Goal: Information Seeking & Learning: Learn about a topic

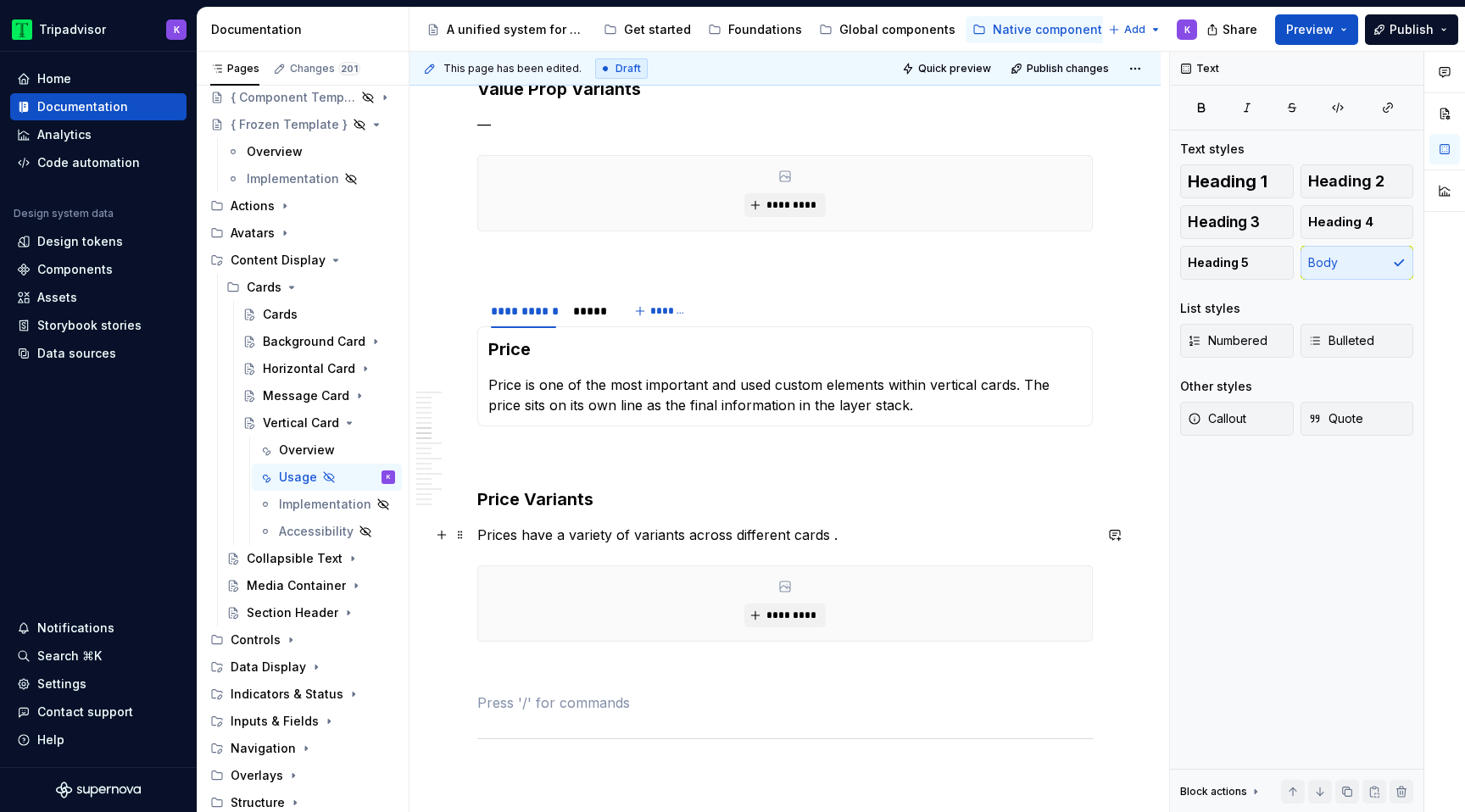
scroll to position [1446, 0]
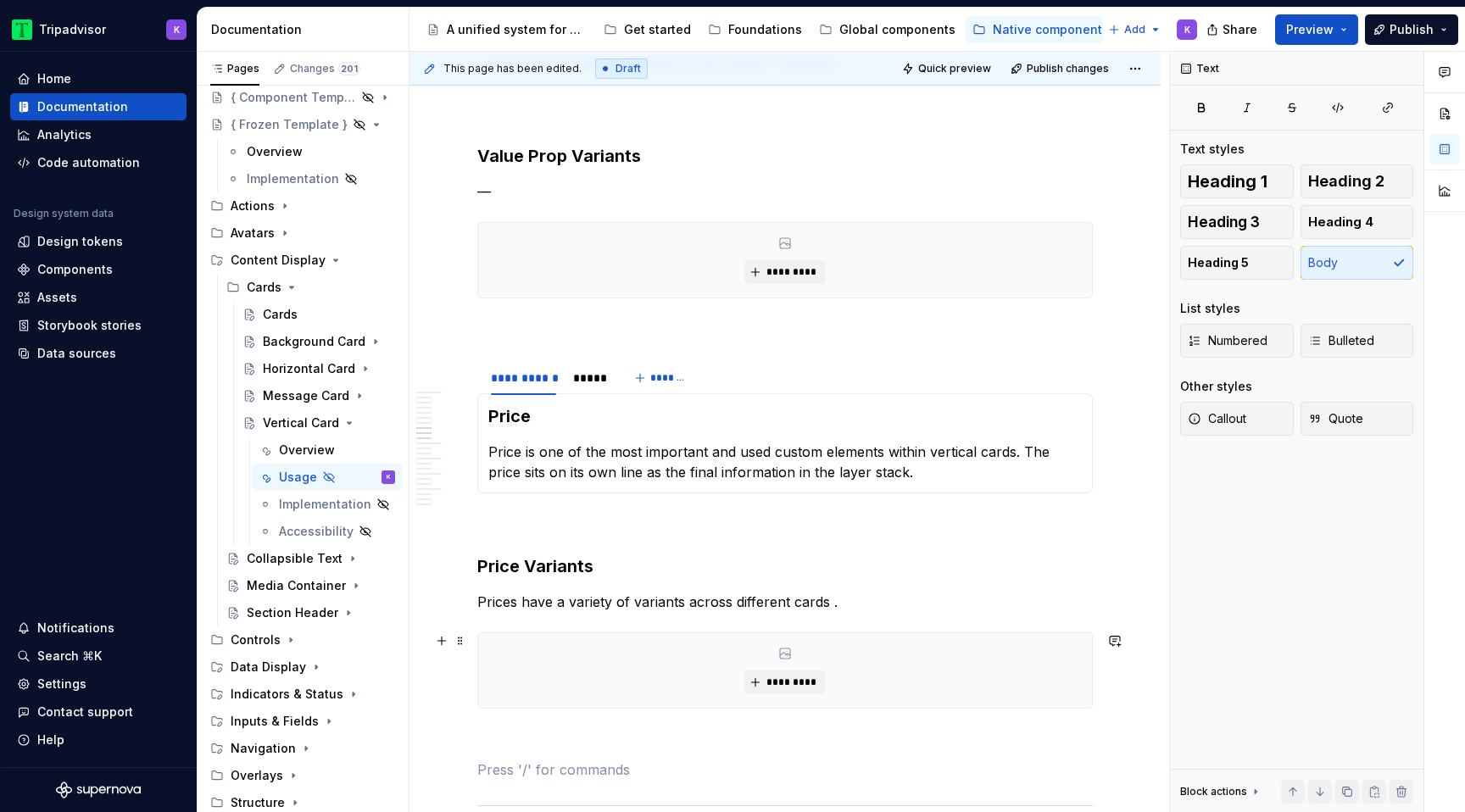
click at [477, 640] on div "*********" at bounding box center [784, 671] width 615 height 77
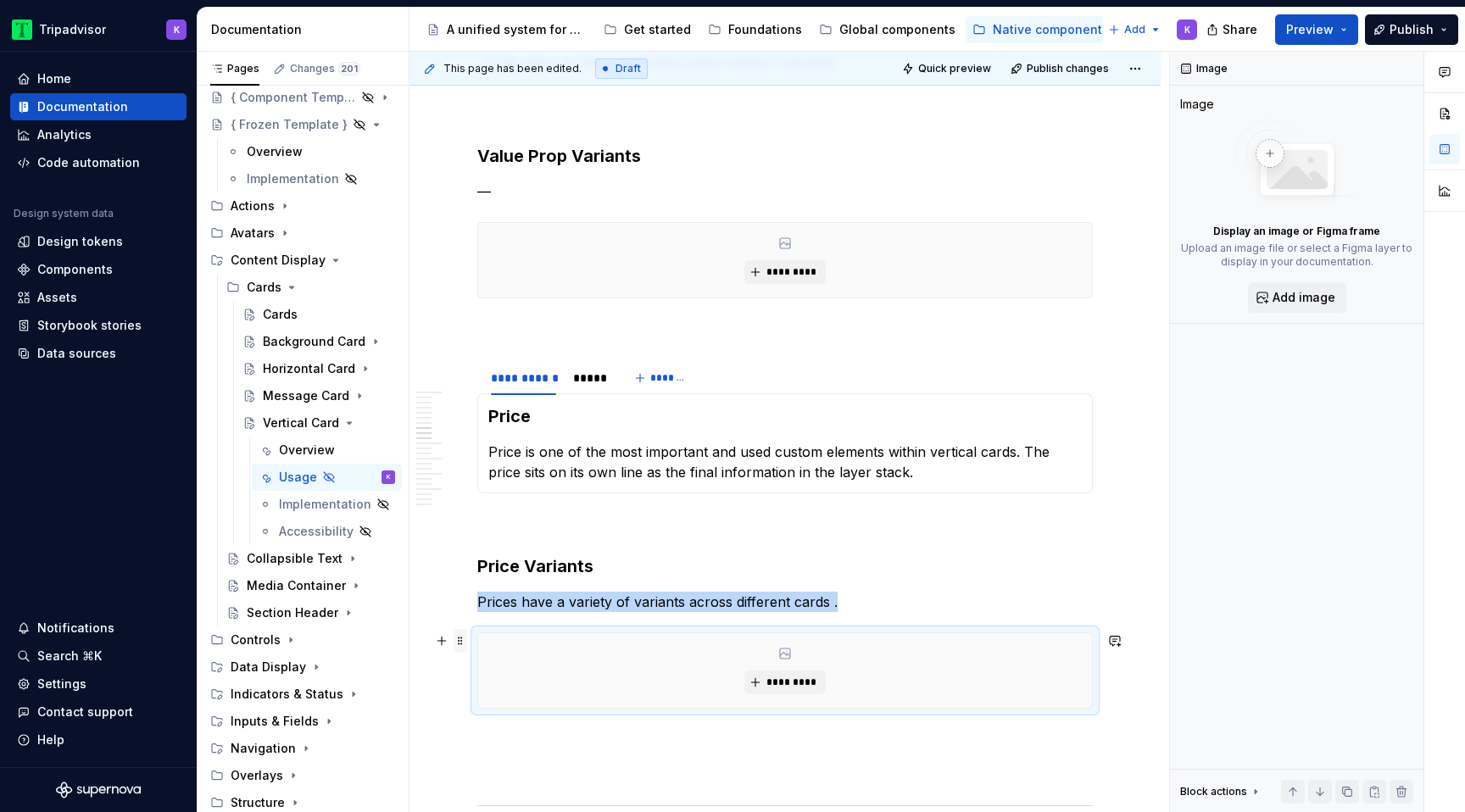
type textarea "*"
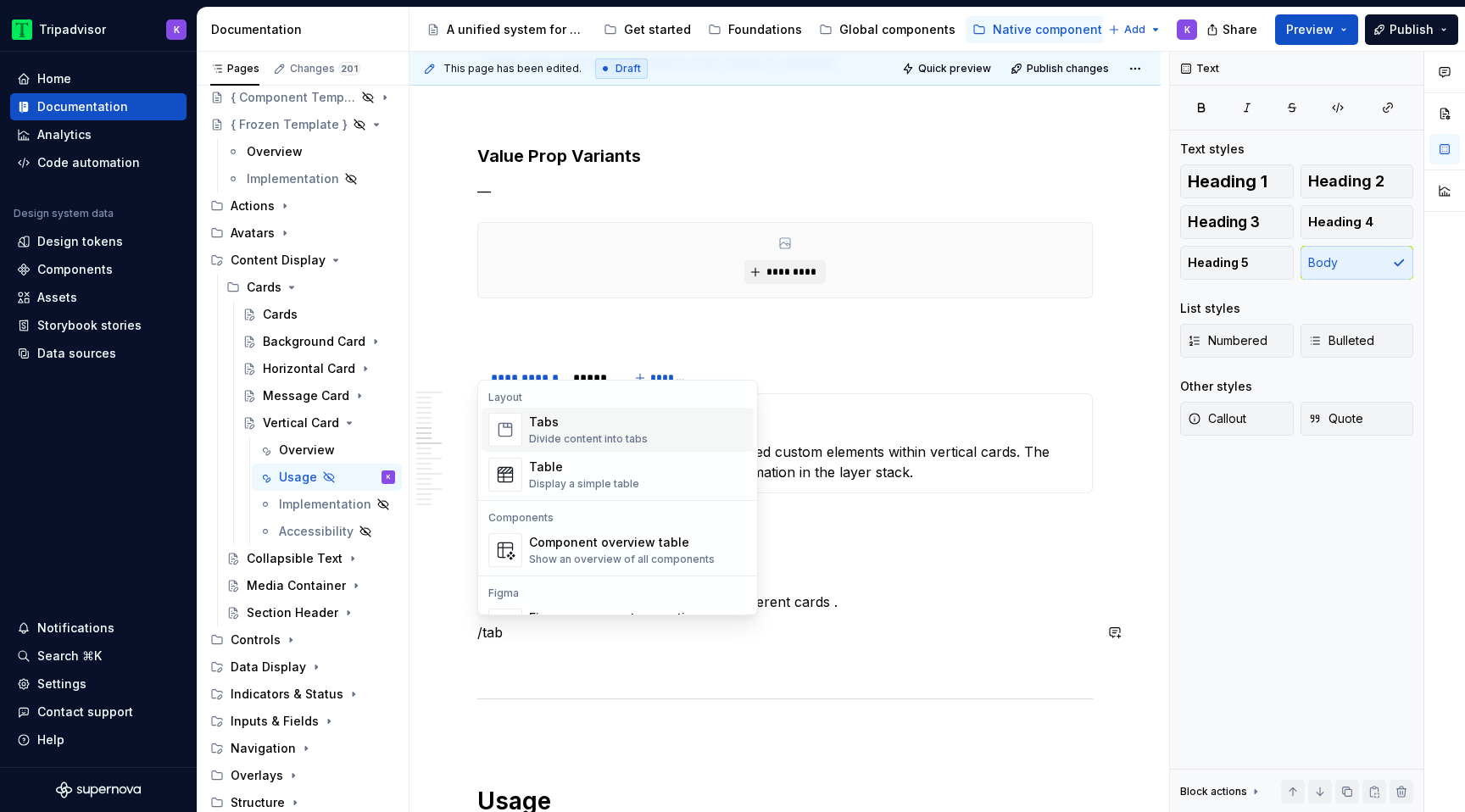
click at [526, 436] on span "Tabs Divide content into tabs" at bounding box center [617, 430] width 272 height 44
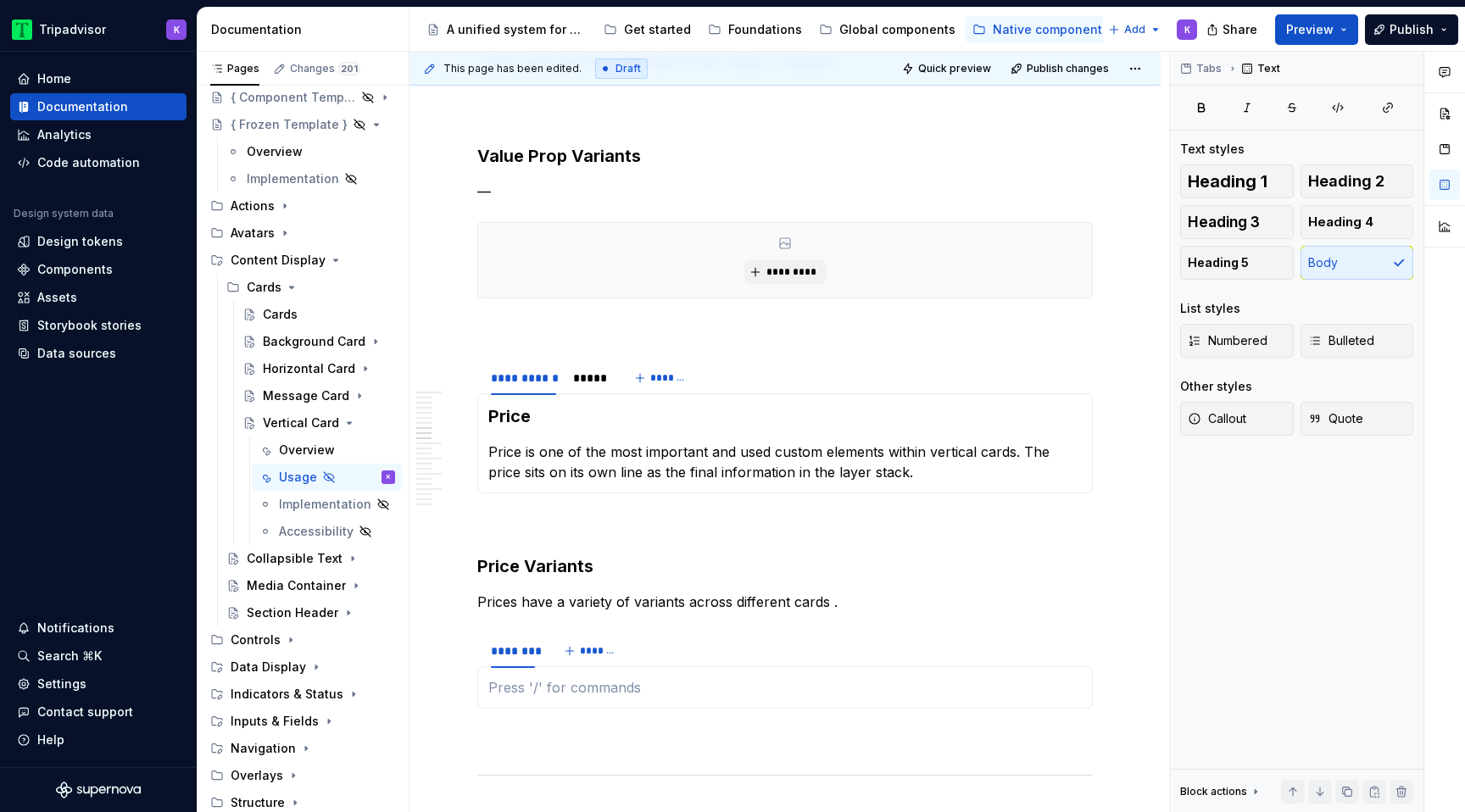
type textarea "*"
click at [571, 654] on button "*******" at bounding box center [592, 650] width 67 height 23
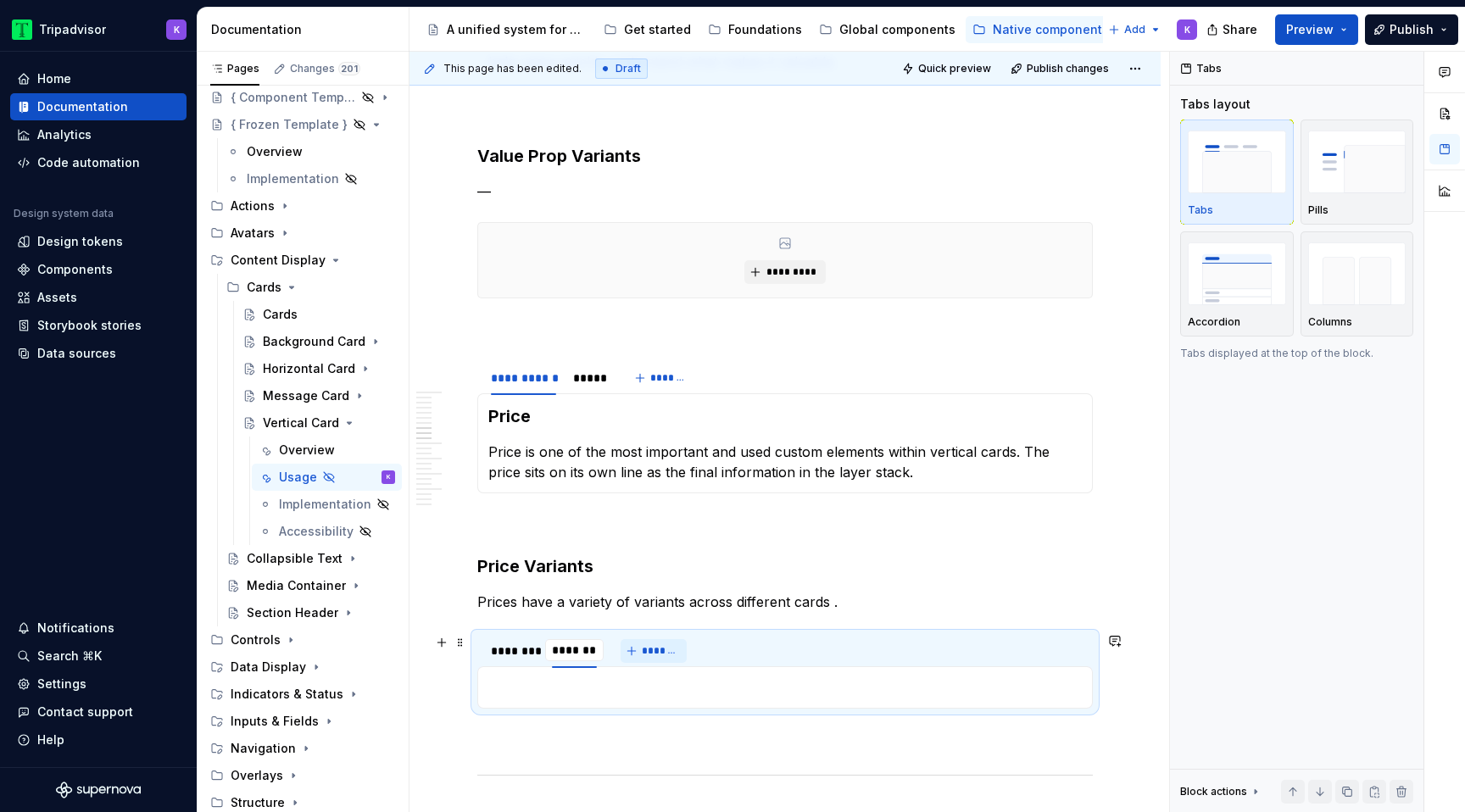
click at [622, 655] on button "*******" at bounding box center [654, 650] width 67 height 23
click at [699, 661] on button "*******" at bounding box center [715, 650] width 67 height 23
click at [1327, 315] on p "Columns" at bounding box center [1330, 322] width 44 height 14
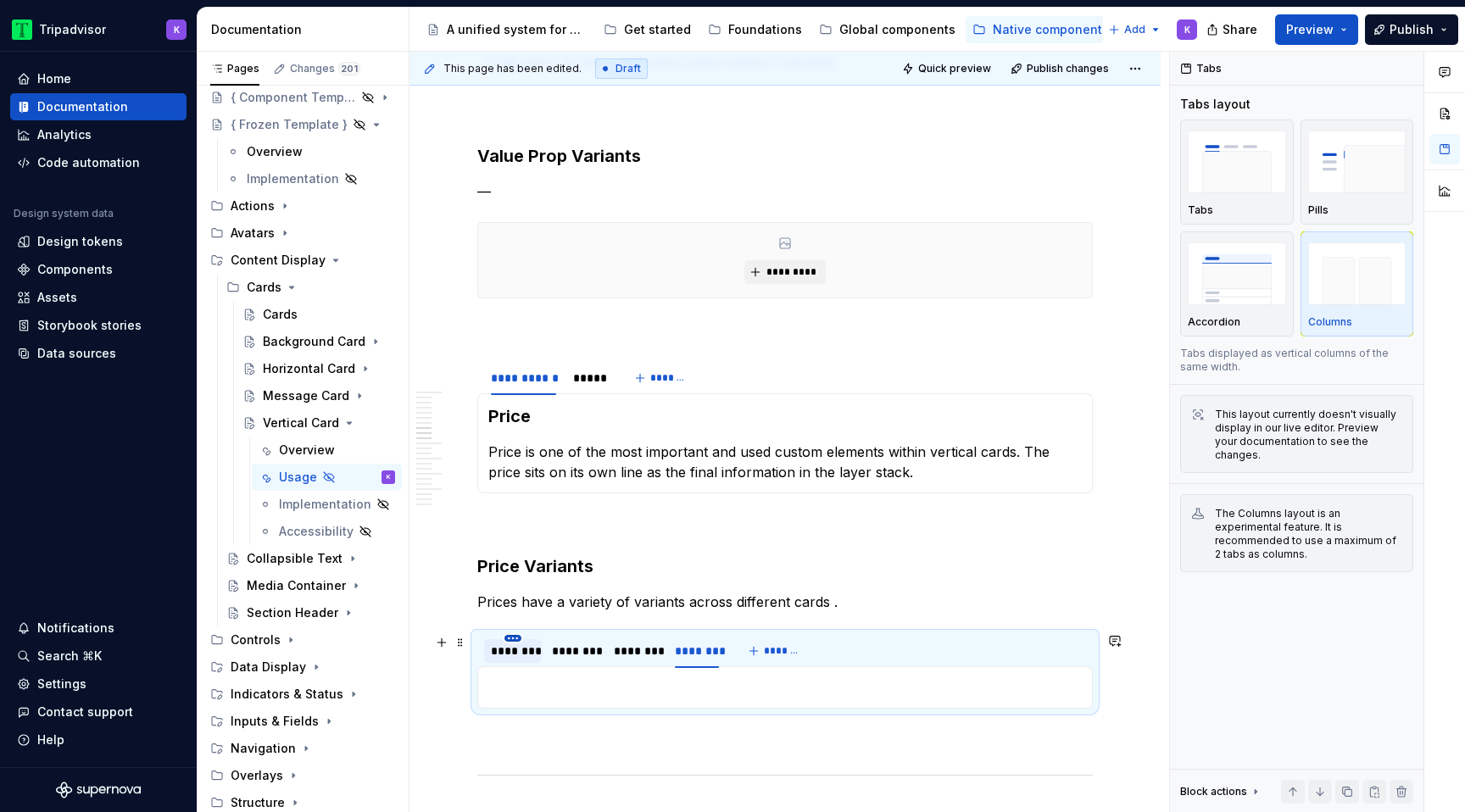
click at [515, 641] on div "********" at bounding box center [513, 650] width 57 height 32
click at [515, 633] on section "******** ******** ******** ******** *******" at bounding box center [784, 671] width 615 height 77
click at [515, 639] on html "Tripadvisor K Home Documentation Analytics Code automation Design system data D…" at bounding box center [732, 406] width 1465 height 812
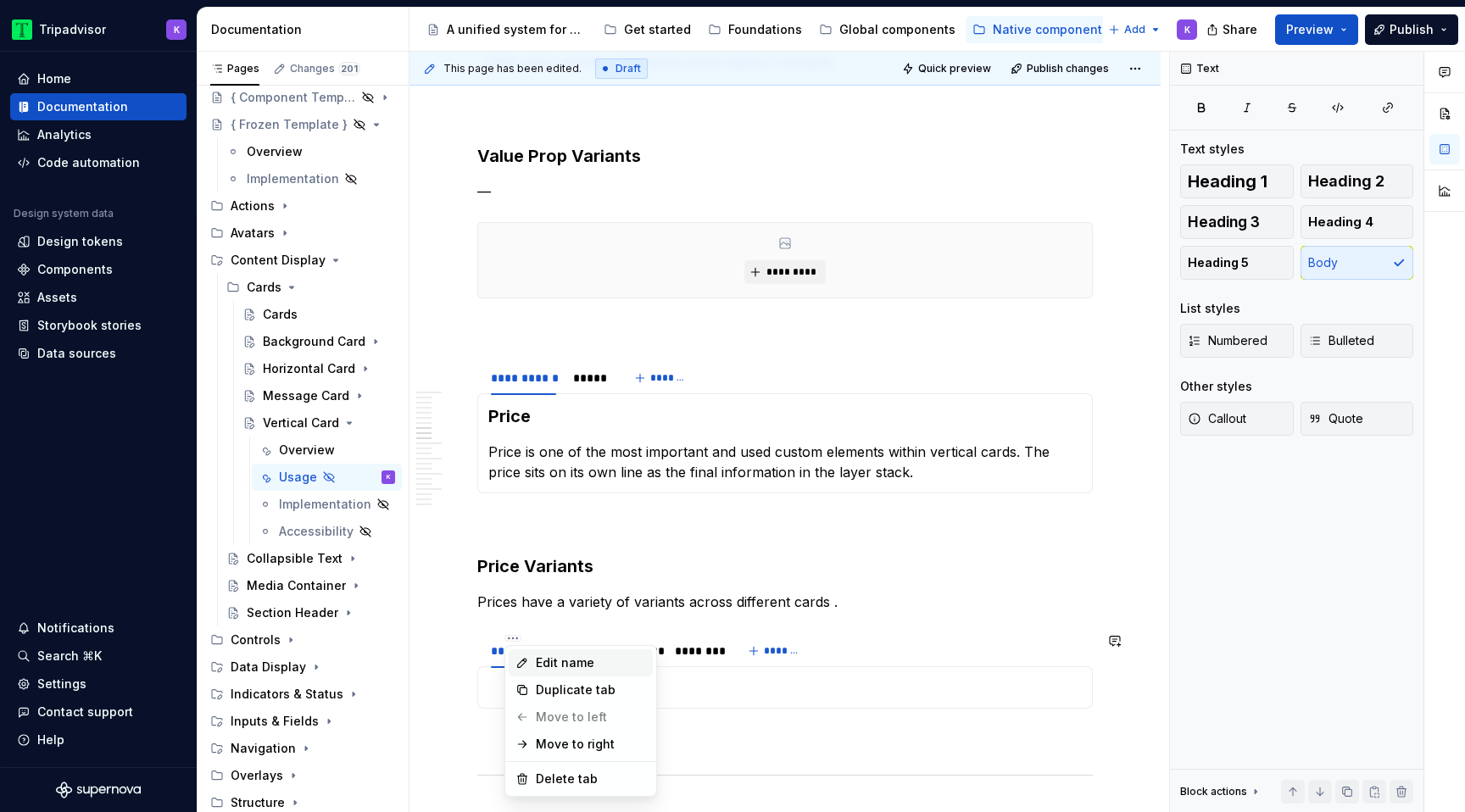
click at [571, 664] on div "Edit name" at bounding box center [591, 662] width 111 height 17
type input "*******"
click at [569, 639] on html "Tripadvisor K Home Documentation Analytics Code automation Design system data D…" at bounding box center [732, 406] width 1465 height 812
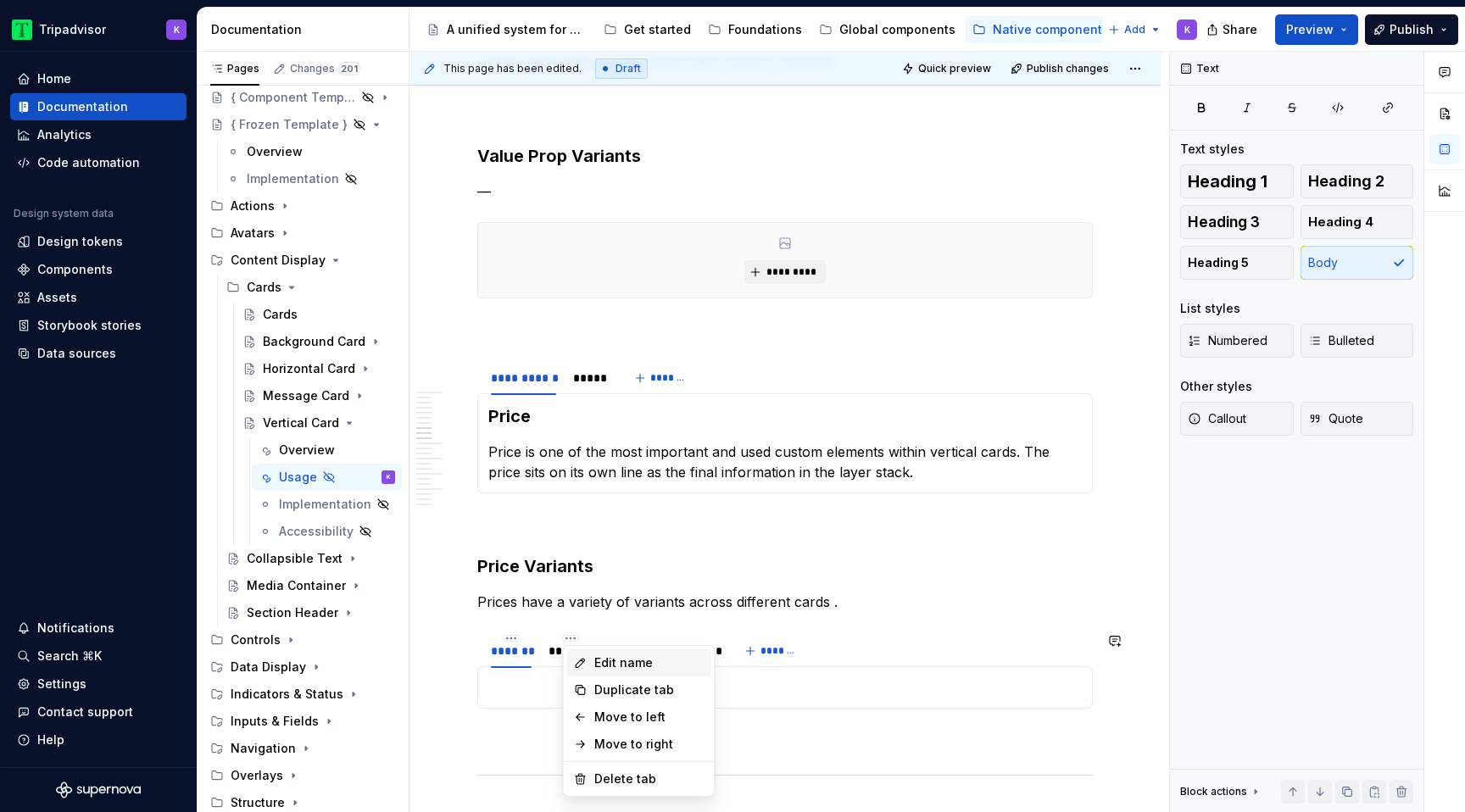
click at [631, 662] on div "Edit name" at bounding box center [649, 662] width 111 height 17
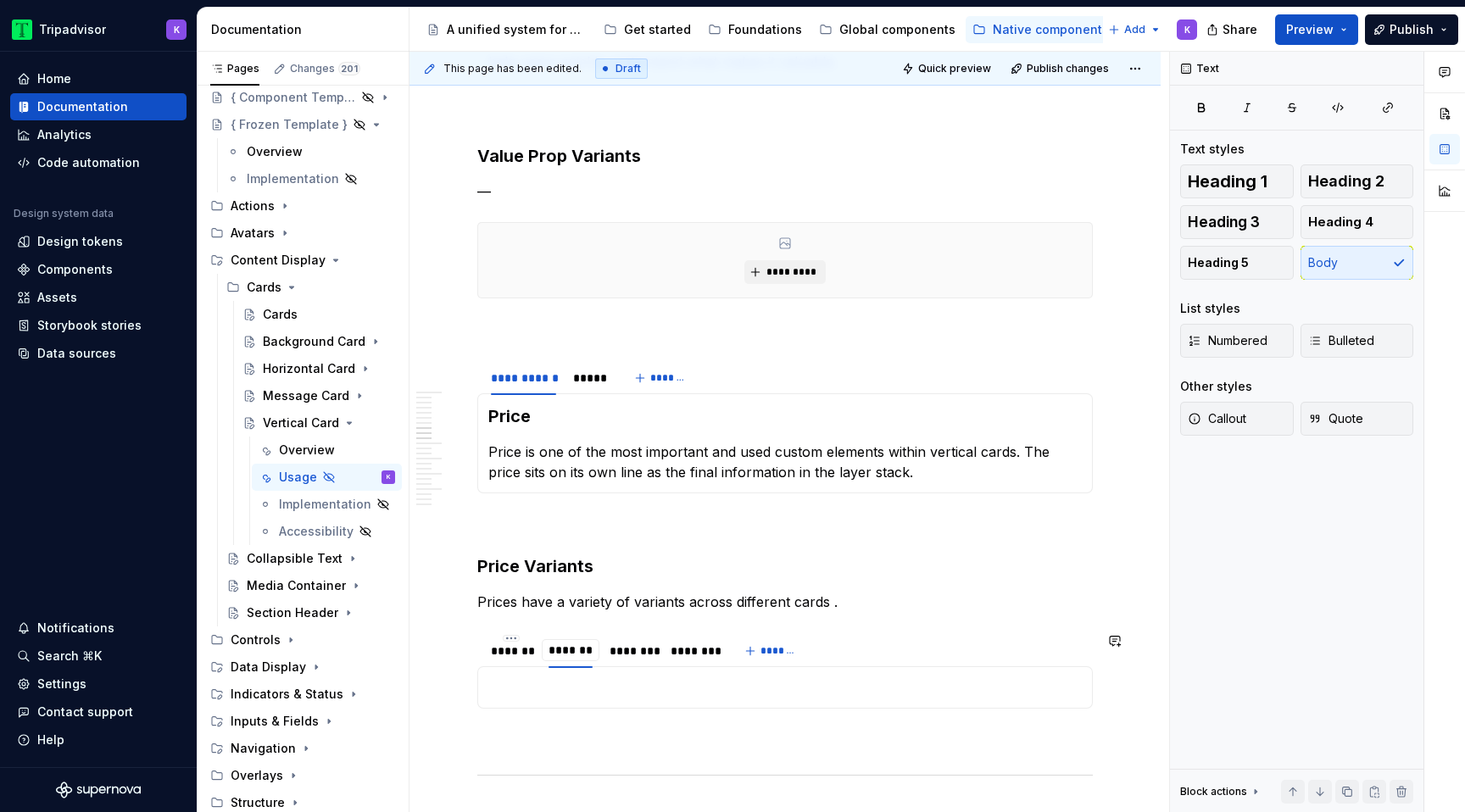
scroll to position [0, 0]
type input "**********"
click at [661, 637] on html "Tripadvisor K Home Documentation Analytics Code automation Design system data D…" at bounding box center [732, 406] width 1465 height 812
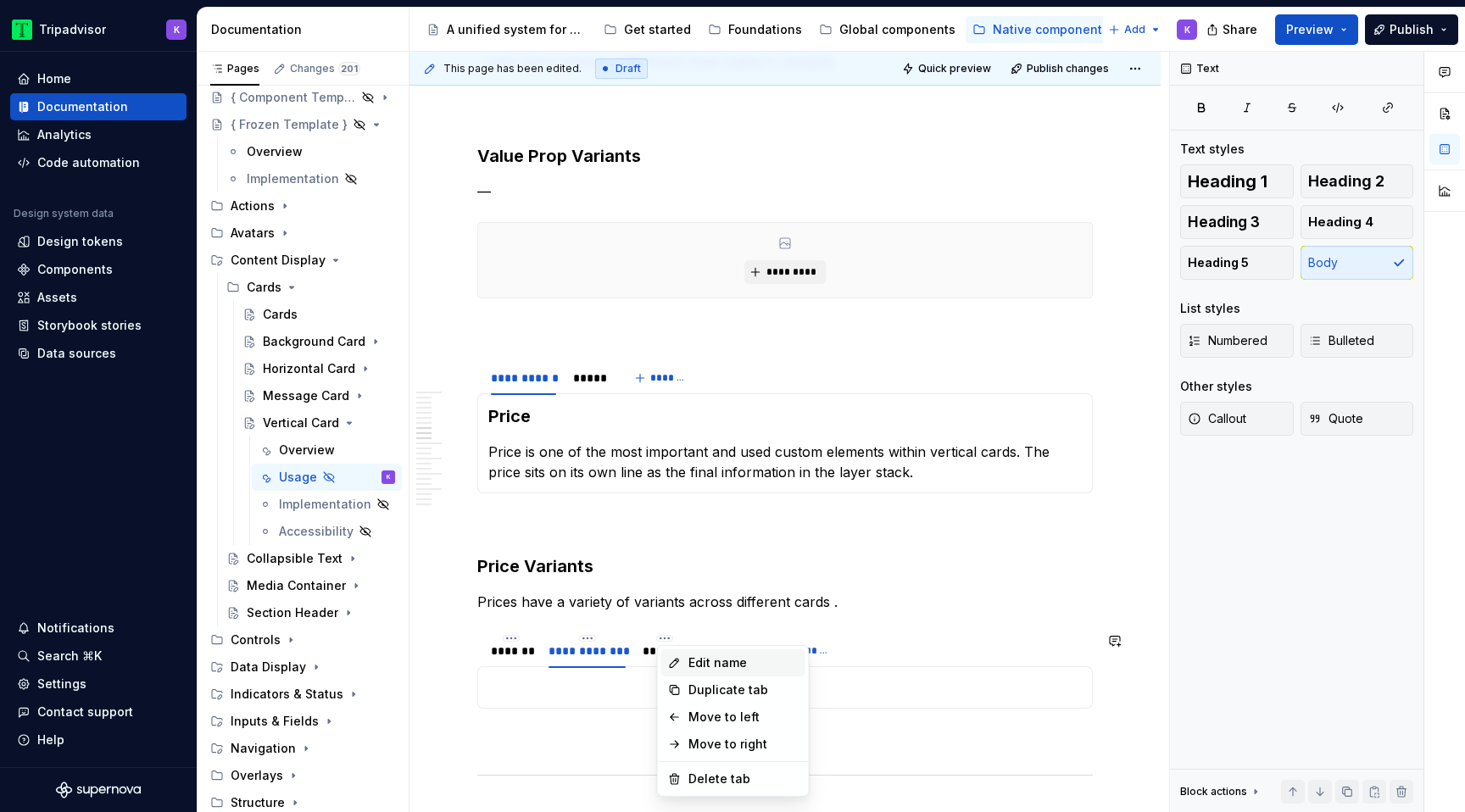
click at [686, 657] on div "Edit name" at bounding box center [734, 662] width 144 height 27
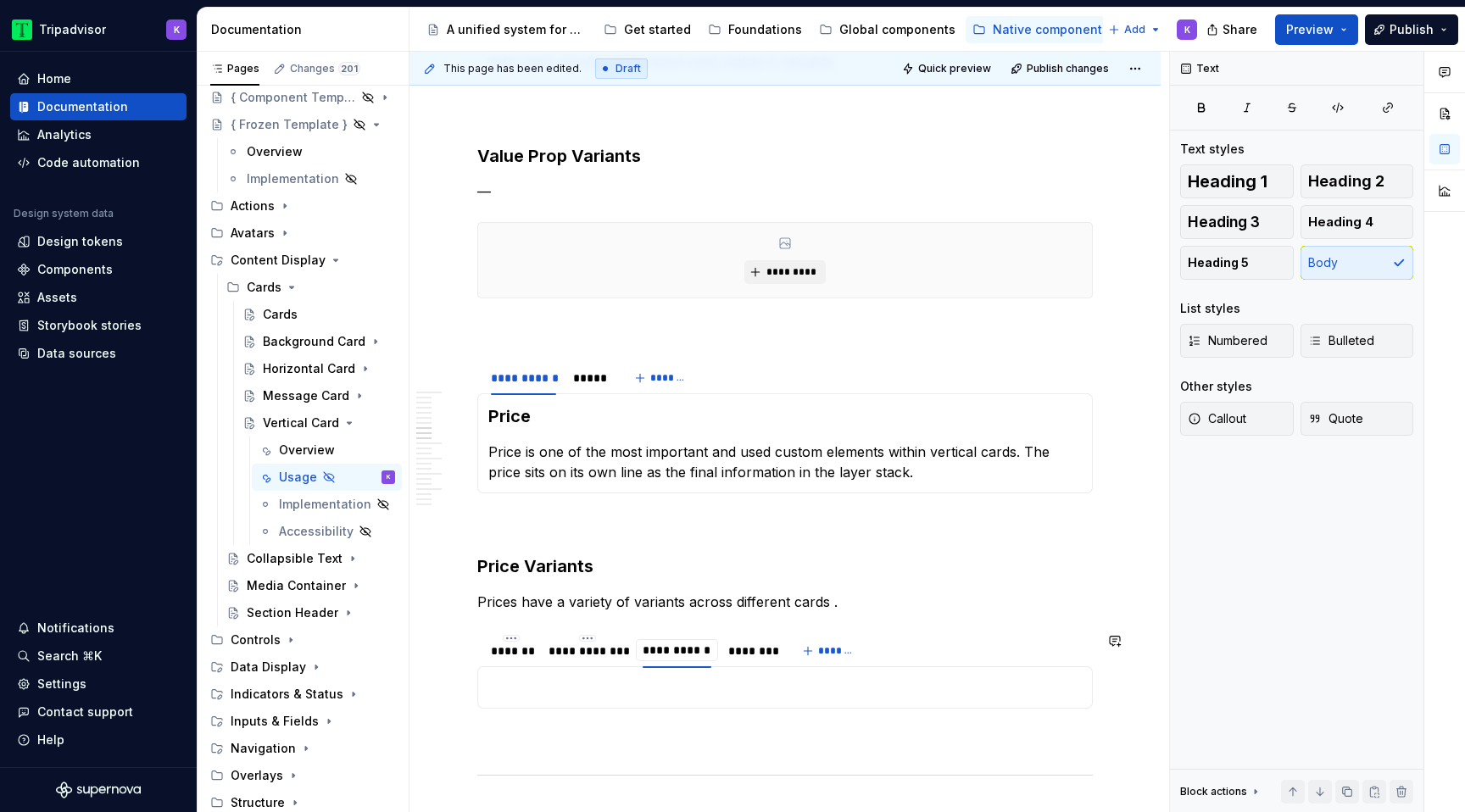
type input "**********"
click at [749, 639] on html "Tripadvisor K Home Documentation Analytics Code automation Design system data D…" at bounding box center [732, 406] width 1465 height 812
click at [790, 662] on div "Edit name" at bounding box center [833, 662] width 111 height 17
type input "**********"
click at [504, 661] on div "*******" at bounding box center [511, 650] width 54 height 23
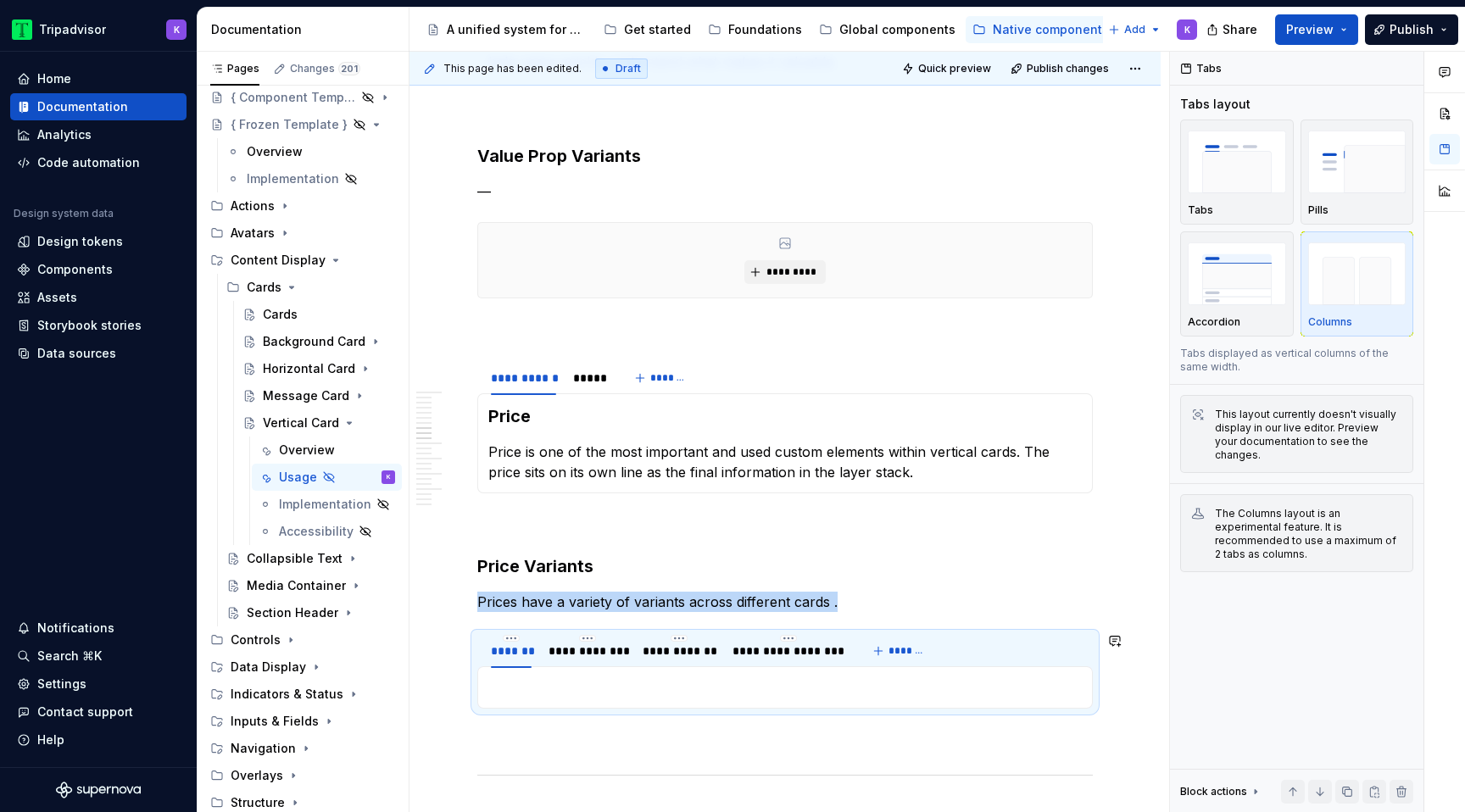
click at [544, 700] on div at bounding box center [784, 688] width 615 height 43
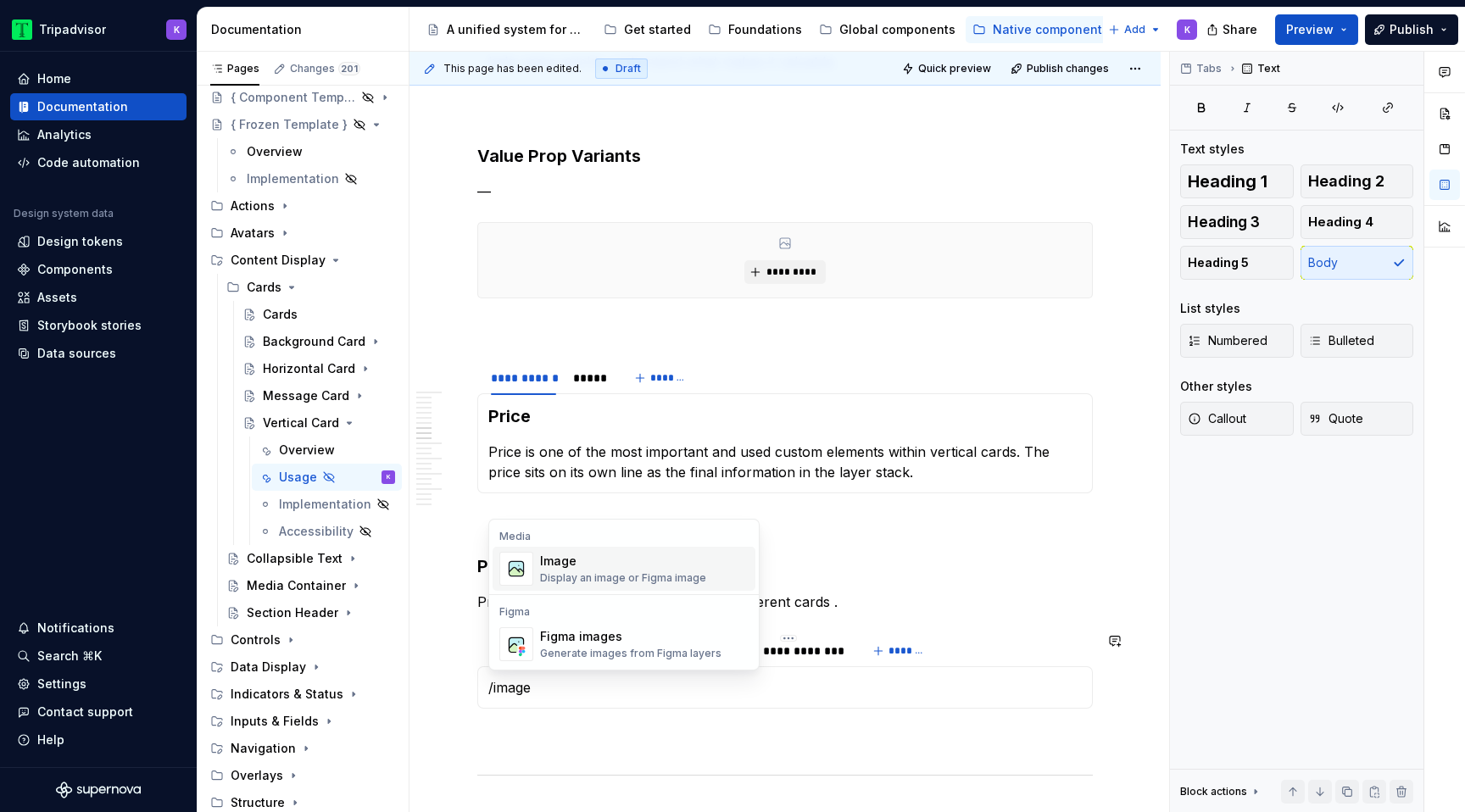
click at [622, 561] on div "Image" at bounding box center [623, 560] width 166 height 17
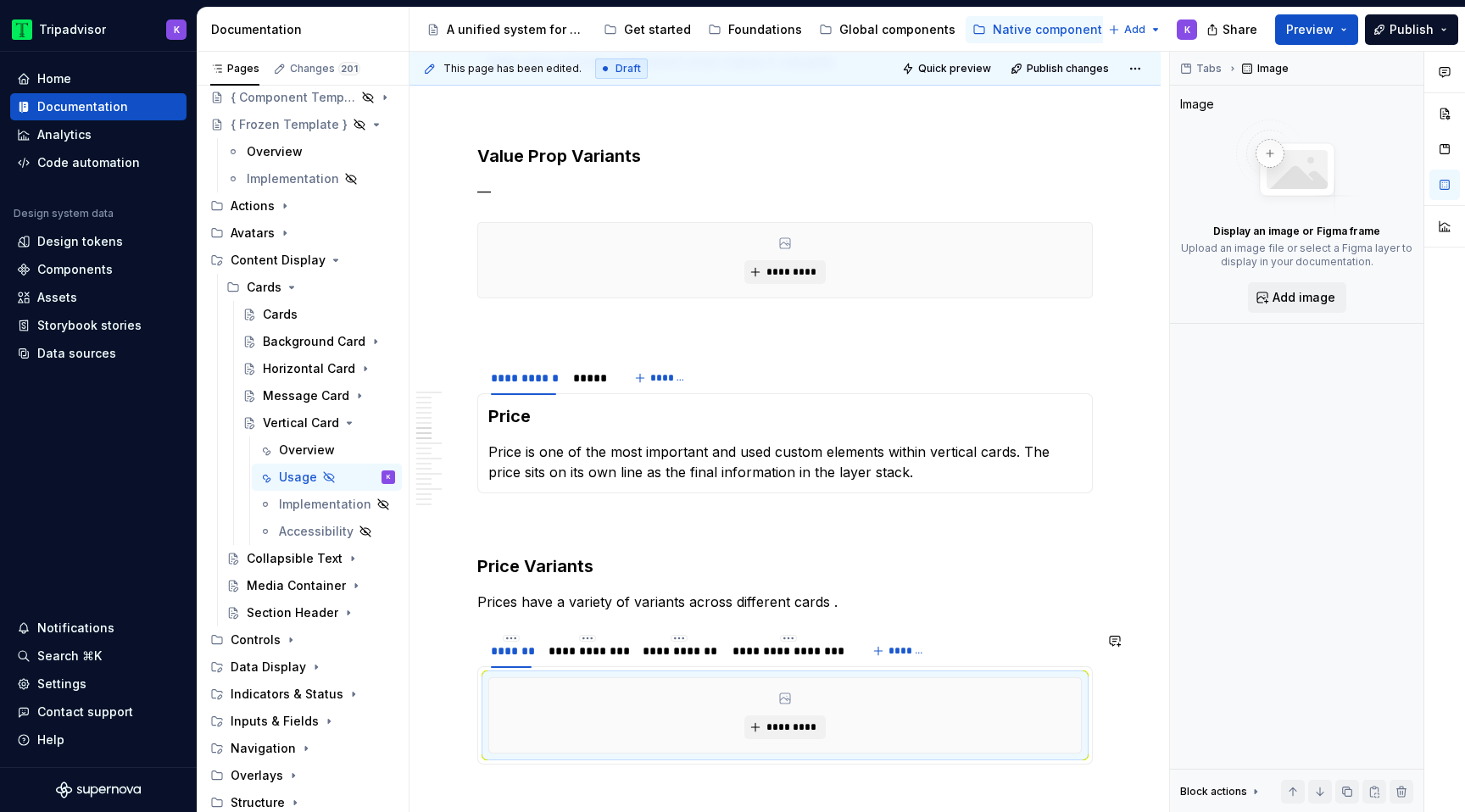
type textarea "*"
click at [803, 721] on span "*********" at bounding box center [791, 728] width 51 height 14
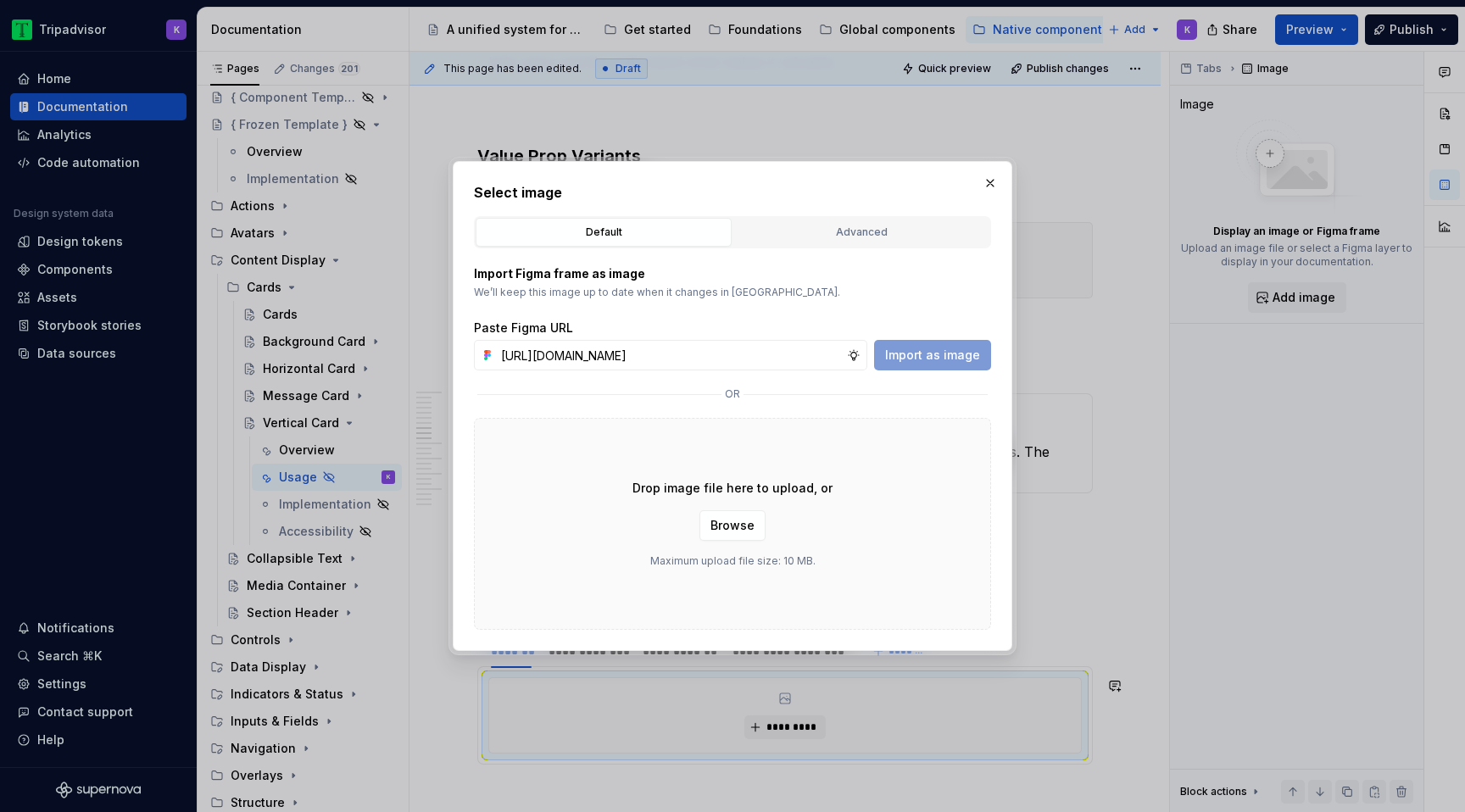
scroll to position [0, 456]
type input "[URL][DOMAIN_NAME]"
click at [922, 351] on span "Import as image" at bounding box center [932, 354] width 95 height 17
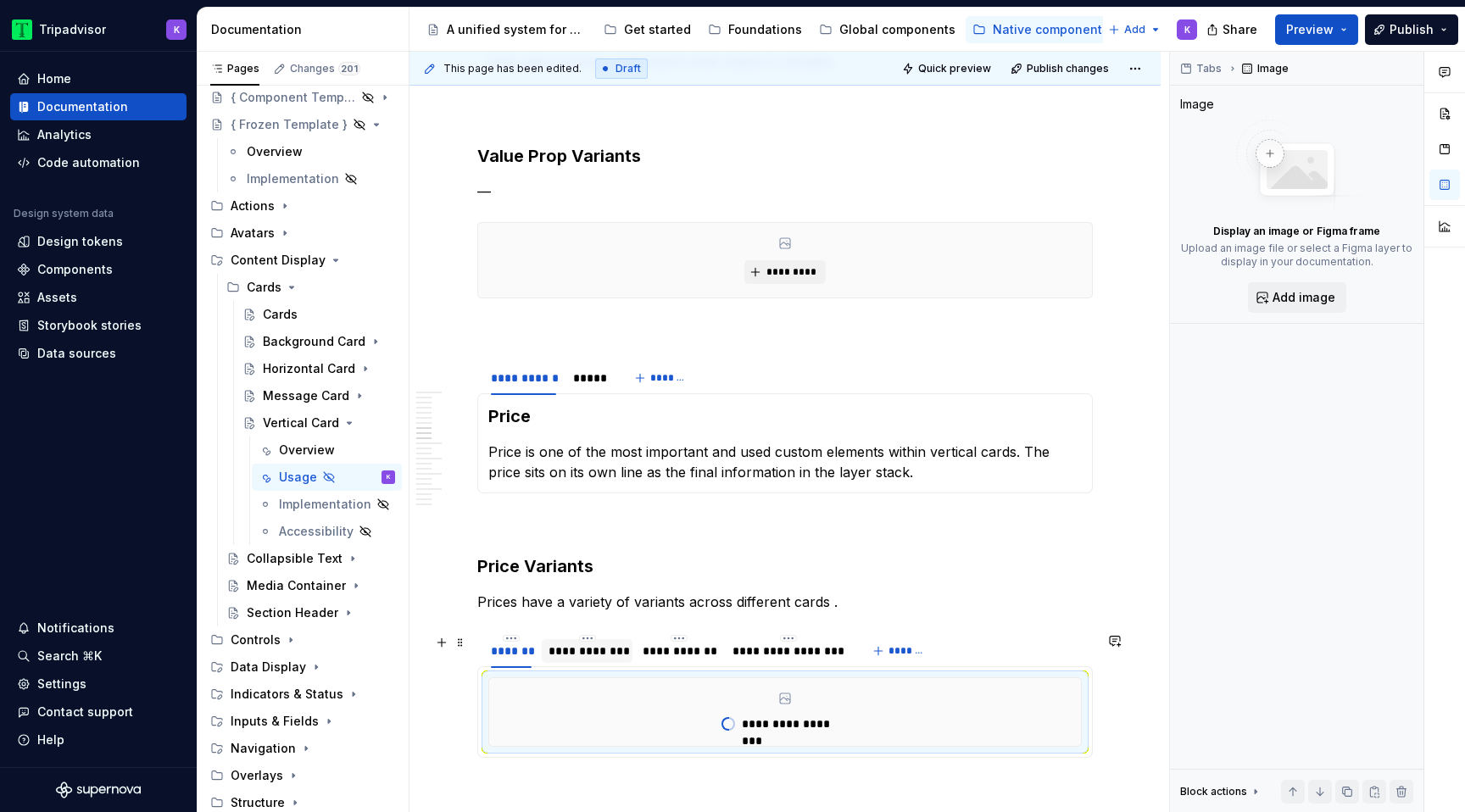
click at [582, 659] on div "**********" at bounding box center [587, 650] width 77 height 17
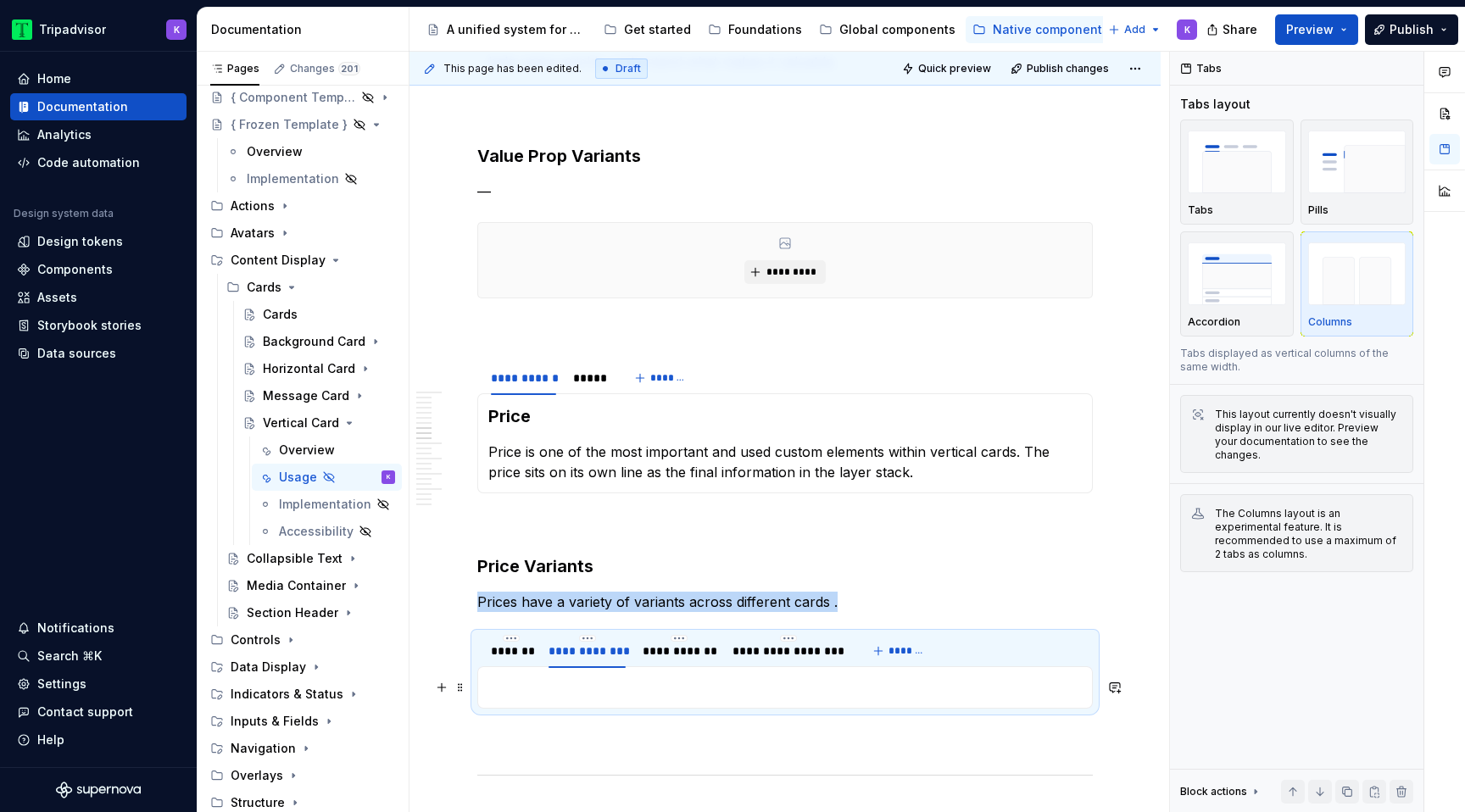
click at [587, 691] on p at bounding box center [785, 687] width 594 height 20
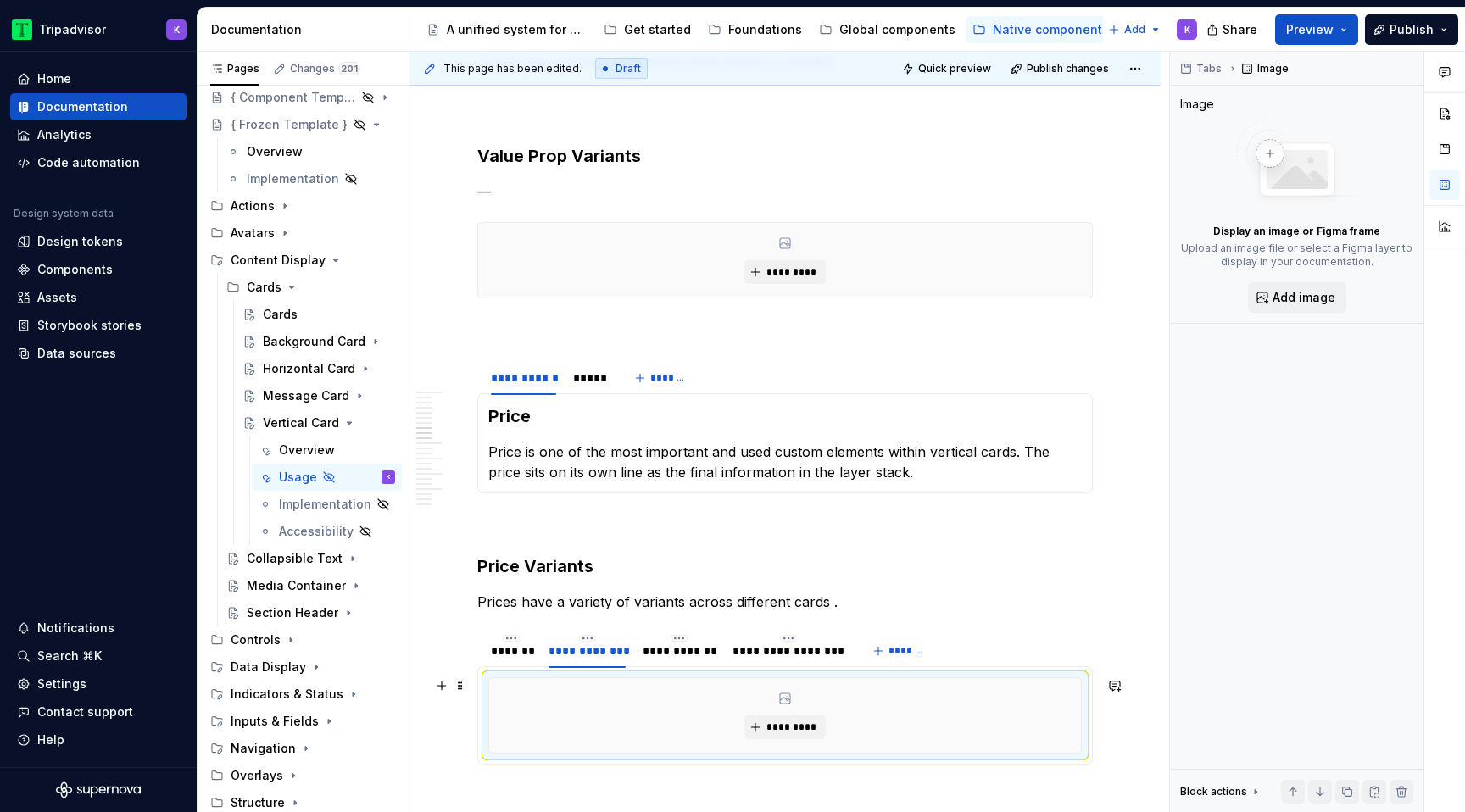
type textarea "*"
click at [767, 733] on button "*********" at bounding box center [784, 727] width 81 height 23
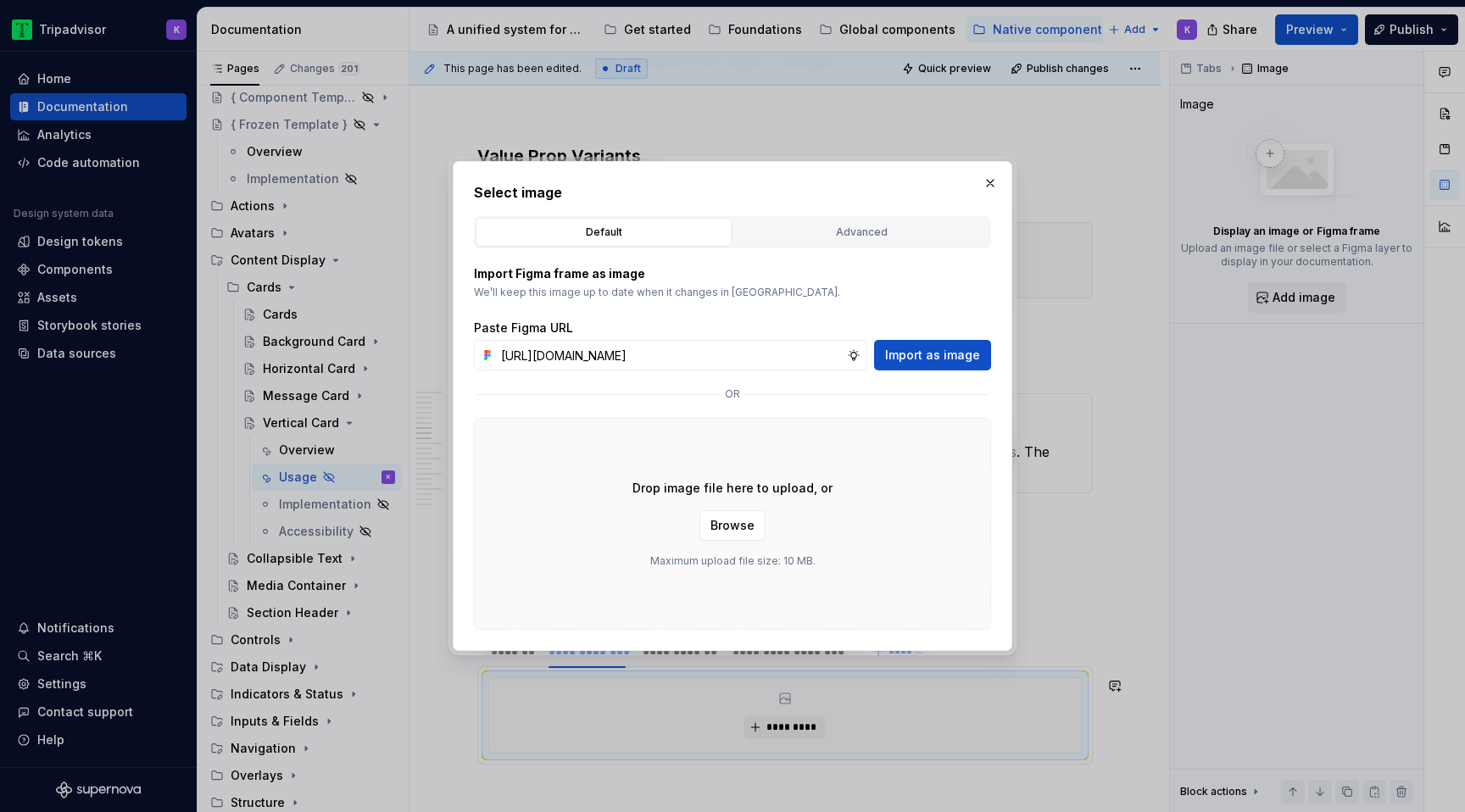
scroll to position [0, 456]
type input "[URL][DOMAIN_NAME]"
click at [934, 345] on button "Import as image" at bounding box center [932, 355] width 117 height 30
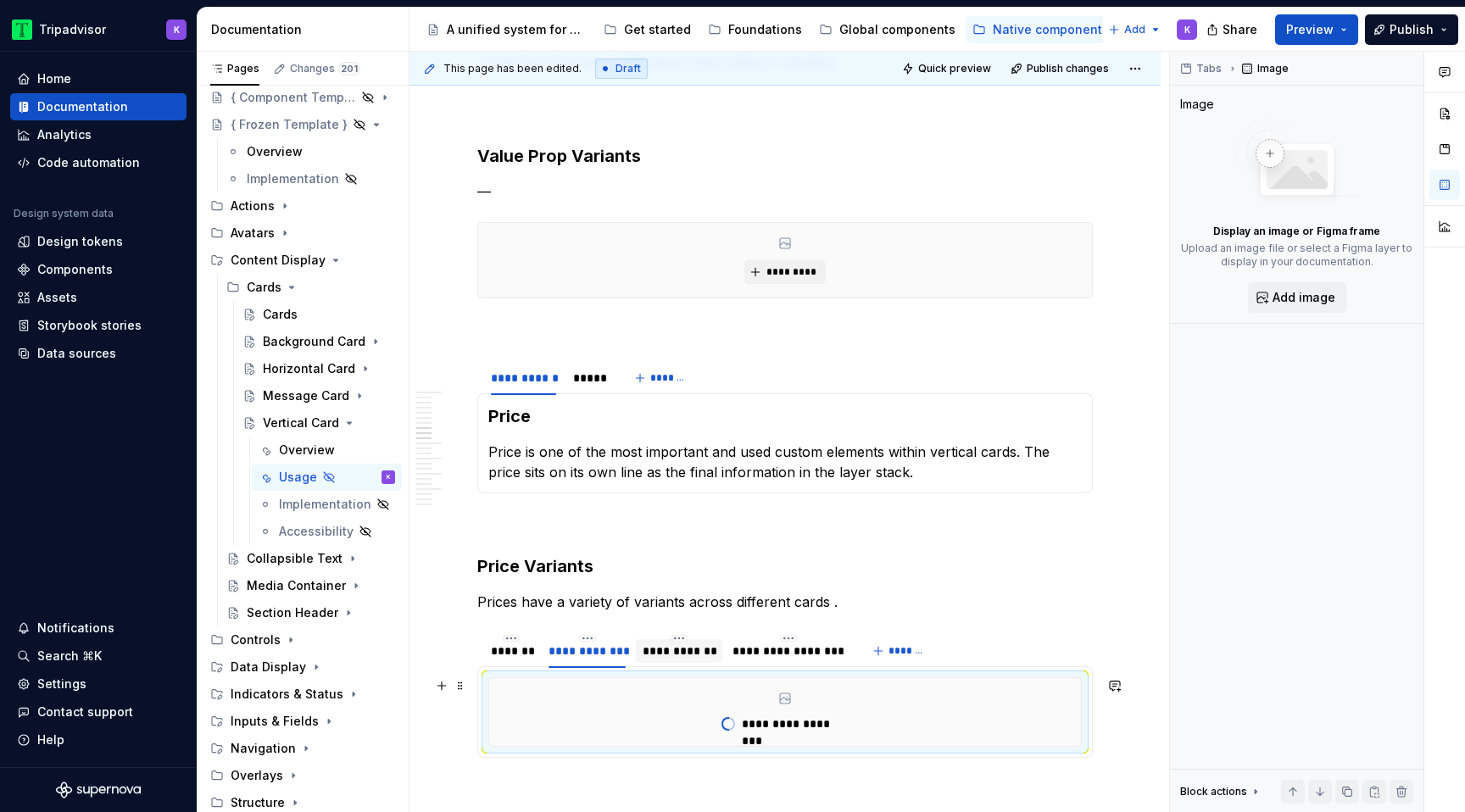
click at [688, 655] on div "**********" at bounding box center [679, 650] width 73 height 17
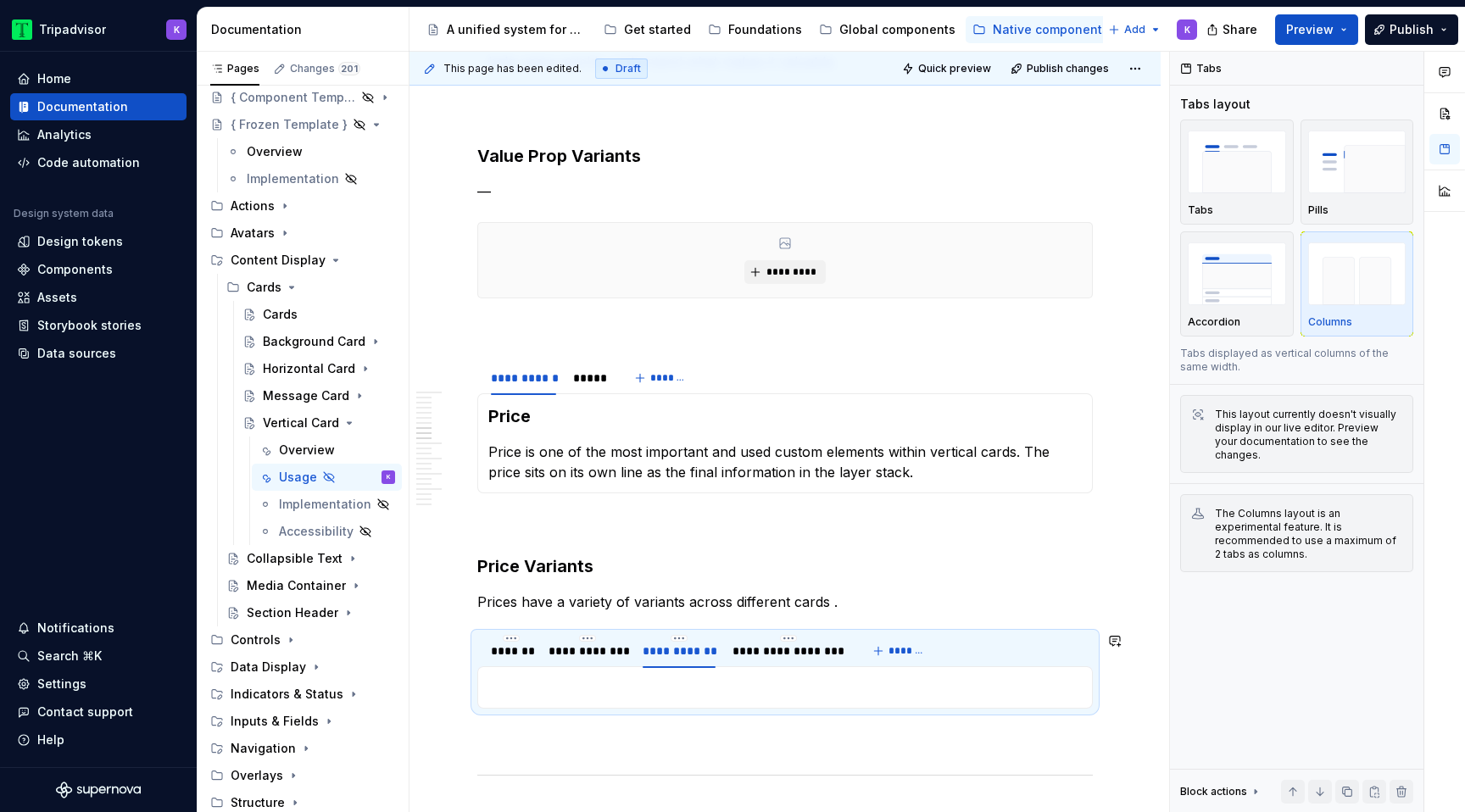
click at [704, 686] on p at bounding box center [785, 687] width 594 height 20
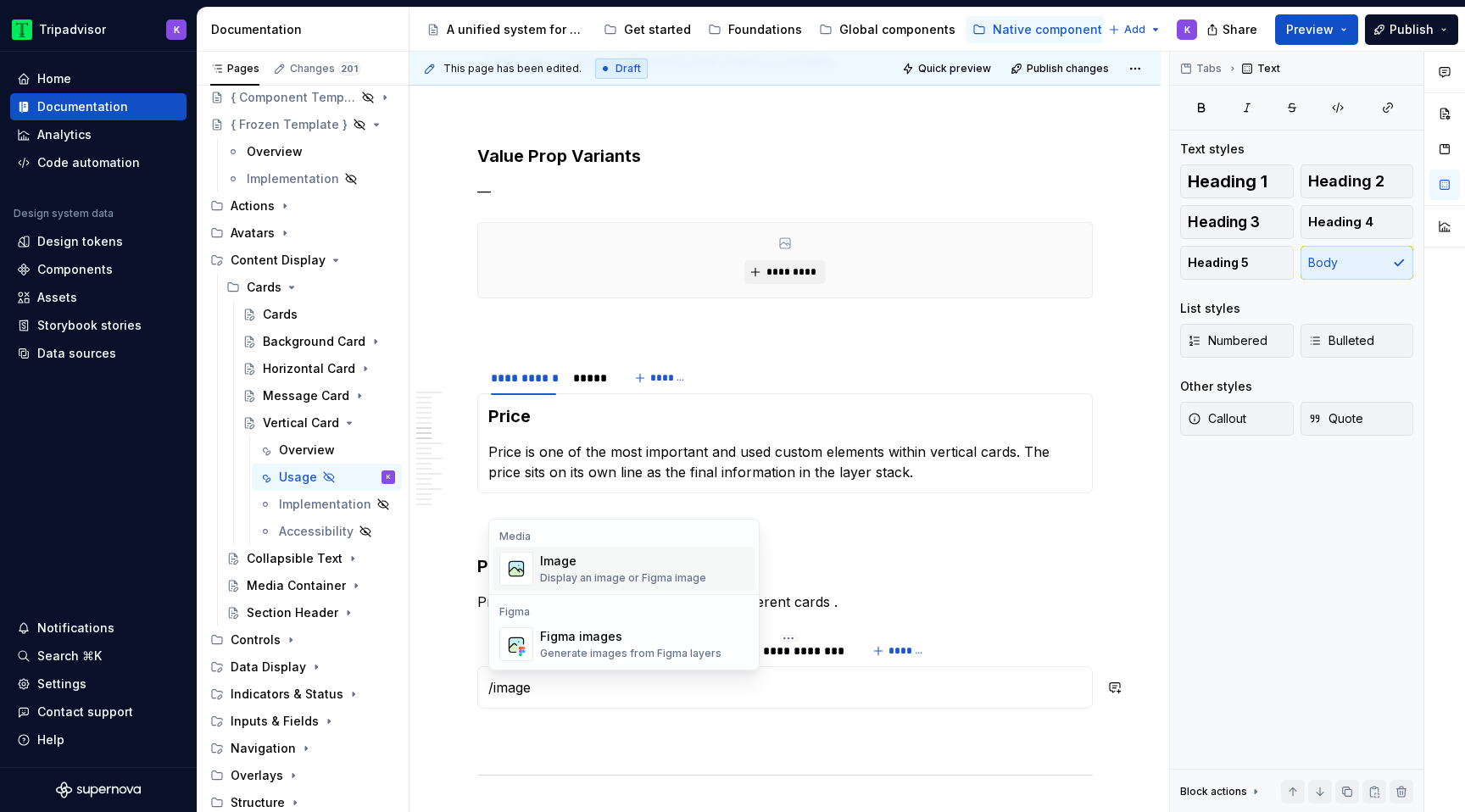
click at [718, 571] on div "Image Display an image or Figma image" at bounding box center [645, 568] width 209 height 34
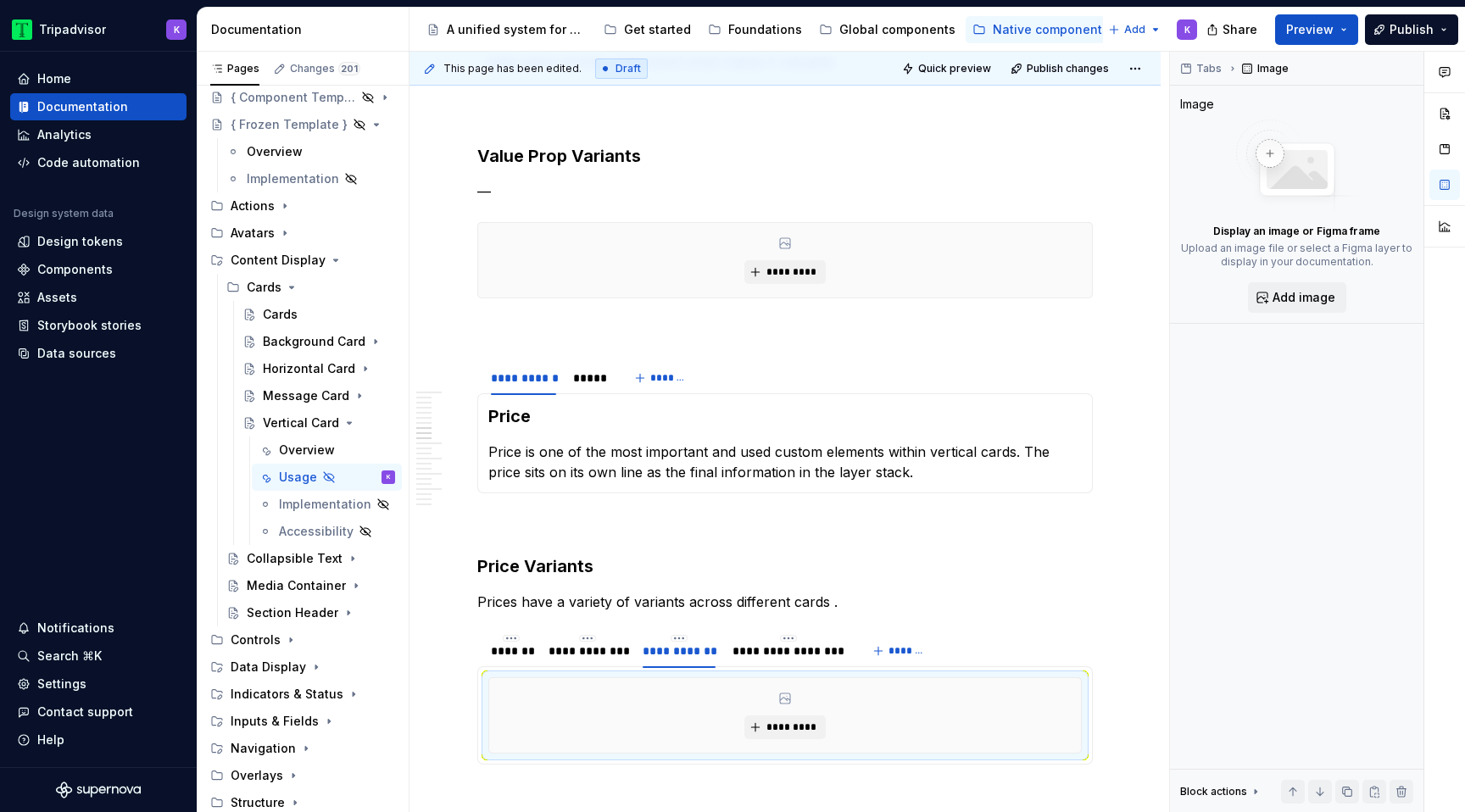
type textarea "*"
click at [776, 732] on span "*********" at bounding box center [791, 728] width 51 height 14
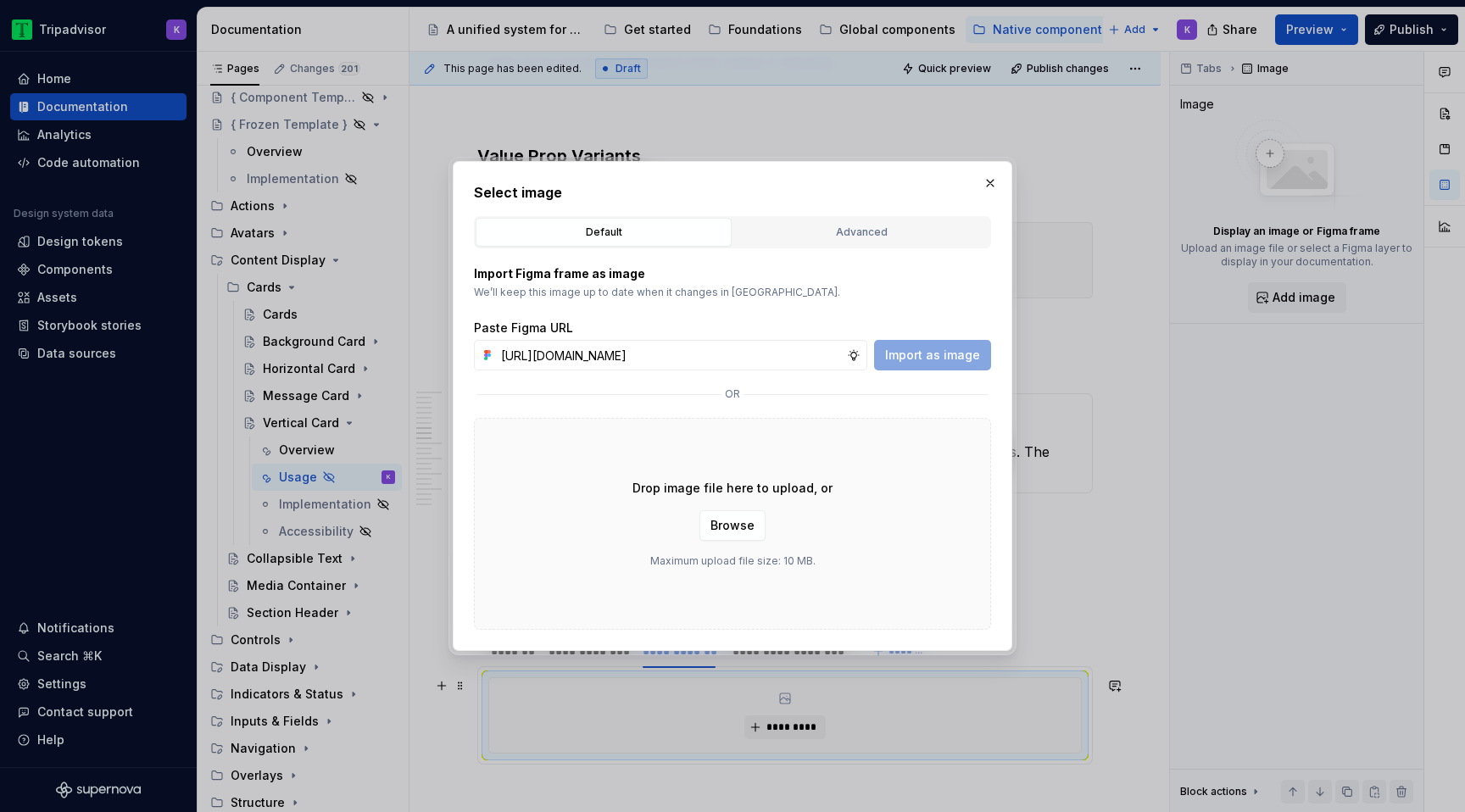
scroll to position [0, 456]
type input "[URL][DOMAIN_NAME]"
click at [936, 356] on span "Import as image" at bounding box center [932, 354] width 95 height 17
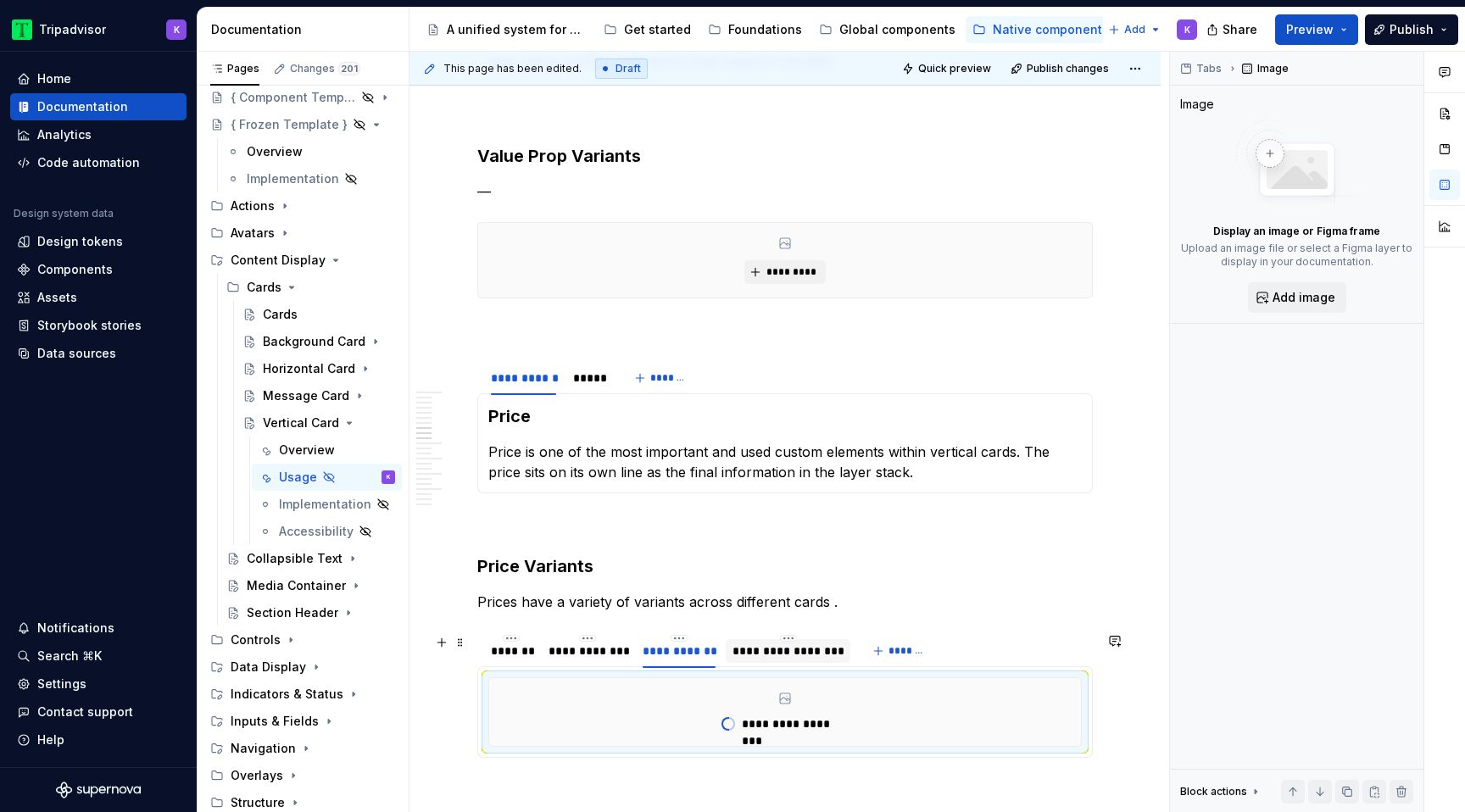
click at [822, 645] on div "**********" at bounding box center [789, 650] width 111 height 17
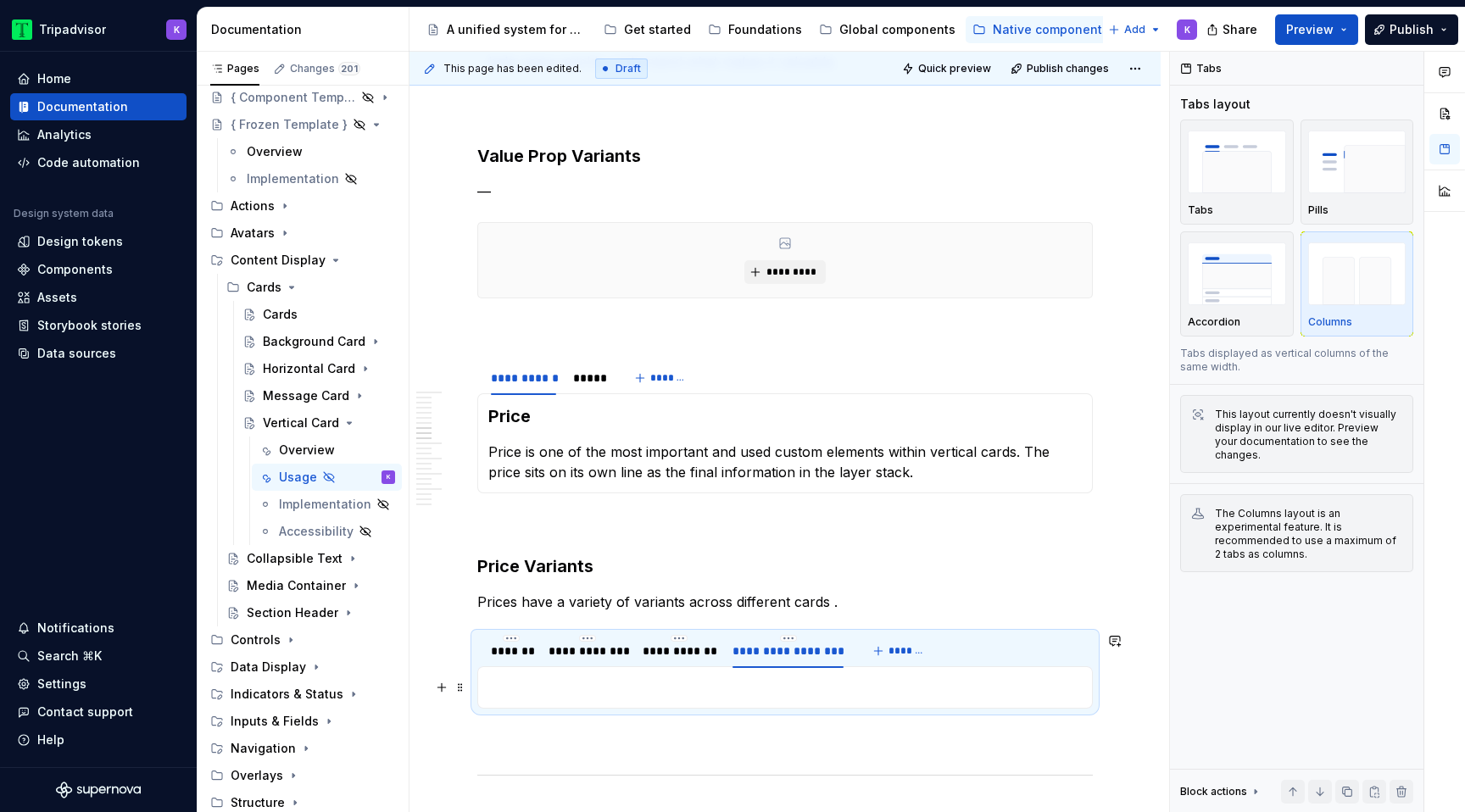
click at [812, 688] on p at bounding box center [785, 687] width 594 height 20
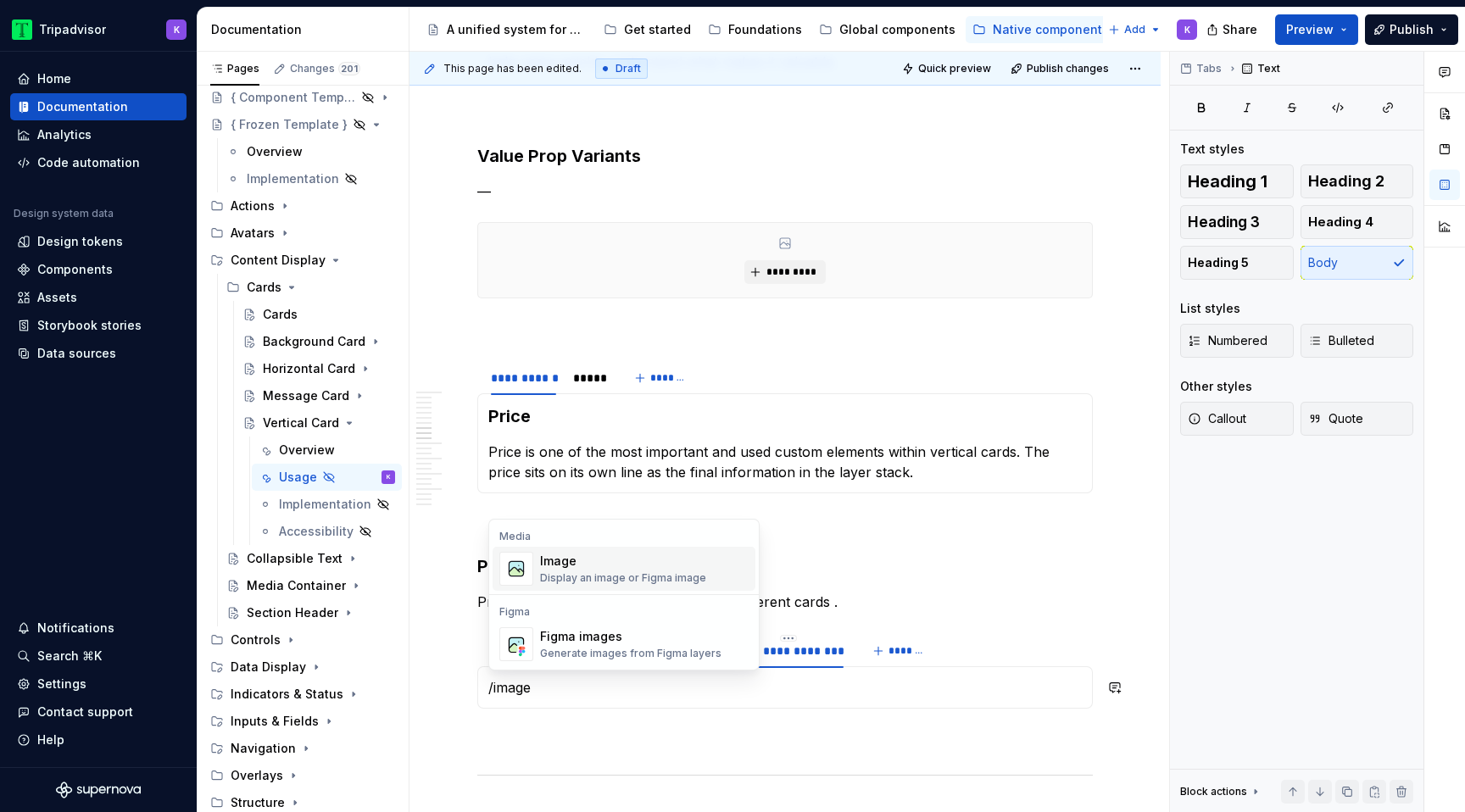
click at [680, 562] on div "Image" at bounding box center [623, 560] width 166 height 17
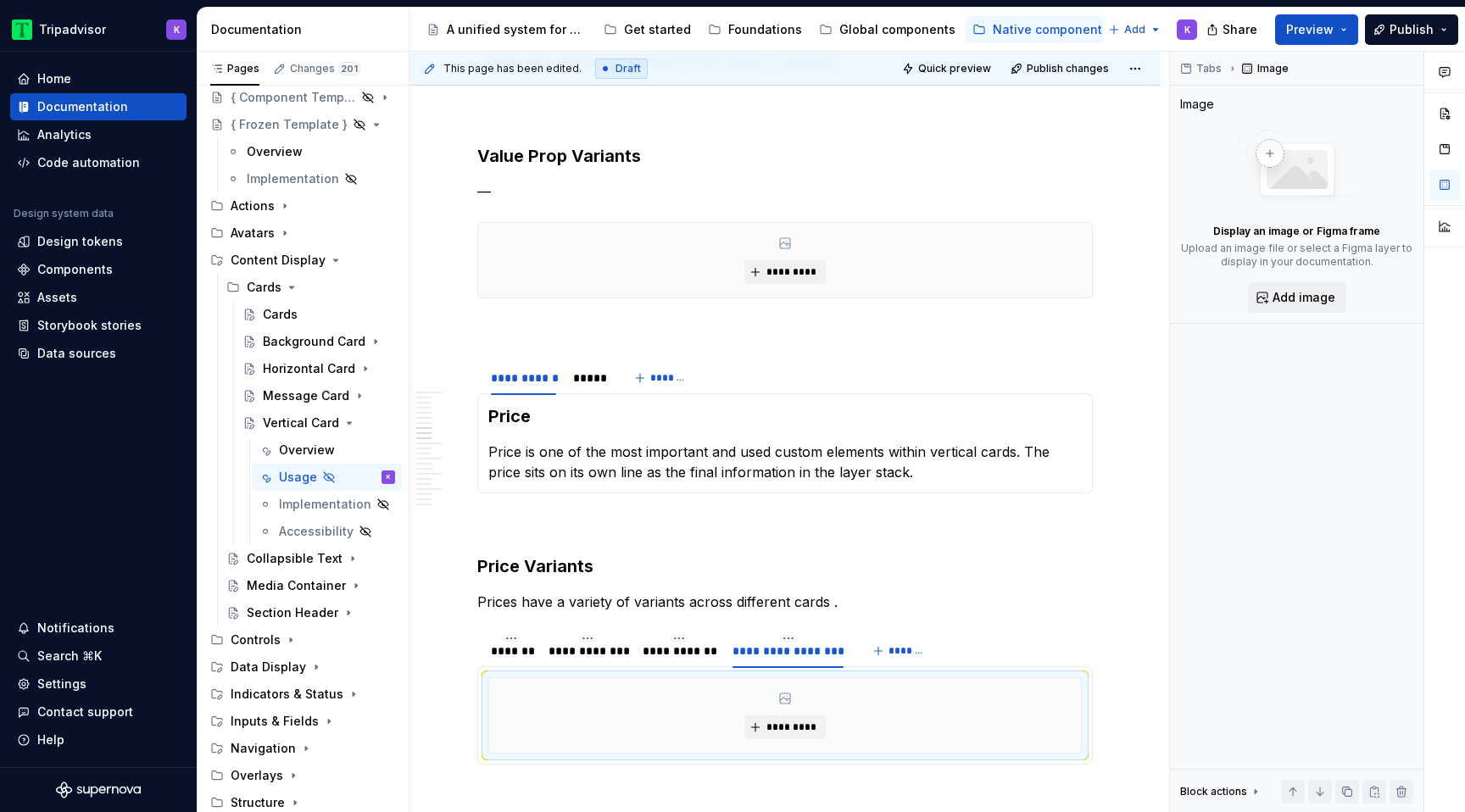
type textarea "*"
click at [782, 739] on div "*********" at bounding box center [785, 715] width 592 height 75
click at [782, 735] on button "*********" at bounding box center [784, 727] width 81 height 23
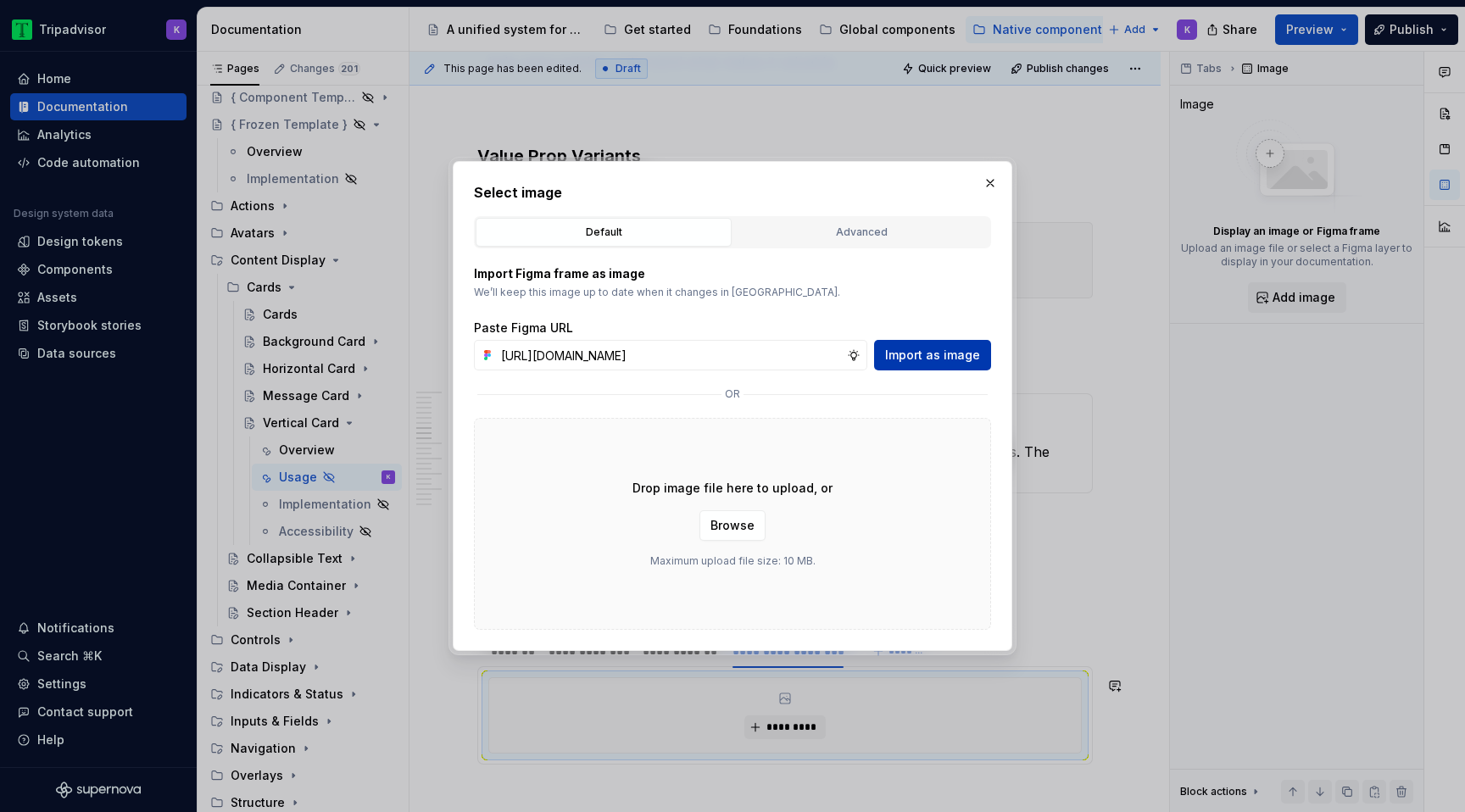
scroll to position [0, 455]
type input "[URL][DOMAIN_NAME]"
click at [930, 357] on span "Import as image" at bounding box center [932, 354] width 95 height 17
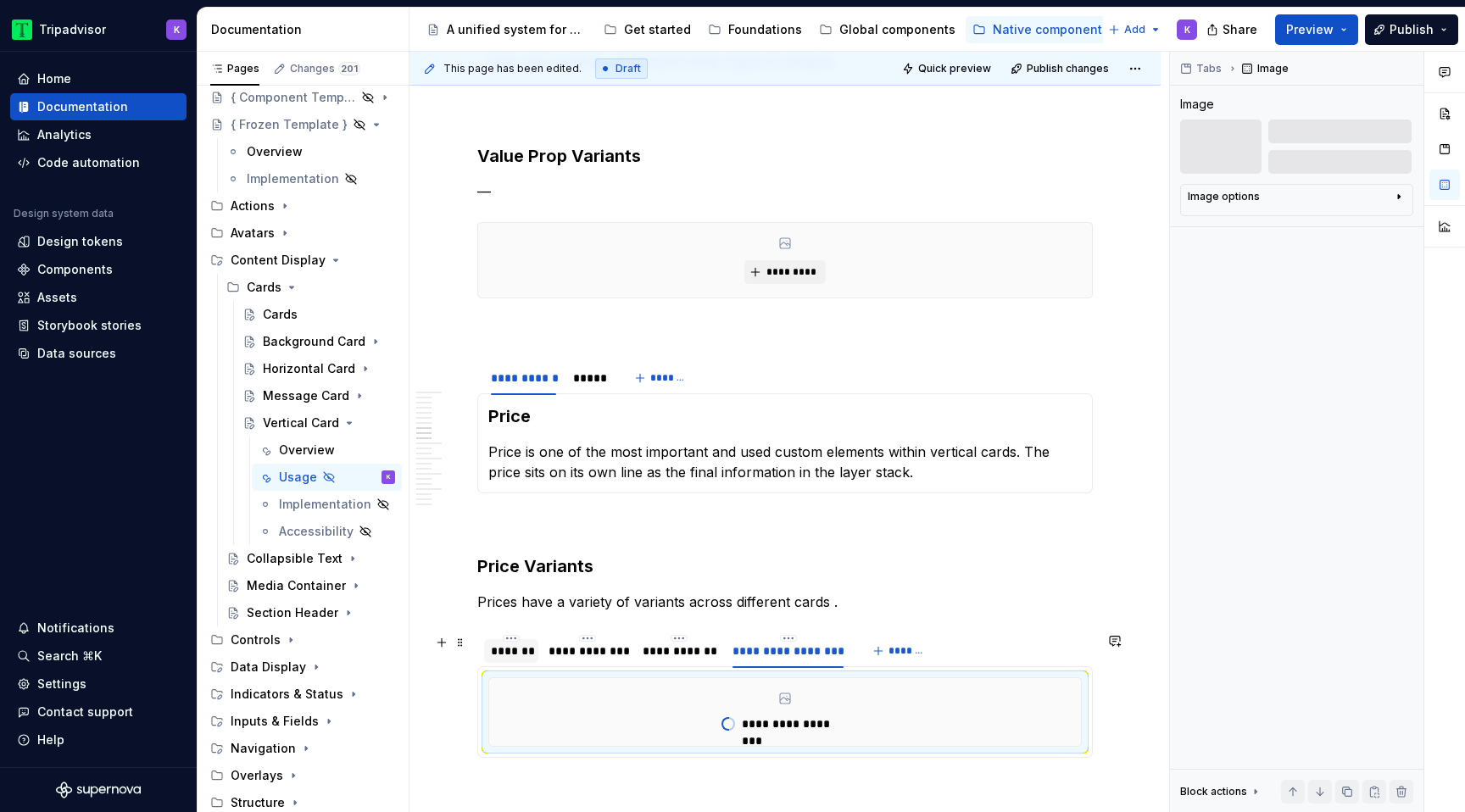
click at [521, 661] on div "*******" at bounding box center [511, 650] width 54 height 23
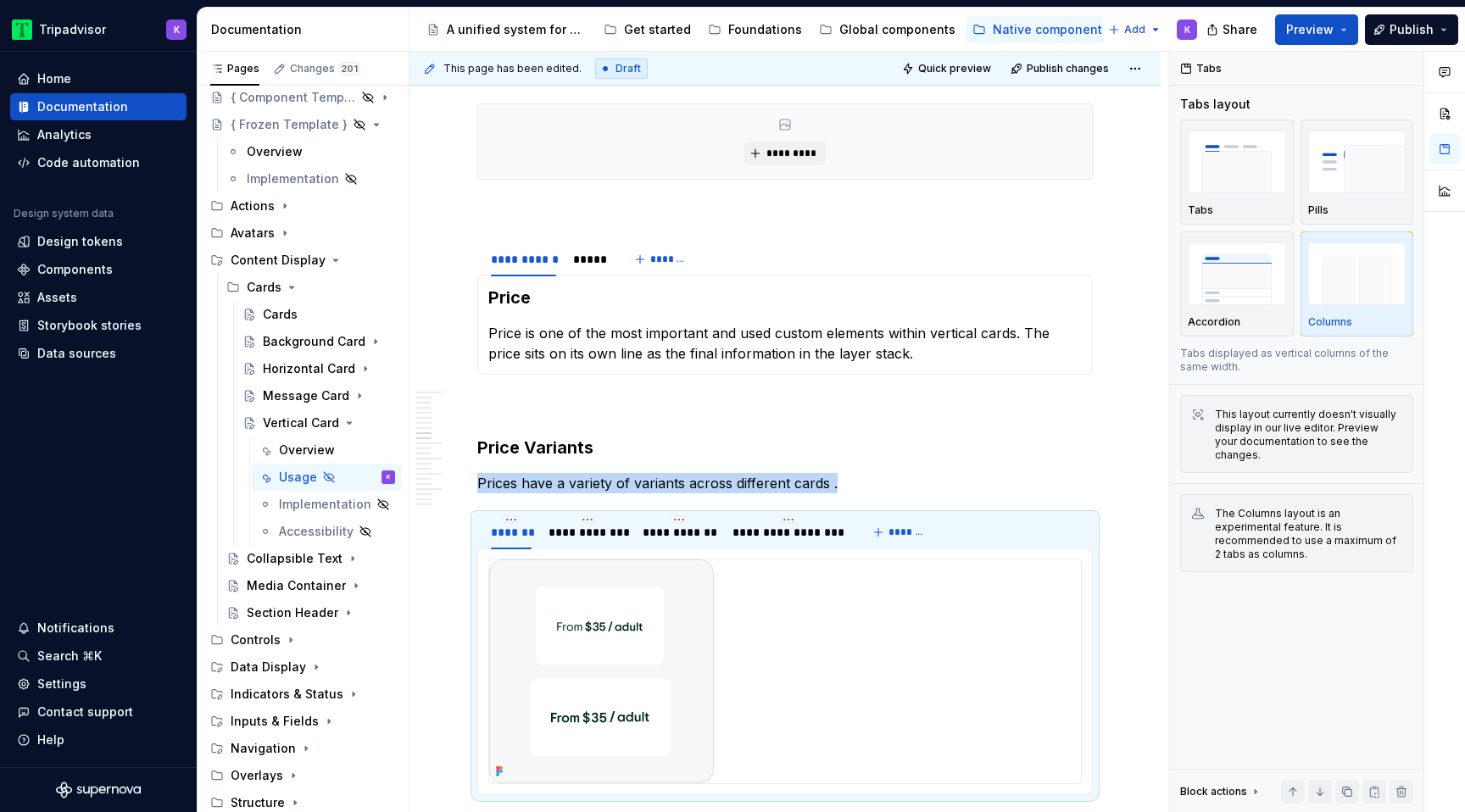
scroll to position [1741, 0]
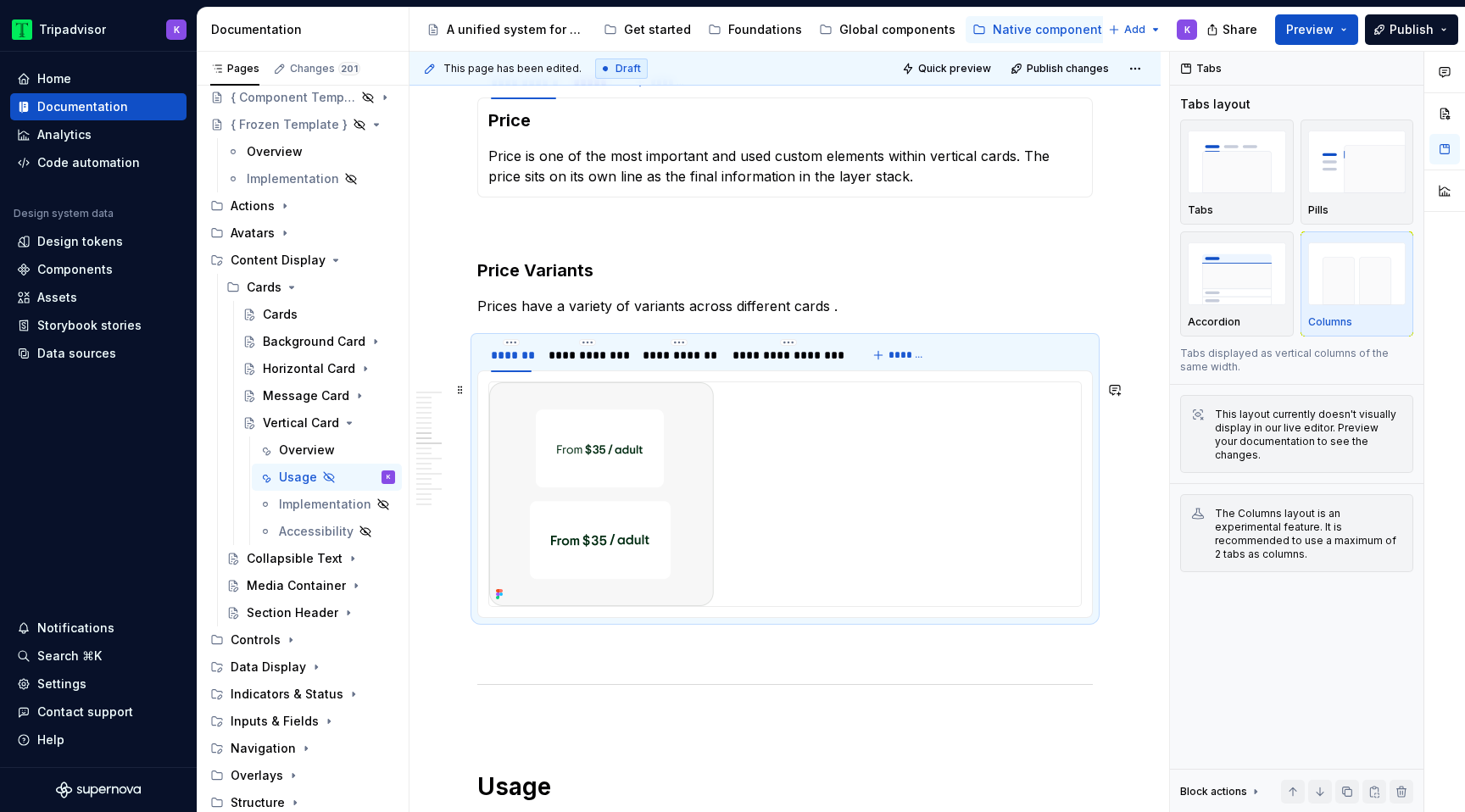
click at [780, 486] on div at bounding box center [785, 493] width 592 height 224
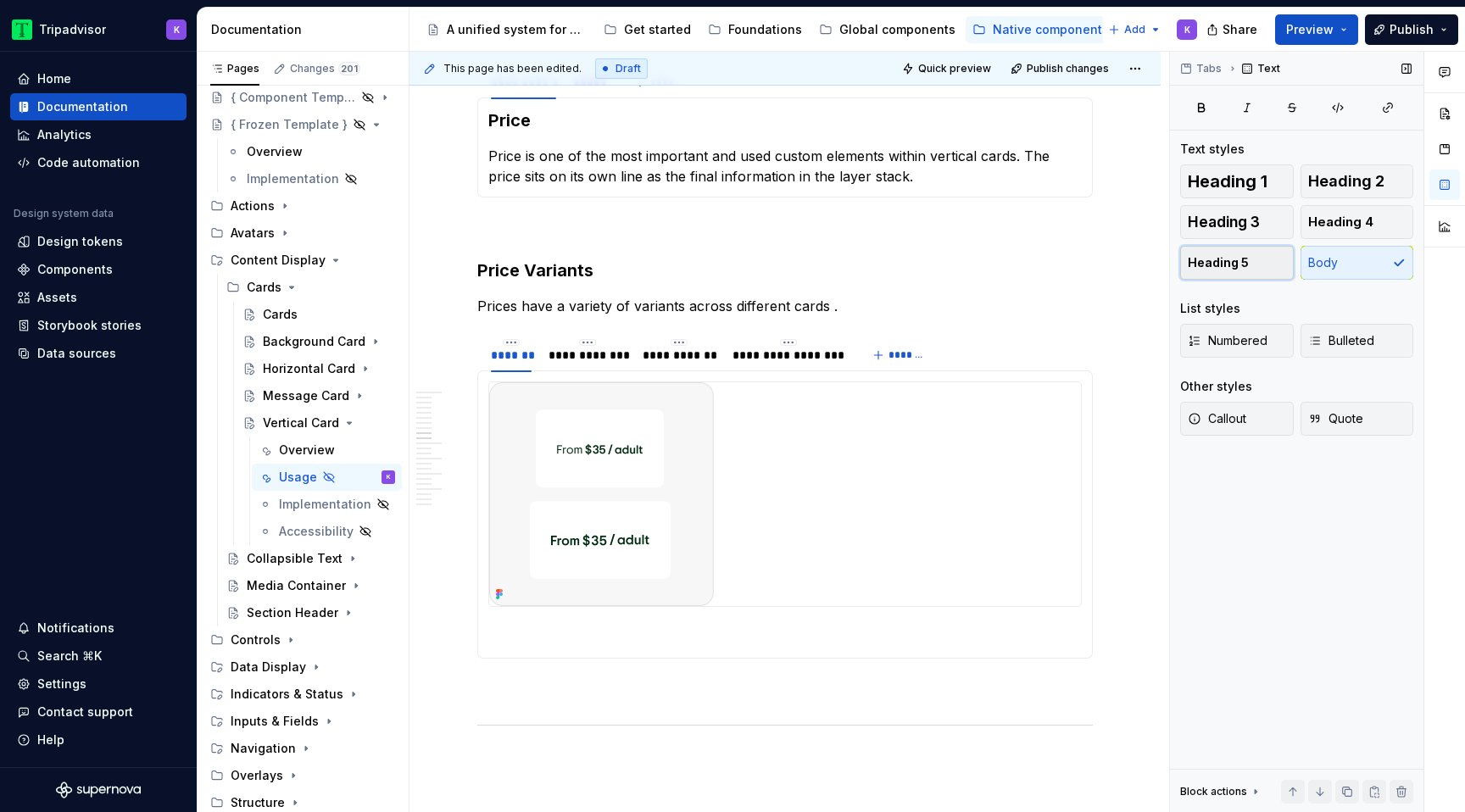
click at [1266, 264] on button "Heading 5" at bounding box center [1237, 262] width 114 height 34
click at [1346, 224] on span "Heading 4" at bounding box center [1341, 221] width 65 height 17
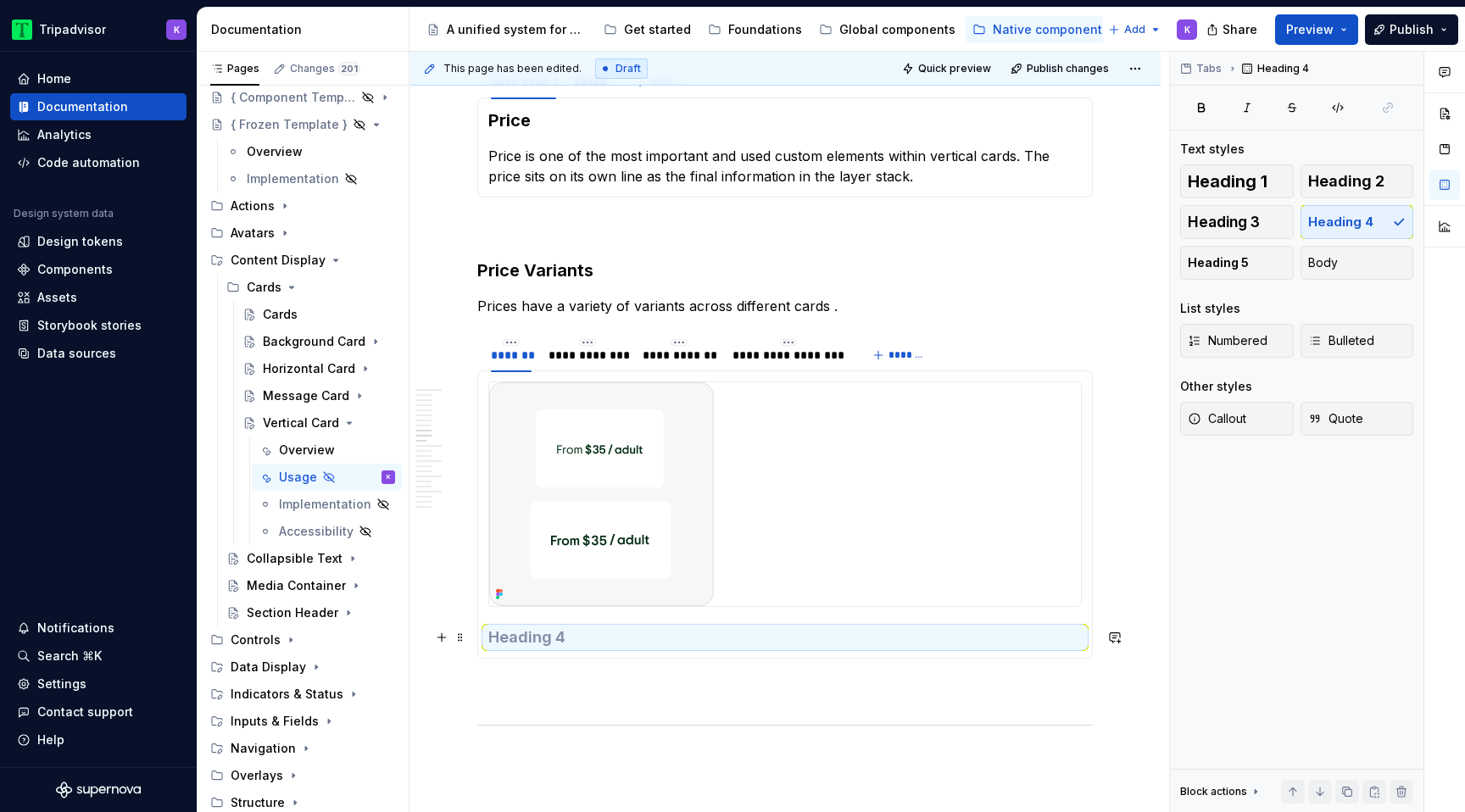
click at [664, 641] on h4 at bounding box center [785, 637] width 594 height 20
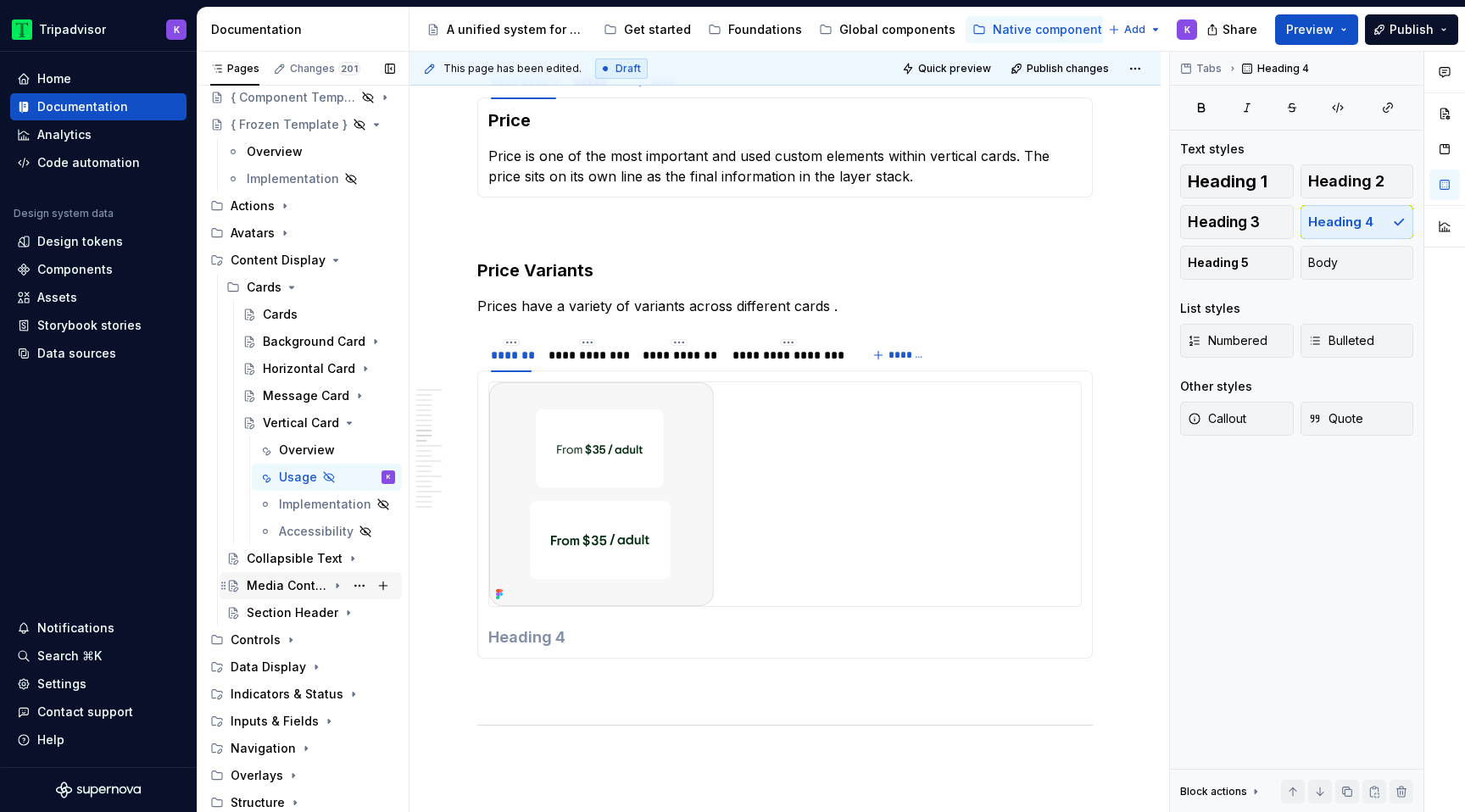
click at [293, 586] on div "Media Container" at bounding box center [286, 585] width 81 height 17
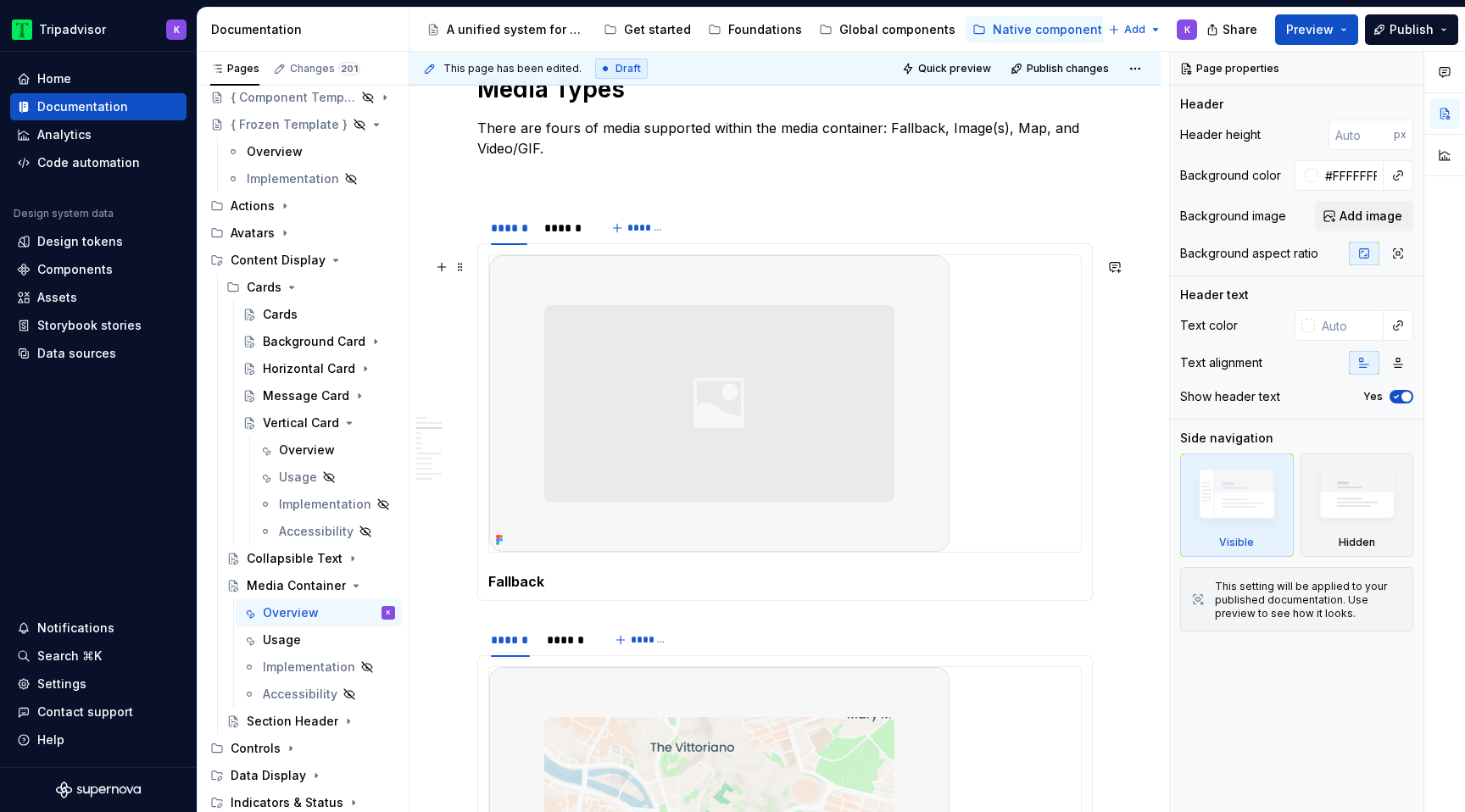
scroll to position [1896, 0]
click at [520, 592] on div "Fallback Image(s)" at bounding box center [784, 418] width 615 height 358
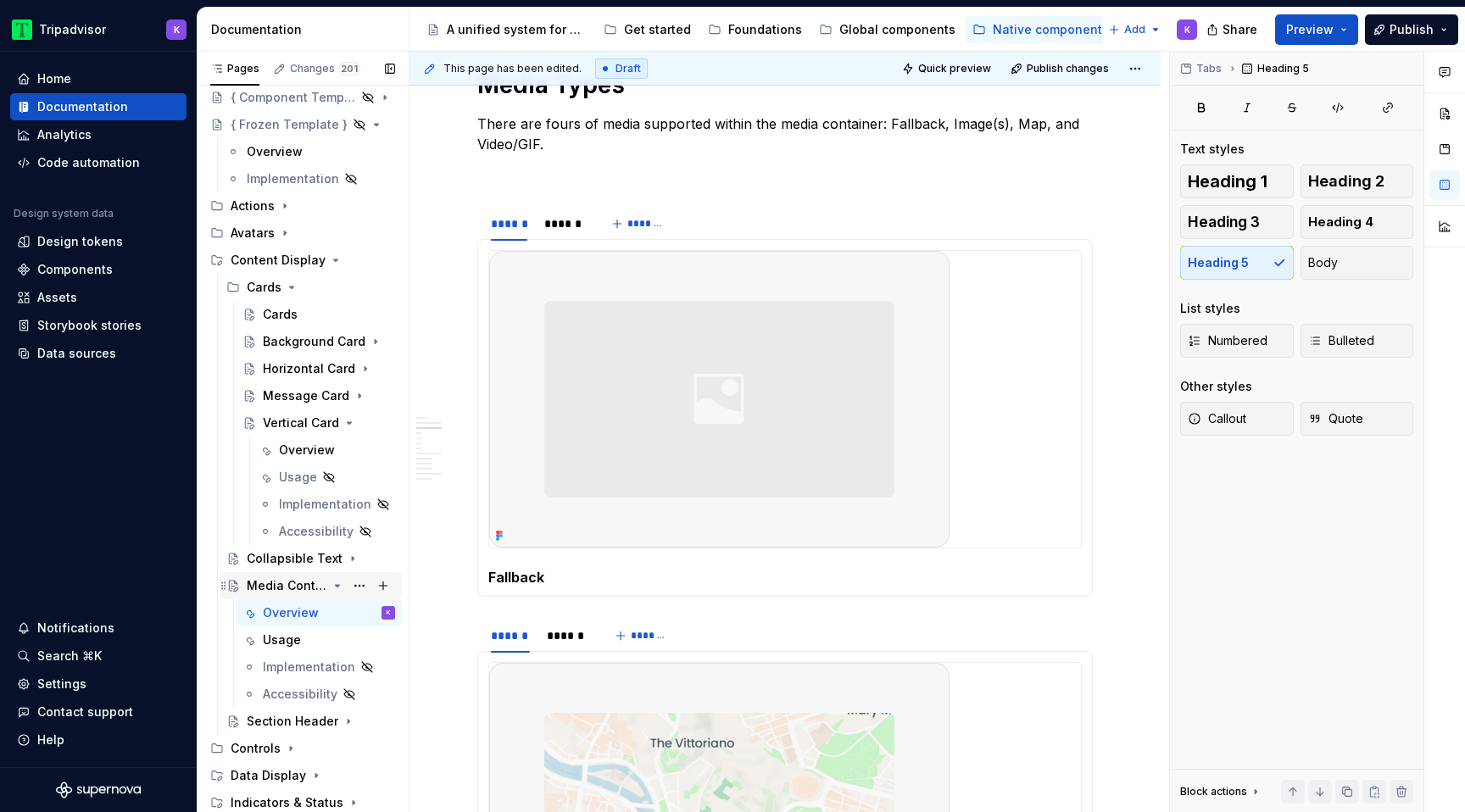
click at [338, 583] on icon "Page tree" at bounding box center [338, 586] width 14 height 14
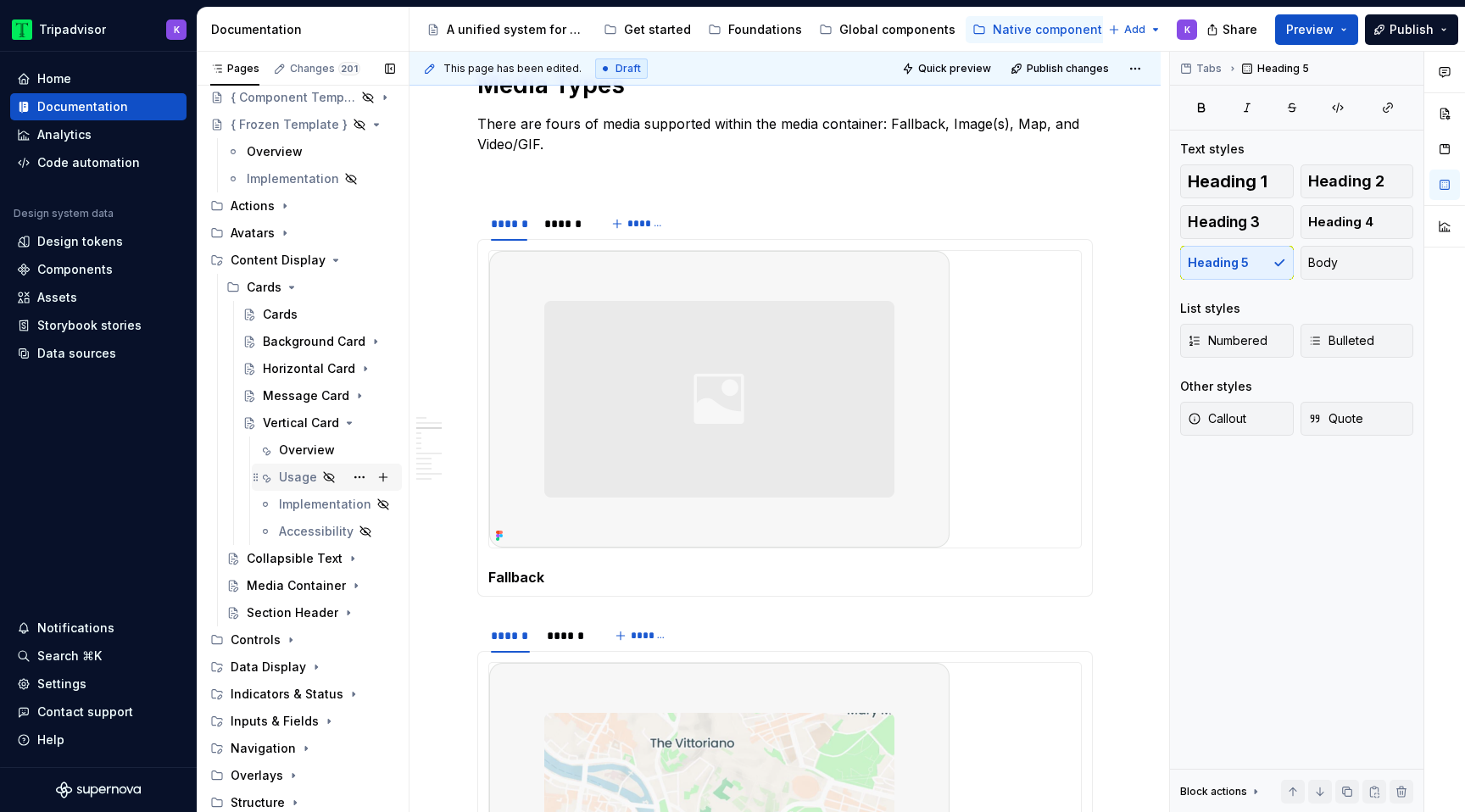
click at [308, 475] on div "Usage" at bounding box center [298, 477] width 38 height 17
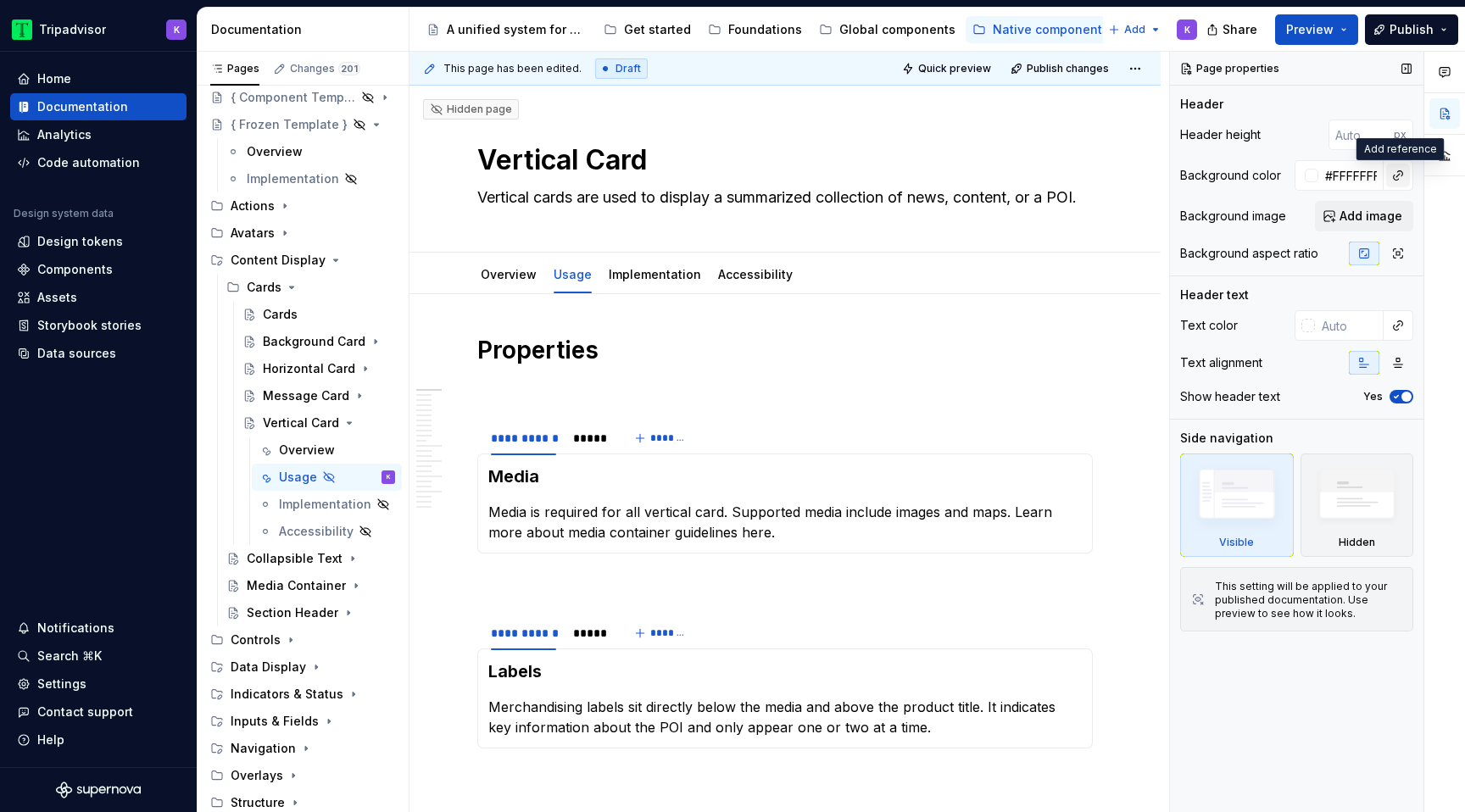
type textarea "*"
click at [1394, 178] on button "button" at bounding box center [1398, 175] width 24 height 23
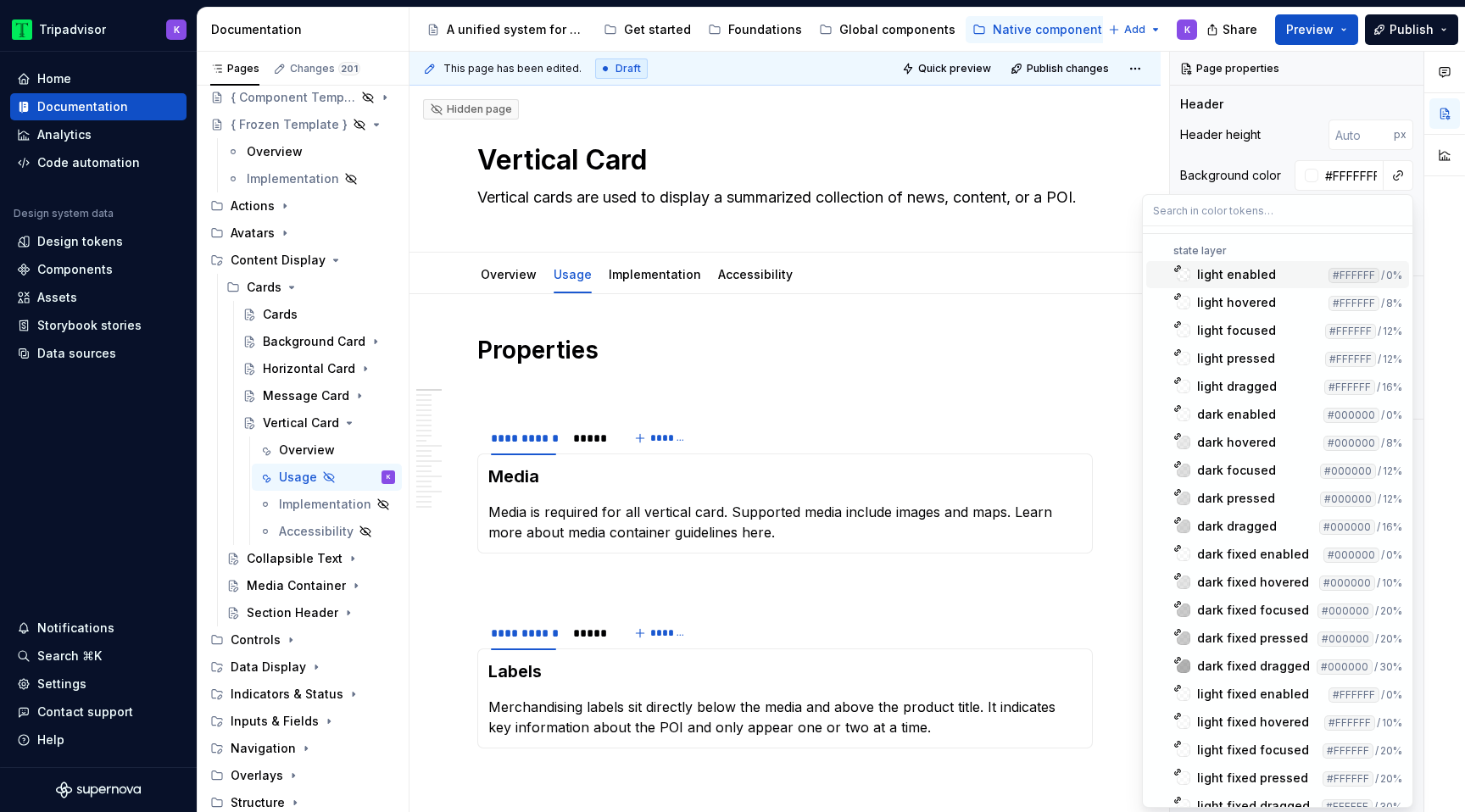
click at [1301, 211] on input "text" at bounding box center [1278, 210] width 270 height 30
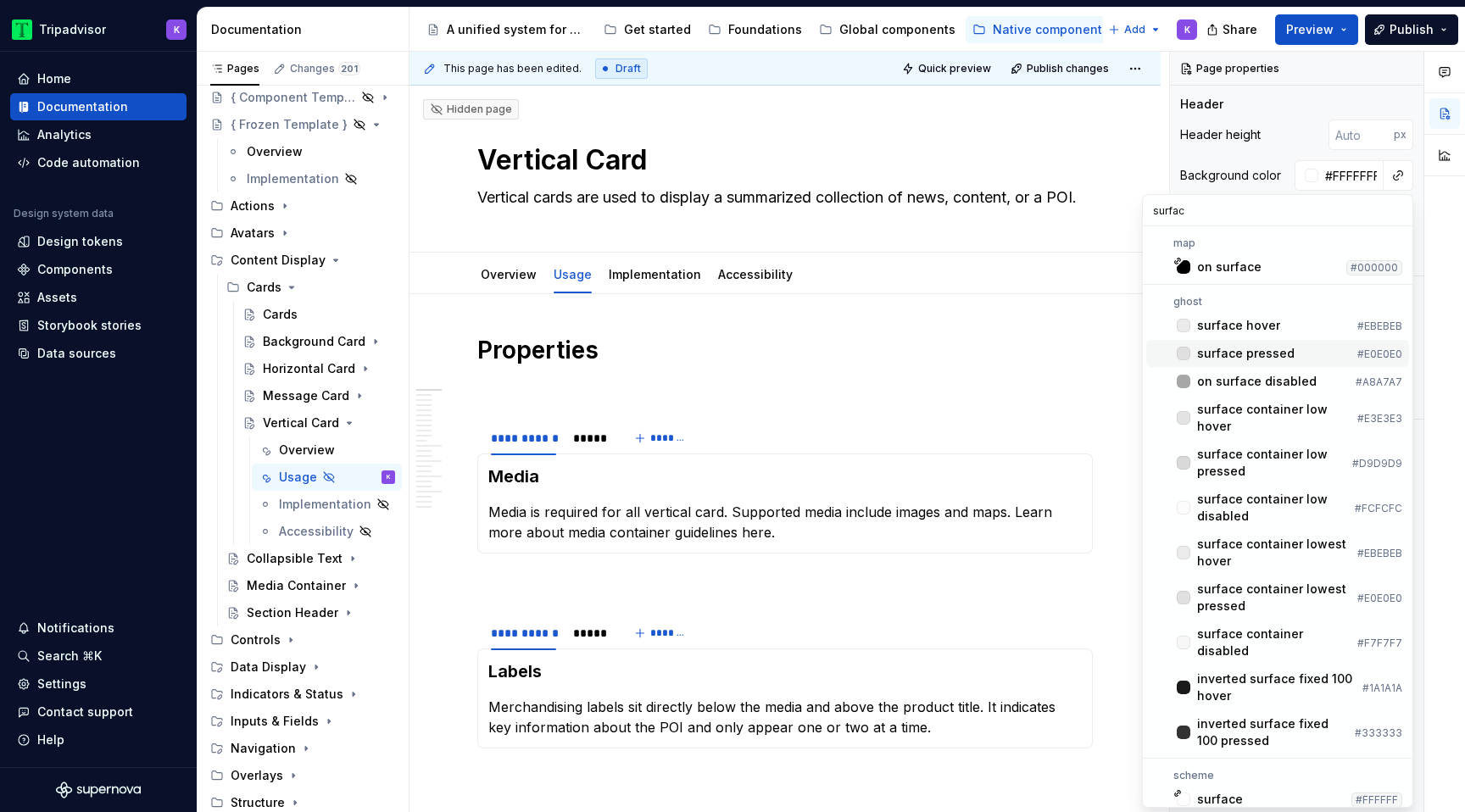
type input "surface"
type textarea "*"
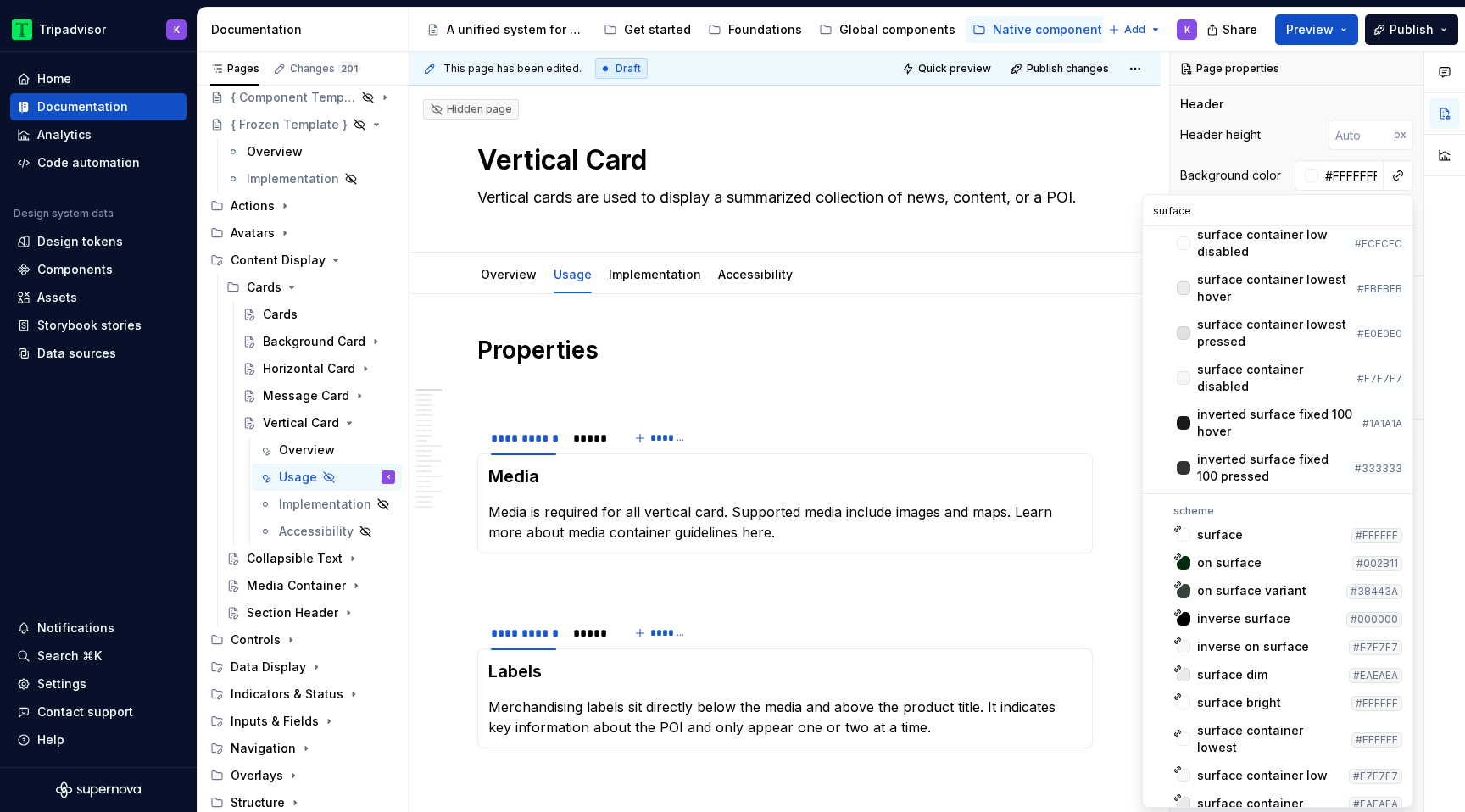
scroll to position [269, 0]
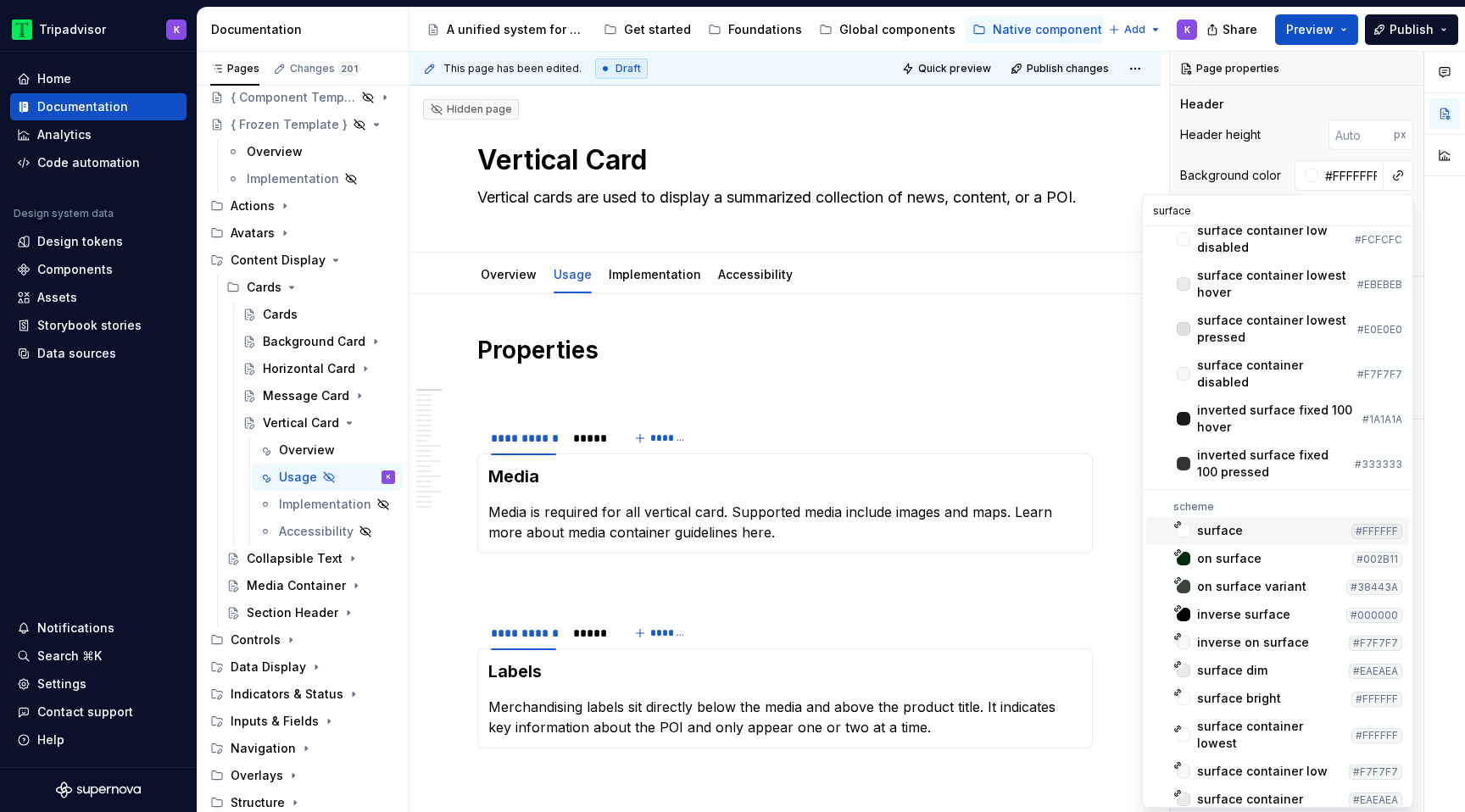
type input "surface"
click at [1286, 522] on div "surface" at bounding box center [1270, 530] width 147 height 17
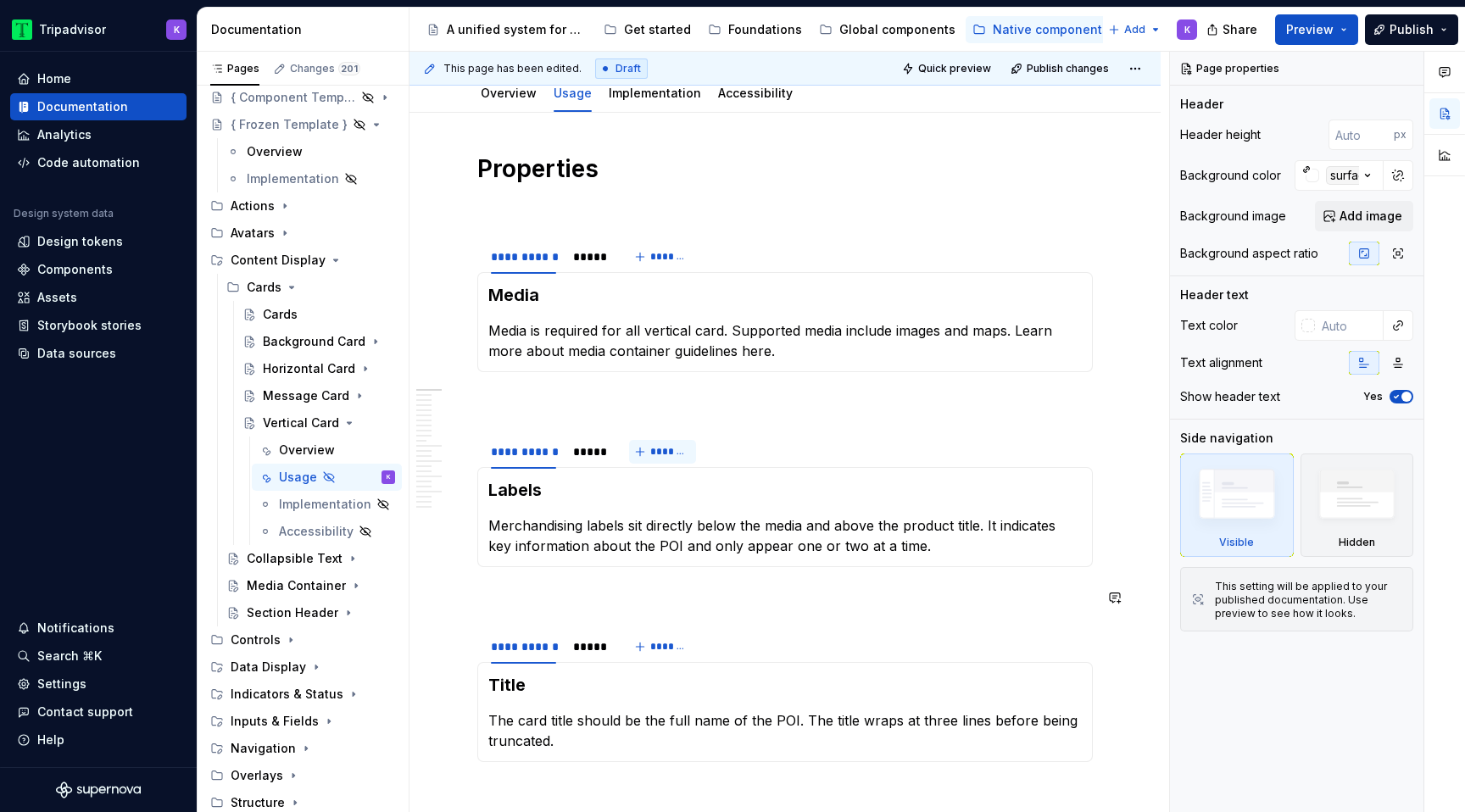
type textarea "*"
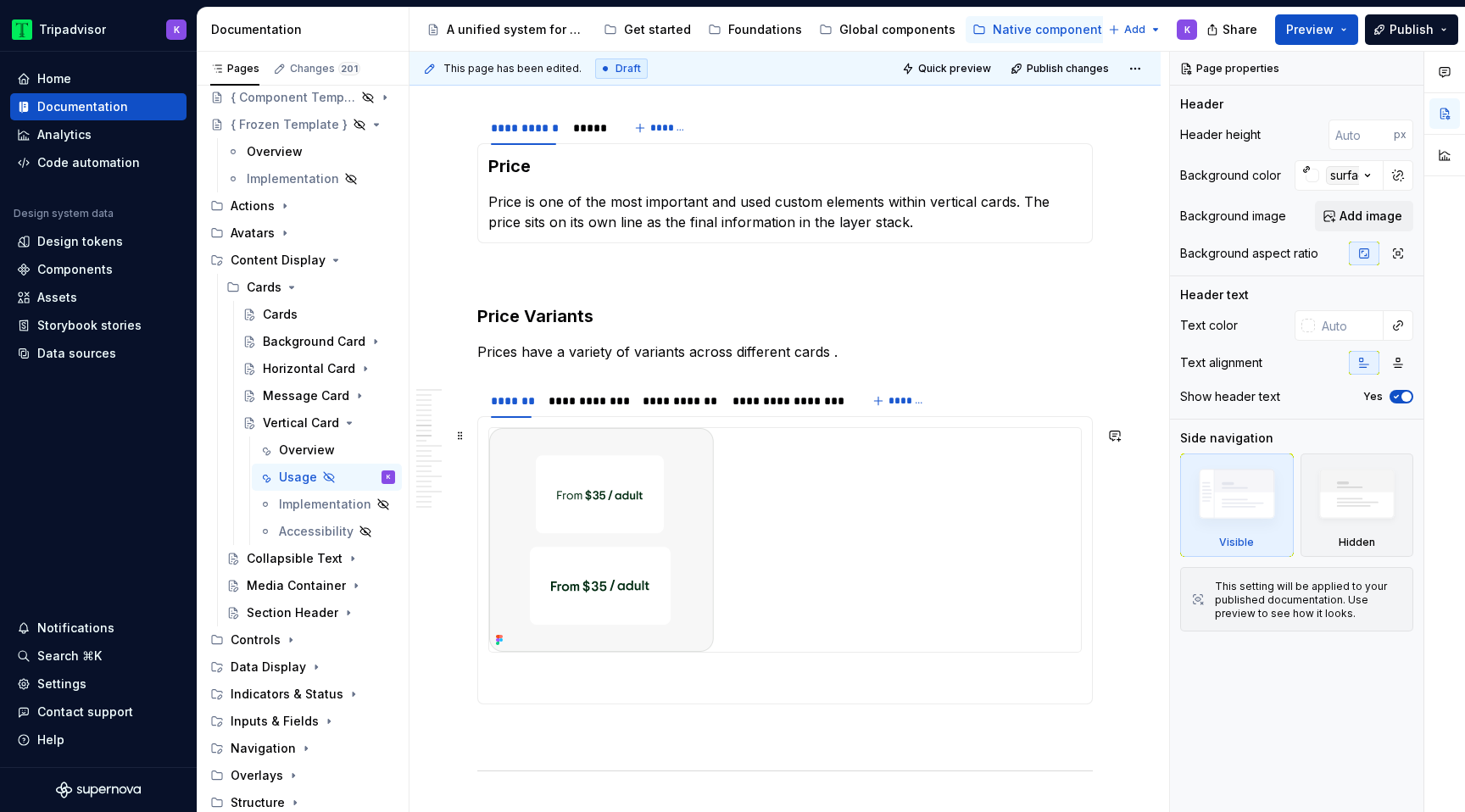
scroll to position [1759, 0]
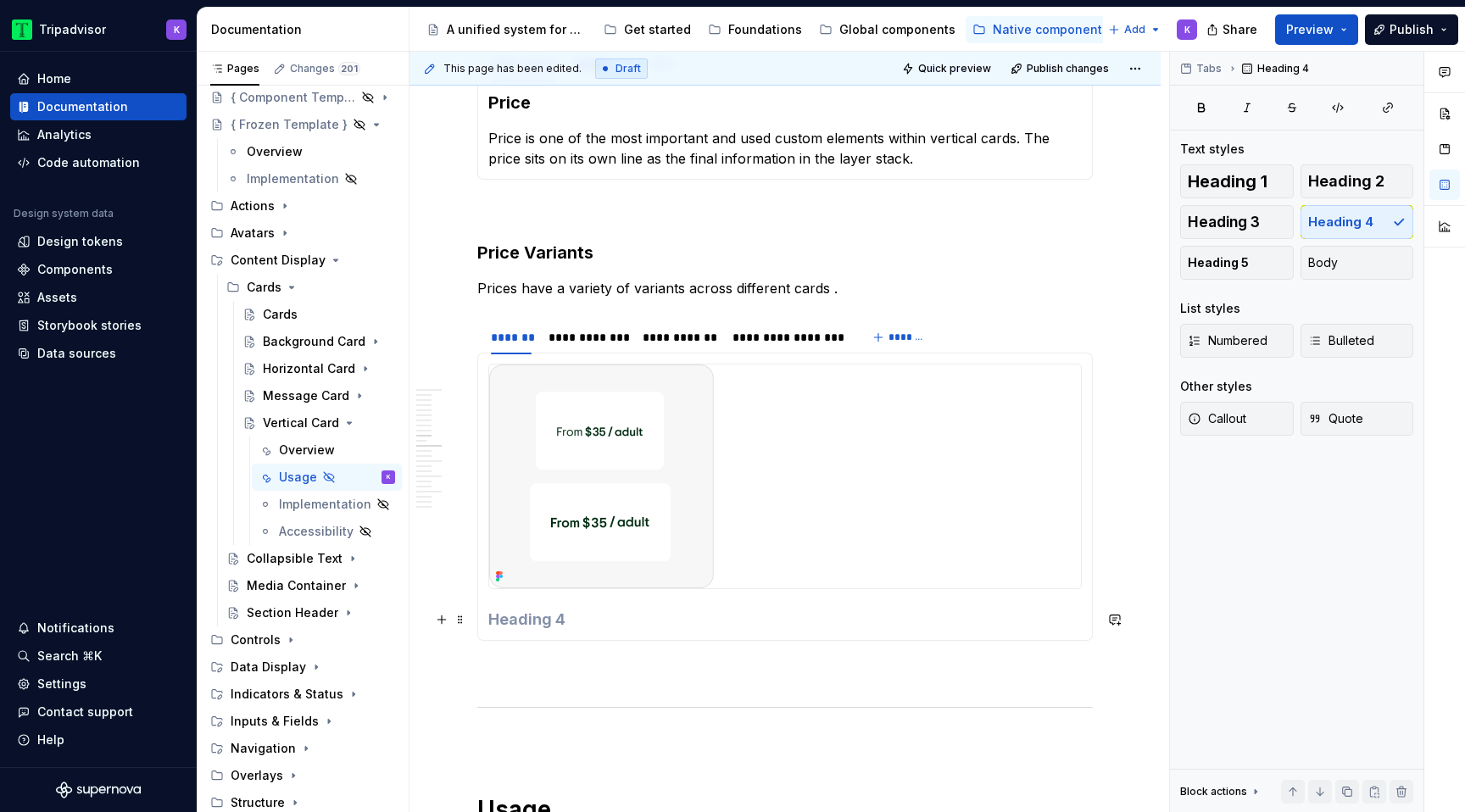
click at [716, 607] on section-item-column at bounding box center [785, 497] width 594 height 266
click at [1227, 252] on button "Heading 5" at bounding box center [1237, 262] width 114 height 34
click at [878, 626] on h5 at bounding box center [785, 617] width 594 height 17
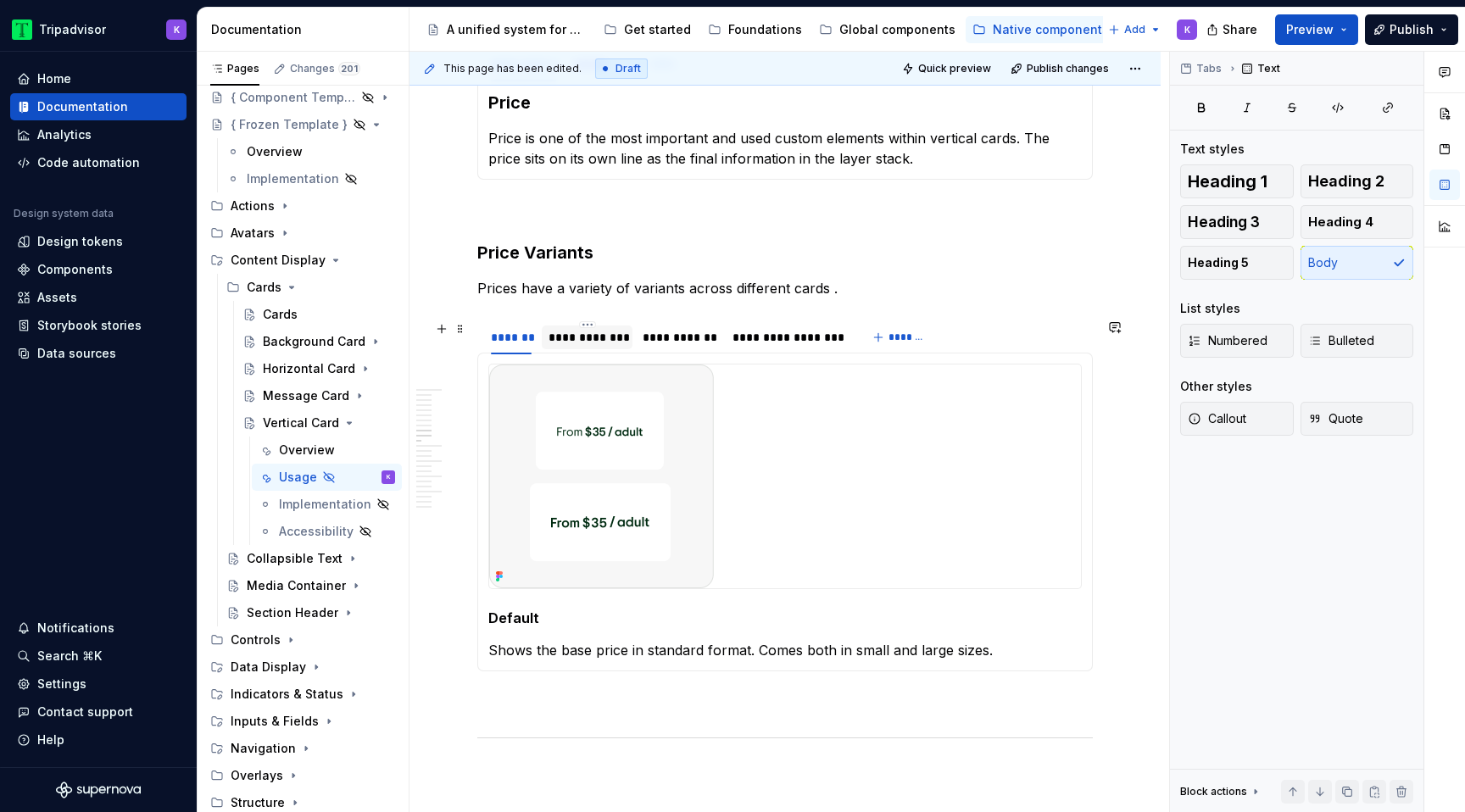
click at [587, 343] on div "**********" at bounding box center [587, 337] width 77 height 17
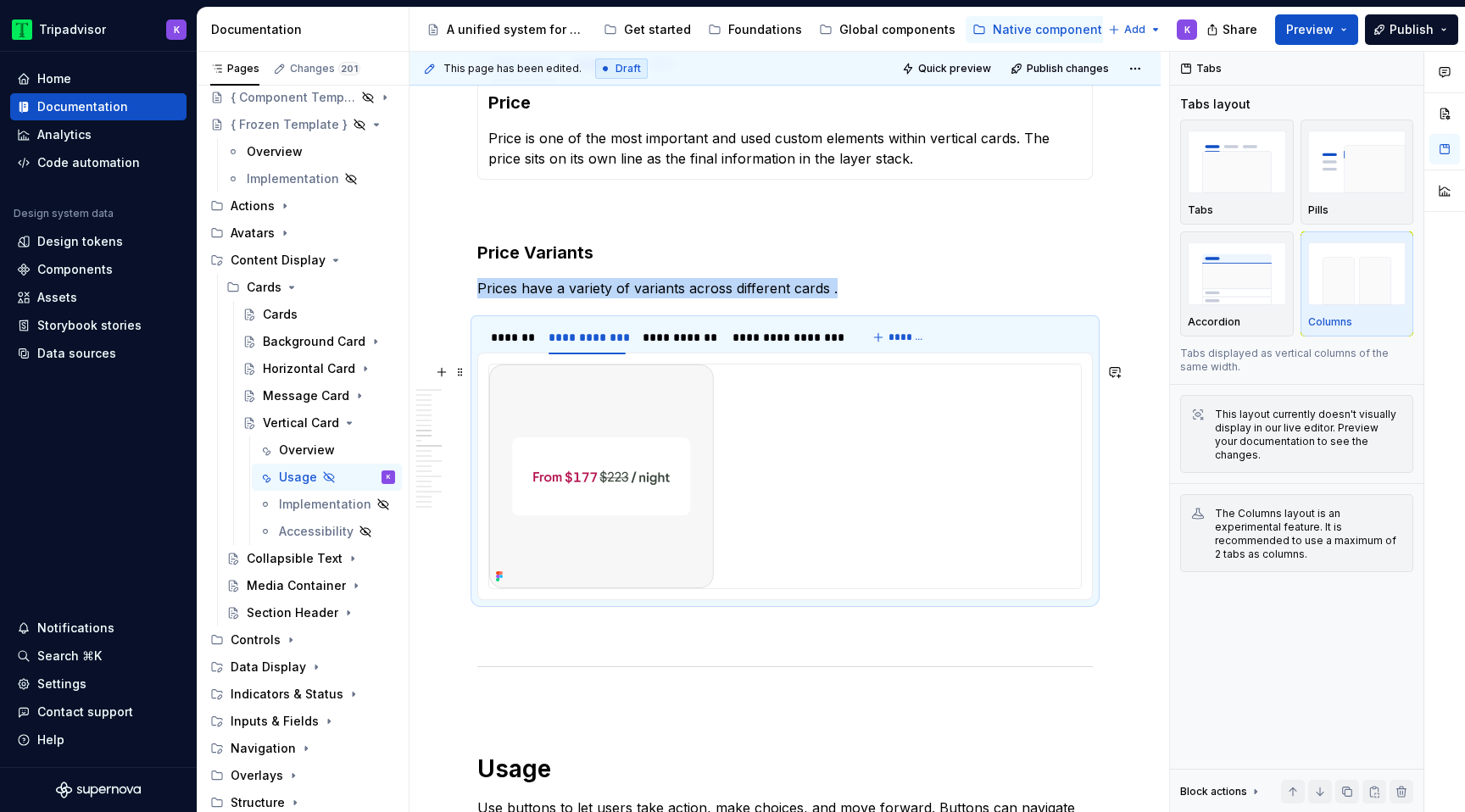
click at [882, 578] on div at bounding box center [785, 476] width 592 height 224
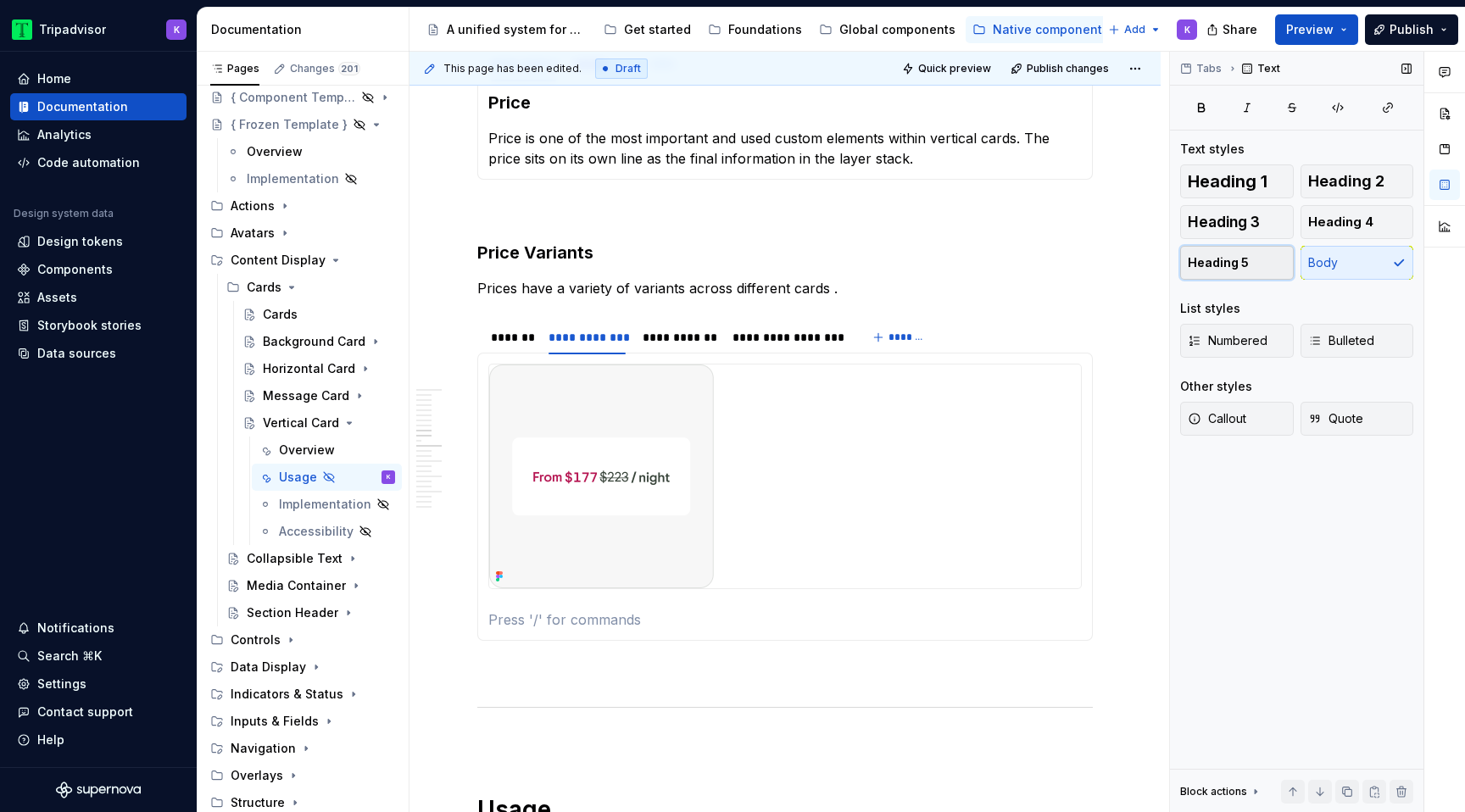
click at [1234, 260] on span "Heading 5" at bounding box center [1219, 262] width 61 height 17
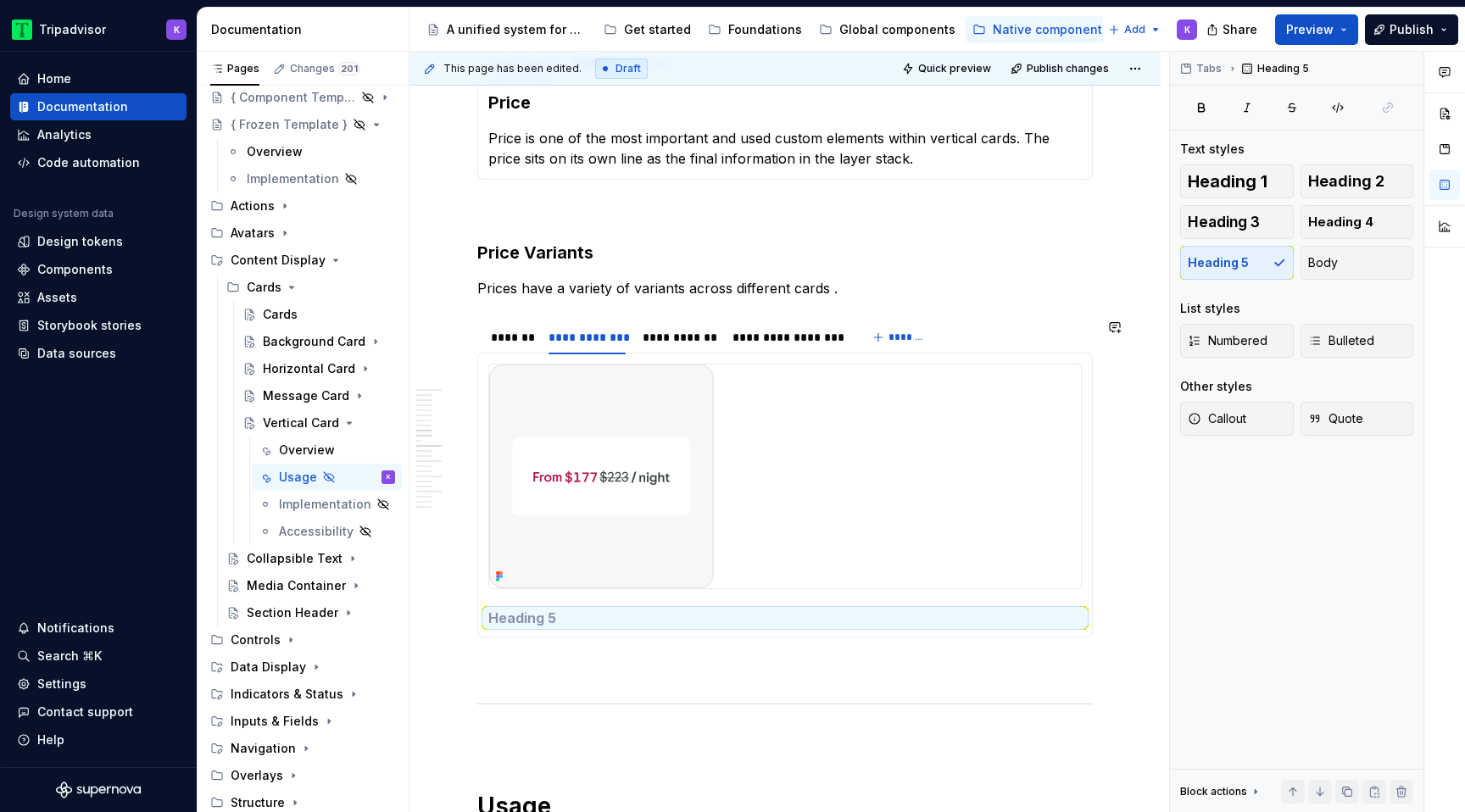
click at [689, 633] on div "Default Shows the base price in standard format. Comes both in small and large …" at bounding box center [784, 494] width 615 height 285
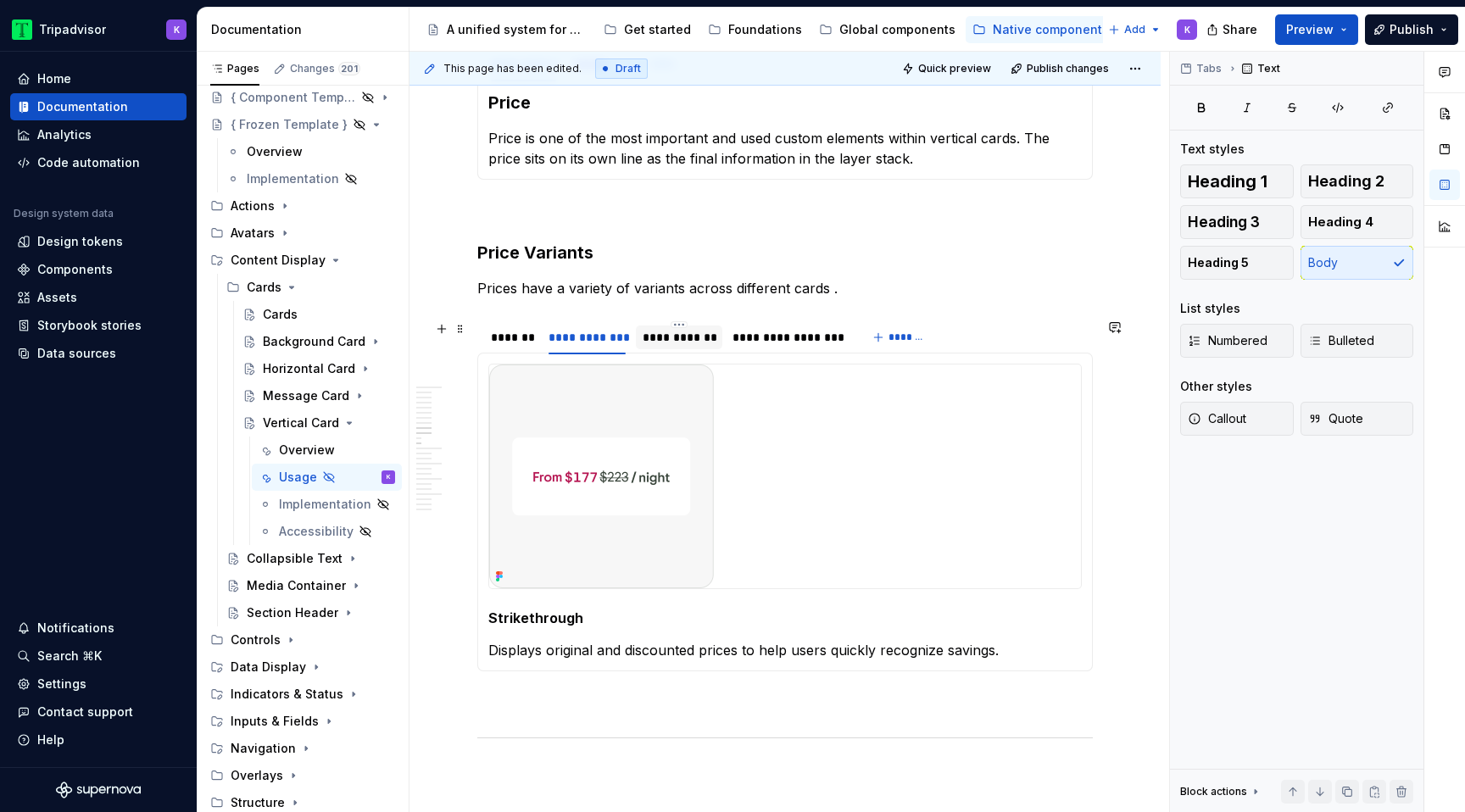
click at [688, 346] on div "**********" at bounding box center [679, 337] width 86 height 23
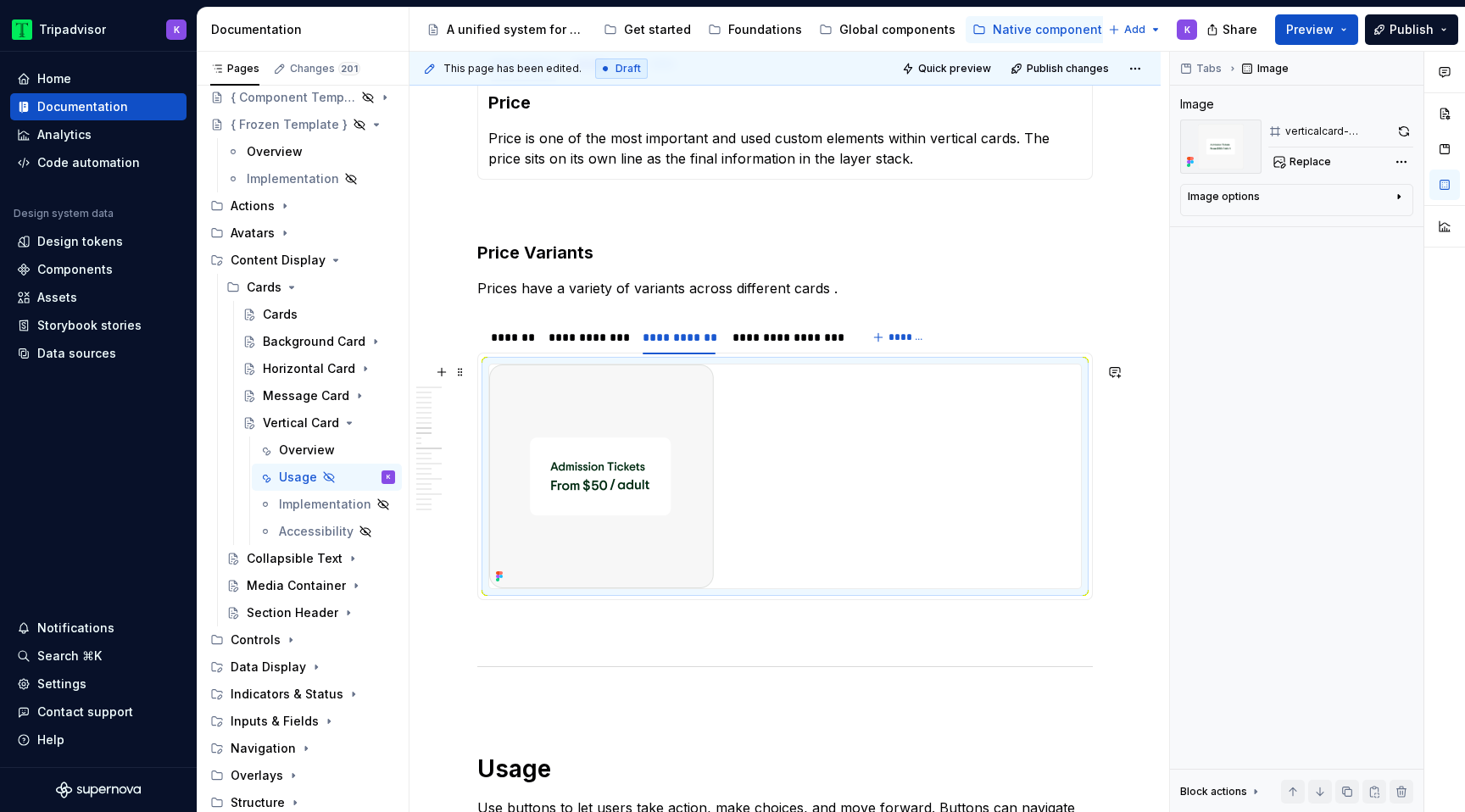
click at [741, 549] on div at bounding box center [785, 476] width 592 height 224
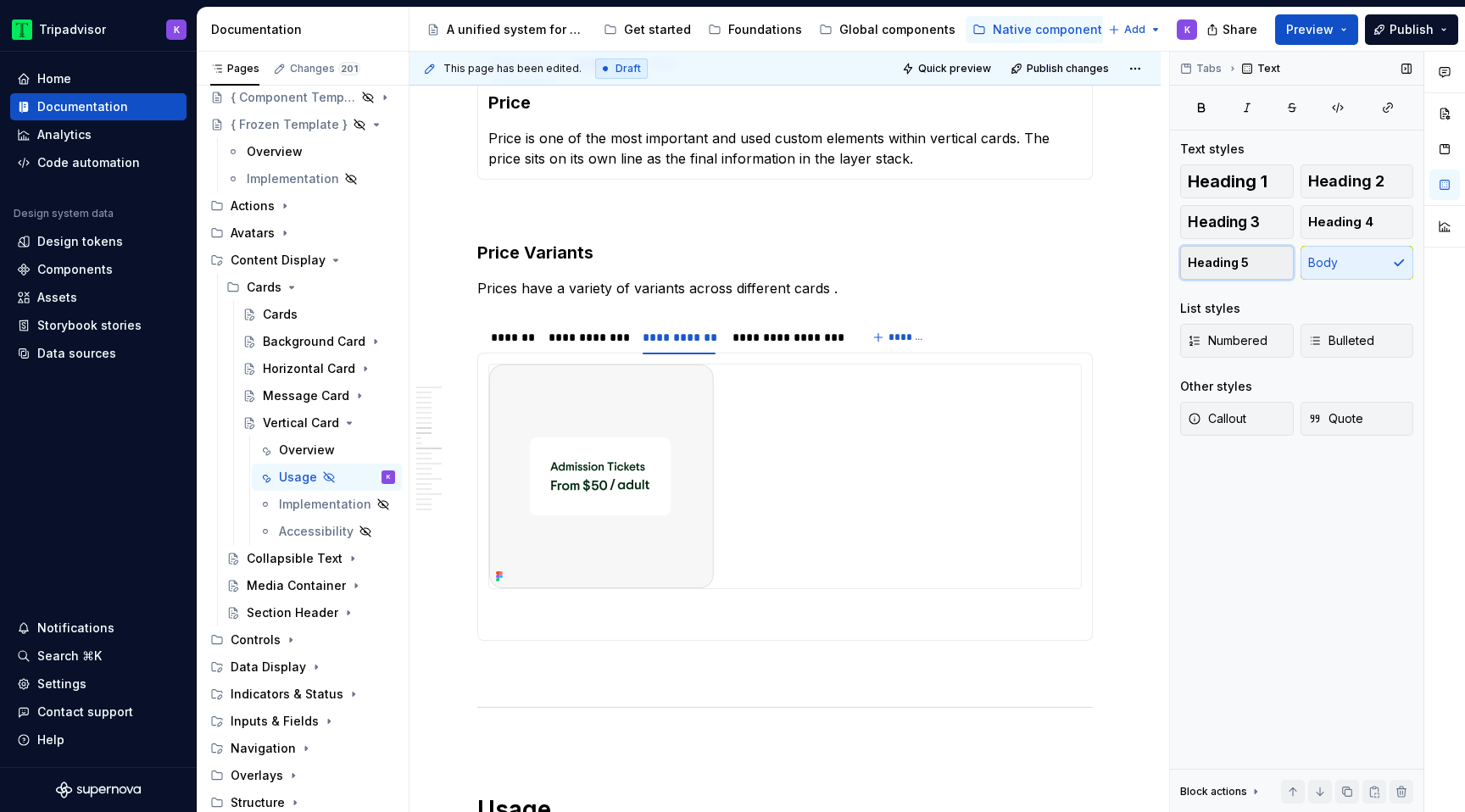
click at [1222, 258] on span "Heading 5" at bounding box center [1219, 262] width 61 height 17
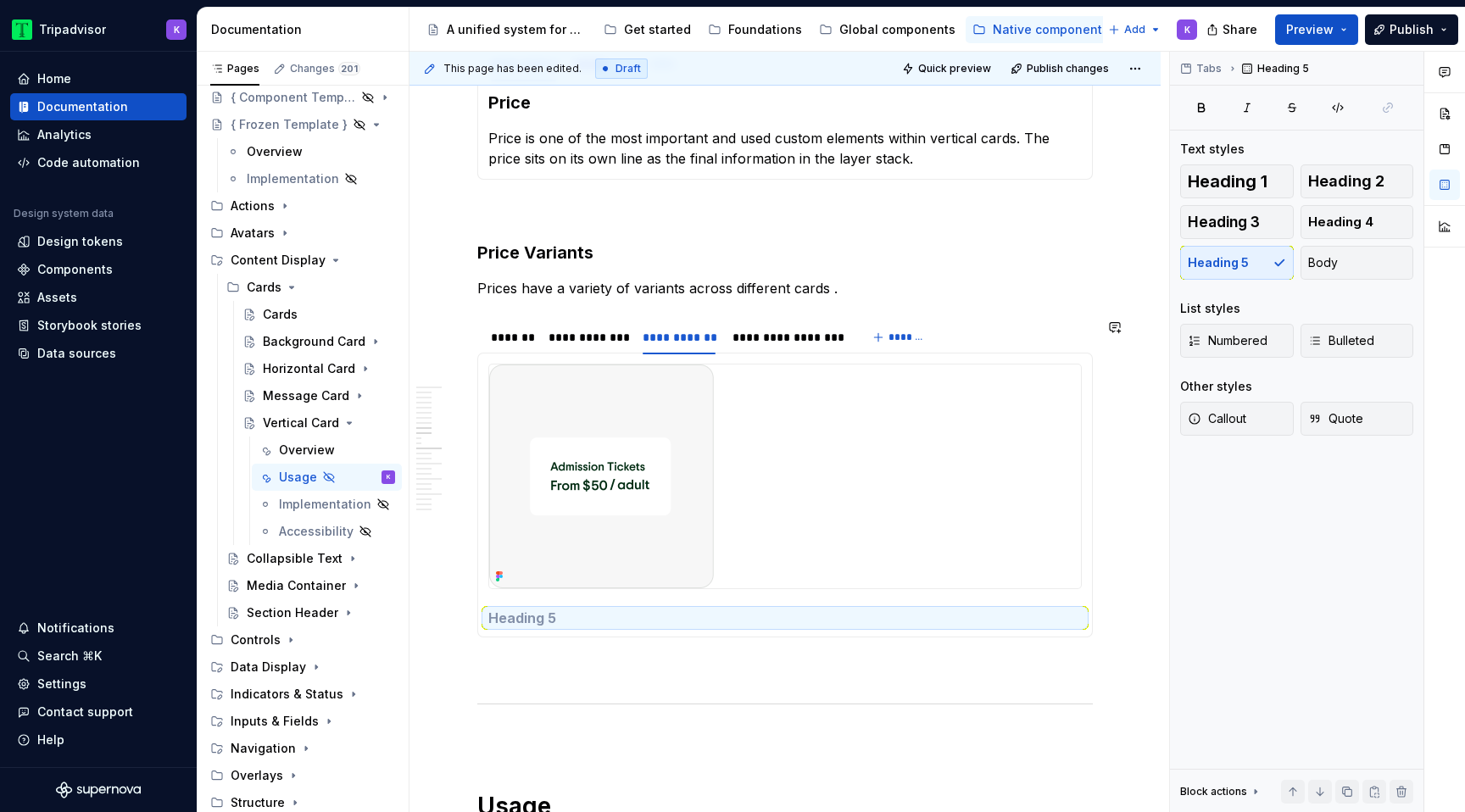
click at [667, 628] on div "Default Shows the base price in standard format. Comes both in small and large …" at bounding box center [784, 494] width 615 height 285
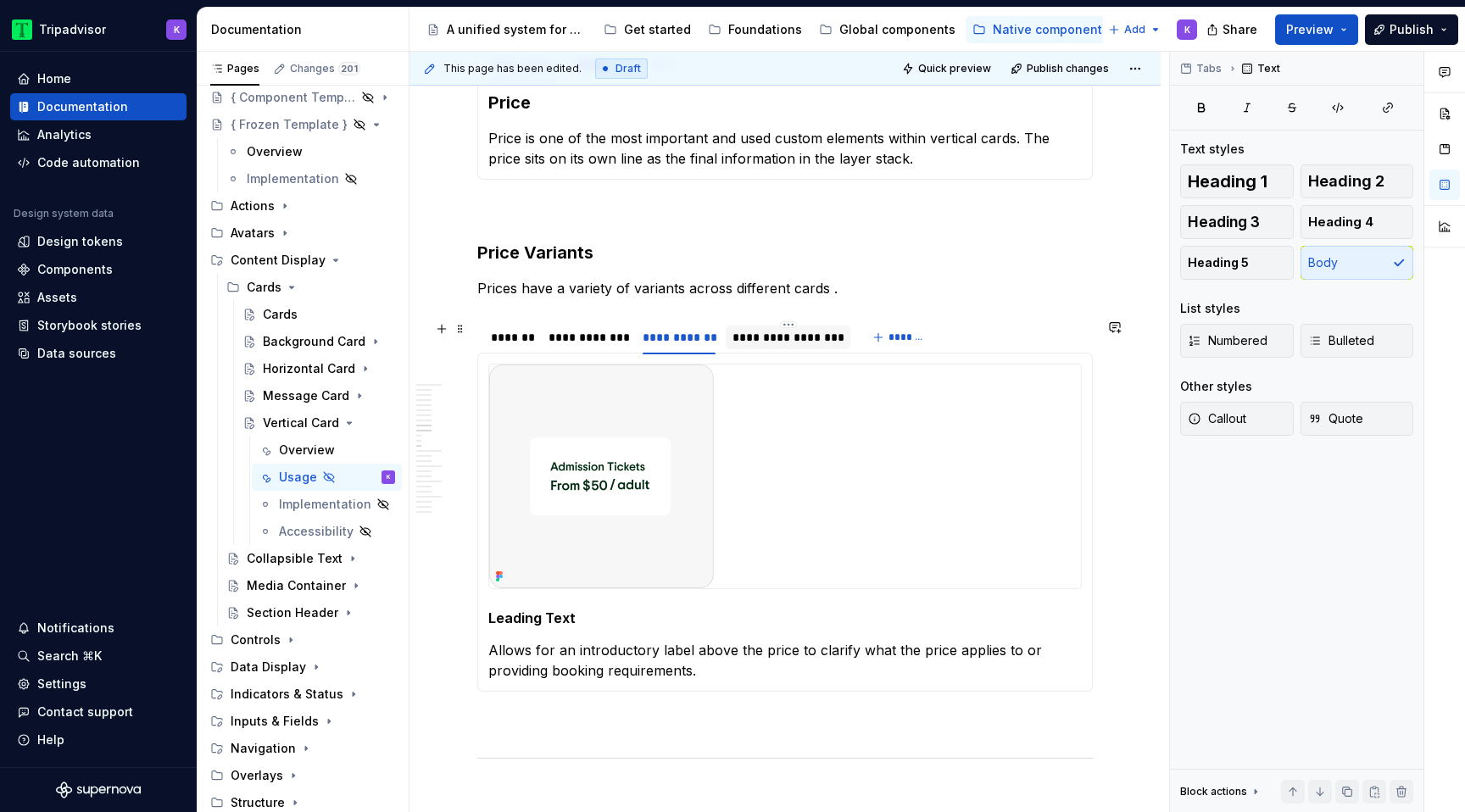
click at [816, 345] on div "**********" at bounding box center [789, 337] width 111 height 17
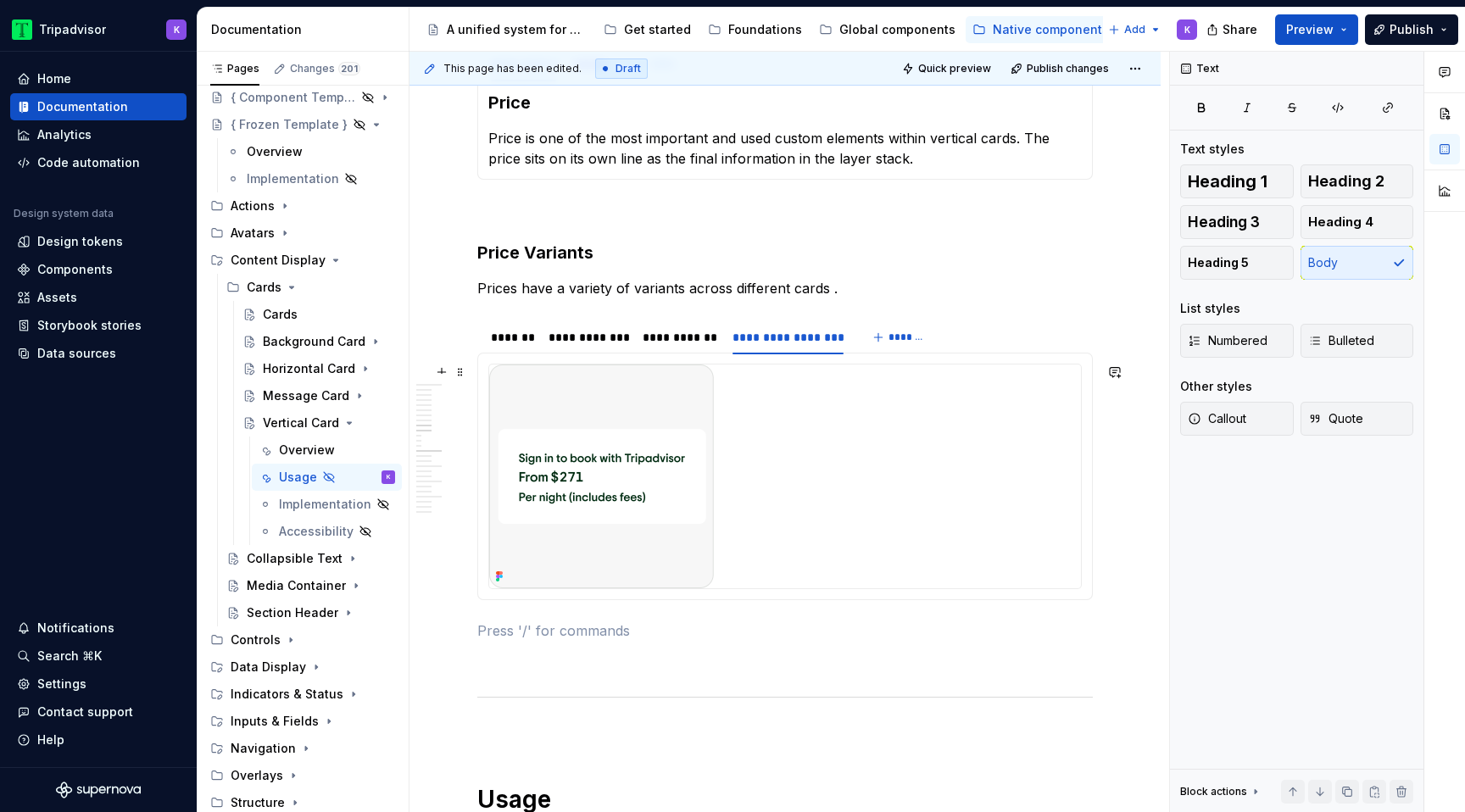
click at [756, 562] on div at bounding box center [785, 476] width 592 height 224
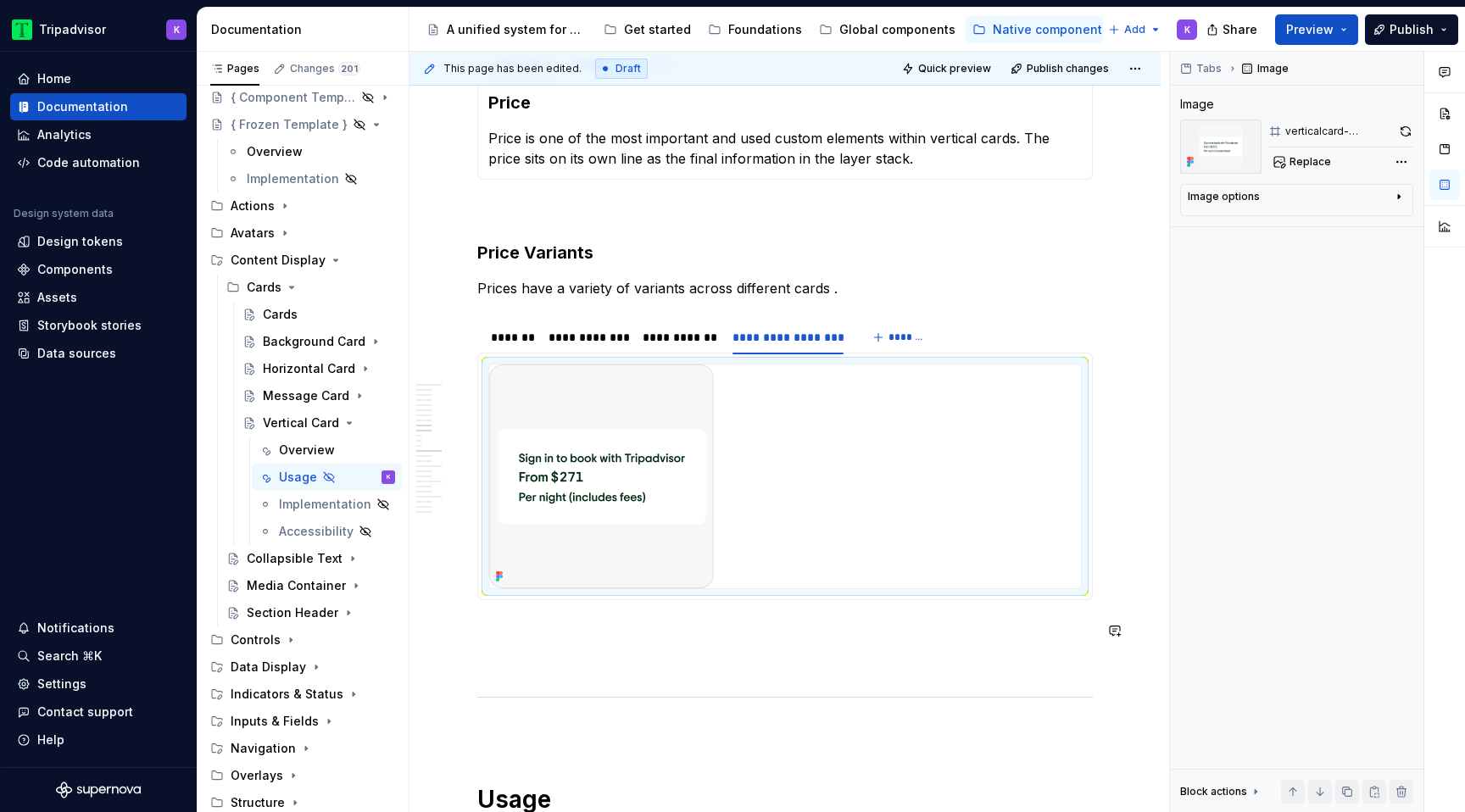
click at [680, 653] on p at bounding box center [784, 661] width 615 height 20
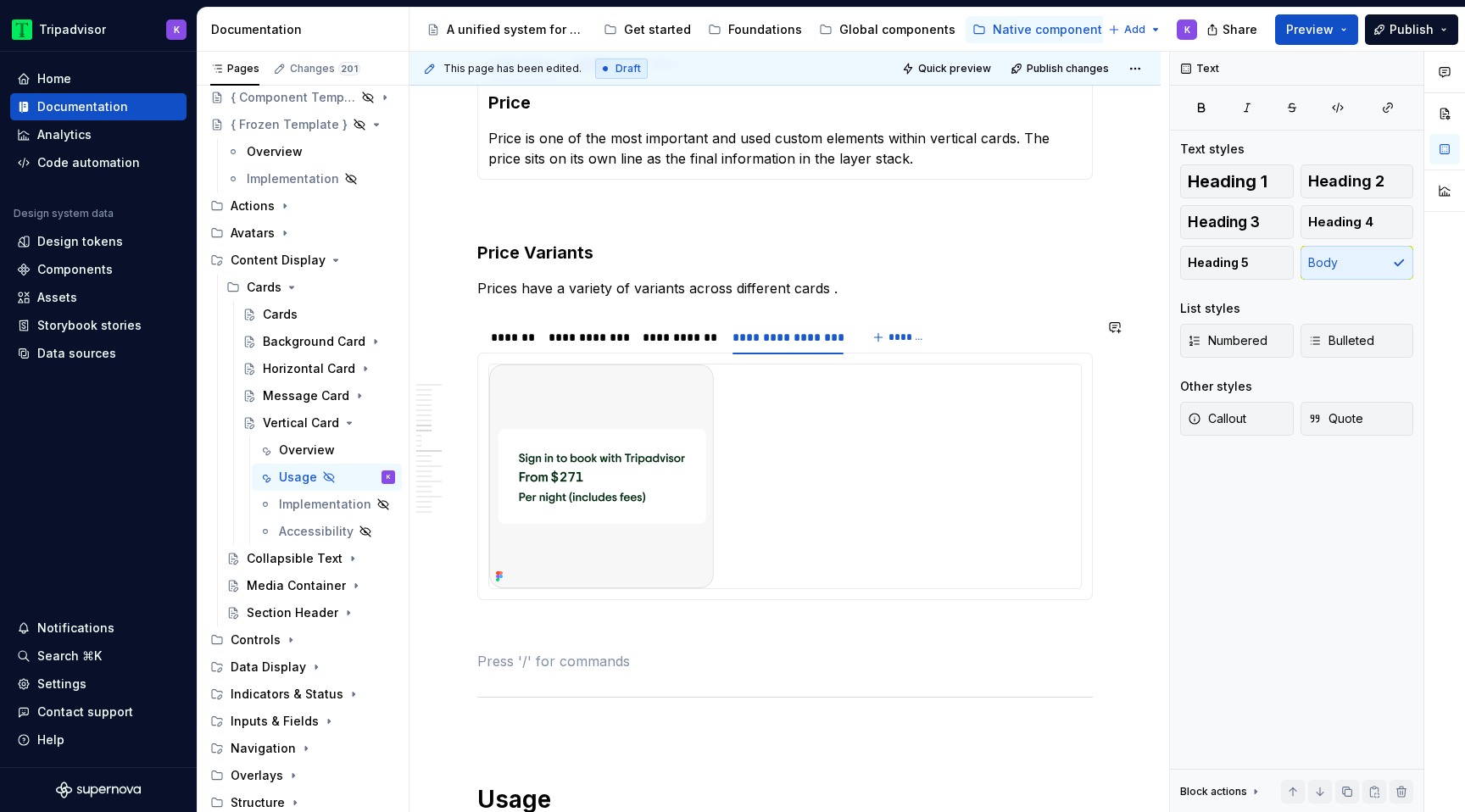
click at [642, 562] on img at bounding box center [601, 476] width 225 height 224
click at [1216, 258] on span "Heading 5" at bounding box center [1219, 262] width 61 height 17
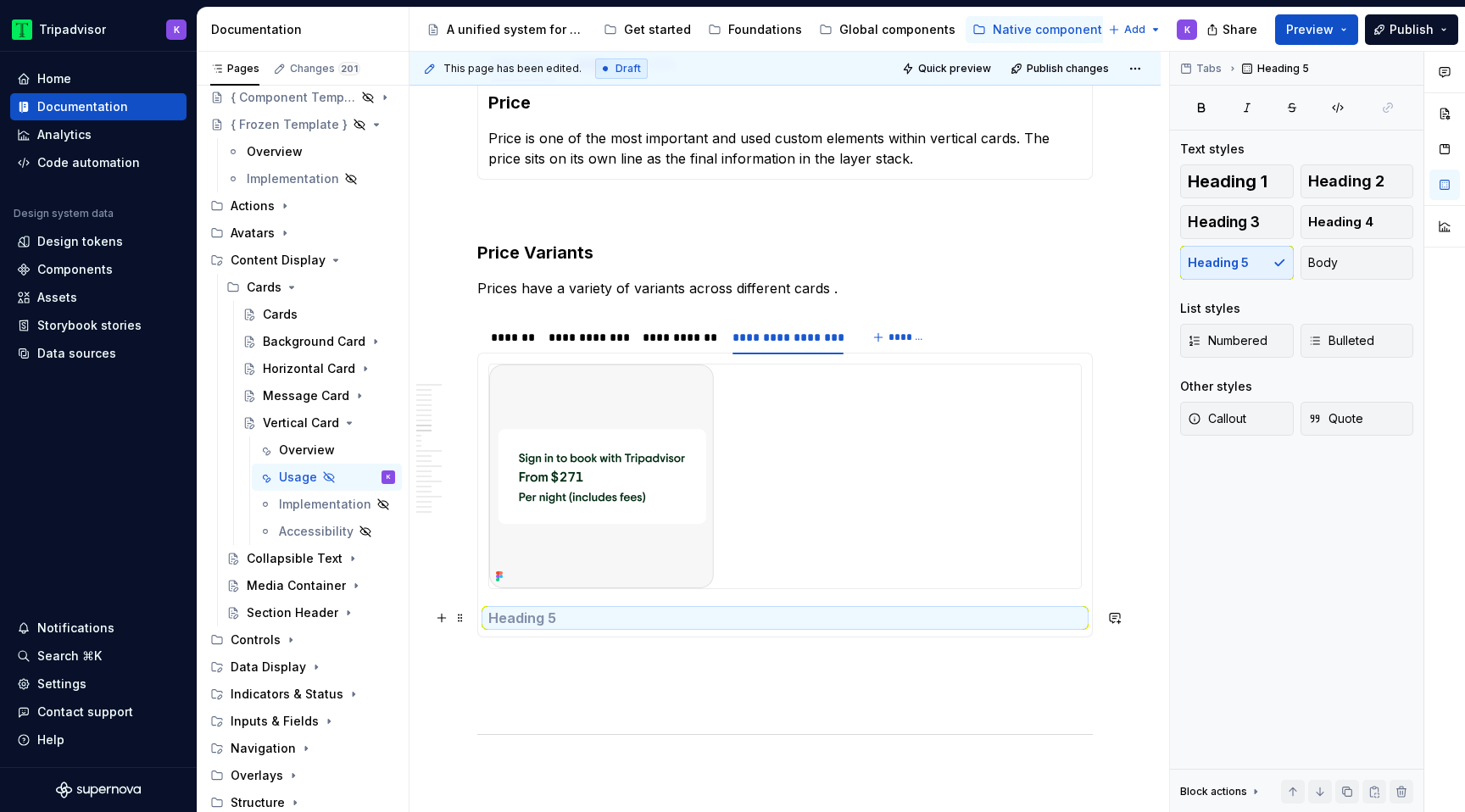
click at [651, 620] on h5 at bounding box center [785, 617] width 594 height 17
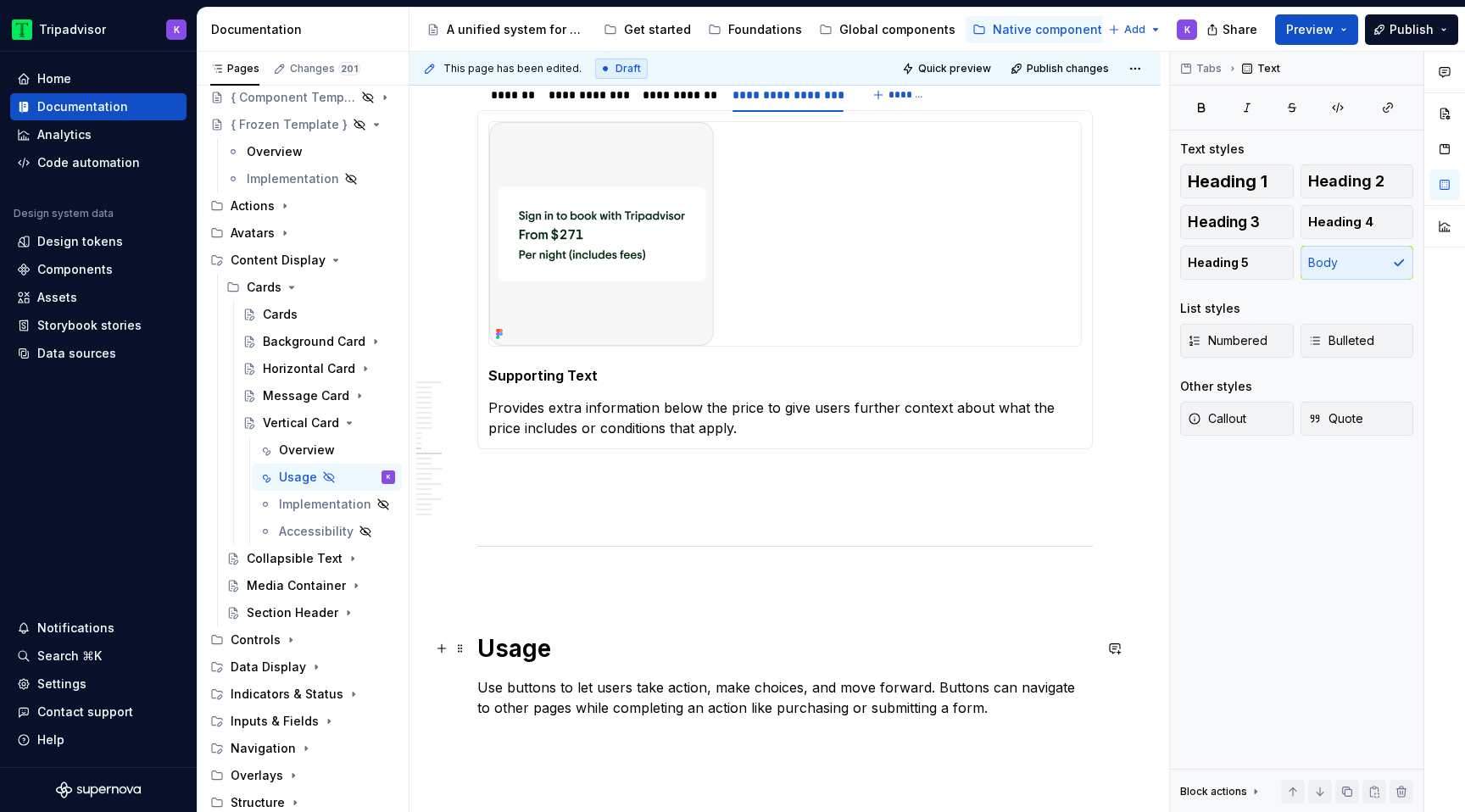
scroll to position [2012, 0]
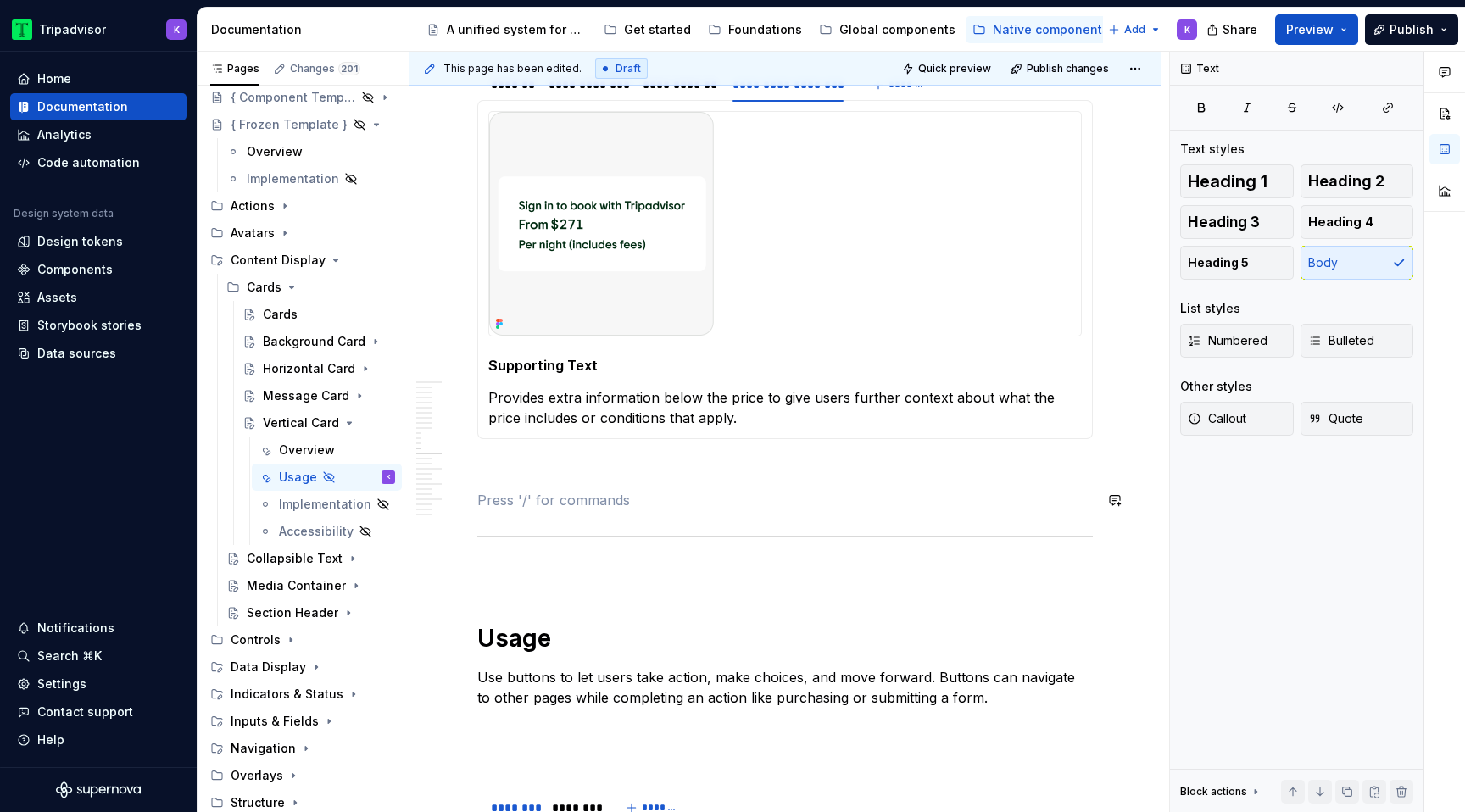
click at [702, 490] on p at bounding box center [784, 500] width 615 height 20
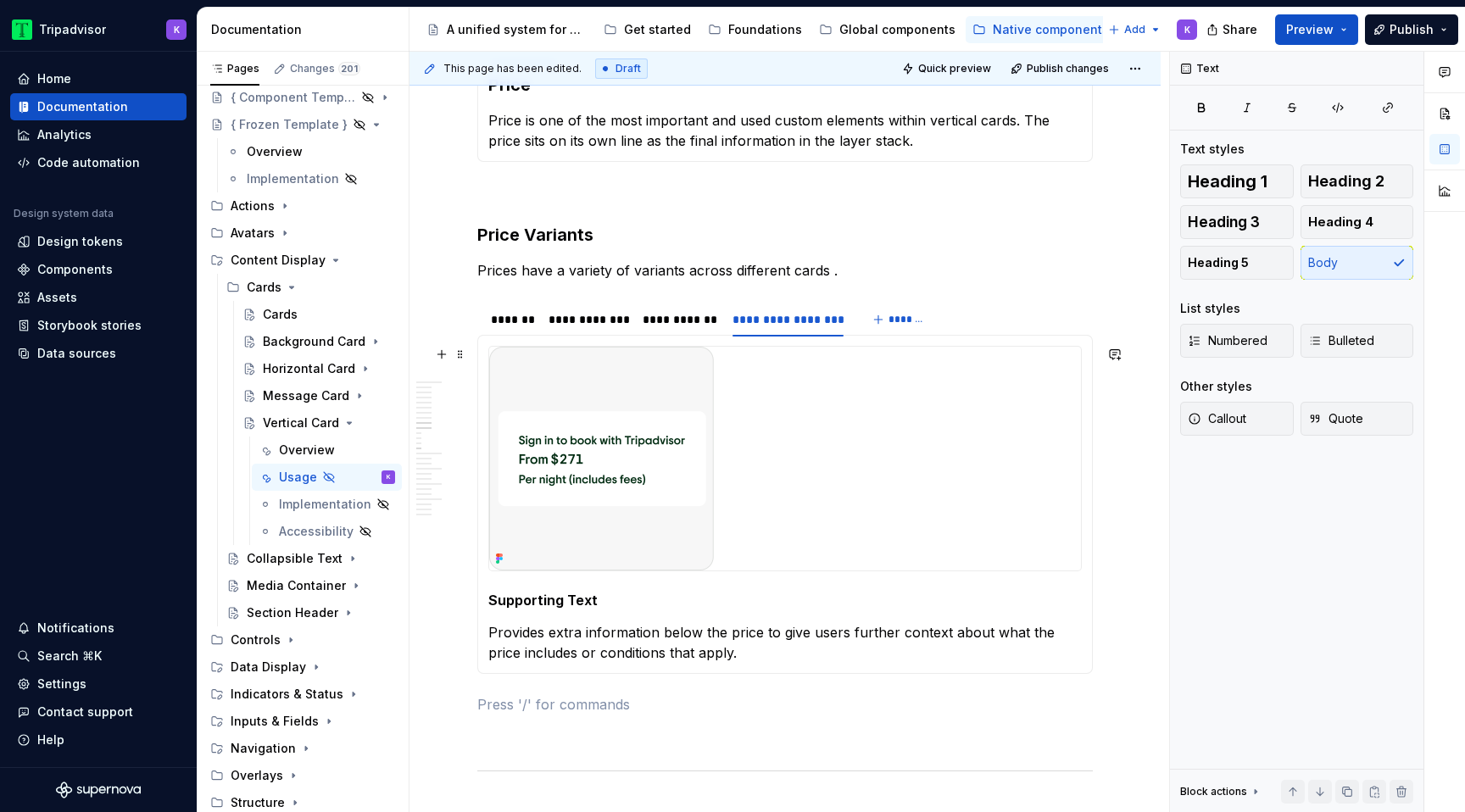
scroll to position [1794, 0]
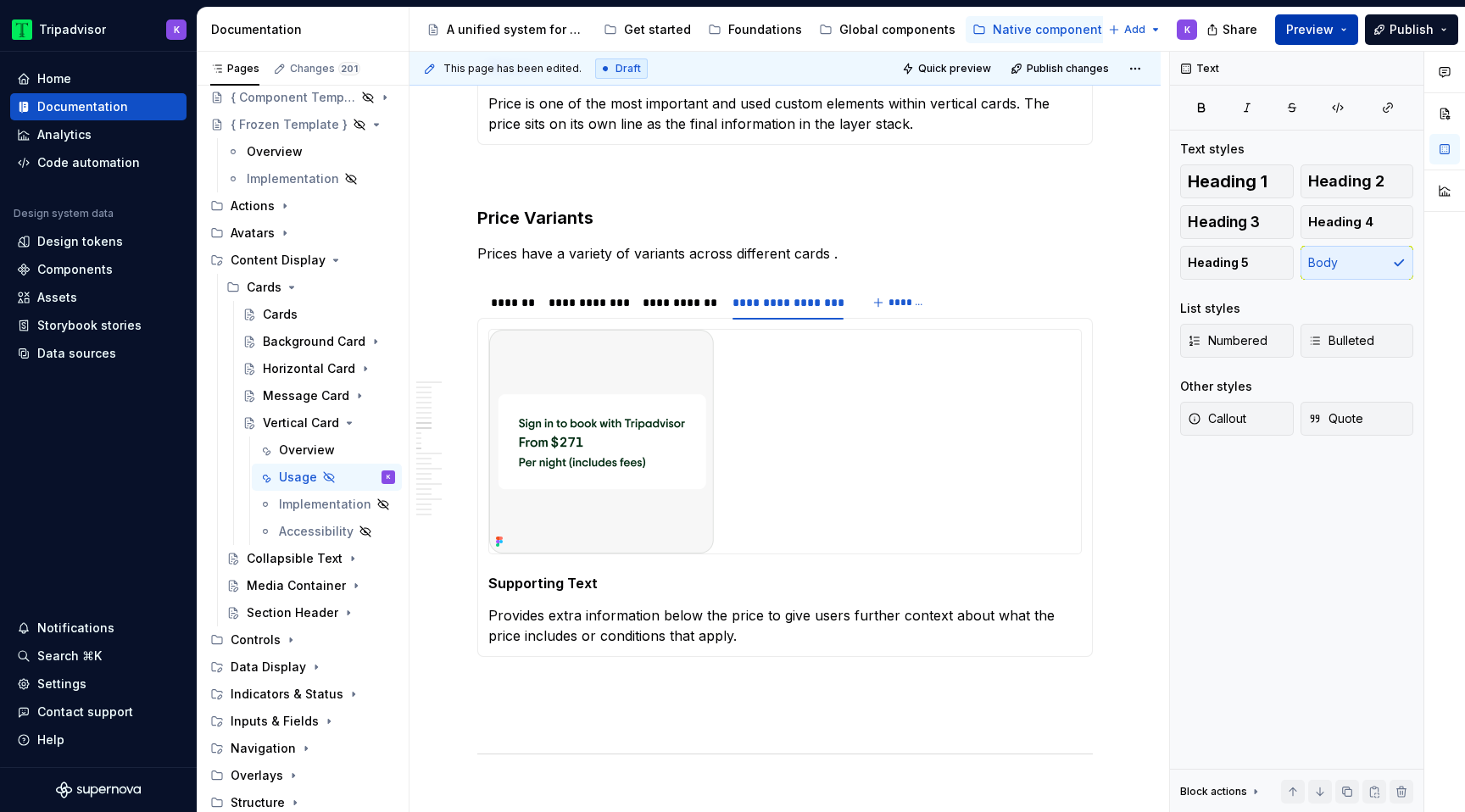
click at [1325, 32] on span "Preview" at bounding box center [1310, 29] width 48 height 17
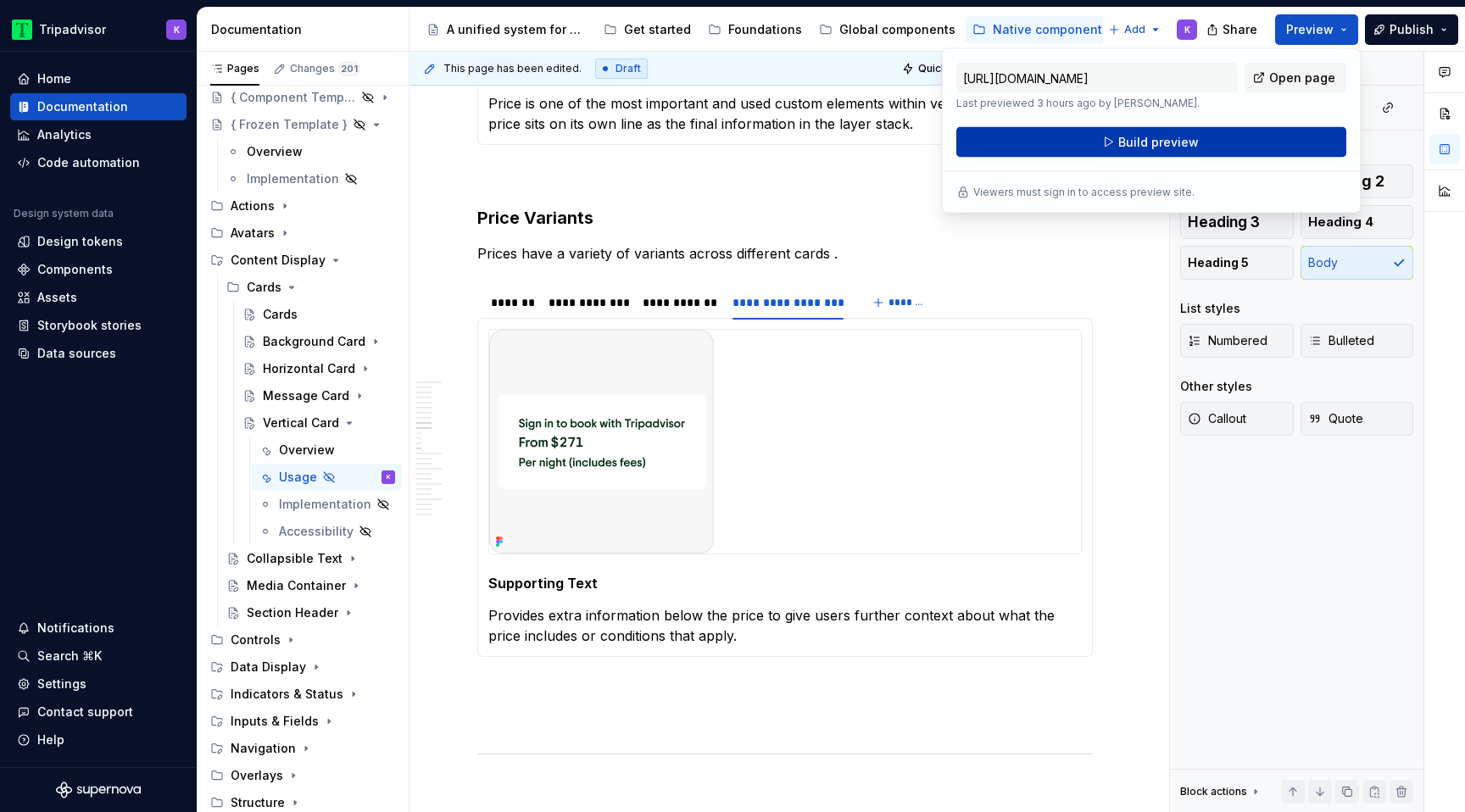
click at [1198, 148] on button "Build preview" at bounding box center [1152, 142] width 390 height 30
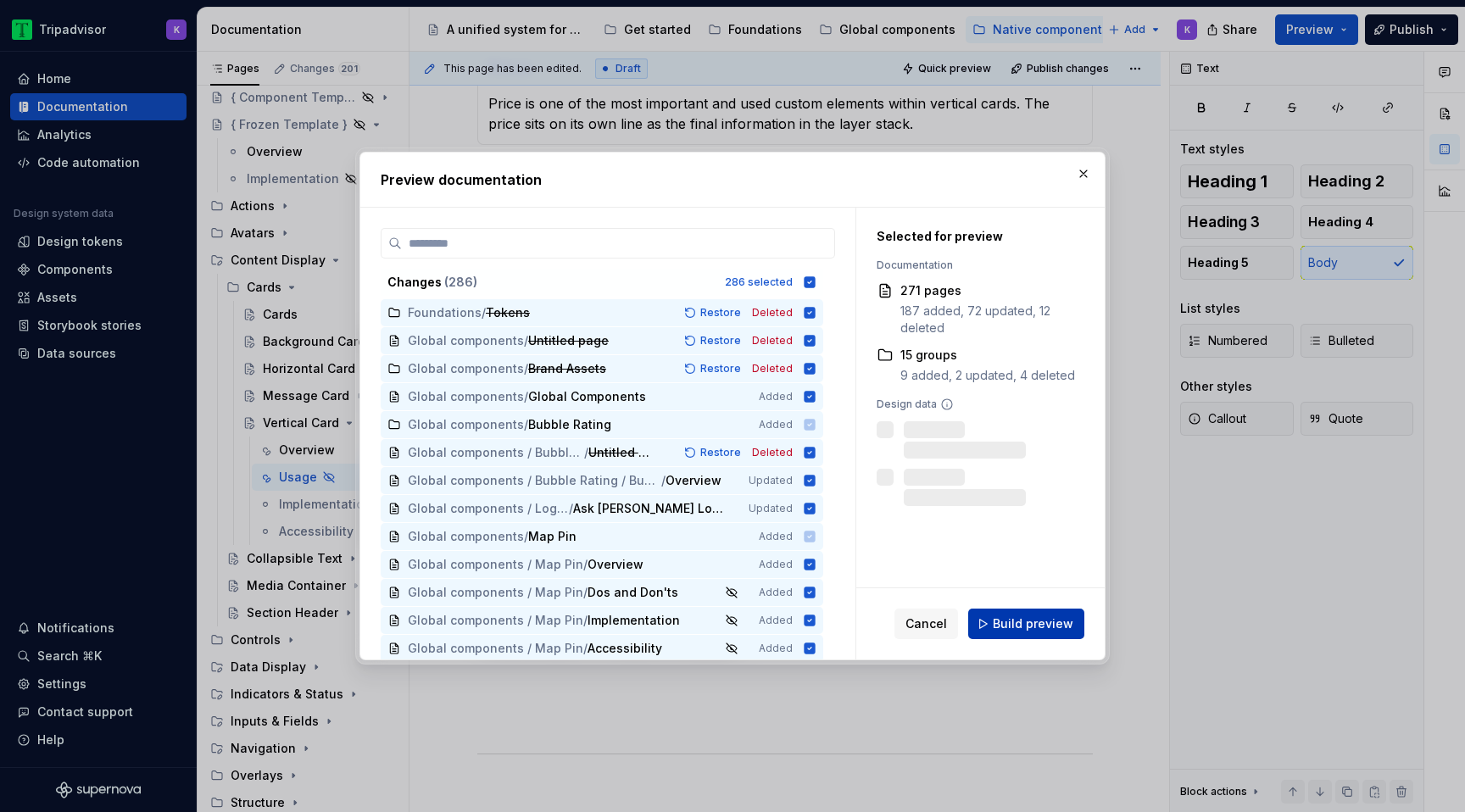
click at [1032, 610] on button "Build preview" at bounding box center [1025, 623] width 116 height 30
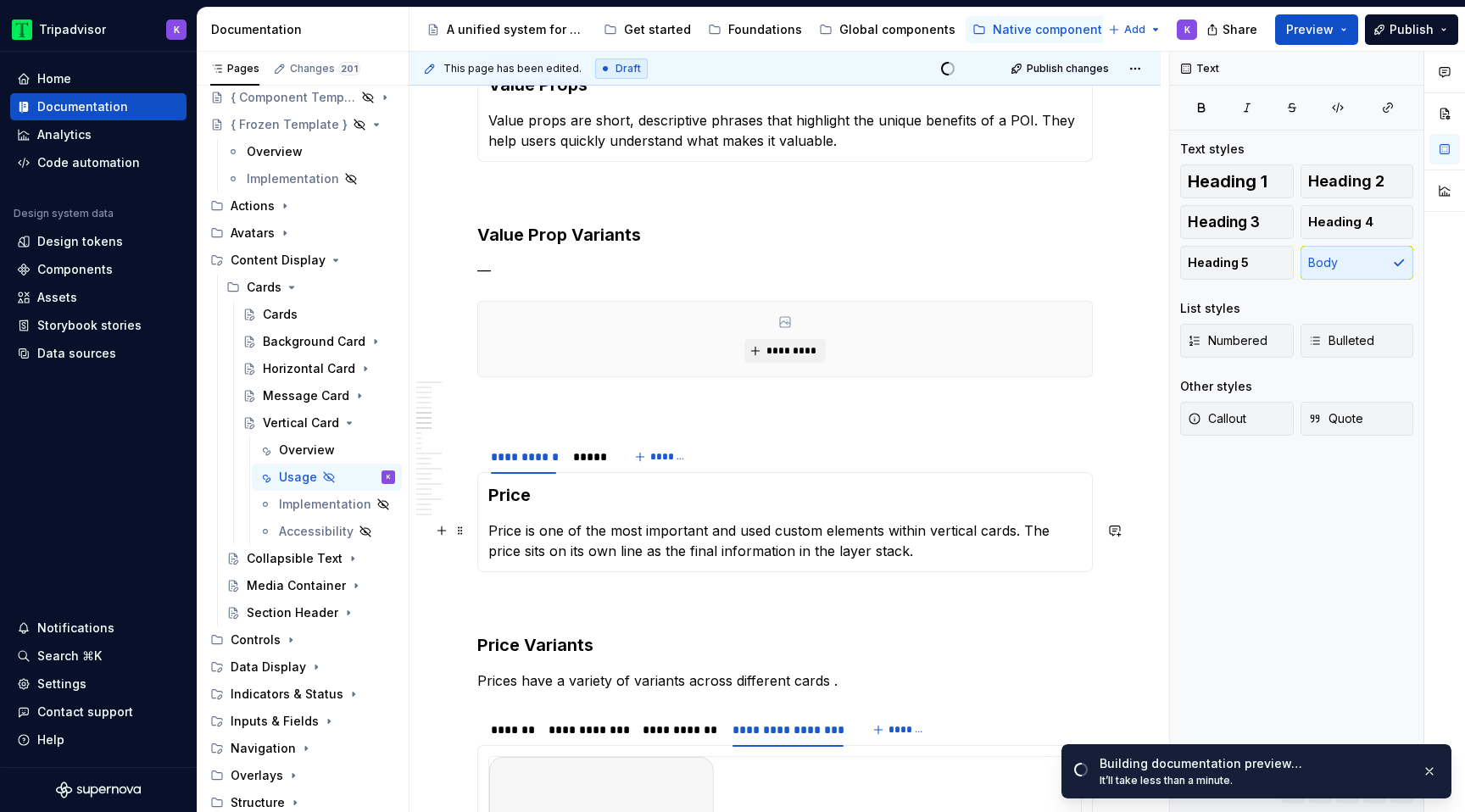
scroll to position [1346, 0]
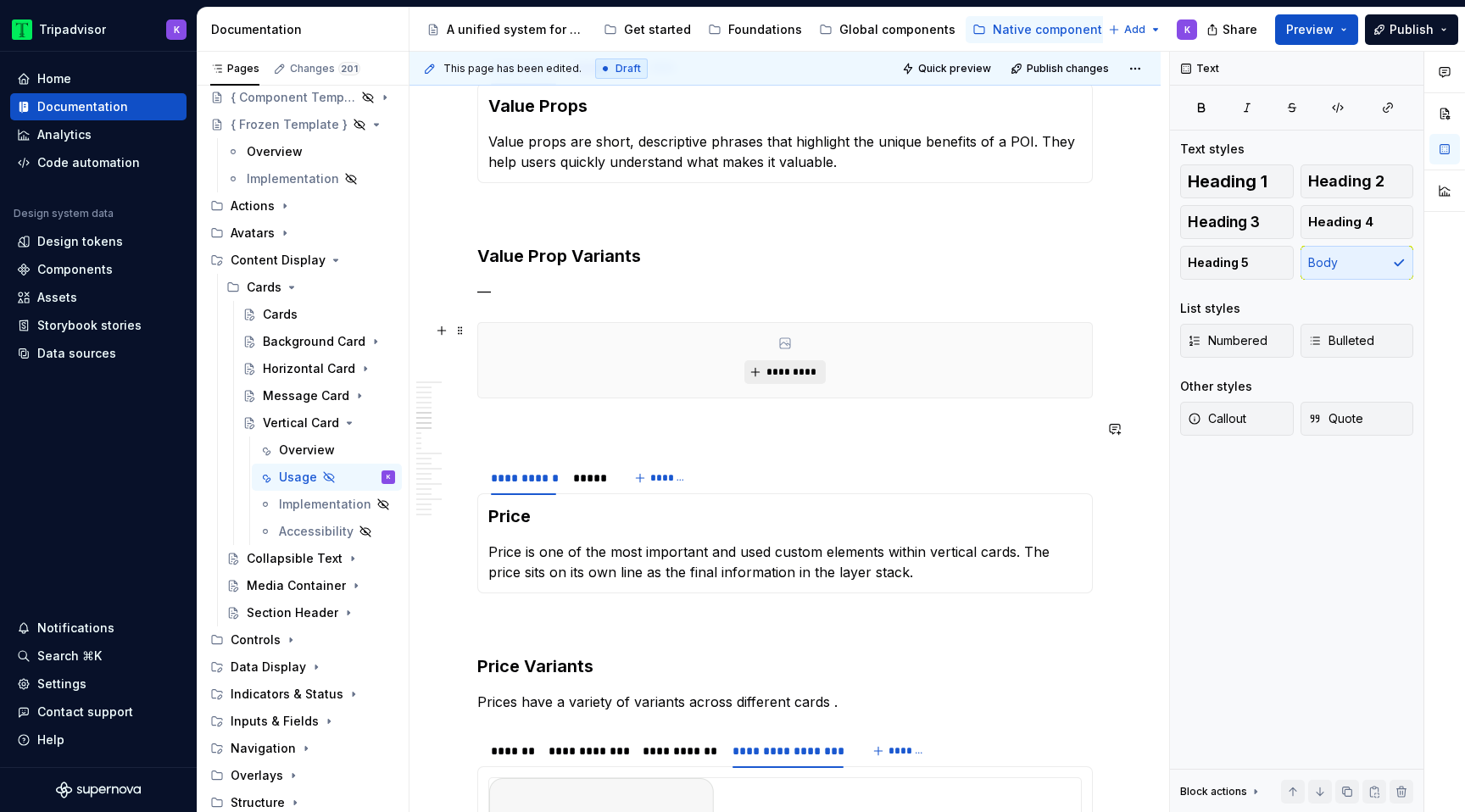
click at [782, 382] on button "*********" at bounding box center [784, 372] width 81 height 23
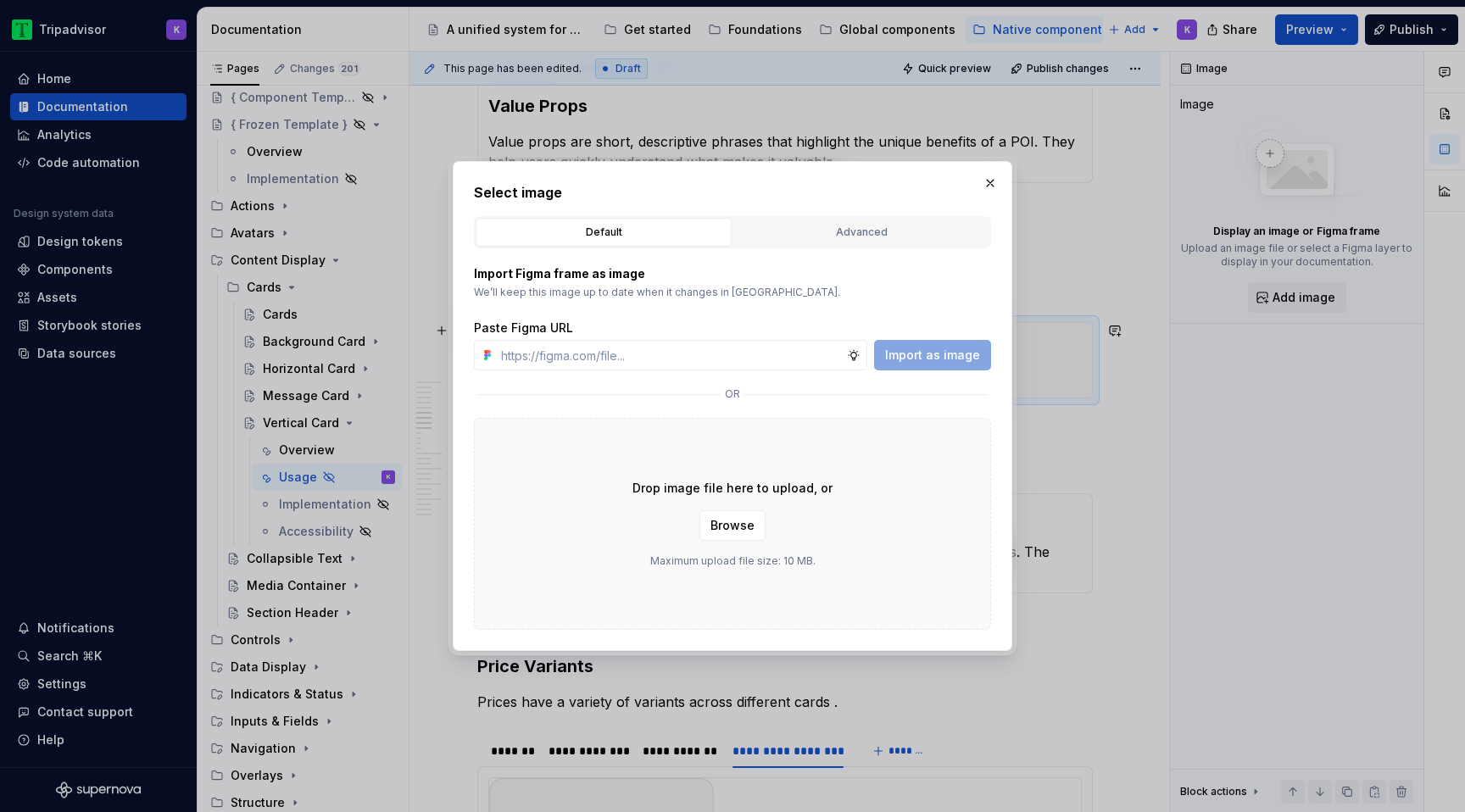
type textarea "*"
type input "[URL][DOMAIN_NAME]"
click at [933, 363] on button "Import as image" at bounding box center [932, 355] width 117 height 30
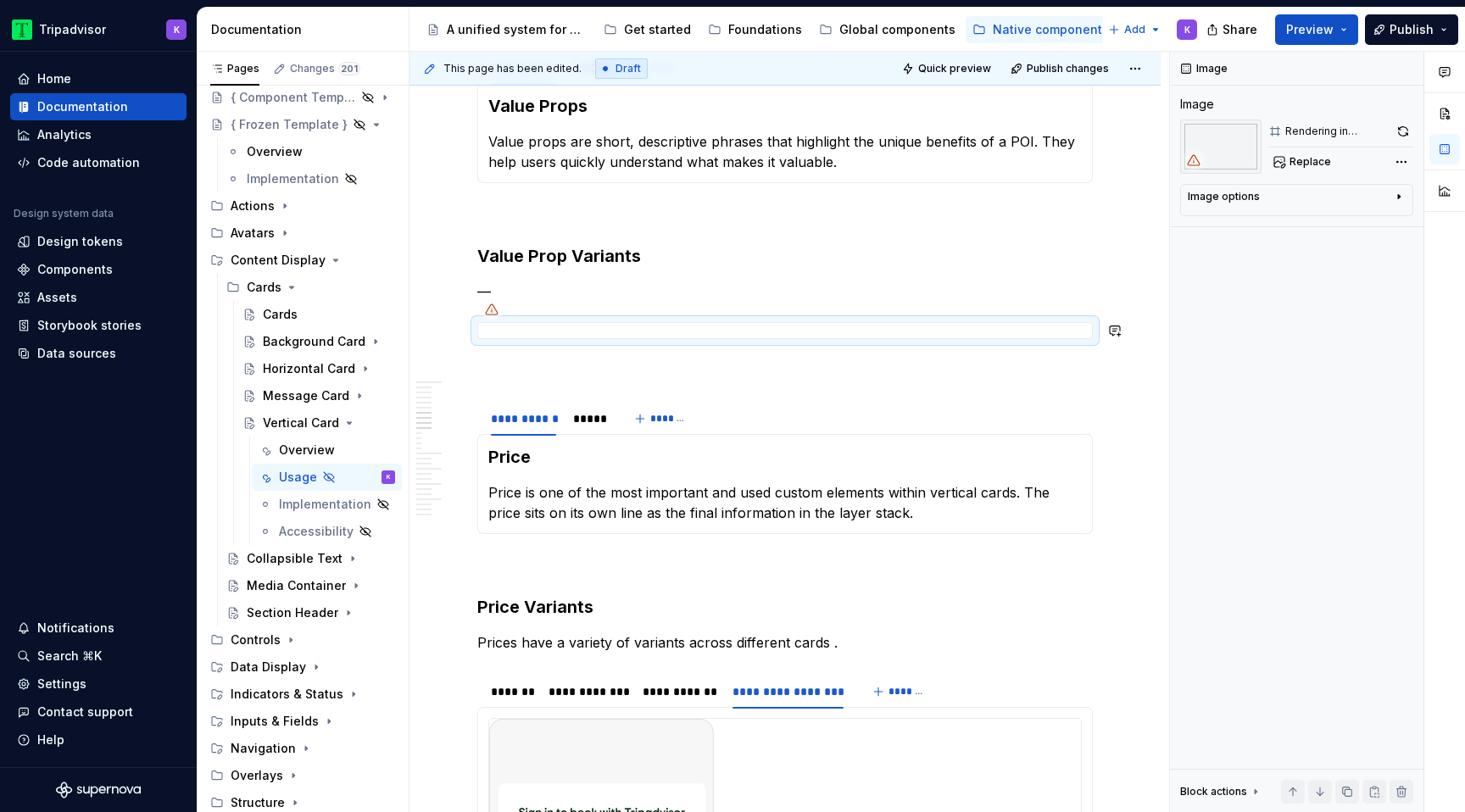
click at [514, 287] on p "—" at bounding box center [784, 291] width 615 height 20
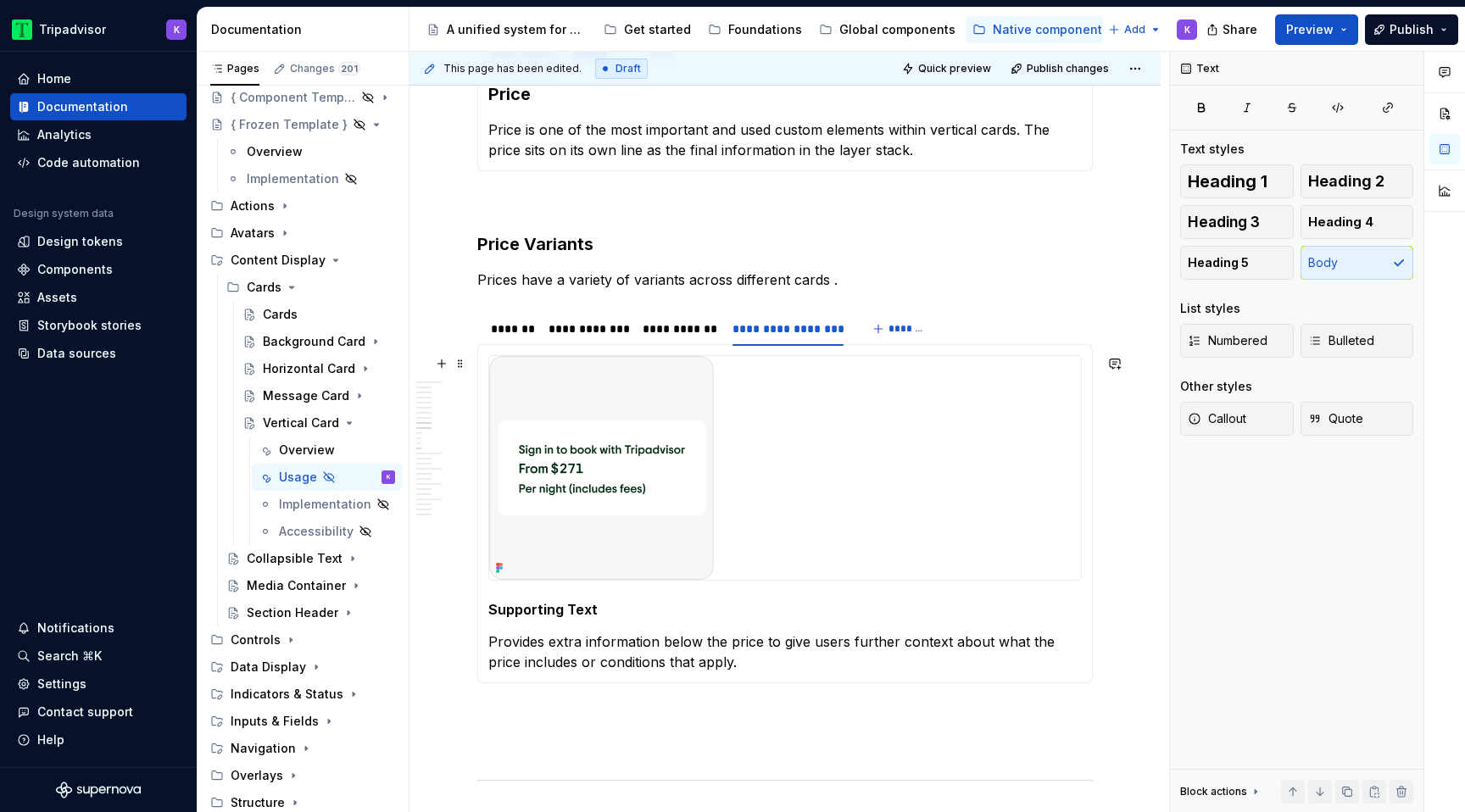
scroll to position [1732, 0]
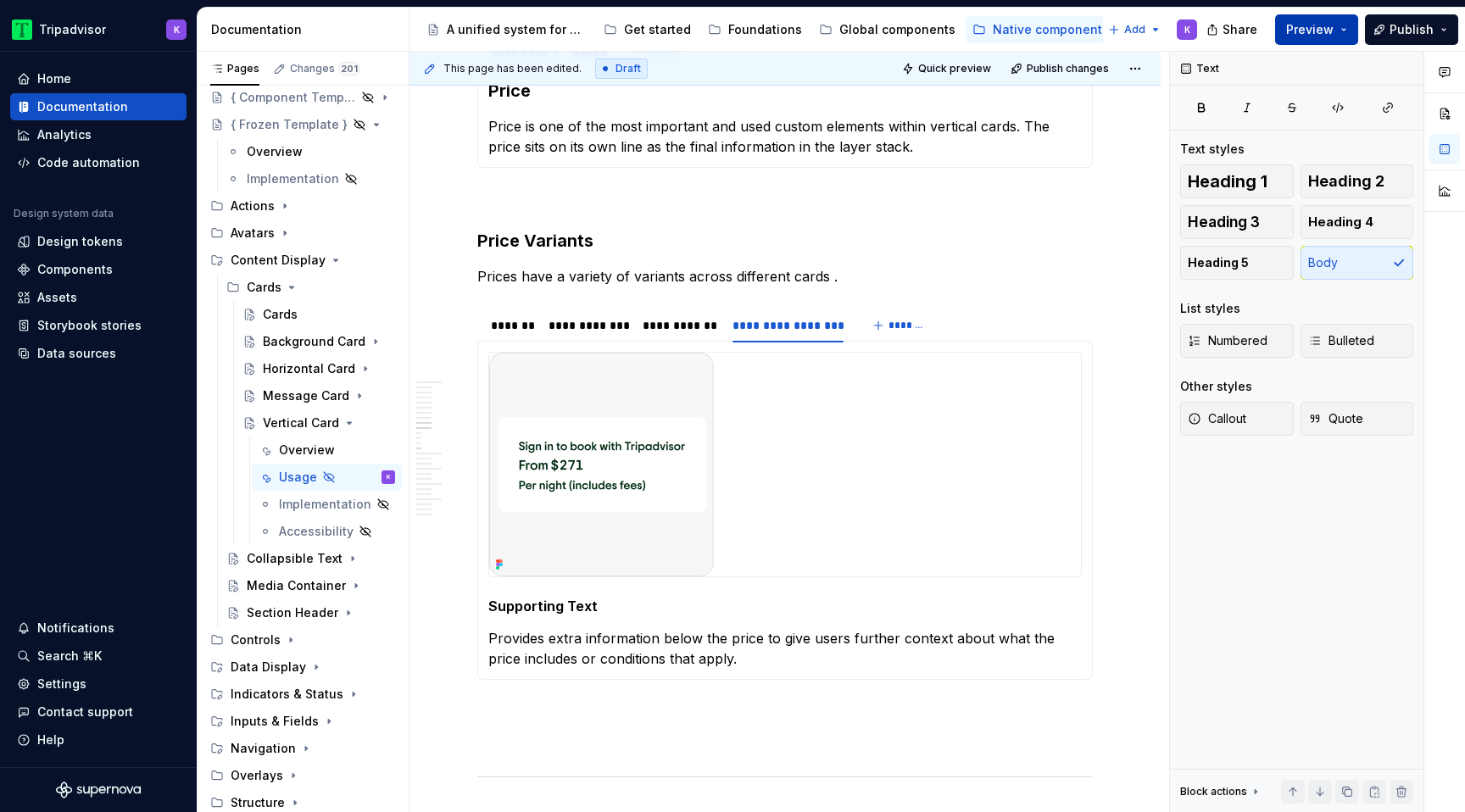
click at [1345, 23] on button "Preview" at bounding box center [1316, 30] width 83 height 30
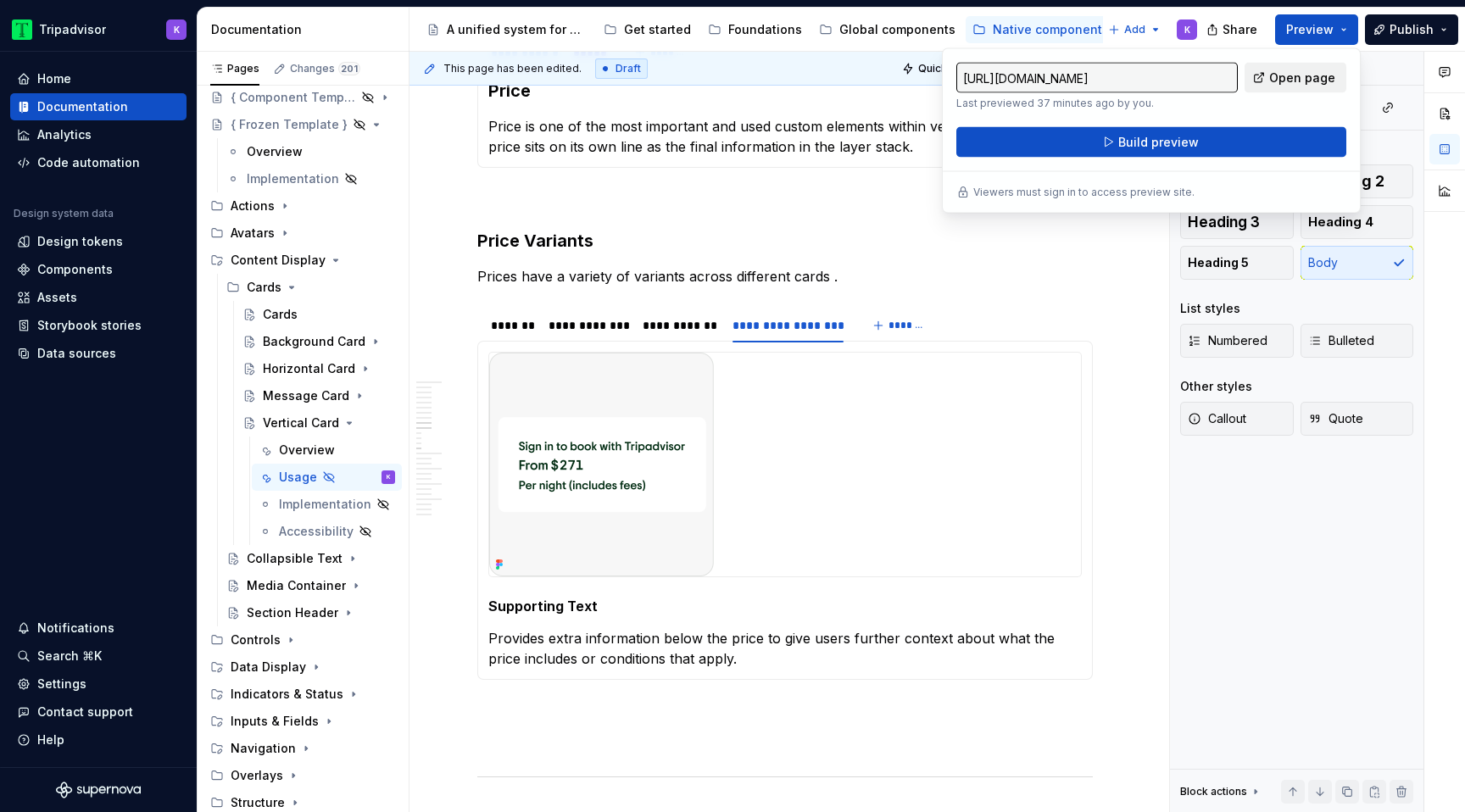
click at [1294, 85] on link "Open page" at bounding box center [1295, 77] width 102 height 30
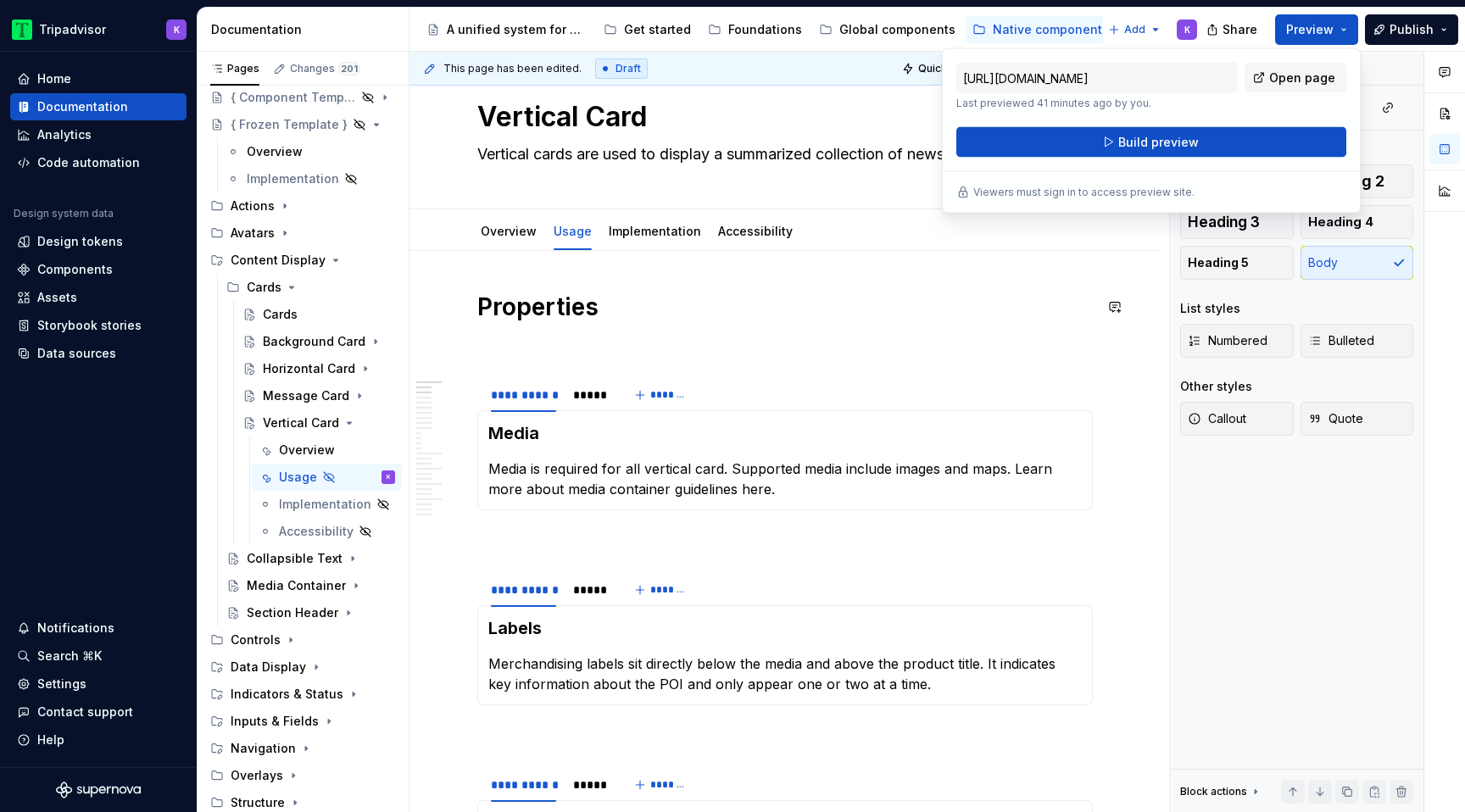
scroll to position [0, 0]
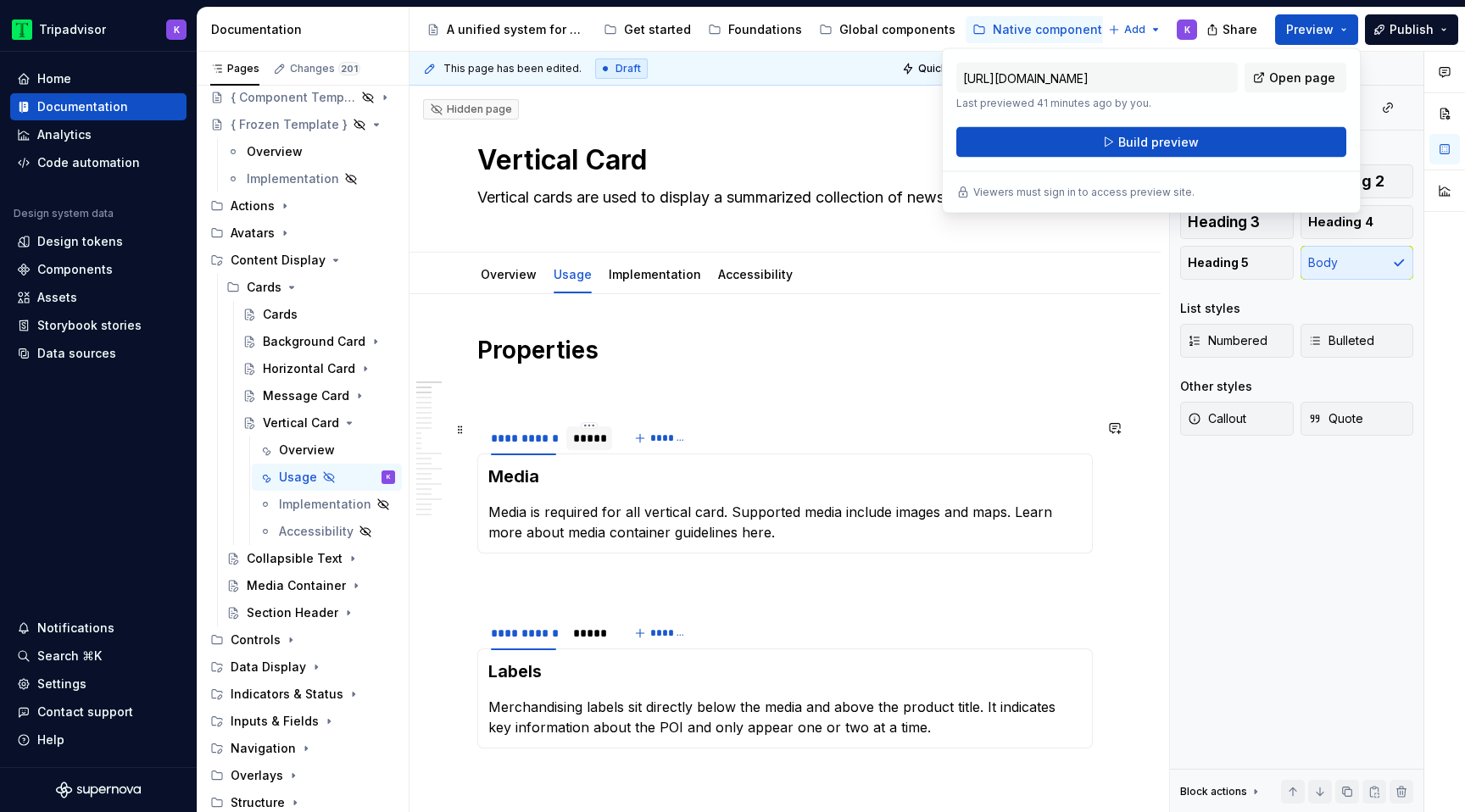
click at [595, 441] on div "*****" at bounding box center [589, 438] width 32 height 17
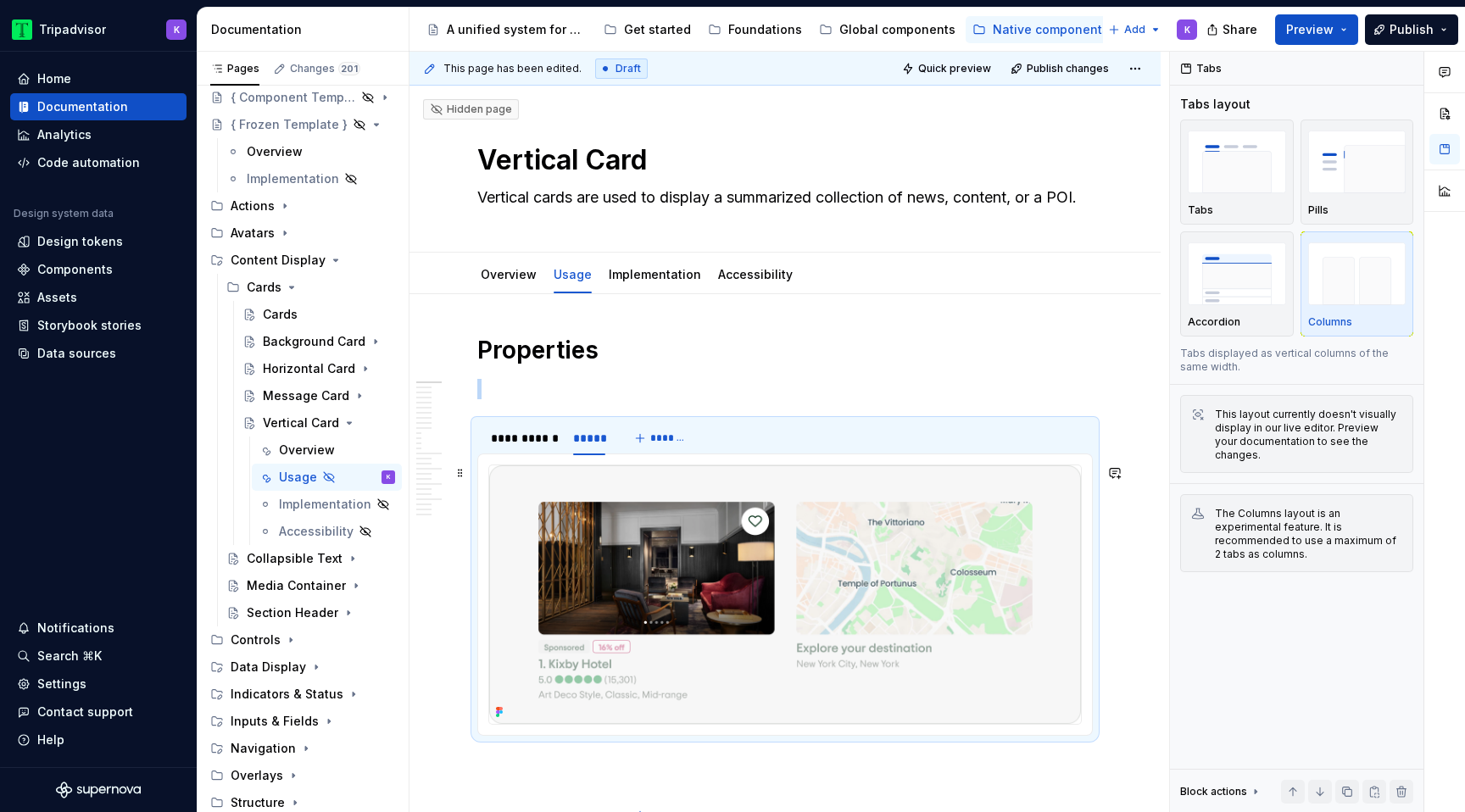
click at [833, 597] on img at bounding box center [785, 594] width 592 height 258
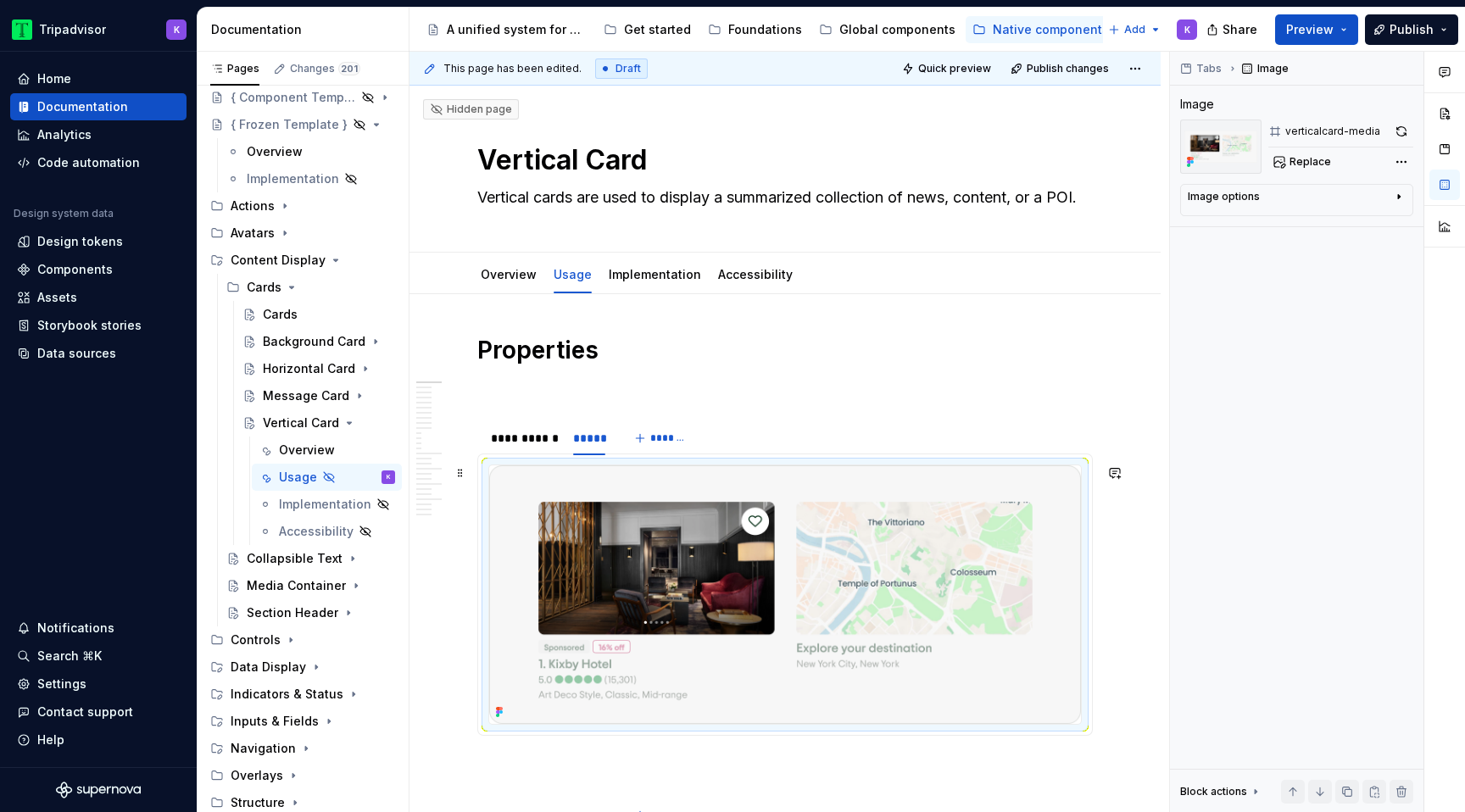
scroll to position [540, 0]
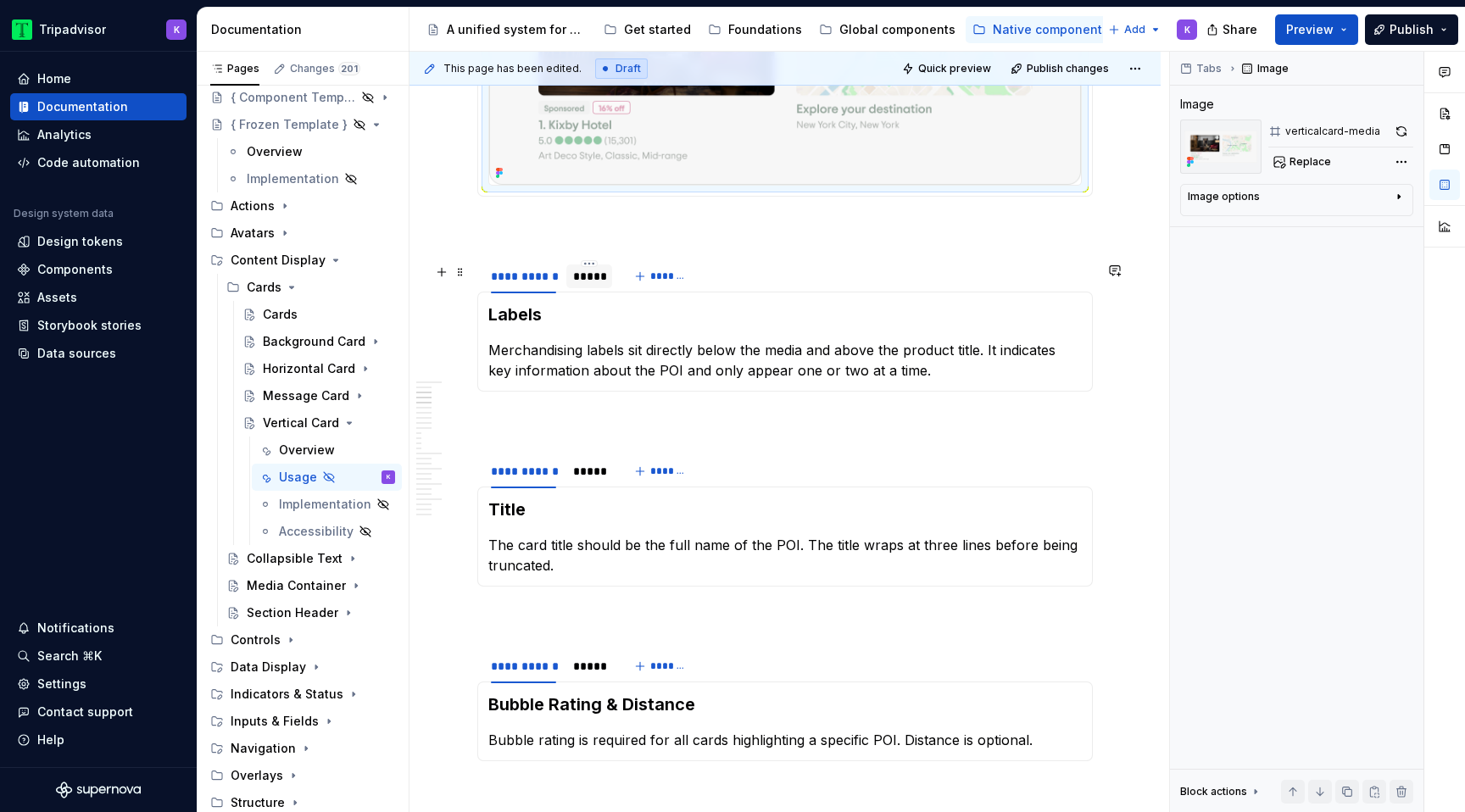
click at [593, 288] on div "*****" at bounding box center [589, 276] width 46 height 23
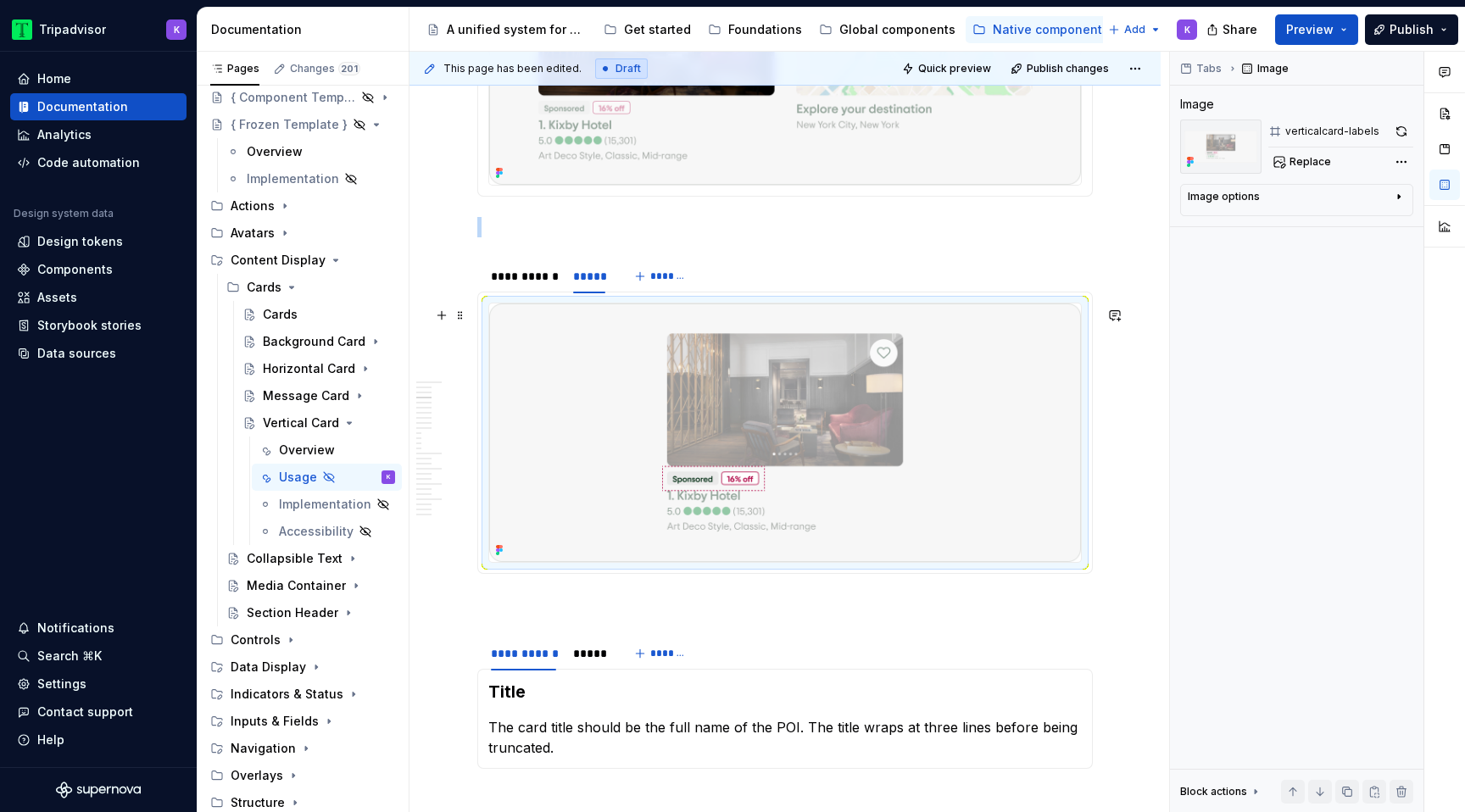
click at [623, 384] on img at bounding box center [785, 433] width 592 height 258
click at [1401, 134] on button "button" at bounding box center [1401, 131] width 24 height 23
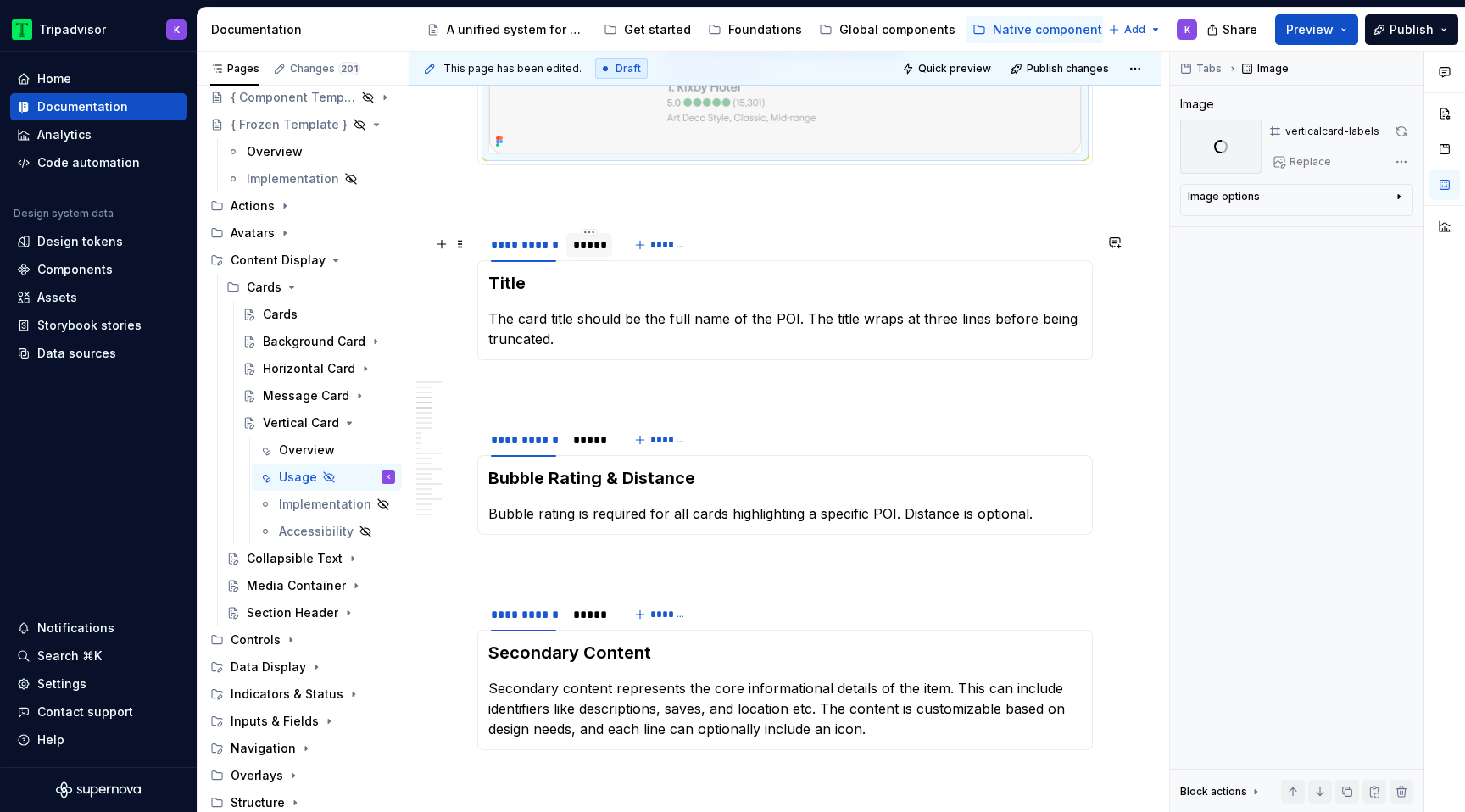
click at [578, 260] on div at bounding box center [589, 259] width 46 height 2
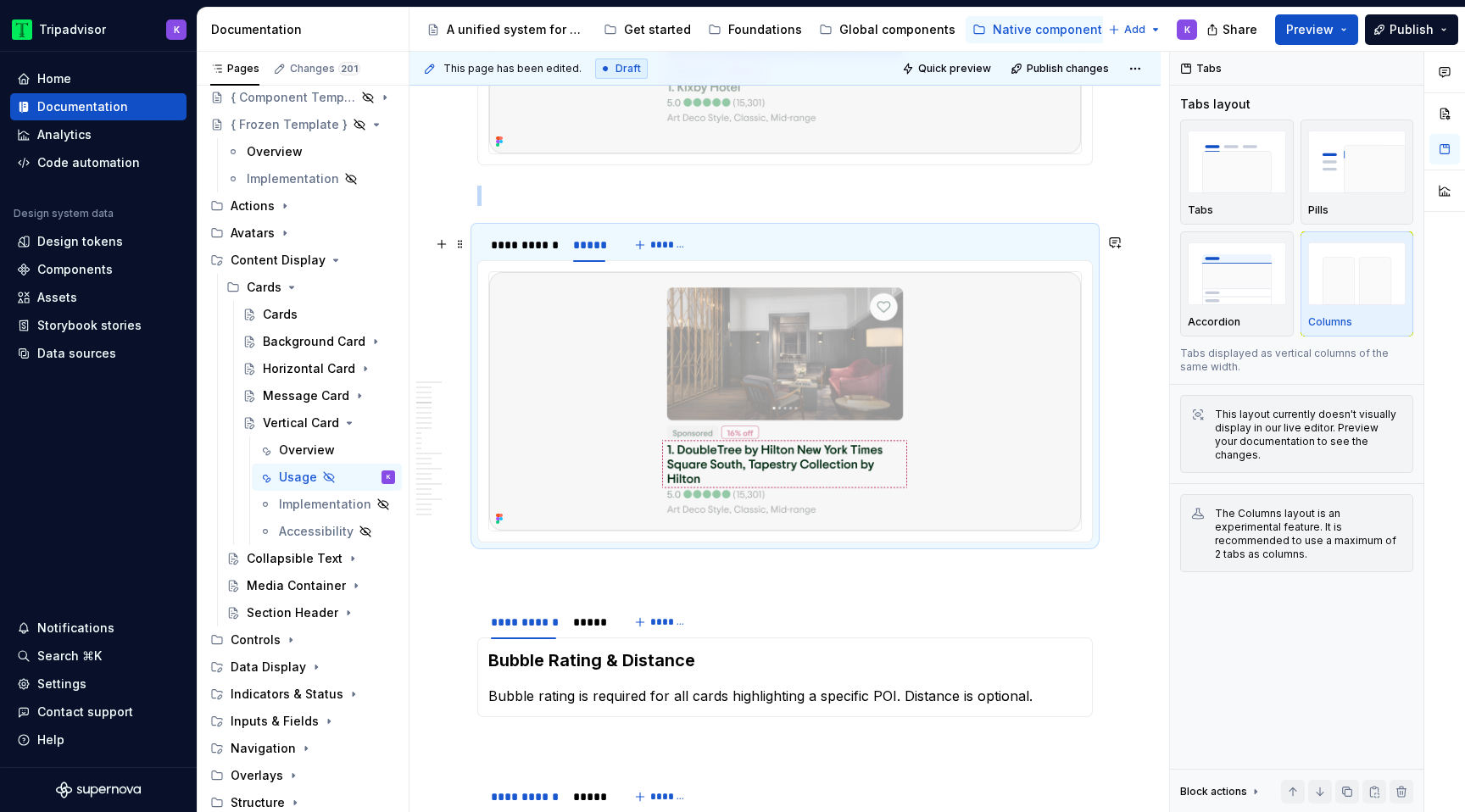
click at [684, 422] on img at bounding box center [785, 401] width 592 height 258
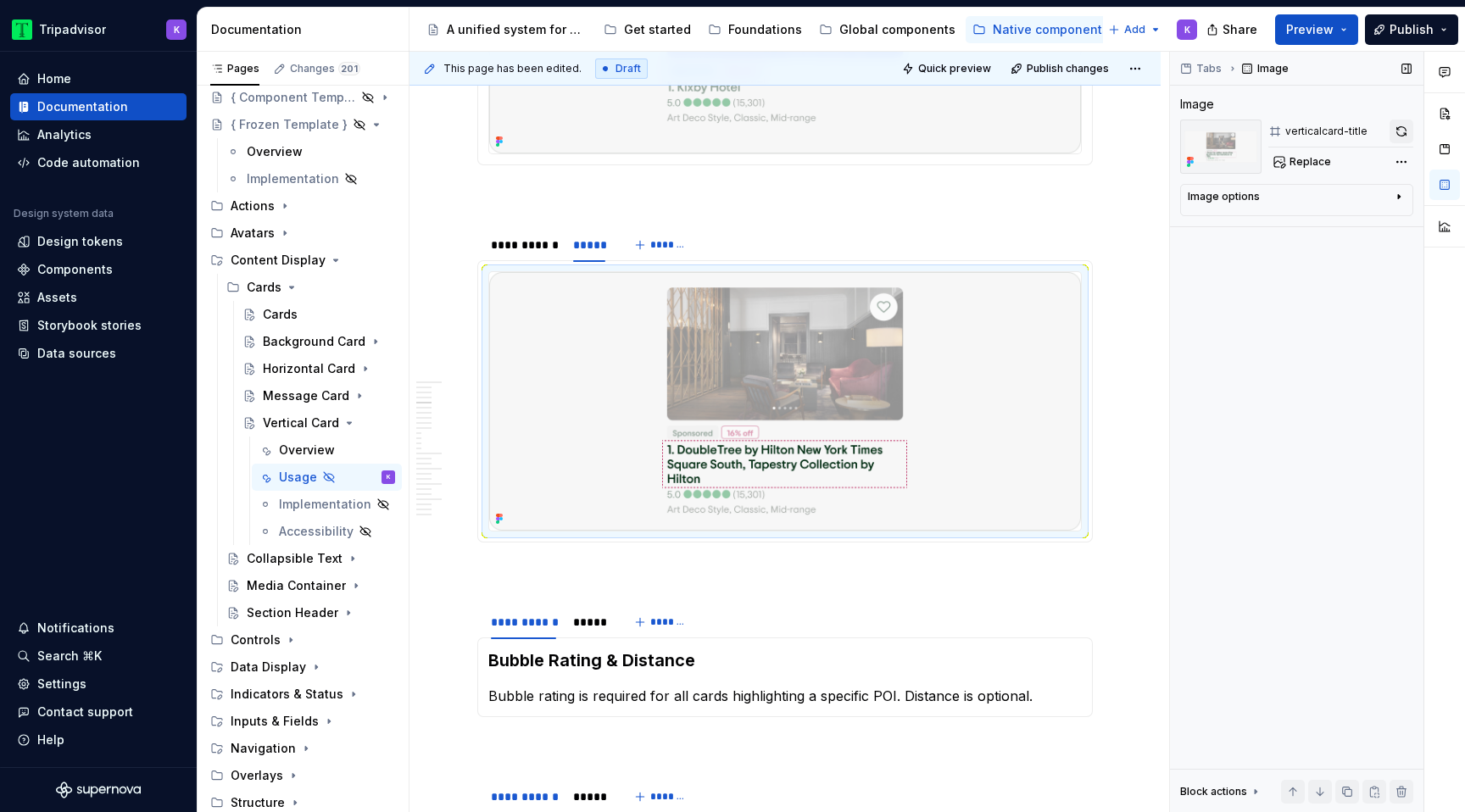
click at [1402, 135] on button "button" at bounding box center [1401, 131] width 24 height 23
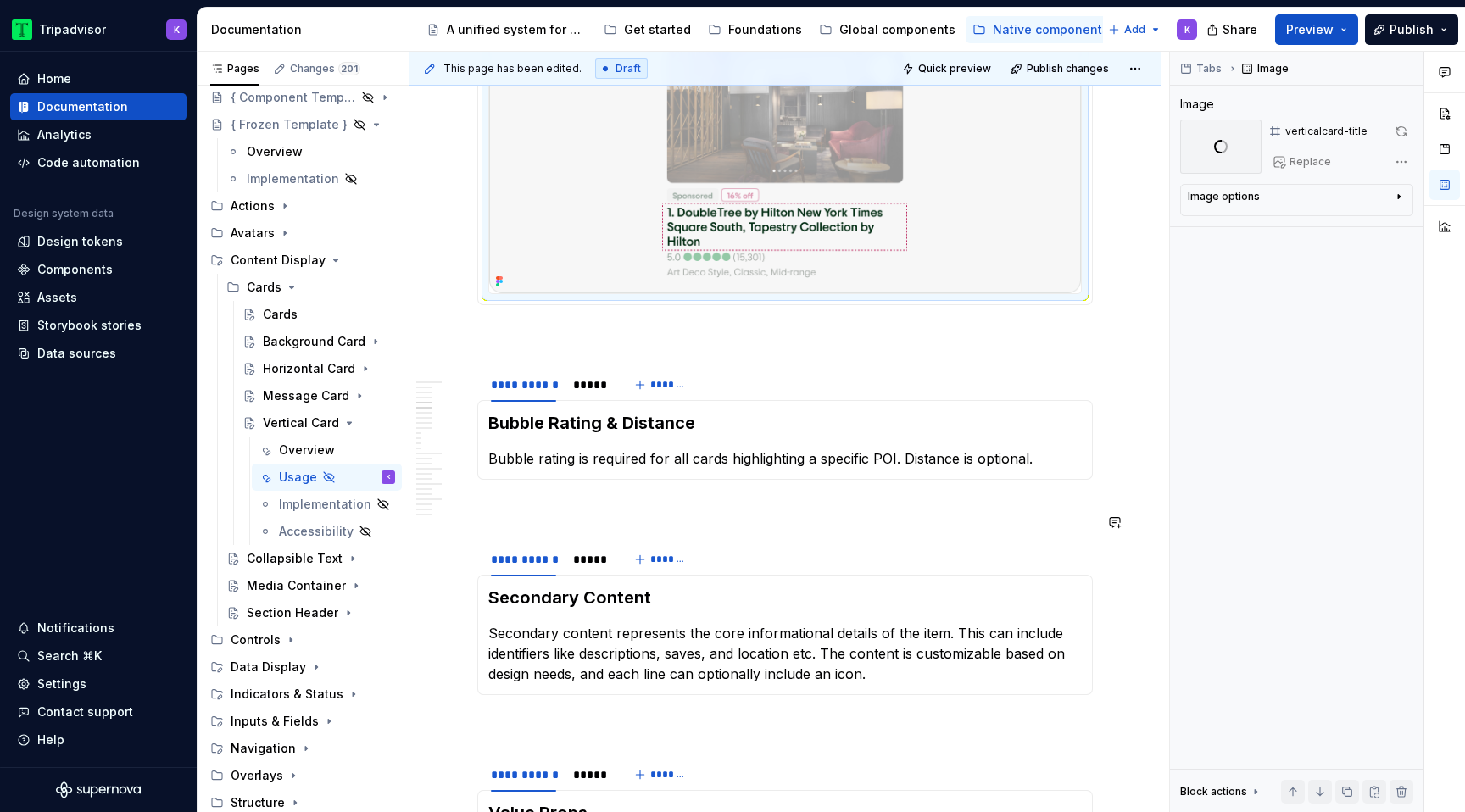
scroll to position [1265, 0]
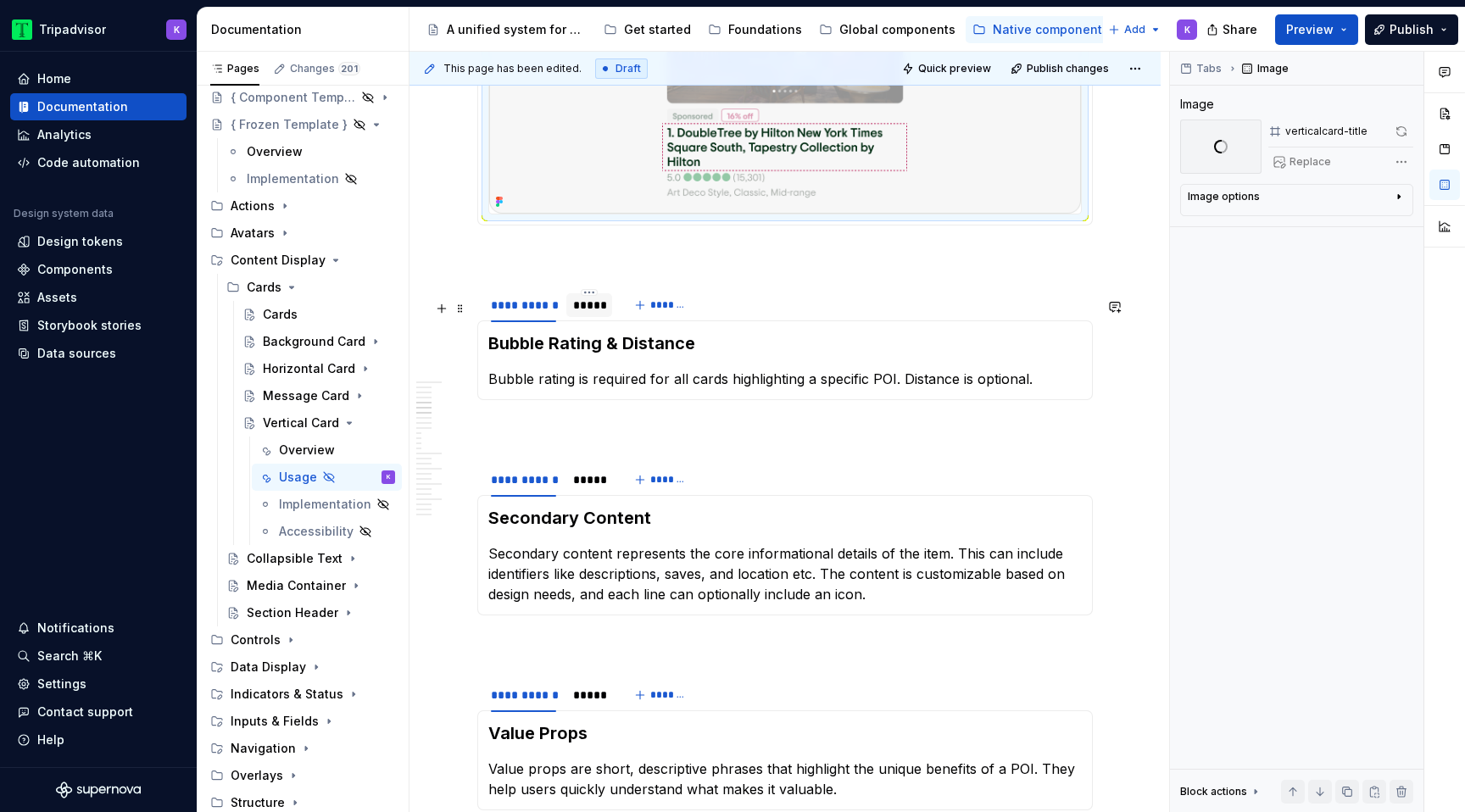
click at [594, 313] on div "*****" at bounding box center [589, 305] width 32 height 17
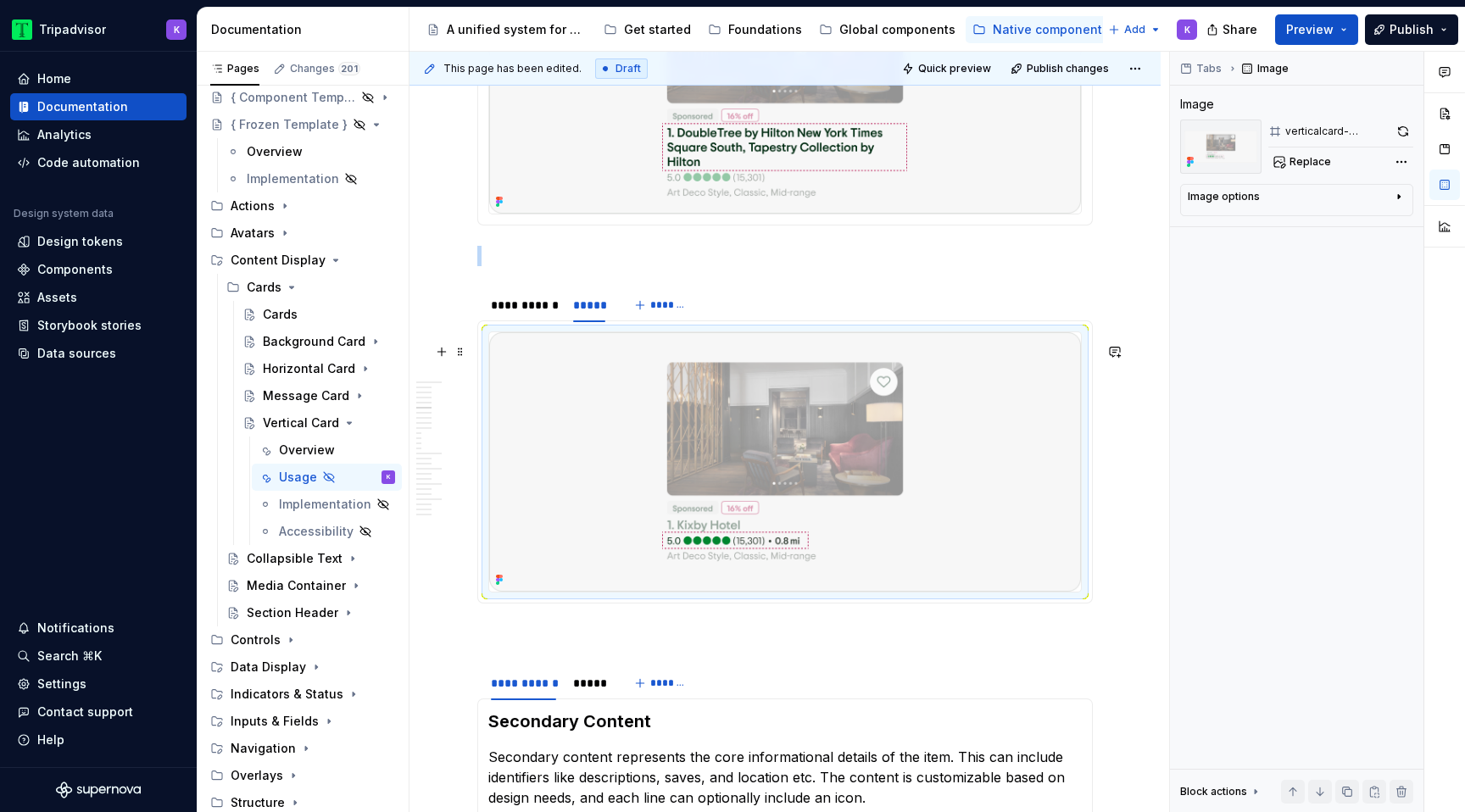
click at [729, 478] on img at bounding box center [785, 461] width 592 height 258
click at [1422, 125] on div "Tabs Image Image verticalcard-bubblerating Replace Image options Alignment Alt …" at bounding box center [1296, 432] width 253 height 762
click at [1410, 133] on button "button" at bounding box center [1402, 131] width 20 height 23
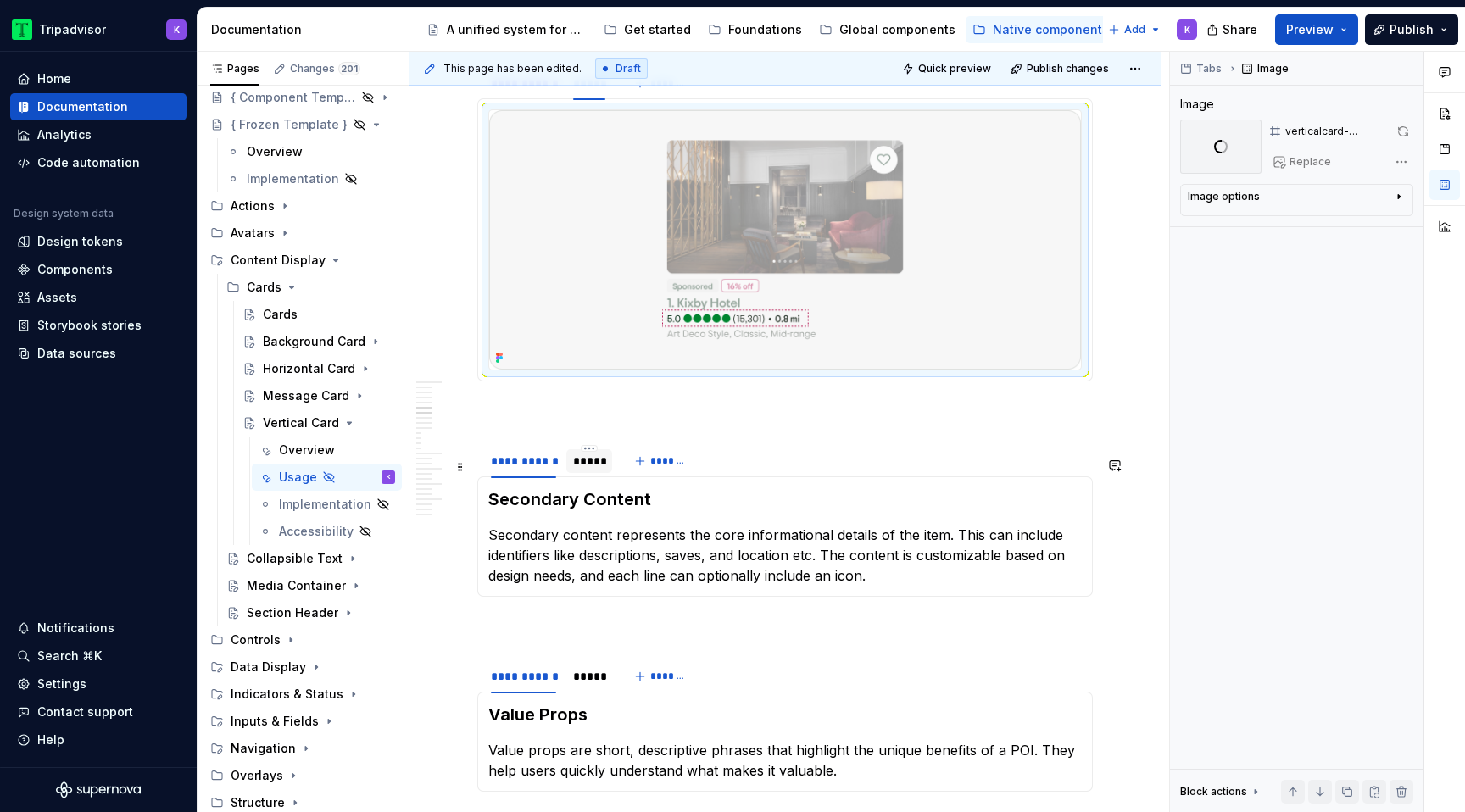
click at [589, 470] on div "*****" at bounding box center [589, 460] width 32 height 17
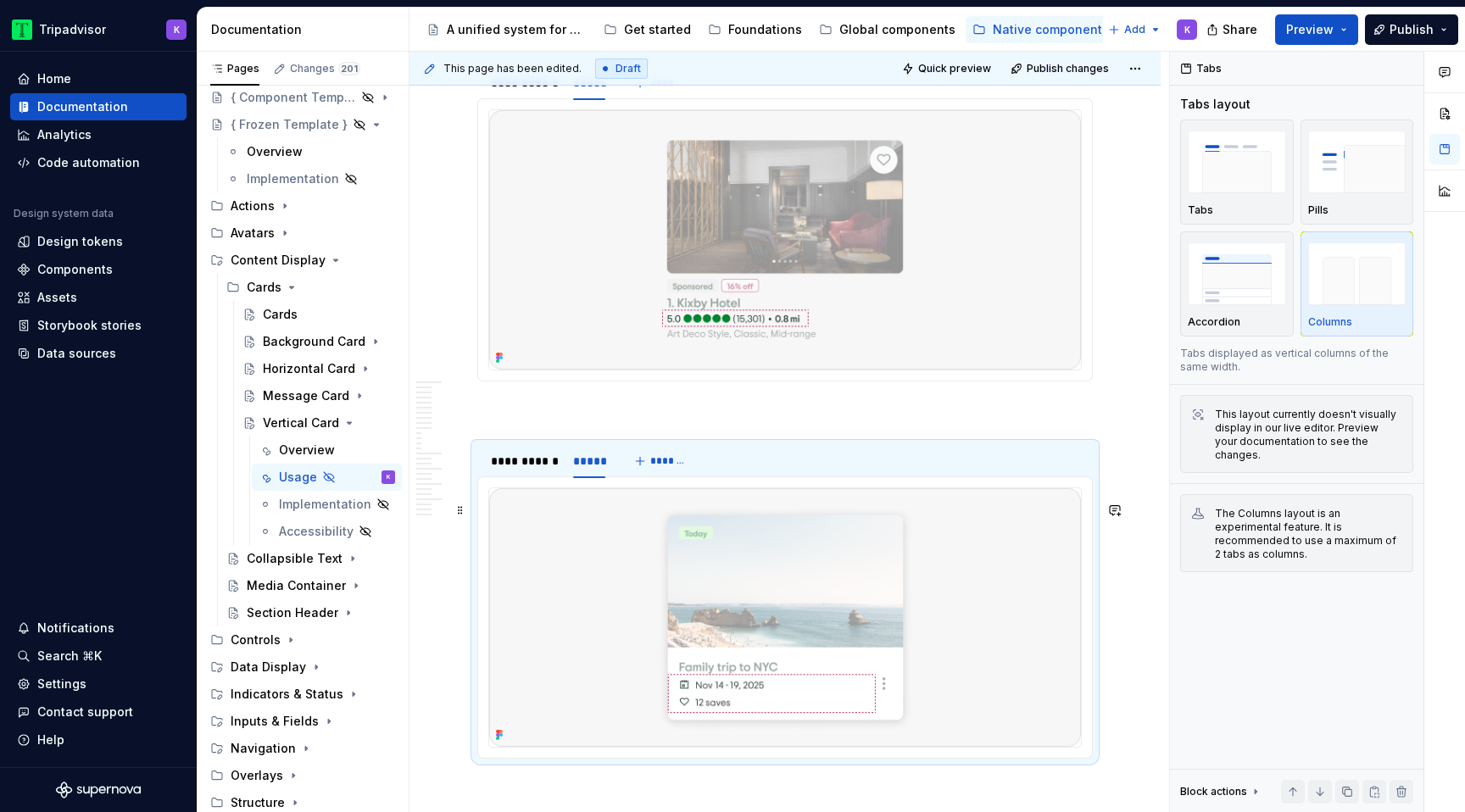
click at [620, 594] on img at bounding box center [785, 617] width 592 height 258
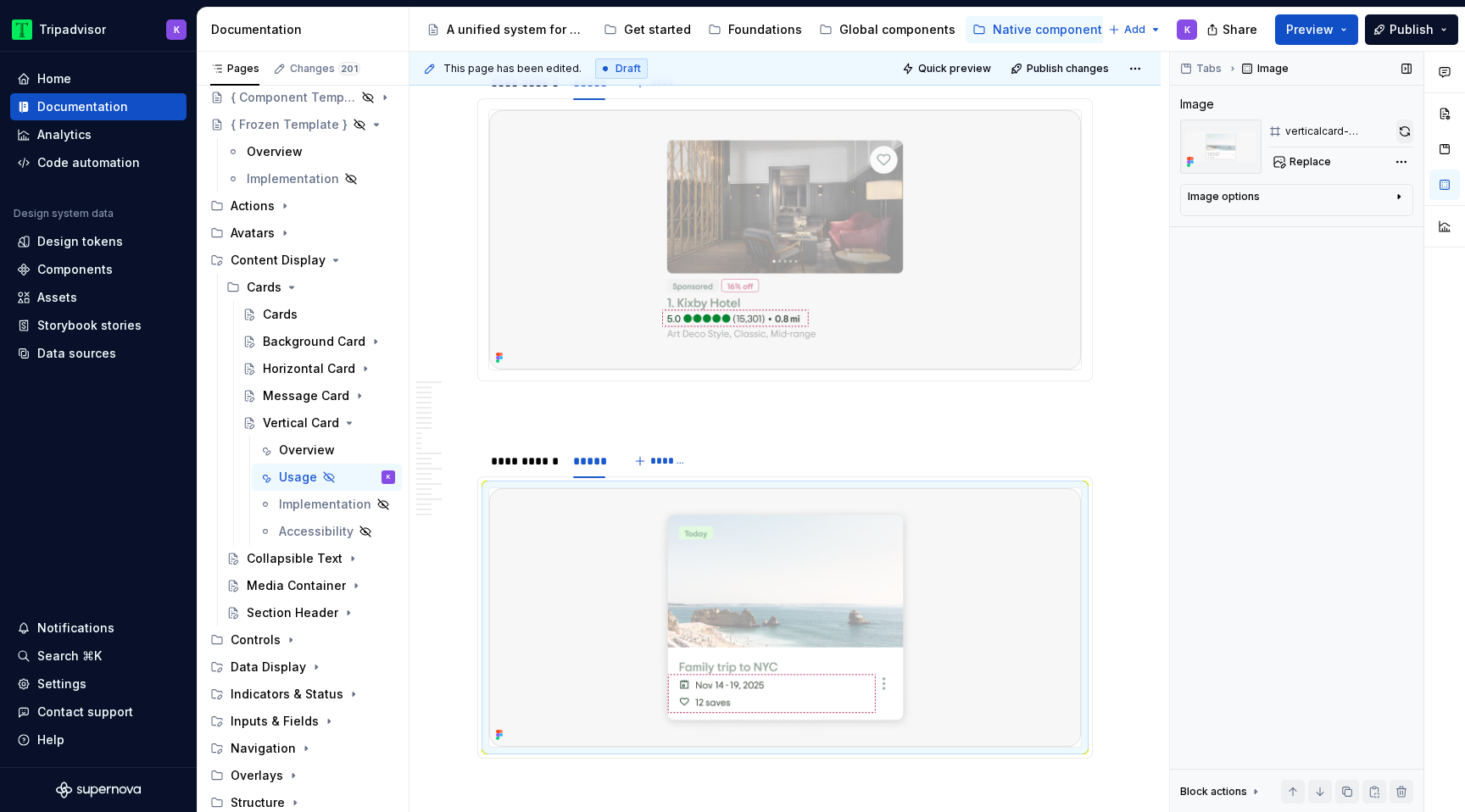
click at [1401, 130] on button "button" at bounding box center [1404, 131] width 17 height 23
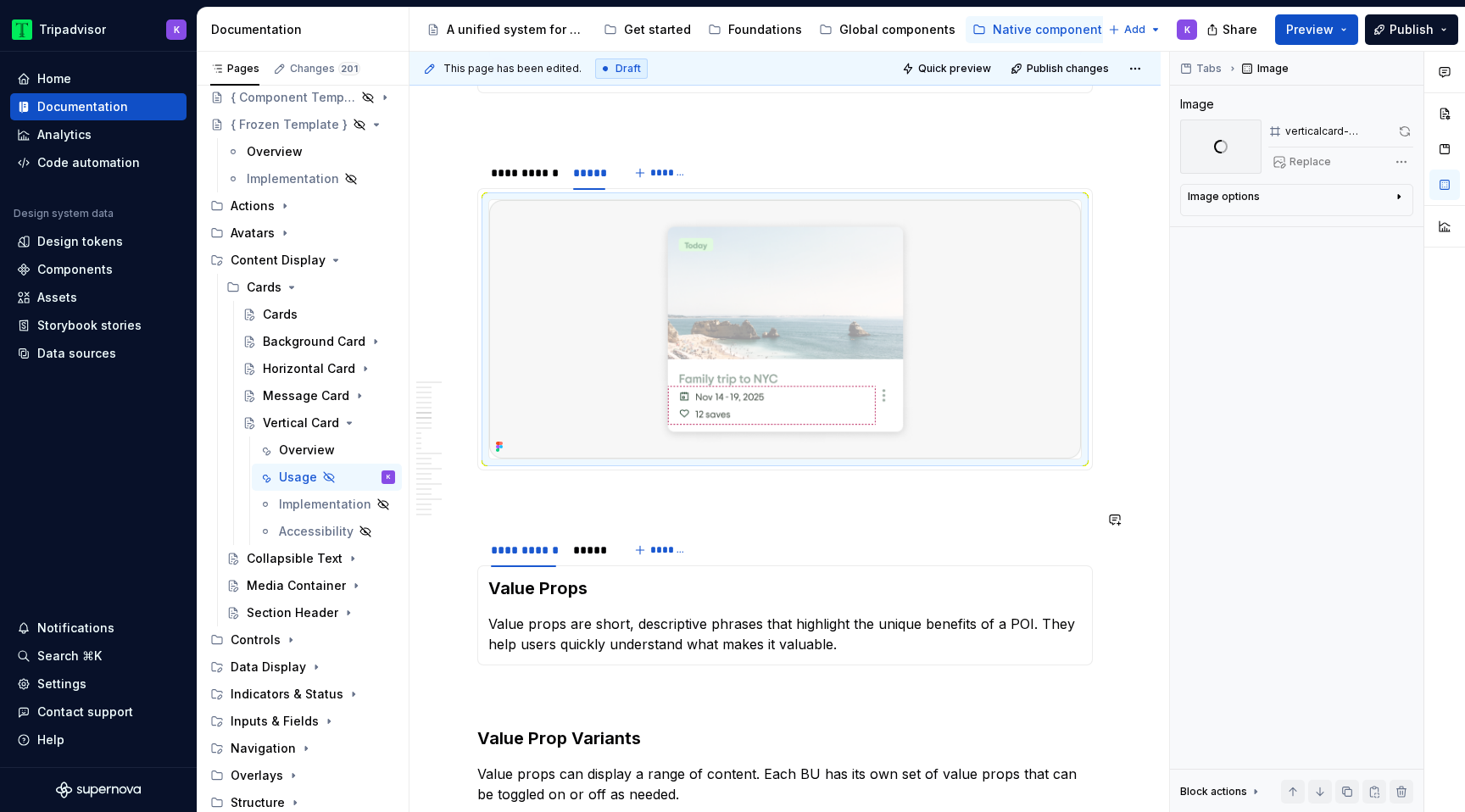
scroll to position [1788, 0]
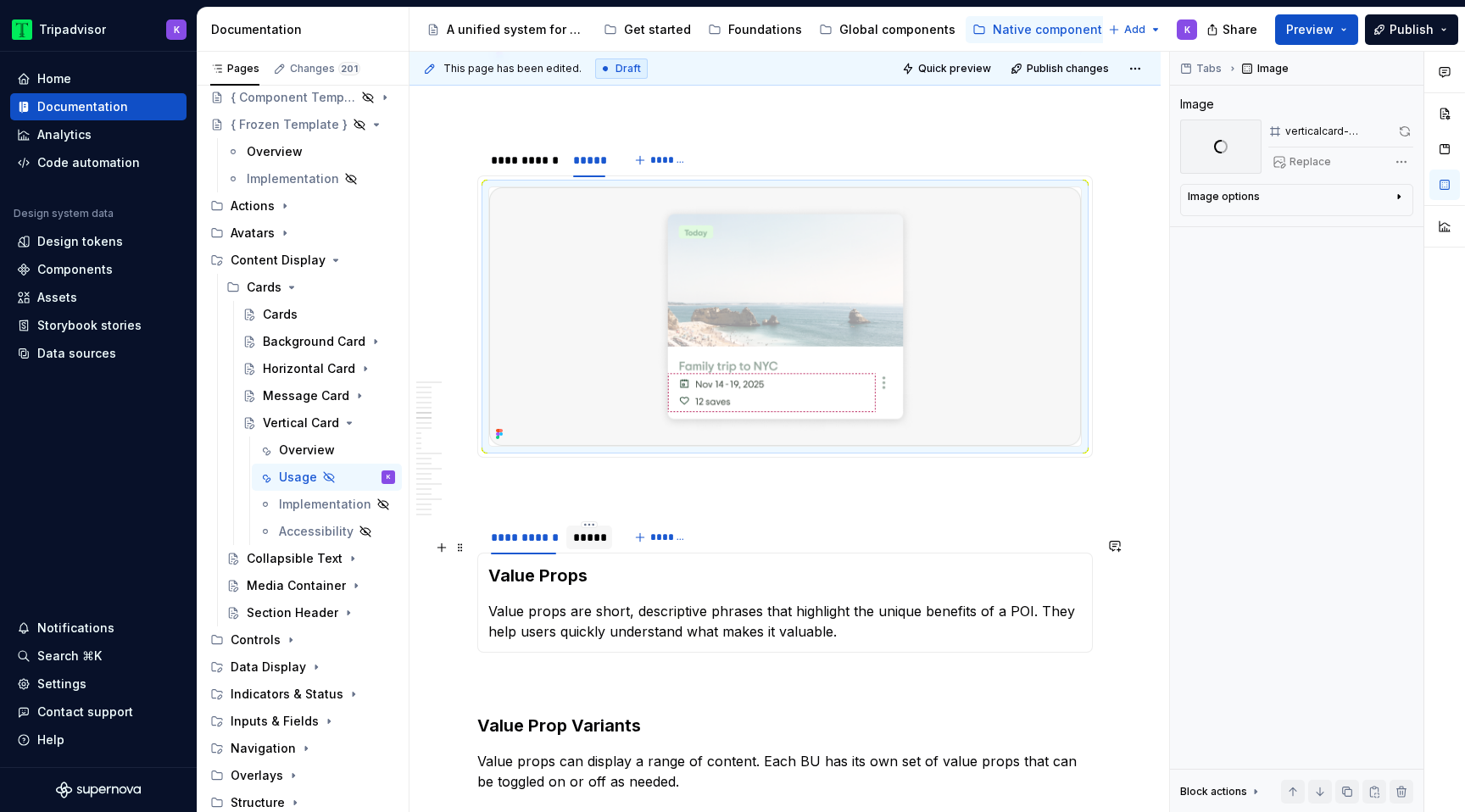
click at [580, 549] on div "*****" at bounding box center [589, 537] width 46 height 23
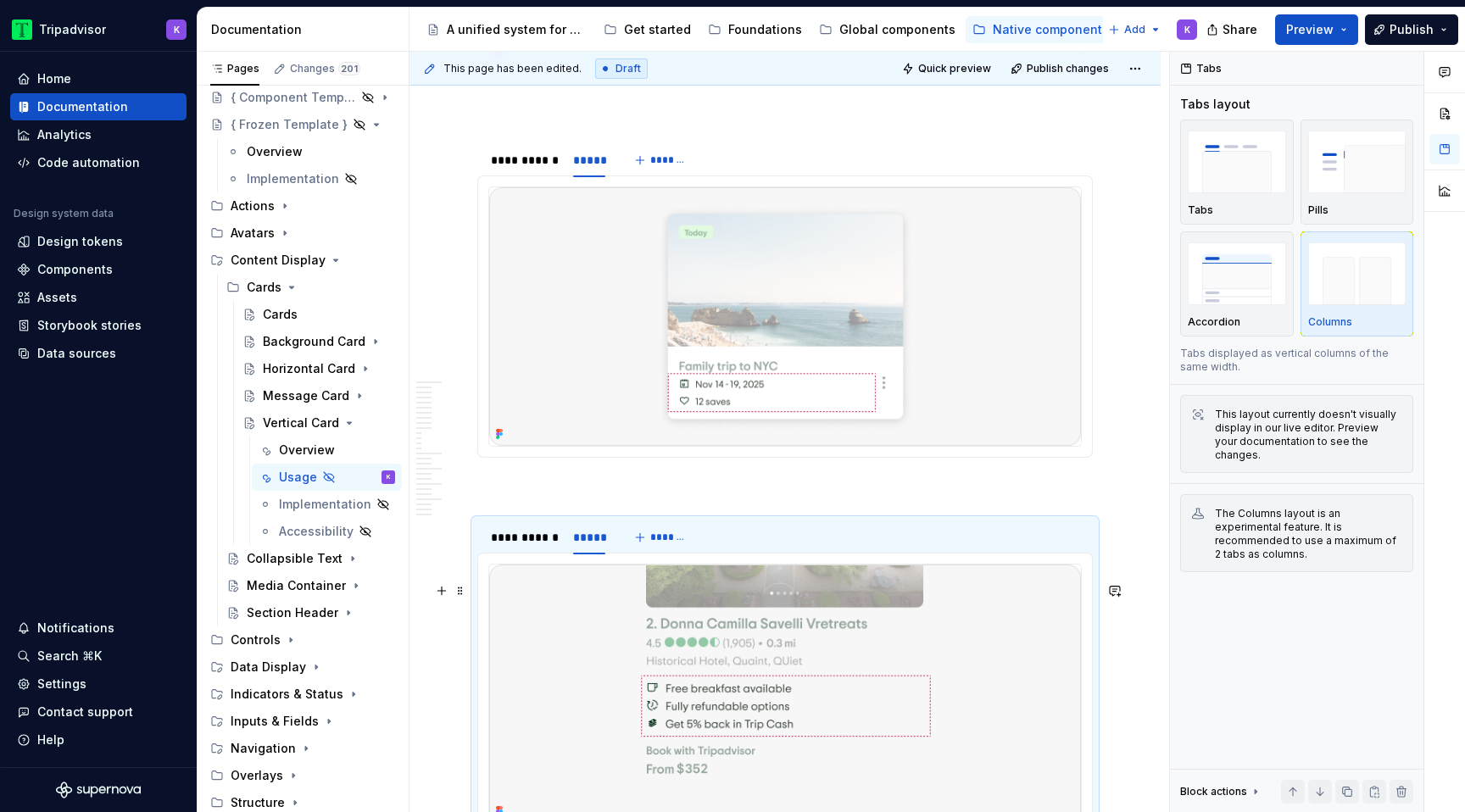
click at [703, 675] on img at bounding box center [785, 694] width 592 height 258
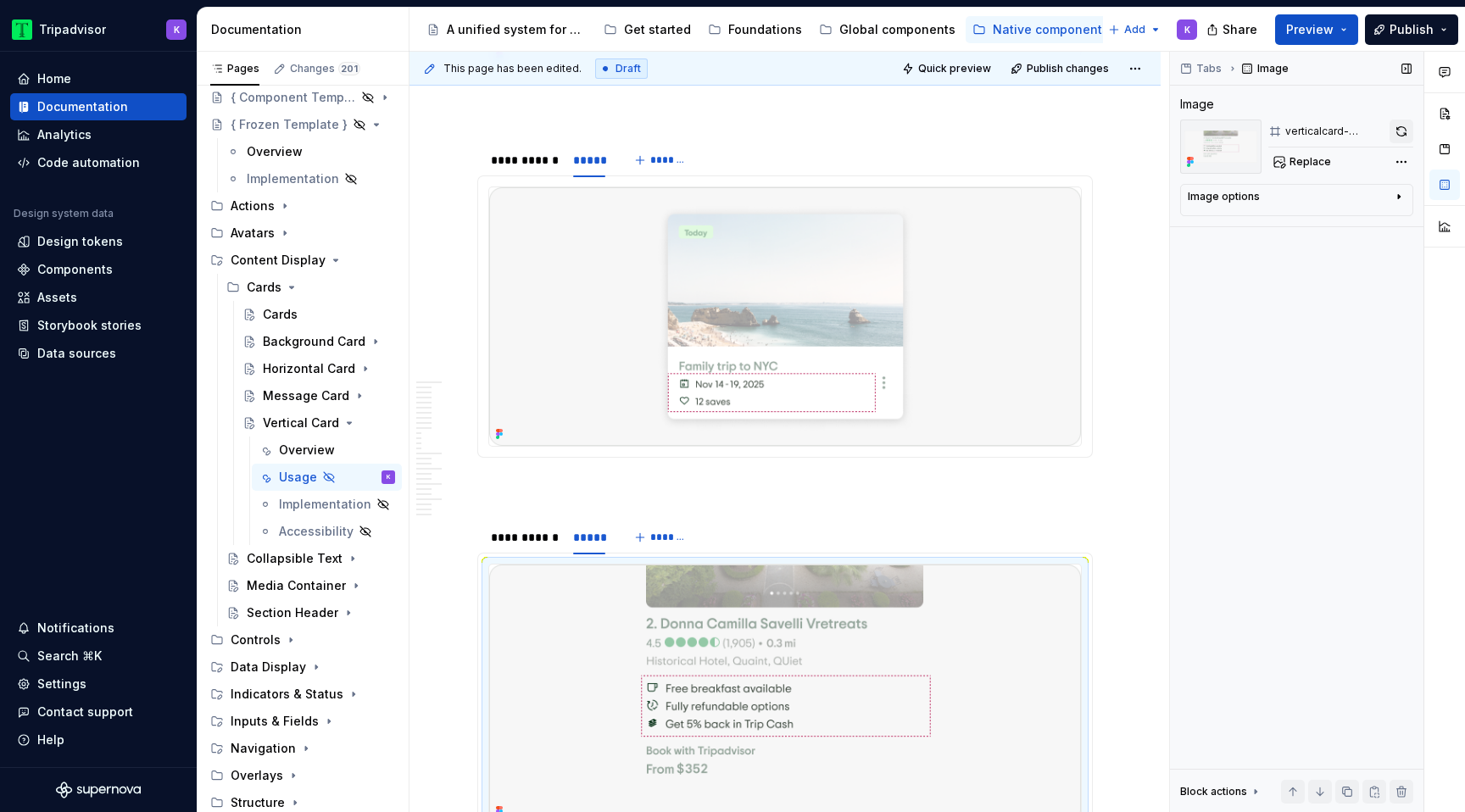
click at [1395, 138] on button "button" at bounding box center [1401, 131] width 24 height 23
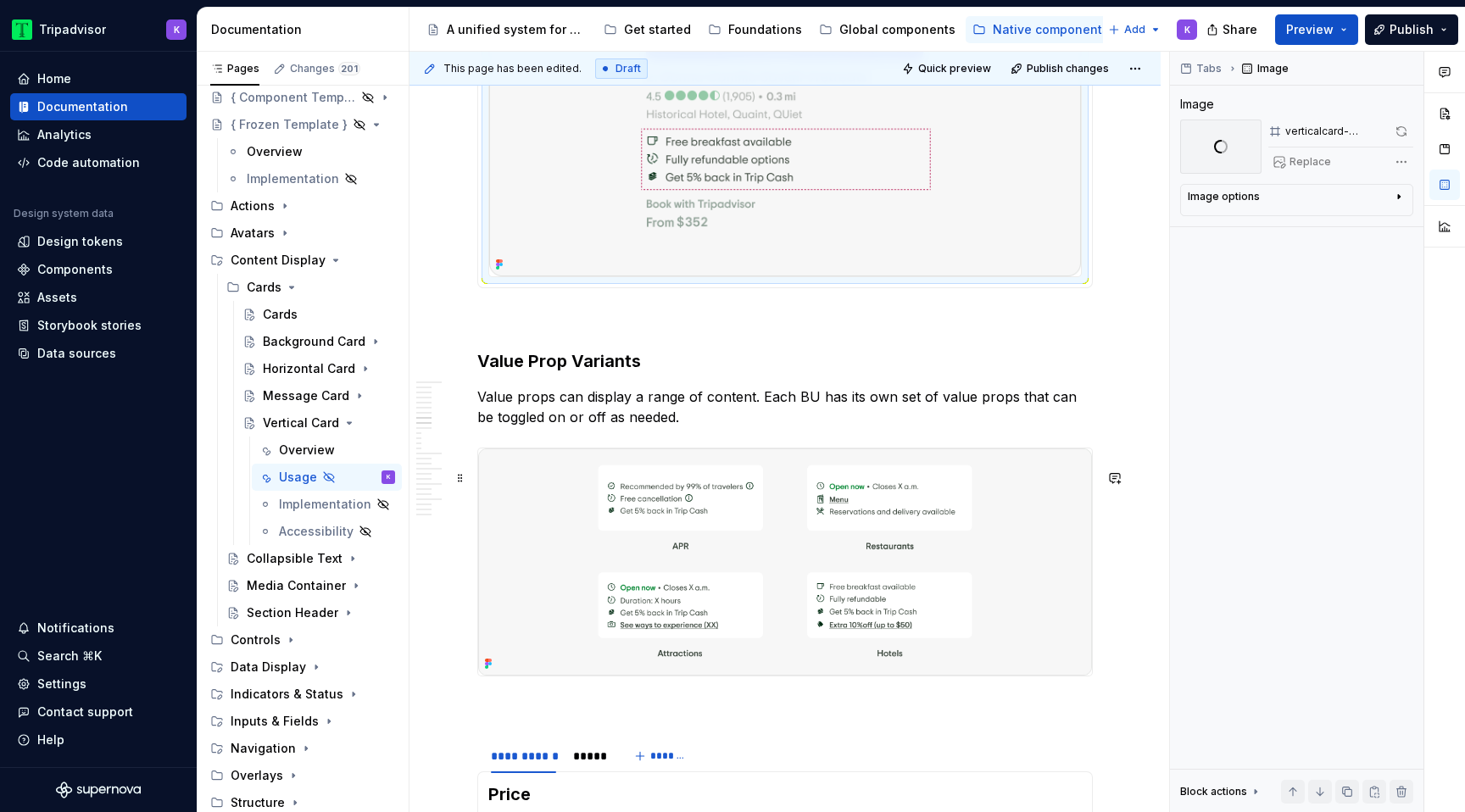
scroll to position [2749, 0]
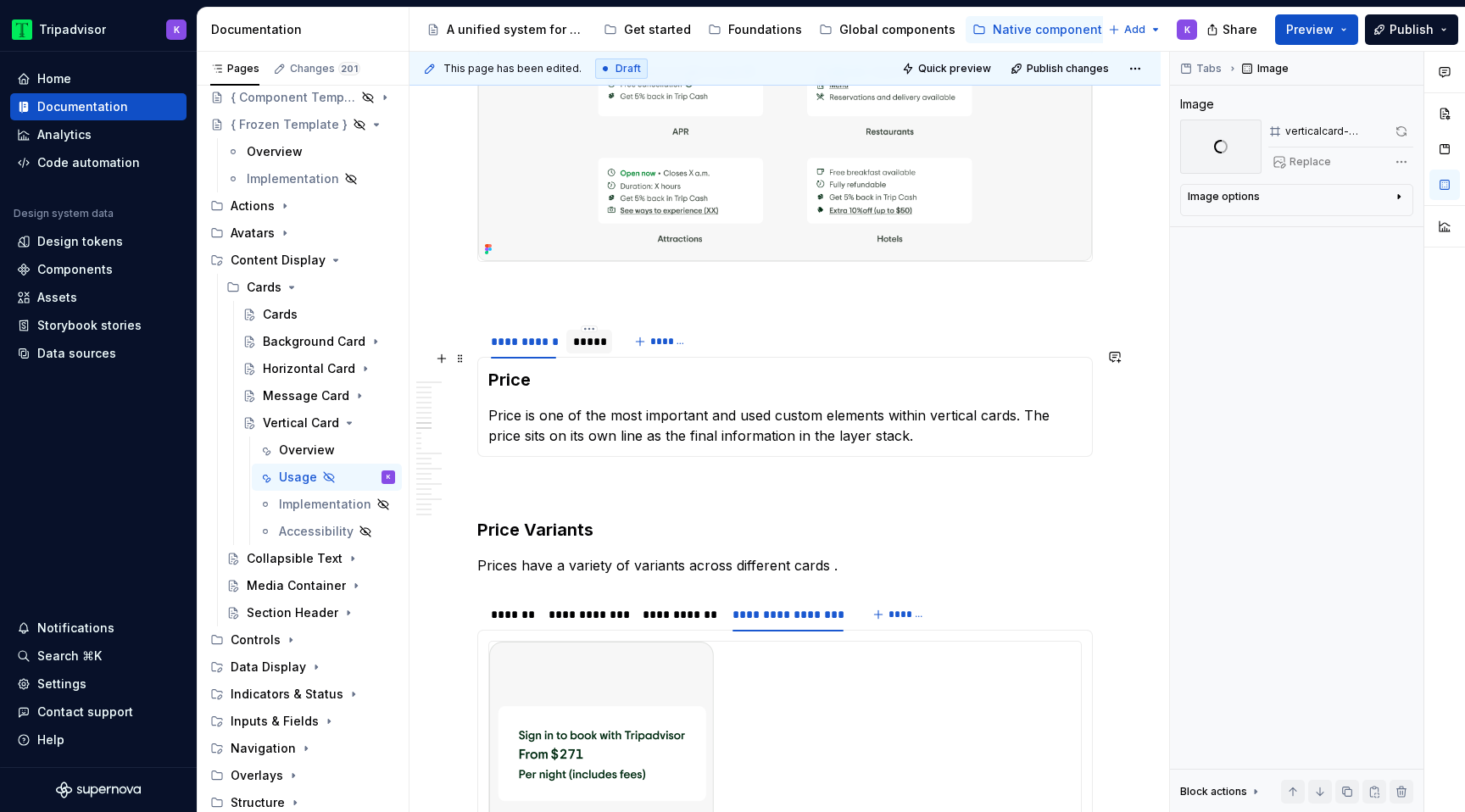
click at [601, 353] on div "*****" at bounding box center [589, 341] width 46 height 23
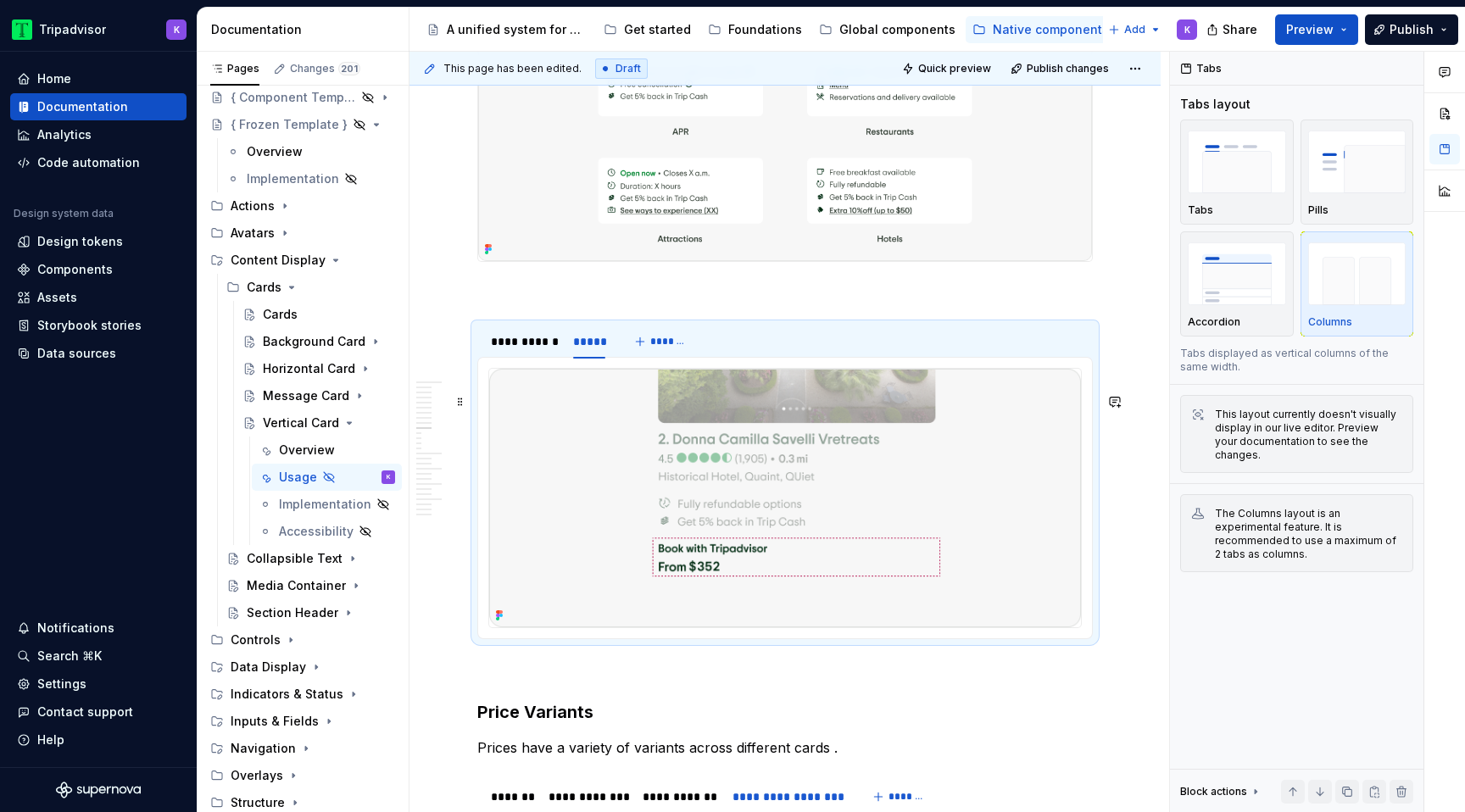
click at [649, 475] on img at bounding box center [785, 498] width 592 height 258
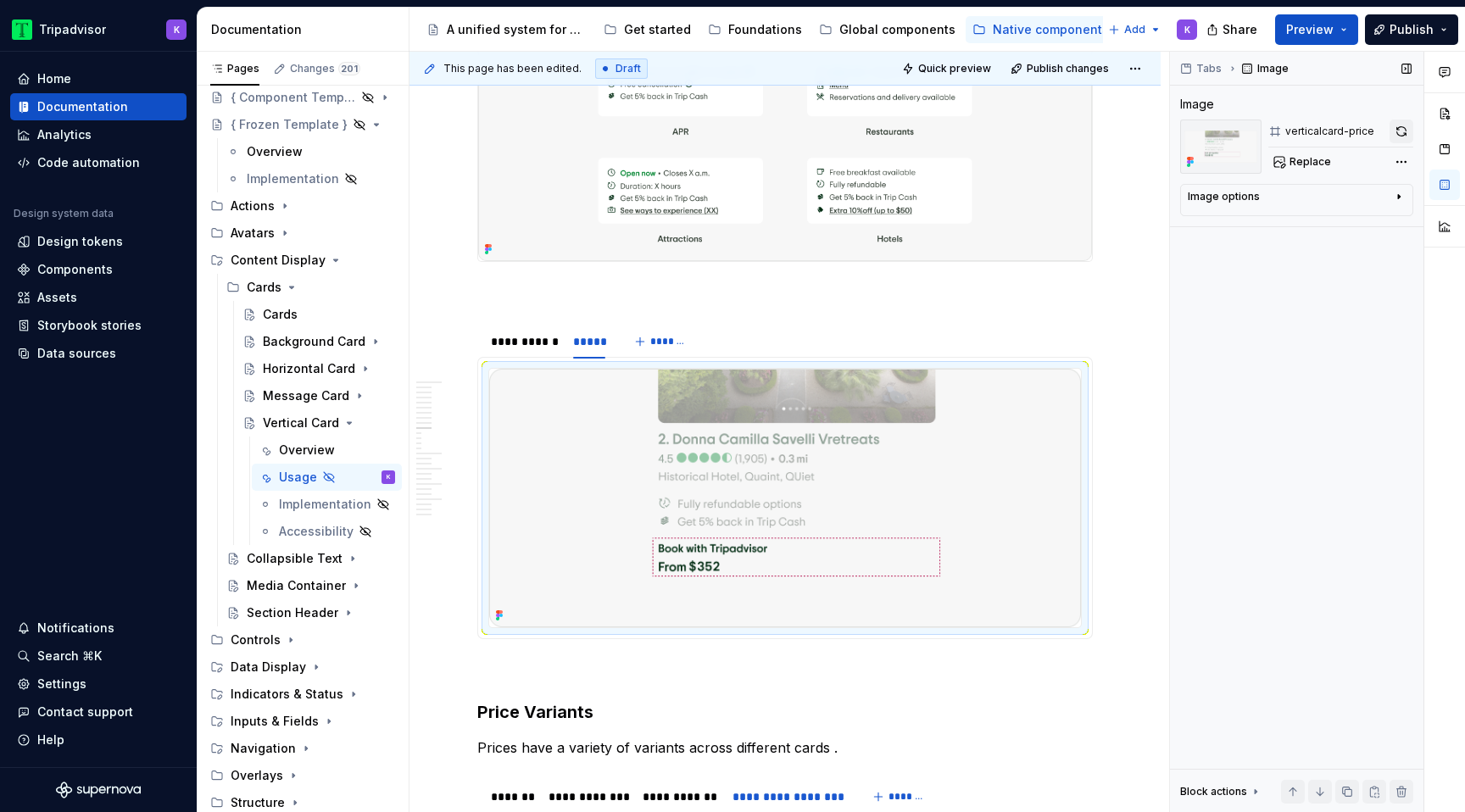
click at [1396, 132] on button "button" at bounding box center [1401, 131] width 24 height 23
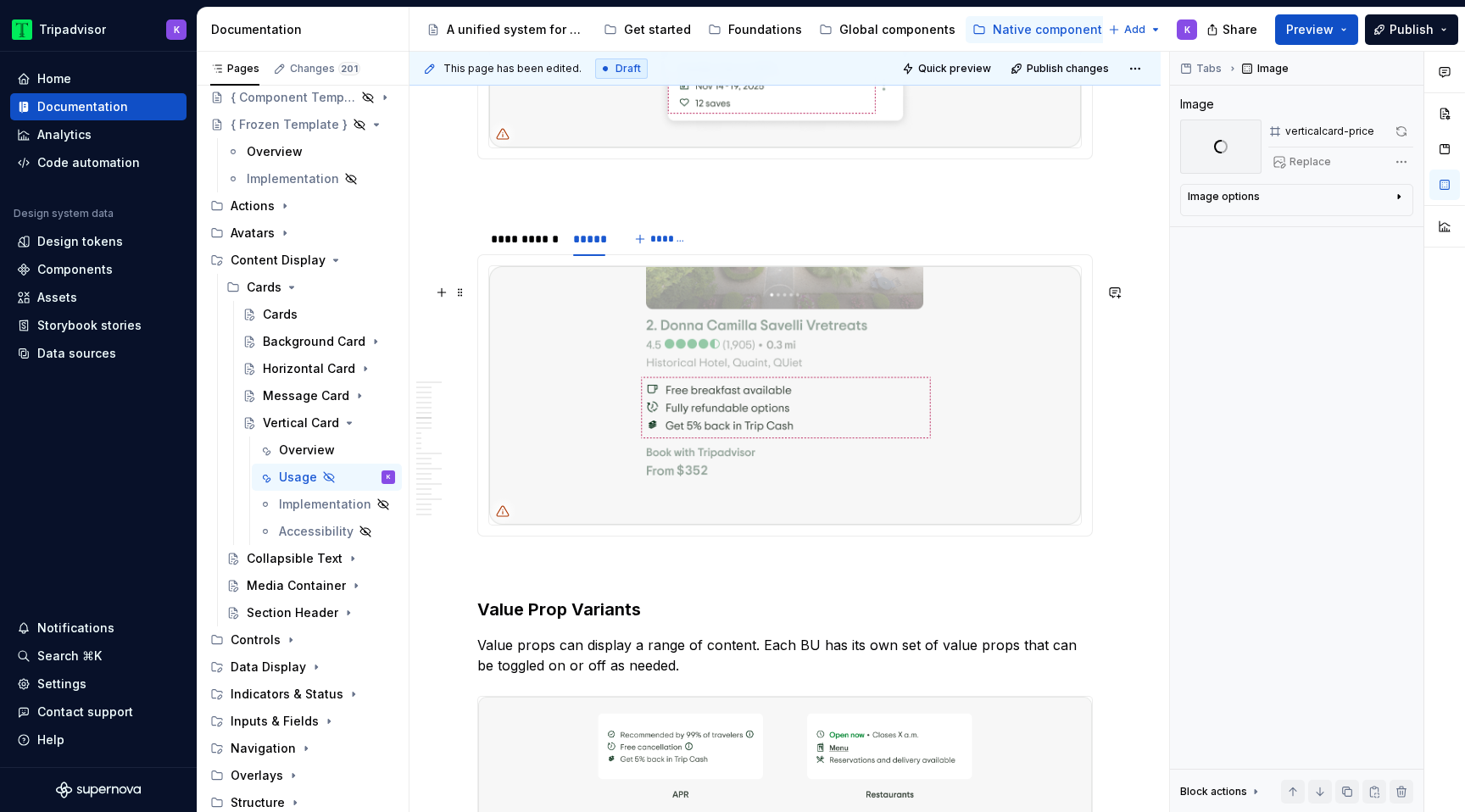
scroll to position [2084, 0]
click at [743, 454] on img at bounding box center [785, 397] width 592 height 258
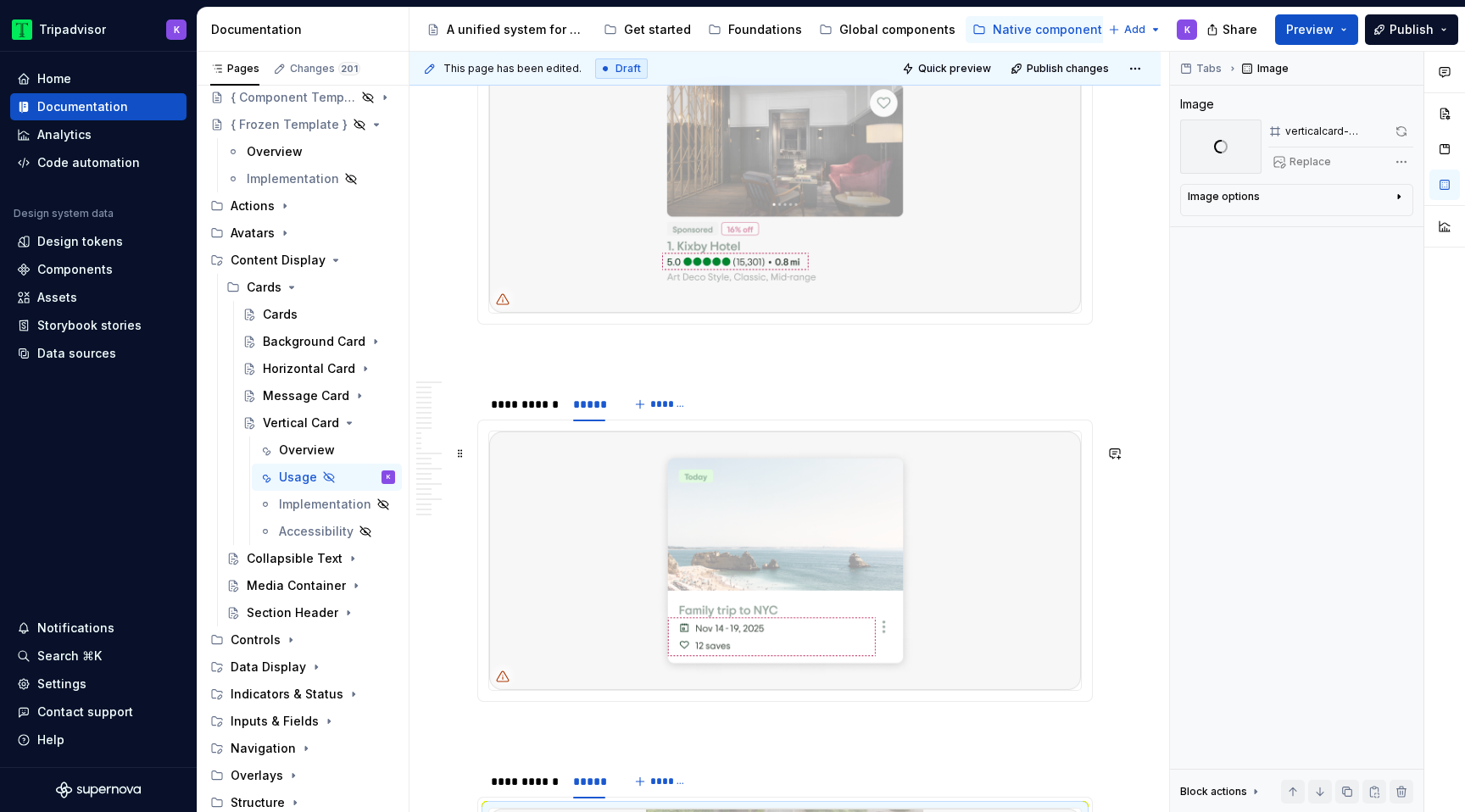
click at [756, 544] on img at bounding box center [785, 560] width 592 height 258
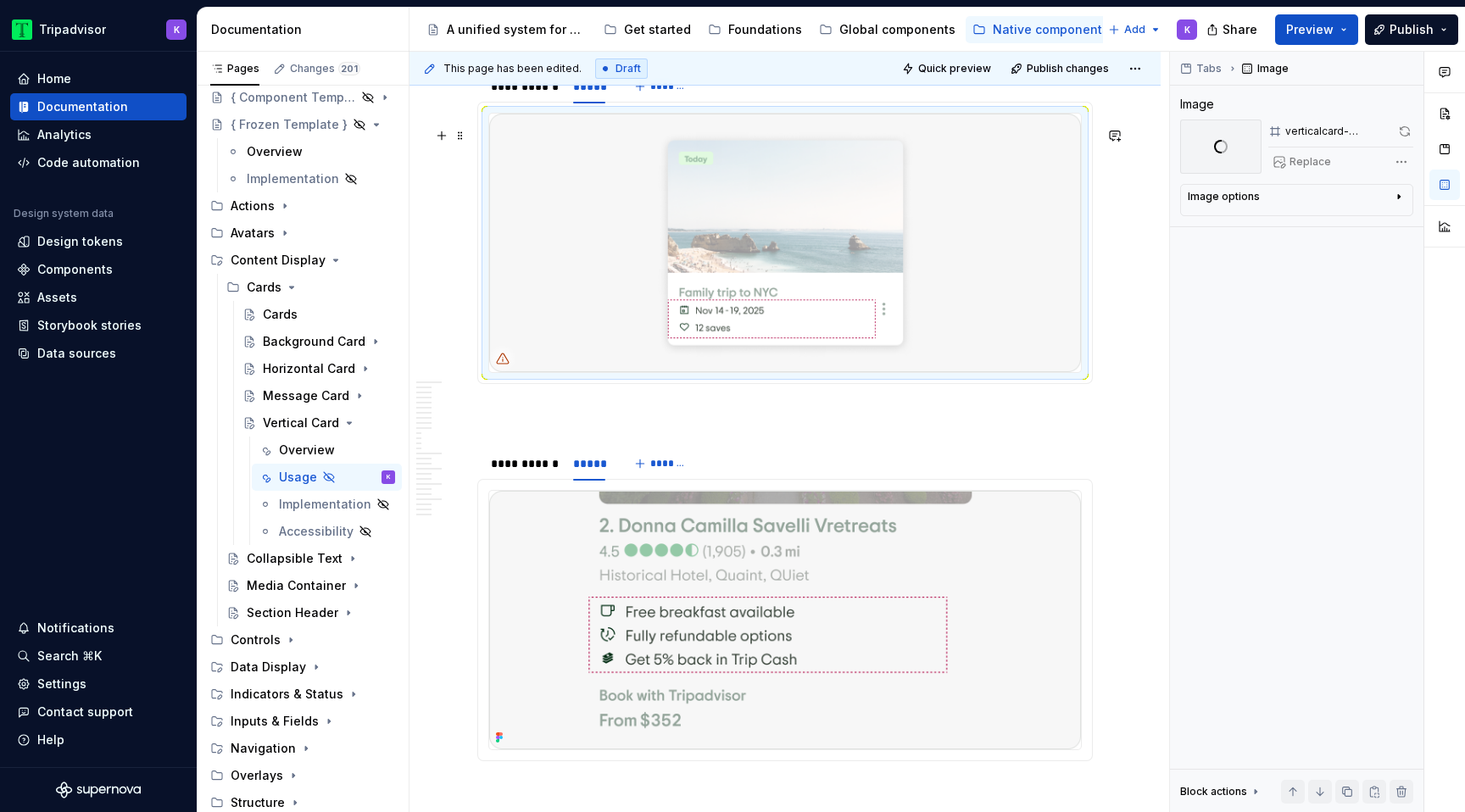
scroll to position [1772, 0]
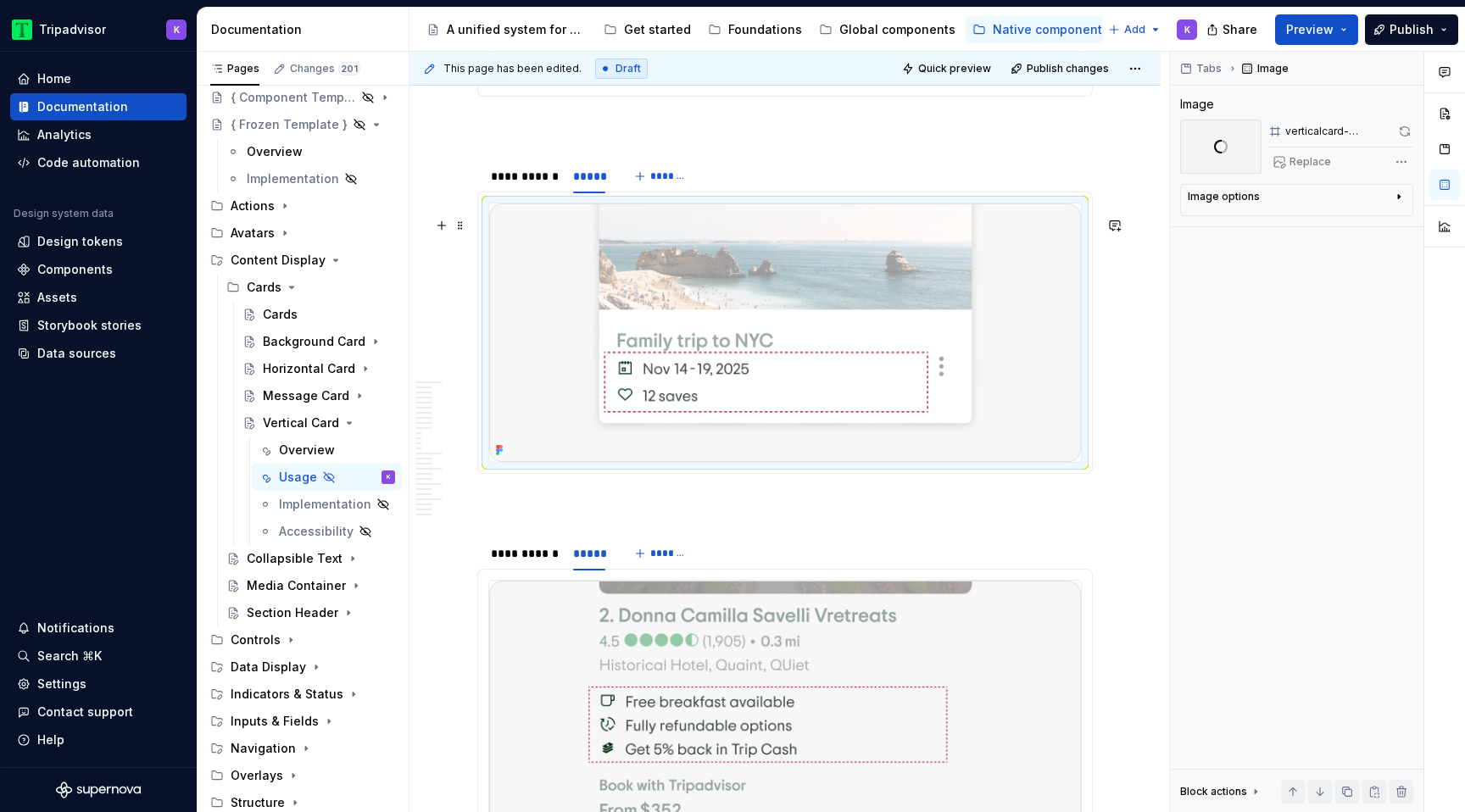
click at [764, 418] on img at bounding box center [785, 332] width 592 height 258
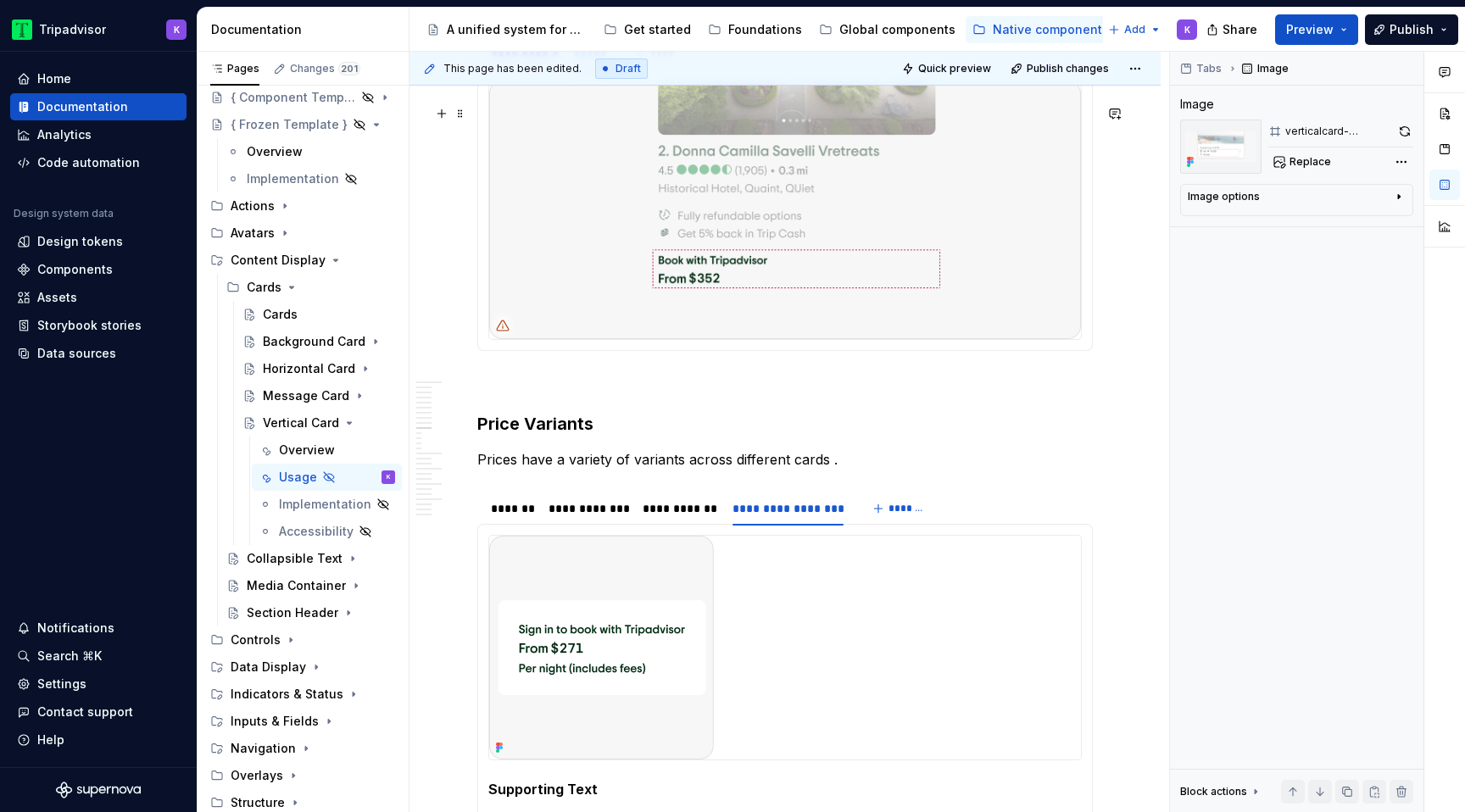
scroll to position [2956, 0]
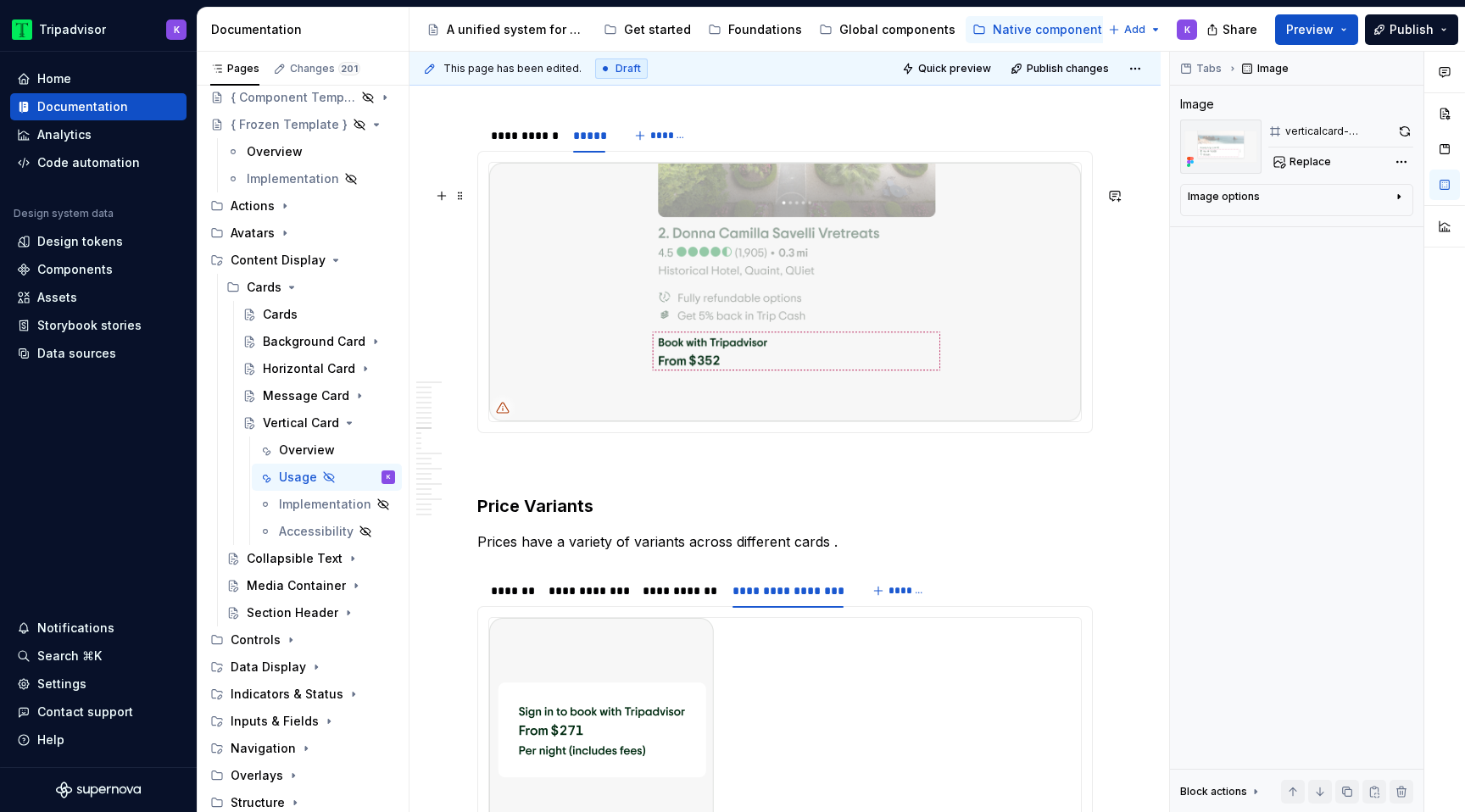
click at [769, 421] on img at bounding box center [785, 292] width 592 height 258
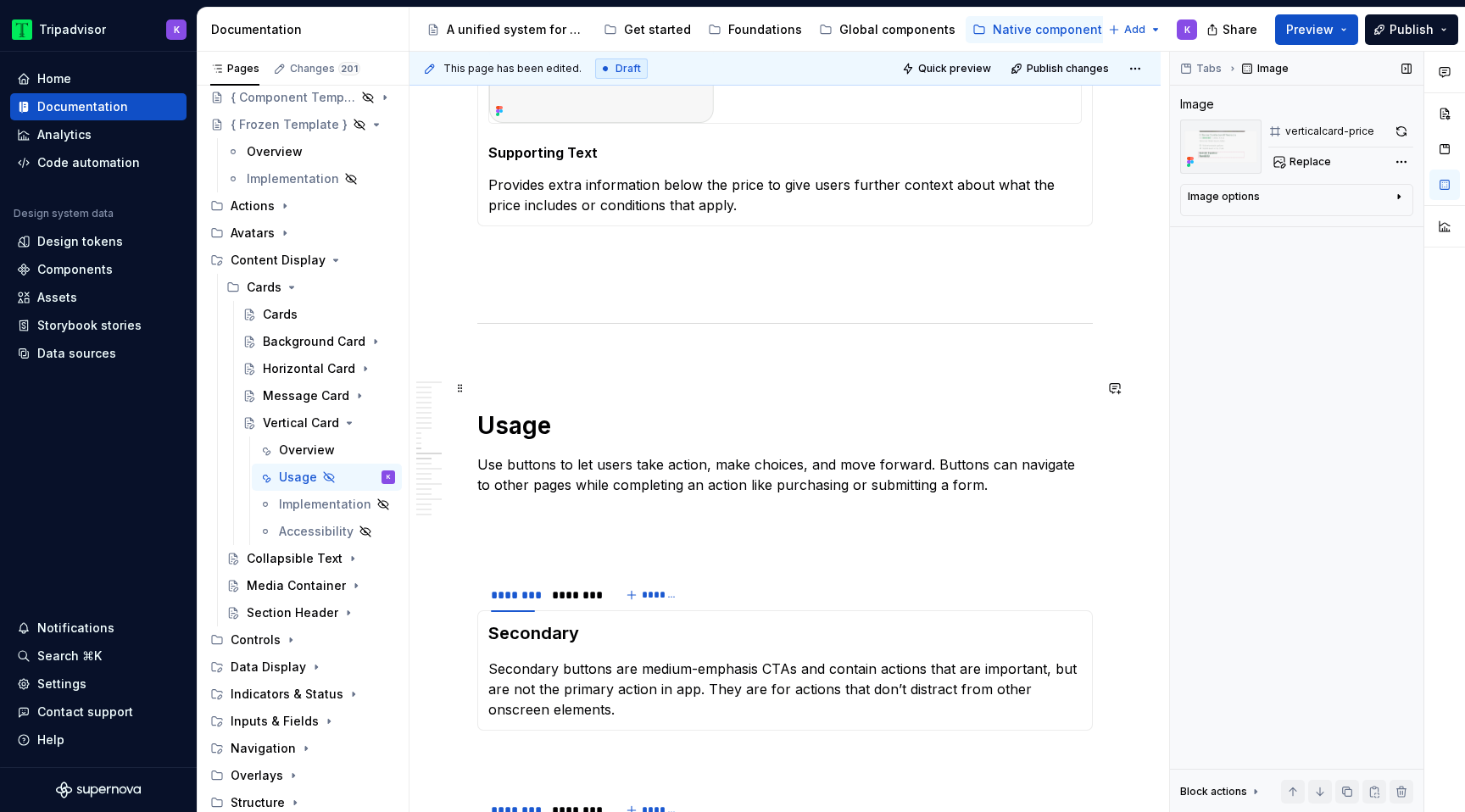
scroll to position [3665, 0]
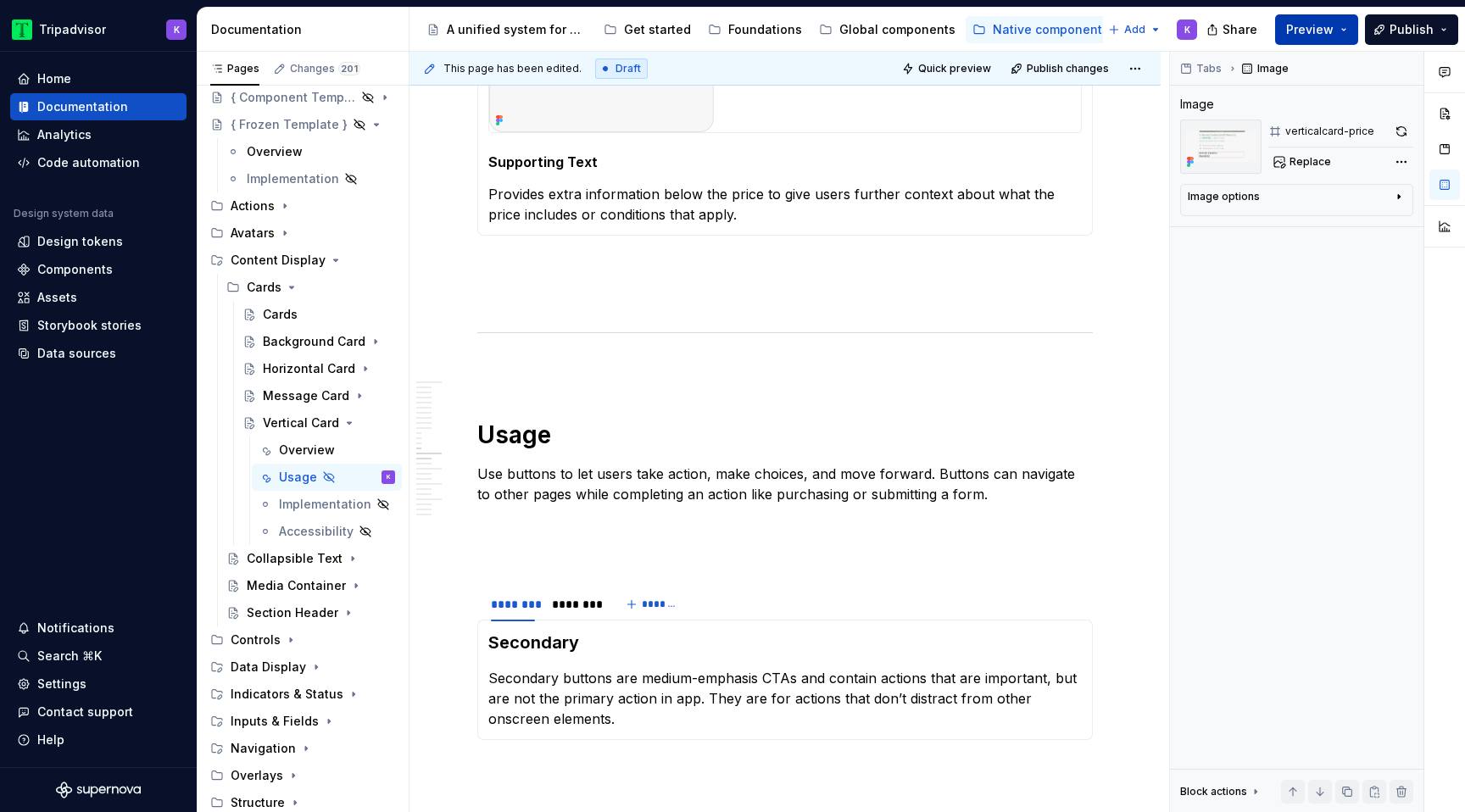
click at [1300, 26] on span "Preview" at bounding box center [1310, 29] width 48 height 17
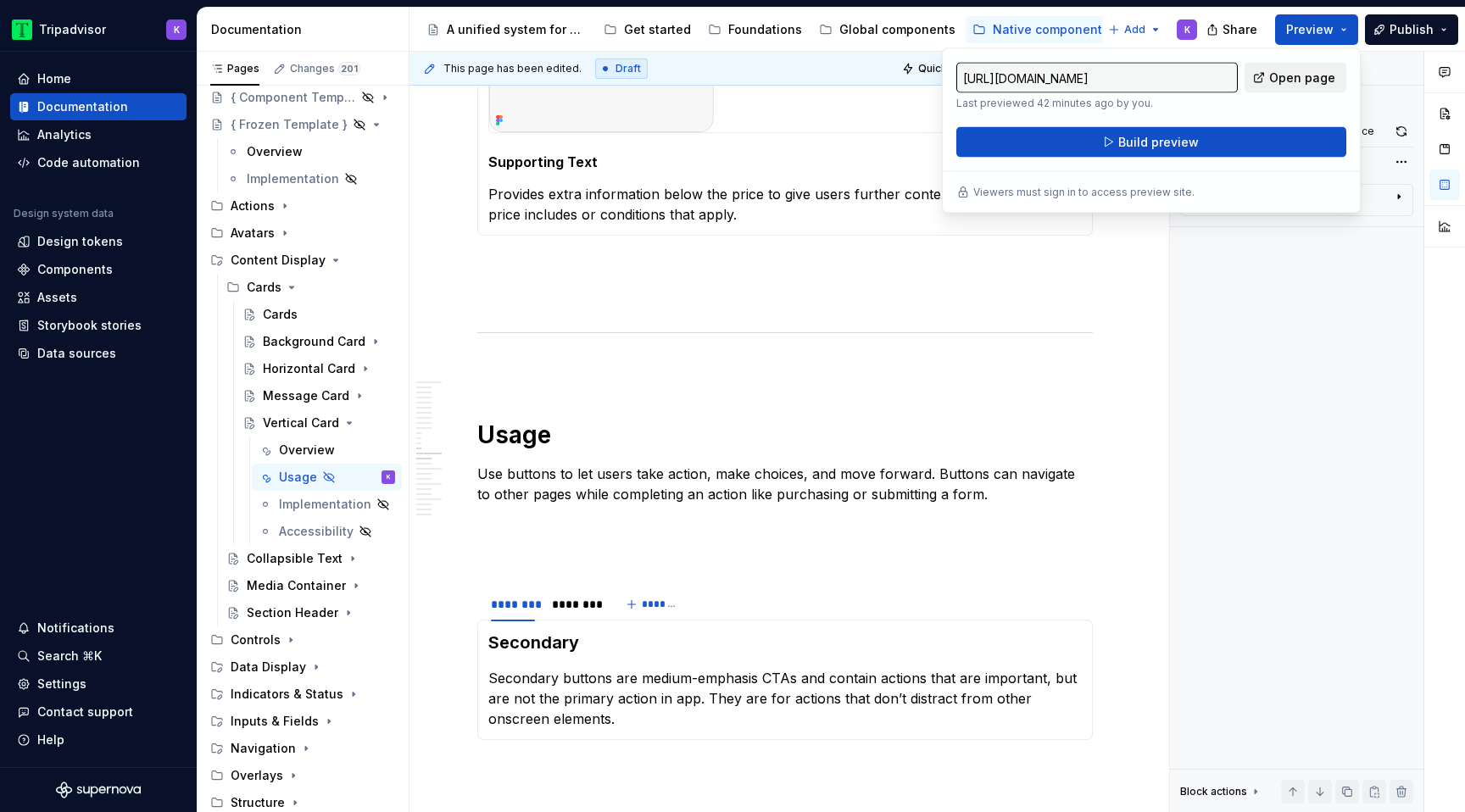
click at [1310, 68] on link "Open page" at bounding box center [1295, 77] width 102 height 30
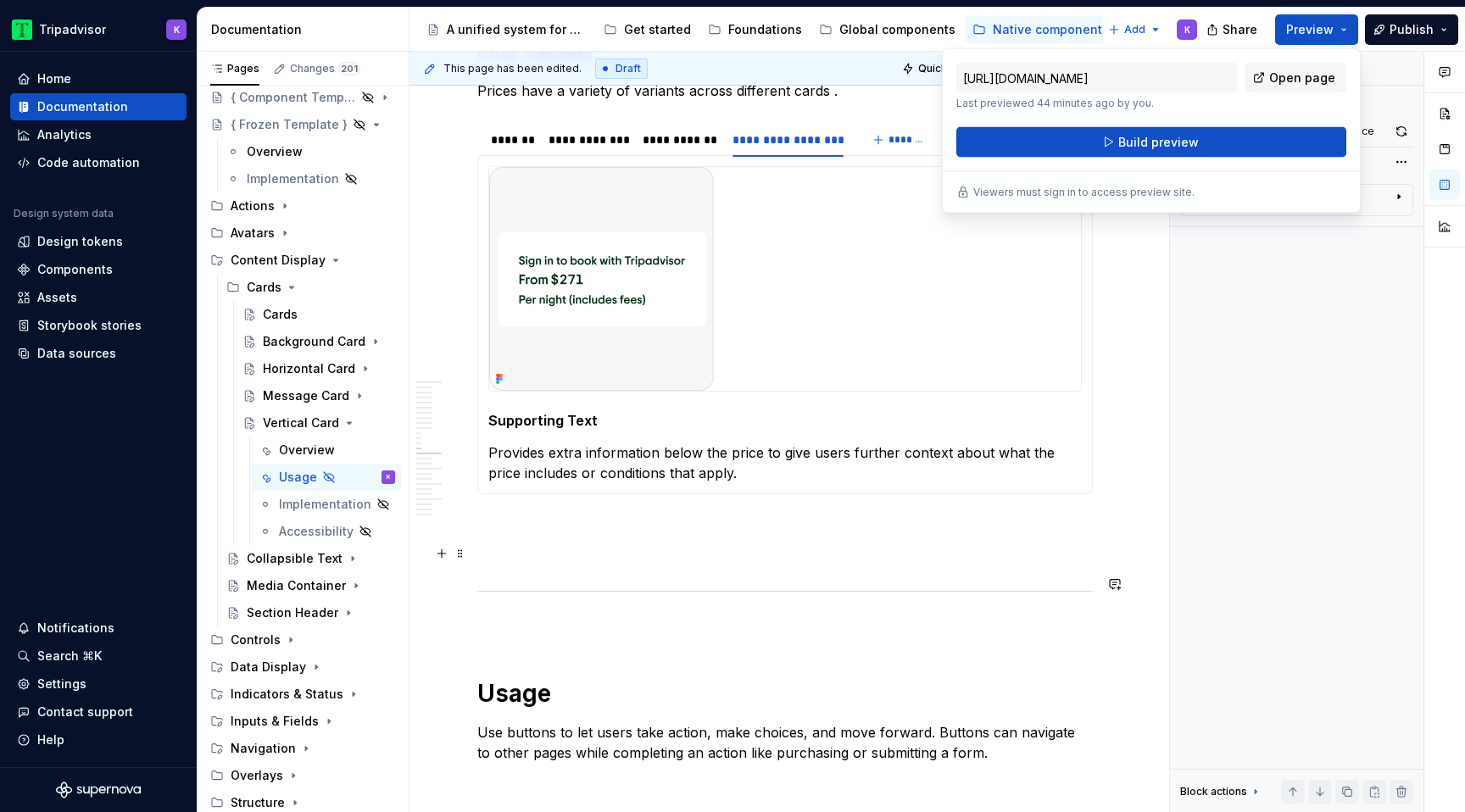
scroll to position [3336, 0]
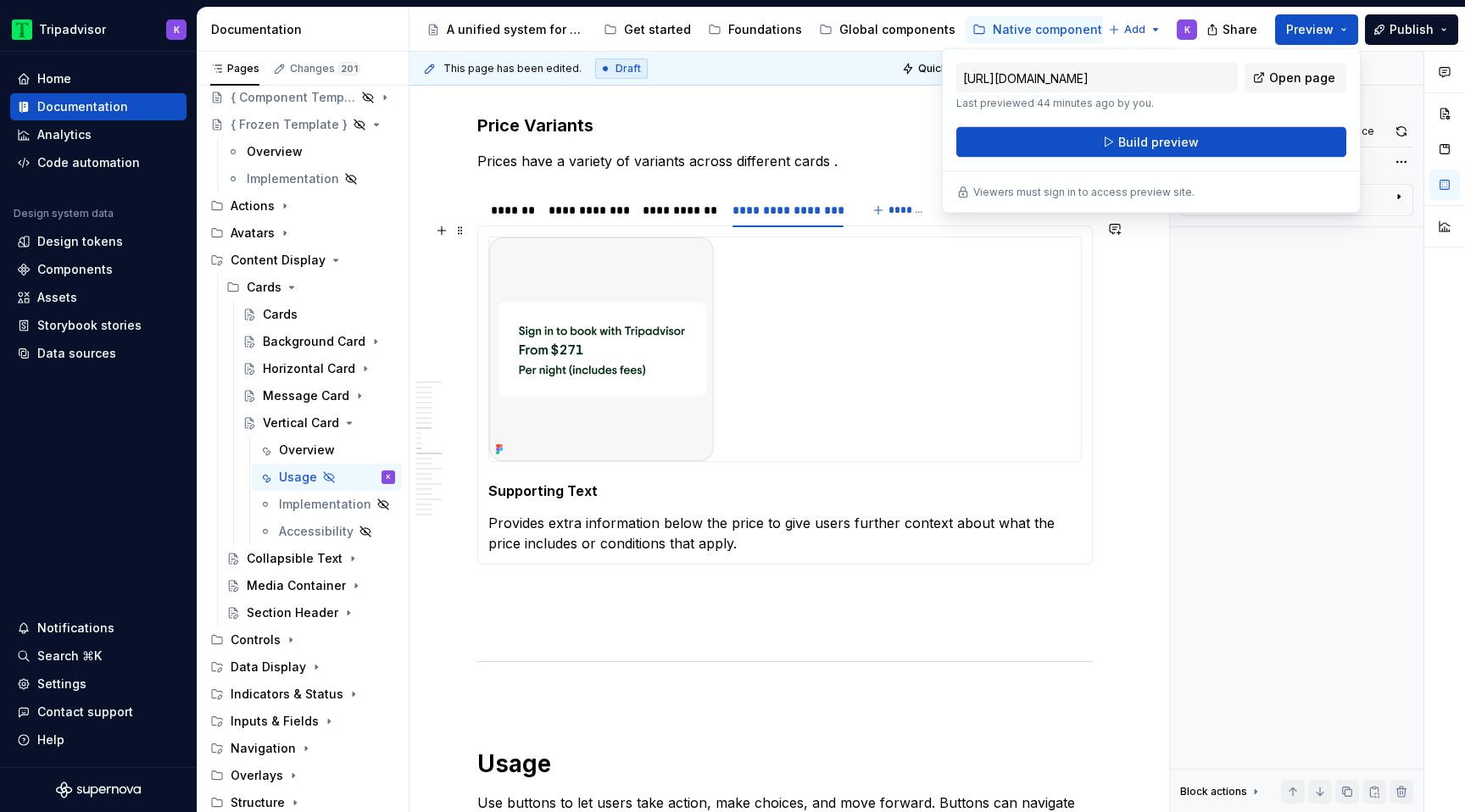
click at [901, 214] on section "**********" at bounding box center [784, 378] width 615 height 373
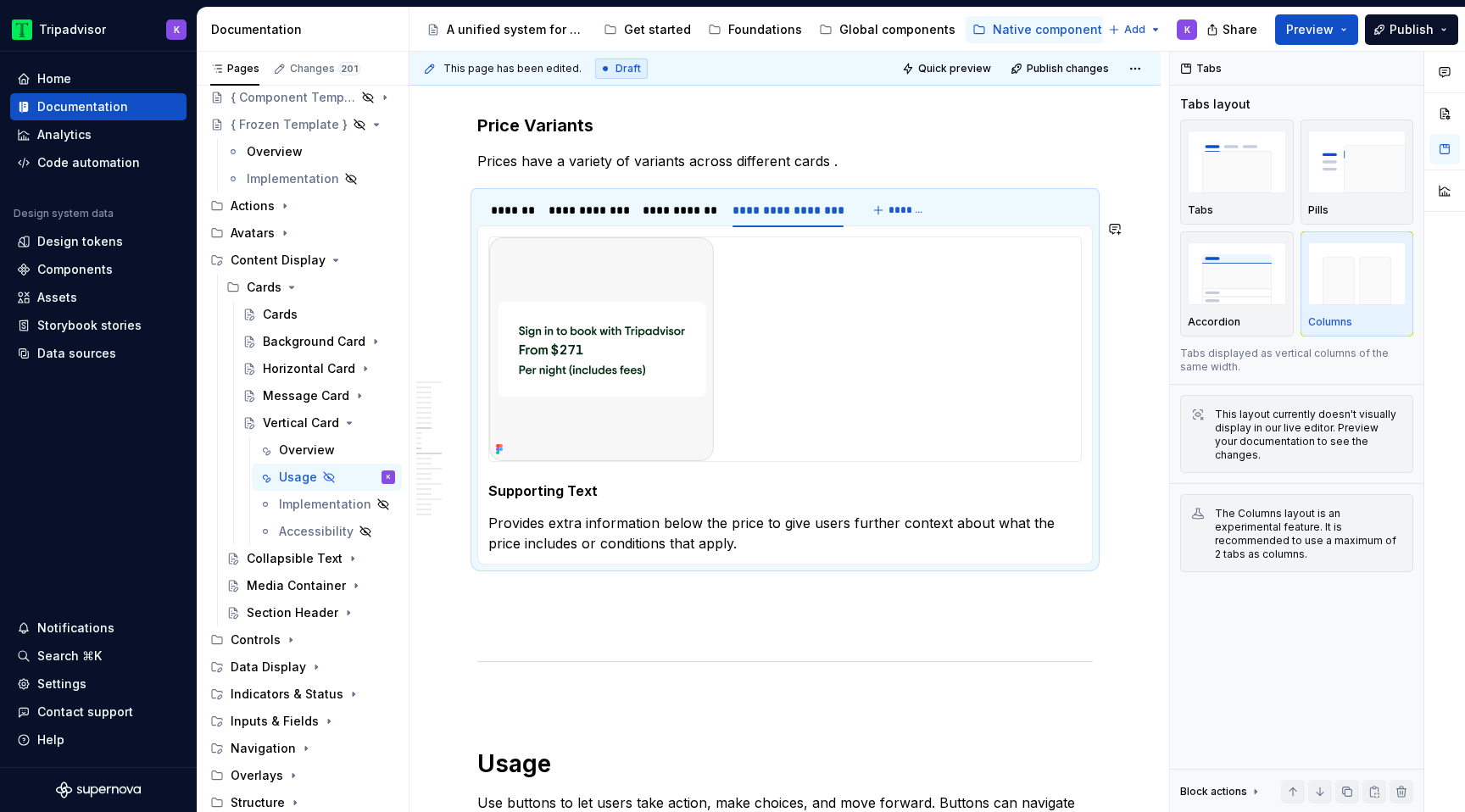
click at [875, 171] on p "Prices have a variety of variants across different cards ." at bounding box center [784, 160] width 615 height 20
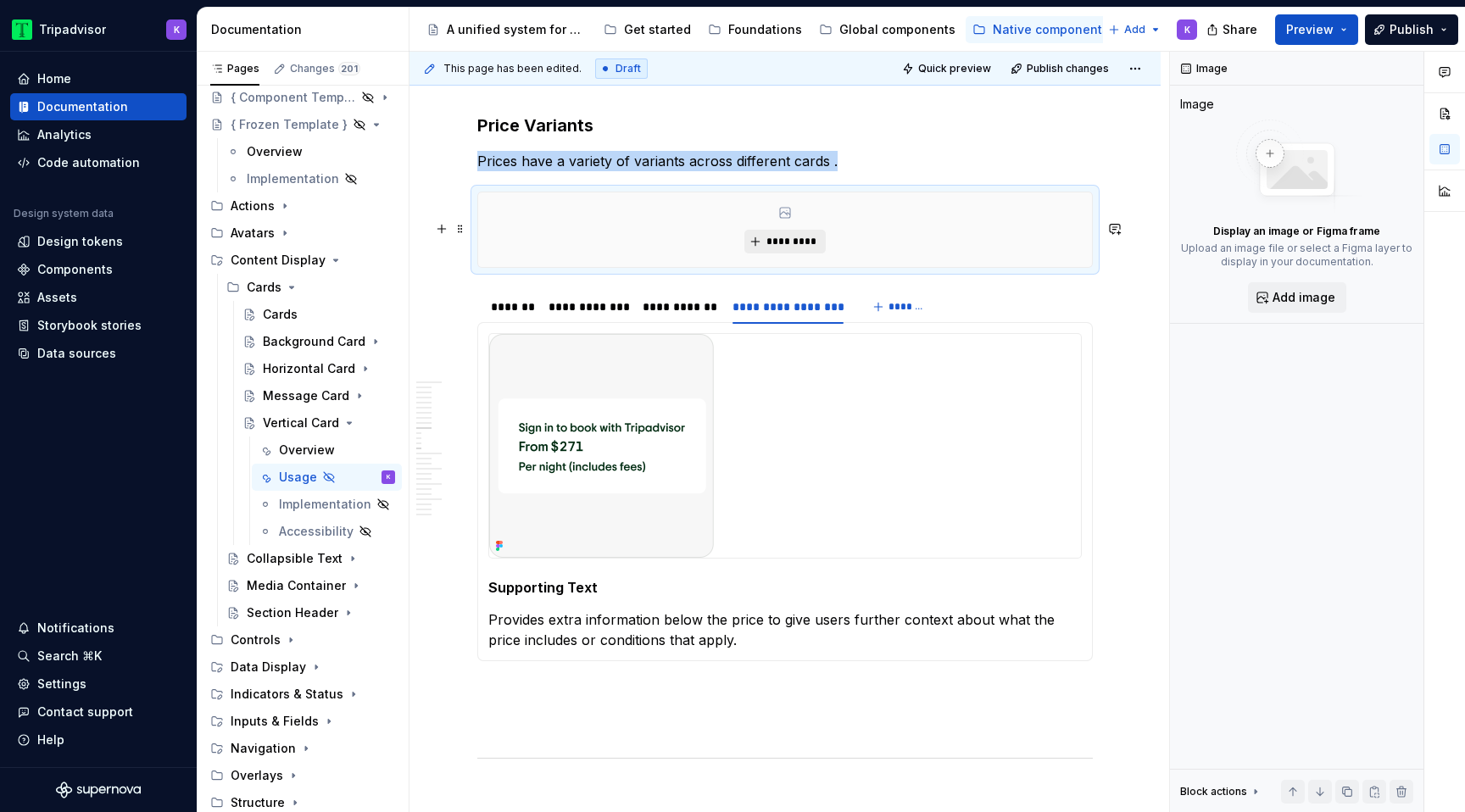
click at [789, 248] on span "*********" at bounding box center [791, 242] width 51 height 14
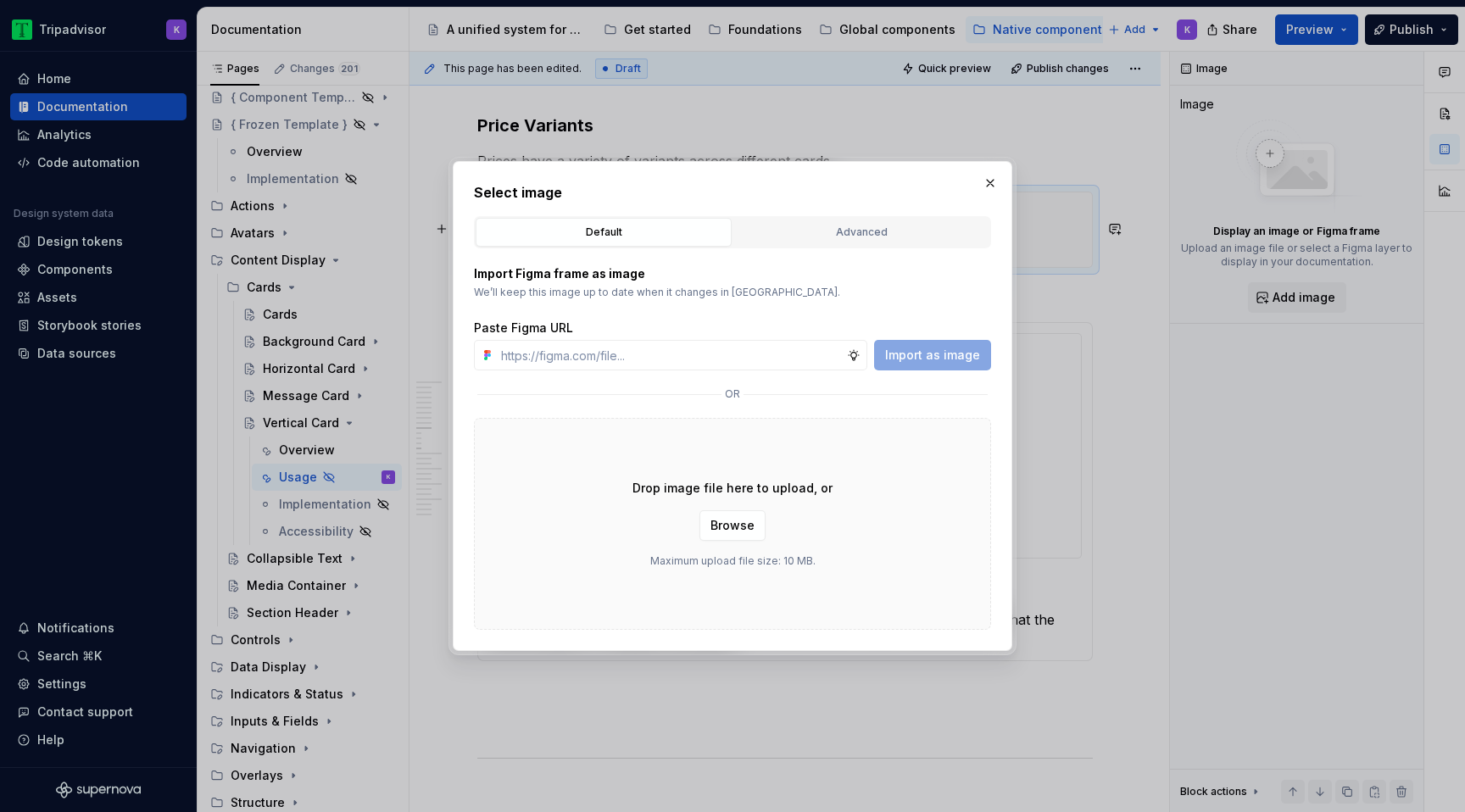
type textarea "*"
type input "[URL][DOMAIN_NAME]"
click at [931, 353] on span "Import as image" at bounding box center [932, 354] width 95 height 17
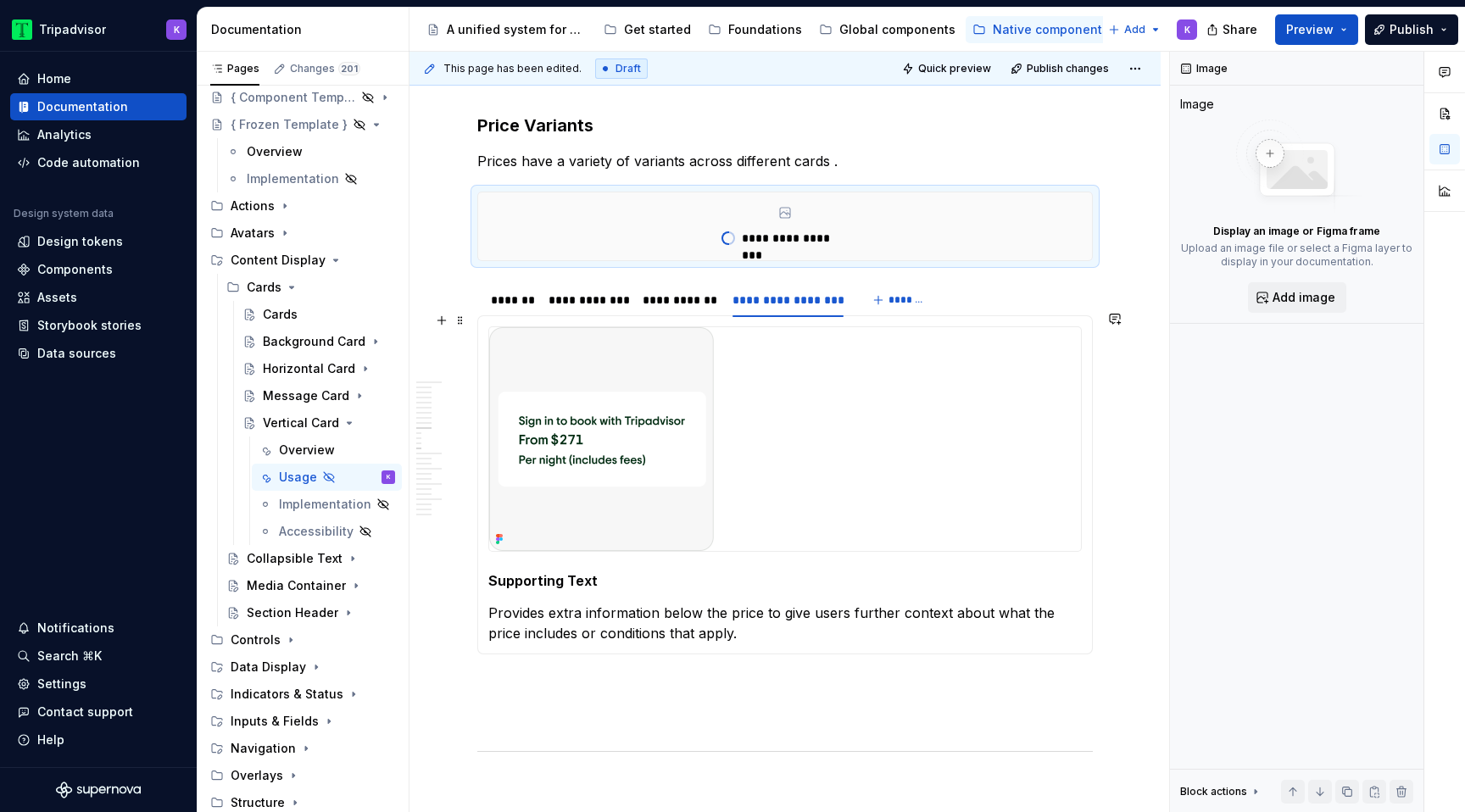
click at [461, 323] on span at bounding box center [460, 320] width 14 height 23
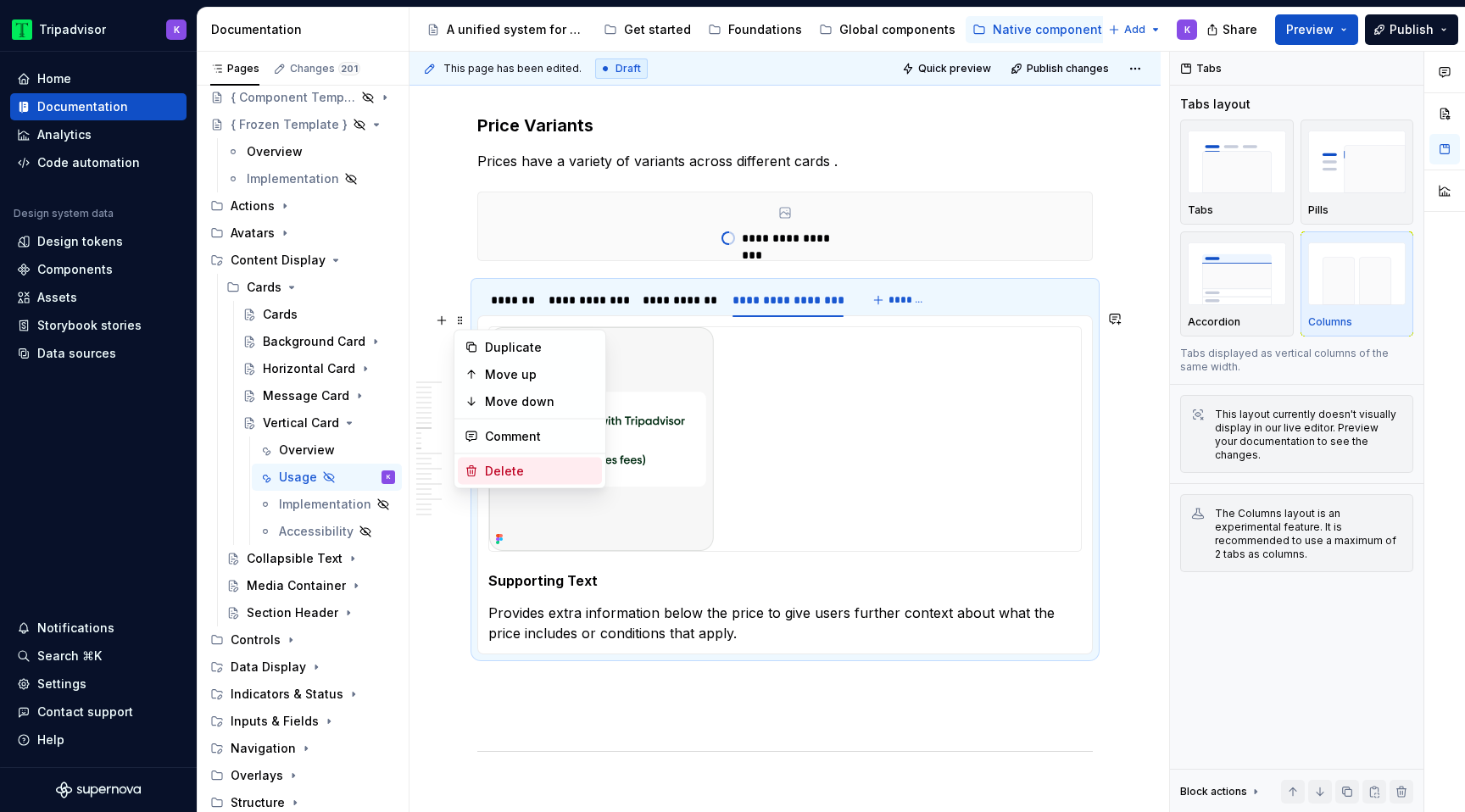
click at [501, 458] on div "Delete" at bounding box center [530, 471] width 144 height 27
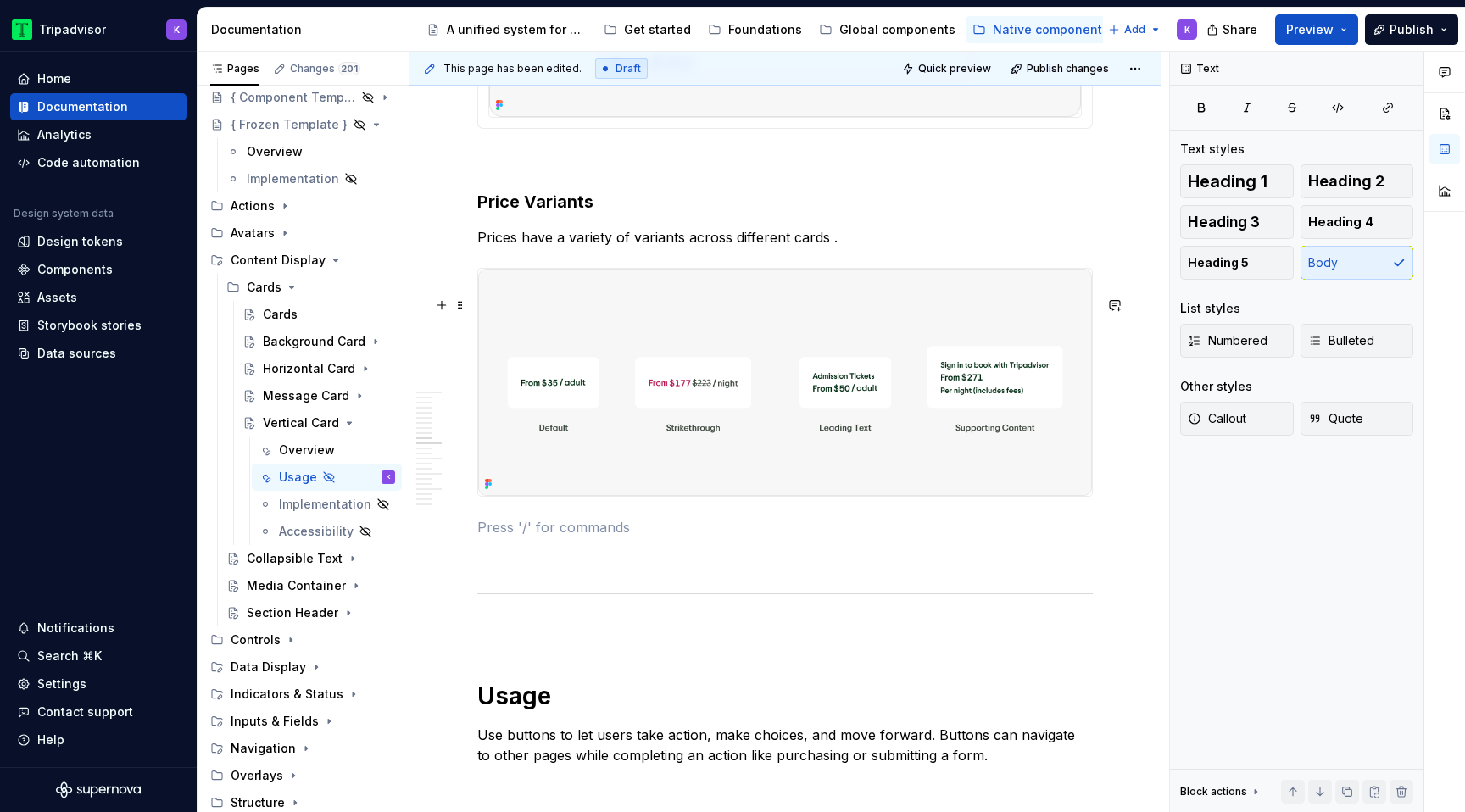
scroll to position [3232, 0]
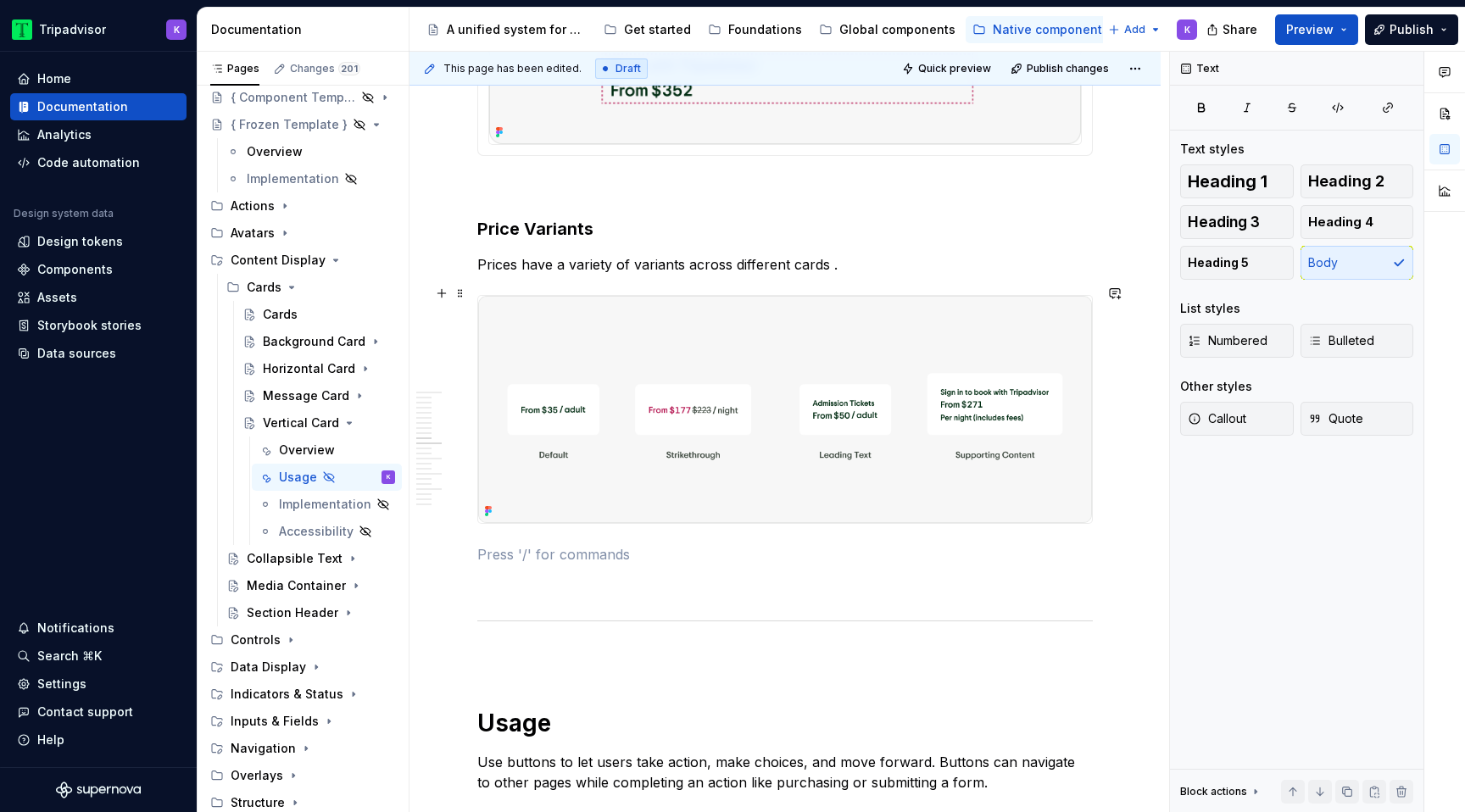
click at [850, 275] on p "Prices have a variety of variants across different cards ." at bounding box center [784, 264] width 615 height 20
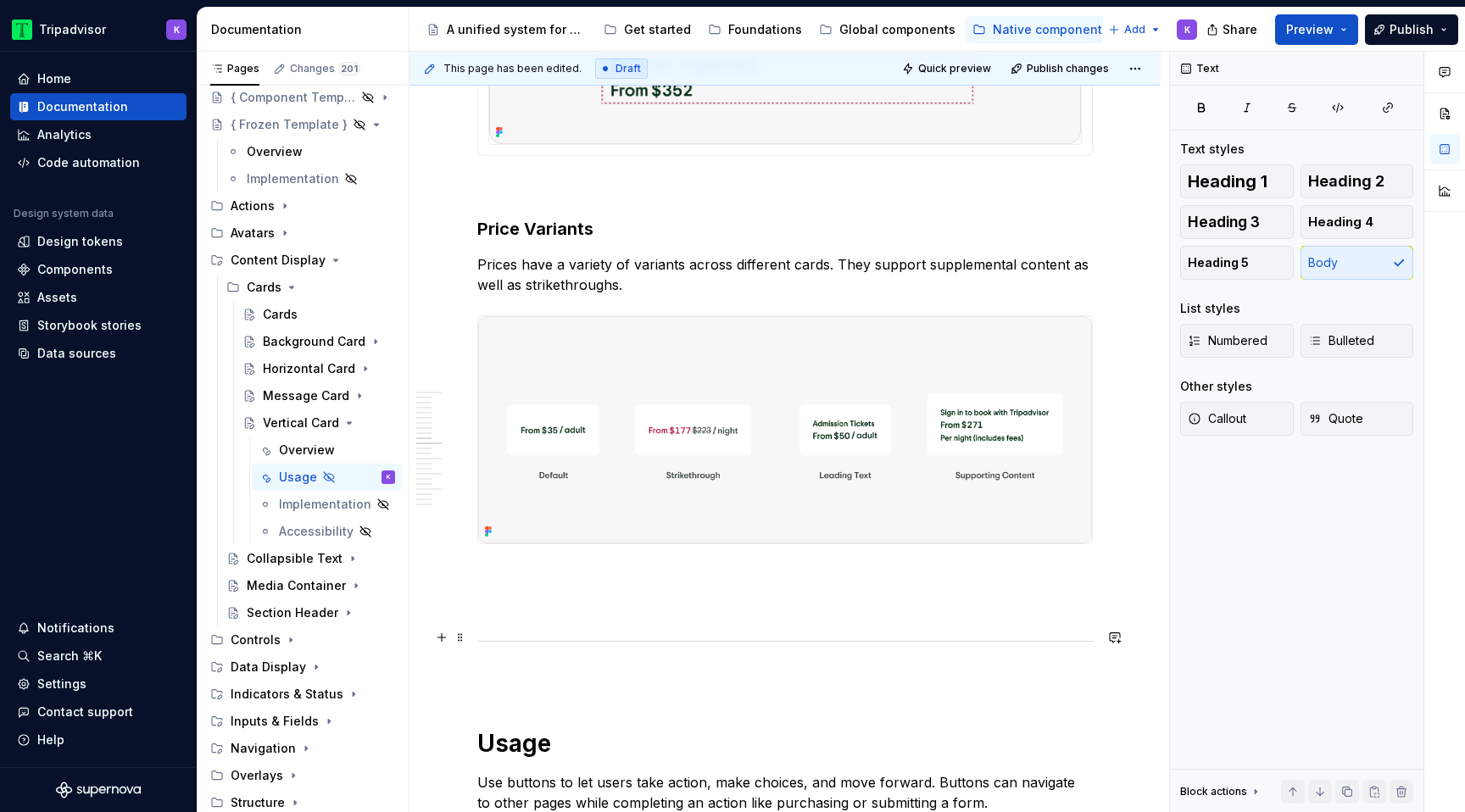
click at [722, 650] on div "**********" at bounding box center [784, 762] width 615 height 7319
click at [719, 585] on p at bounding box center [784, 574] width 615 height 20
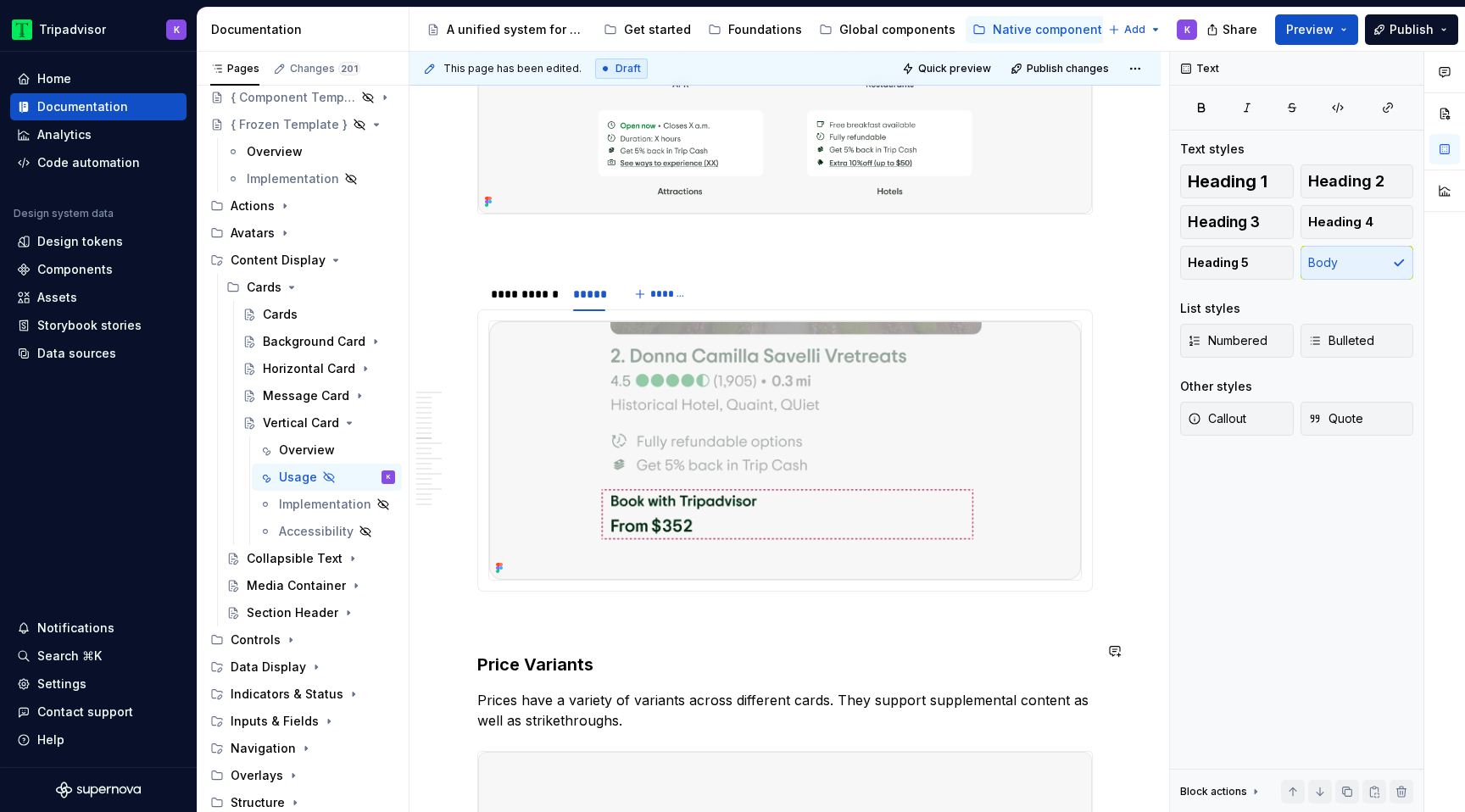
scroll to position [2705, 0]
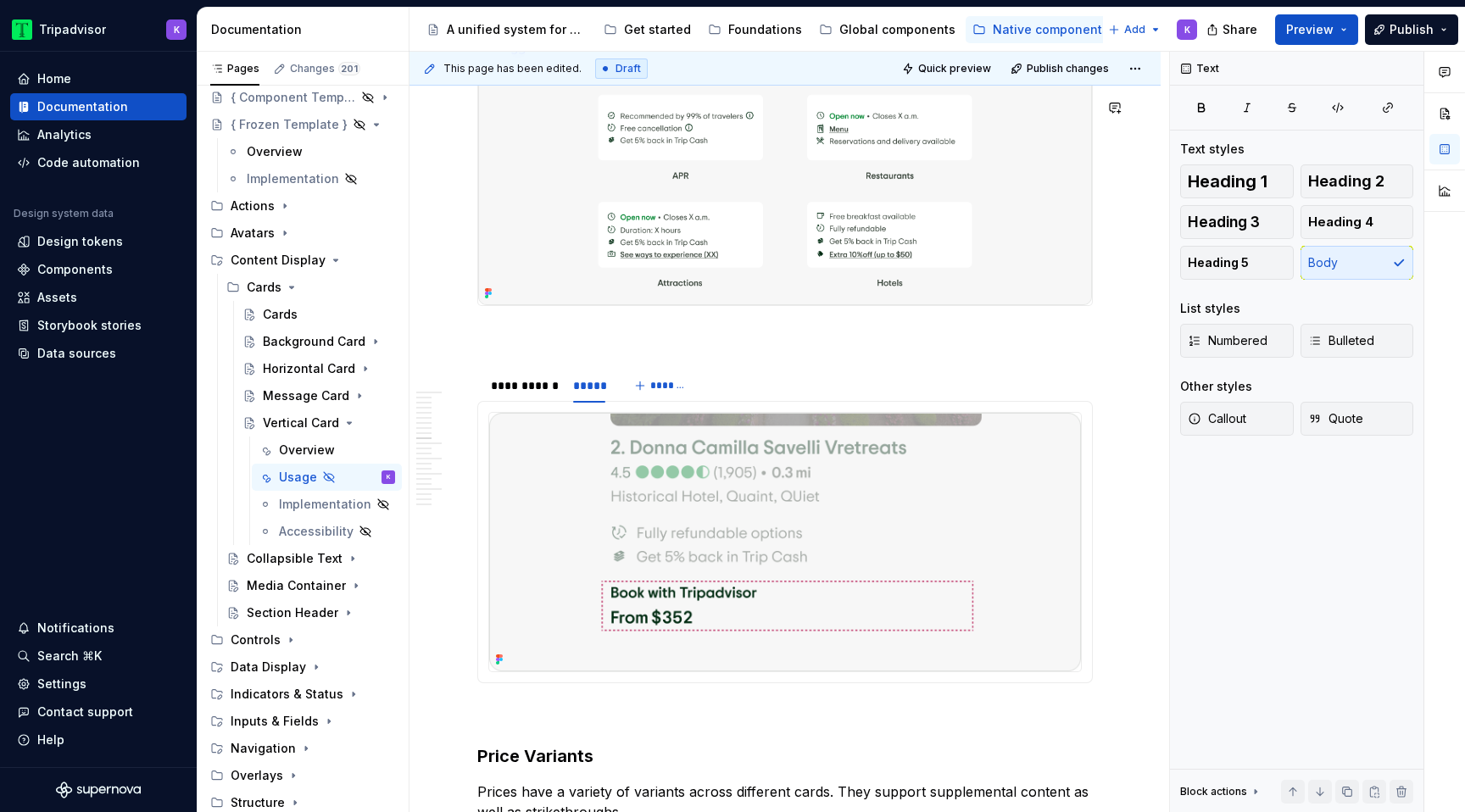
type textarea "*"
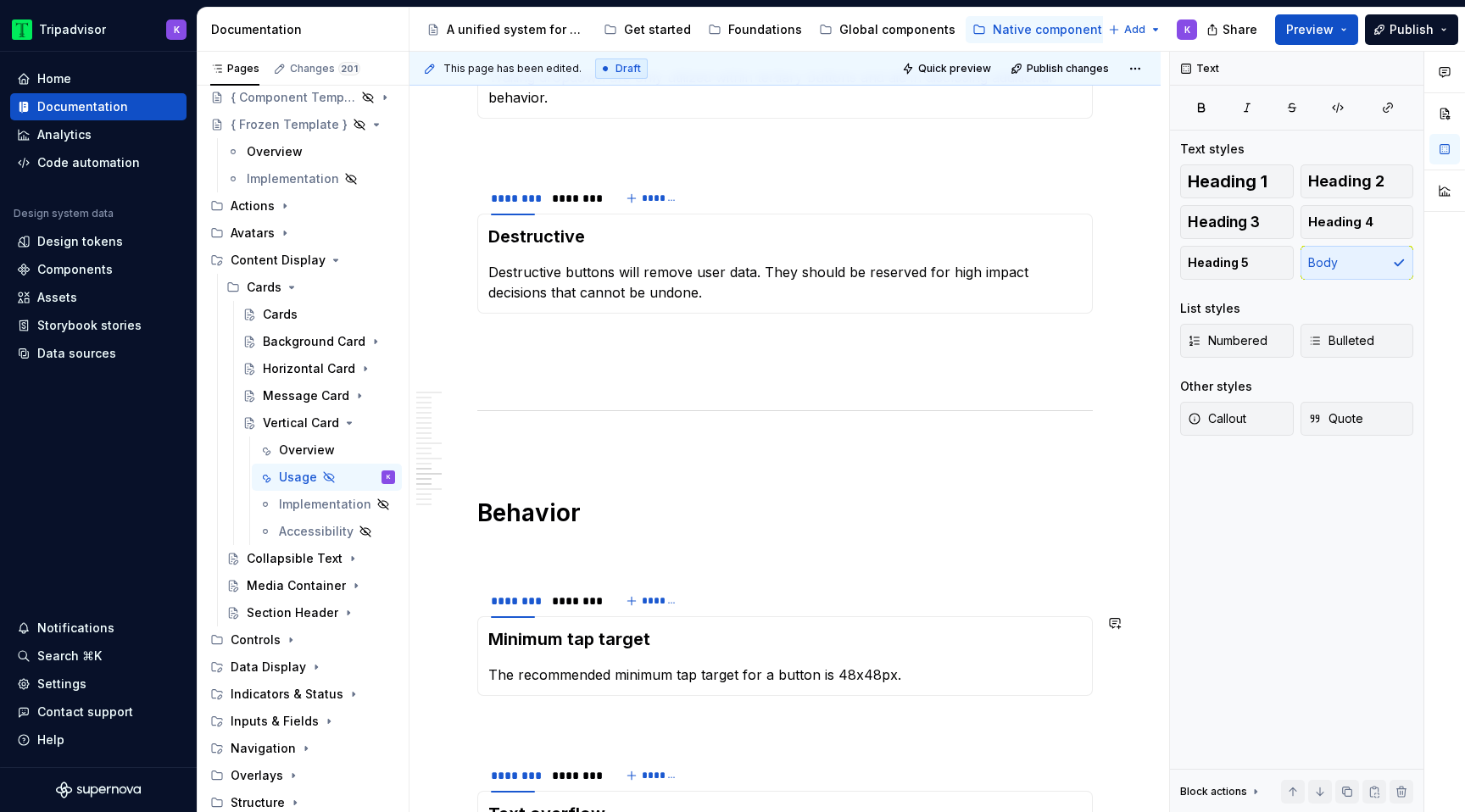
scroll to position [5187, 0]
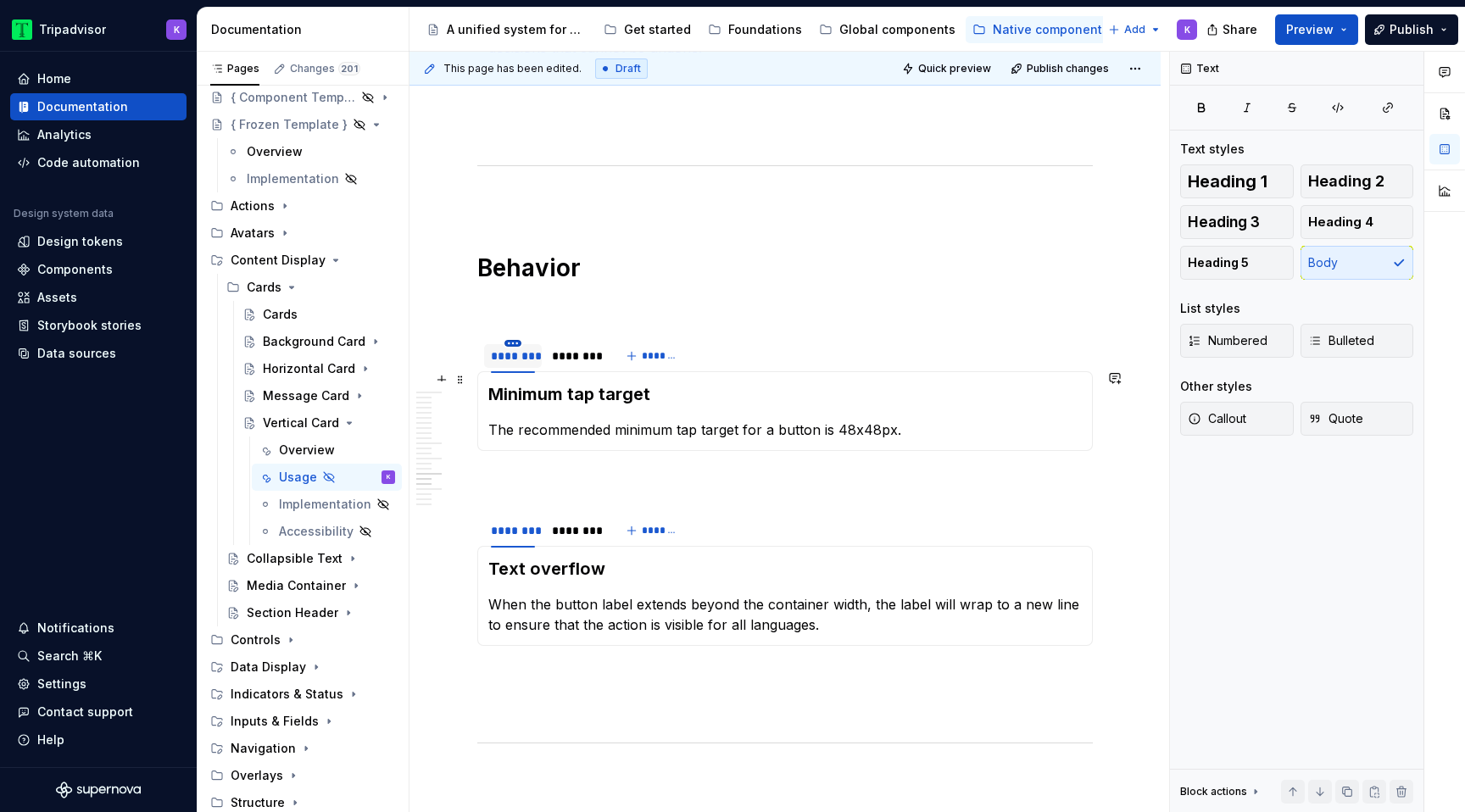
click at [515, 377] on html "Tripadvisor K Home Documentation Analytics Code automation Design system data D…" at bounding box center [732, 406] width 1465 height 812
click at [525, 395] on icon at bounding box center [522, 400] width 14 height 14
type input "**********"
click at [592, 372] on html "Tripadvisor K Home Documentation Analytics Code automation Design system data D…" at bounding box center [732, 406] width 1465 height 812
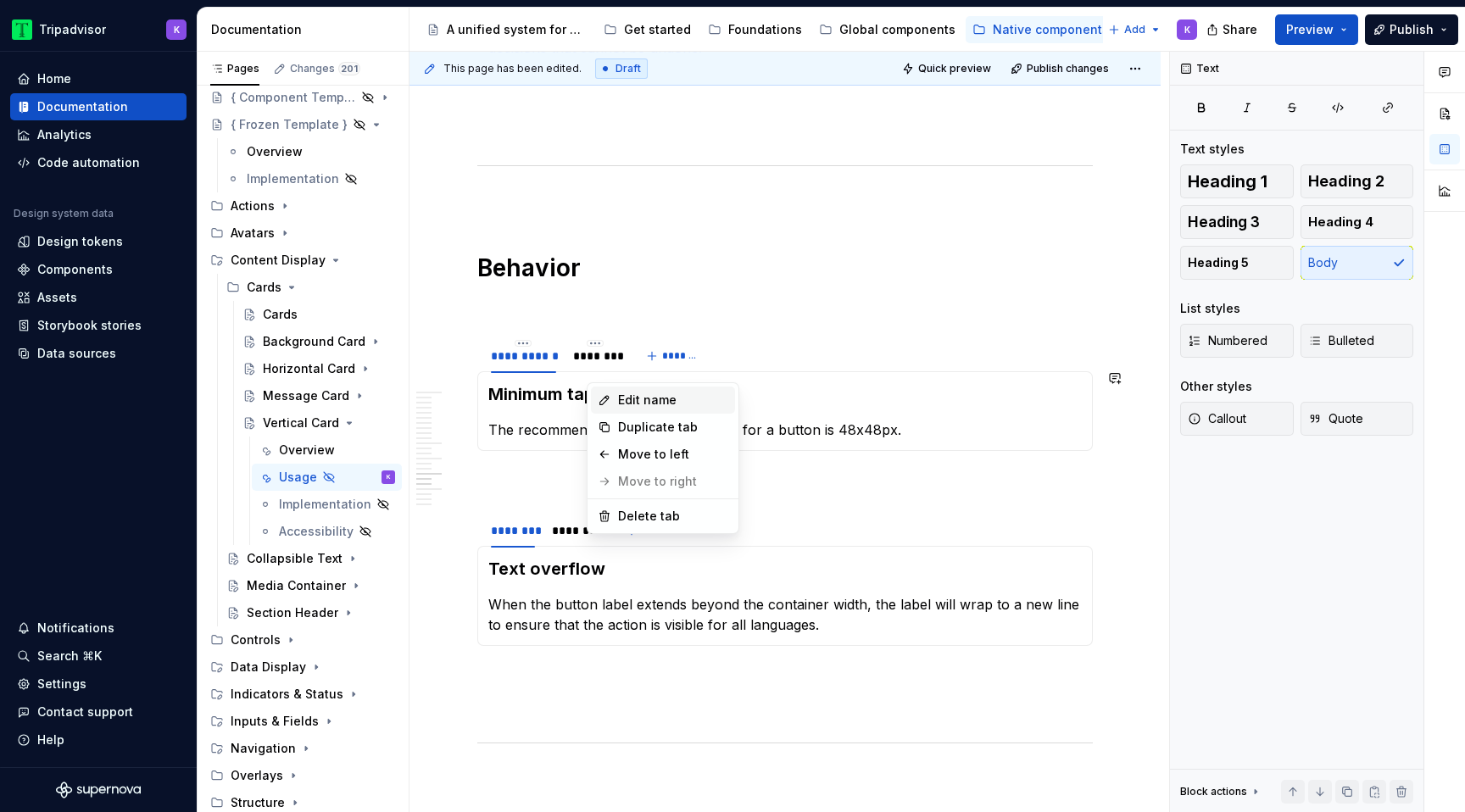
click at [622, 393] on div "Edit name" at bounding box center [673, 399] width 111 height 17
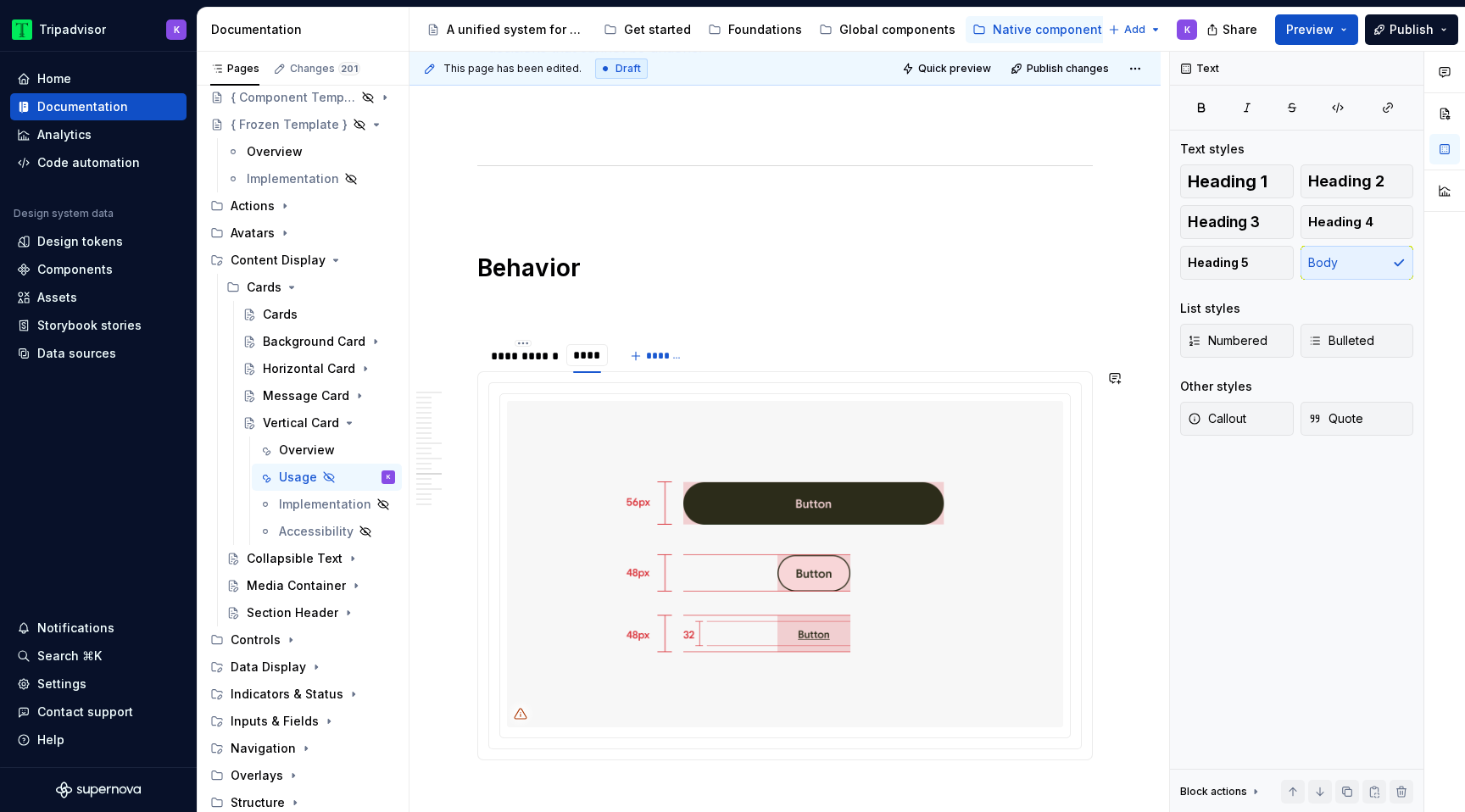
type input "*****"
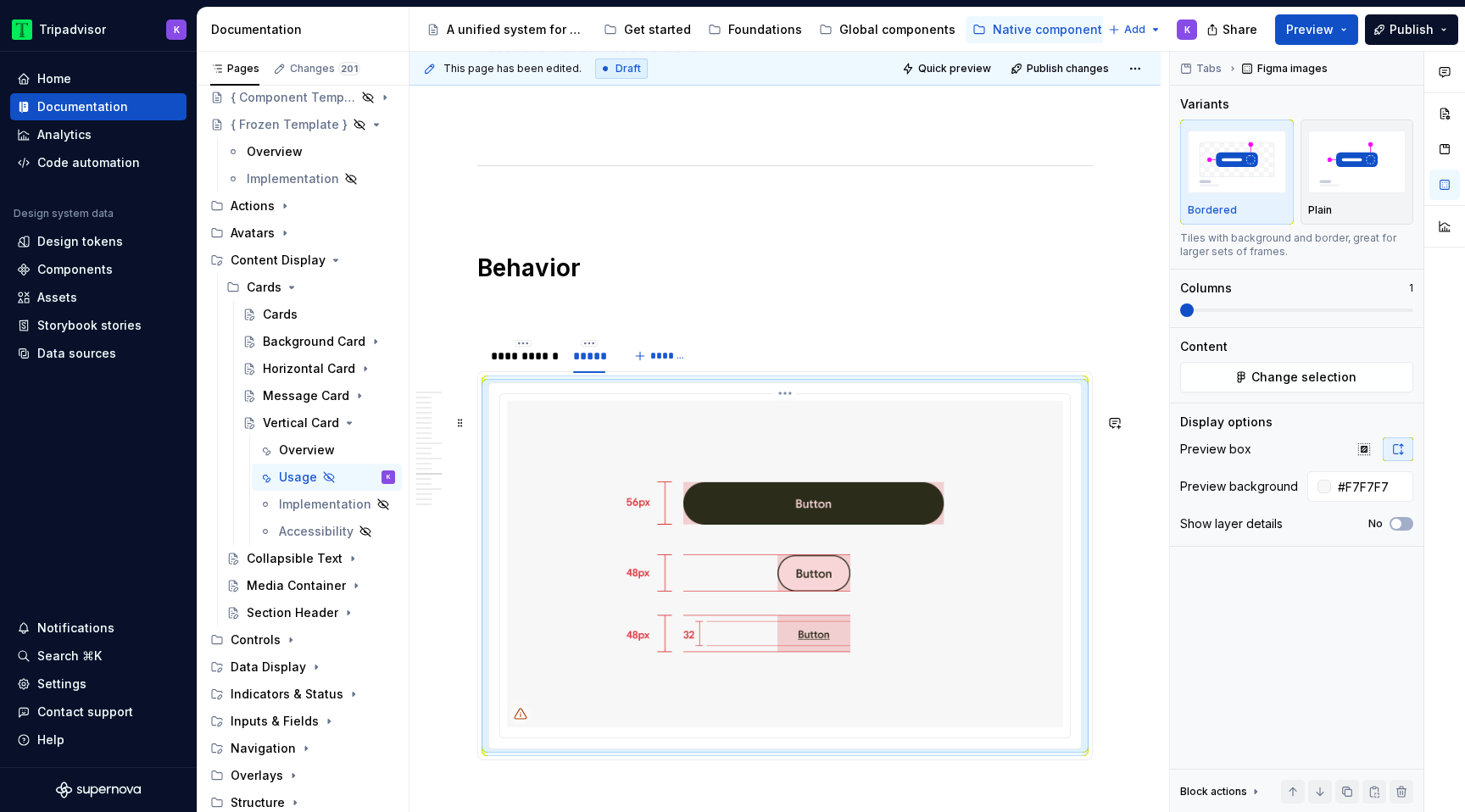
click at [635, 489] on img at bounding box center [785, 564] width 556 height 326
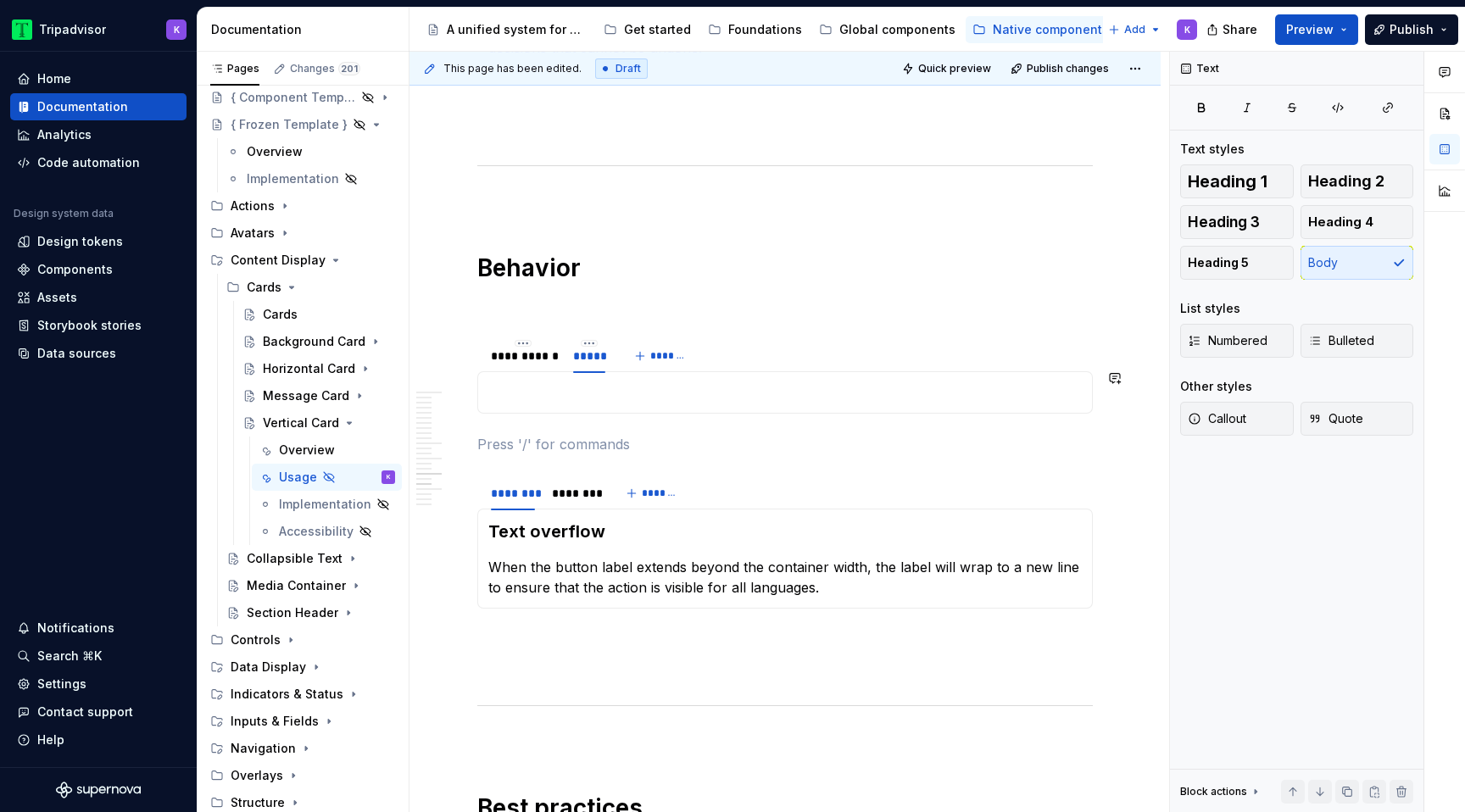
click at [604, 403] on p at bounding box center [785, 392] width 594 height 20
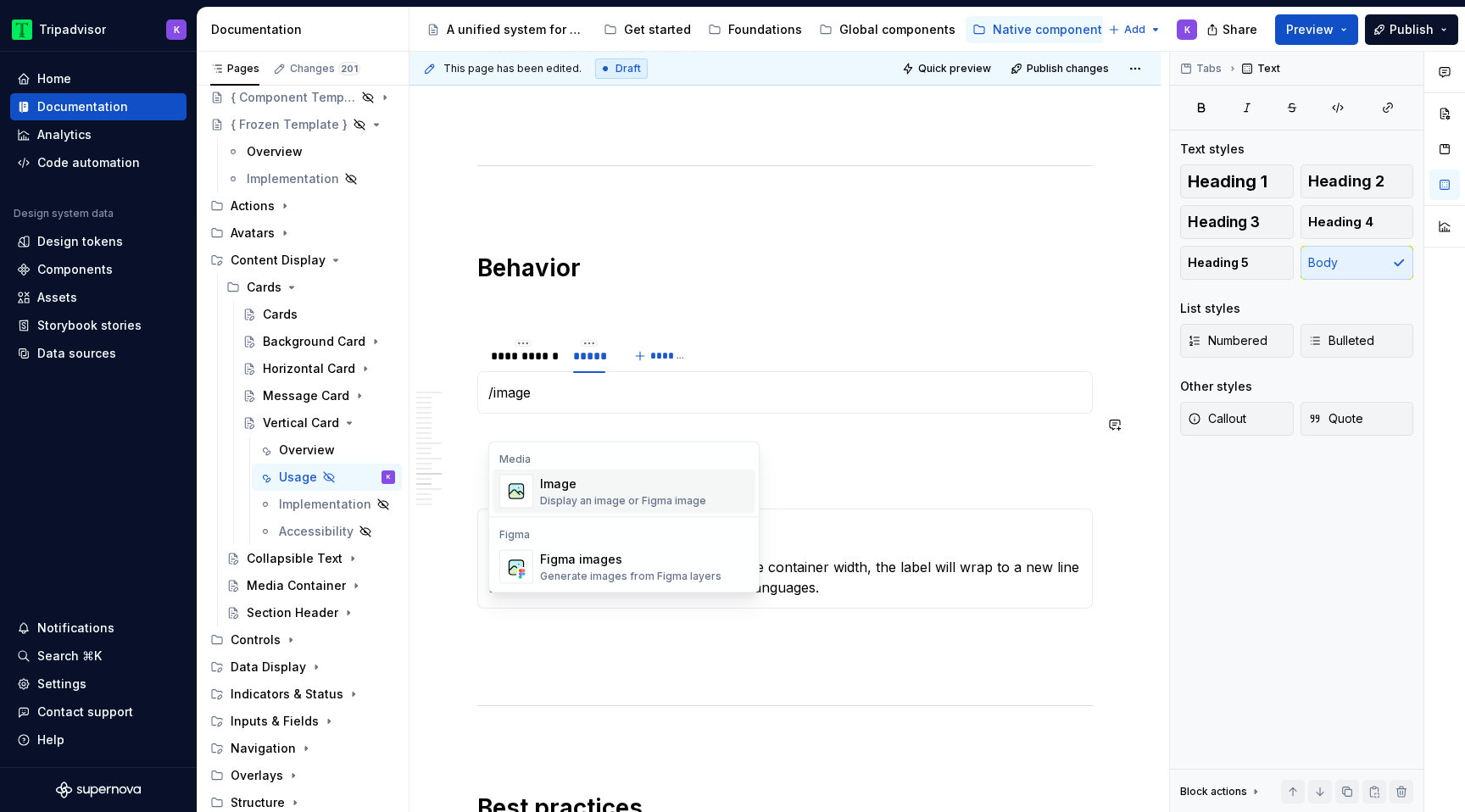
click at [611, 521] on div "Figma Figma images Generate images from Figma layers" at bounding box center [624, 555] width 270 height 68
click at [615, 498] on div "Display an image or Figma image" at bounding box center [623, 501] width 166 height 14
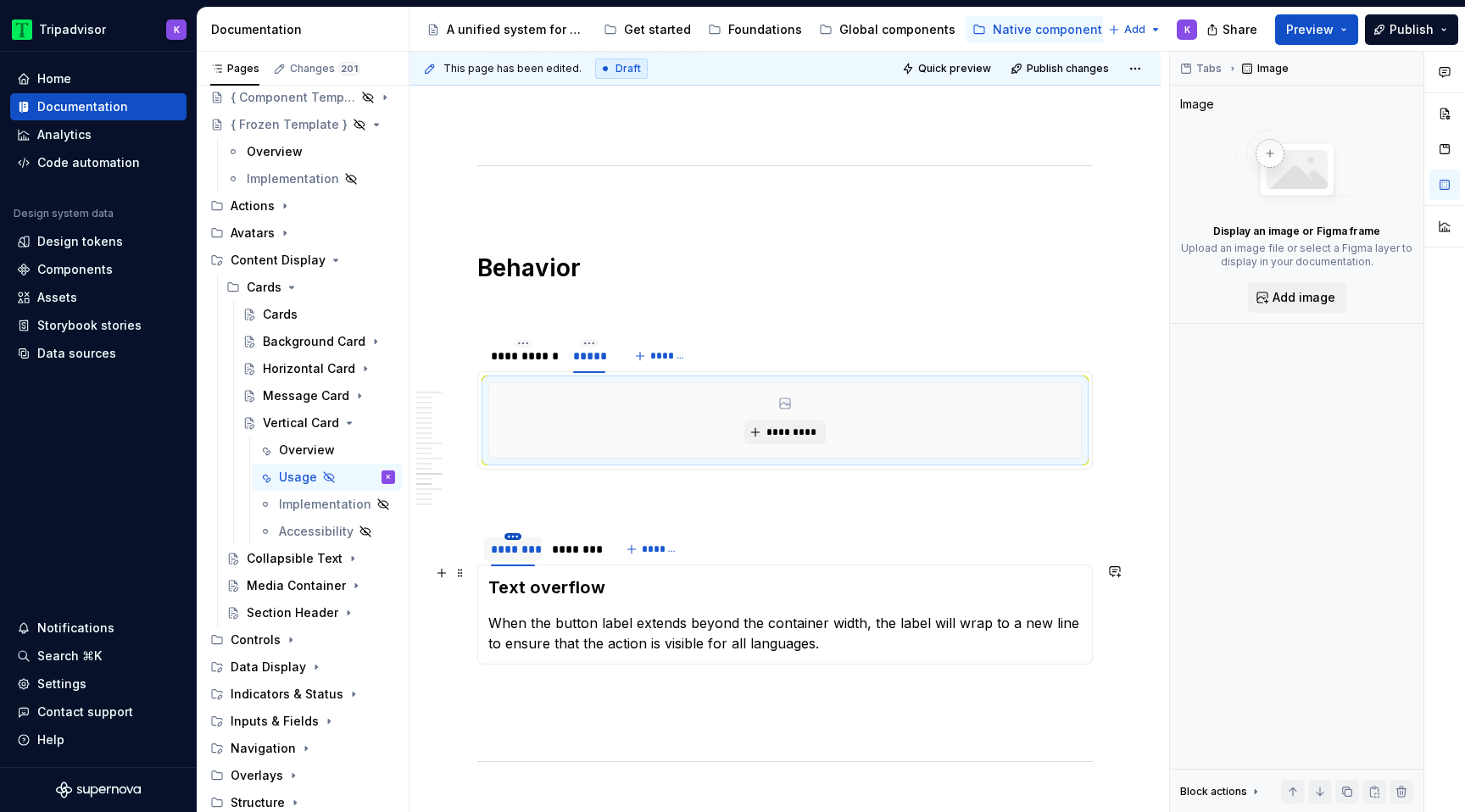
click at [515, 568] on html "Tripadvisor K Home Documentation Analytics Code automation Design system data D…" at bounding box center [732, 406] width 1465 height 812
type textarea "*"
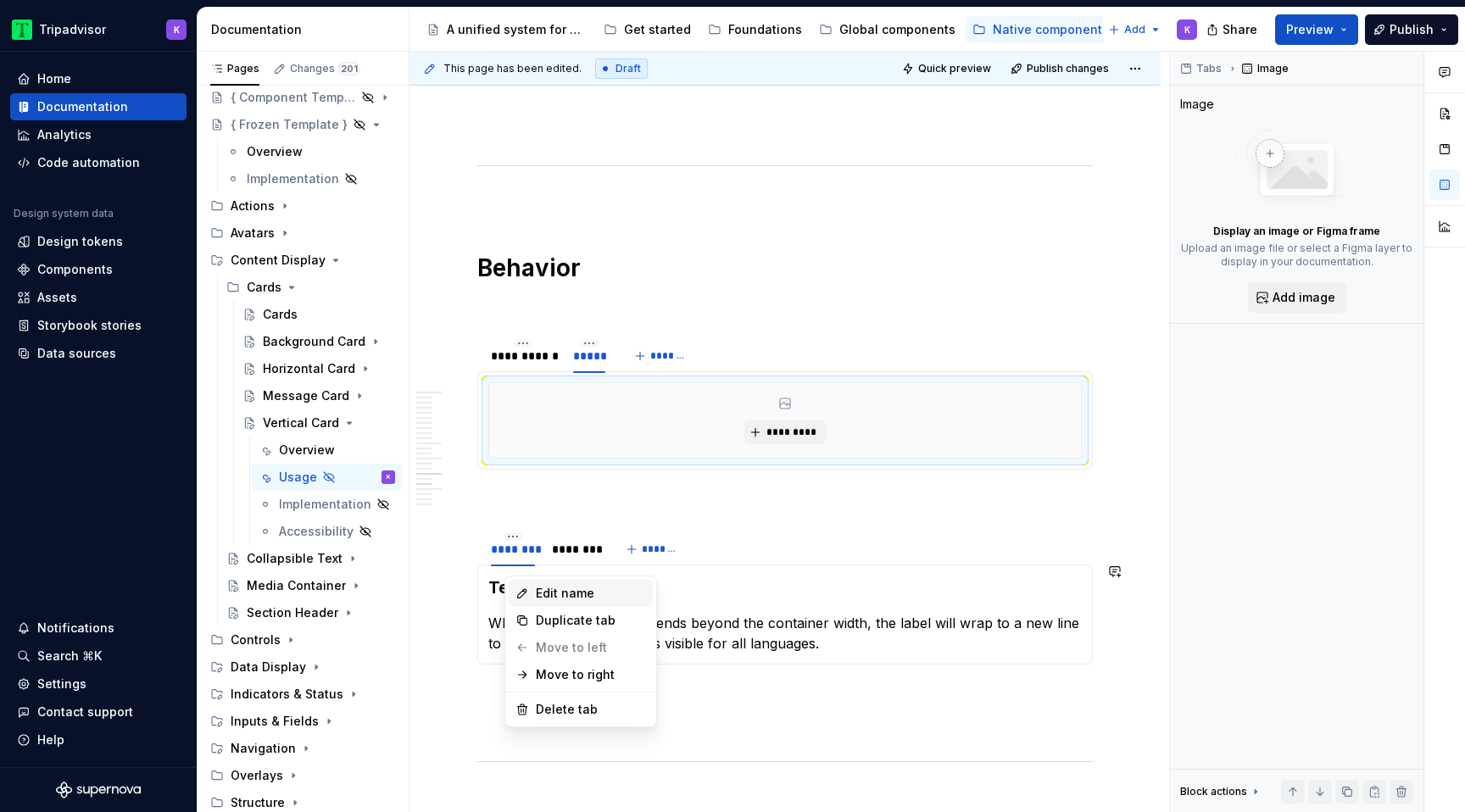
click at [521, 588] on icon at bounding box center [522, 594] width 14 height 14
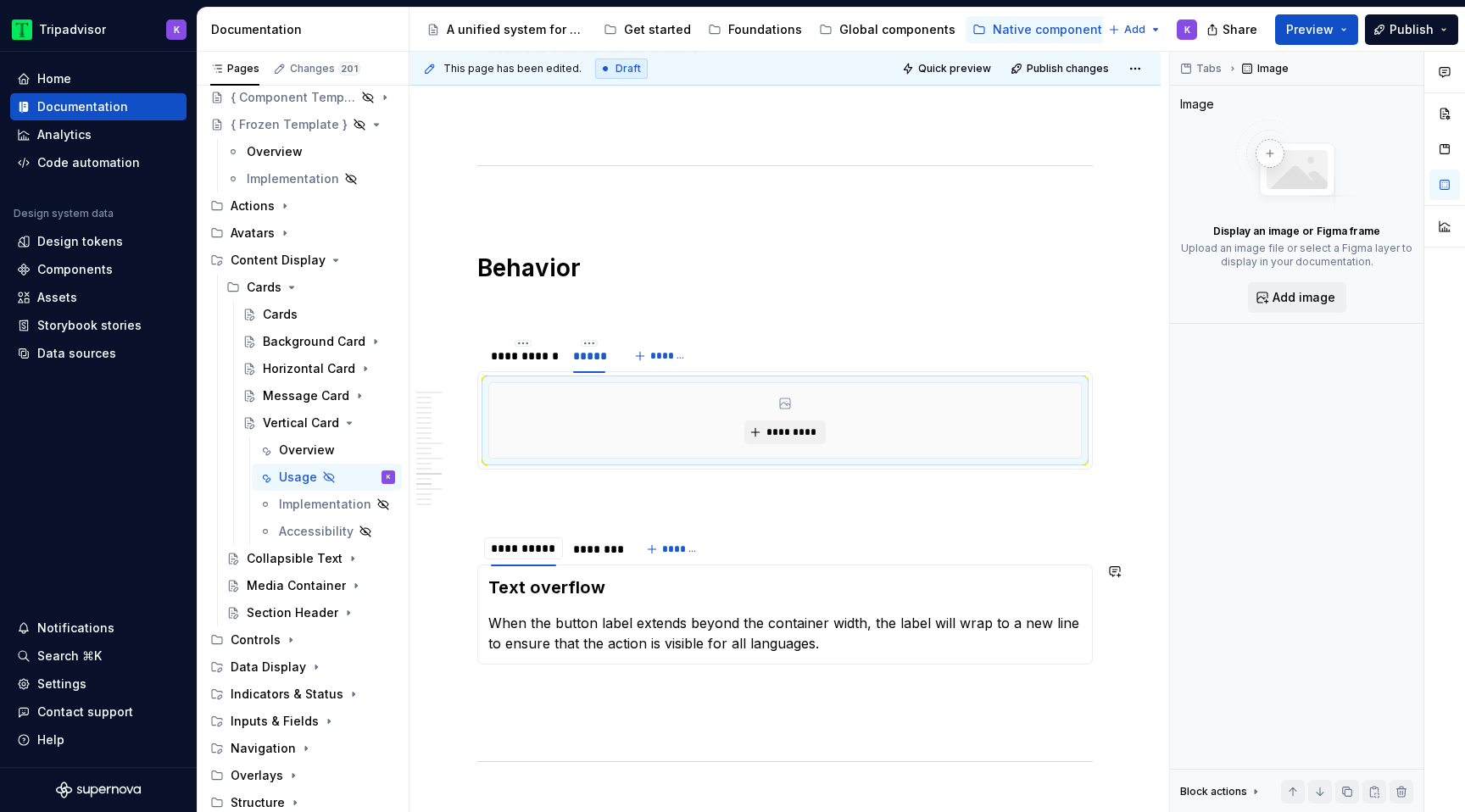
type input "**********"
click at [596, 571] on html "Tripadvisor K Home Documentation Analytics Code automation Design system data D…" at bounding box center [732, 406] width 1465 height 812
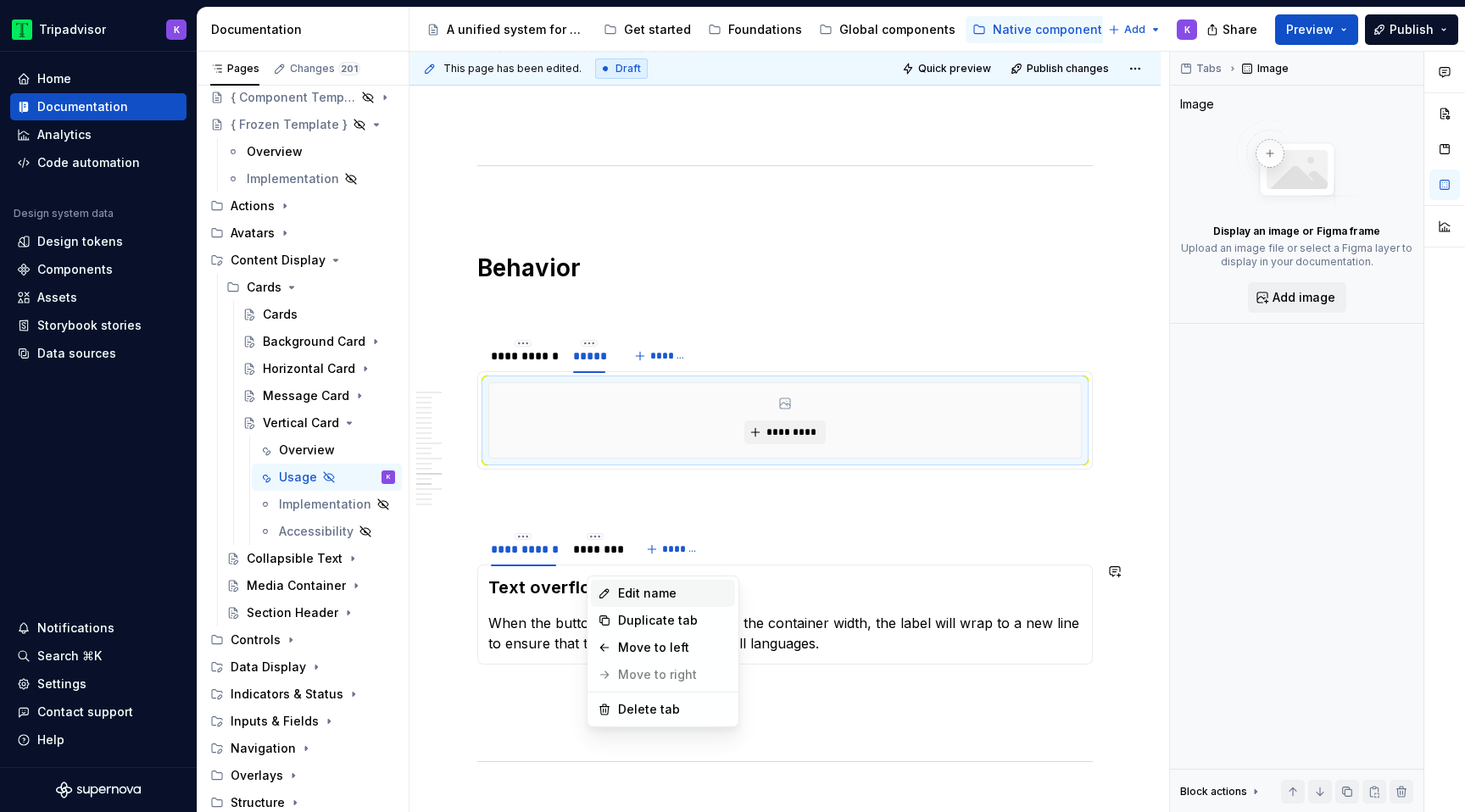
click at [607, 592] on icon at bounding box center [605, 594] width 9 height 9
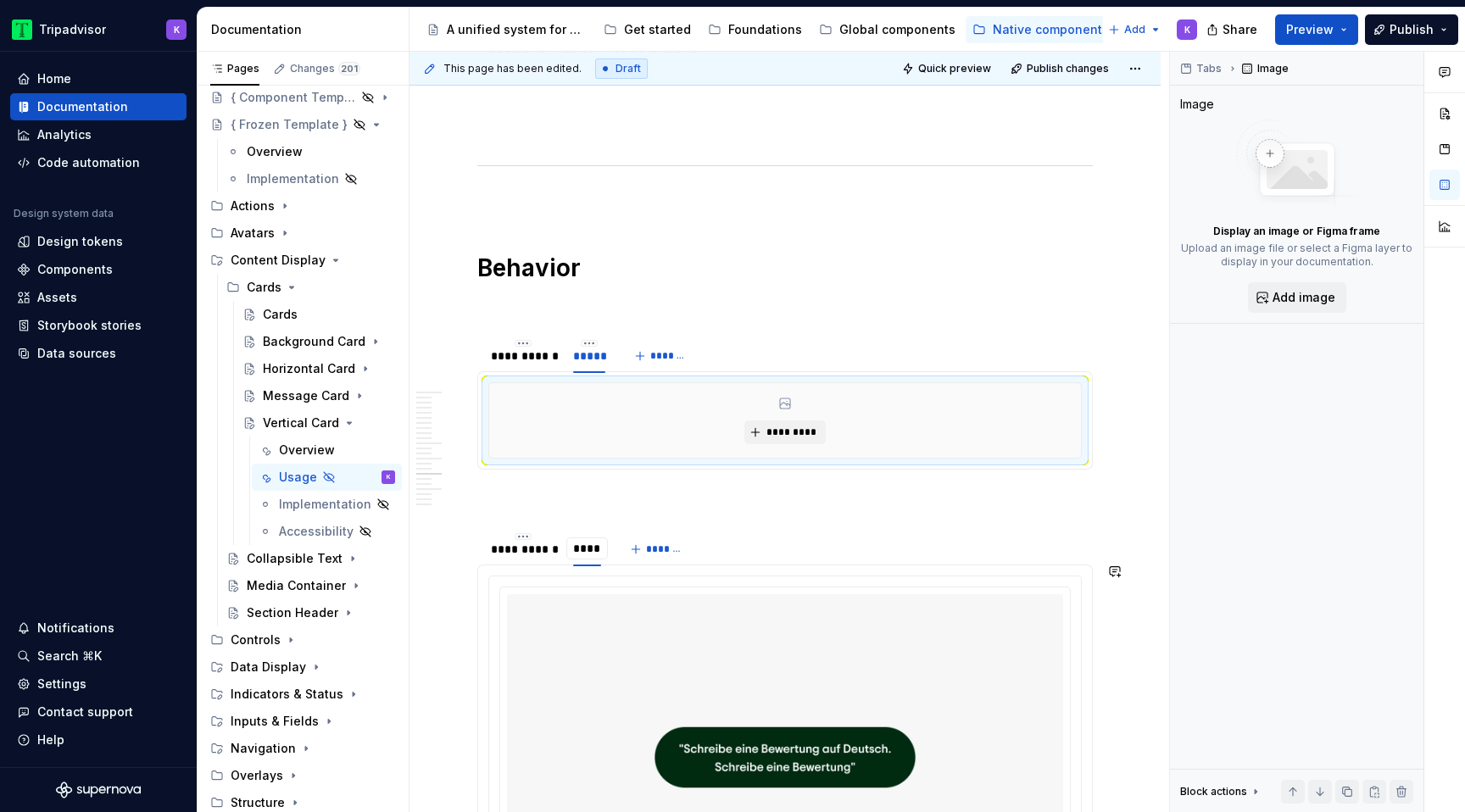
type input "*****"
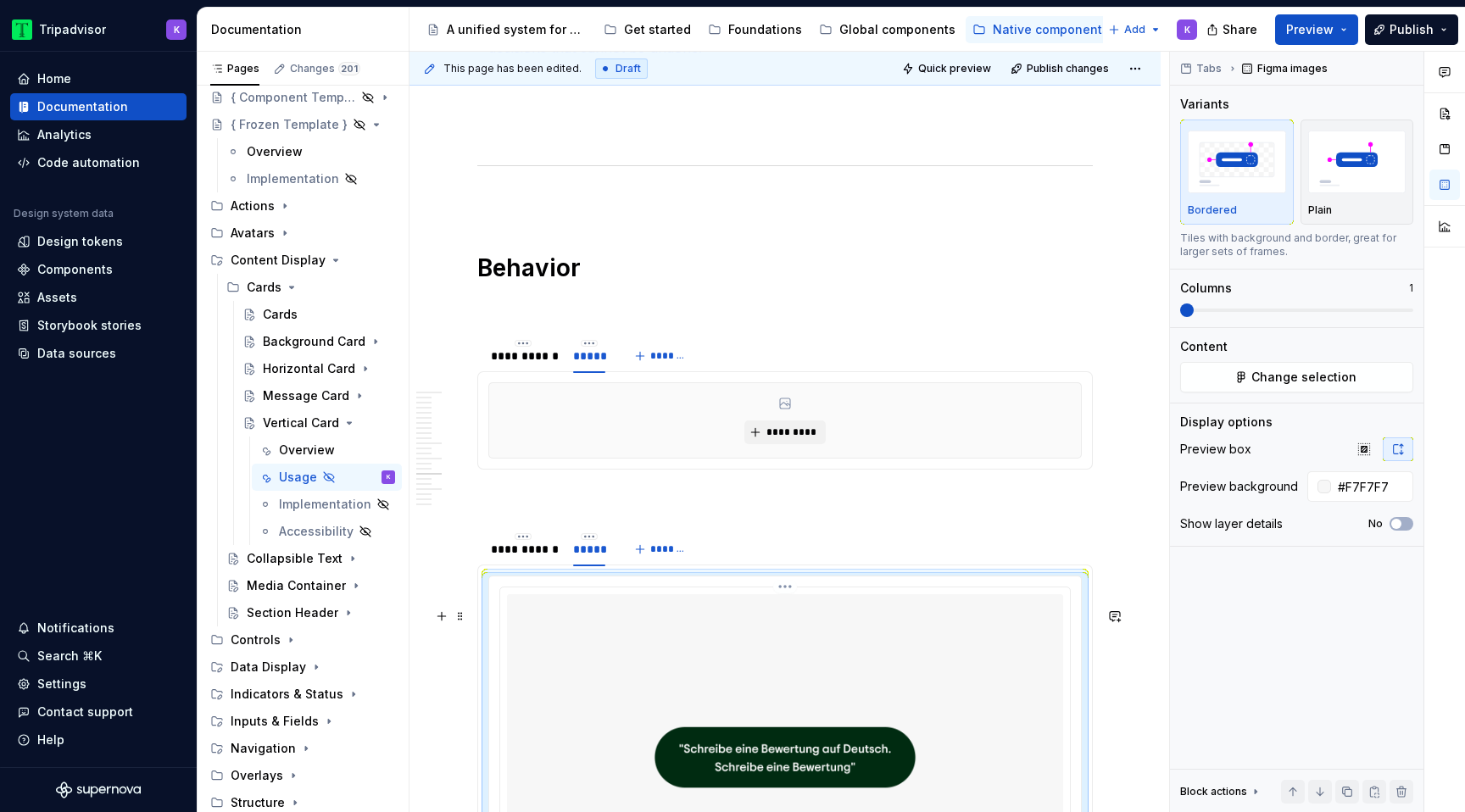
click at [636, 668] on img at bounding box center [785, 757] width 556 height 326
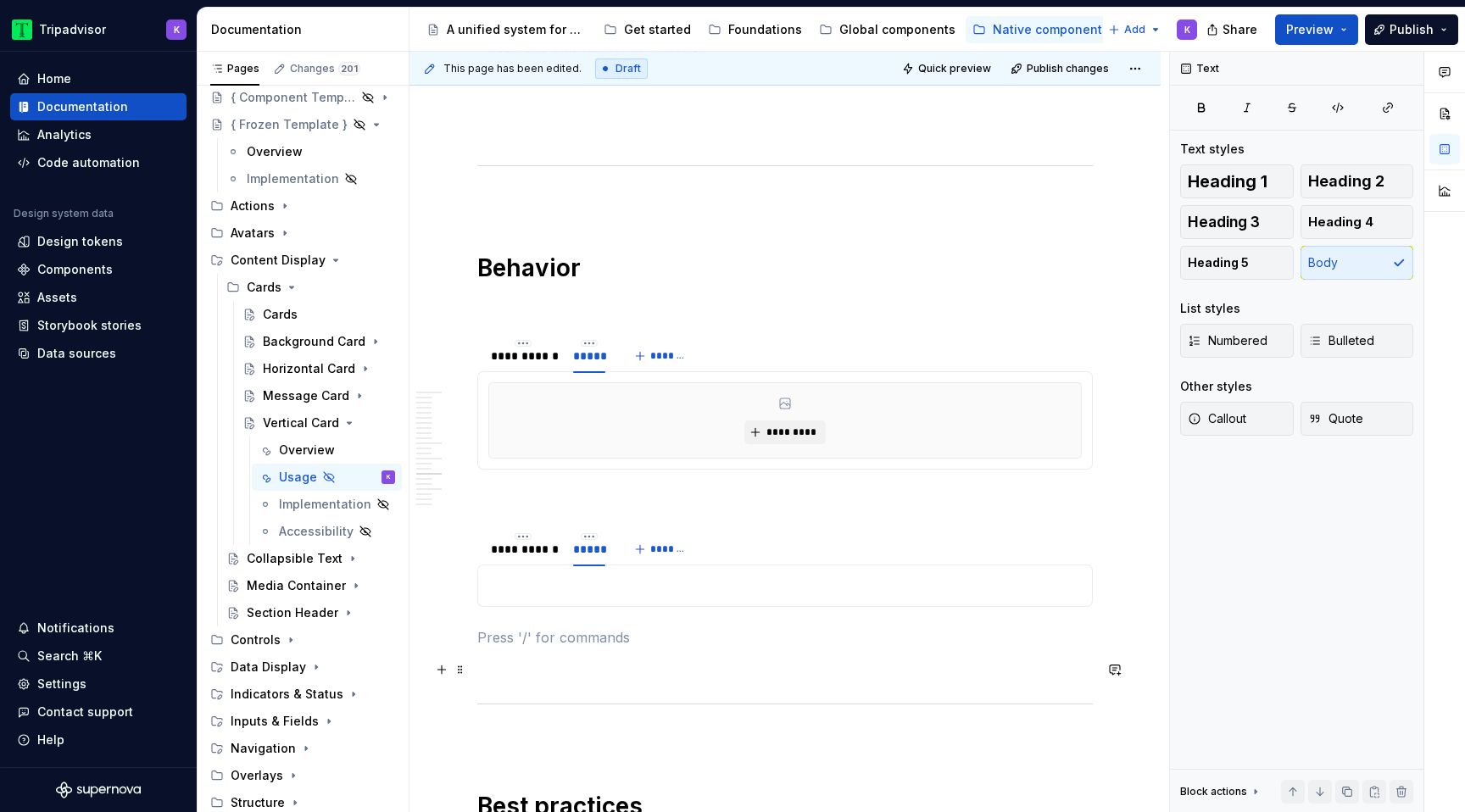
click at [609, 596] on p at bounding box center [785, 585] width 594 height 20
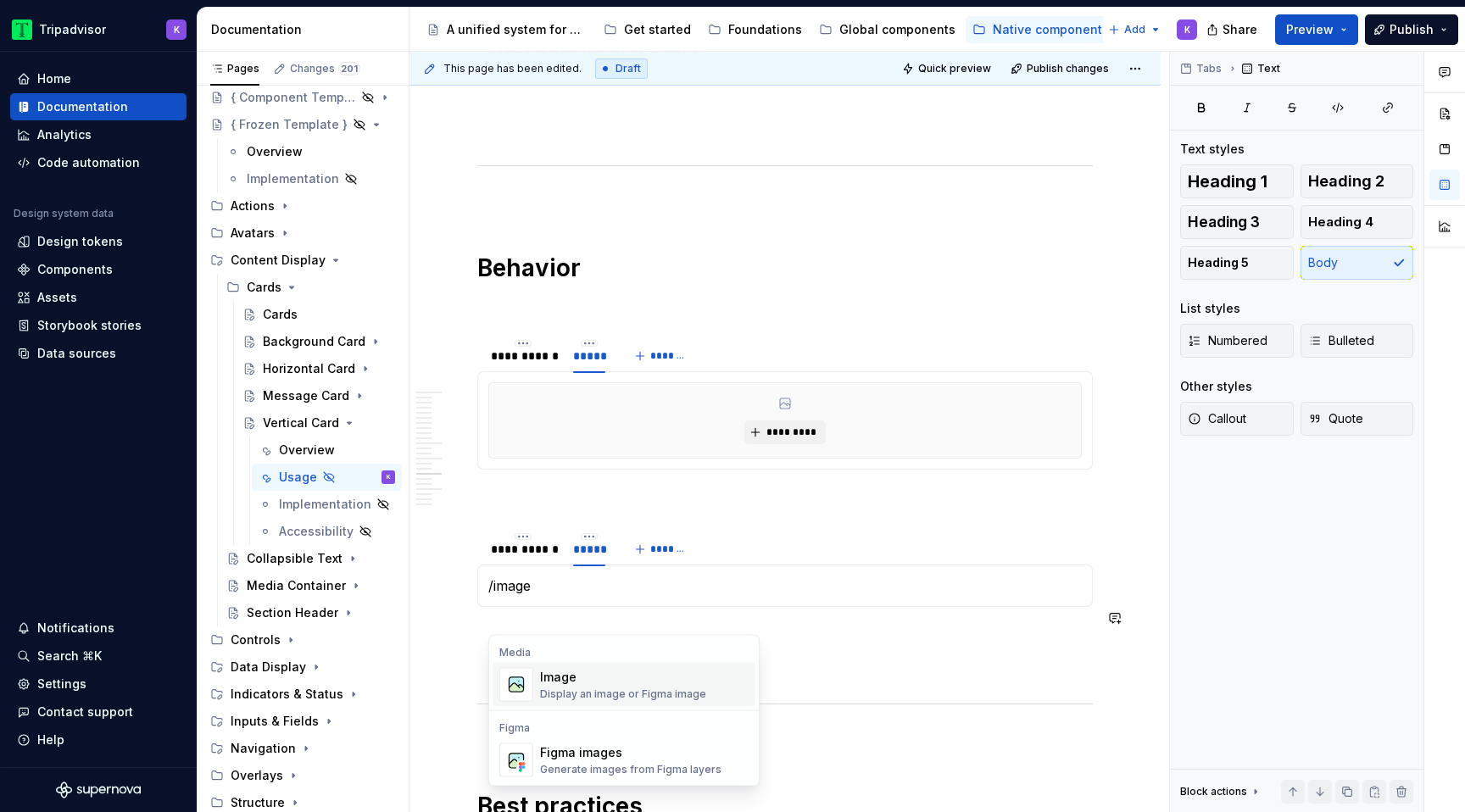
click at [614, 696] on div "Display an image or Figma image" at bounding box center [623, 695] width 166 height 14
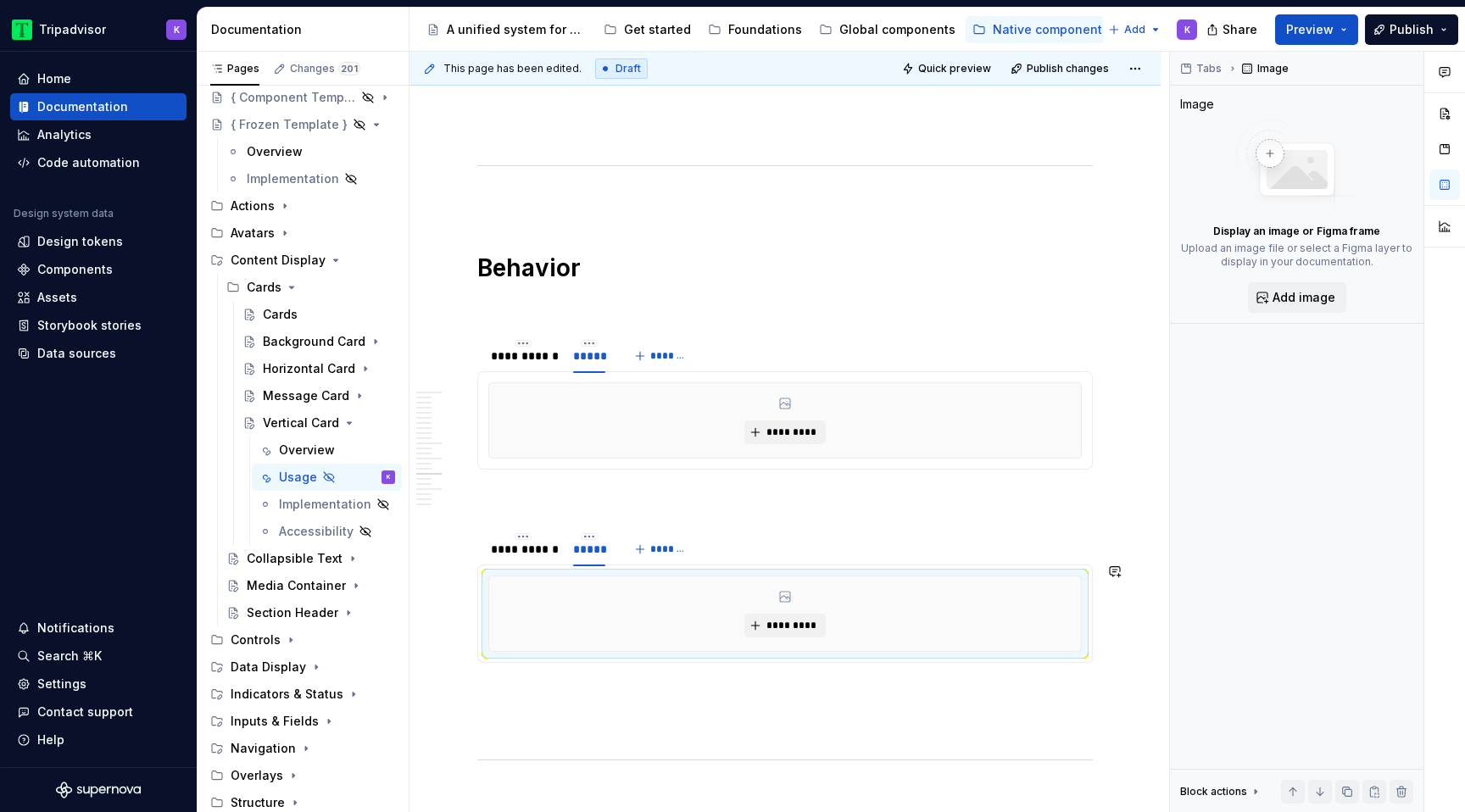
click at [605, 704] on p at bounding box center [784, 693] width 615 height 20
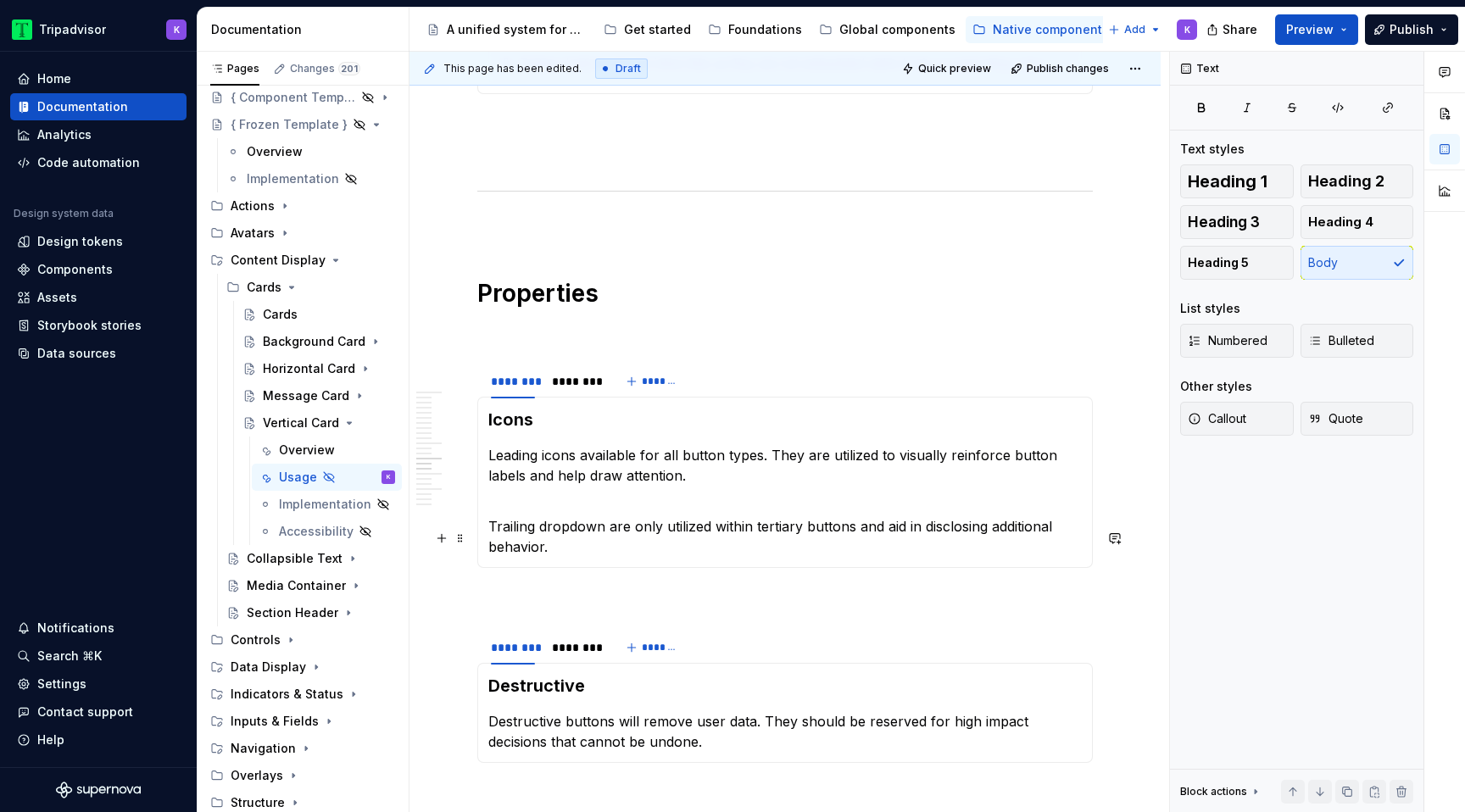
scroll to position [4618, 0]
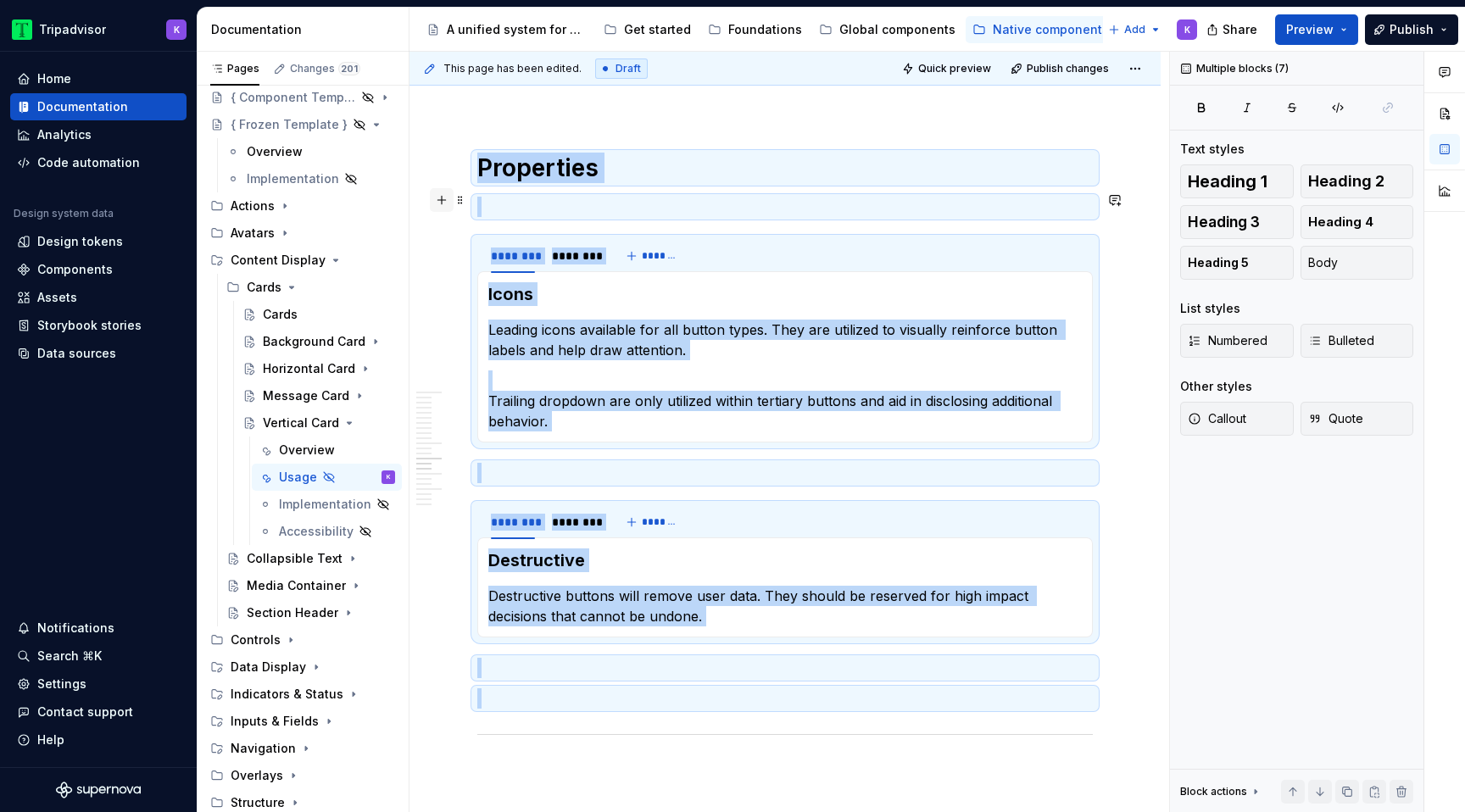
drag, startPoint x: 459, startPoint y: 472, endPoint x: 442, endPoint y: 195, distance: 277.5
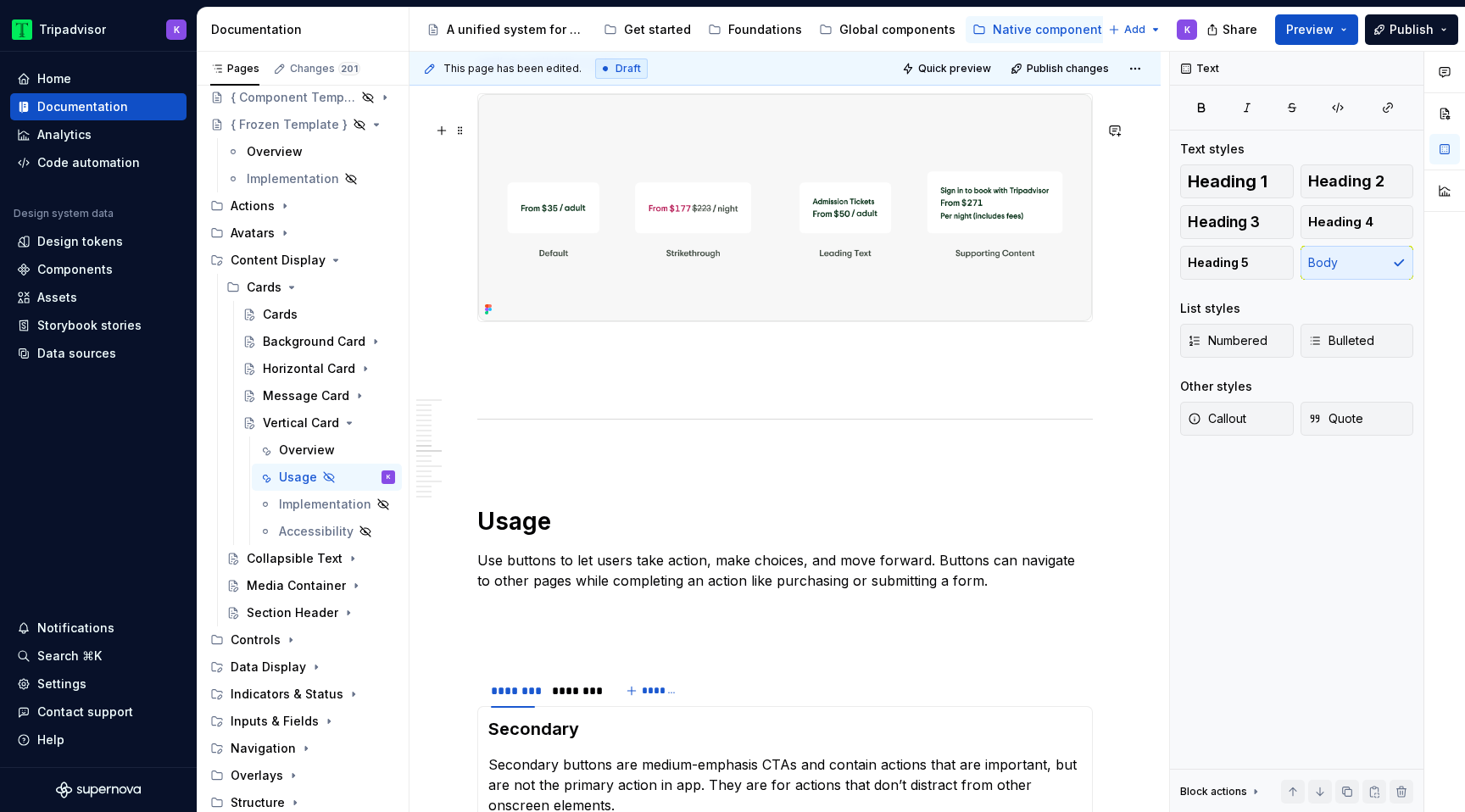
scroll to position [3510, 0]
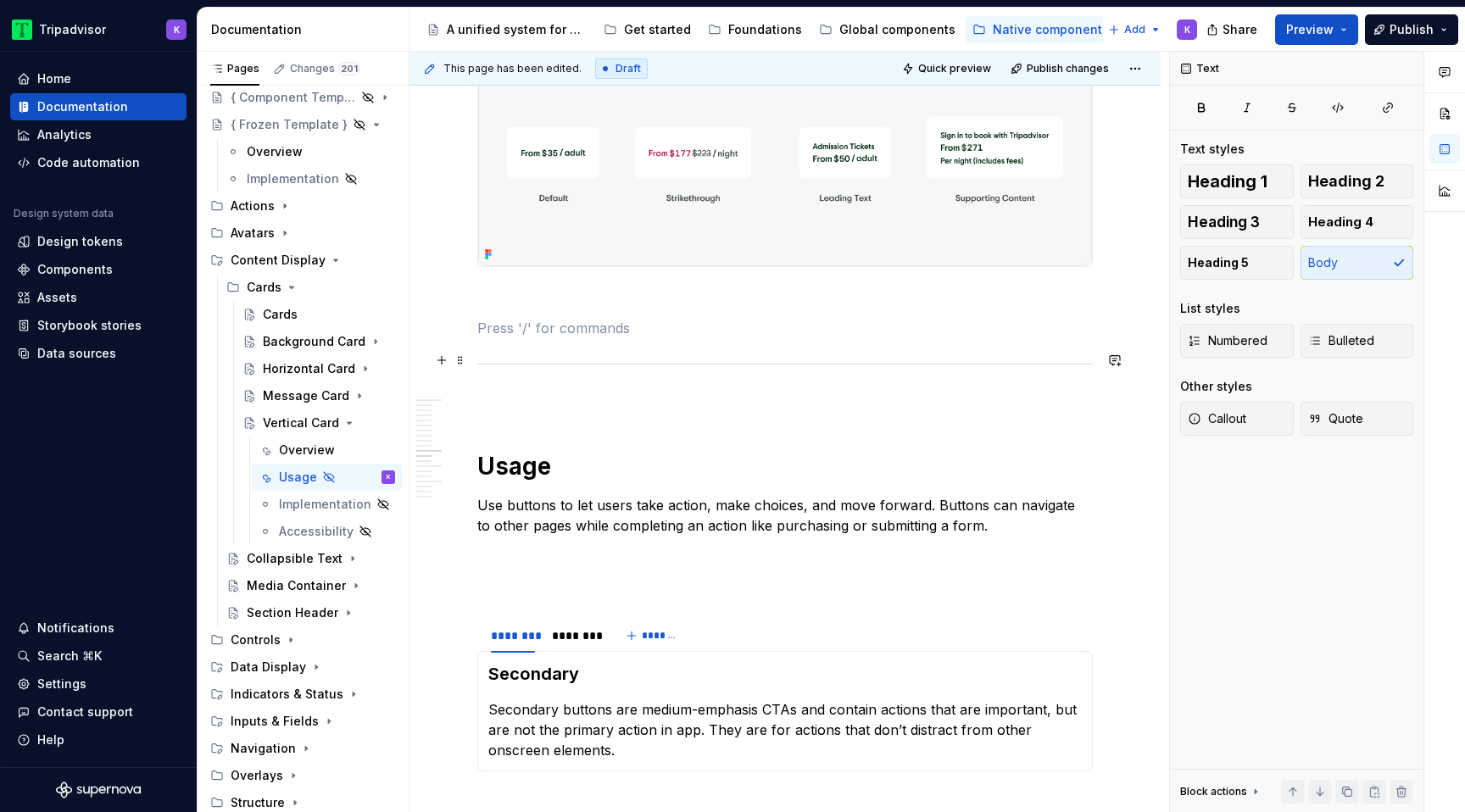
click at [625, 339] on p at bounding box center [784, 327] width 615 height 20
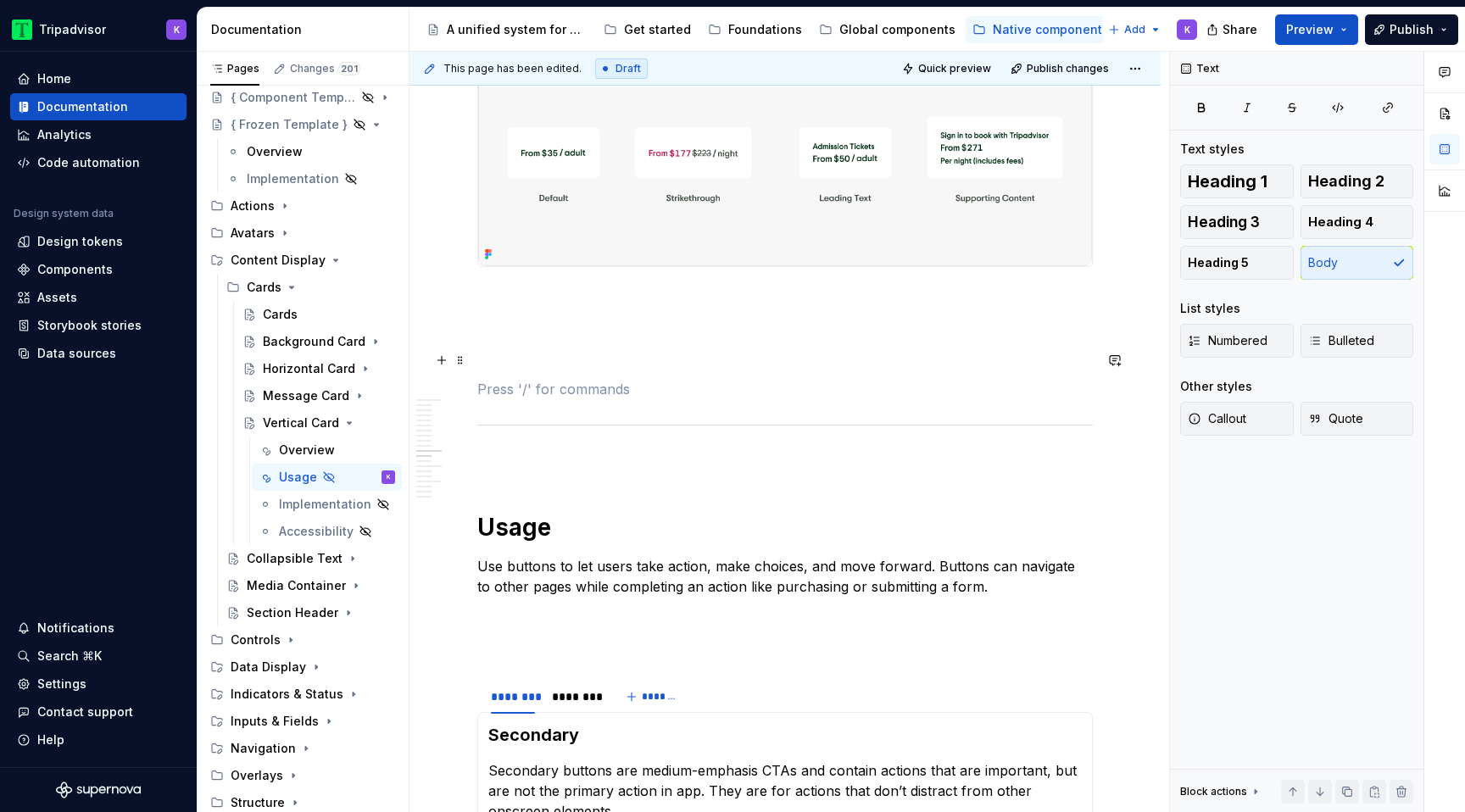
click at [575, 369] on p at bounding box center [784, 358] width 615 height 20
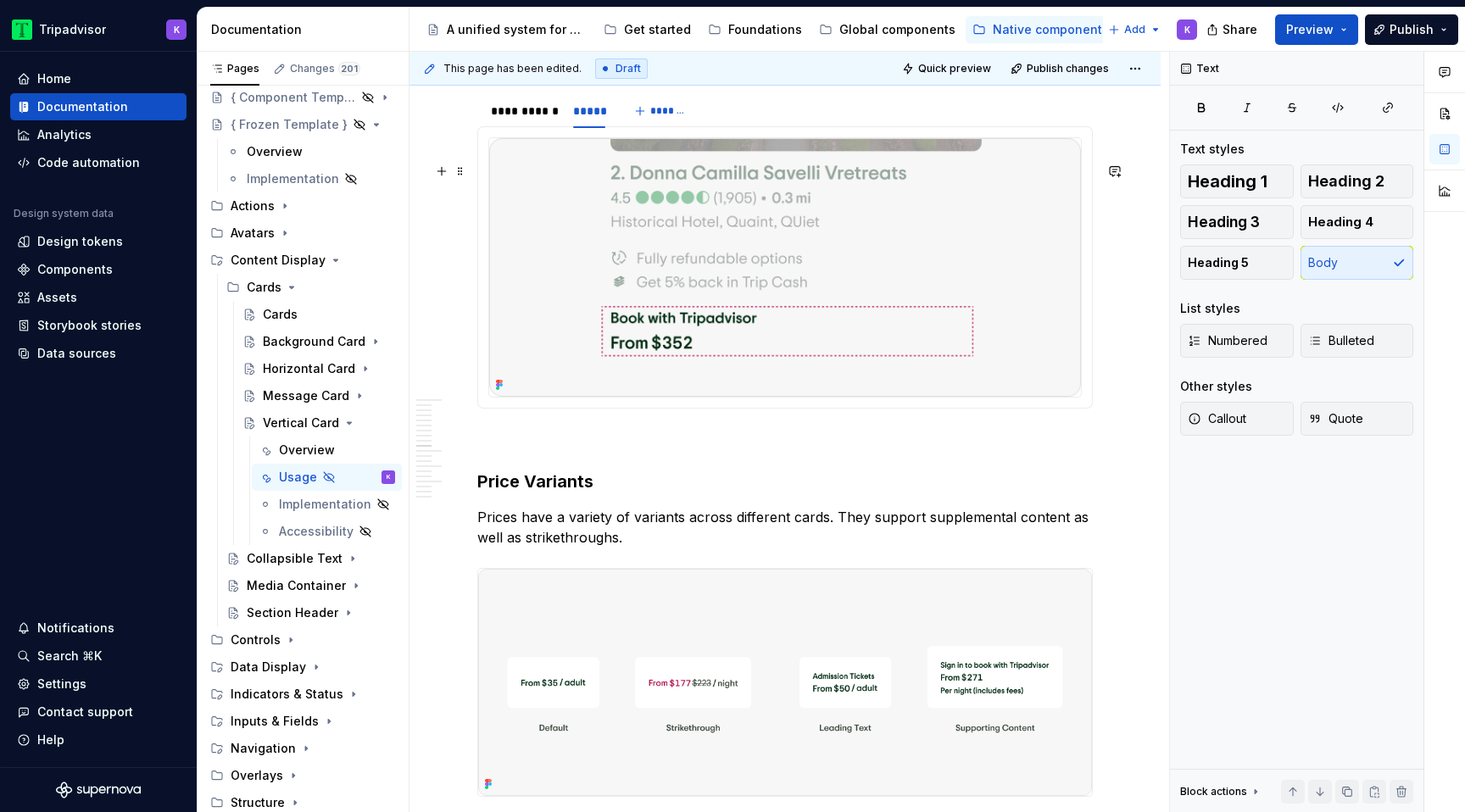
scroll to position [2932, 0]
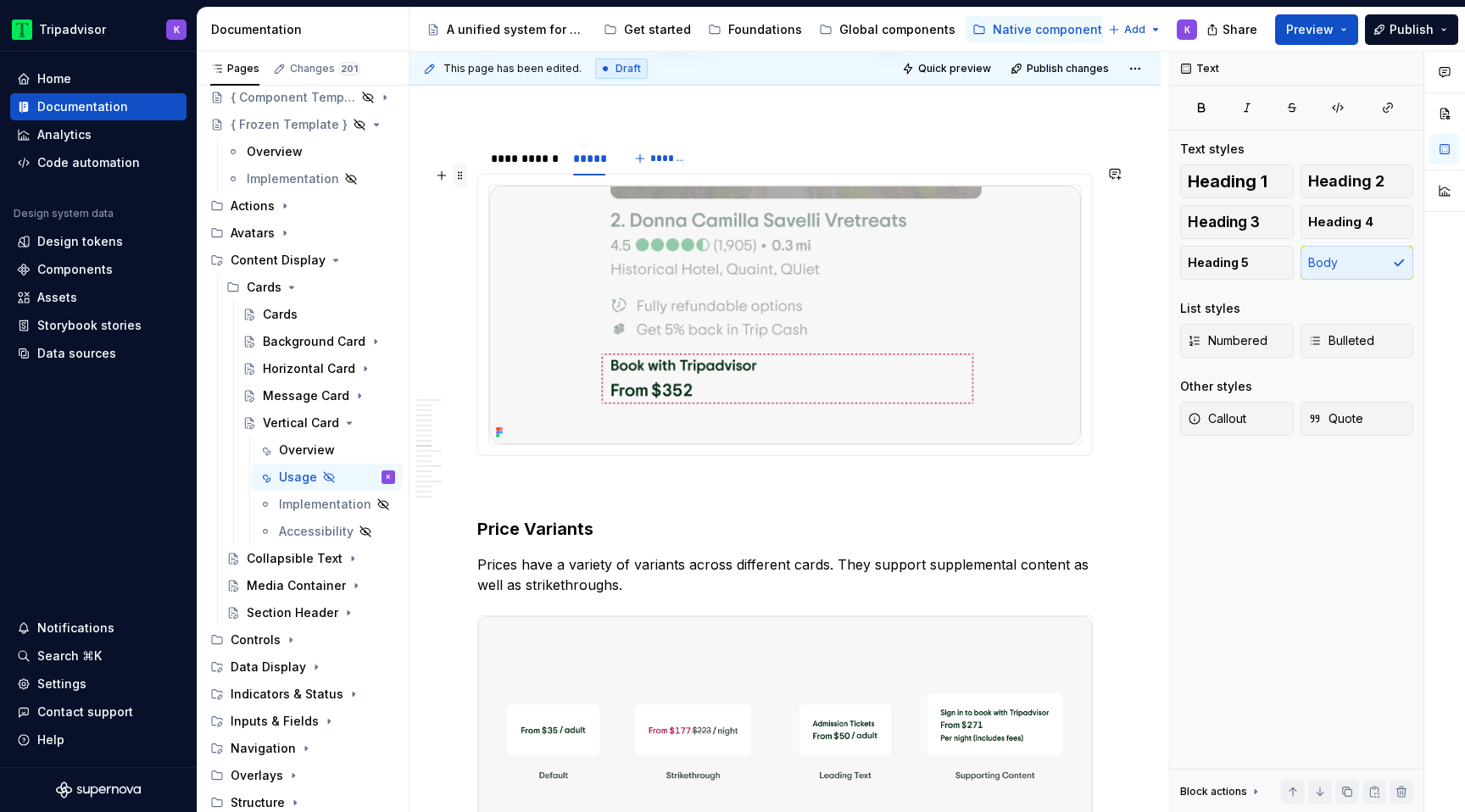
click at [462, 175] on span at bounding box center [460, 175] width 14 height 23
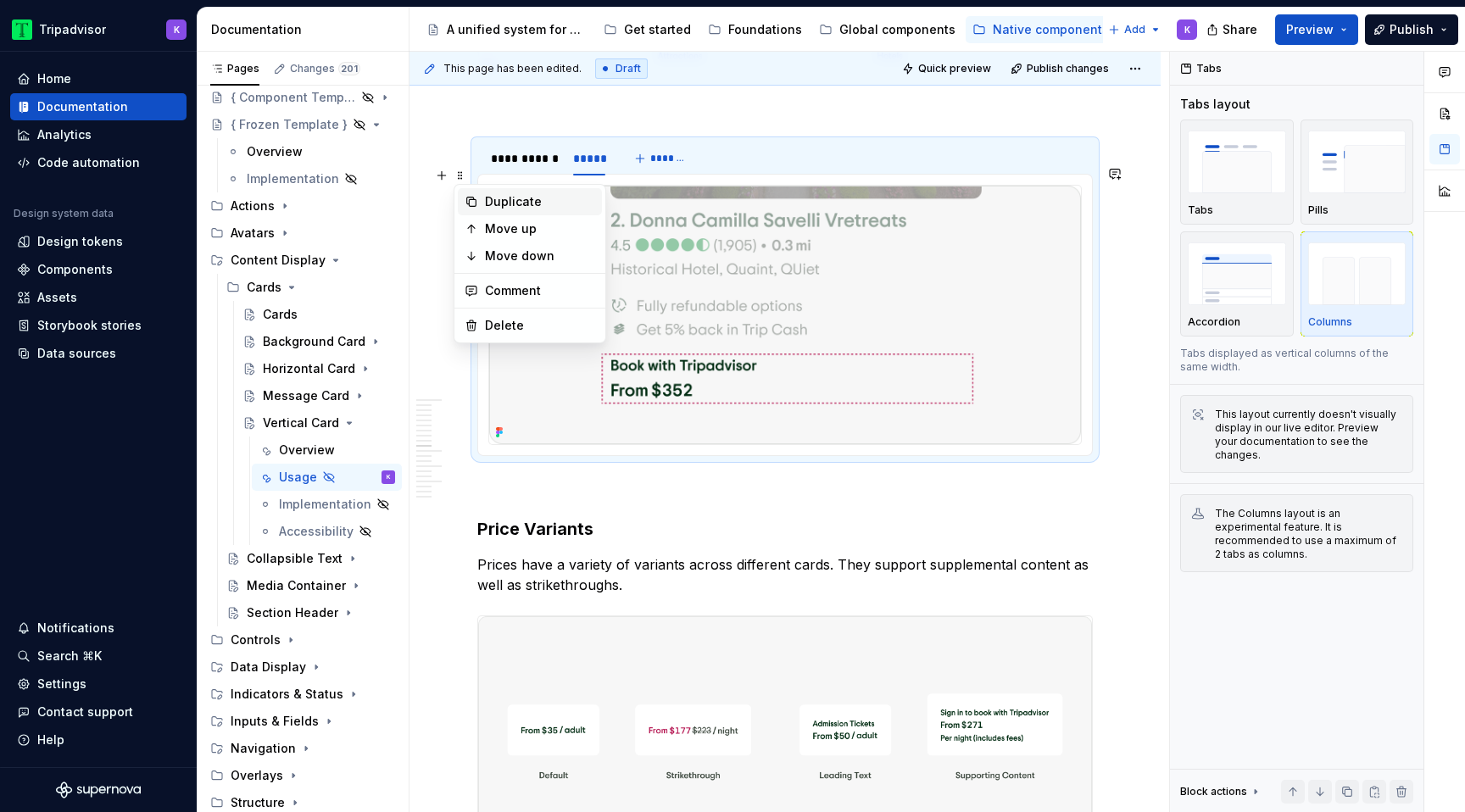
click at [512, 203] on div "Duplicate" at bounding box center [540, 201] width 111 height 17
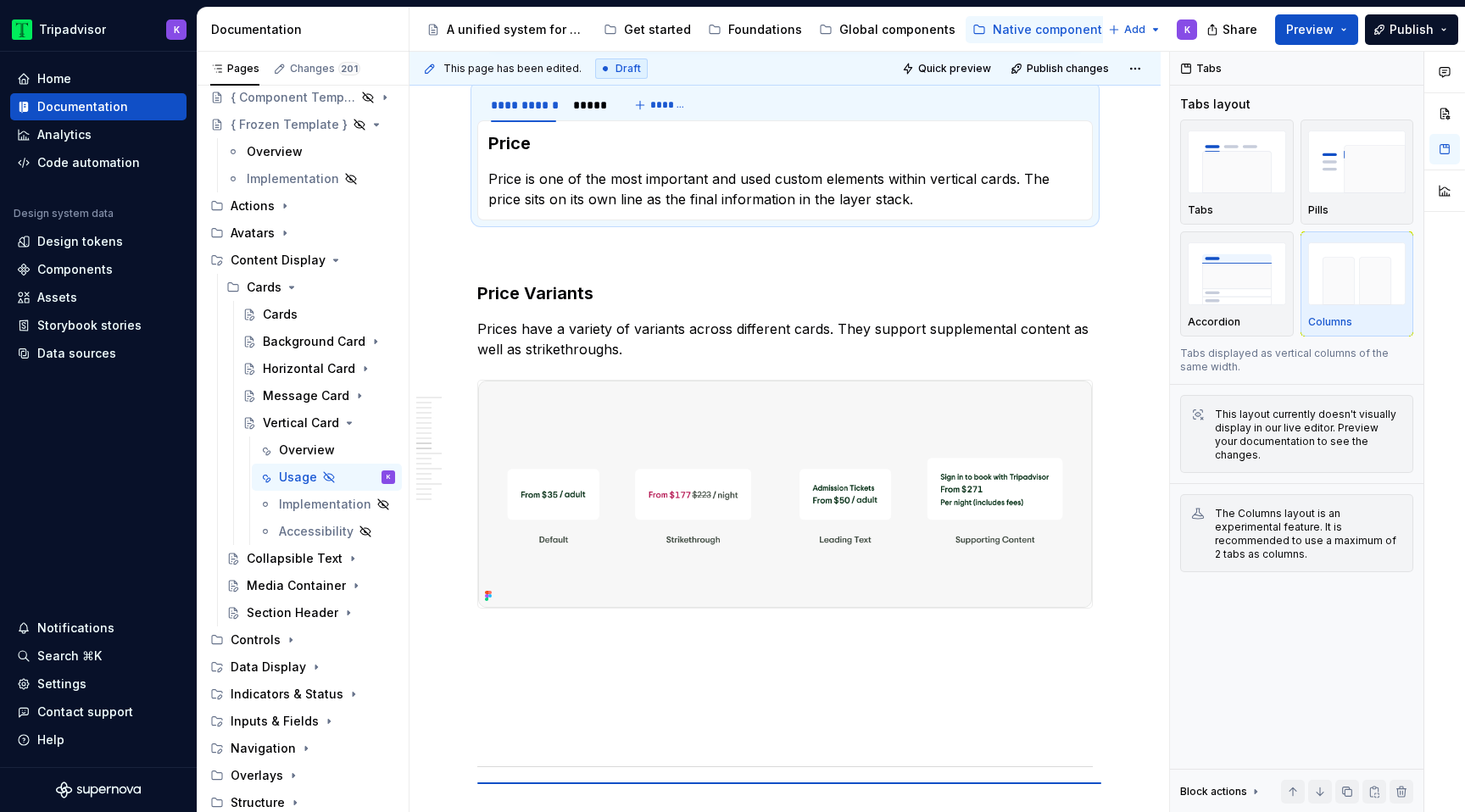
scroll to position [3352, 0]
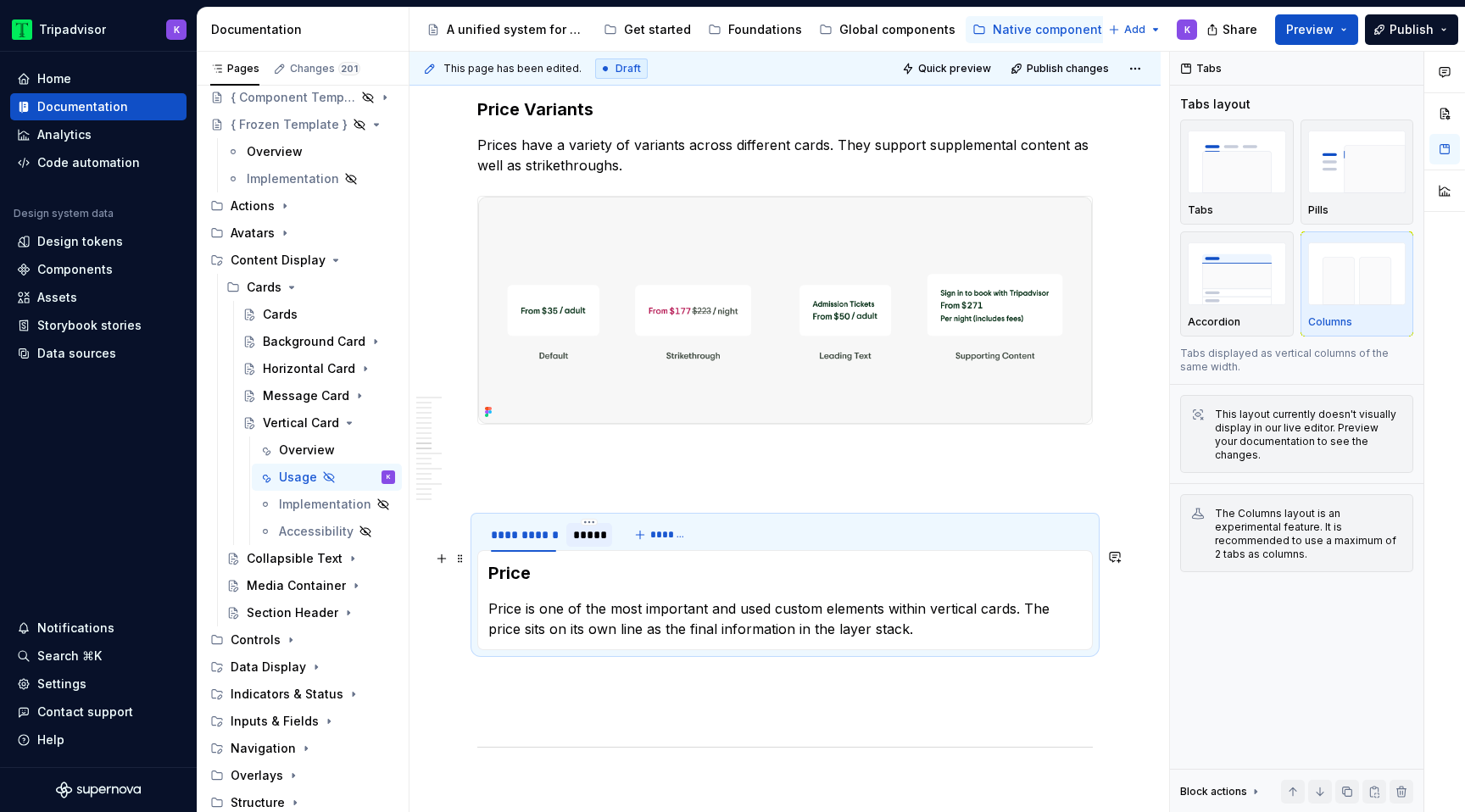
click at [581, 543] on div "*****" at bounding box center [589, 534] width 32 height 17
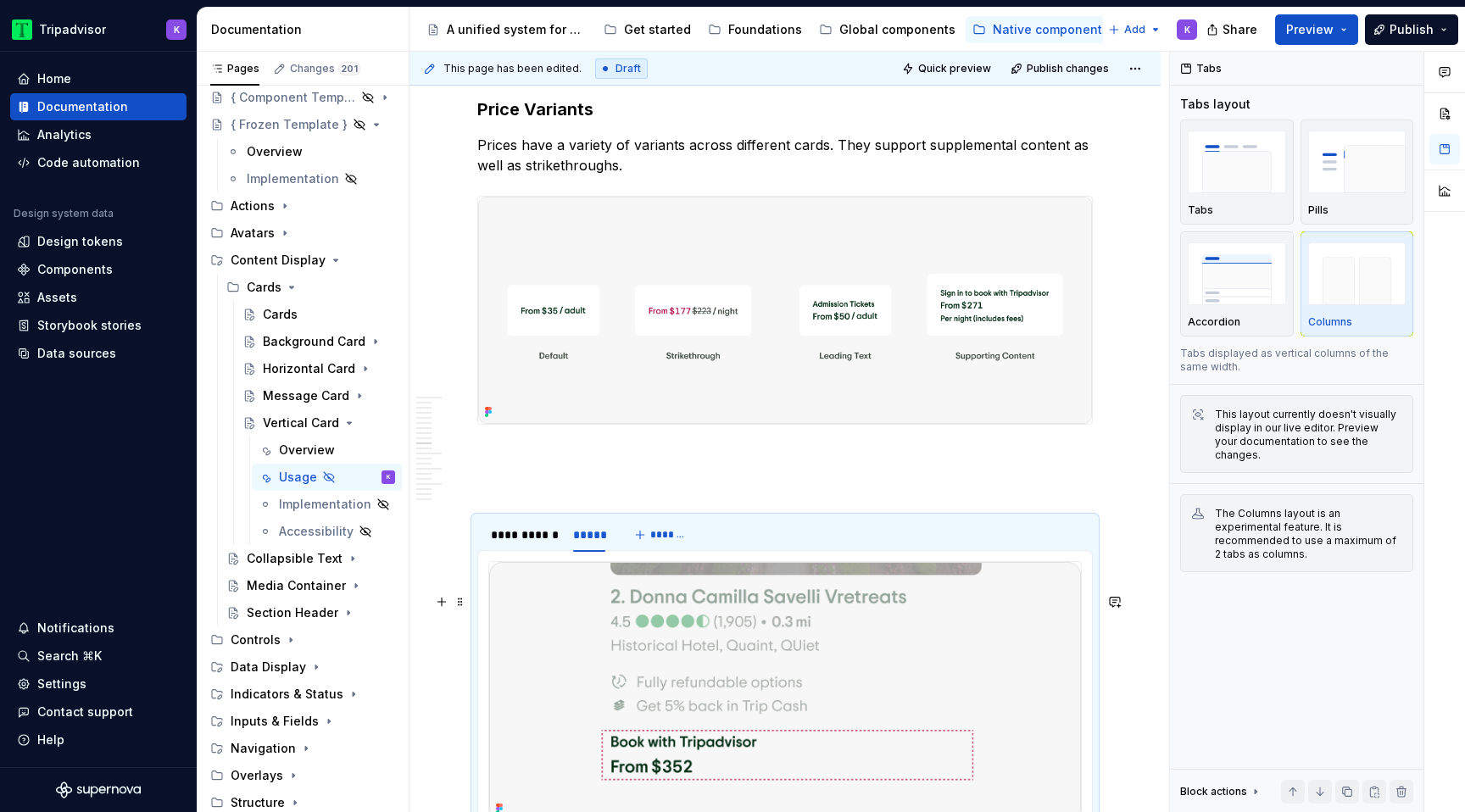
click at [637, 694] on img at bounding box center [785, 691] width 592 height 258
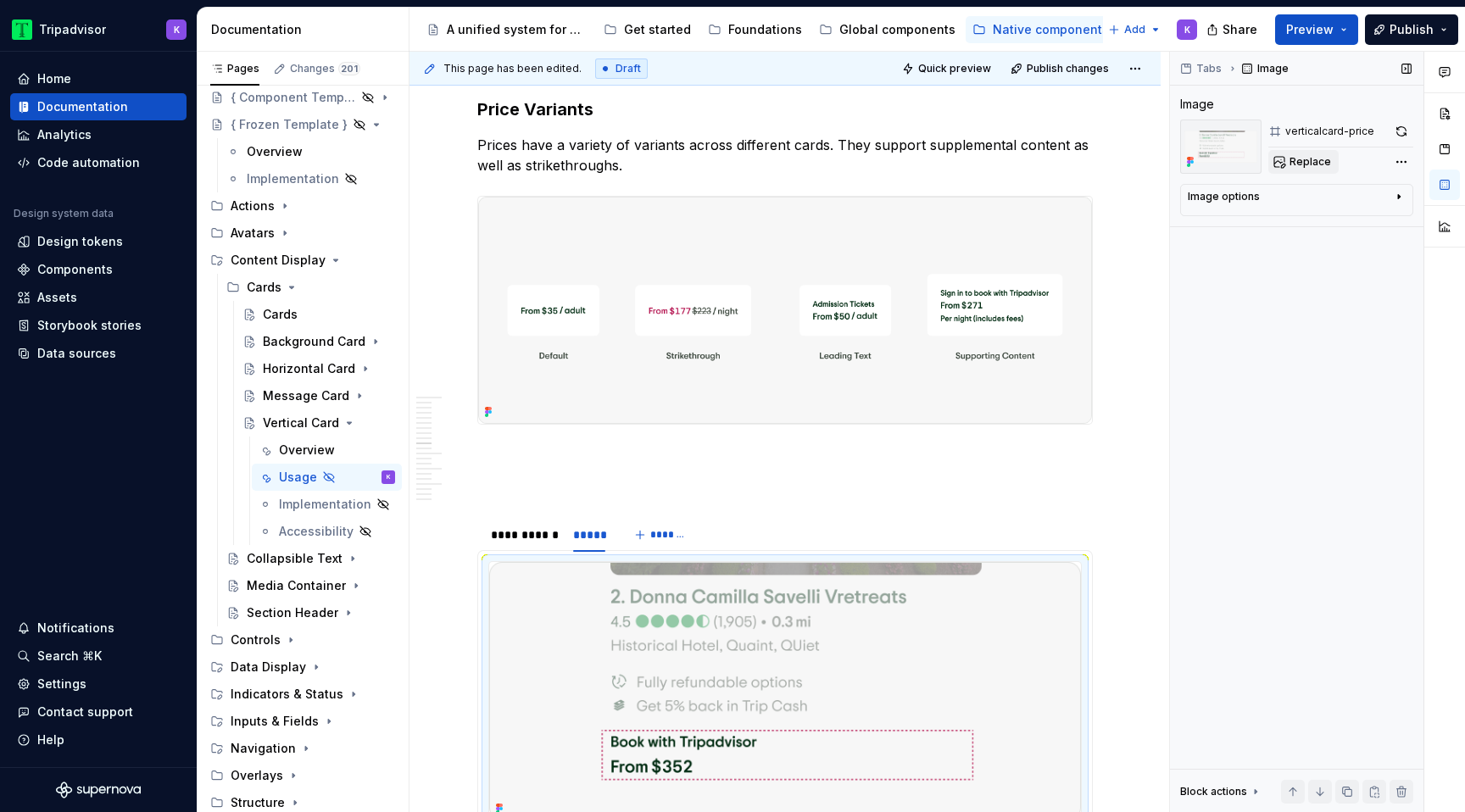
click at [1300, 166] on span "Replace" at bounding box center [1311, 162] width 42 height 14
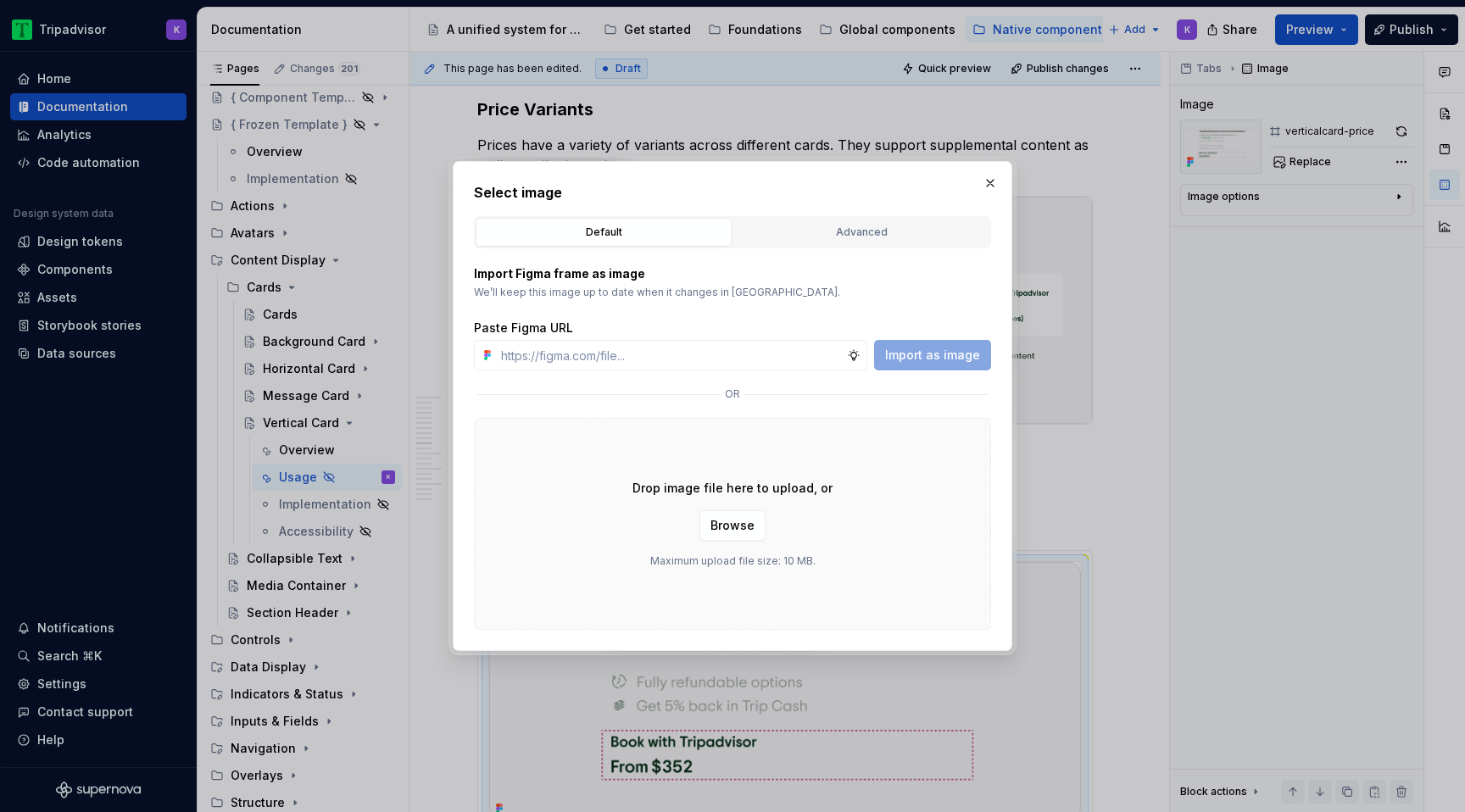
type textarea "*"
type input "[URL][DOMAIN_NAME]"
click at [943, 352] on span "Import as image" at bounding box center [932, 354] width 95 height 17
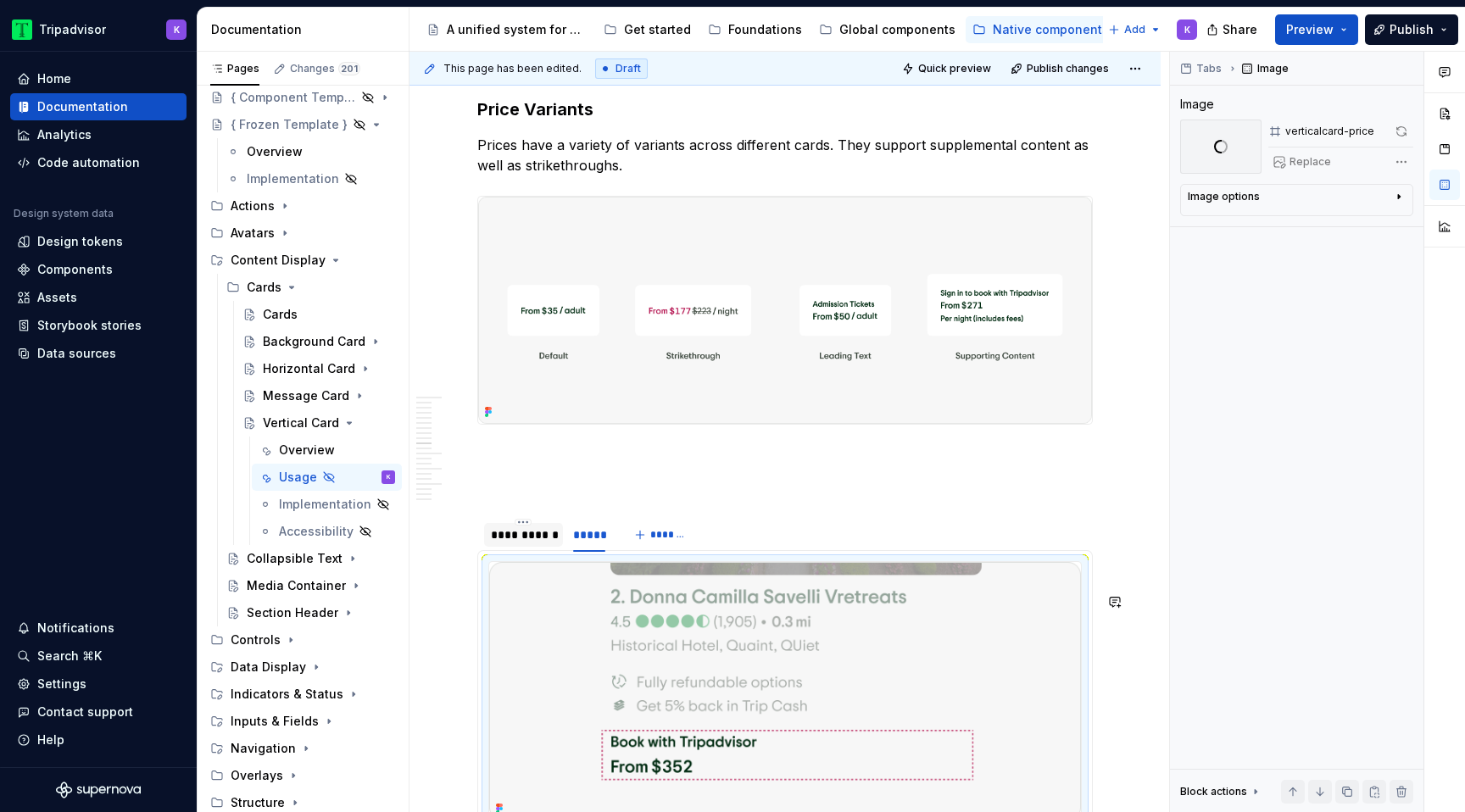
click at [520, 547] on div "**********" at bounding box center [523, 534] width 79 height 23
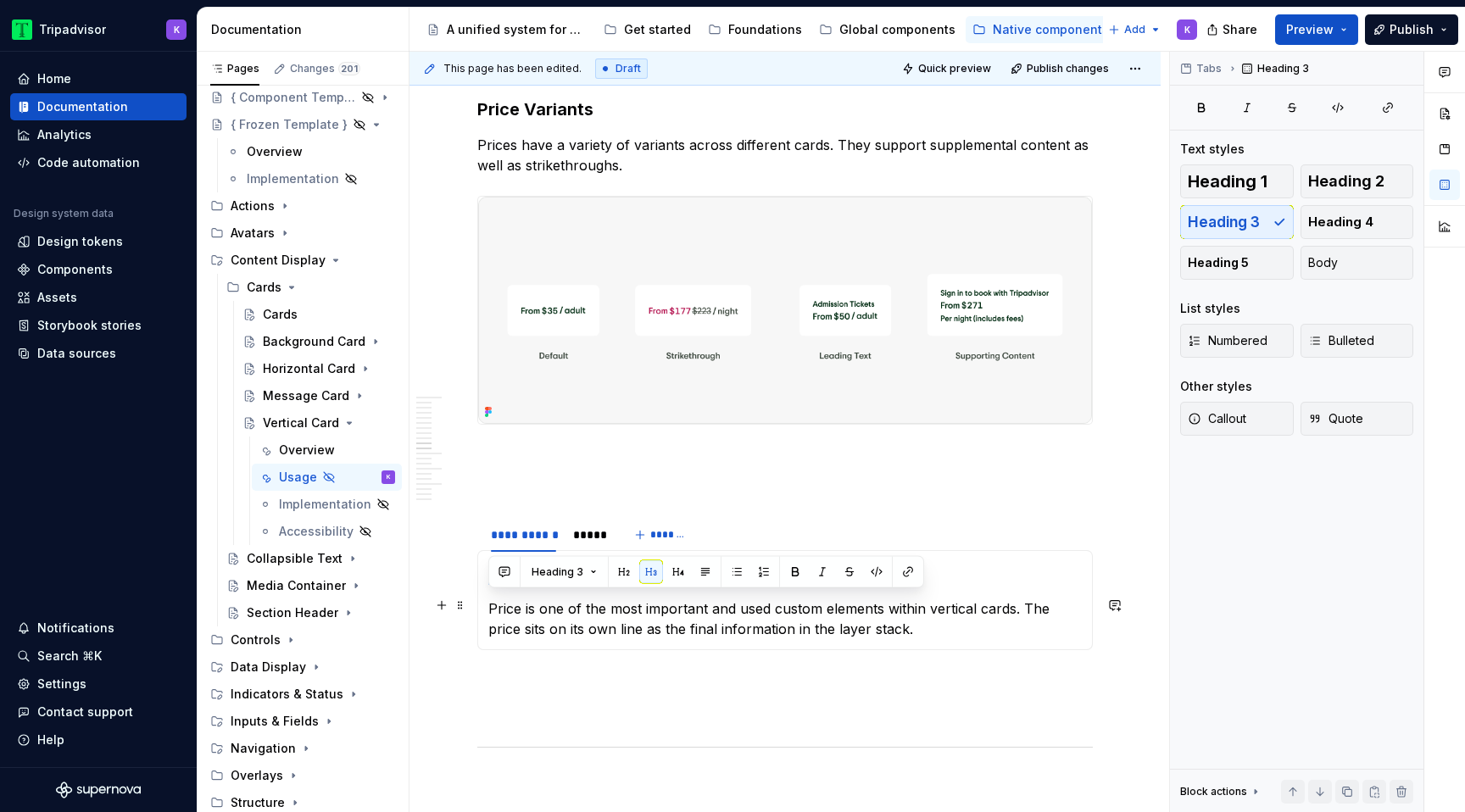
drag, startPoint x: 541, startPoint y: 600, endPoint x: 484, endPoint y: 600, distance: 57.0
click at [484, 600] on div "Price Price is one of the most important and used custom elements within vertic…" at bounding box center [784, 600] width 615 height 100
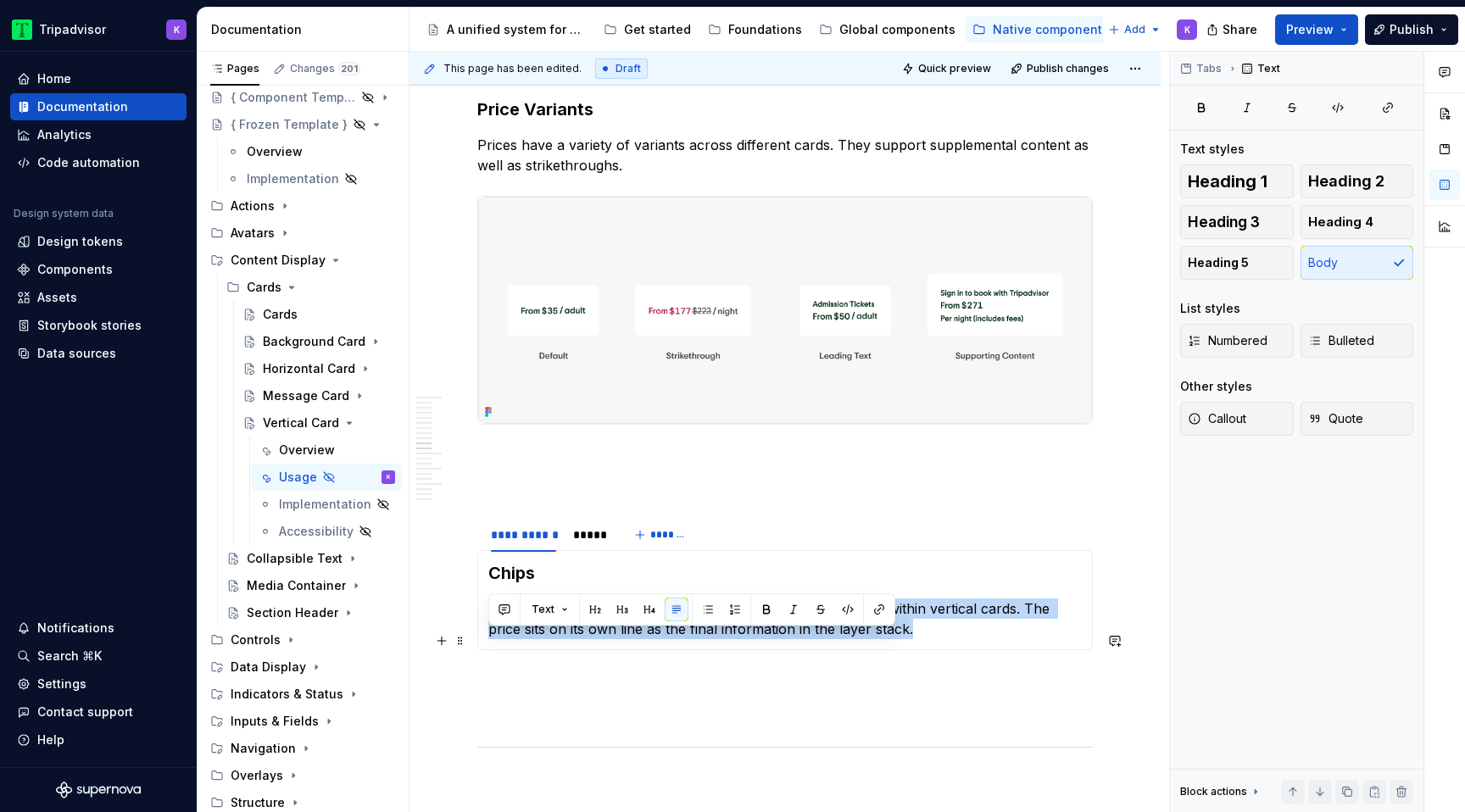
drag, startPoint x: 873, startPoint y: 664, endPoint x: 480, endPoint y: 638, distance: 393.9
click at [480, 638] on div "Chips Price is one of the most important and used custom elements within vertic…" at bounding box center [784, 600] width 615 height 100
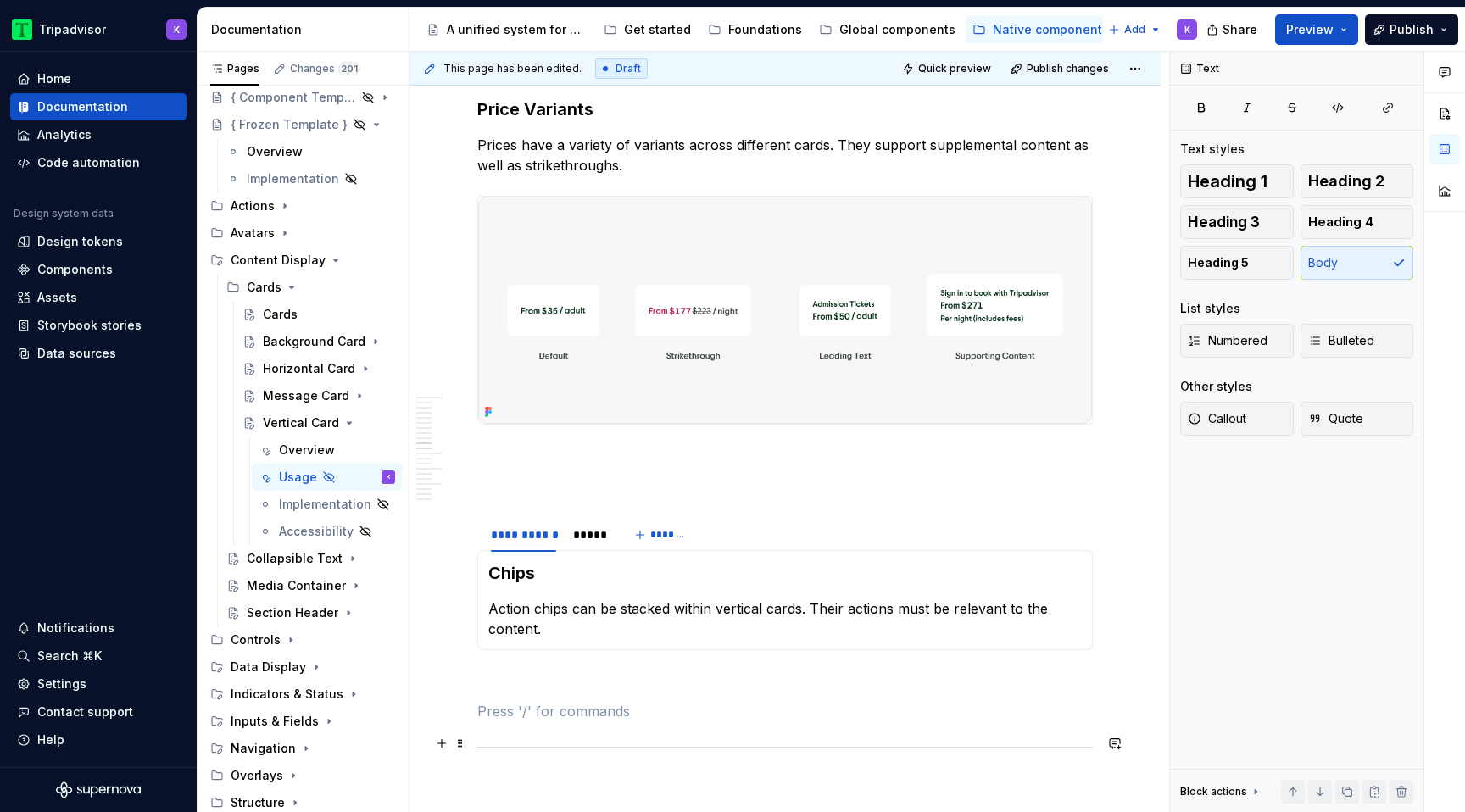
click at [612, 721] on p at bounding box center [784, 711] width 615 height 20
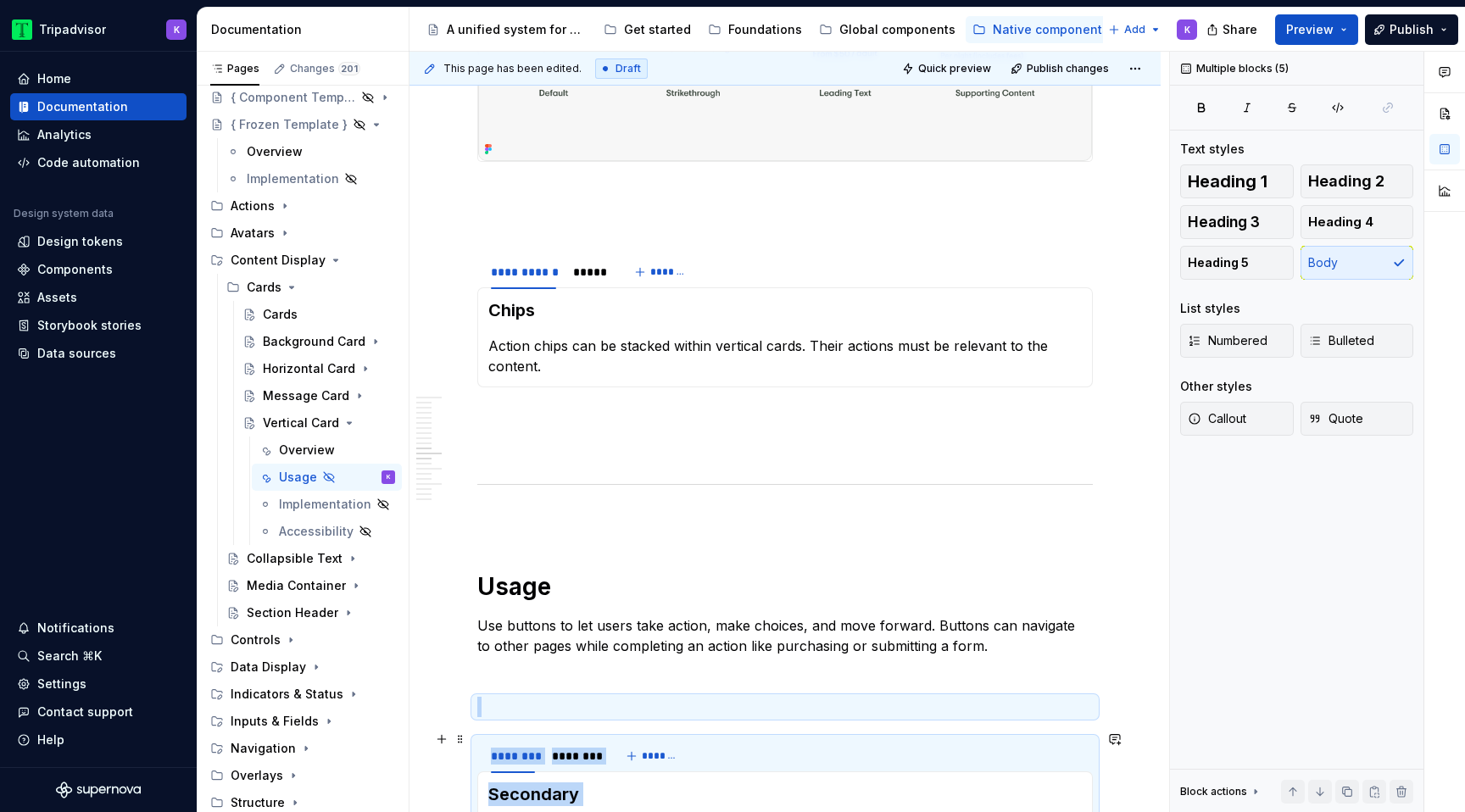
scroll to position [3645, 0]
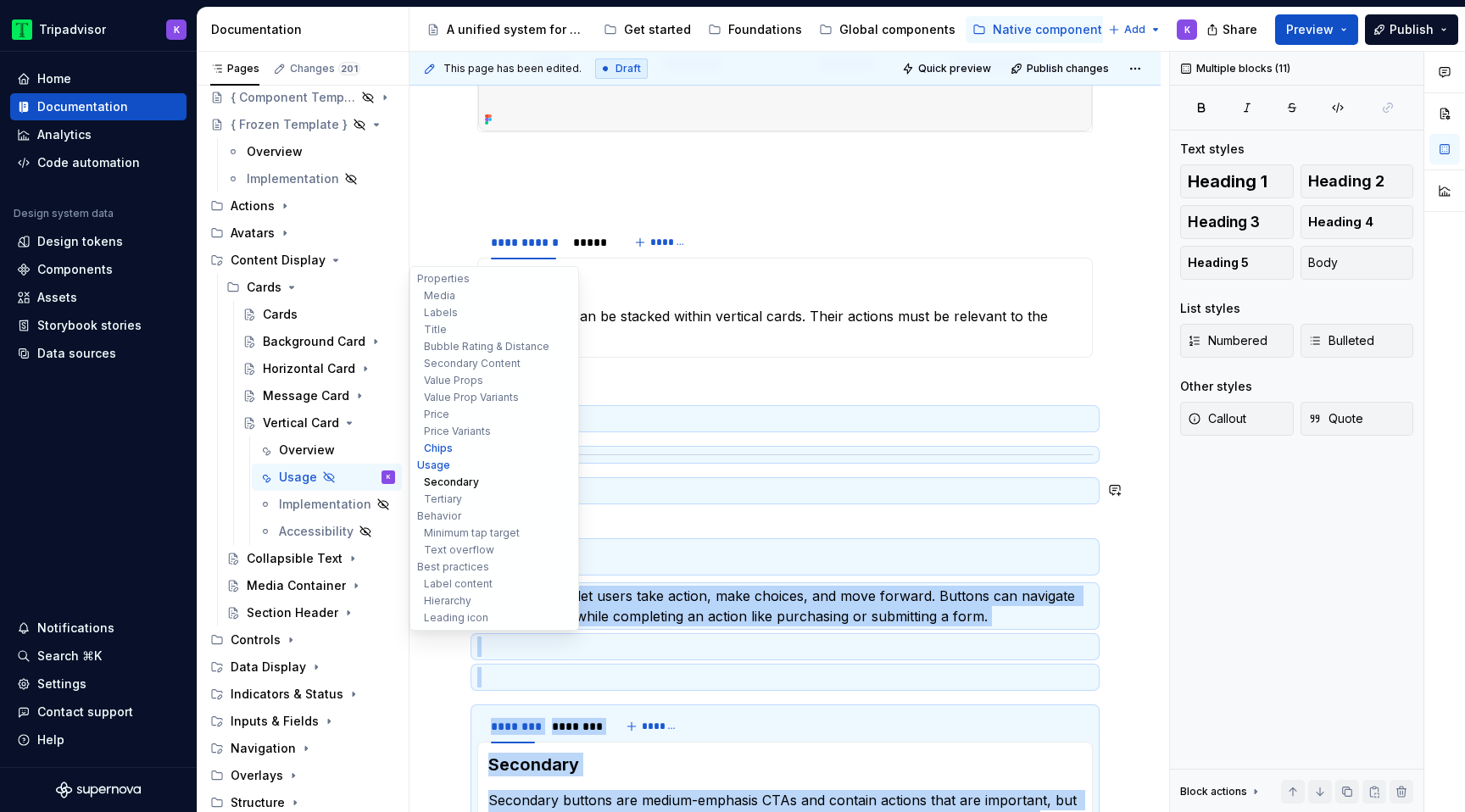
drag, startPoint x: 559, startPoint y: 642, endPoint x: 551, endPoint y: 480, distance: 162.2
click at [551, 480] on div "**********" at bounding box center [785, 144] width 751 height 7405
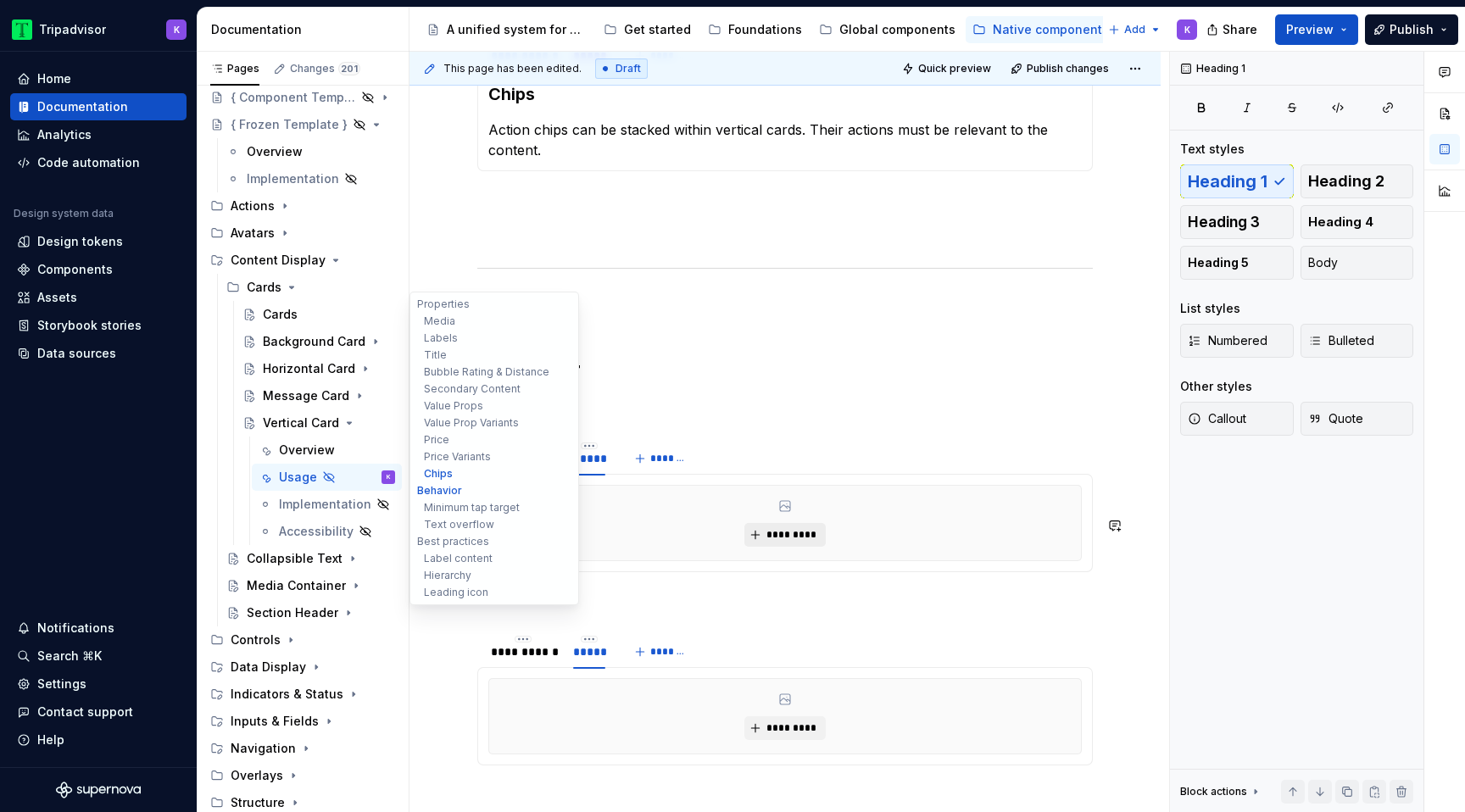
click at [763, 547] on button "*********" at bounding box center [784, 534] width 81 height 23
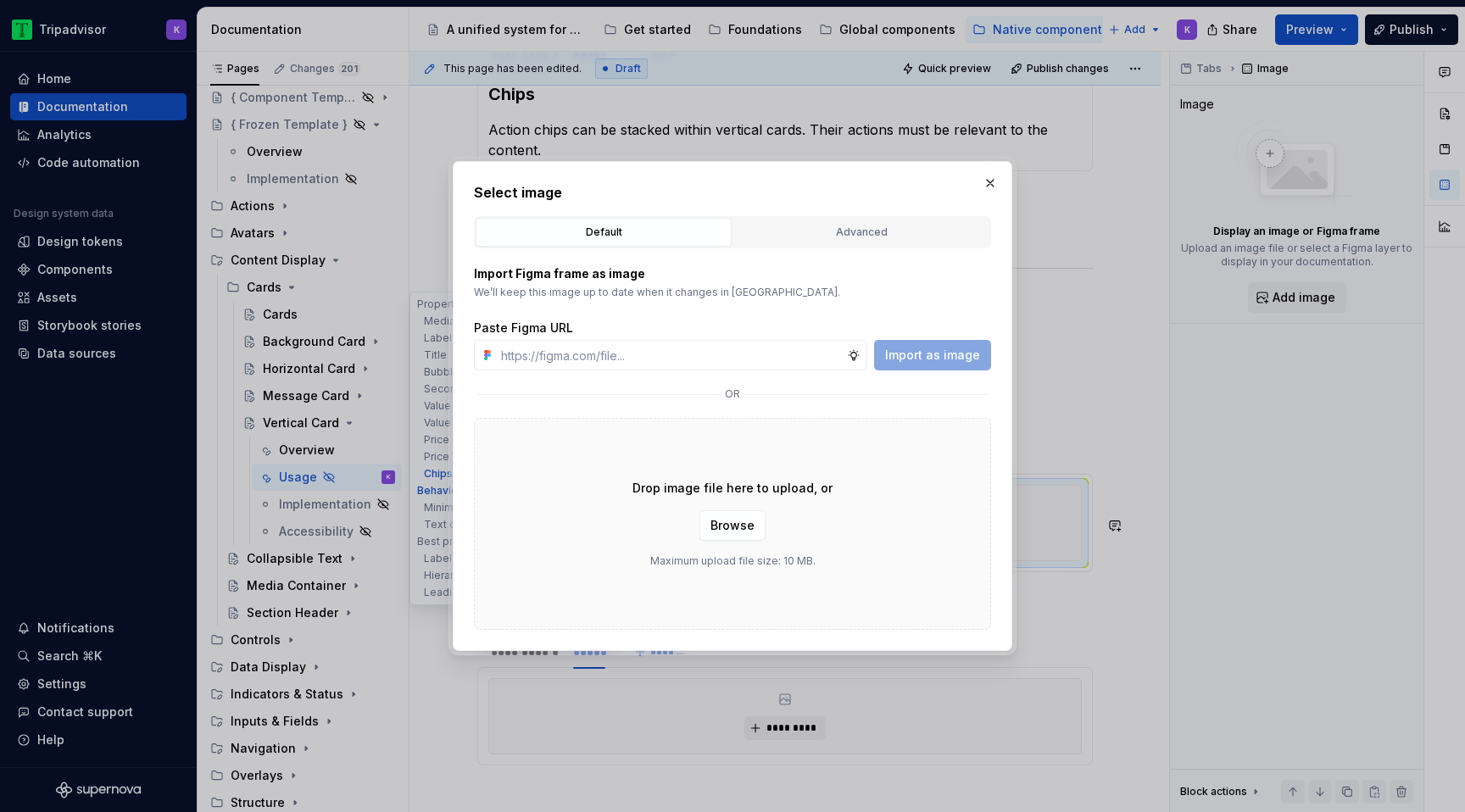
type textarea "*"
type input "[URL][DOMAIN_NAME]"
click at [947, 359] on span "Import as image" at bounding box center [932, 354] width 95 height 17
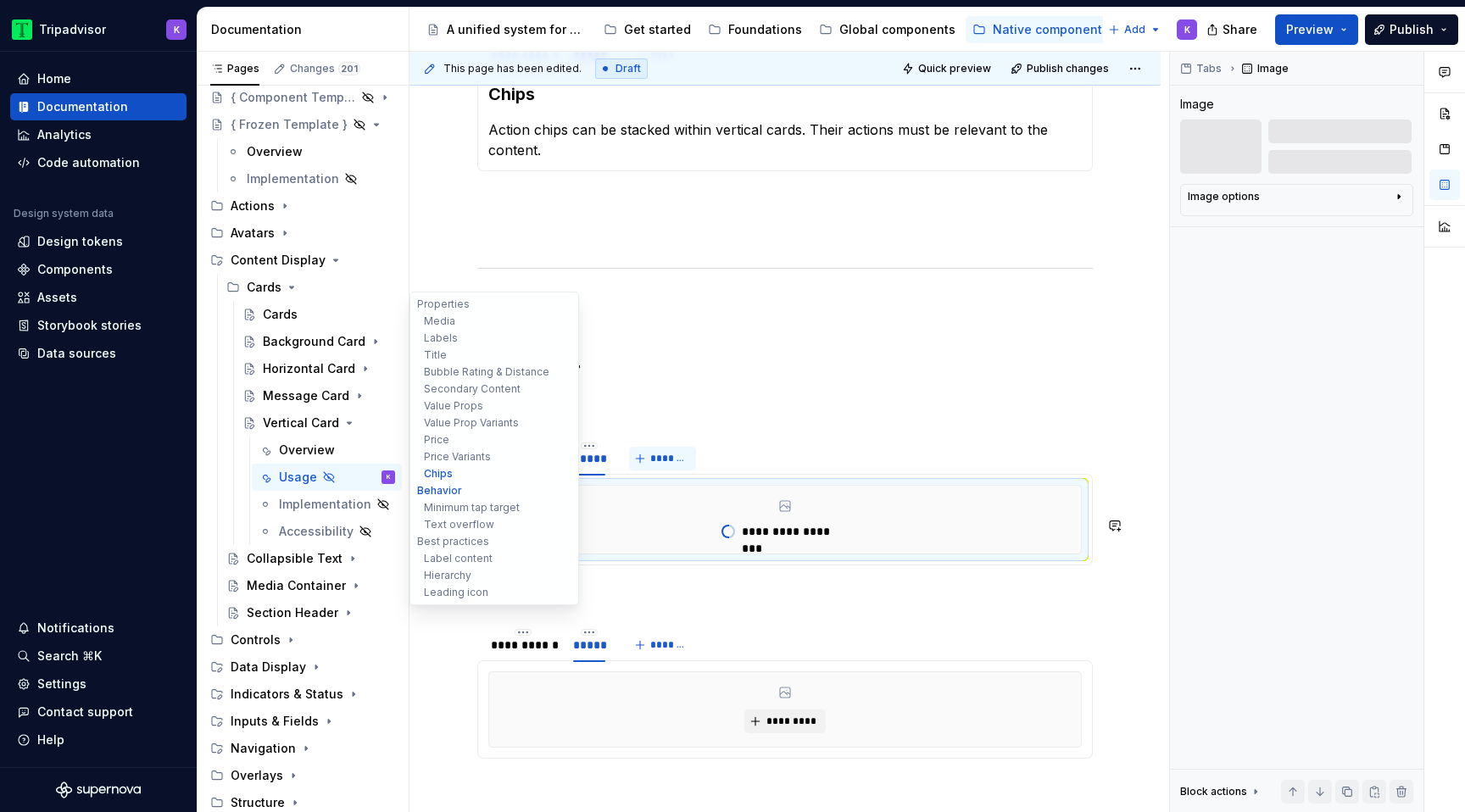
type textarea "*"
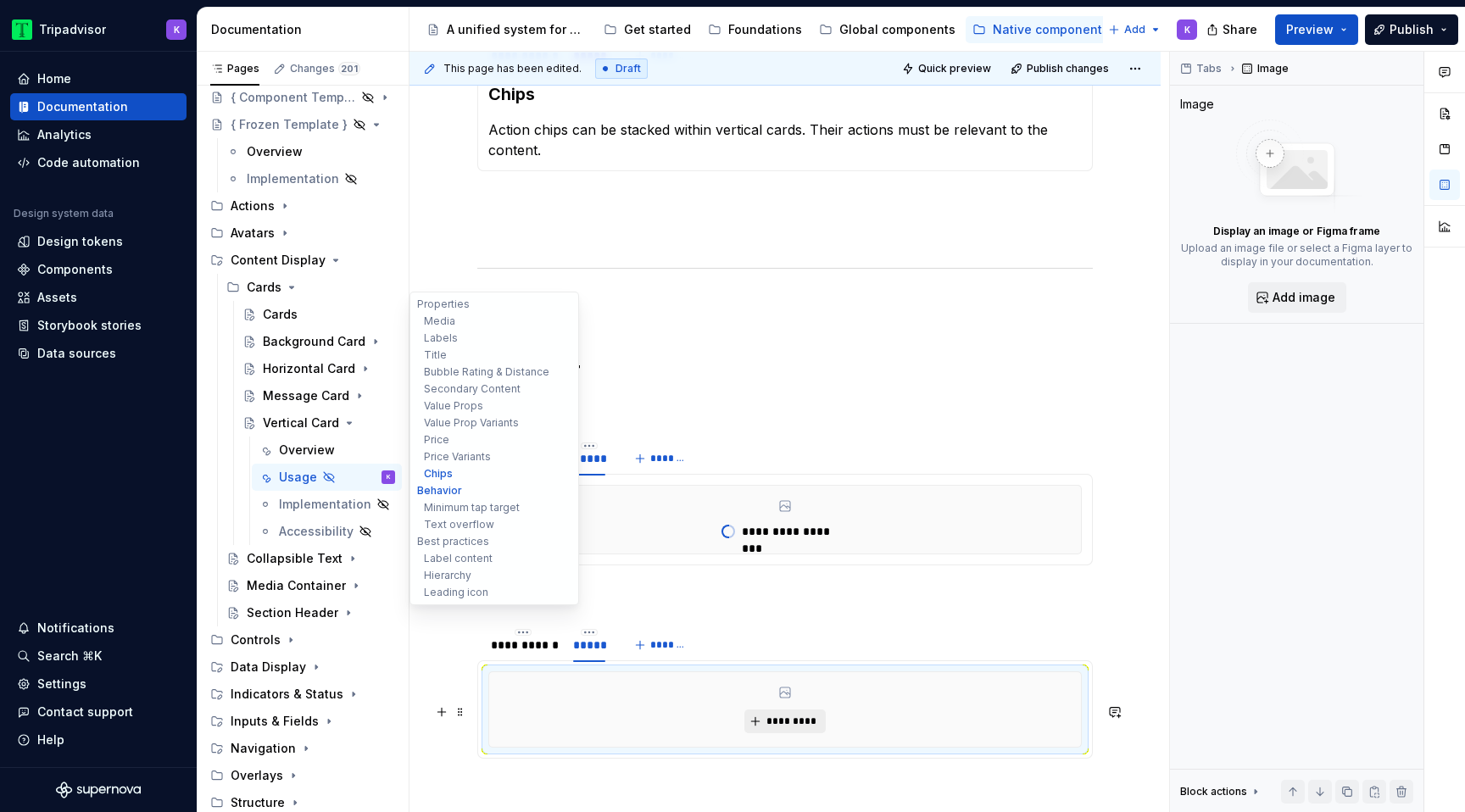
click at [776, 734] on button "*********" at bounding box center [784, 721] width 81 height 23
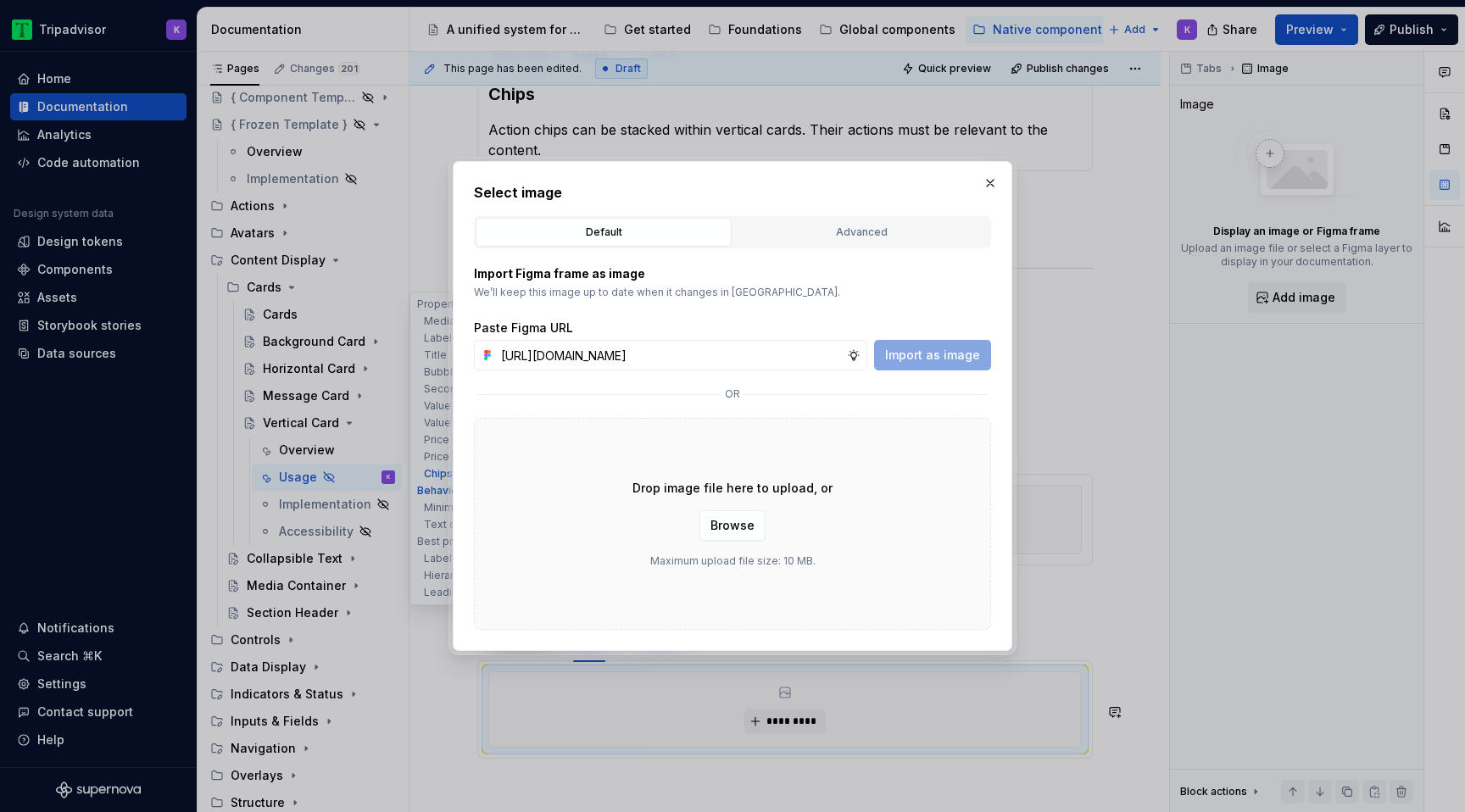
scroll to position [0, 453]
type input "[URL][DOMAIN_NAME]"
click at [925, 359] on span "Import as image" at bounding box center [932, 354] width 95 height 17
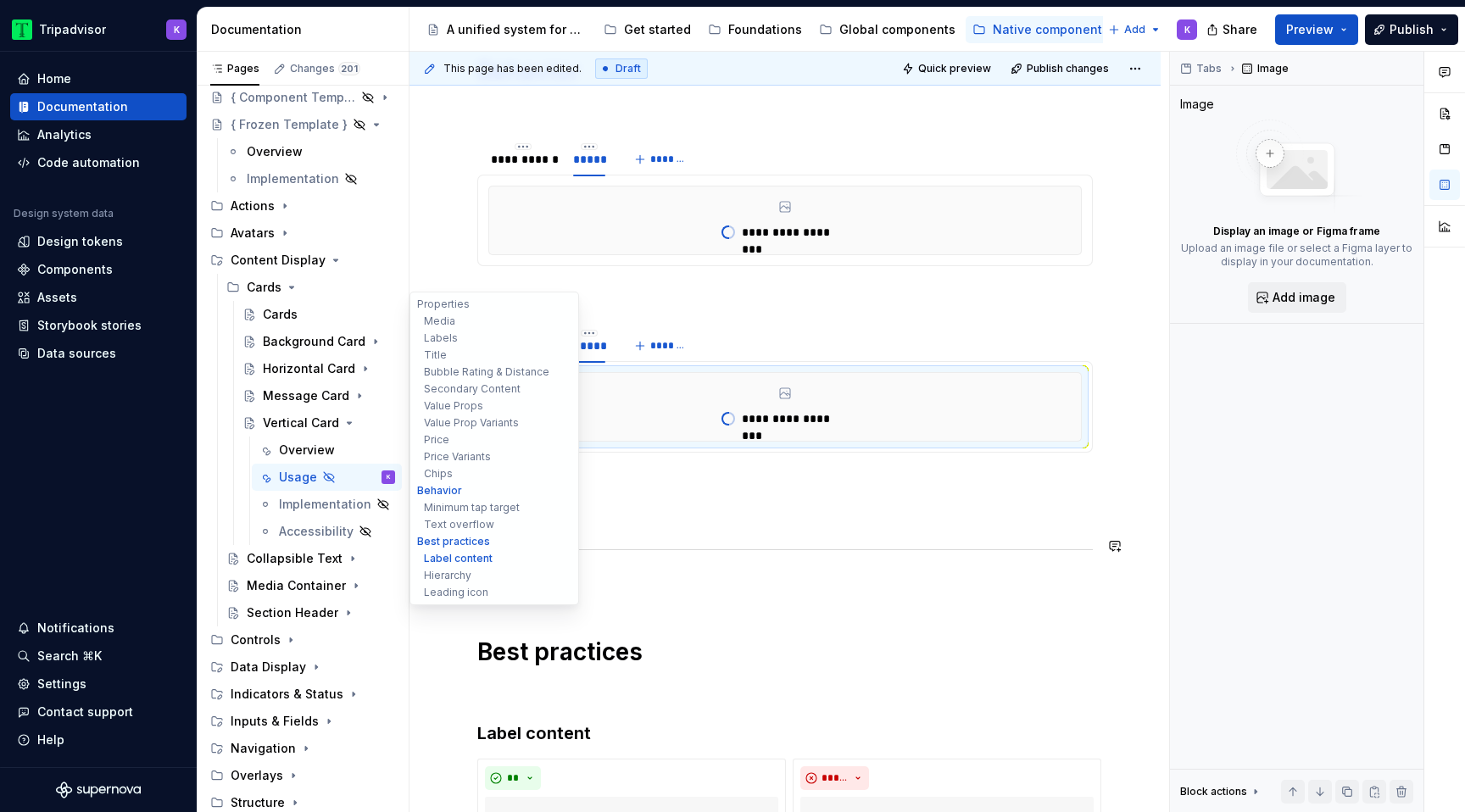
scroll to position [4144, 0]
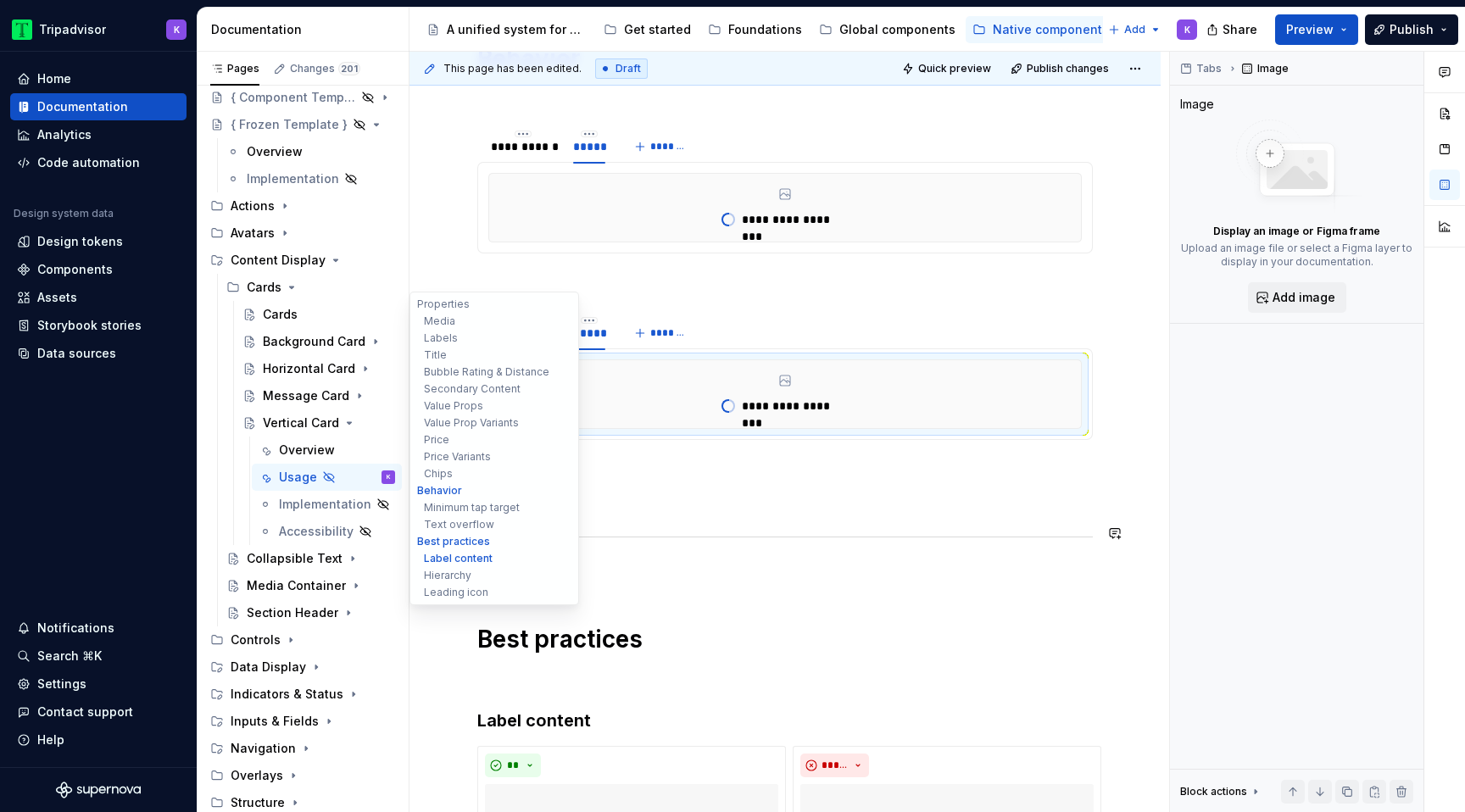
click at [704, 511] on p at bounding box center [784, 500] width 615 height 20
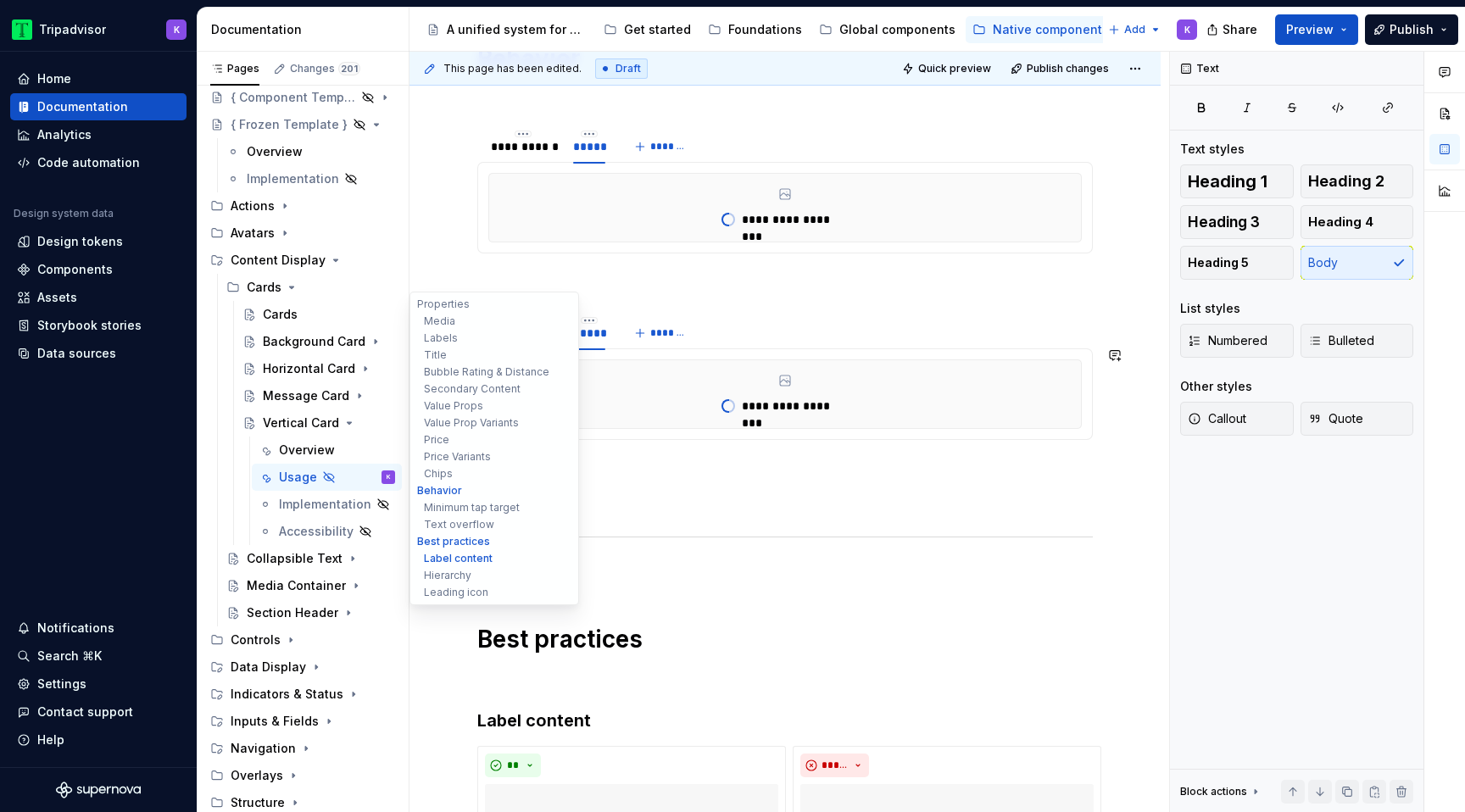
click at [465, 359] on span at bounding box center [460, 356] width 14 height 23
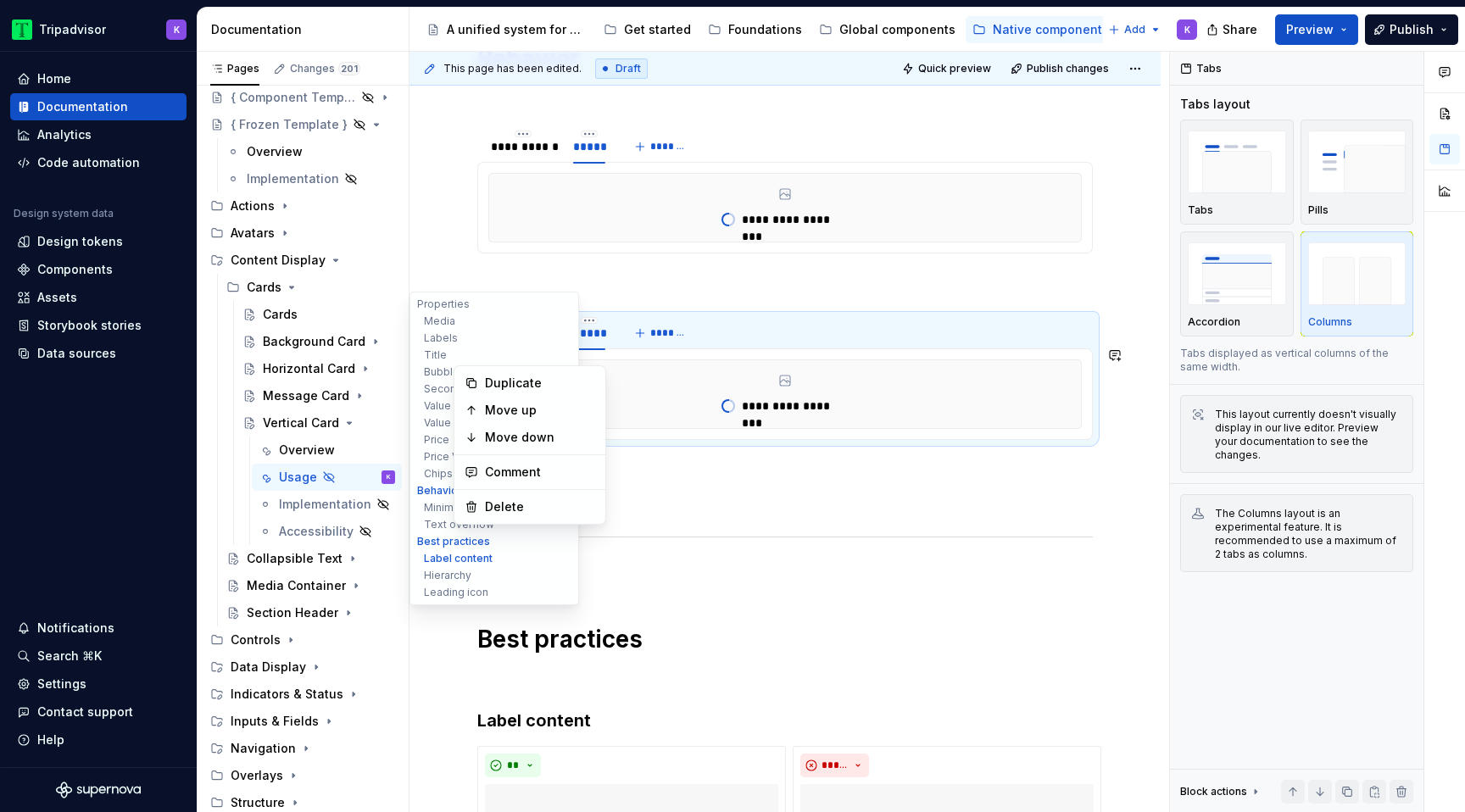
click at [509, 390] on div "Duplicate" at bounding box center [540, 383] width 111 height 17
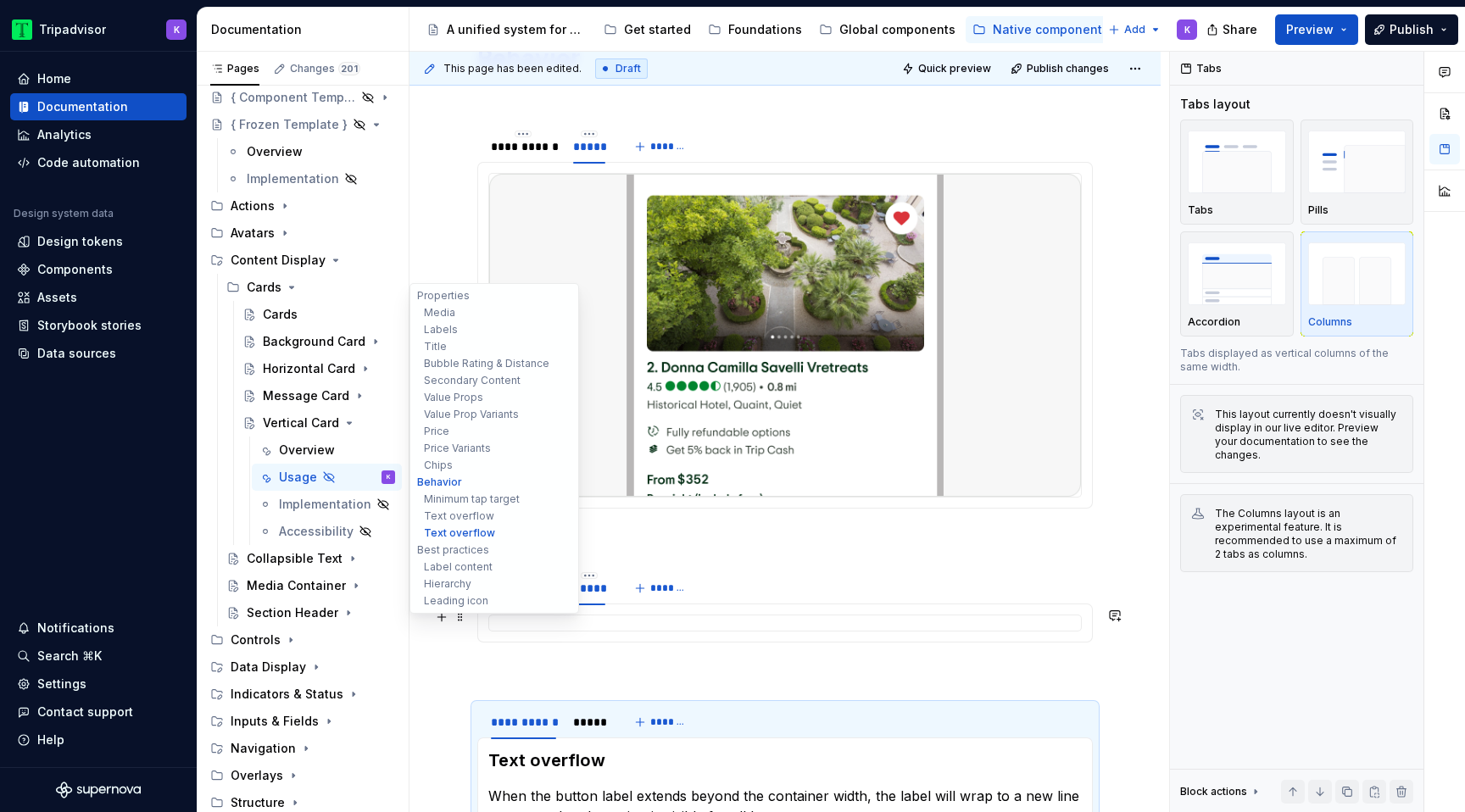
click at [509, 601] on div "**********" at bounding box center [523, 587] width 79 height 23
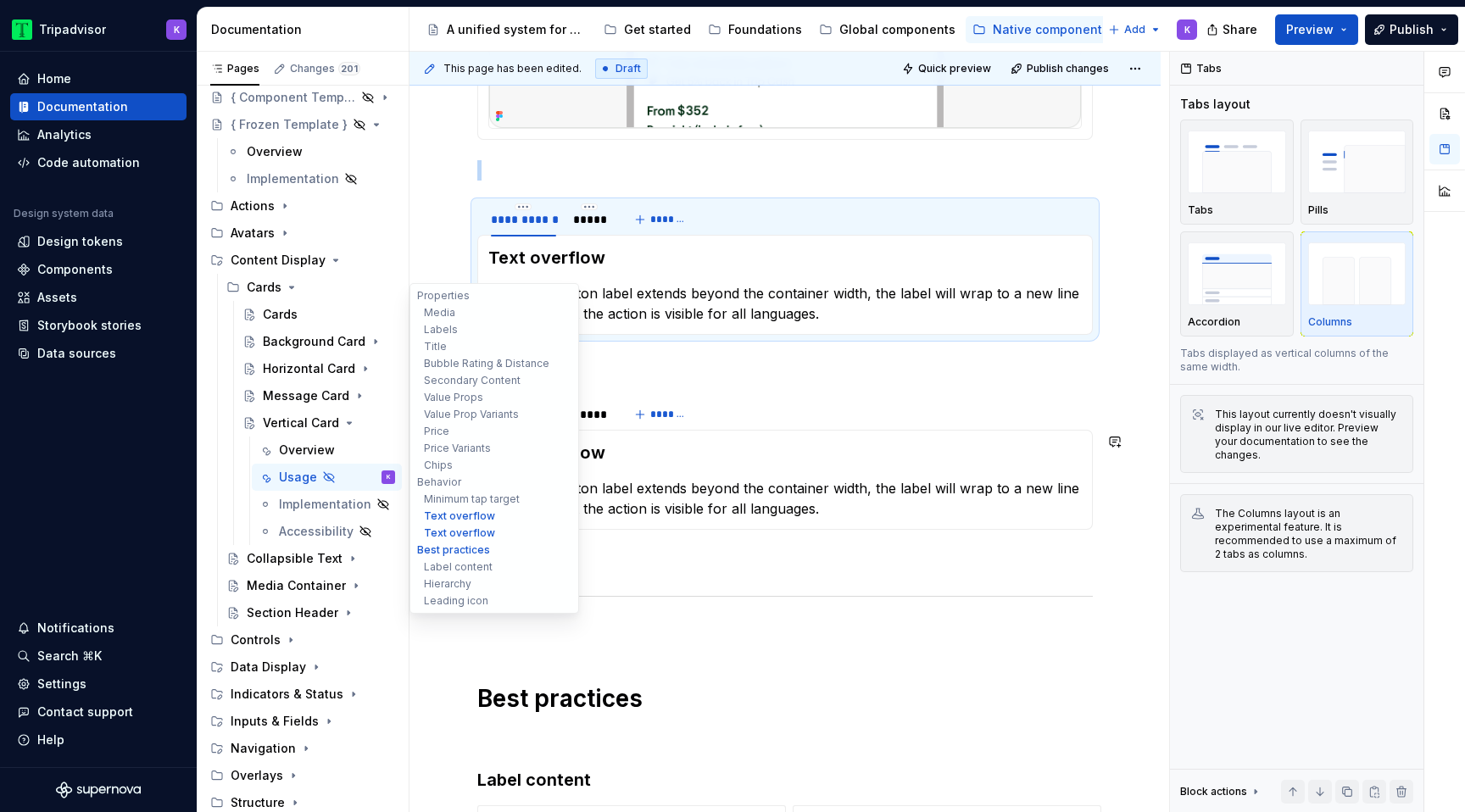
scroll to position [4555, 0]
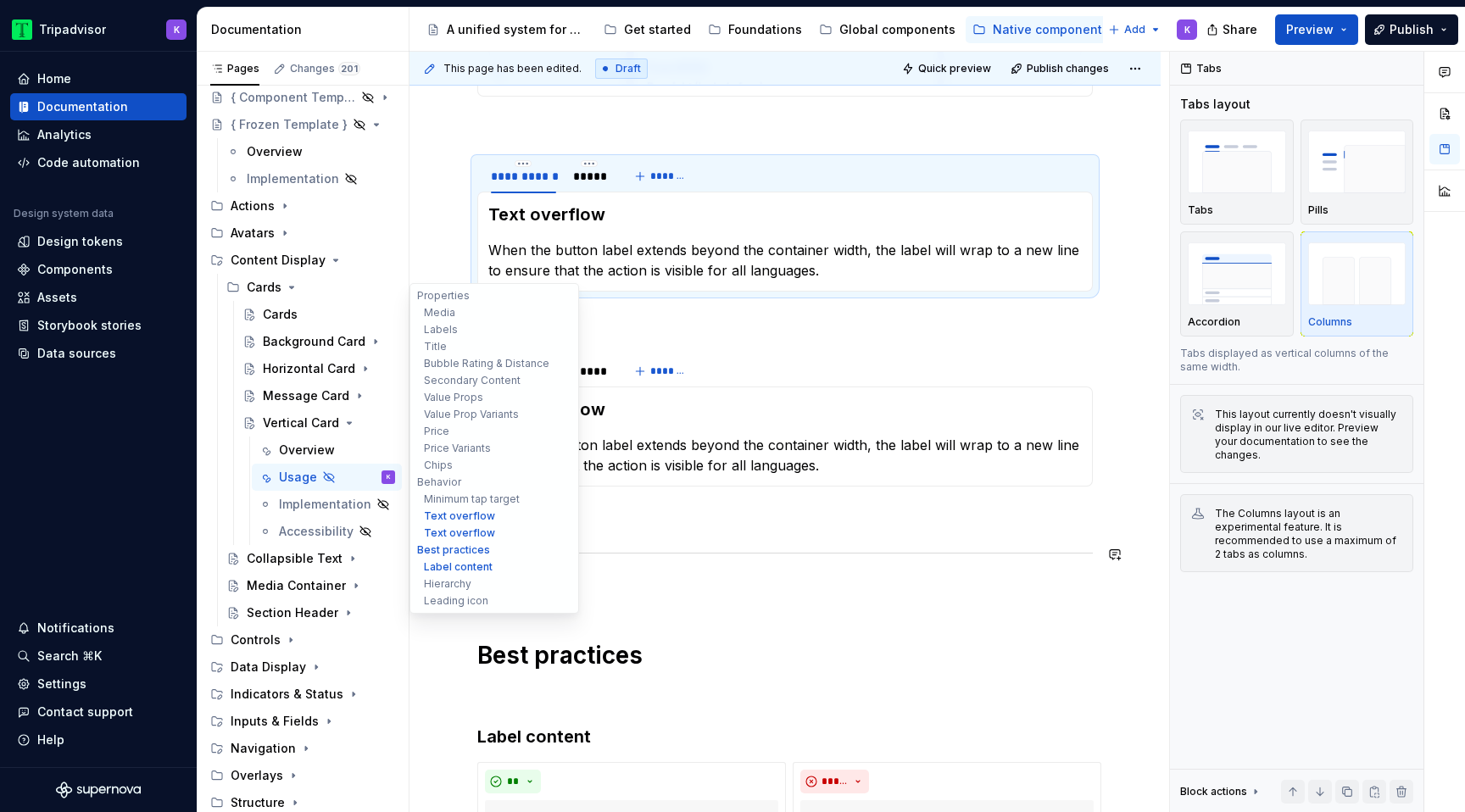
click at [534, 527] on p at bounding box center [784, 517] width 615 height 20
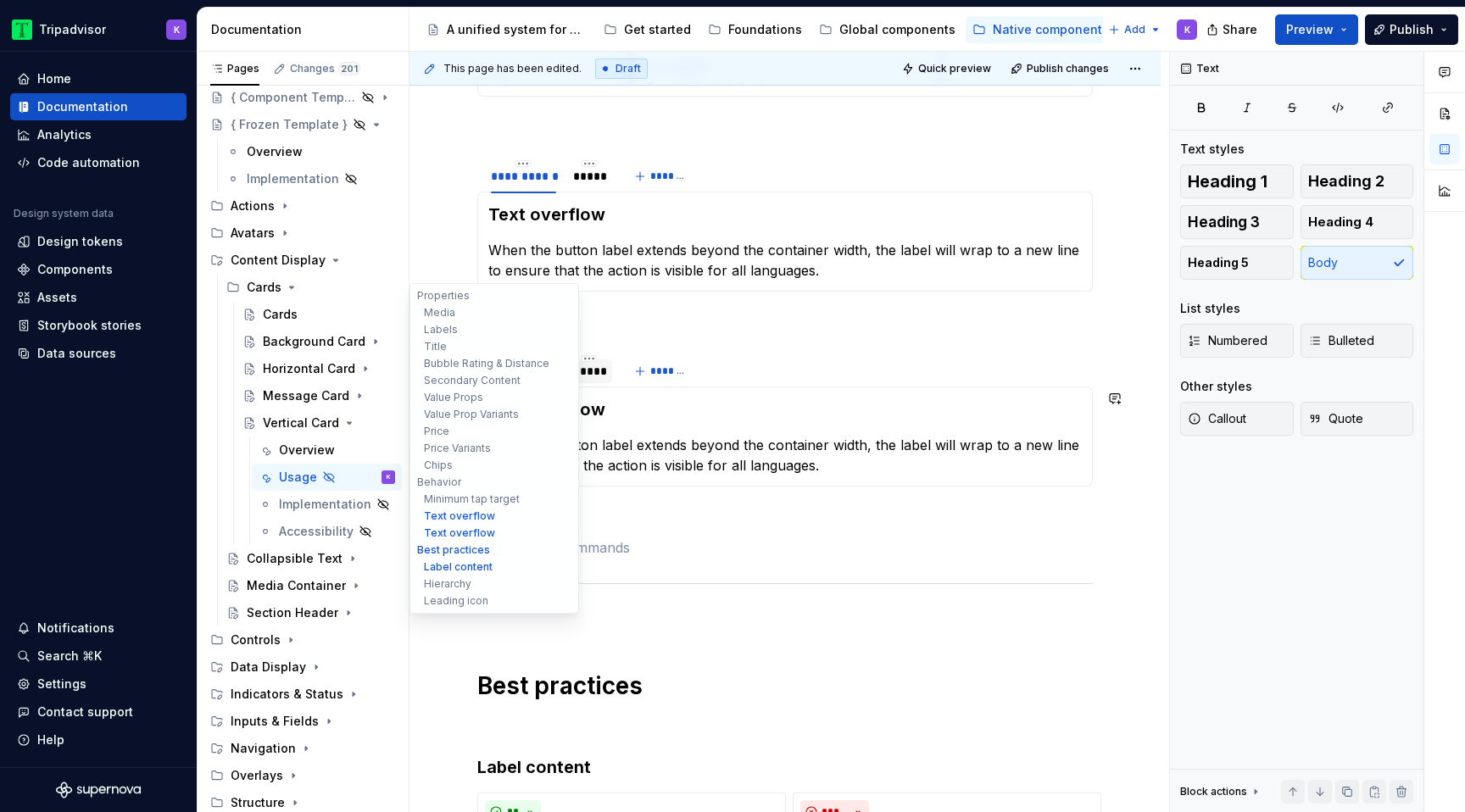
click at [578, 379] on div "*****" at bounding box center [589, 371] width 32 height 17
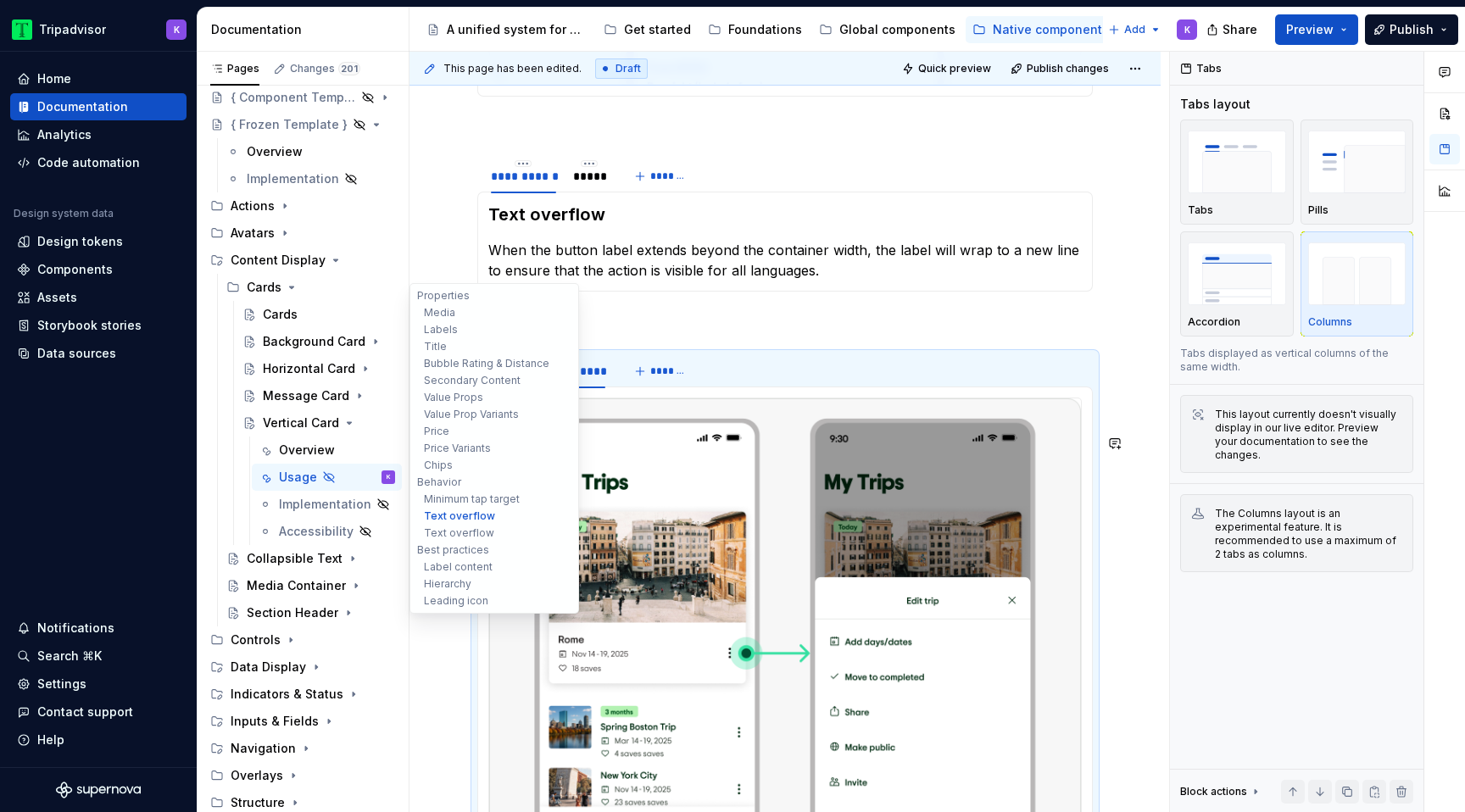
click at [615, 527] on img at bounding box center [785, 641] width 592 height 485
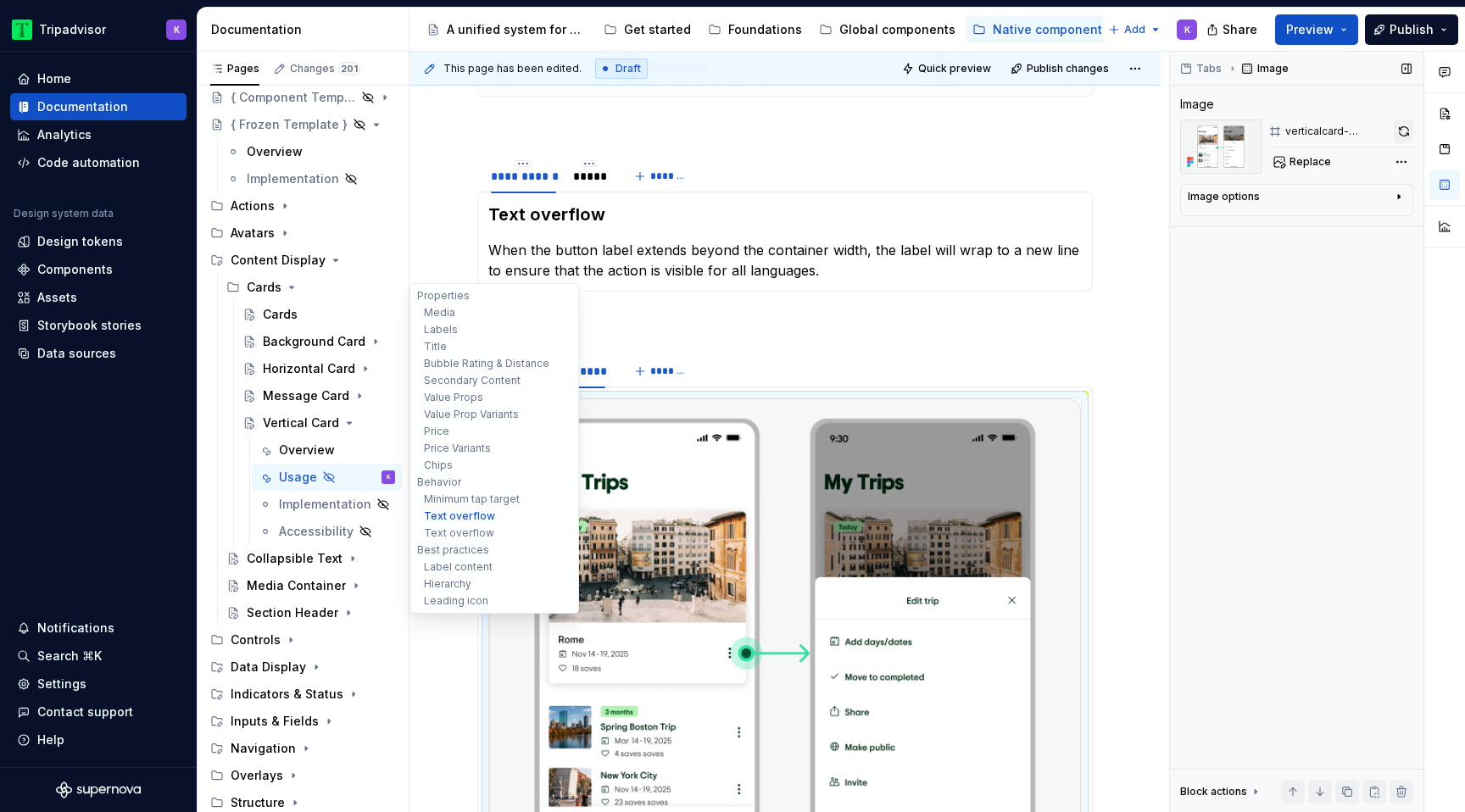
click at [1399, 141] on button "button" at bounding box center [1403, 131] width 19 height 23
click at [1333, 165] on div "Replace" at bounding box center [1341, 161] width 145 height 23
click at [1317, 164] on span "Replace" at bounding box center [1311, 162] width 42 height 14
type textarea "*"
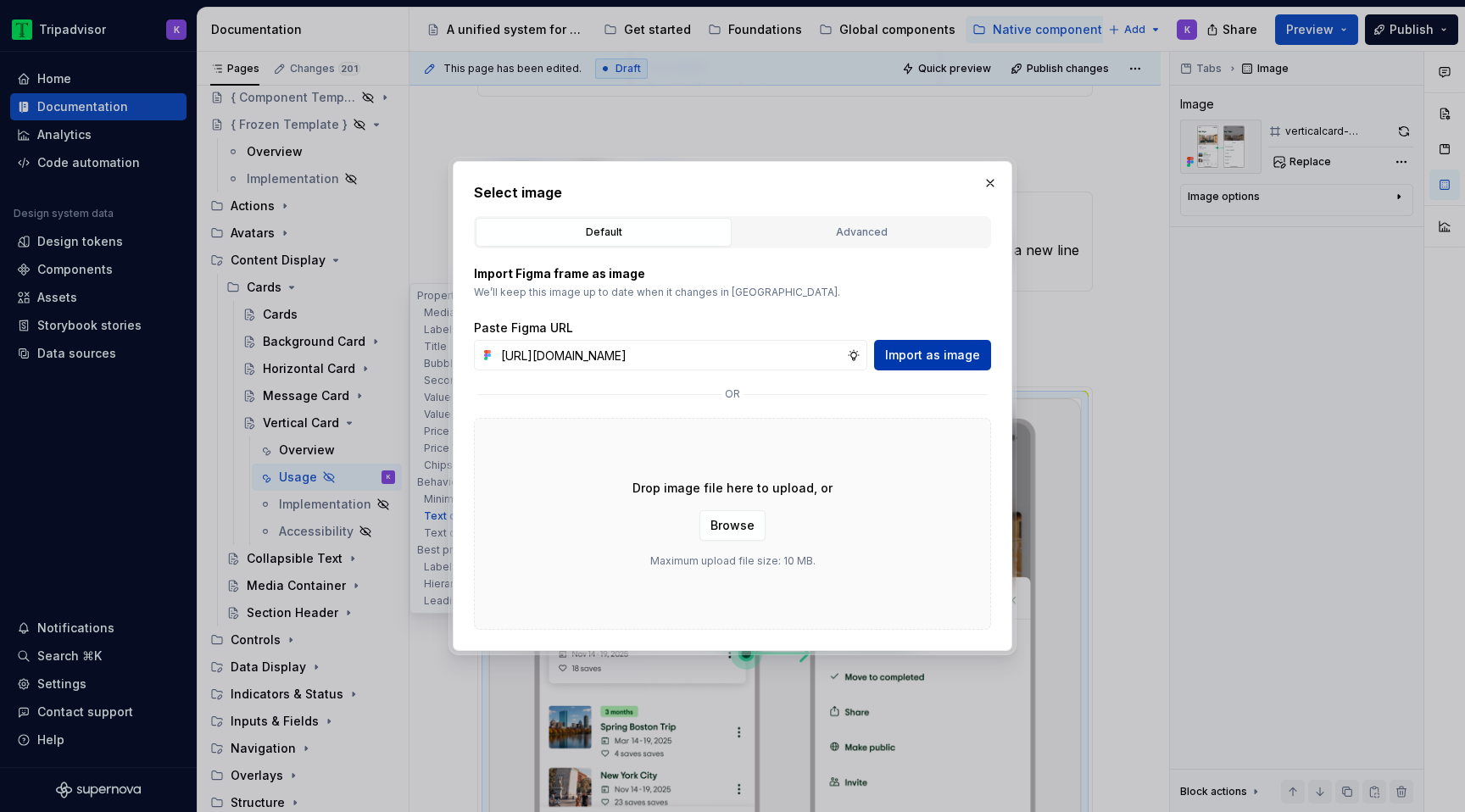
scroll to position [0, 455]
type input "[URL][DOMAIN_NAME]"
click at [933, 360] on span "Import as image" at bounding box center [932, 354] width 95 height 17
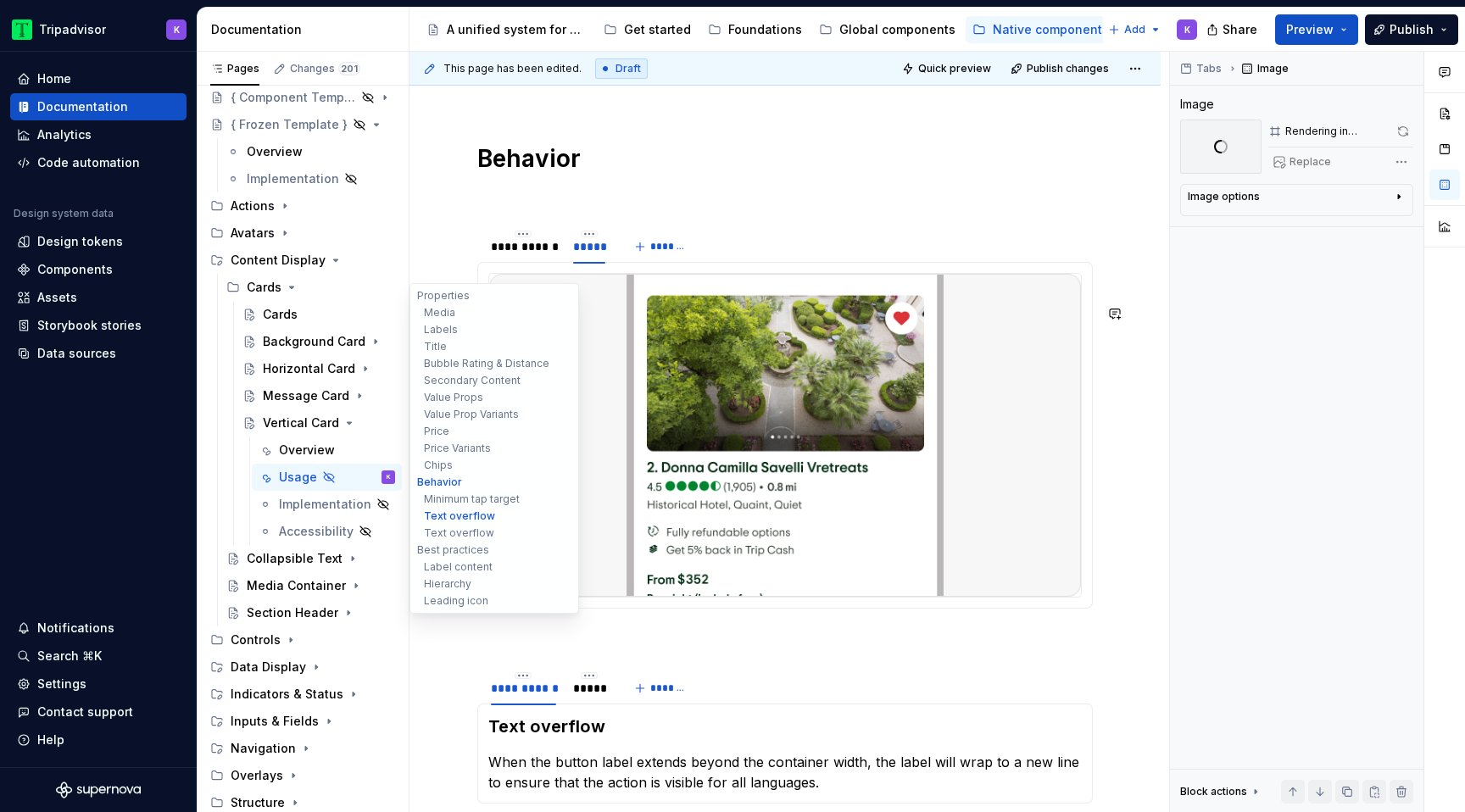
scroll to position [3943, 0]
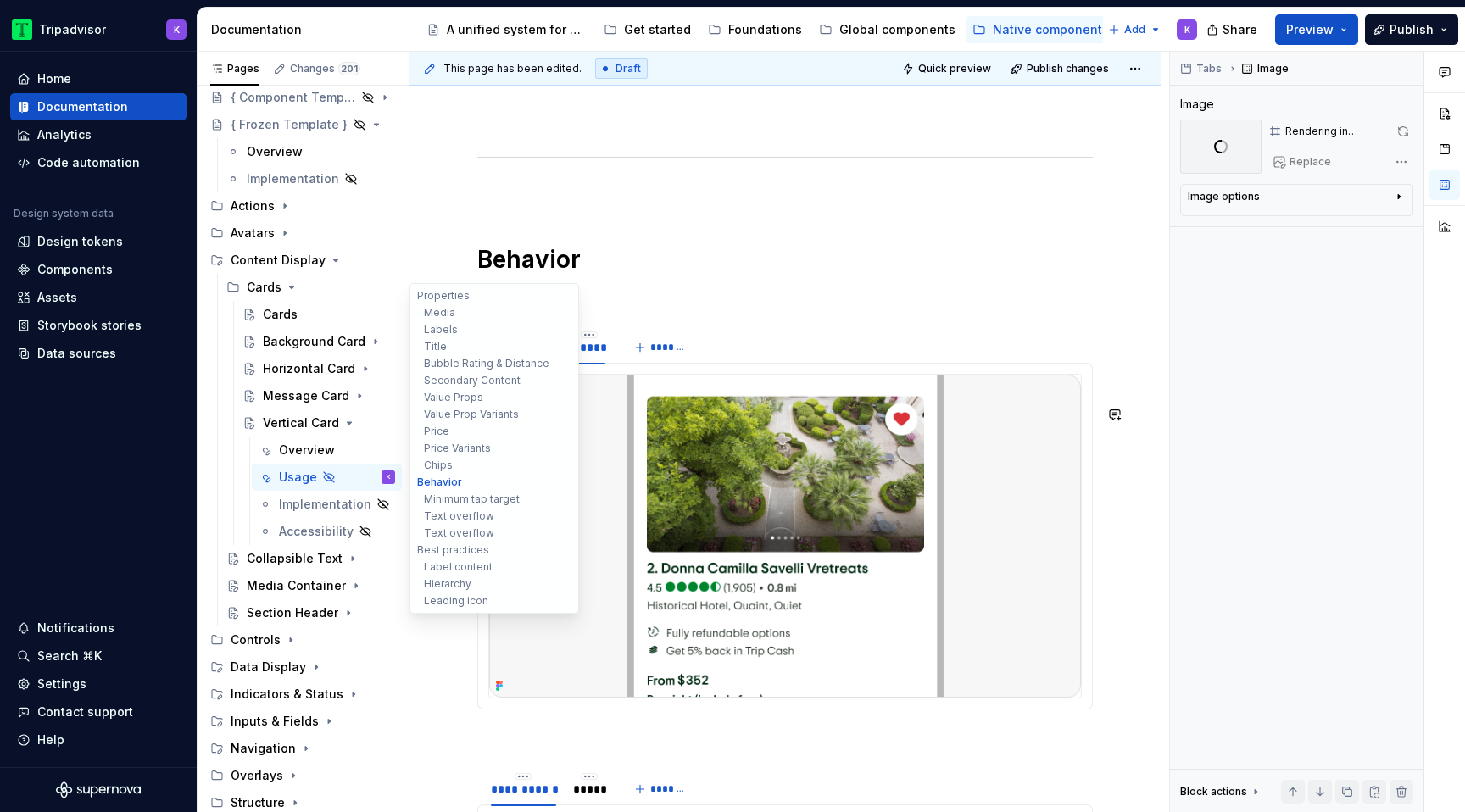
click at [530, 356] on div "**********" at bounding box center [523, 347] width 65 height 17
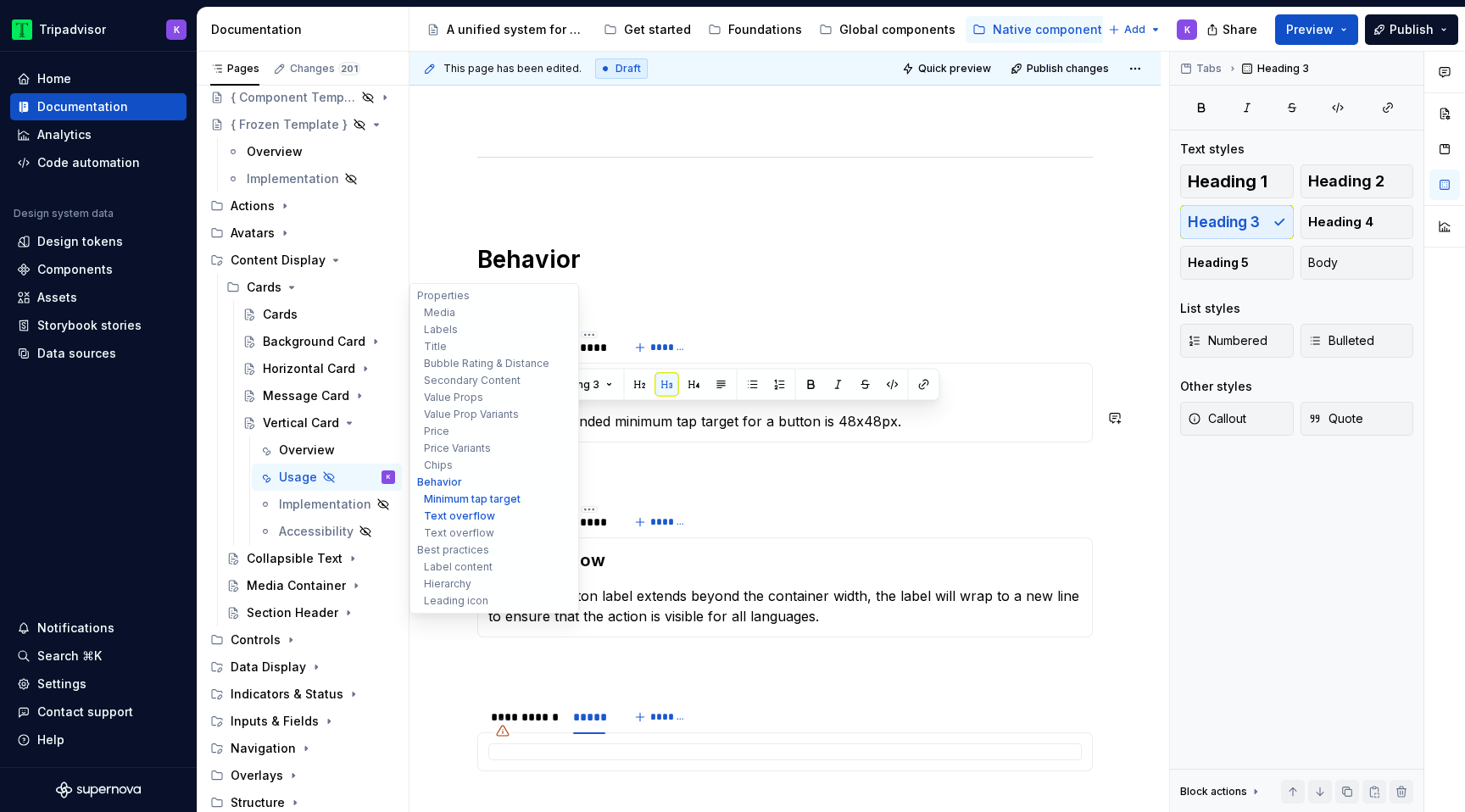
drag, startPoint x: 647, startPoint y: 420, endPoint x: 489, endPoint y: 419, distance: 158.0
click at [489, 398] on h3 "Minimum tap target" at bounding box center [785, 386] width 594 height 23
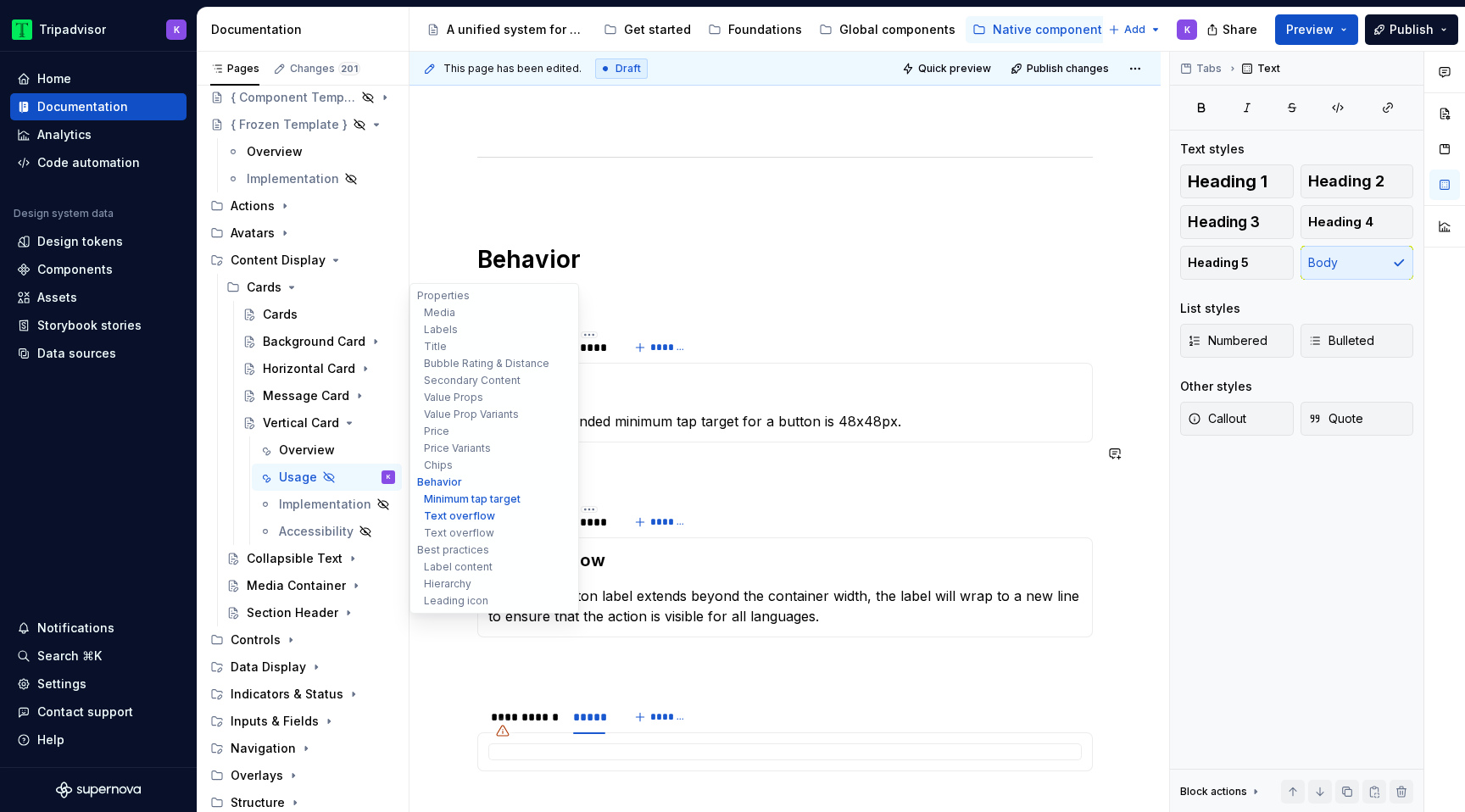
click at [559, 432] on p "The recommended minimum tap target for a button is 48x48px." at bounding box center [785, 420] width 594 height 20
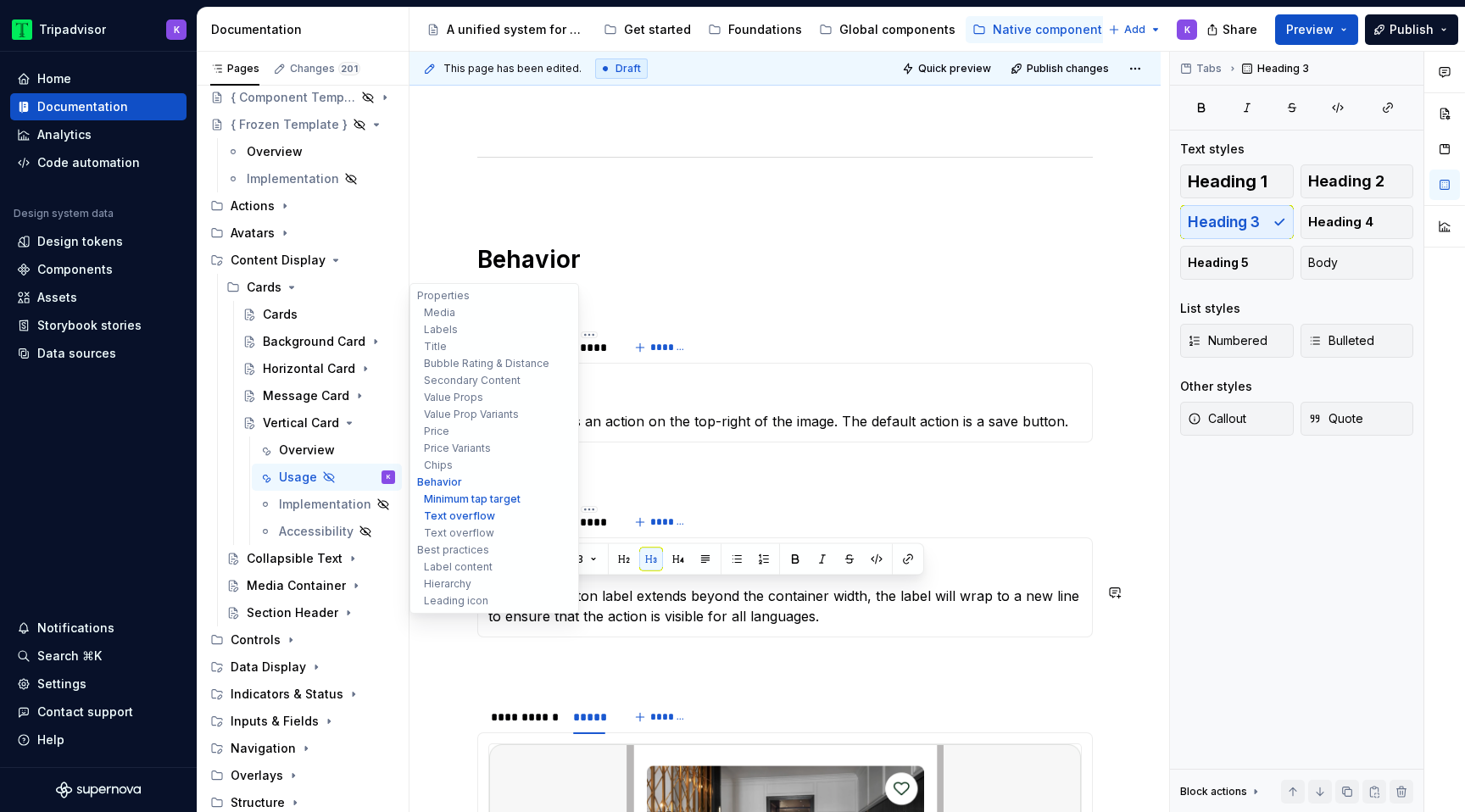
drag, startPoint x: 601, startPoint y: 593, endPoint x: 487, endPoint y: 592, distance: 114.0
click at [487, 592] on div "Text overflow When the button label extends beyond the container width, the lab…" at bounding box center [784, 587] width 615 height 100
click at [671, 627] on p "When the button label extends beyond the container width, the label will wrap t…" at bounding box center [785, 606] width 594 height 41
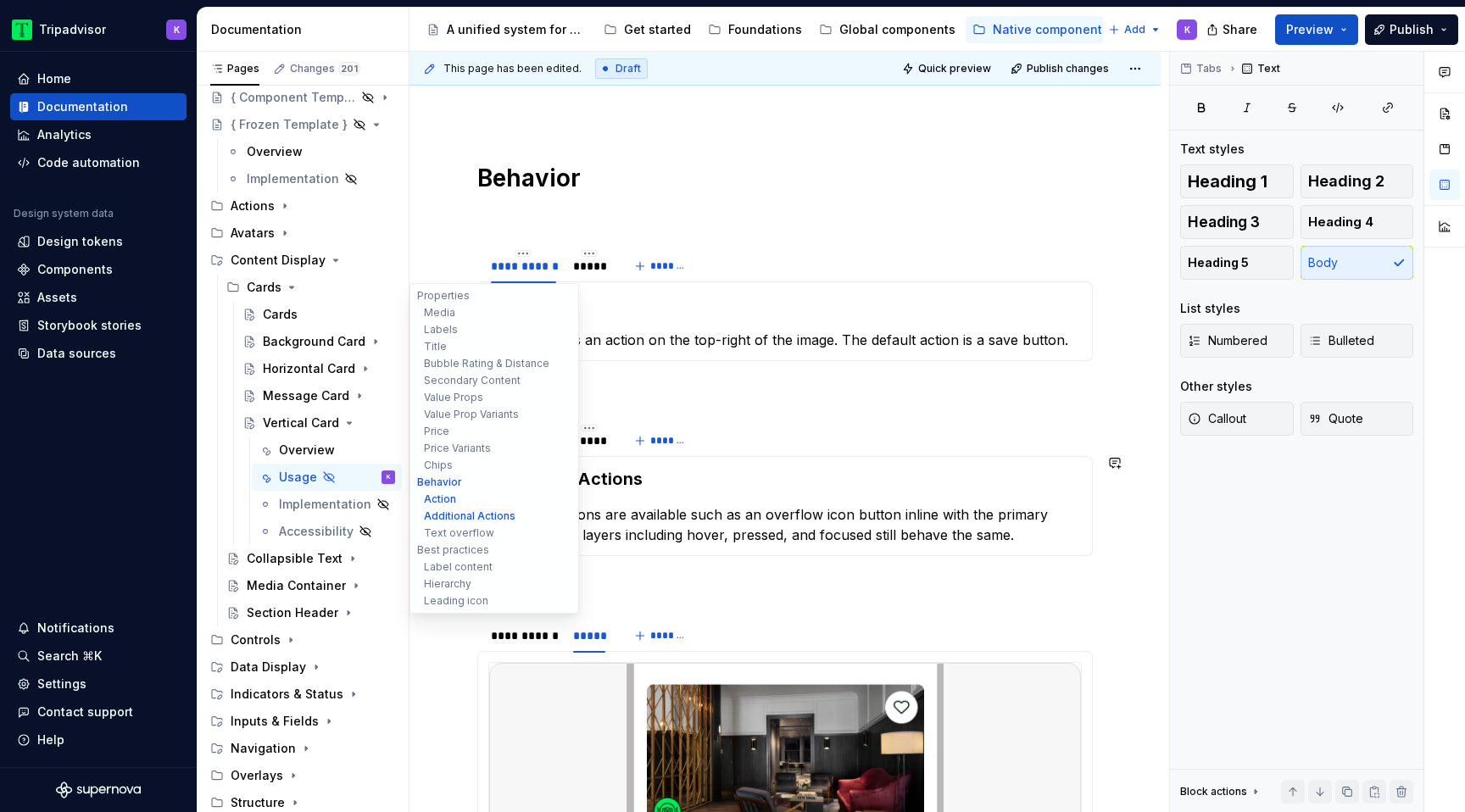
scroll to position [4108, 0]
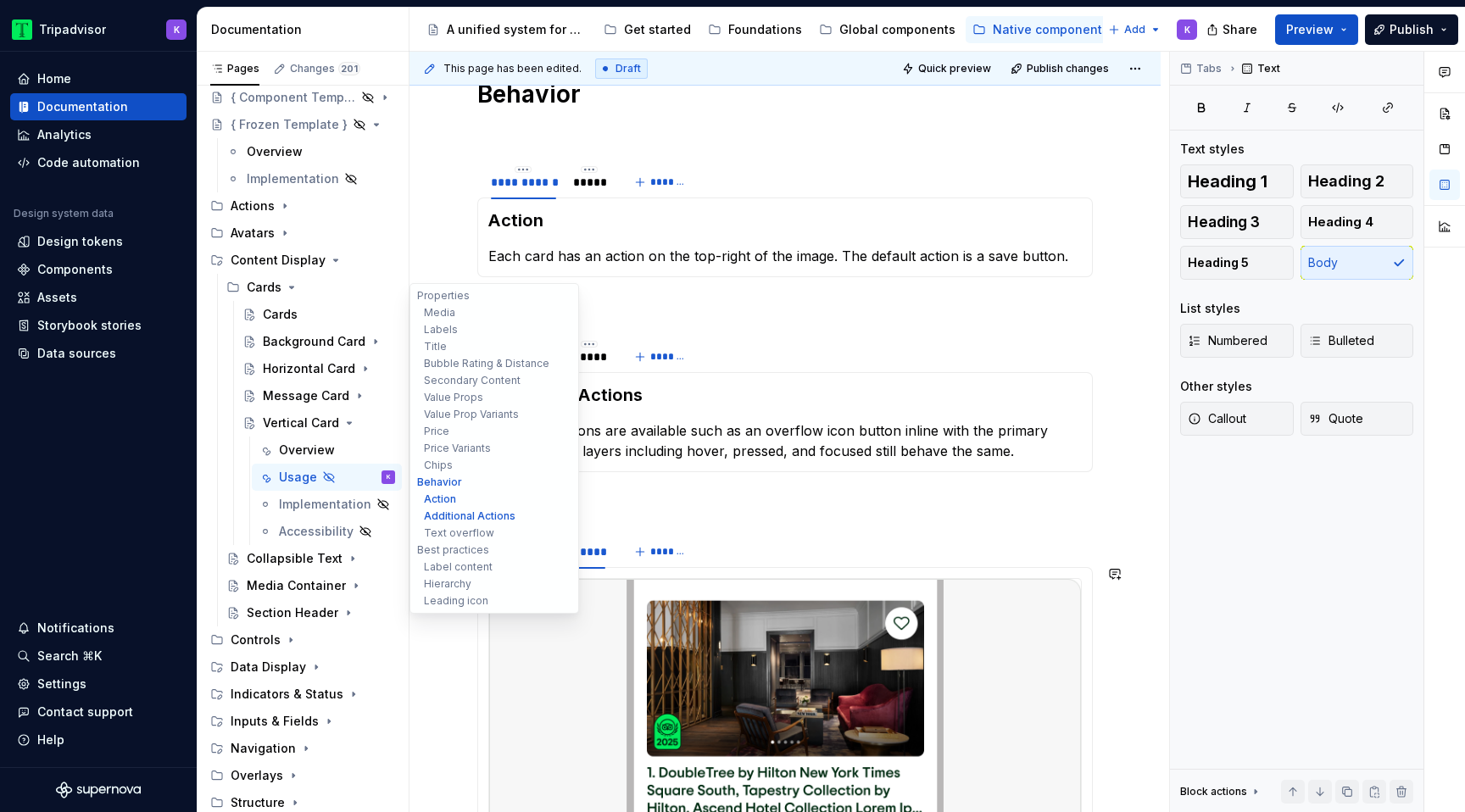
click at [546, 564] on div "**********" at bounding box center [523, 552] width 79 height 23
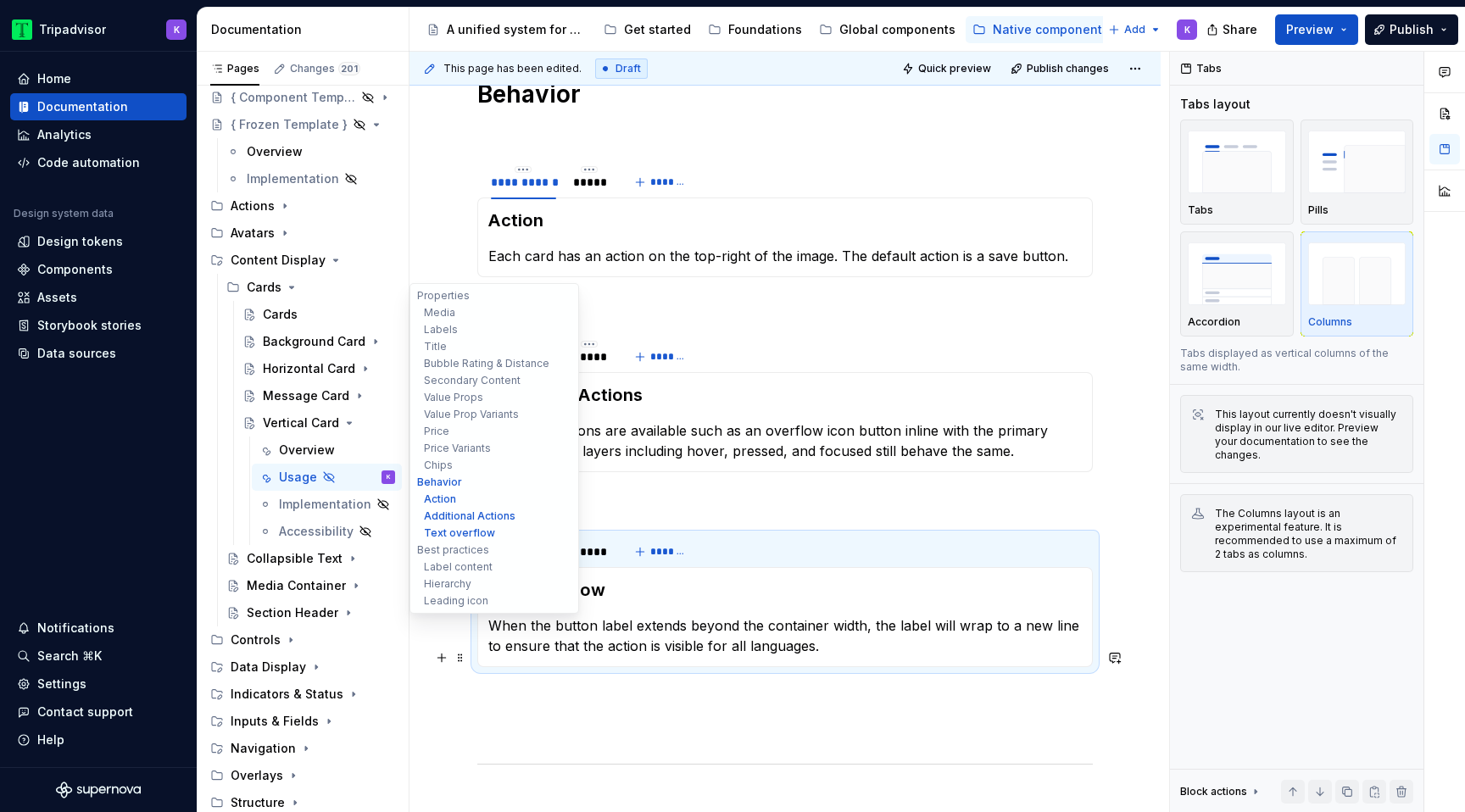
click at [601, 656] on p "When the button label extends beyond the container width, the label will wrap t…" at bounding box center [785, 635] width 594 height 41
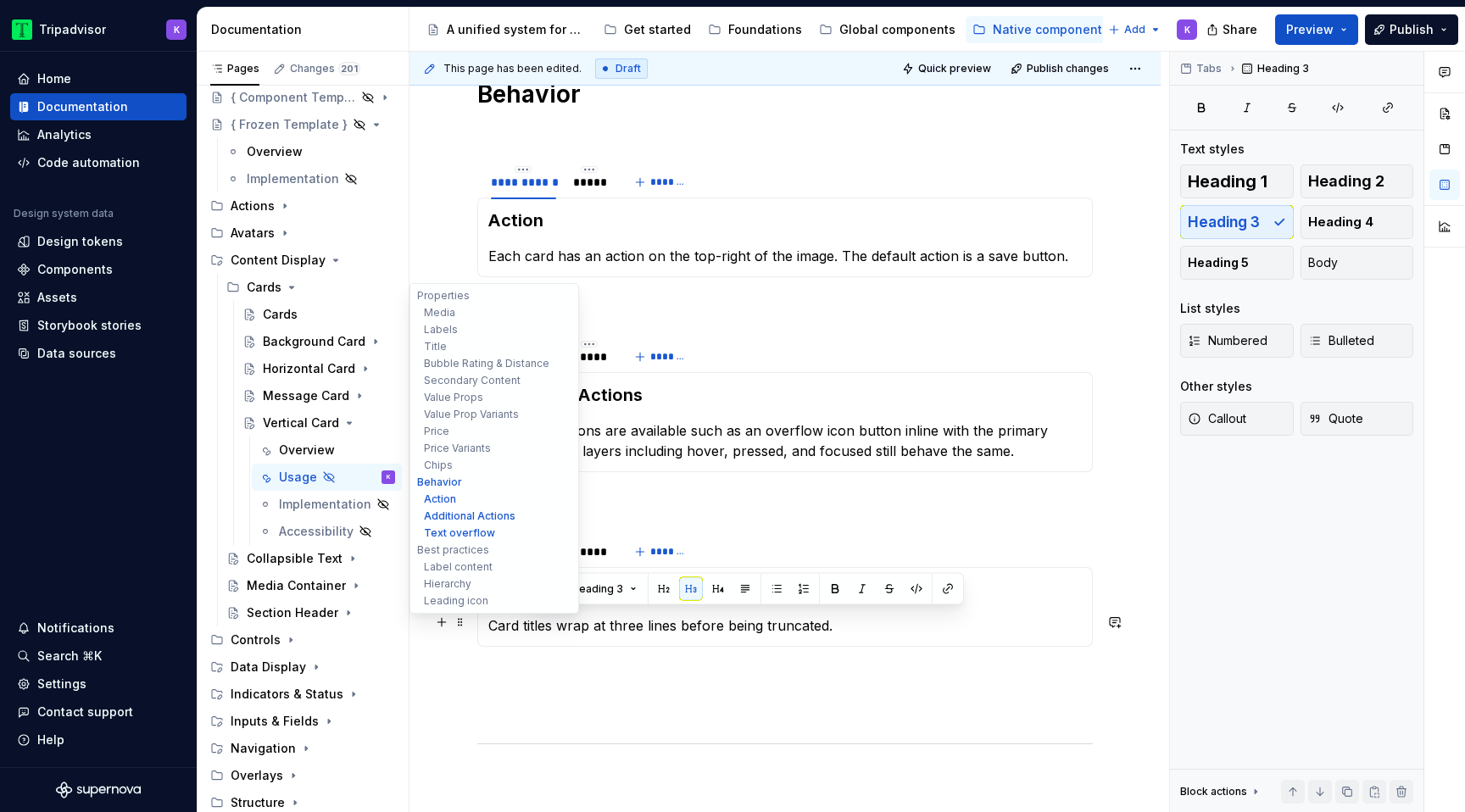
drag, startPoint x: 529, startPoint y: 629, endPoint x: 648, endPoint y: 629, distance: 119.0
click at [648, 602] on h3 "Text overflow" at bounding box center [785, 589] width 594 height 23
click at [724, 513] on p at bounding box center [784, 502] width 615 height 20
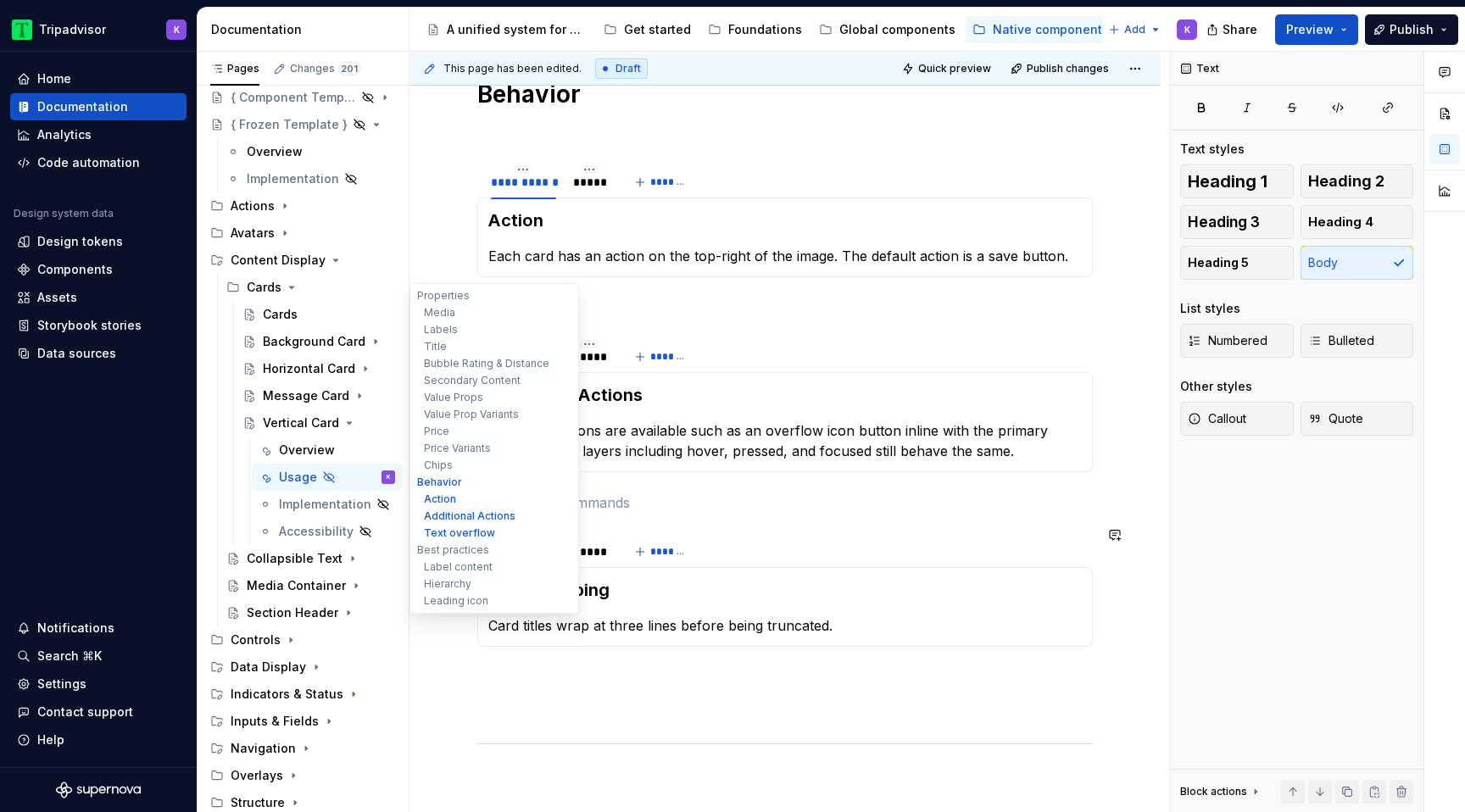
click at [724, 513] on p at bounding box center [784, 502] width 615 height 20
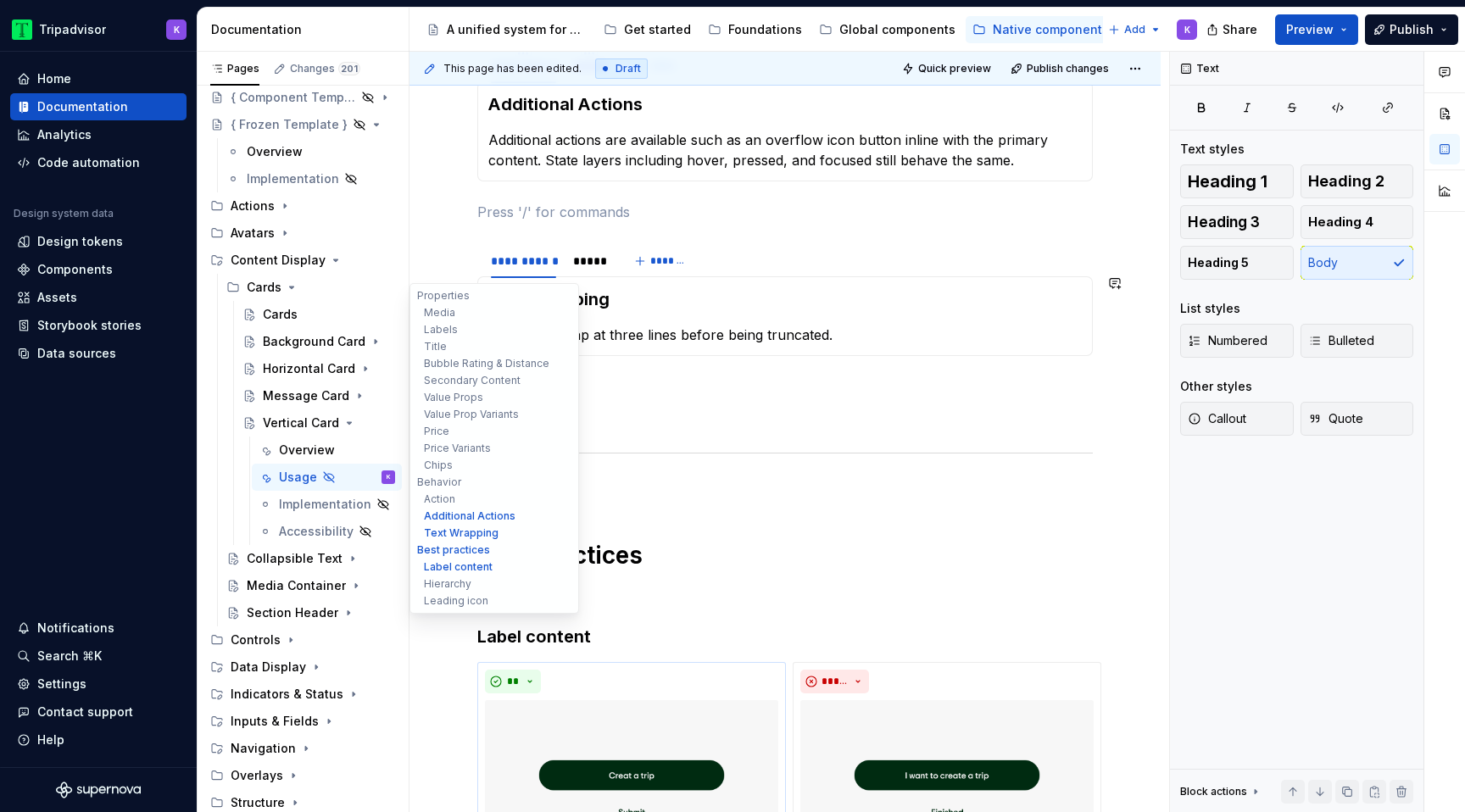
scroll to position [4328, 0]
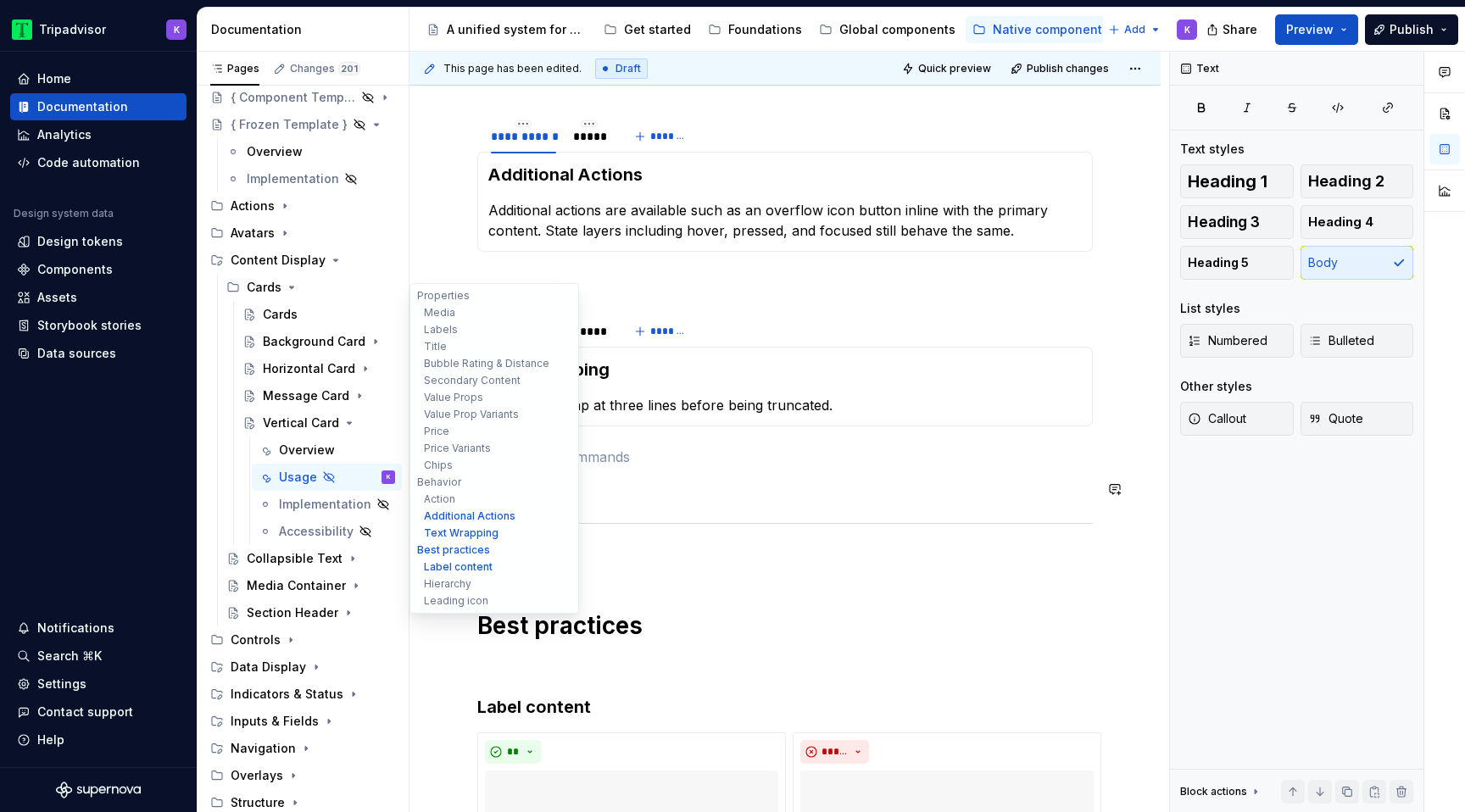
click at [681, 467] on p at bounding box center [784, 456] width 615 height 20
click at [461, 353] on span at bounding box center [460, 355] width 14 height 23
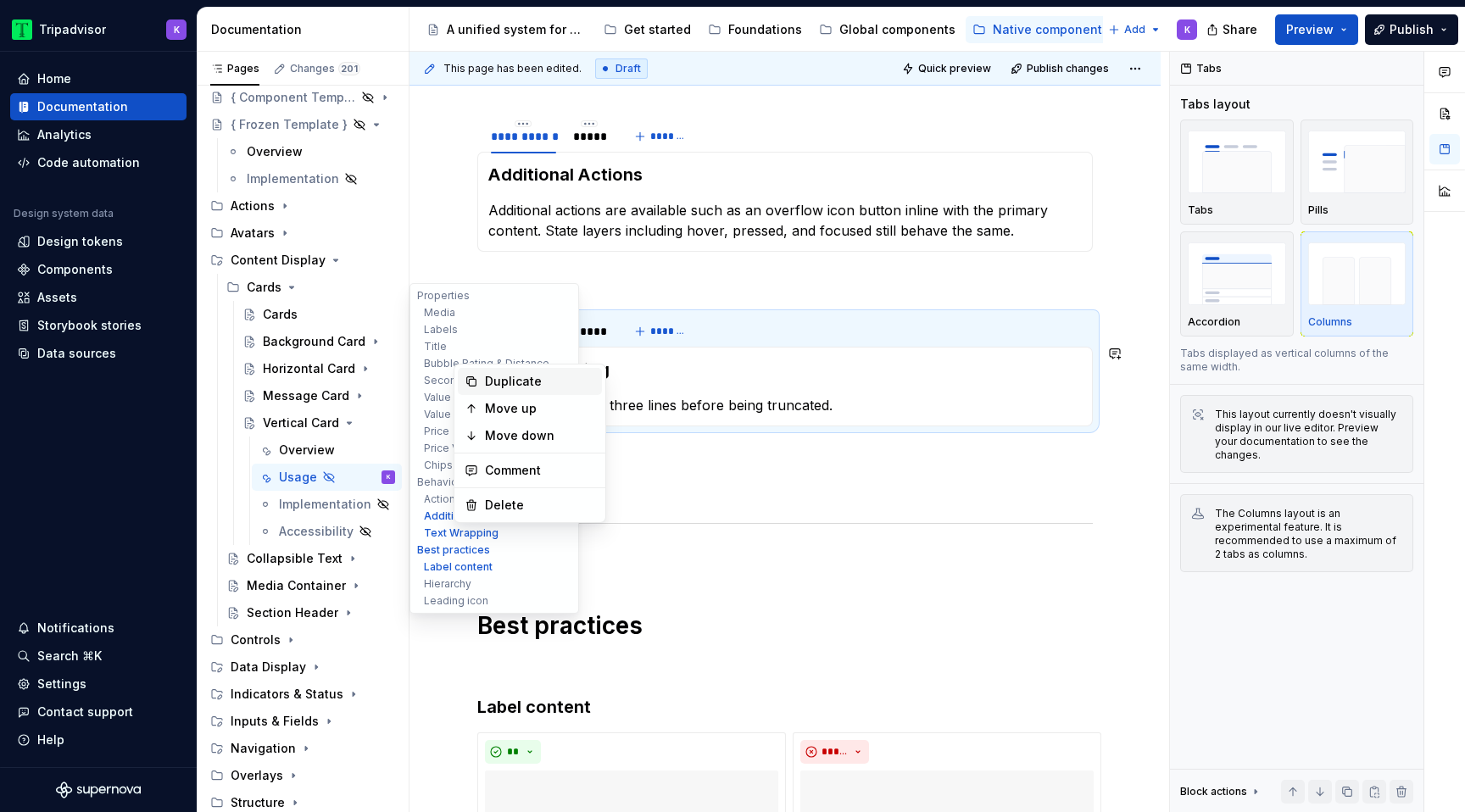
click at [504, 381] on div "Duplicate" at bounding box center [540, 381] width 111 height 17
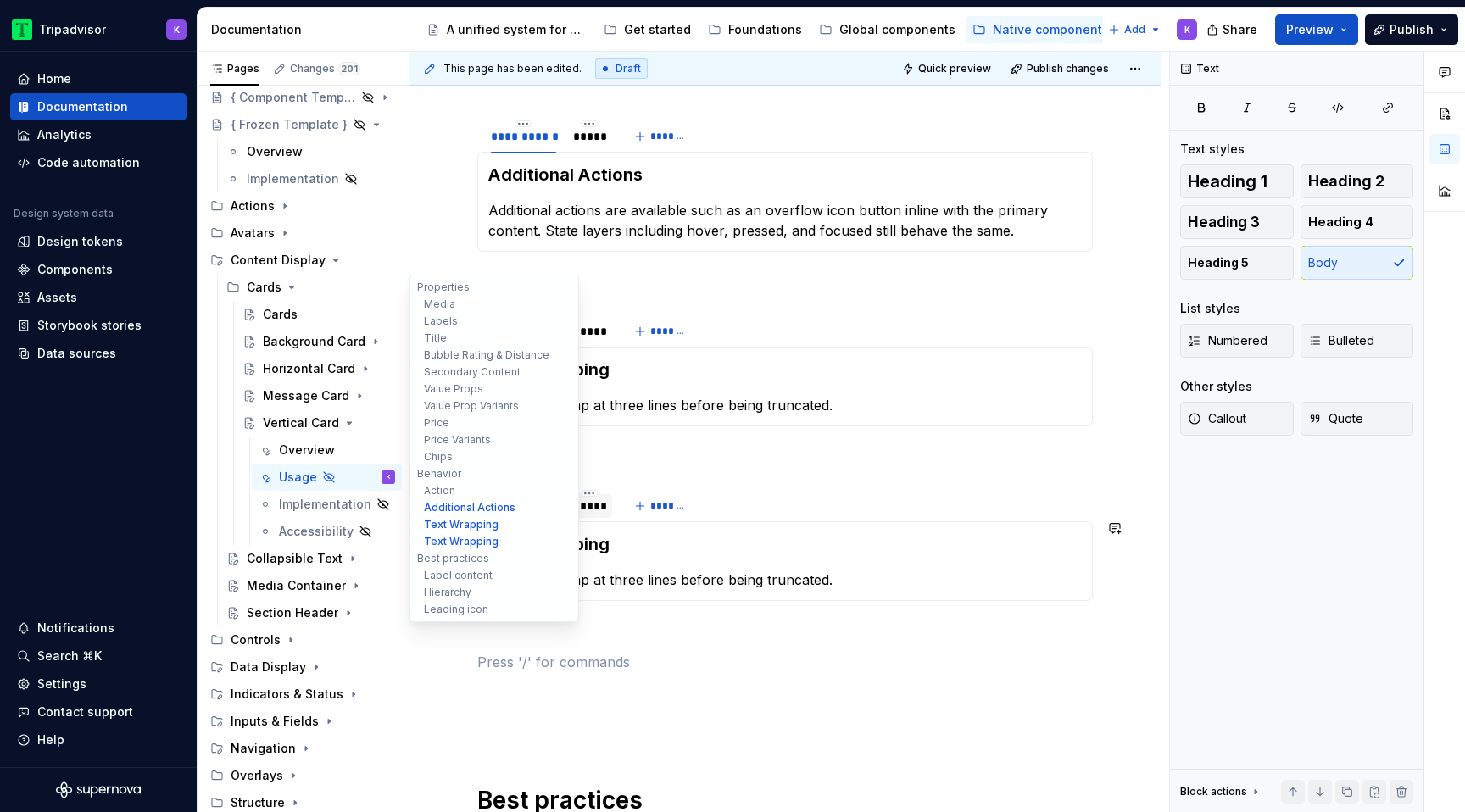
click at [594, 514] on div "*****" at bounding box center [589, 506] width 32 height 17
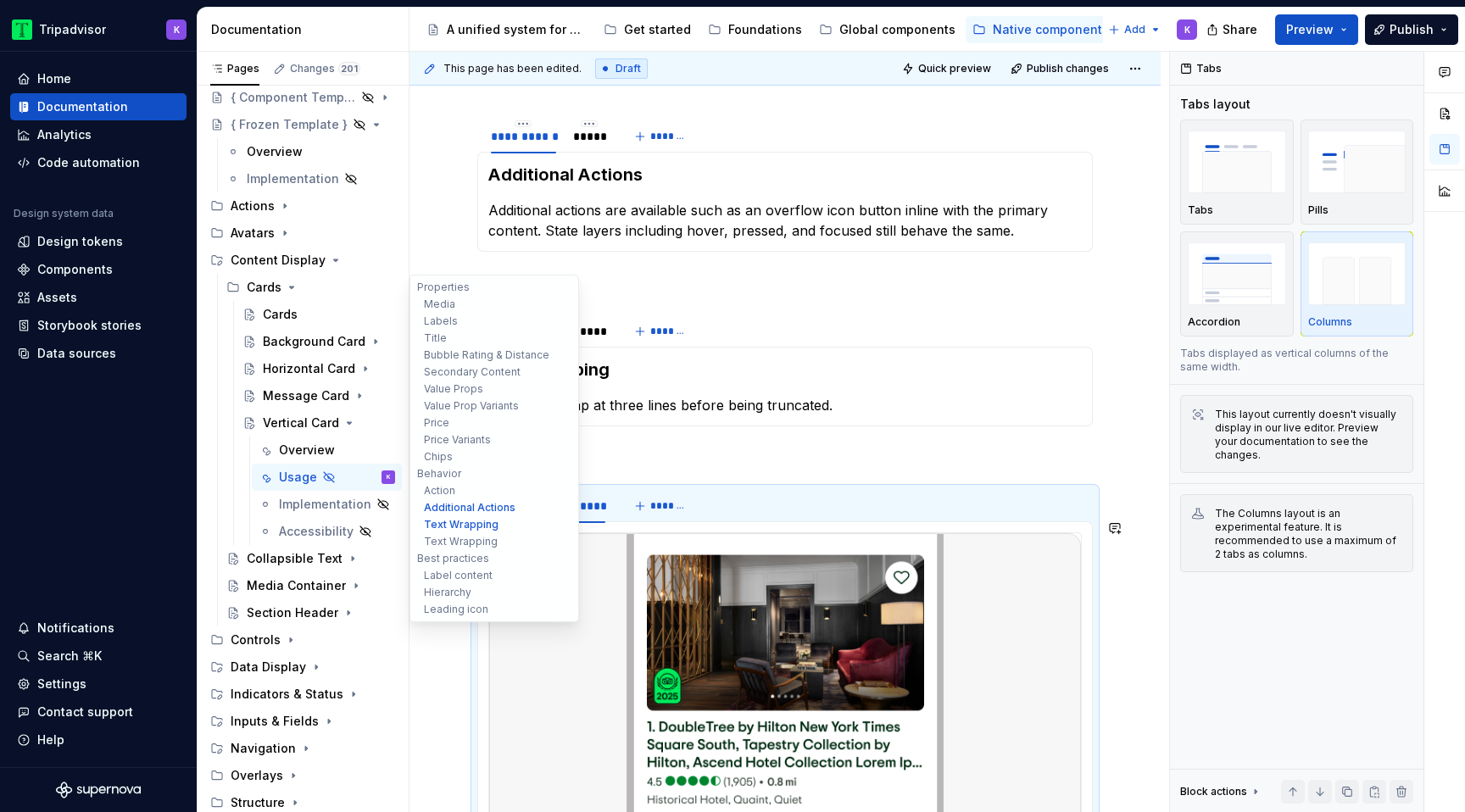
click at [826, 659] on img at bounding box center [785, 695] width 592 height 323
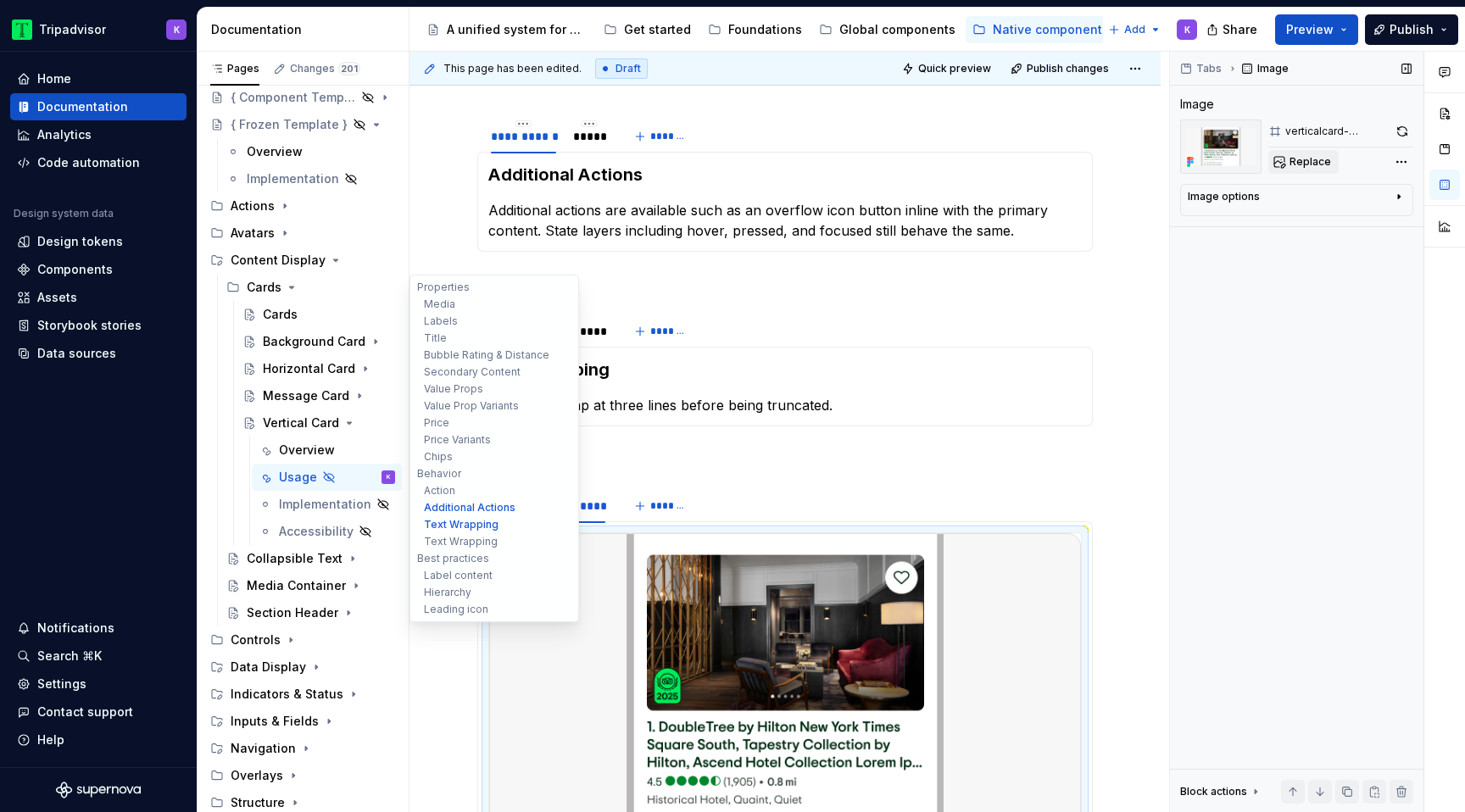
click at [1308, 163] on span "Replace" at bounding box center [1311, 162] width 42 height 14
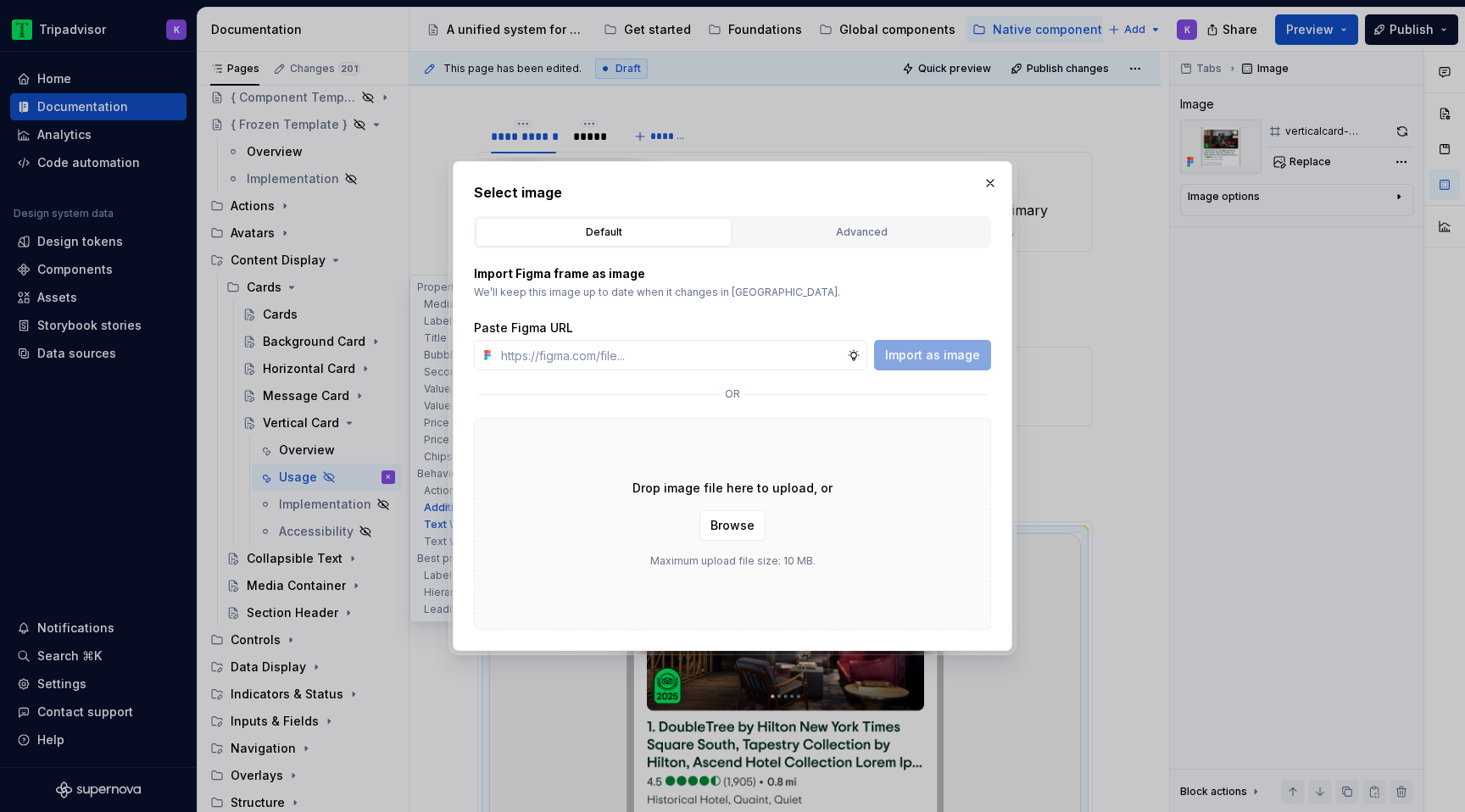
type textarea "*"
type input "[URL][DOMAIN_NAME]"
click at [931, 349] on span "Import as image" at bounding box center [932, 354] width 95 height 17
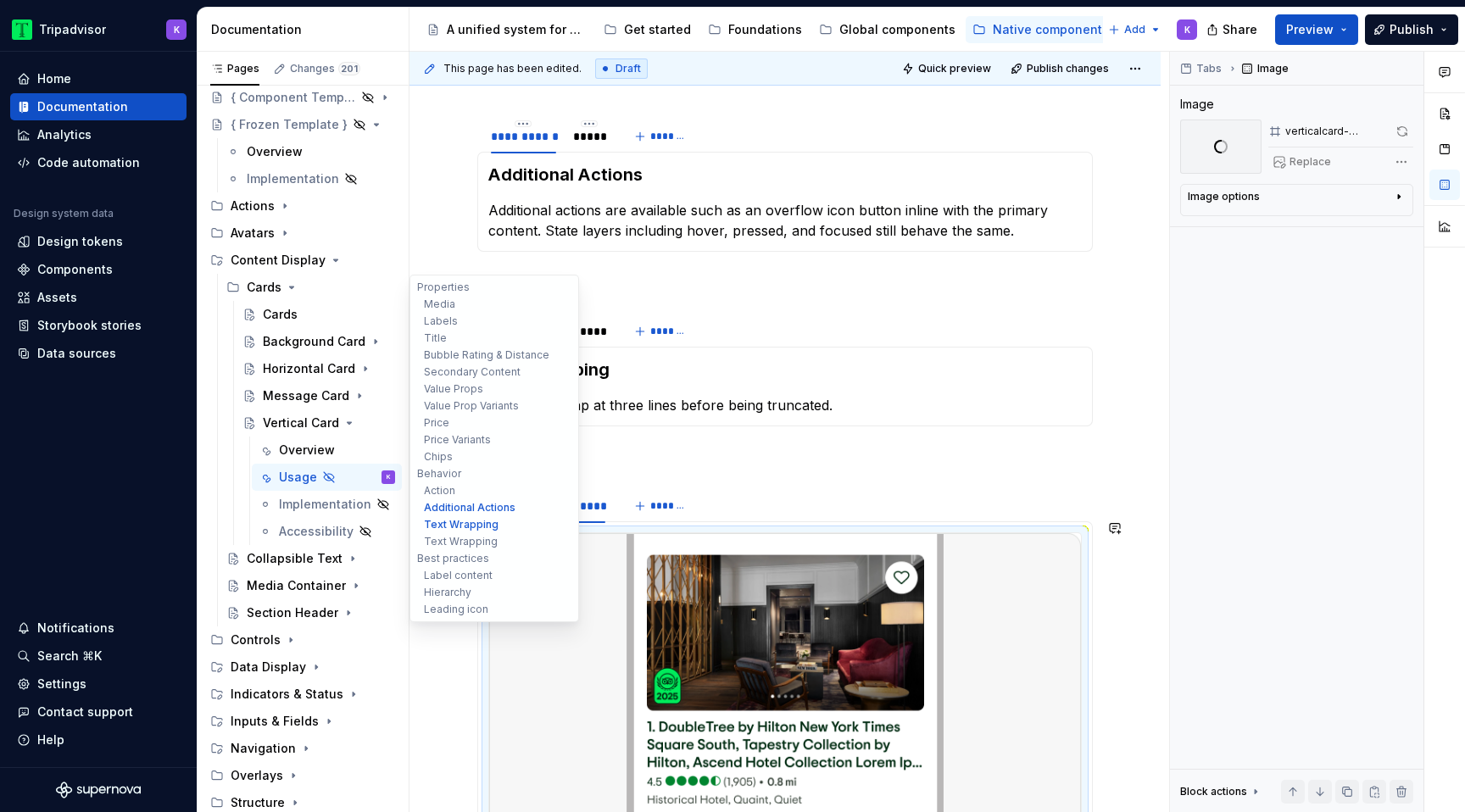
click at [528, 514] on div "**********" at bounding box center [523, 506] width 65 height 17
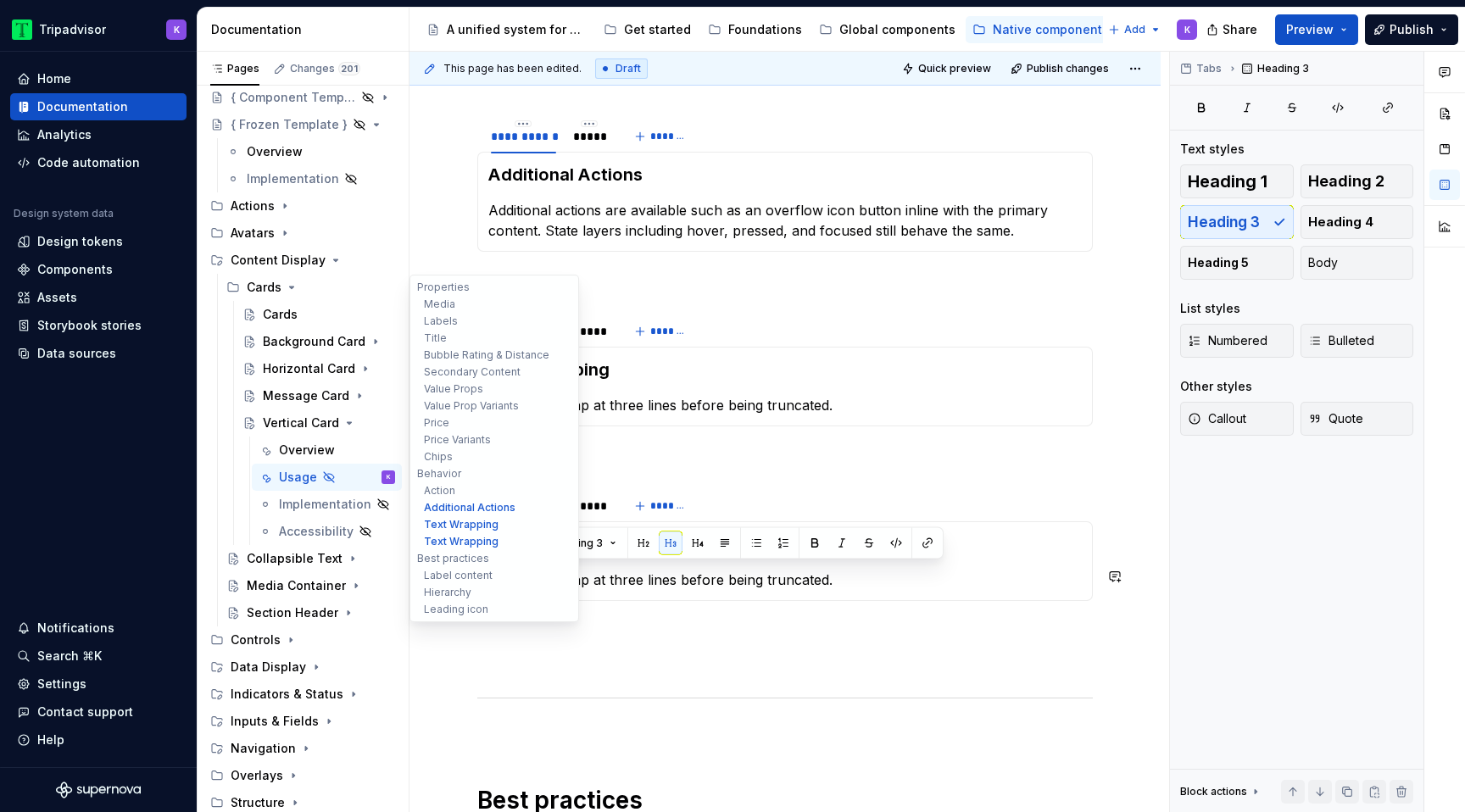
drag, startPoint x: 606, startPoint y: 574, endPoint x: 500, endPoint y: 574, distance: 106.0
click at [500, 556] on h3 "Text Wrapping" at bounding box center [785, 544] width 594 height 23
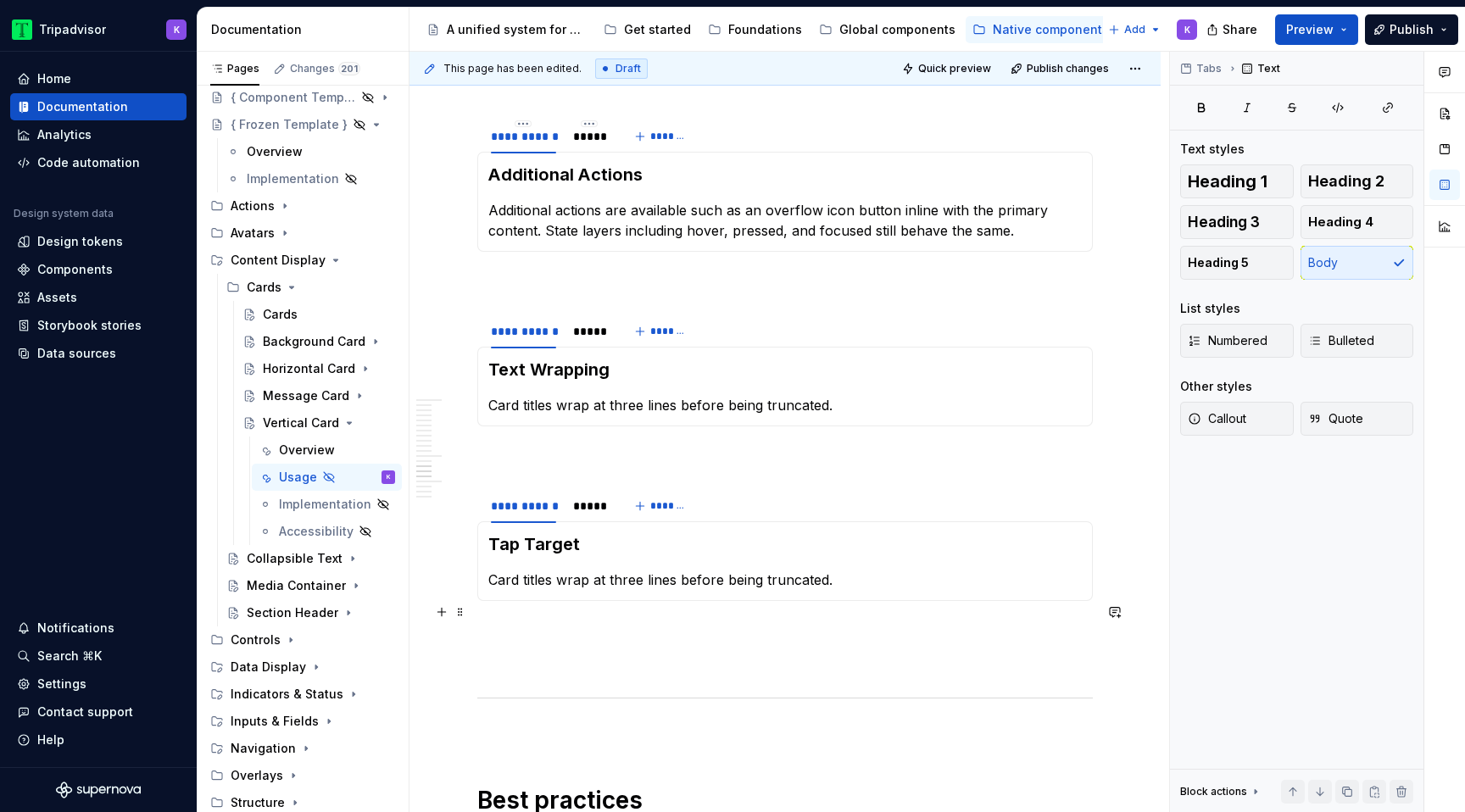
click at [608, 590] on p "Card titles wrap at three lines before being truncated." at bounding box center [785, 580] width 594 height 20
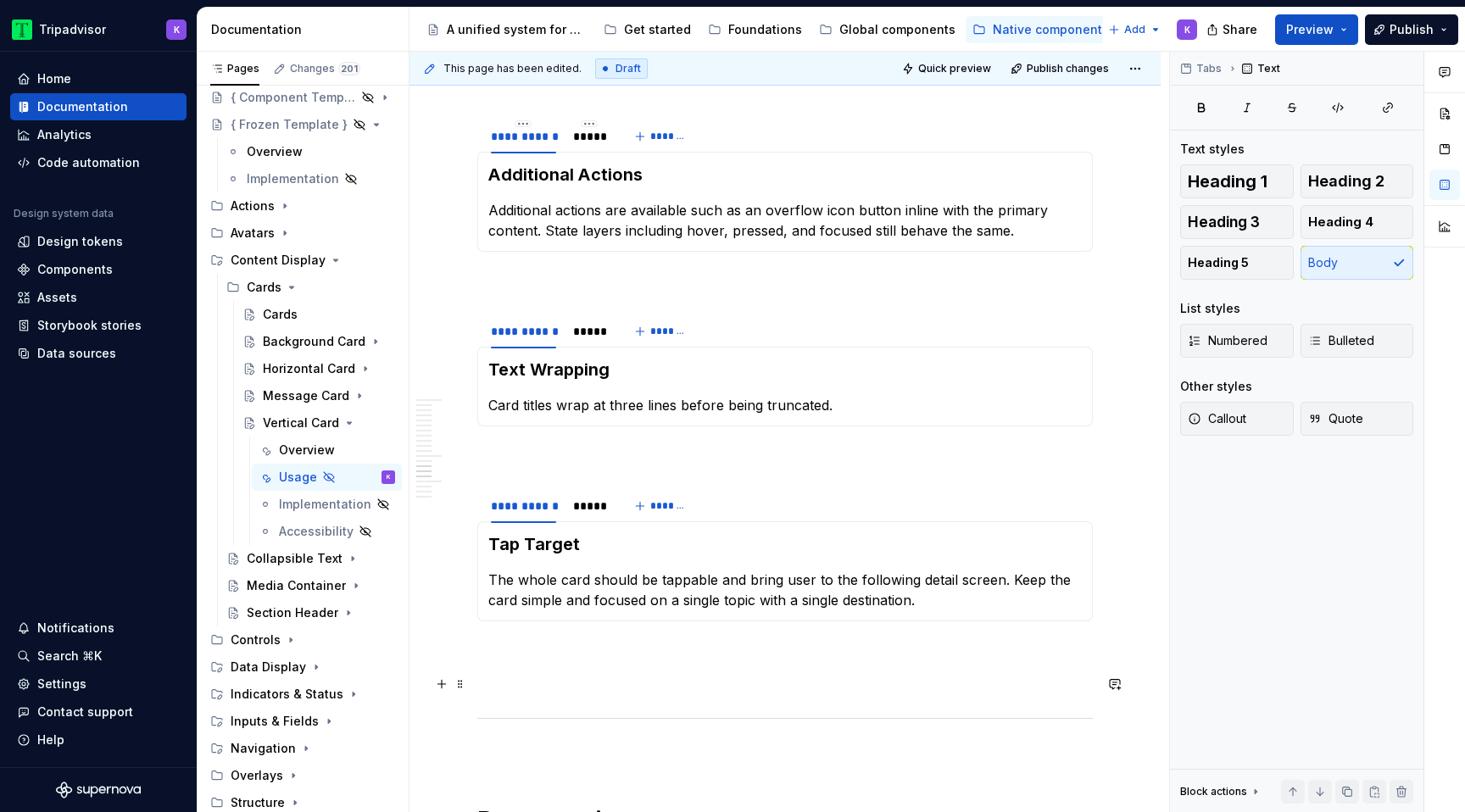
click at [590, 662] on p at bounding box center [784, 651] width 615 height 20
click at [626, 292] on p at bounding box center [784, 282] width 615 height 20
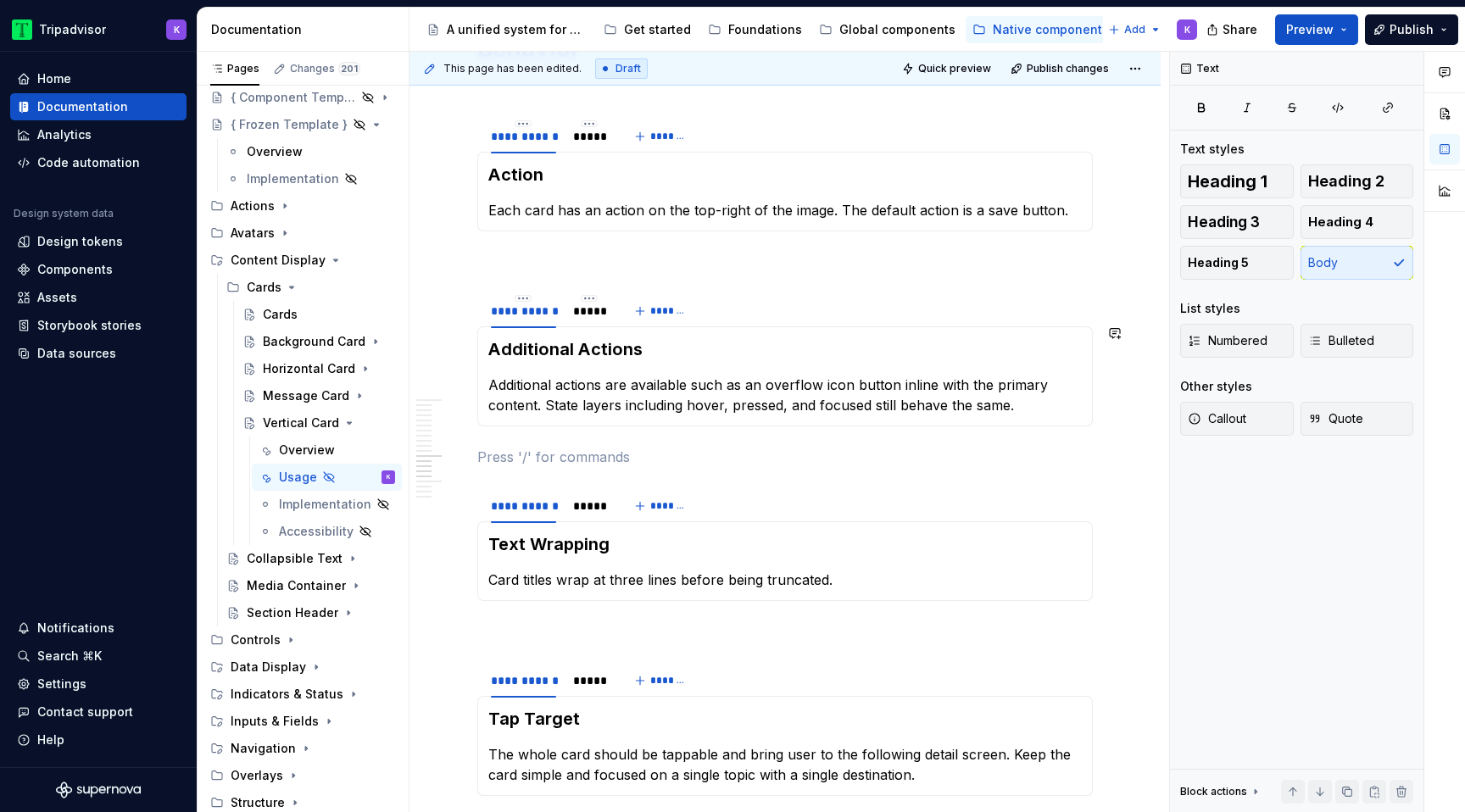
click at [628, 272] on p at bounding box center [784, 261] width 615 height 20
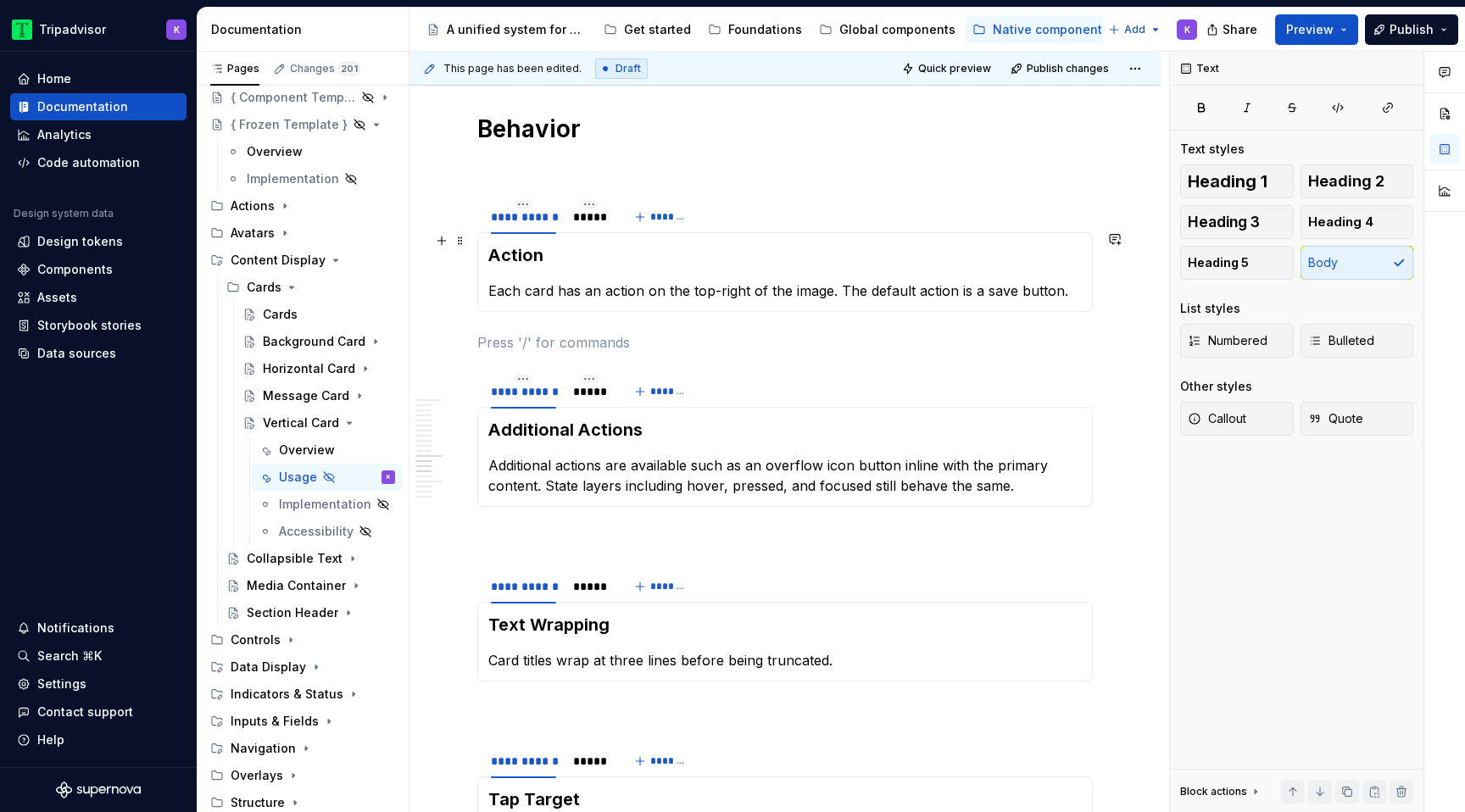
click at [633, 178] on p at bounding box center [784, 167] width 615 height 20
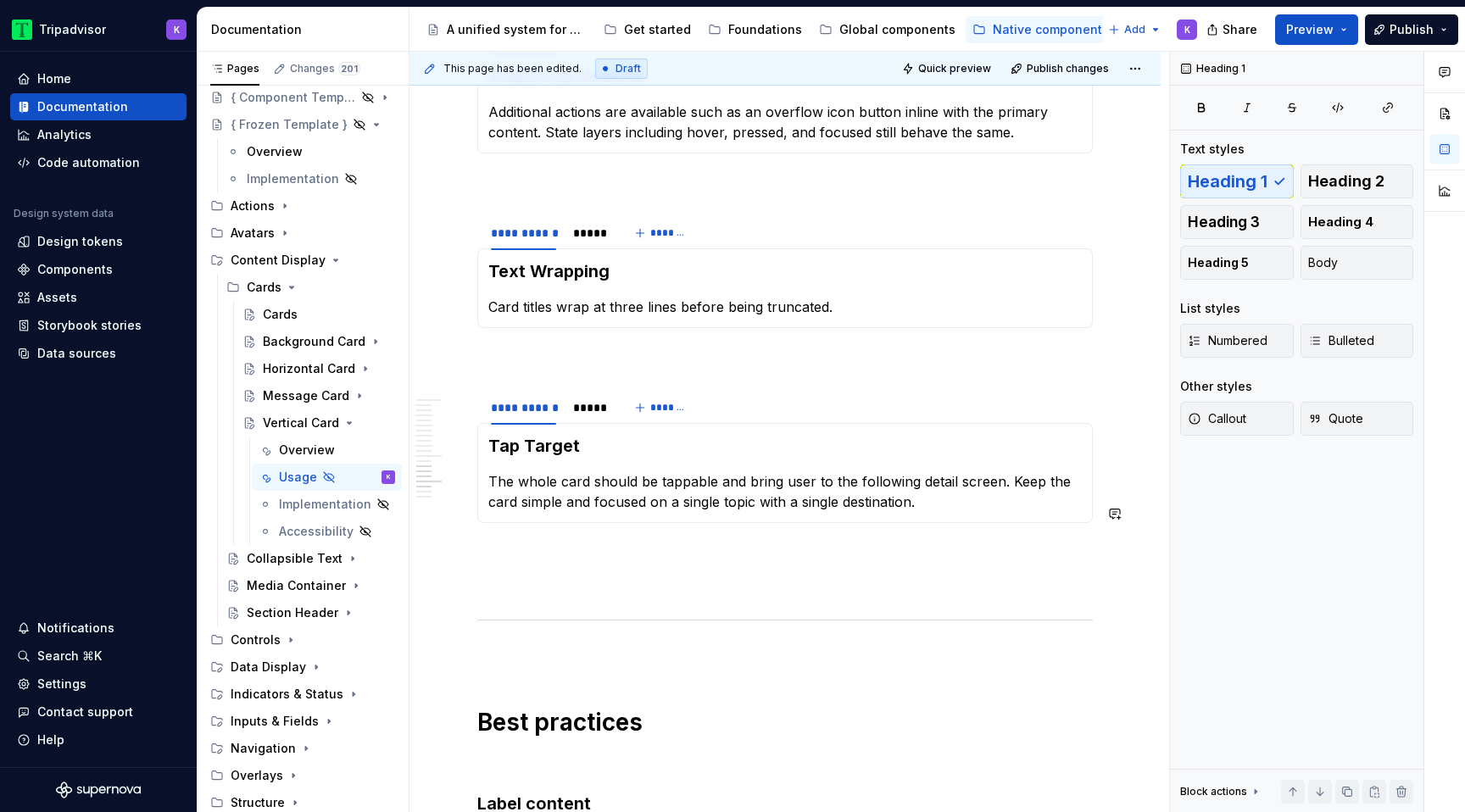
scroll to position [4501, 0]
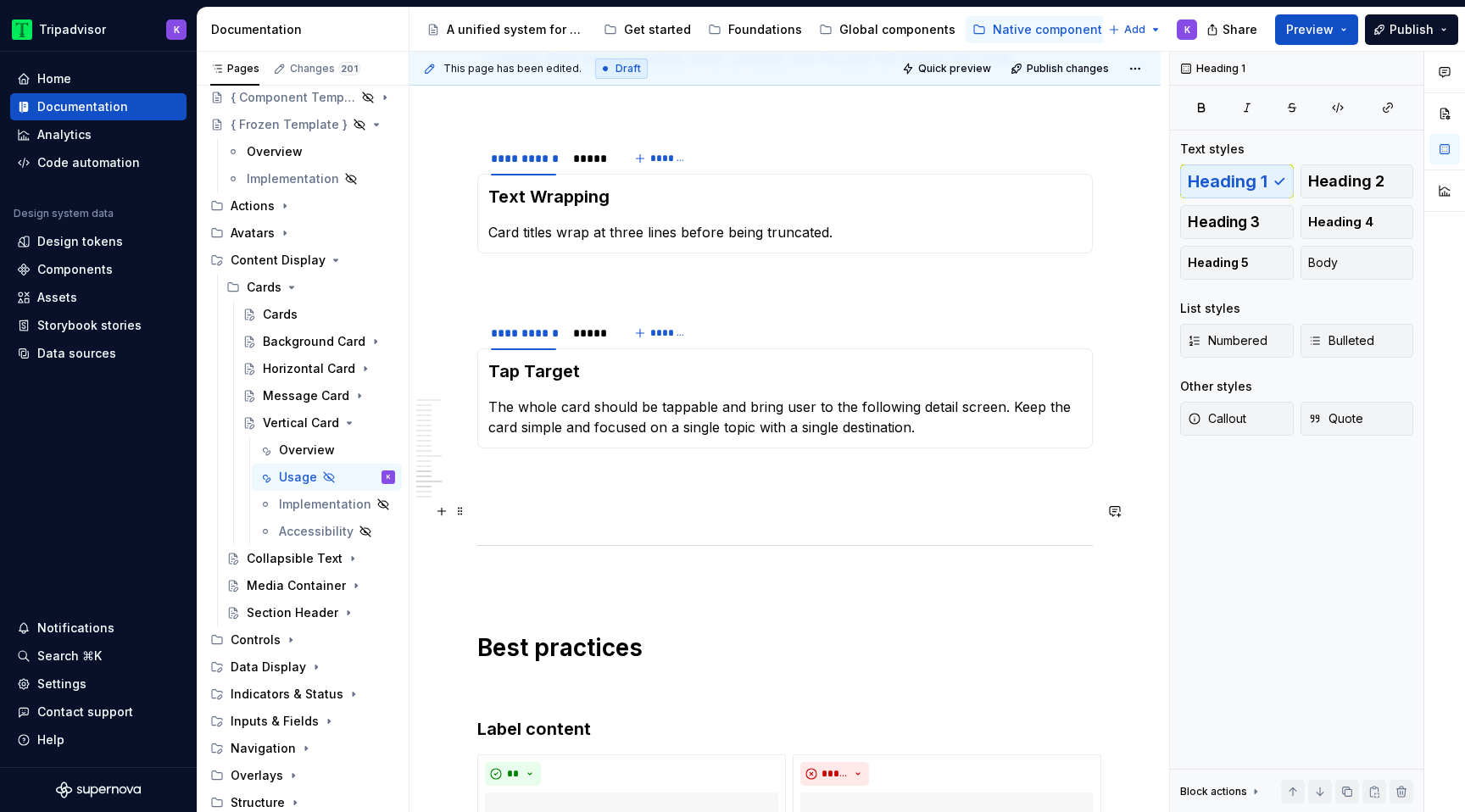
click at [545, 489] on p at bounding box center [784, 479] width 615 height 20
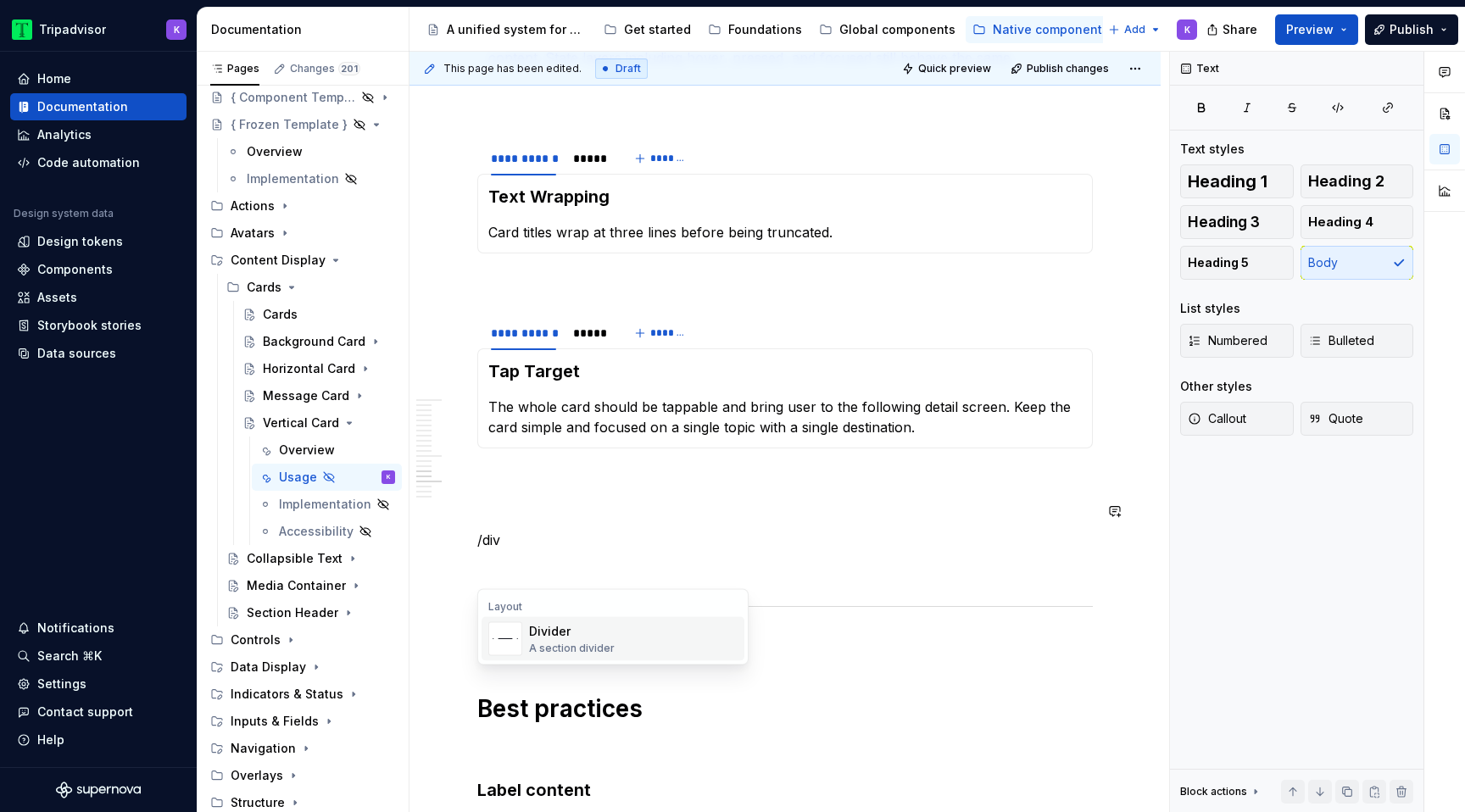
click at [574, 629] on div "Divider" at bounding box center [572, 631] width 85 height 17
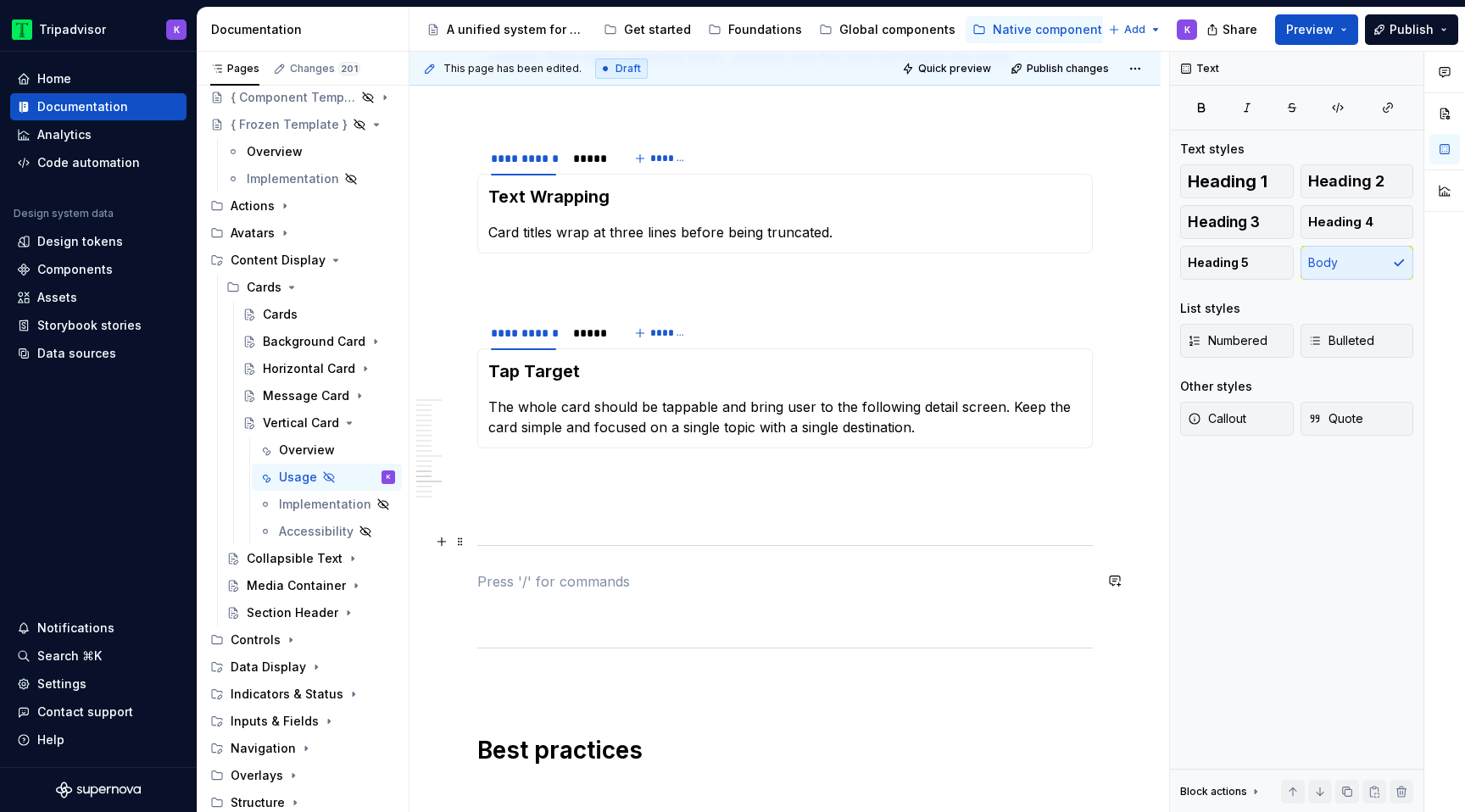
click at [550, 520] on p at bounding box center [784, 509] width 615 height 20
click at [526, 622] on p at bounding box center [784, 612] width 615 height 20
click at [1245, 183] on span "Heading 1" at bounding box center [1228, 181] width 80 height 17
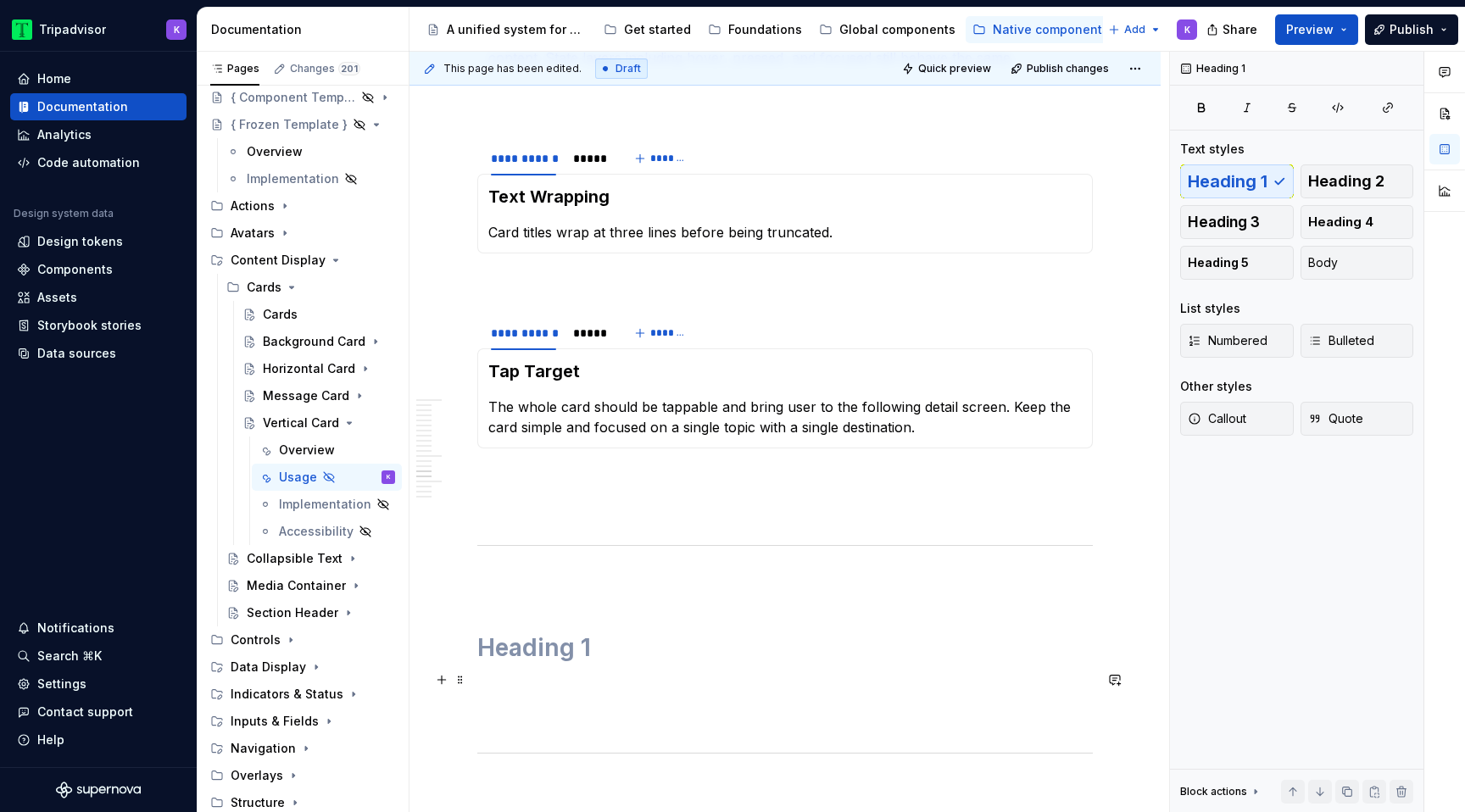
click at [668, 663] on h1 at bounding box center [784, 648] width 615 height 30
click at [635, 592] on p at bounding box center [784, 581] width 615 height 20
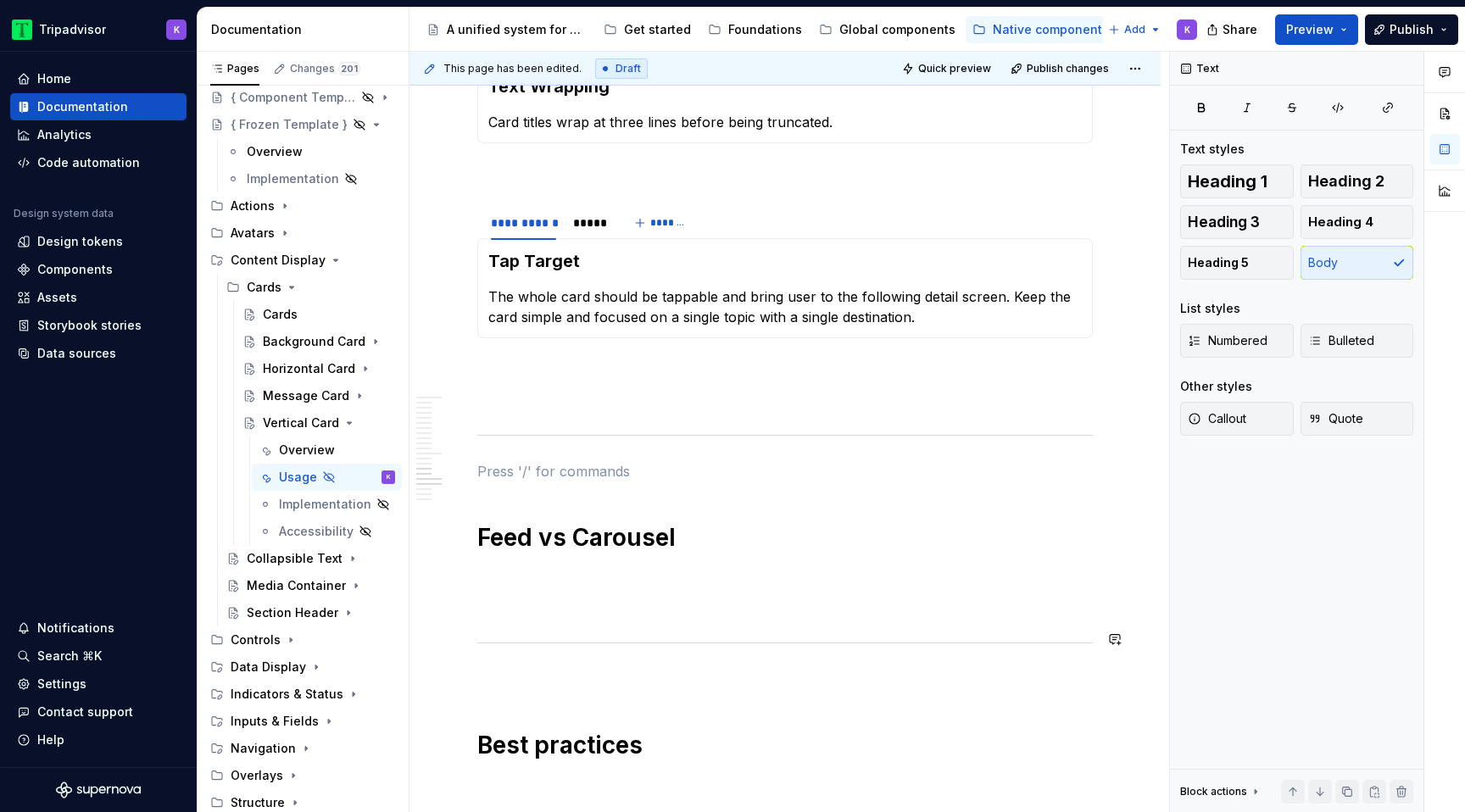
scroll to position [4688, 0]
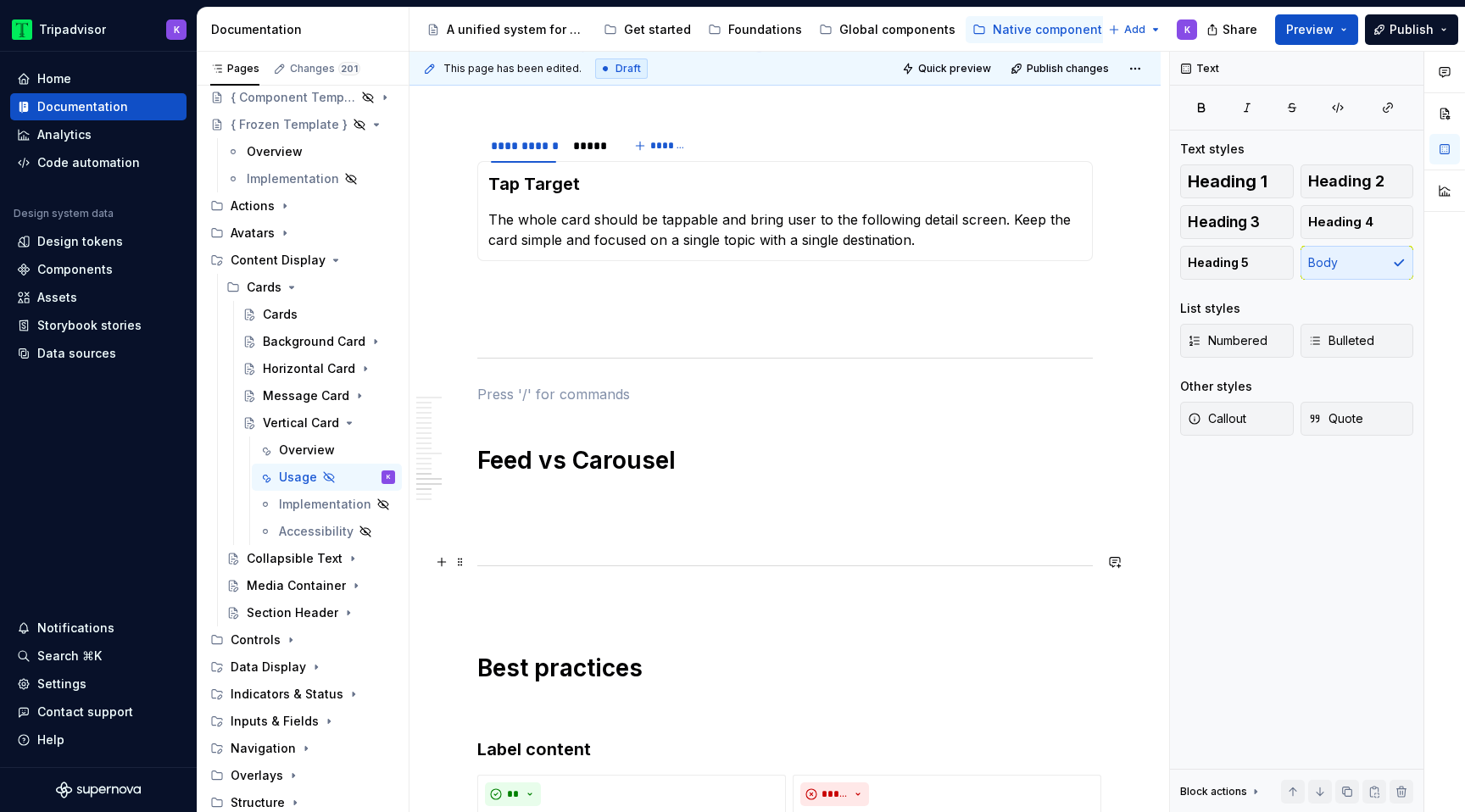
click at [606, 540] on p at bounding box center [784, 529] width 615 height 20
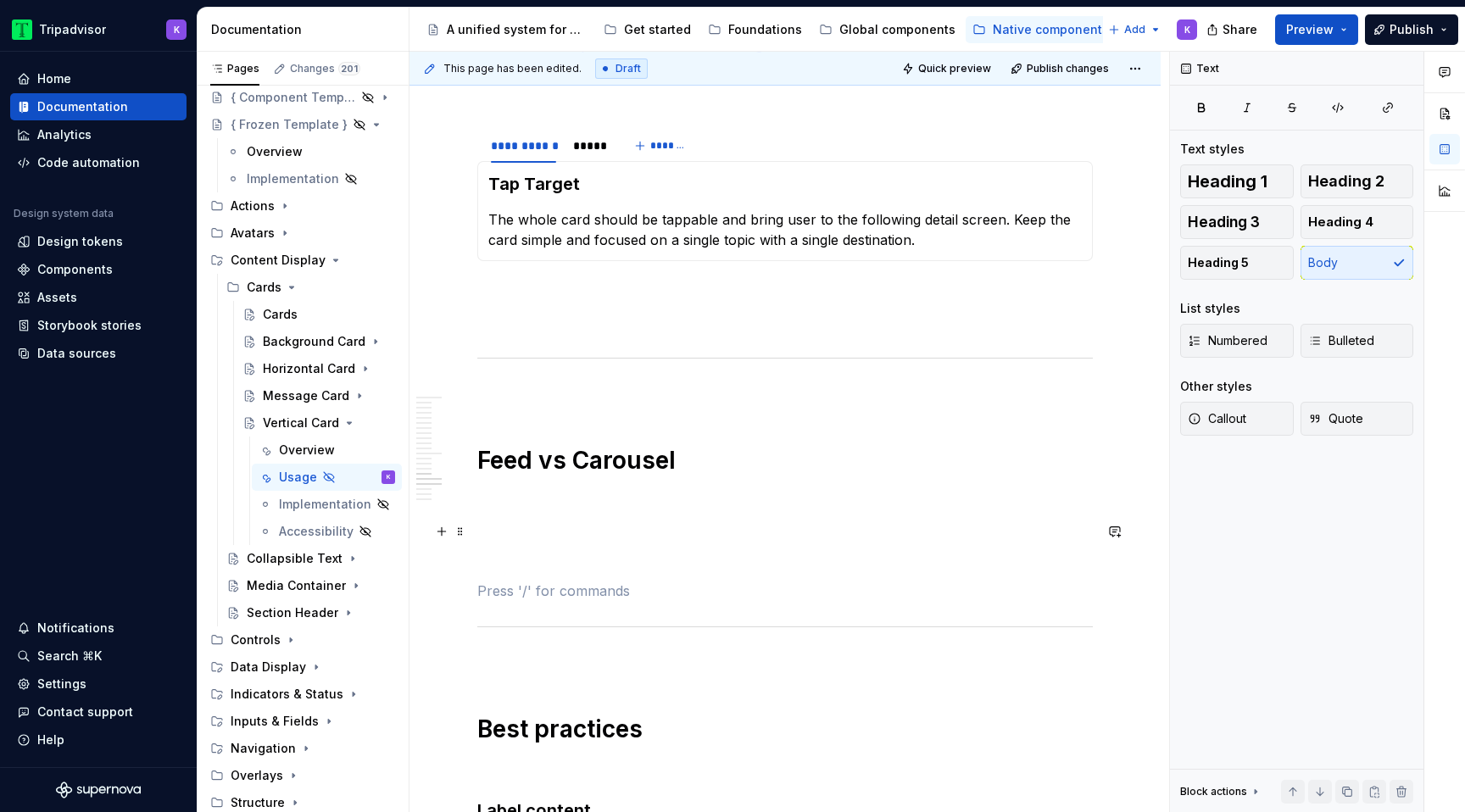
click at [578, 509] on p at bounding box center [784, 499] width 615 height 20
click at [577, 509] on p at bounding box center [784, 499] width 615 height 20
click at [309, 448] on div "Overview" at bounding box center [306, 450] width 56 height 17
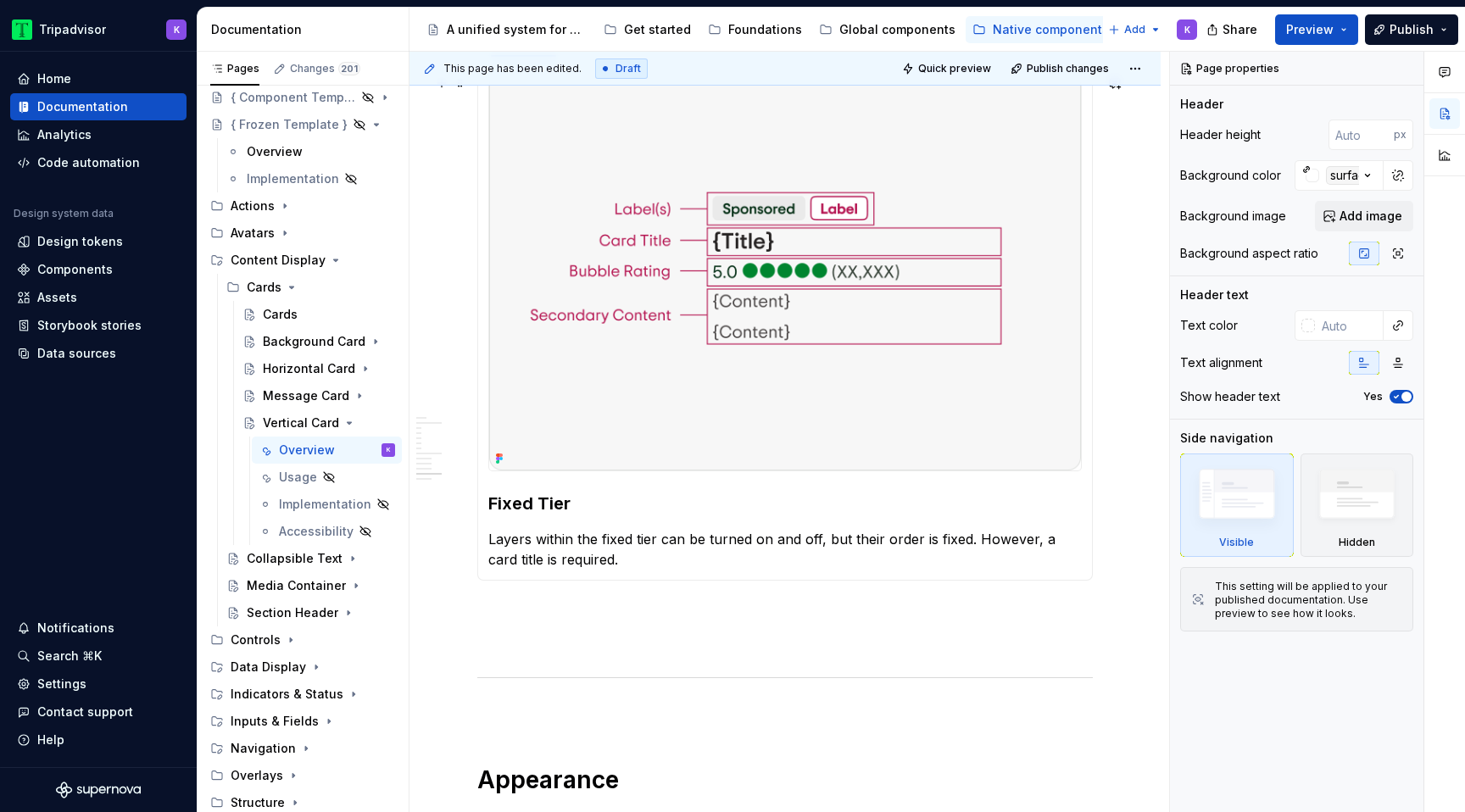
scroll to position [3135, 0]
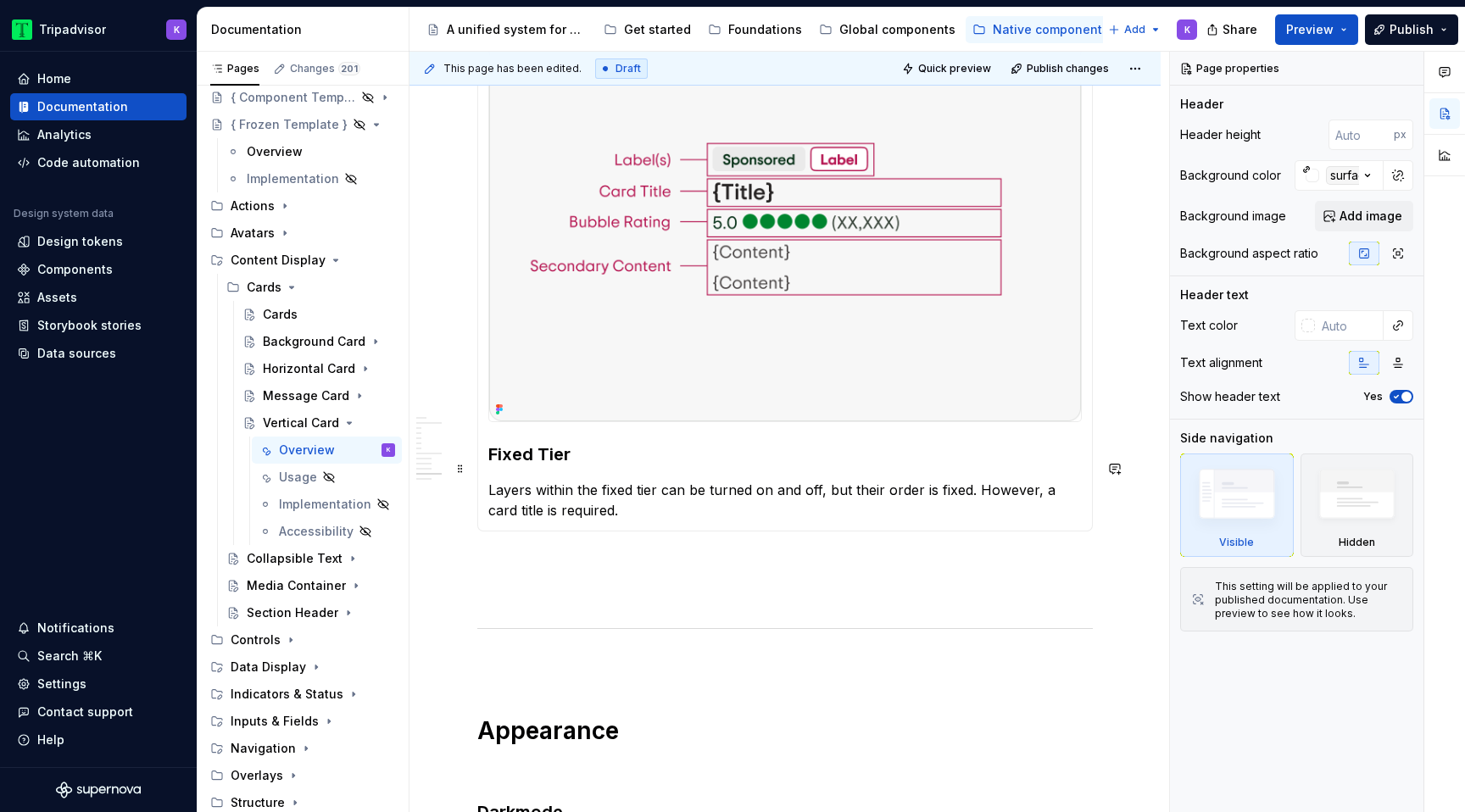
click at [554, 466] on h3 "Fixed Tier" at bounding box center [785, 453] width 594 height 23
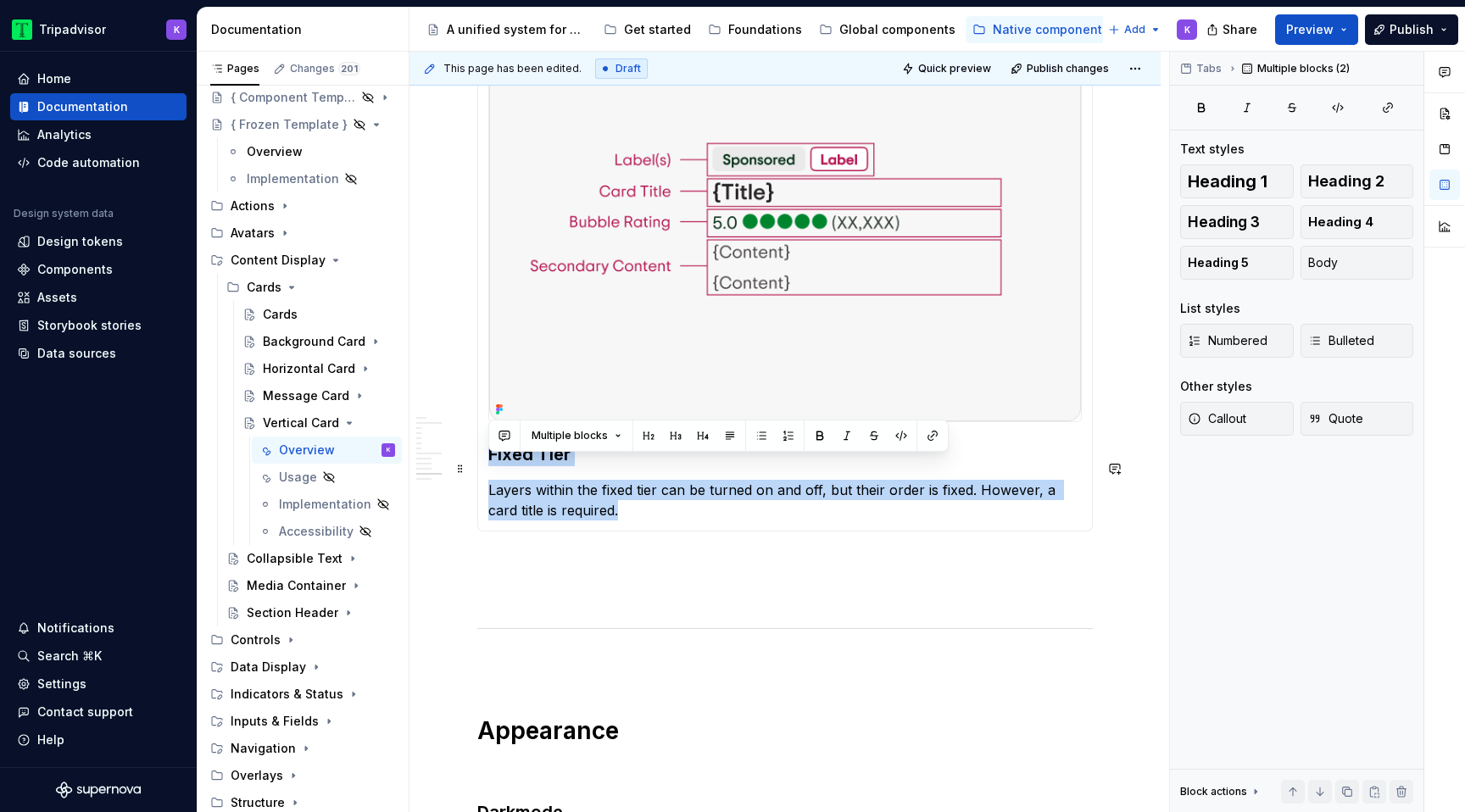
drag, startPoint x: 595, startPoint y: 521, endPoint x: 493, endPoint y: 471, distance: 113.6
click at [493, 471] on section-item-column "Fixed Tier Layers within the fixed tier can be turned on and off, but their ord…" at bounding box center [785, 269] width 594 height 505
copy section-item-column "Fixed Tier Layers within the fixed tier can be turned on and off, but their ord…"
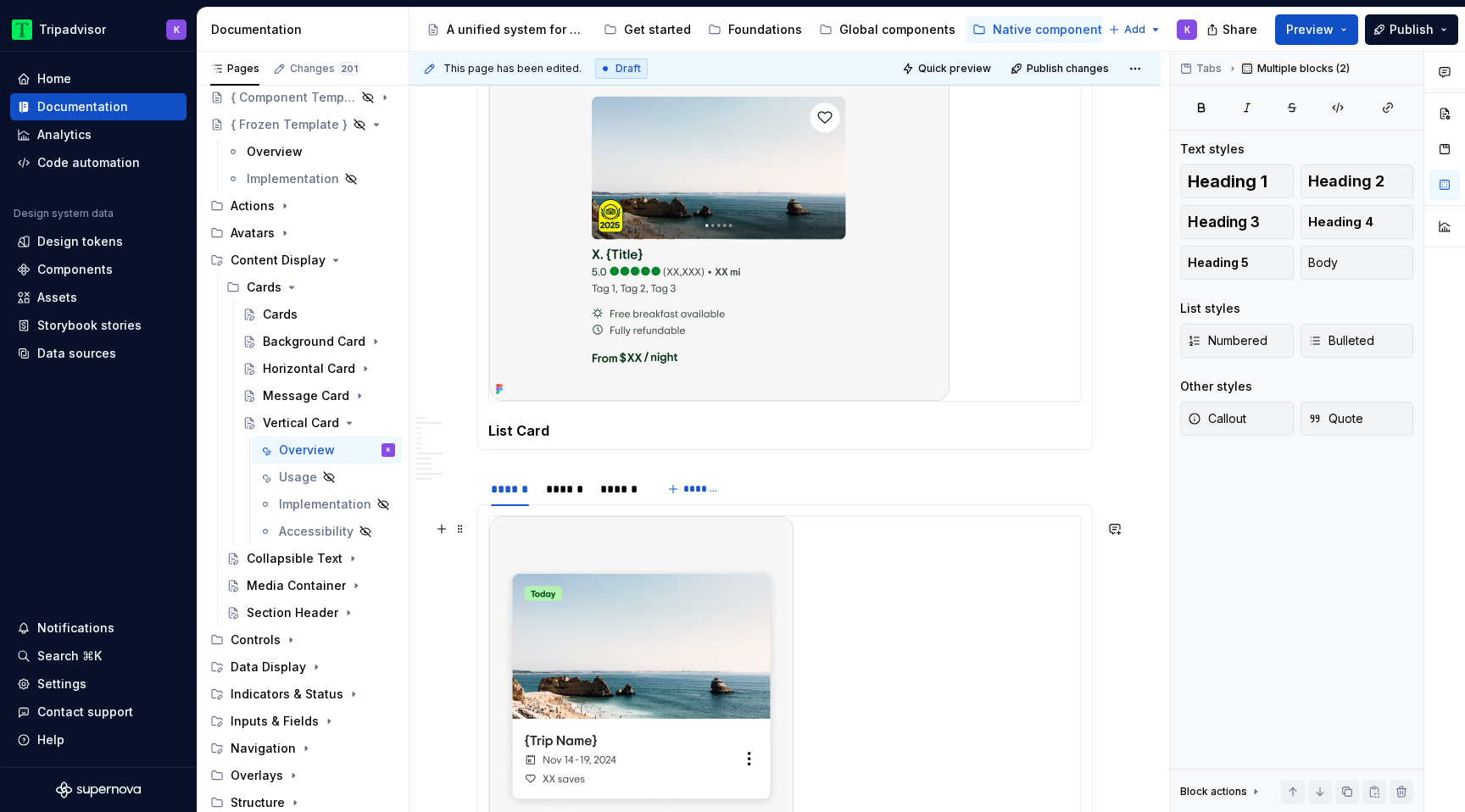
scroll to position [868, 0]
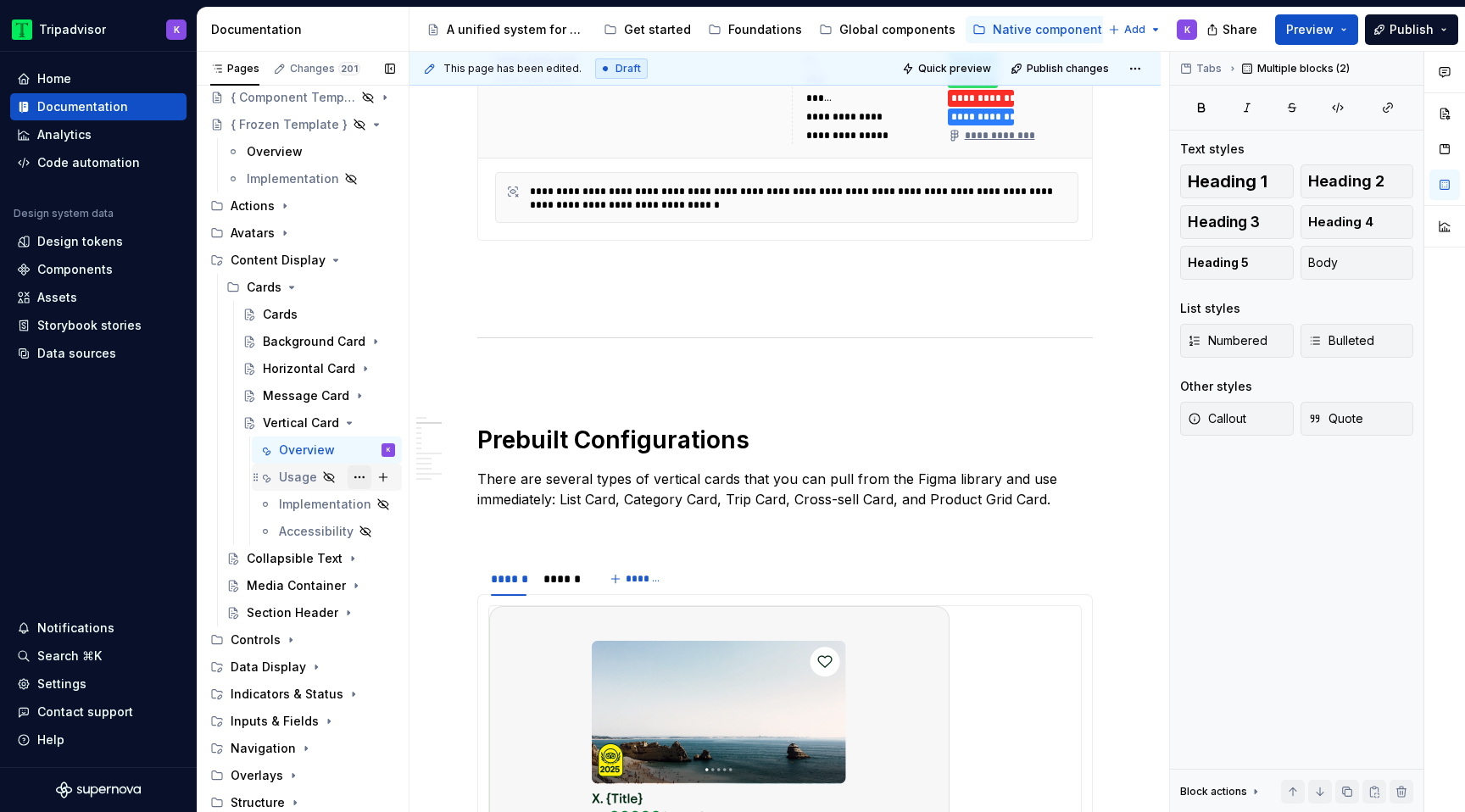
click at [360, 478] on button "Page tree" at bounding box center [359, 477] width 24 height 23
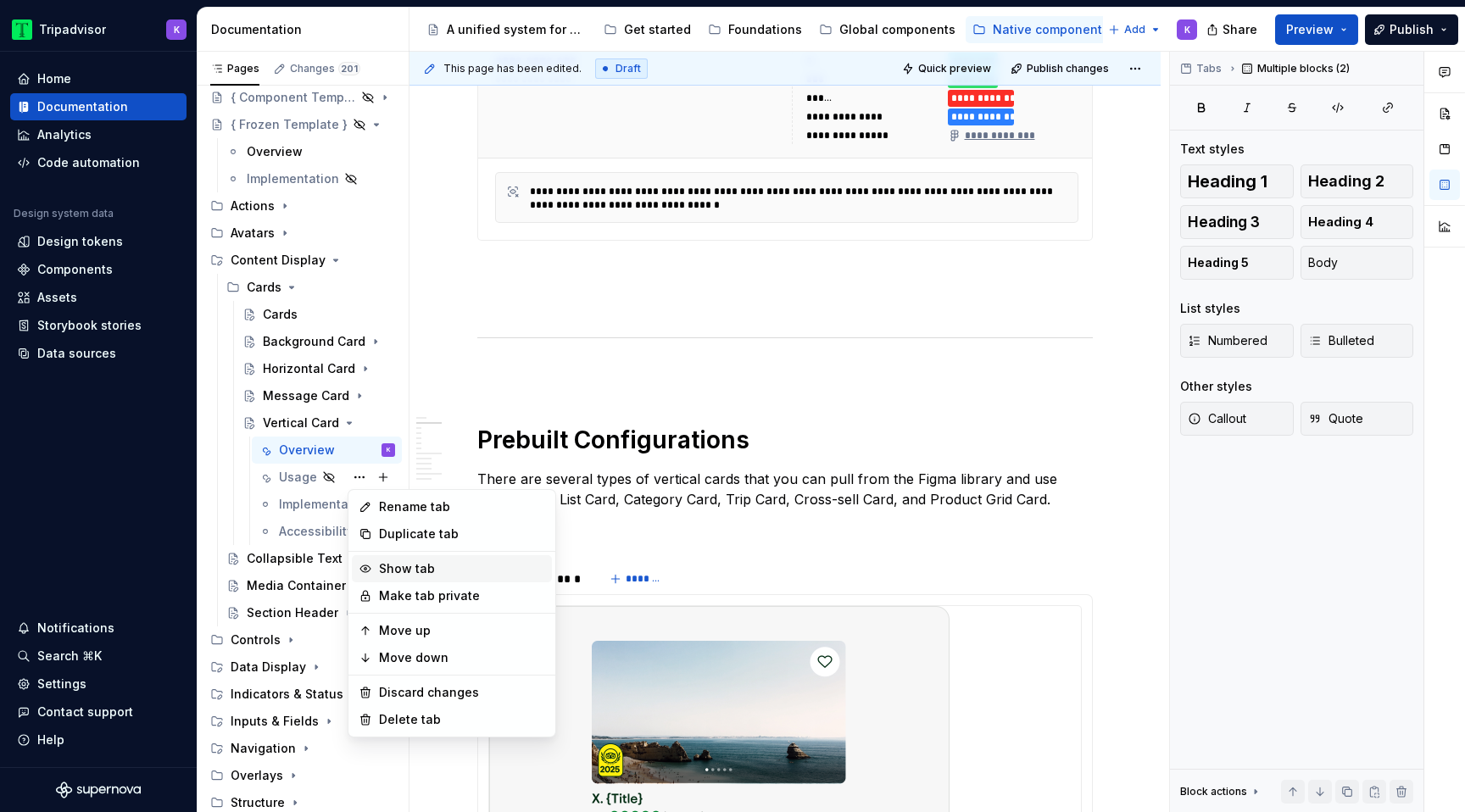
click at [399, 570] on div "Show tab" at bounding box center [461, 568] width 166 height 17
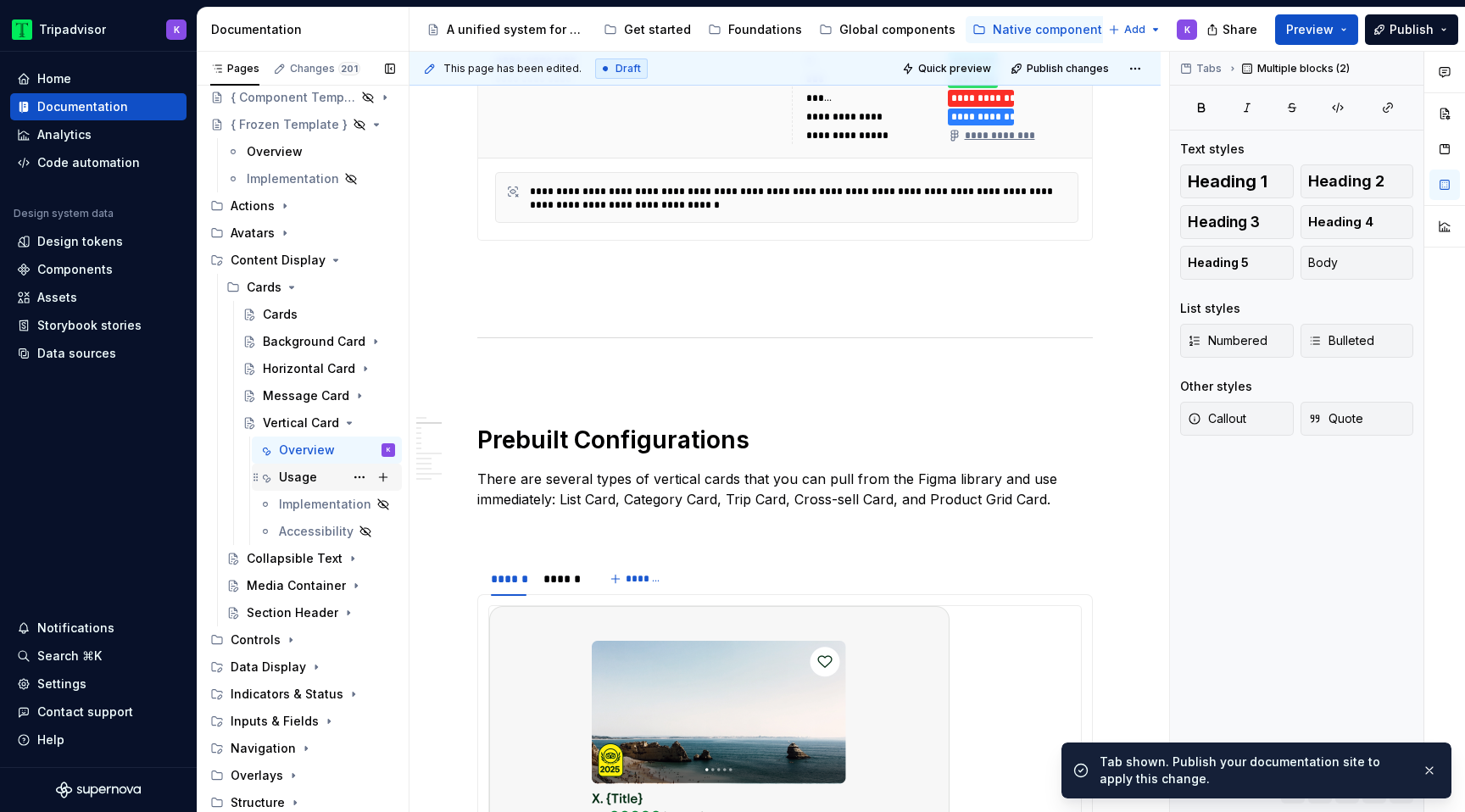
click at [306, 476] on div "Usage" at bounding box center [298, 477] width 38 height 17
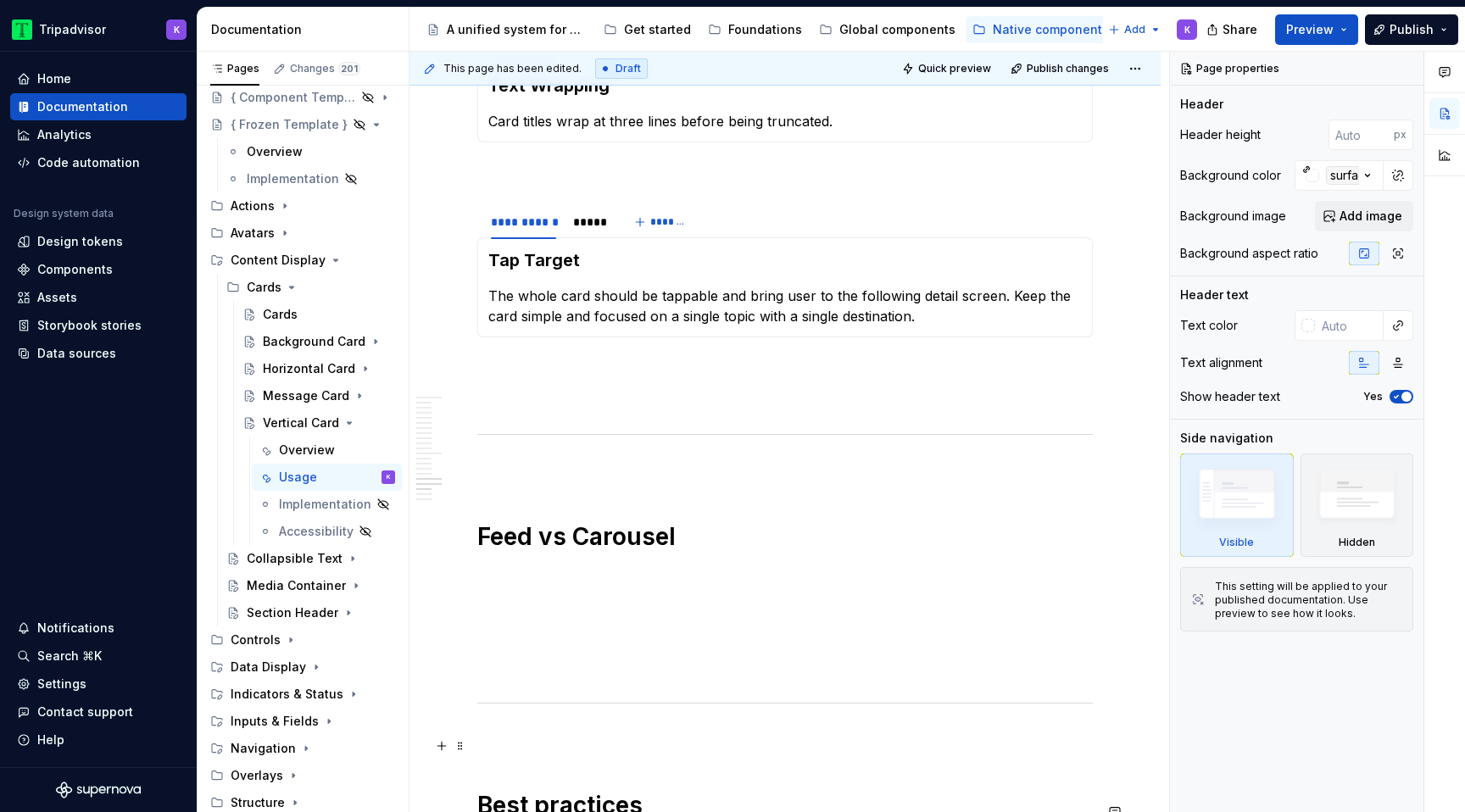
scroll to position [3298, 0]
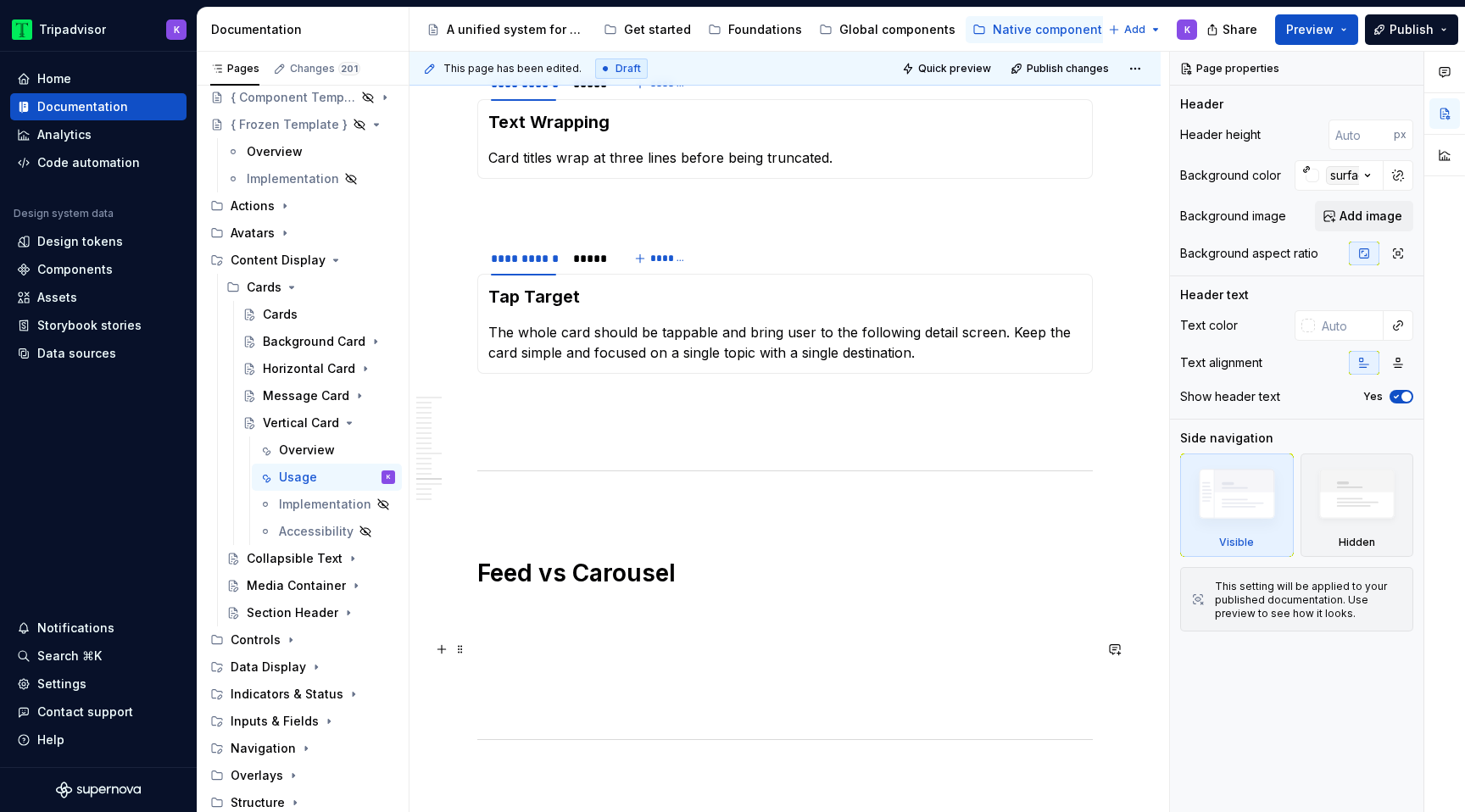
type textarea "*"
click at [541, 653] on p at bounding box center [784, 642] width 615 height 20
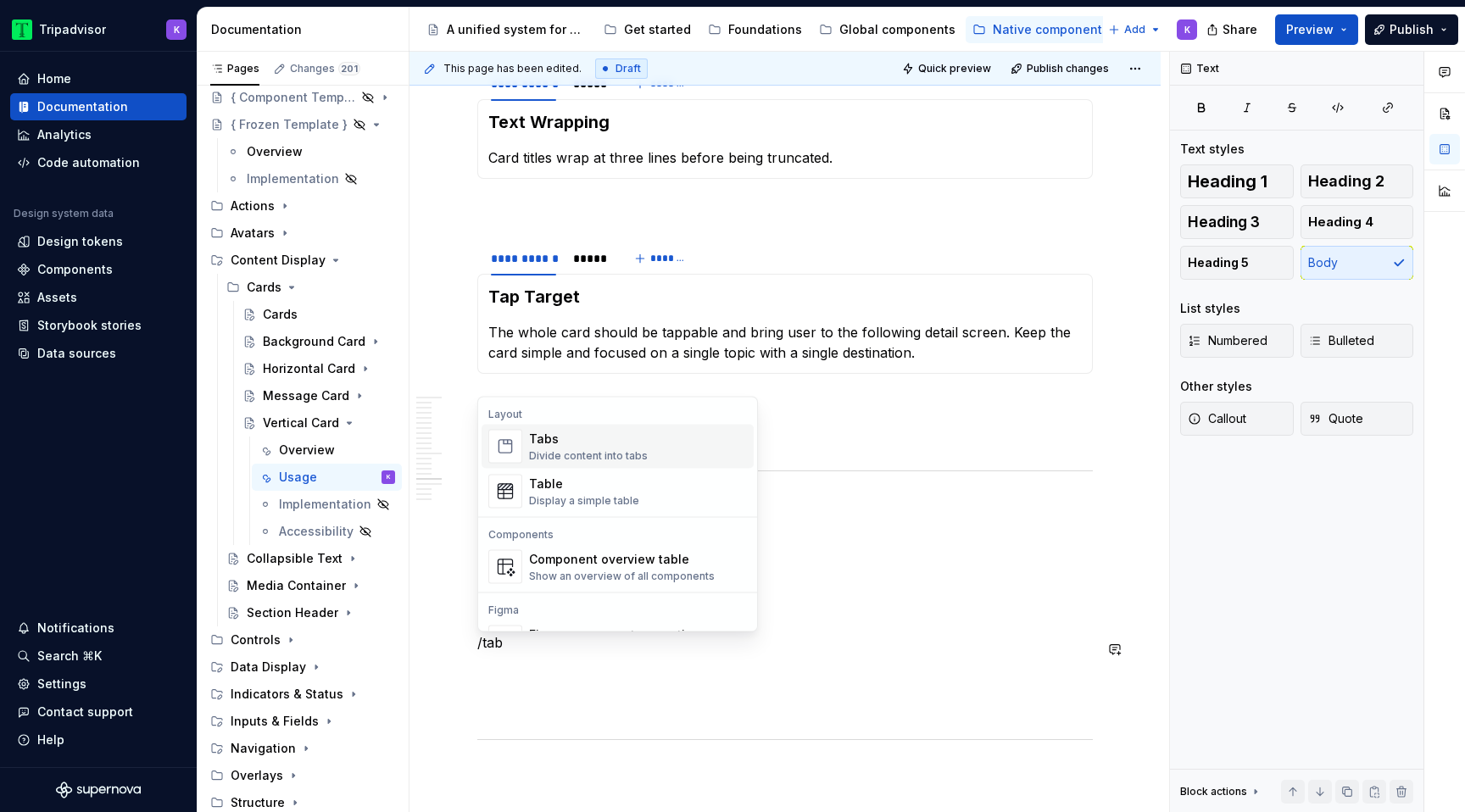
click at [554, 452] on div "Divide content into tabs" at bounding box center [588, 456] width 118 height 14
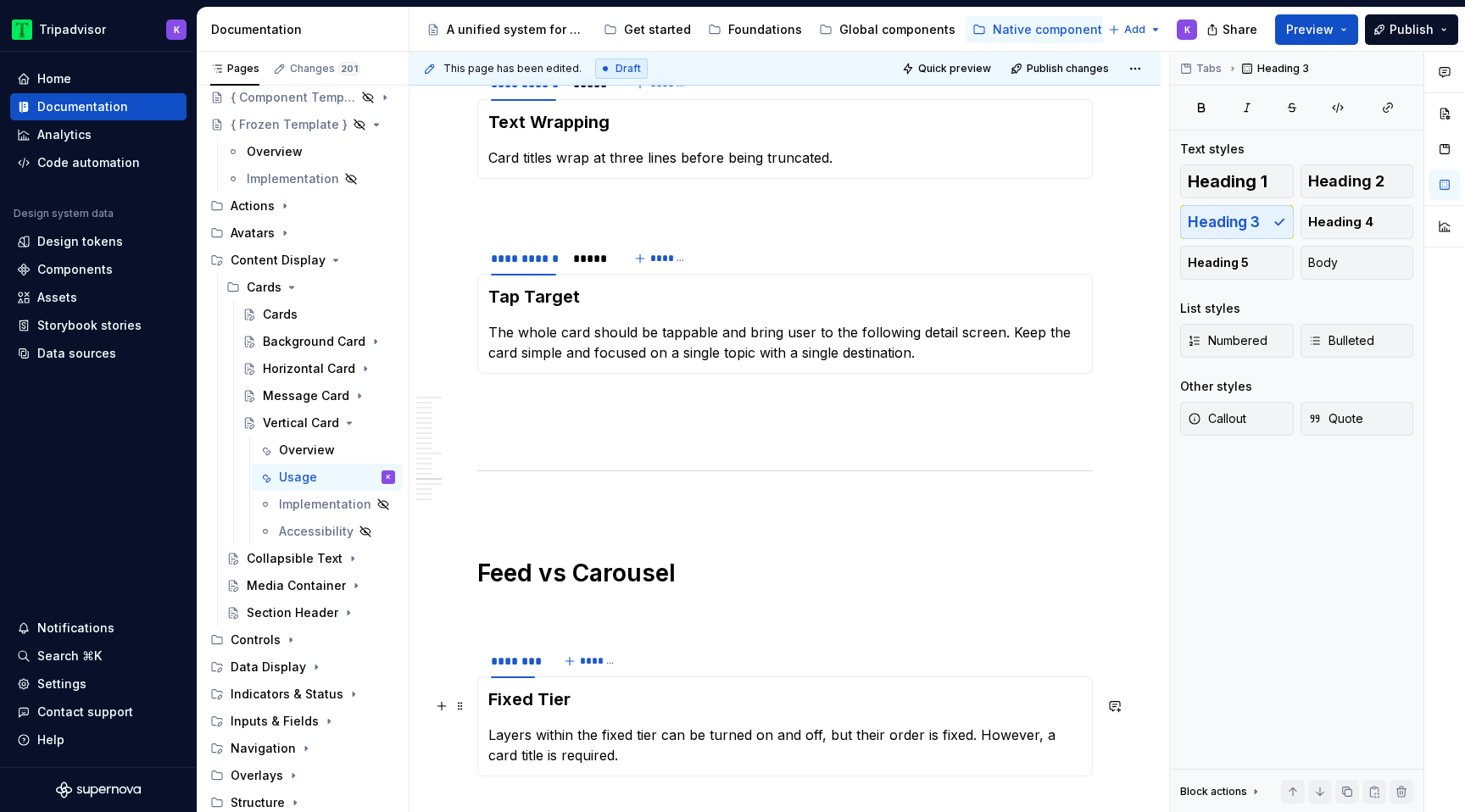
click at [490, 704] on h3 "Fixed Tier" at bounding box center [785, 699] width 594 height 23
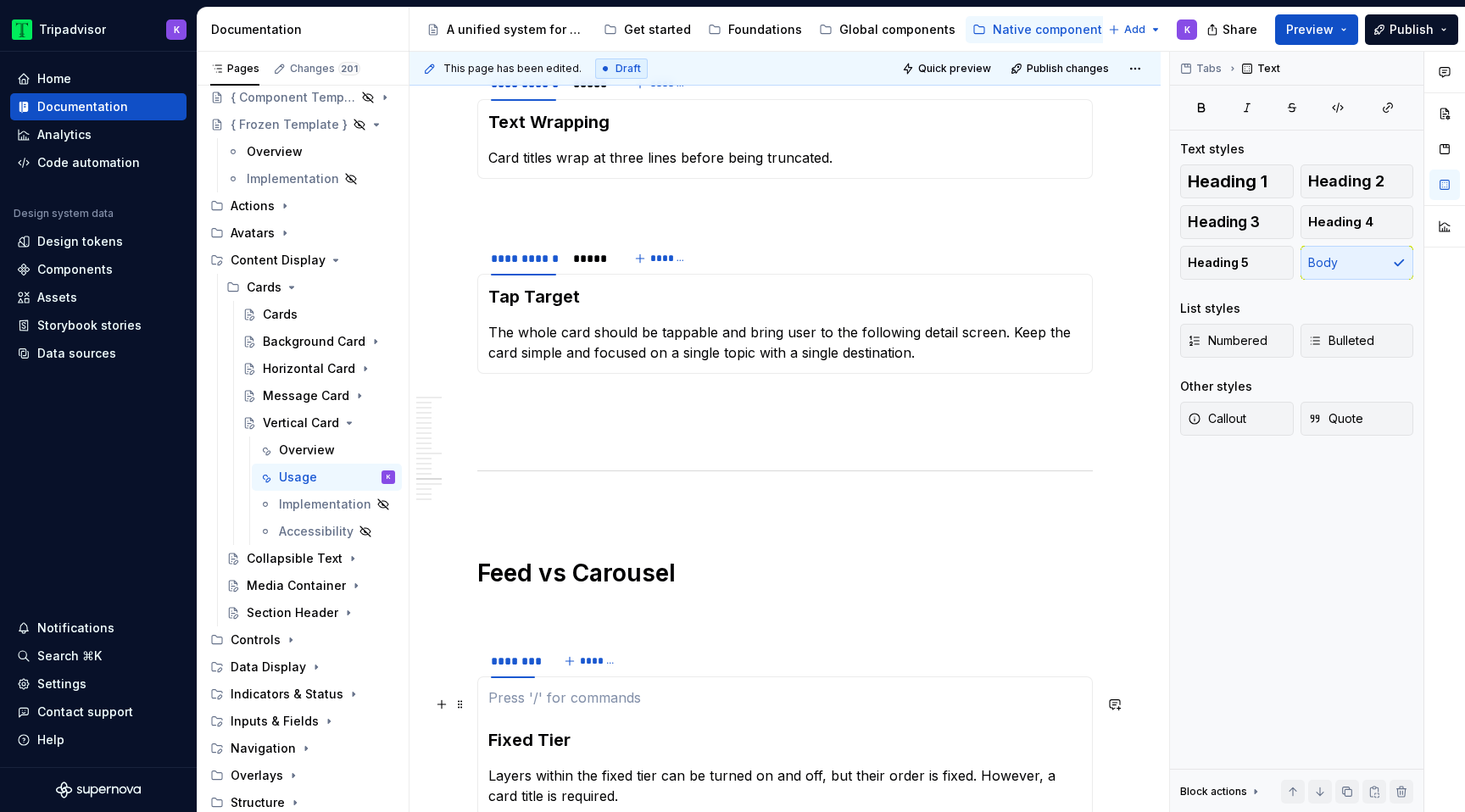
click at [496, 705] on p at bounding box center [785, 697] width 594 height 20
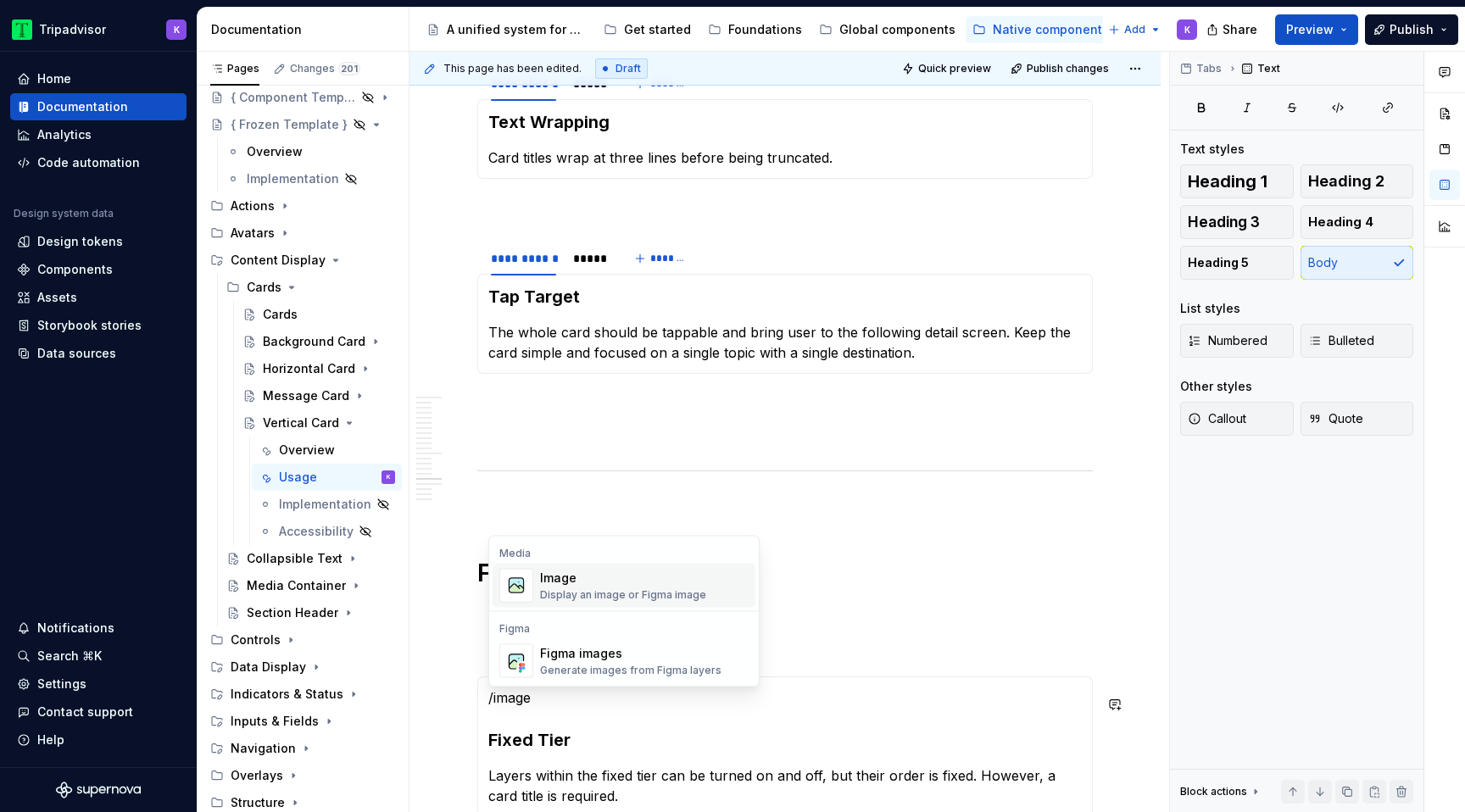
click at [546, 587] on div "Image Display an image or Figma image" at bounding box center [623, 586] width 166 height 32
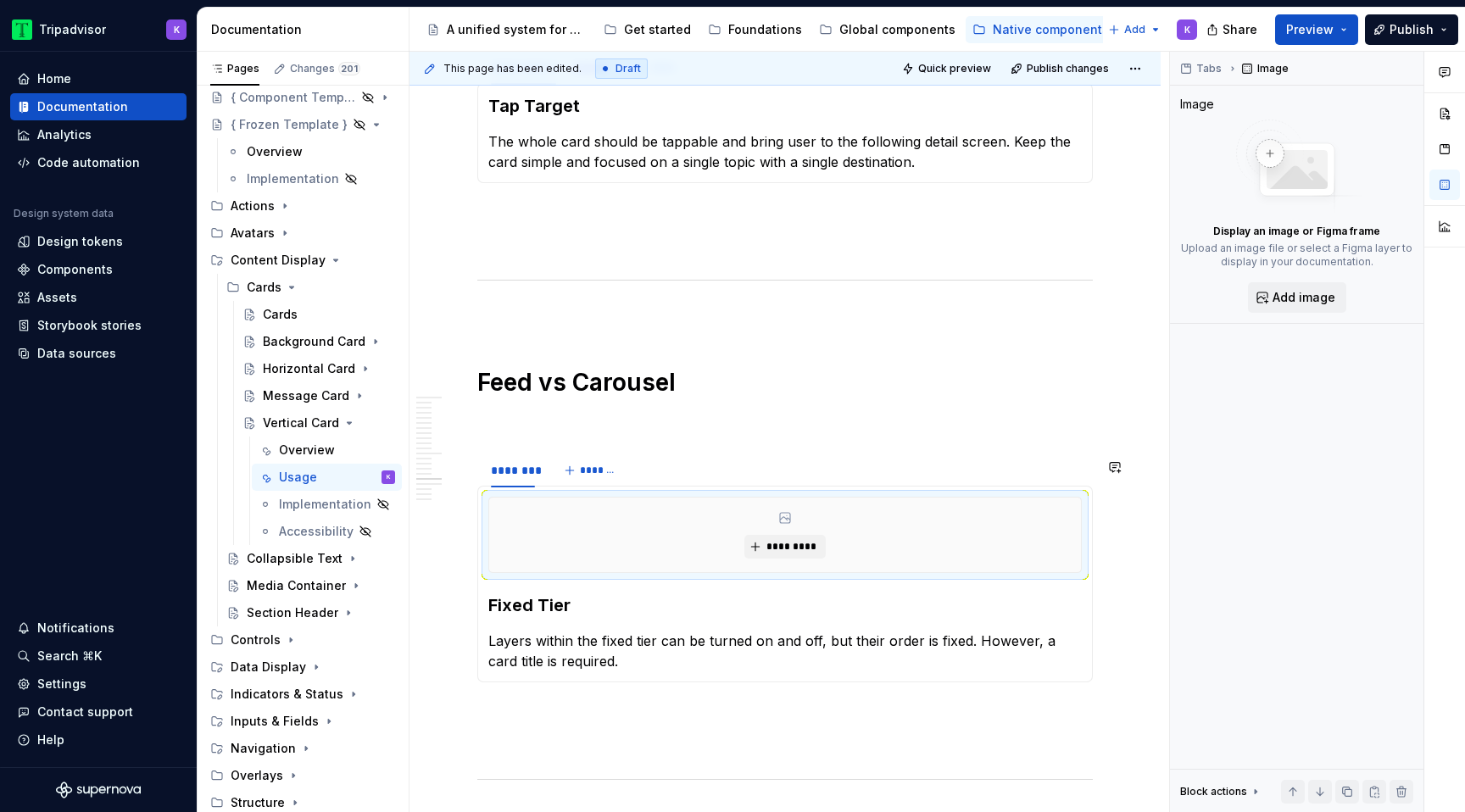
scroll to position [3573, 0]
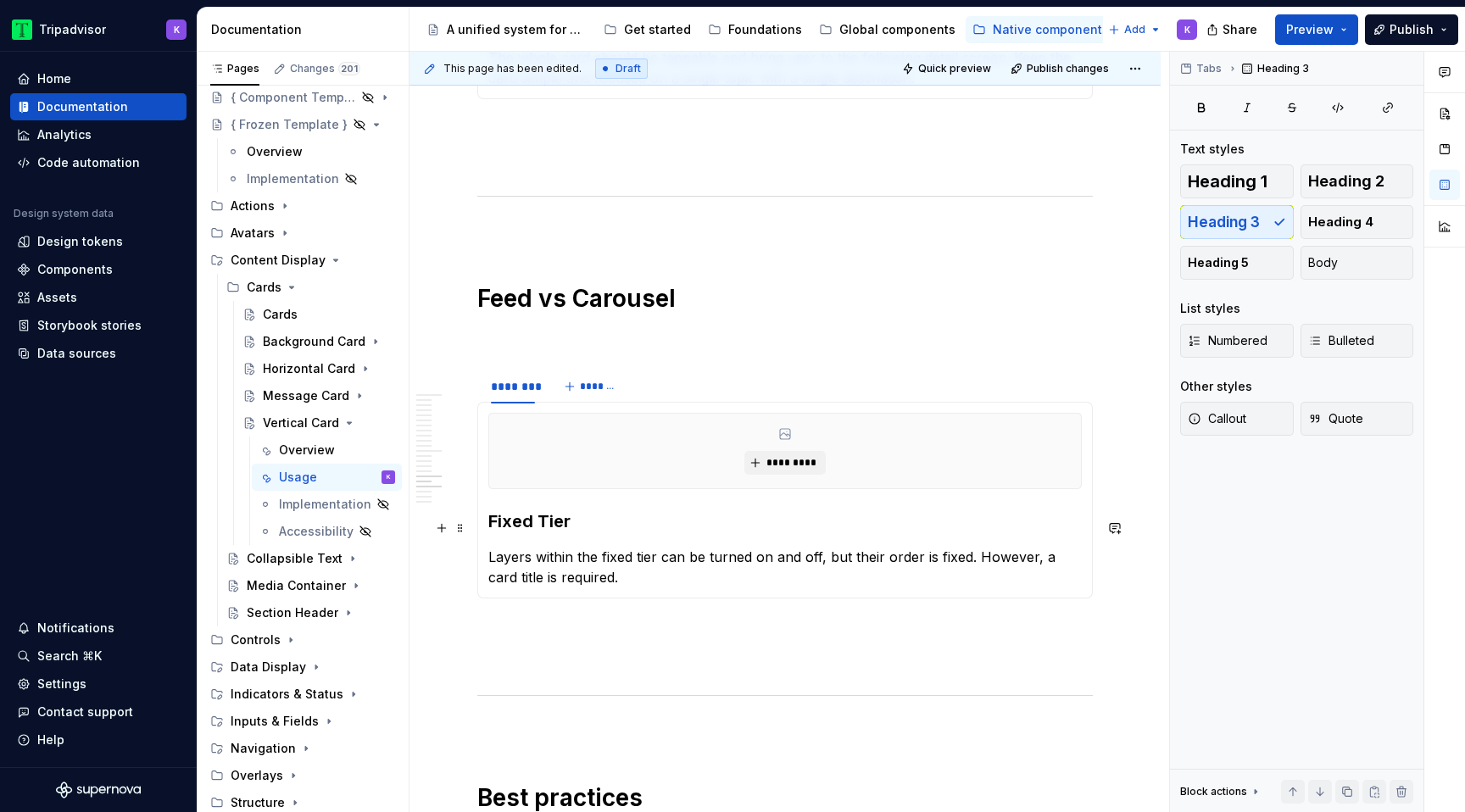
click at [489, 520] on h3 "Fixed Tier" at bounding box center [785, 520] width 594 height 23
drag, startPoint x: 579, startPoint y: 522, endPoint x: 493, endPoint y: 520, distance: 86.0
click at [493, 520] on h3 "Fixed Tier" at bounding box center [785, 520] width 594 height 23
click at [592, 393] on span "*******" at bounding box center [599, 386] width 38 height 14
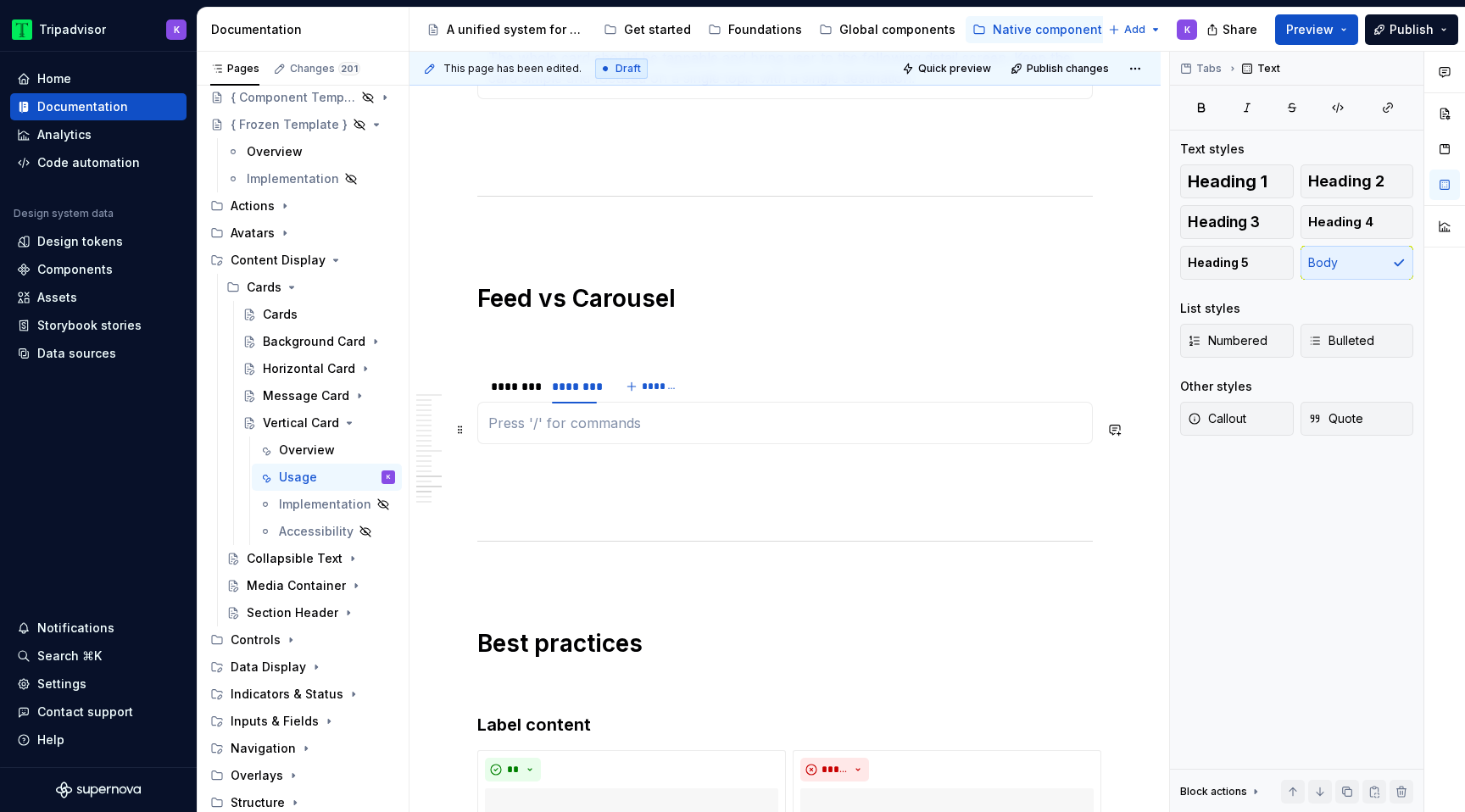
click at [556, 430] on p at bounding box center [785, 422] width 594 height 20
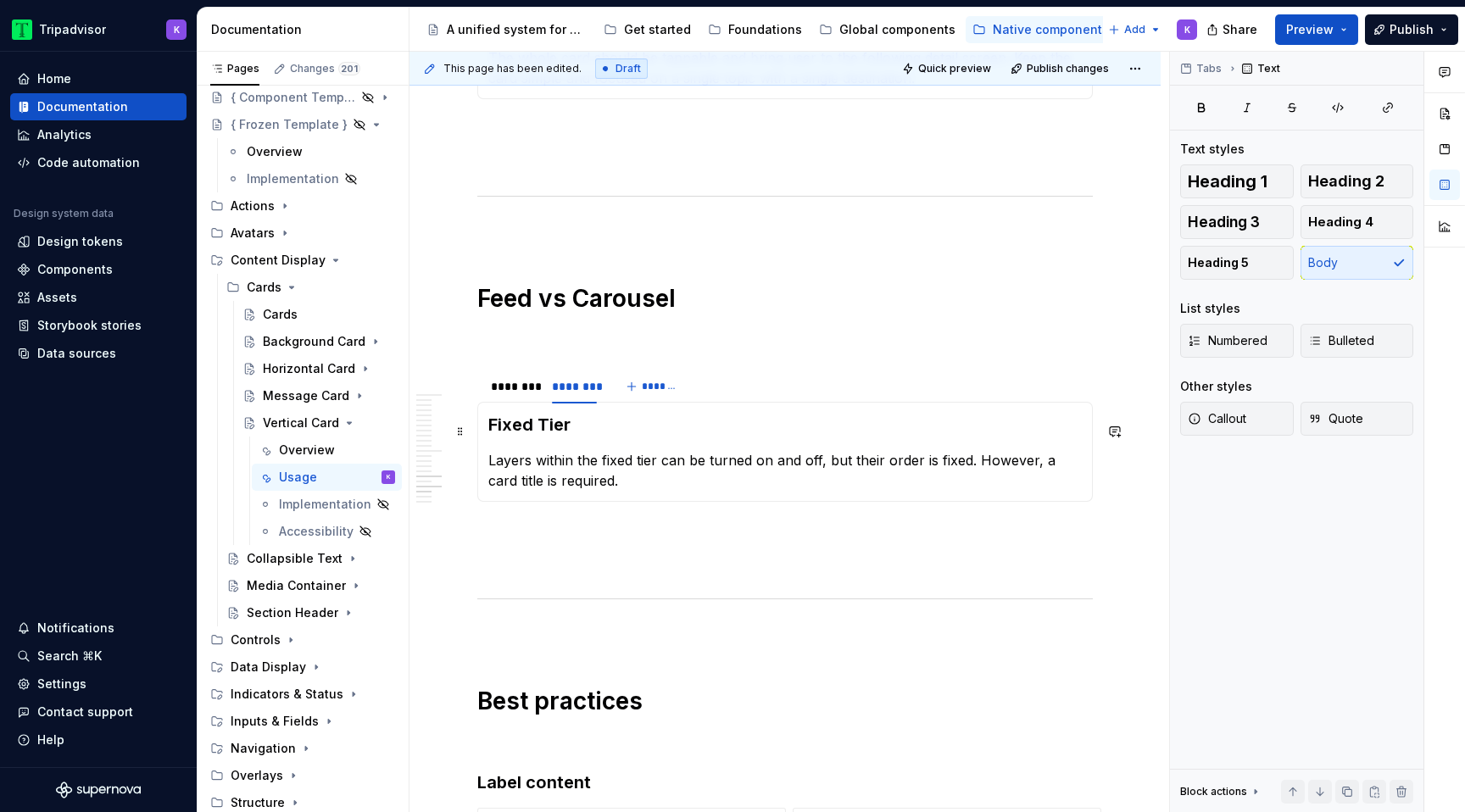
click at [480, 426] on div "********* Feed Layers within the fixed tier can be turned on and off, but their…" at bounding box center [784, 452] width 615 height 100
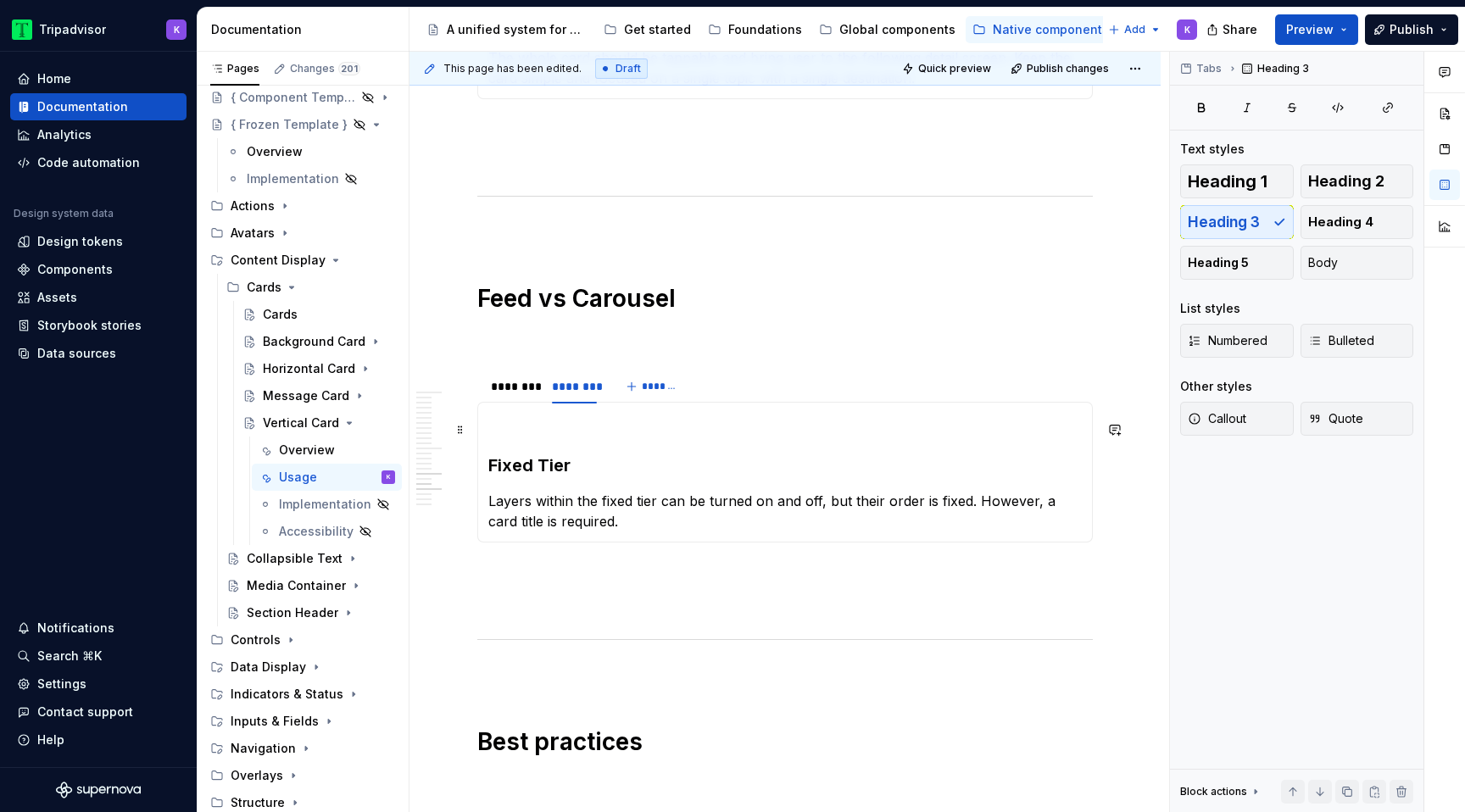
click at [499, 429] on p at bounding box center [785, 422] width 594 height 20
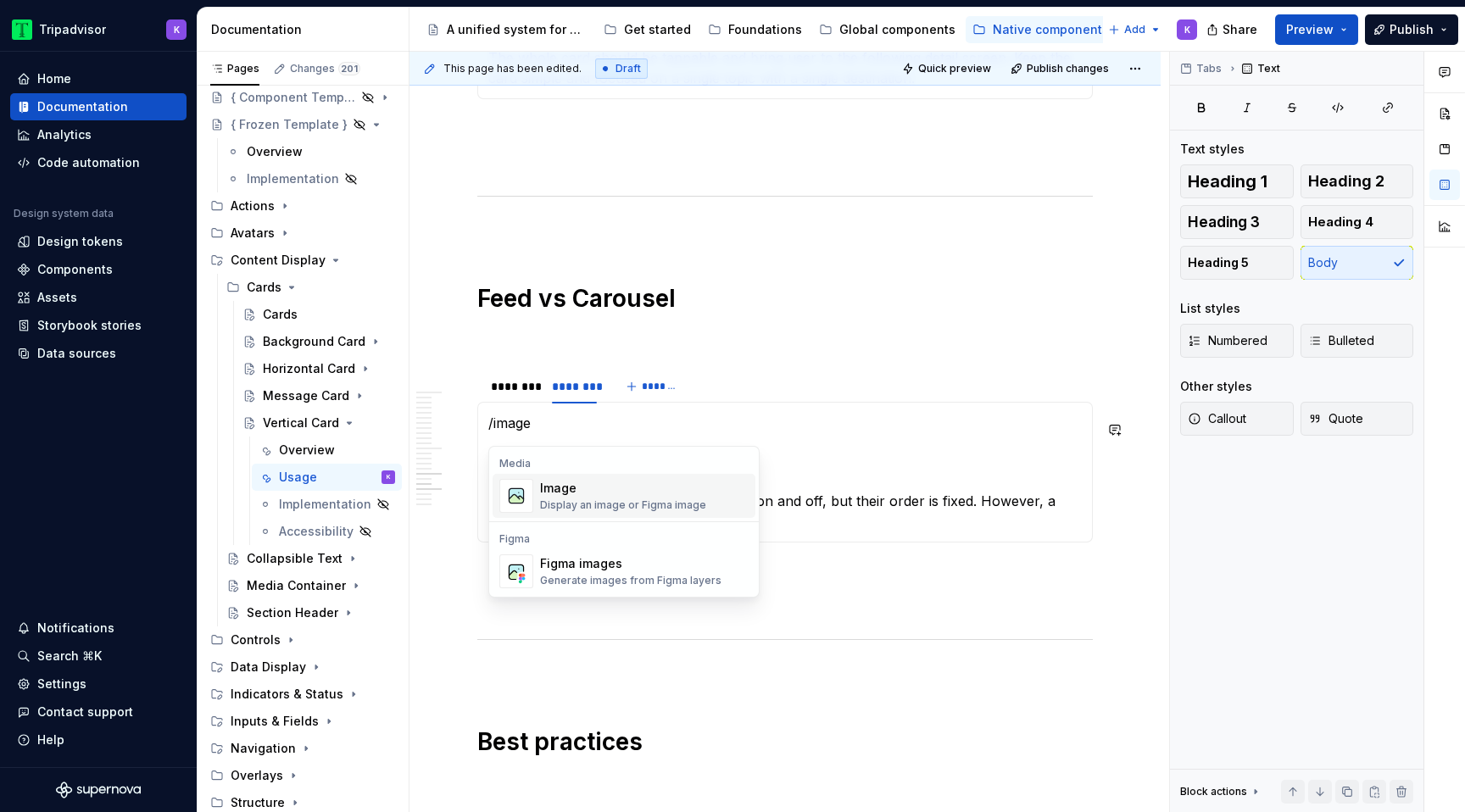
click at [552, 484] on div "Image" at bounding box center [623, 487] width 166 height 17
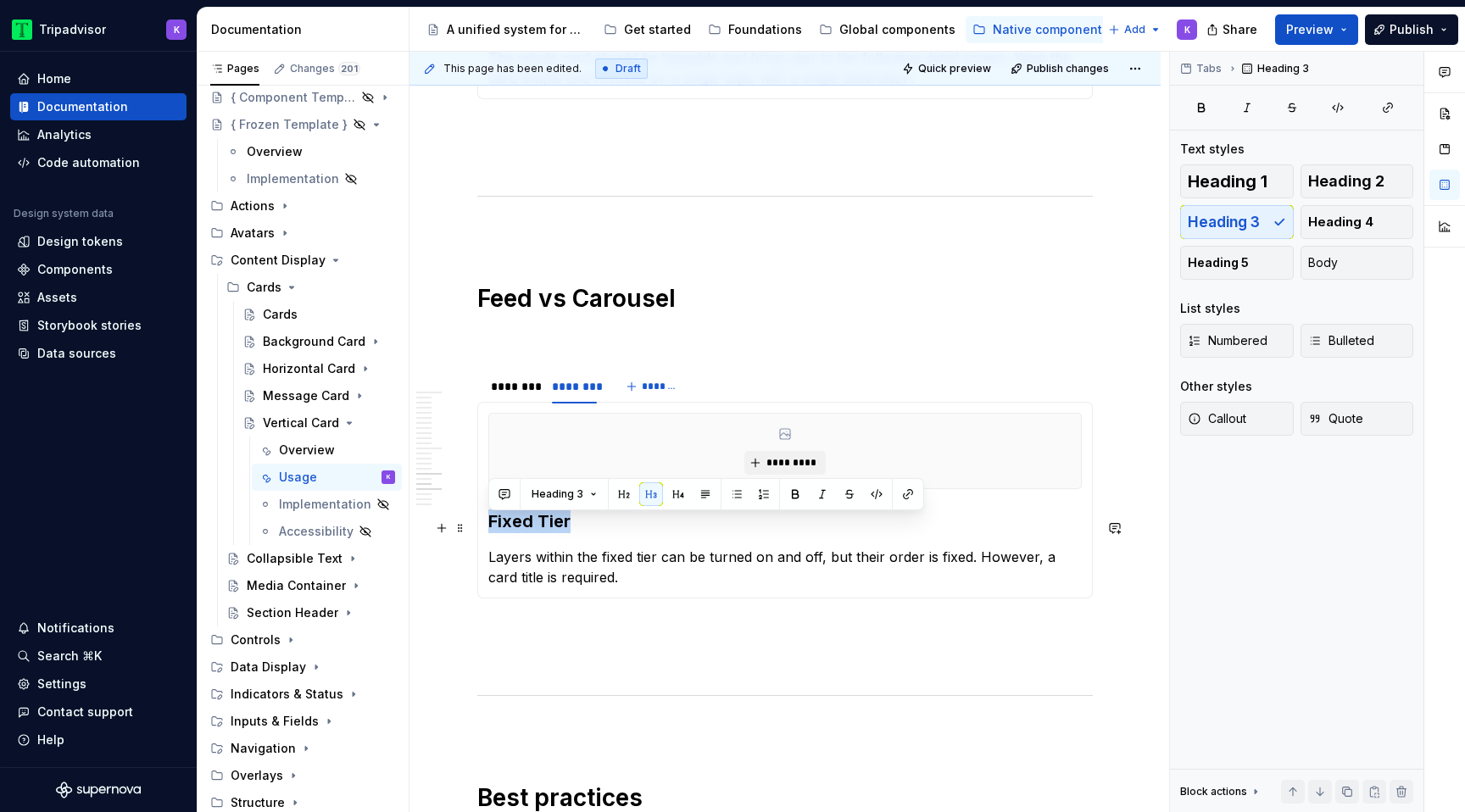
drag, startPoint x: 570, startPoint y: 531, endPoint x: 487, endPoint y: 530, distance: 83.0
click at [488, 530] on h3 "Fixed Tier" at bounding box center [785, 520] width 594 height 23
click at [572, 395] on div "********" at bounding box center [574, 386] width 44 height 17
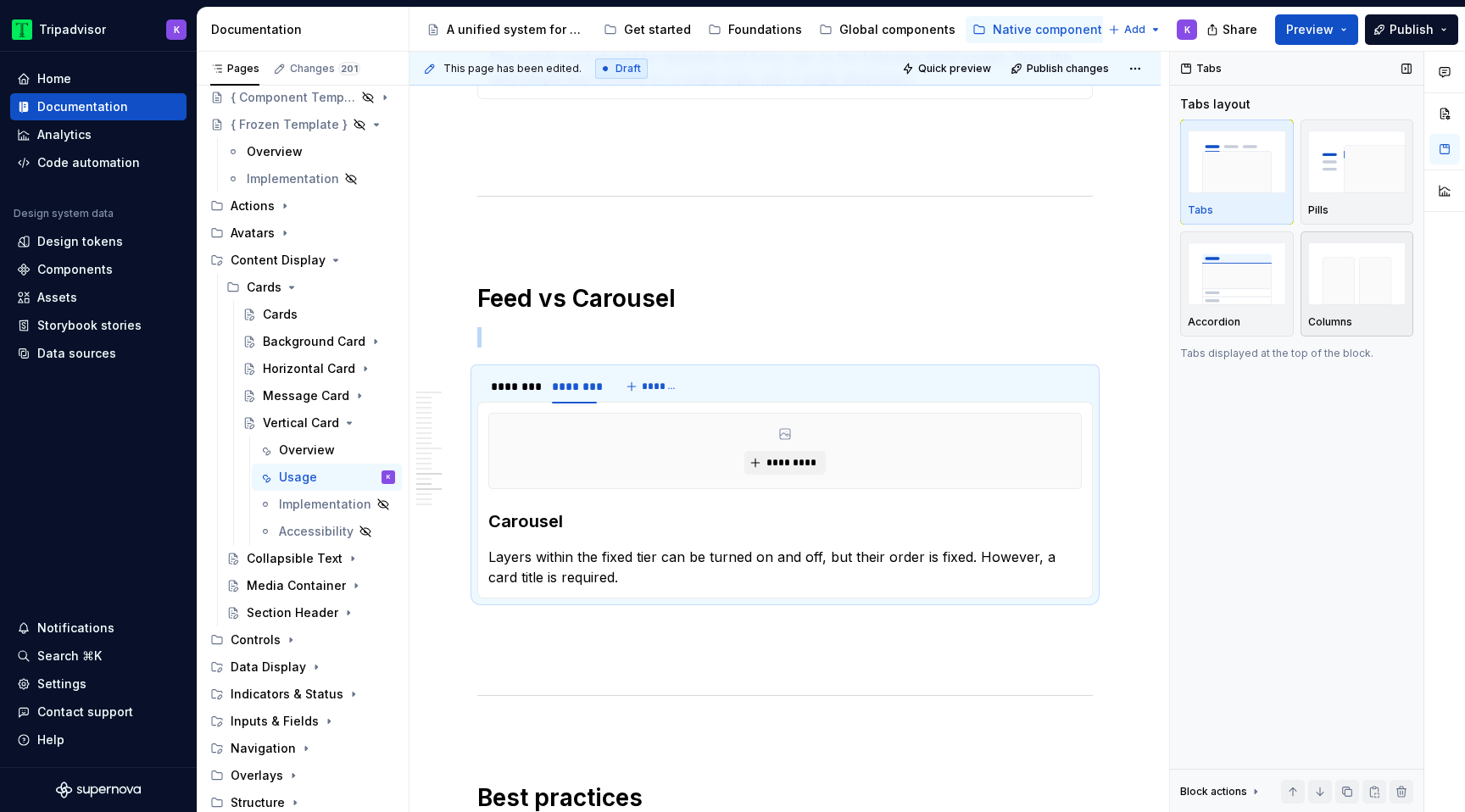
click at [1374, 285] on img "button" at bounding box center [1357, 273] width 98 height 62
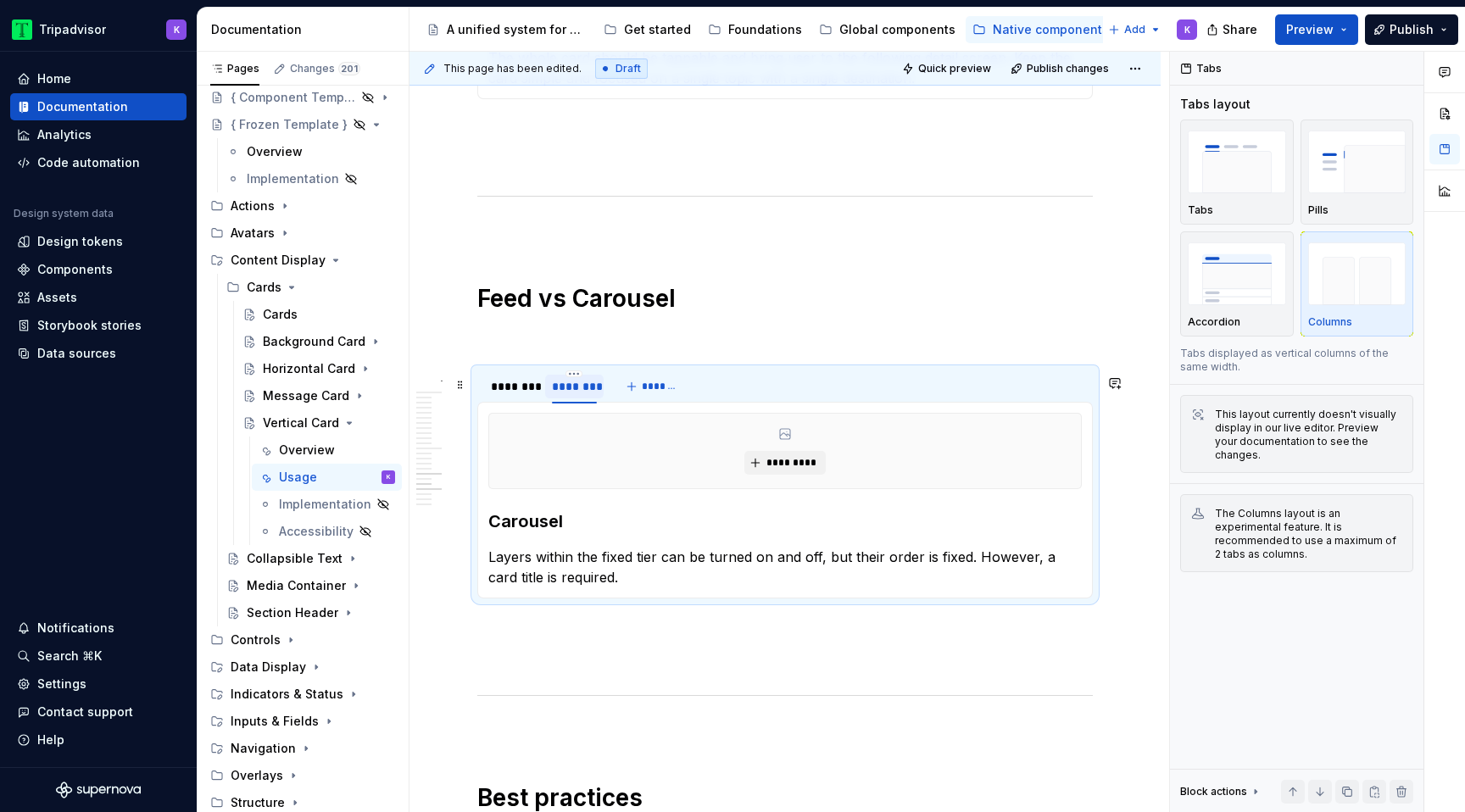
click at [574, 384] on div "********" at bounding box center [574, 386] width 44 height 17
click at [581, 378] on html "Tripadvisor K Home Documentation Analytics Code automation Design system data D…" at bounding box center [732, 406] width 1465 height 812
click at [601, 405] on div "Edit name" at bounding box center [653, 405] width 111 height 17
type input "********"
click at [511, 380] on html "Tripadvisor K Home Documentation Analytics Code automation Design system data D…" at bounding box center [732, 406] width 1465 height 812
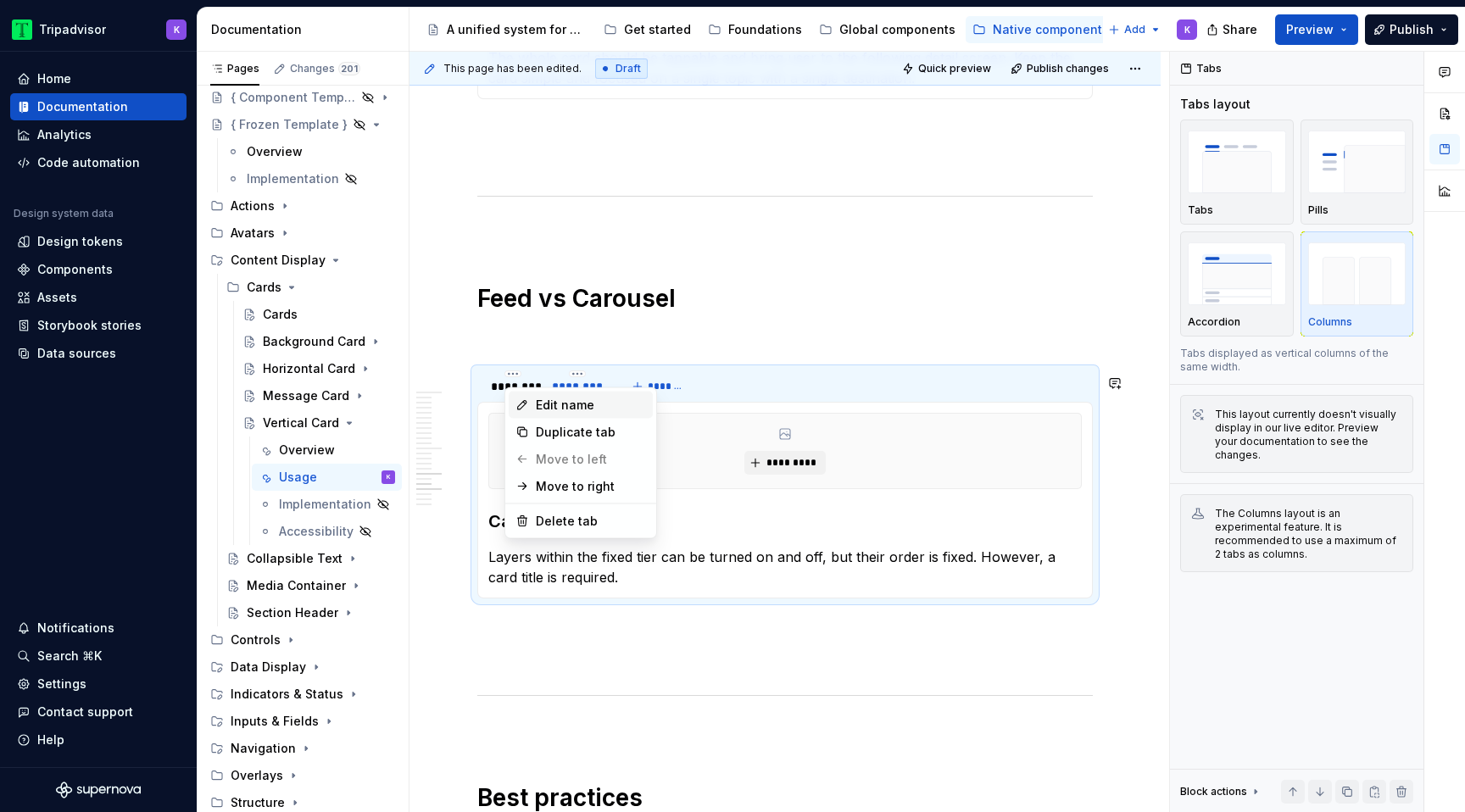
click at [537, 404] on div "Edit name" at bounding box center [591, 405] width 111 height 17
type input "****"
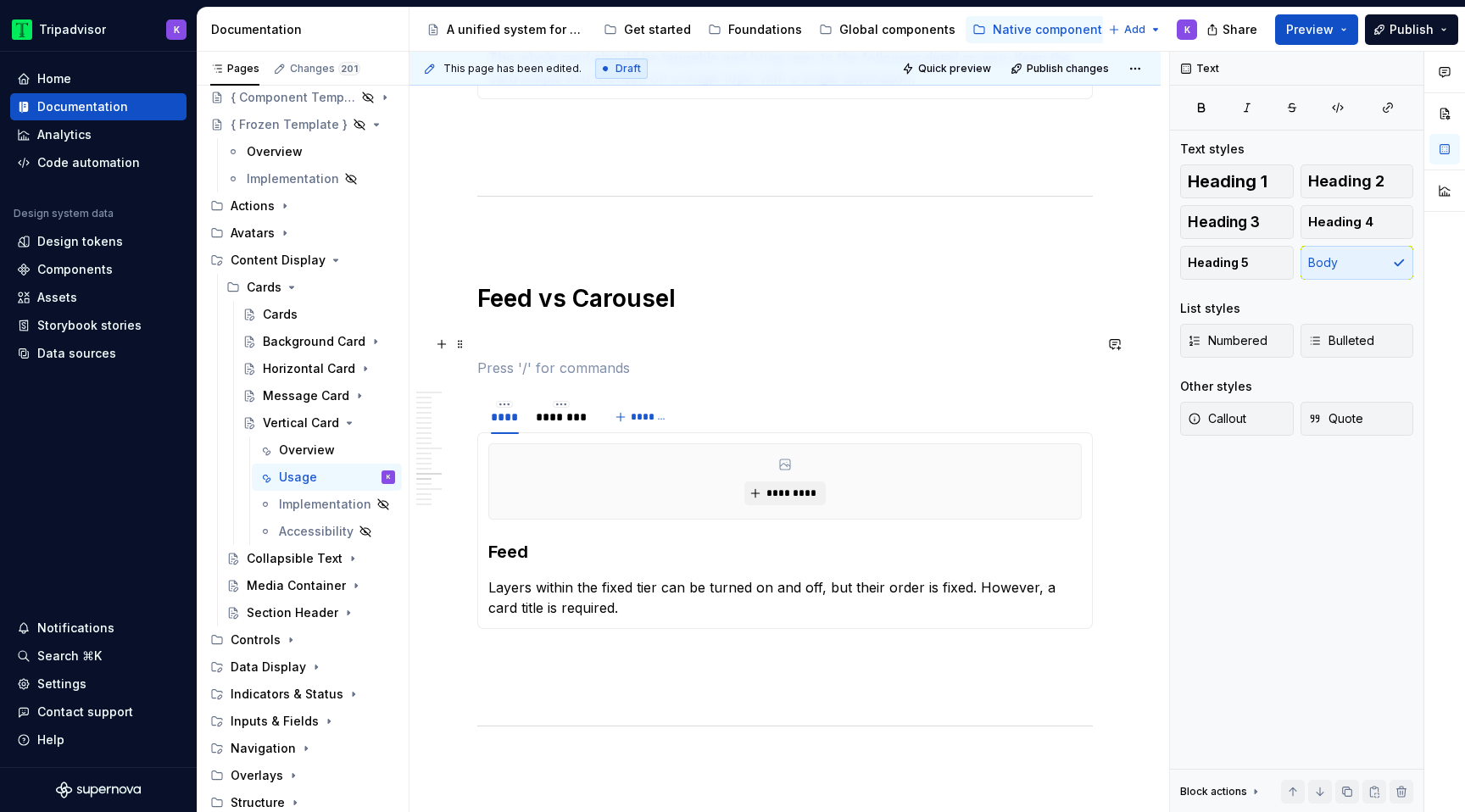
click at [565, 334] on p at bounding box center [784, 337] width 615 height 20
click at [576, 334] on p at bounding box center [784, 337] width 615 height 20
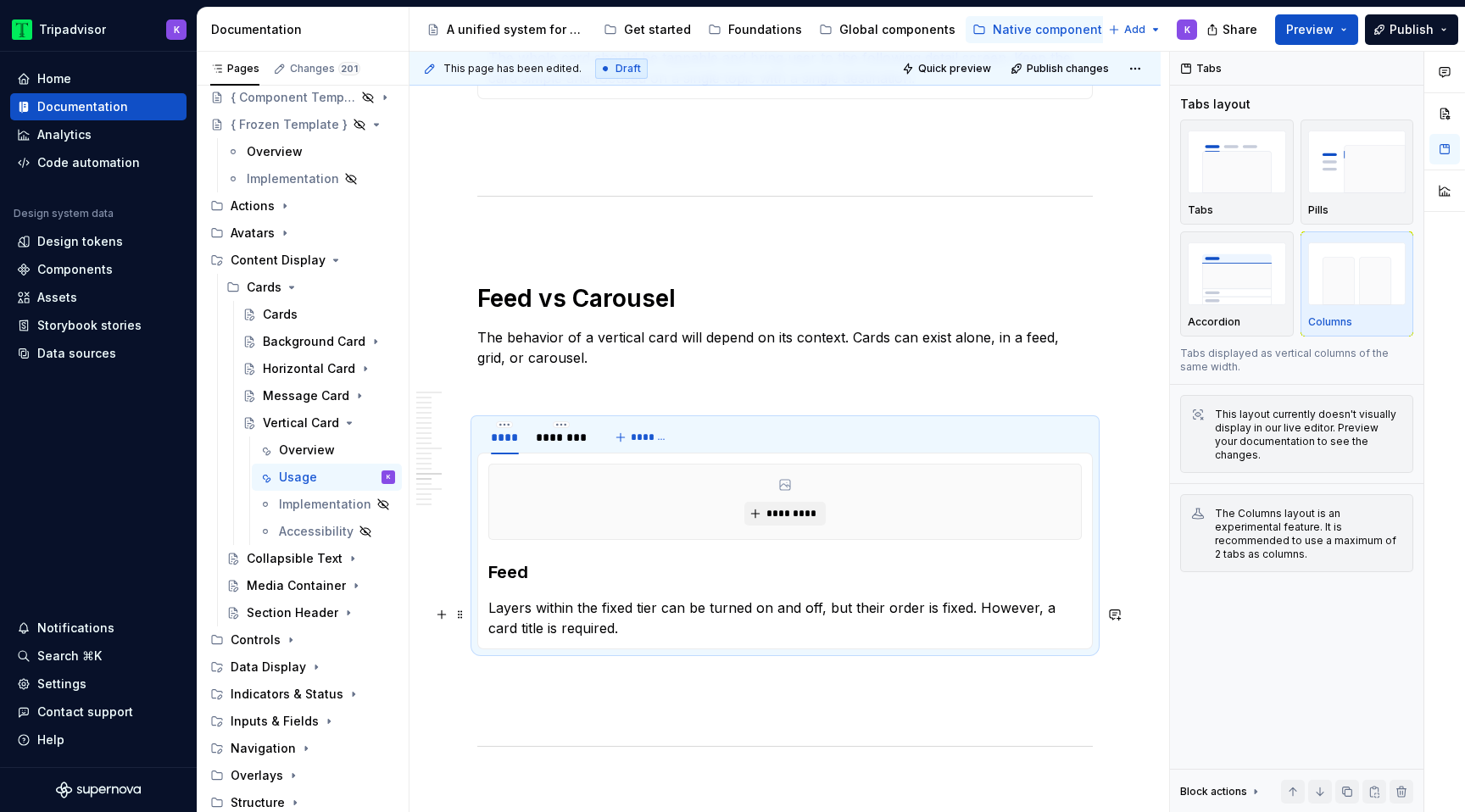
click at [675, 610] on p "Layers within the fixed tier can be turned on and off, but their order is fixed…" at bounding box center [785, 618] width 594 height 41
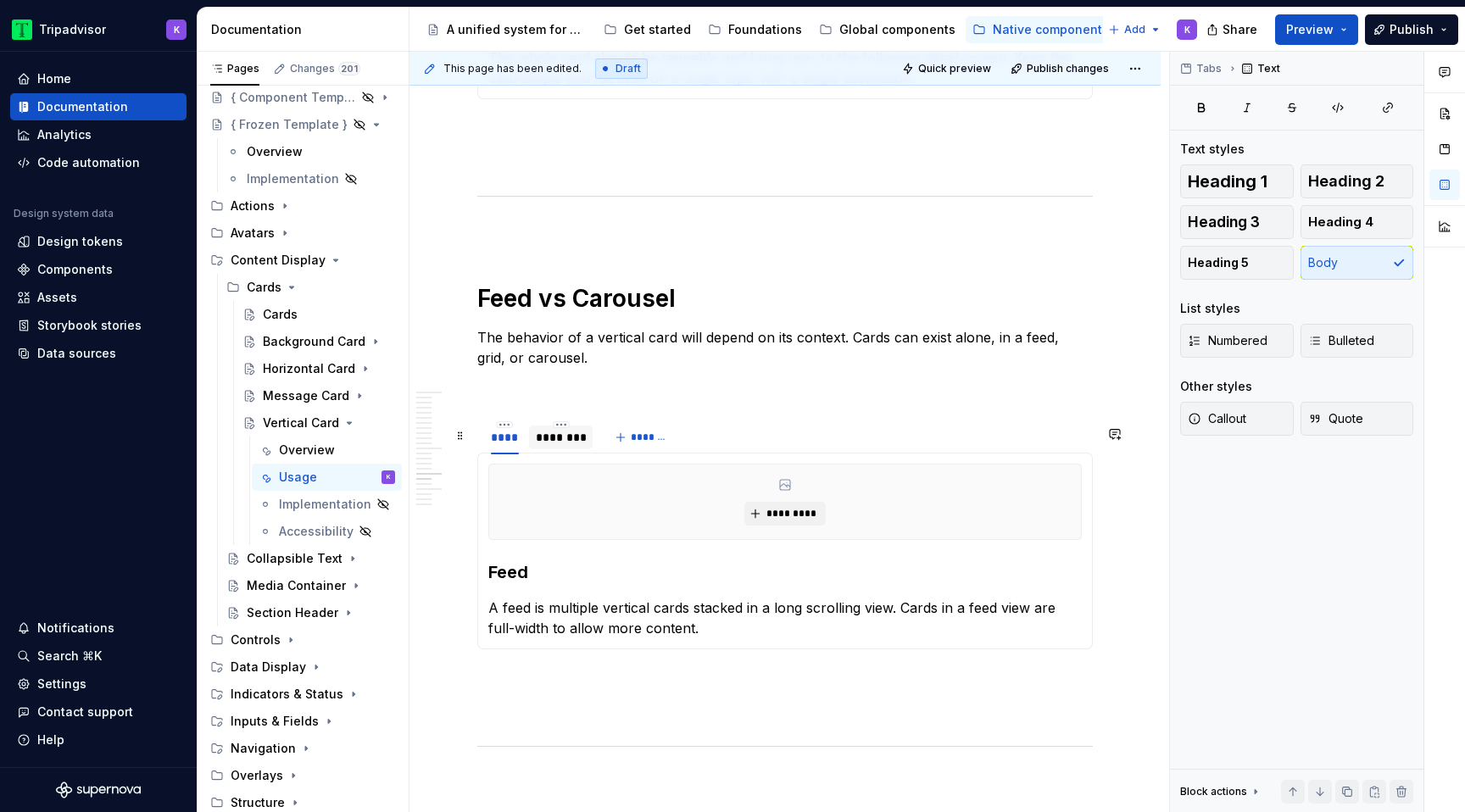
click at [574, 446] on div "********" at bounding box center [561, 437] width 50 height 17
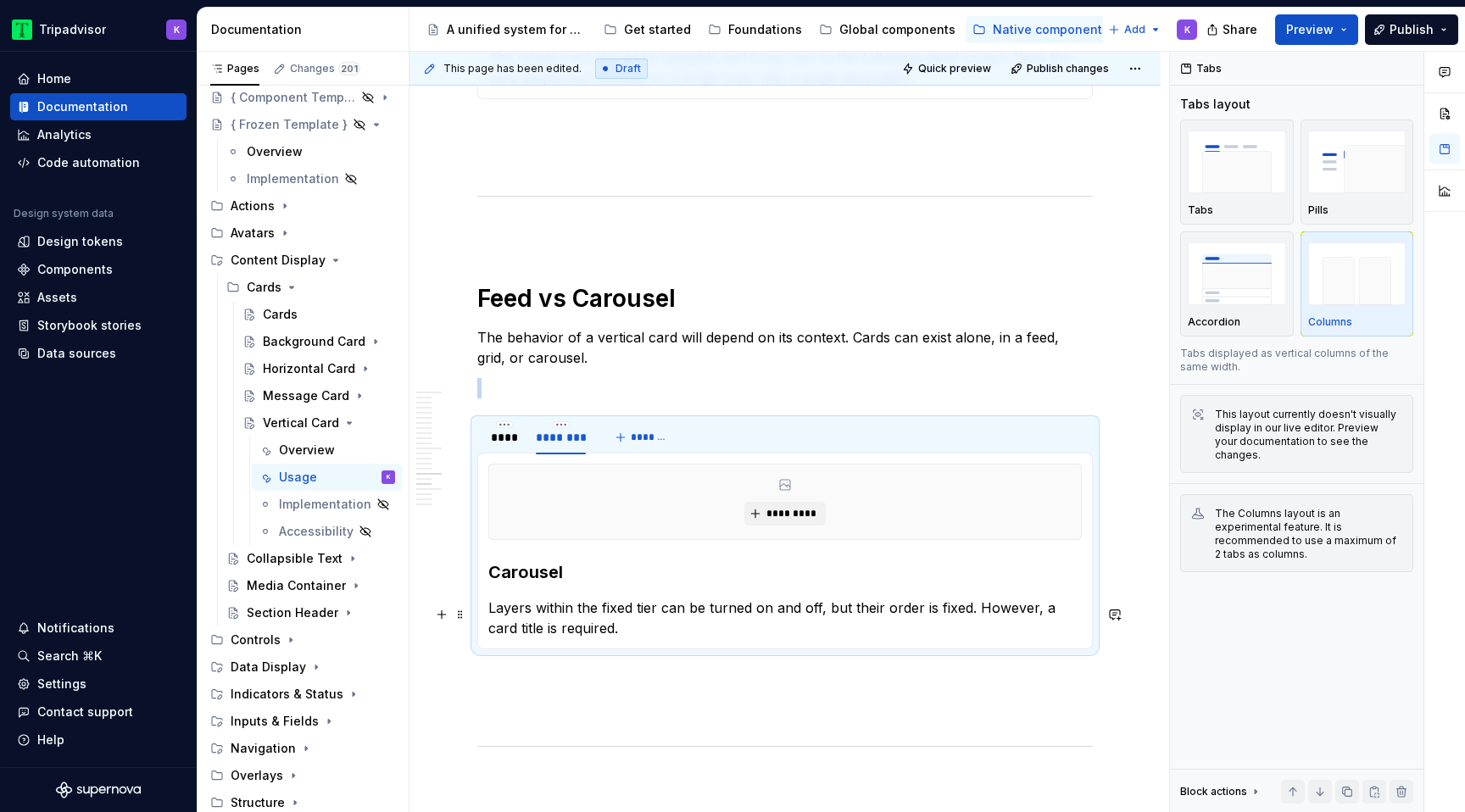
click at [747, 614] on p "Layers within the fixed tier can be turned on and off, but their order is fixed…" at bounding box center [785, 618] width 594 height 41
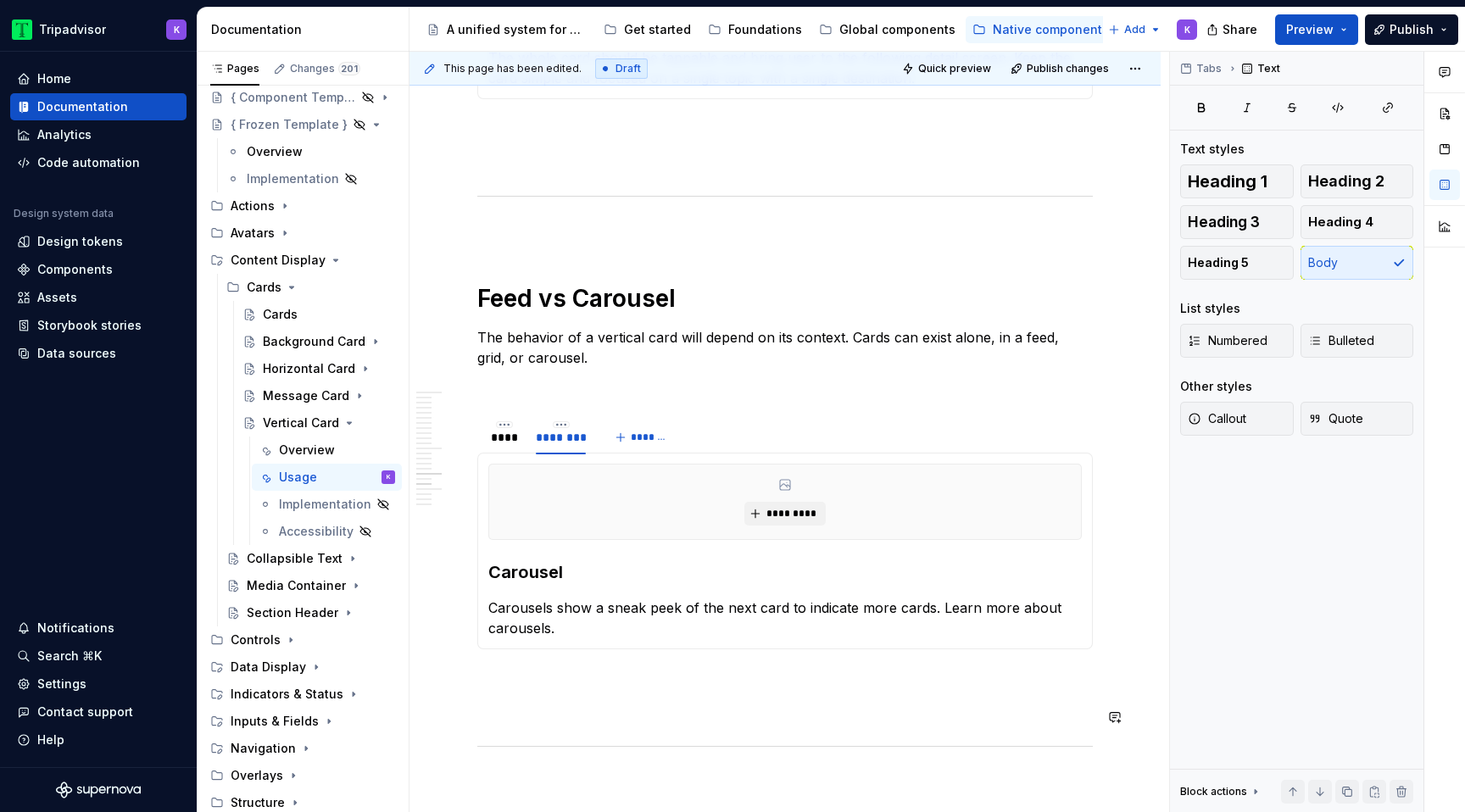
click at [654, 681] on p at bounding box center [784, 680] width 615 height 20
click at [507, 446] on div "****" at bounding box center [505, 437] width 28 height 17
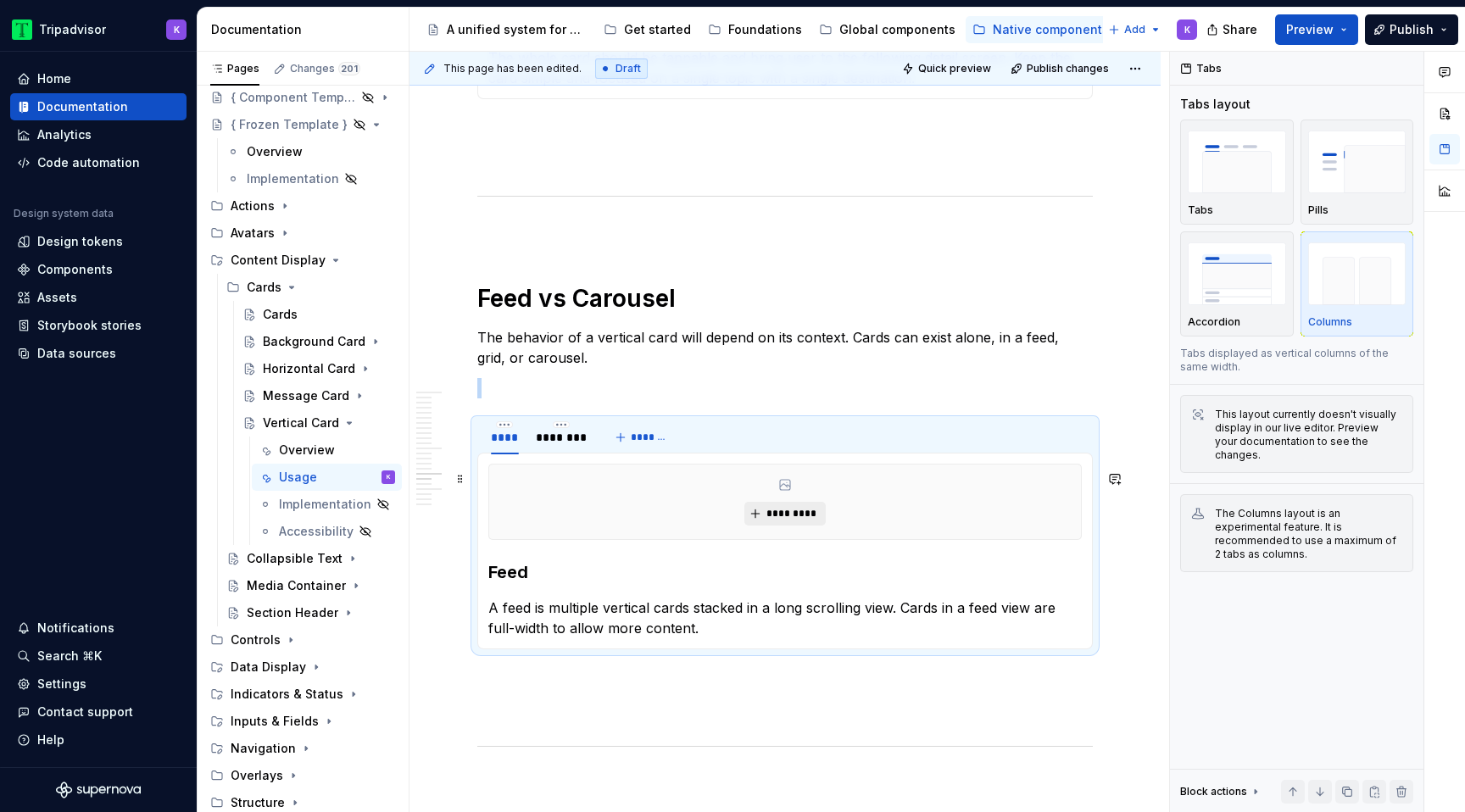
click at [774, 518] on span "*********" at bounding box center [791, 514] width 51 height 14
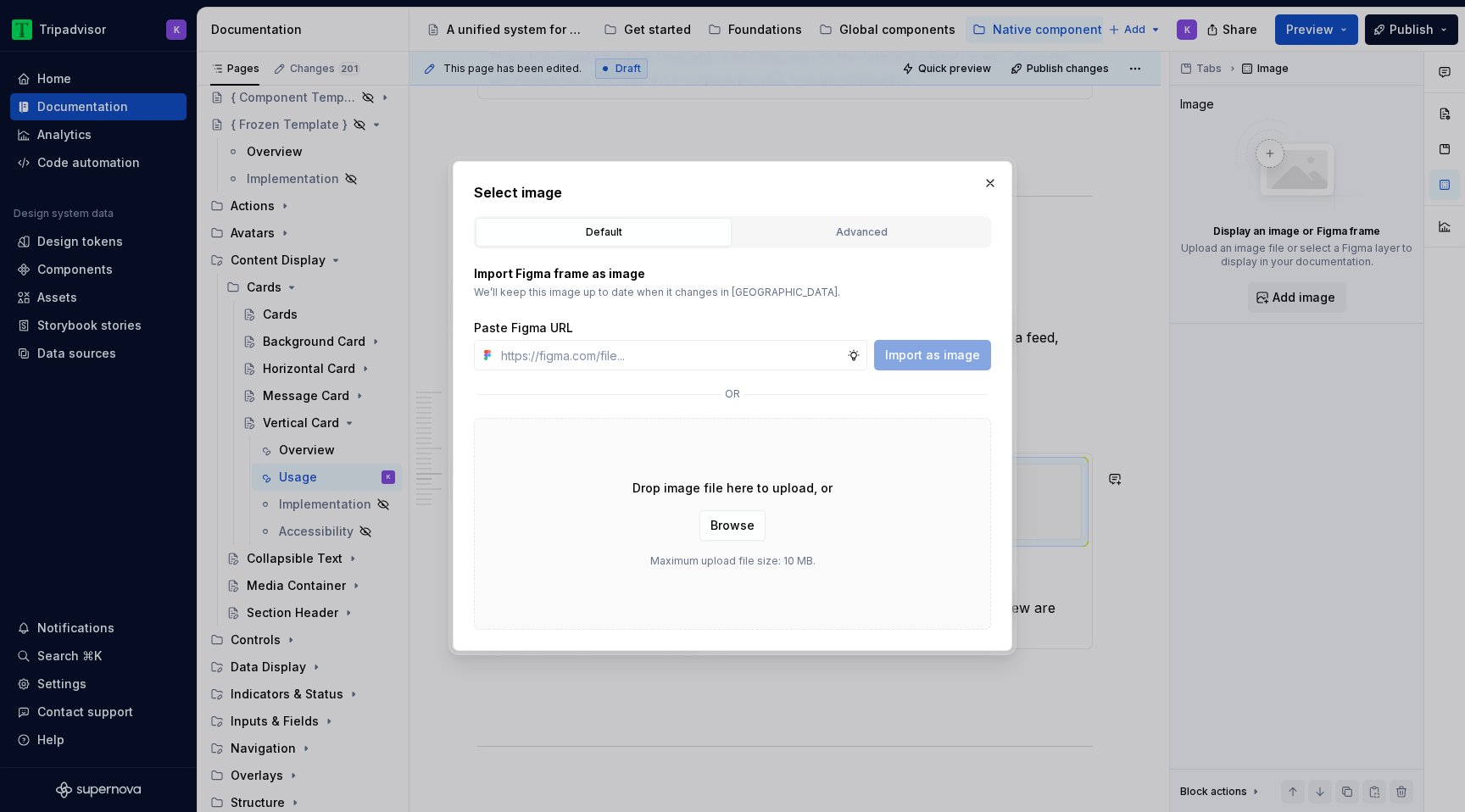
type textarea "*"
type input "[URL][DOMAIN_NAME]"
click at [948, 363] on span "Import as image" at bounding box center [932, 354] width 95 height 17
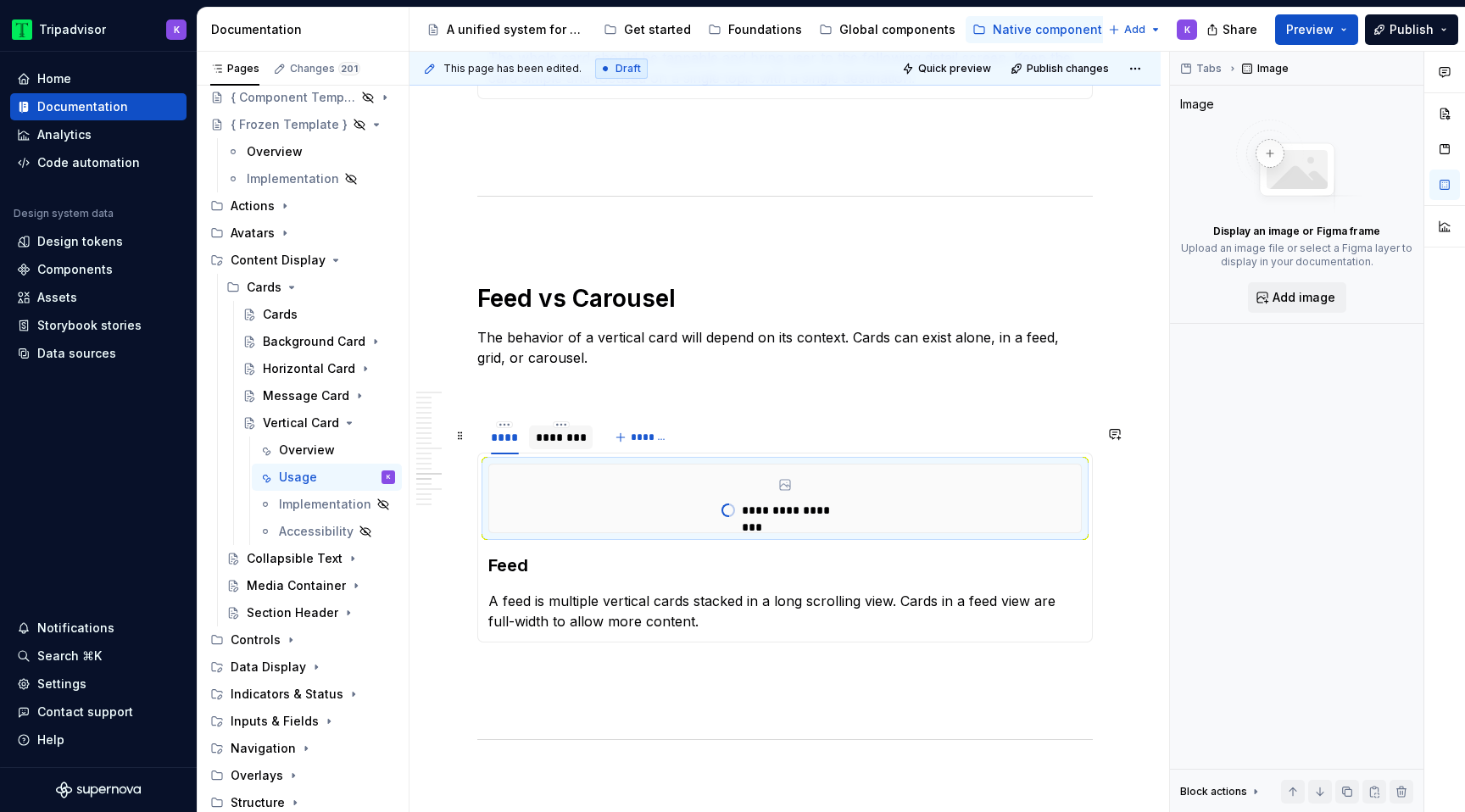
click at [570, 446] on div "********" at bounding box center [561, 437] width 50 height 17
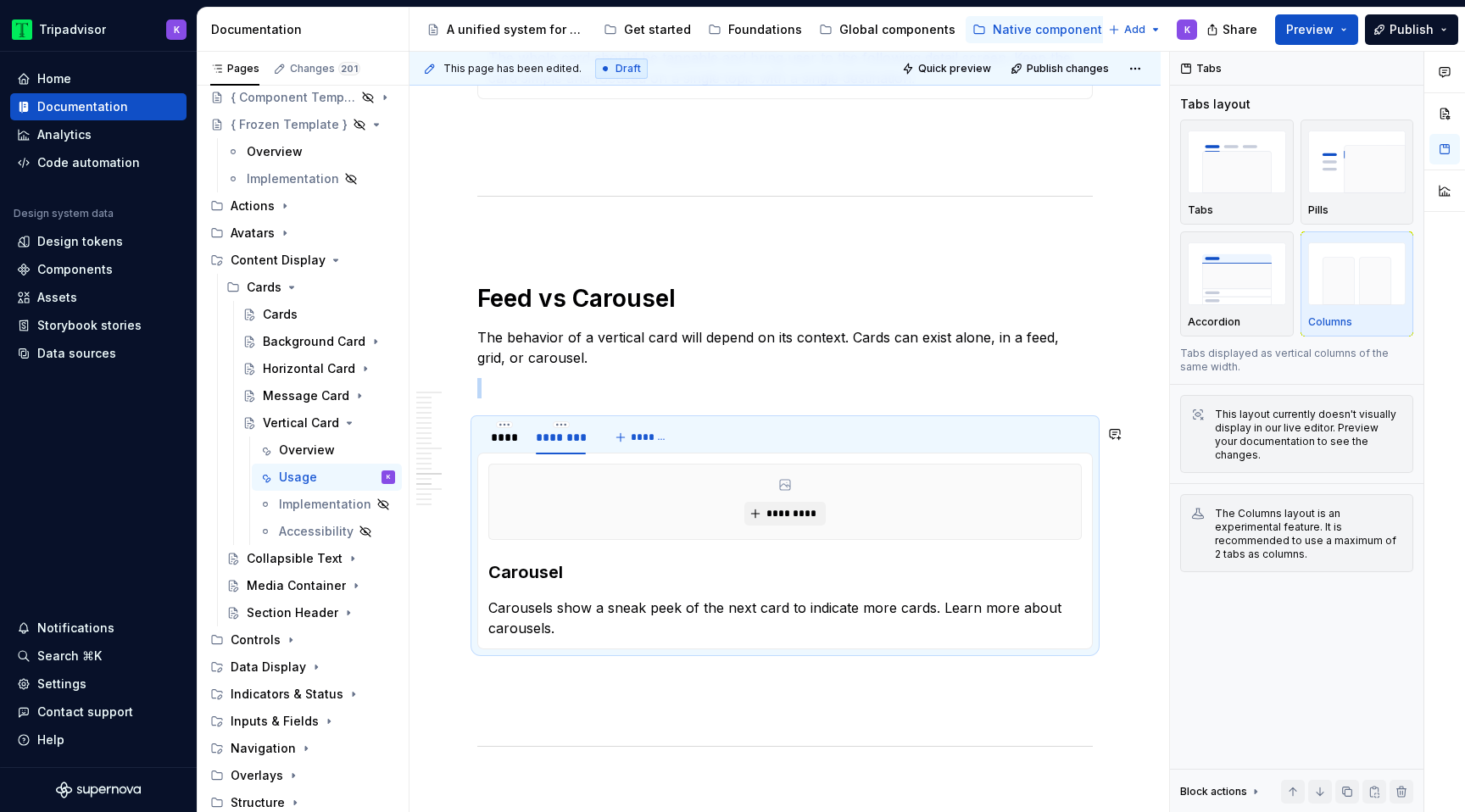
type textarea "*"
click at [788, 520] on span "*********" at bounding box center [791, 514] width 51 height 14
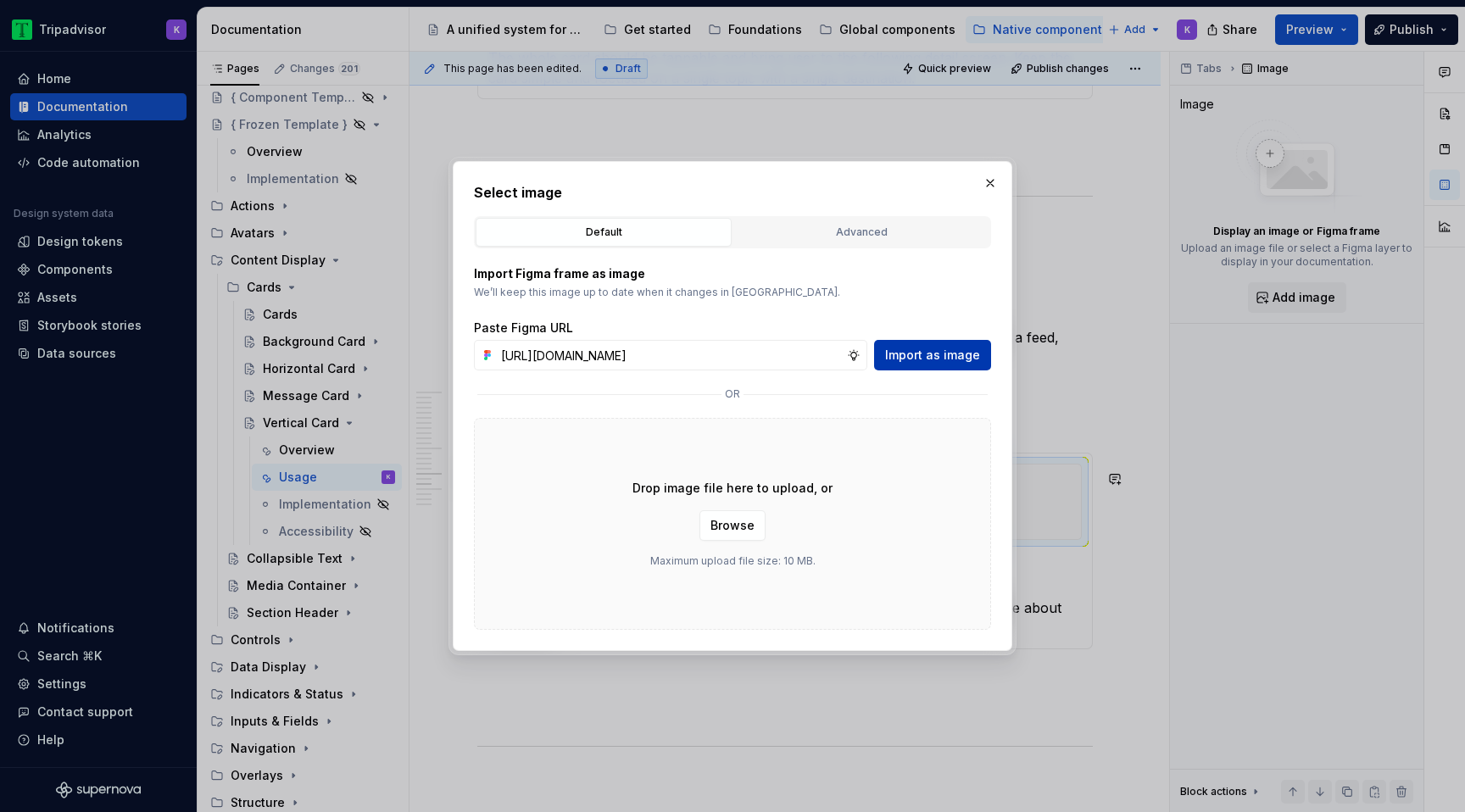
scroll to position [0, 453]
type input "[URL][DOMAIN_NAME]"
click at [943, 342] on button "Import as image" at bounding box center [932, 355] width 117 height 30
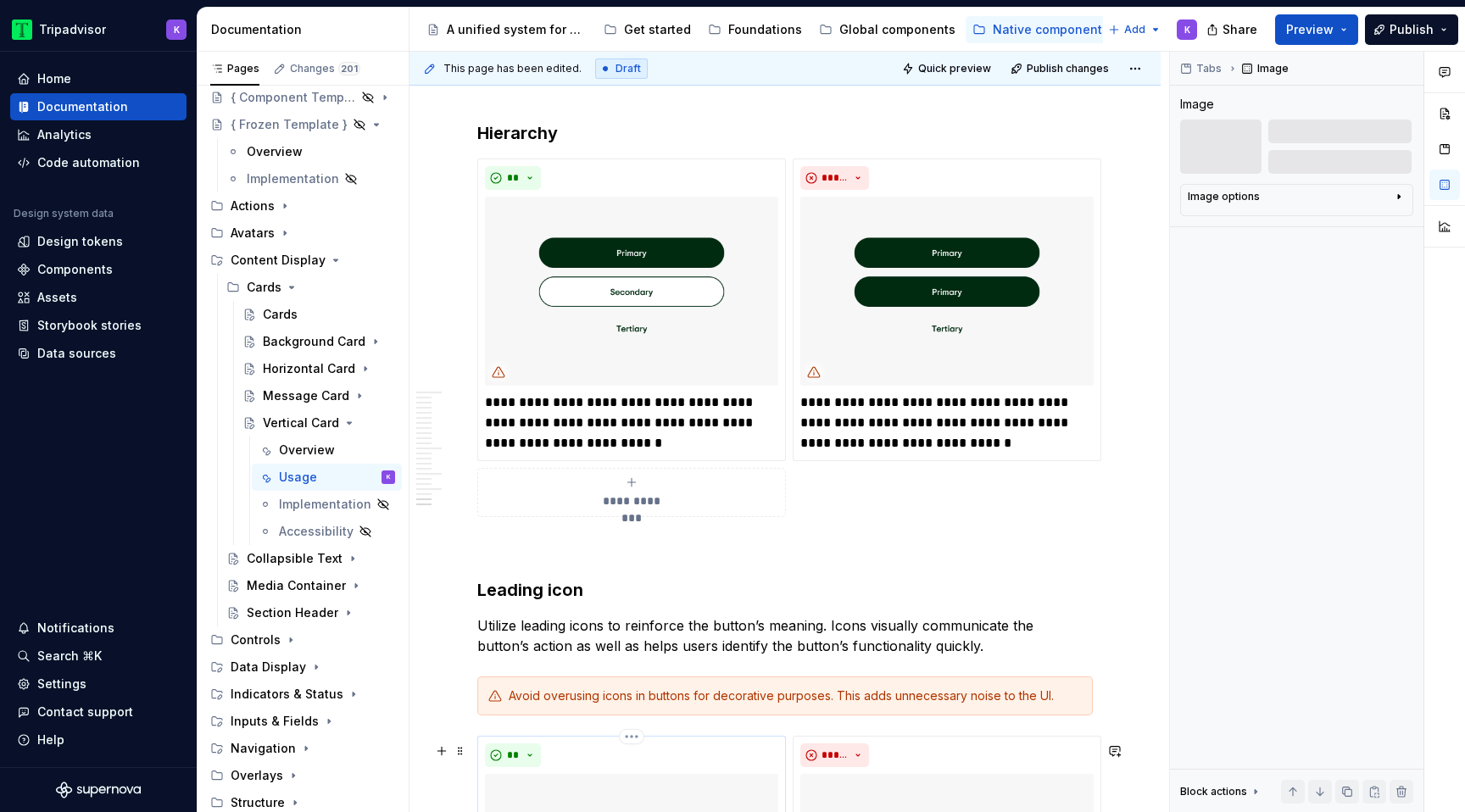
scroll to position [4534, 0]
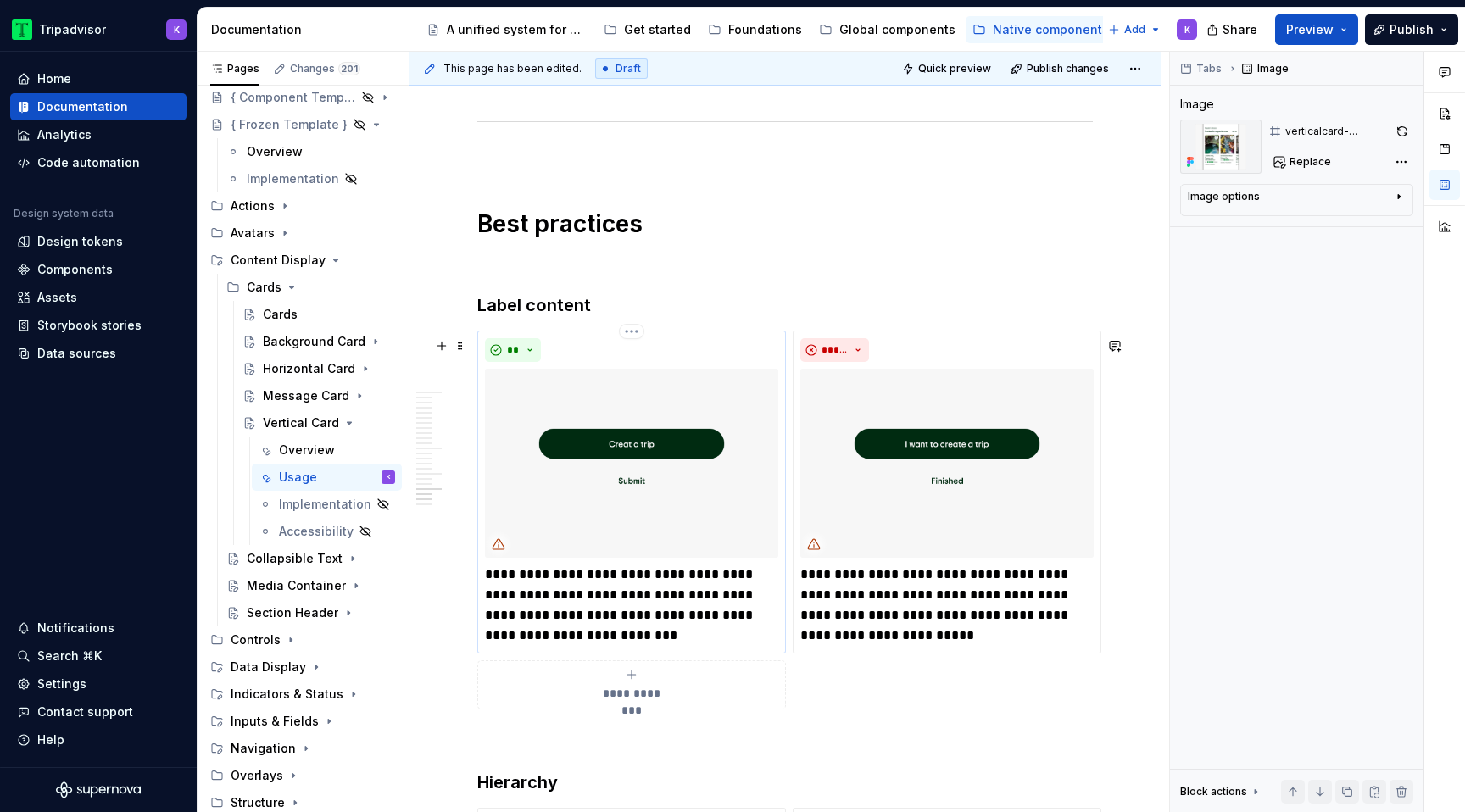
click at [638, 601] on p "**********" at bounding box center [631, 606] width 293 height 82
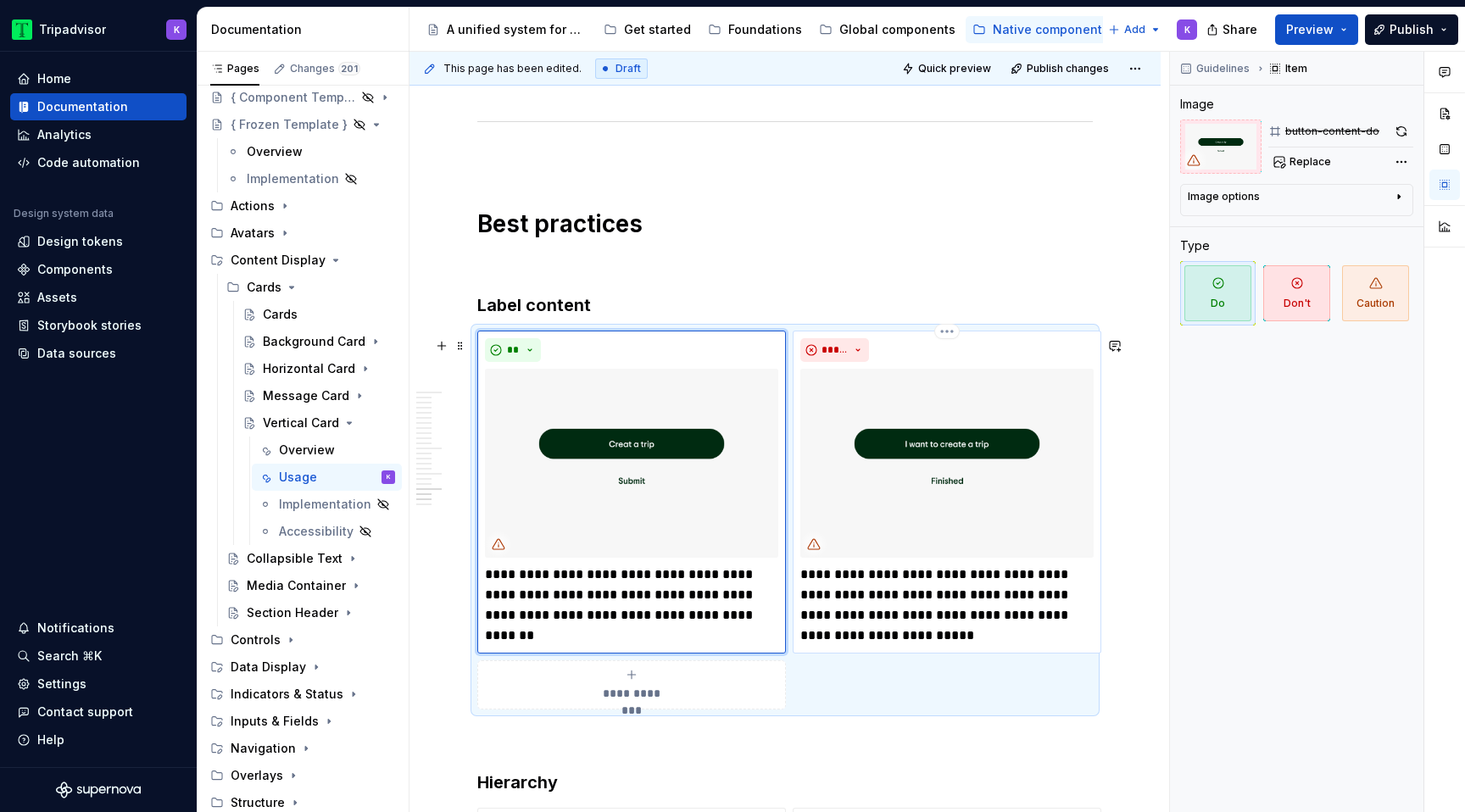
click at [962, 585] on p "**********" at bounding box center [947, 606] width 293 height 82
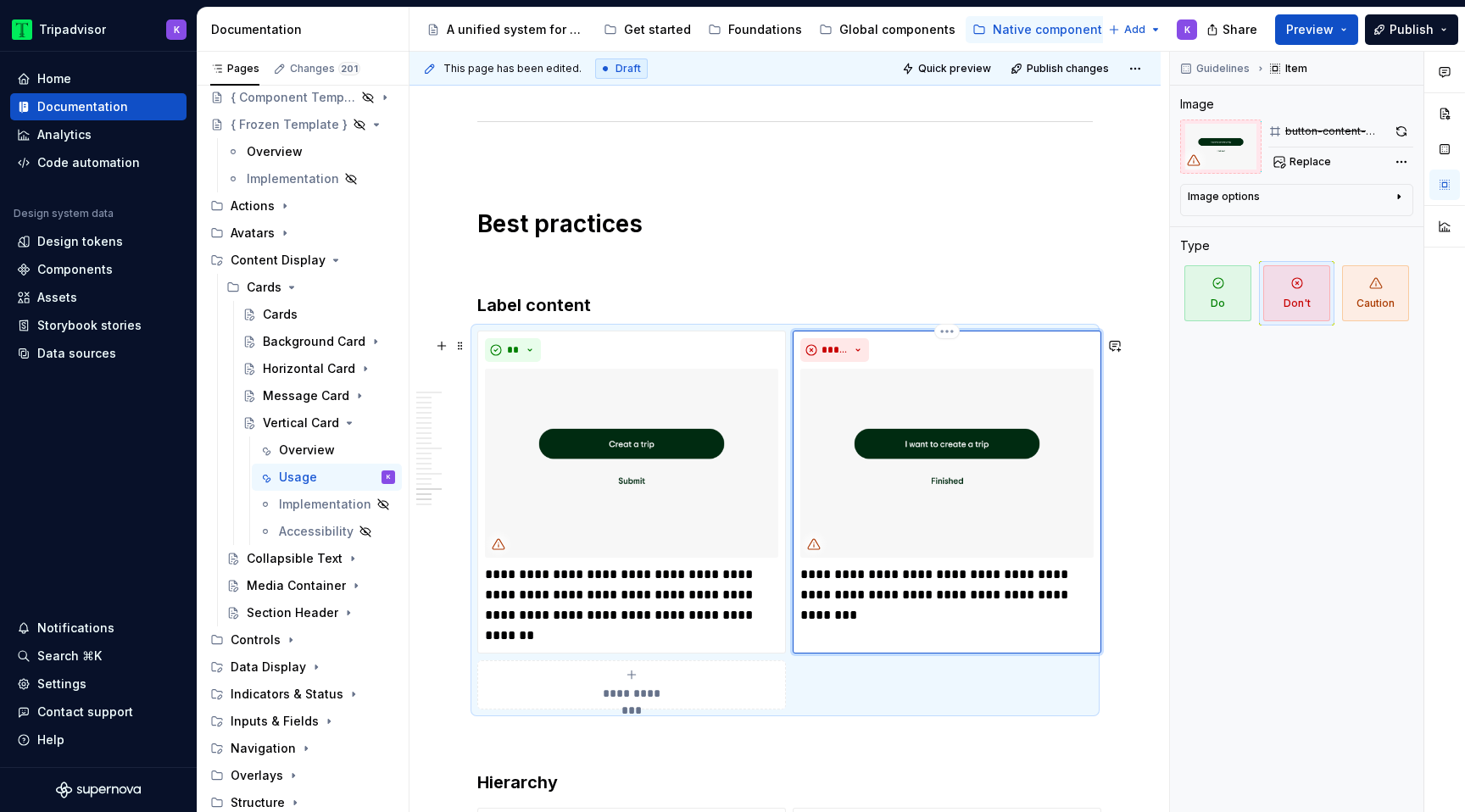
click at [837, 594] on p "**********" at bounding box center [947, 585] width 293 height 41
type textarea "*"
click at [648, 596] on p "**********" at bounding box center [631, 606] width 293 height 82
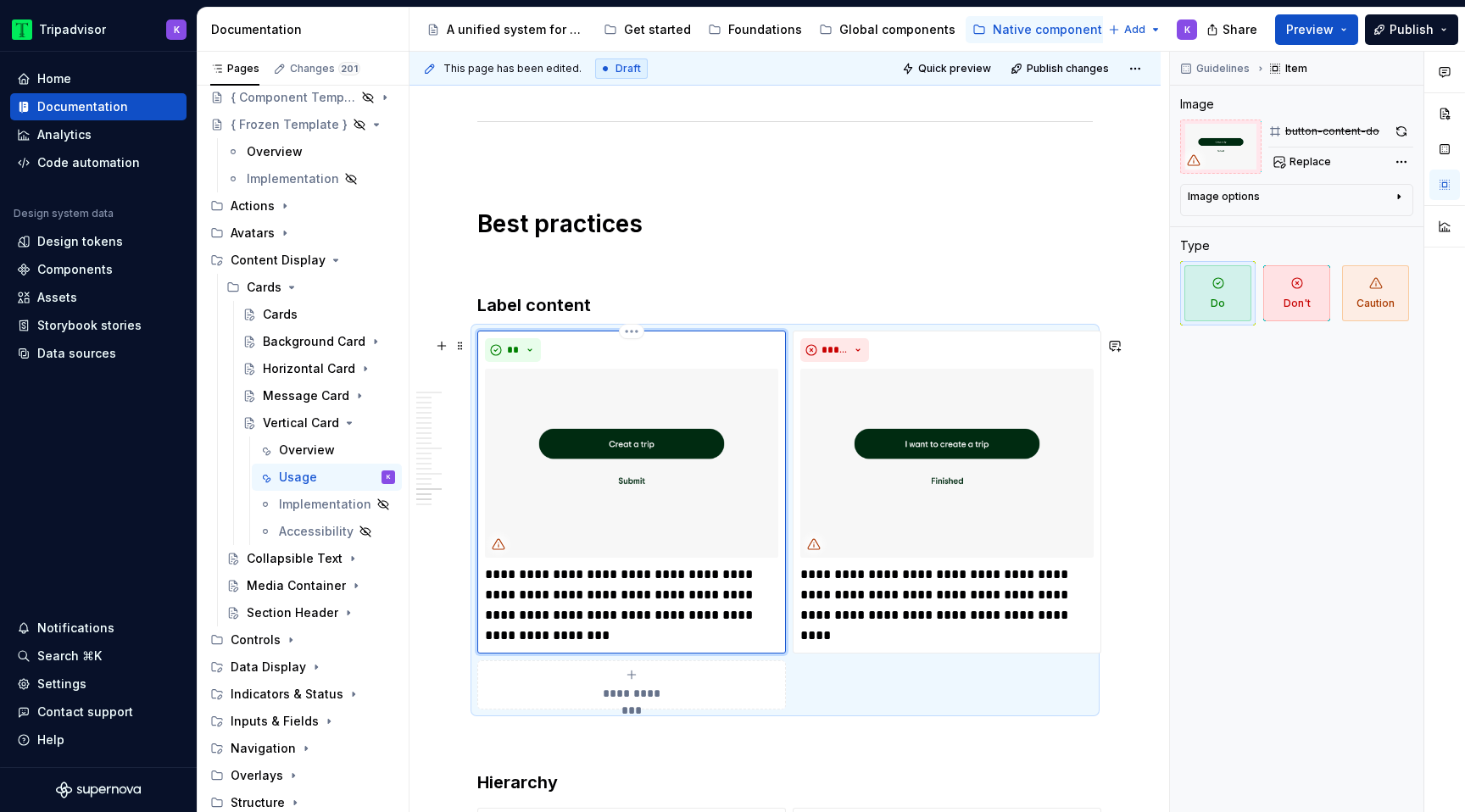
click at [693, 446] on img at bounding box center [631, 463] width 293 height 189
click at [677, 466] on img at bounding box center [631, 463] width 293 height 189
click at [1310, 155] on span "Replace" at bounding box center [1311, 162] width 42 height 14
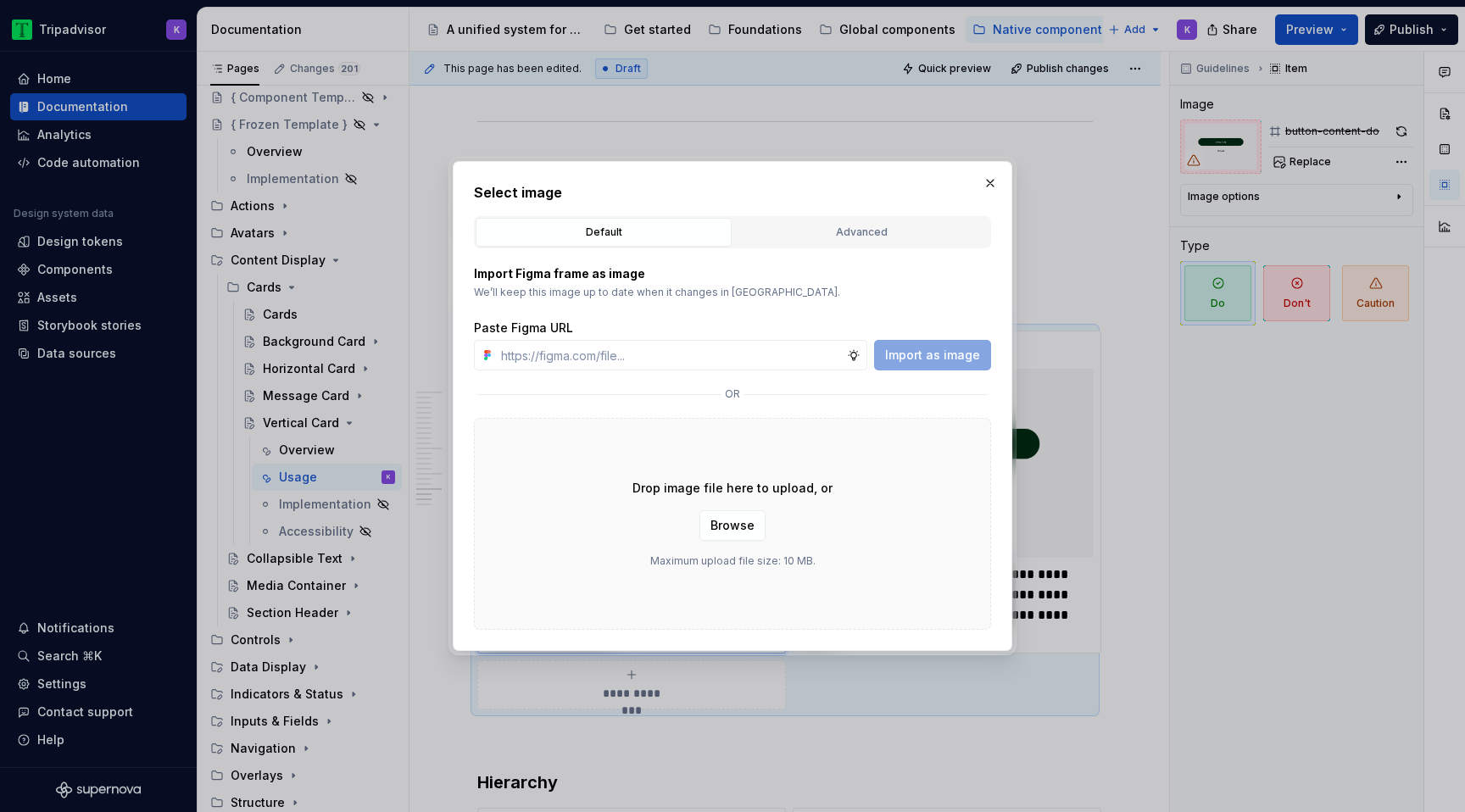
type textarea "*"
type input "[URL][DOMAIN_NAME]"
type textarea "*"
type input "[URL][DOMAIN_NAME]"
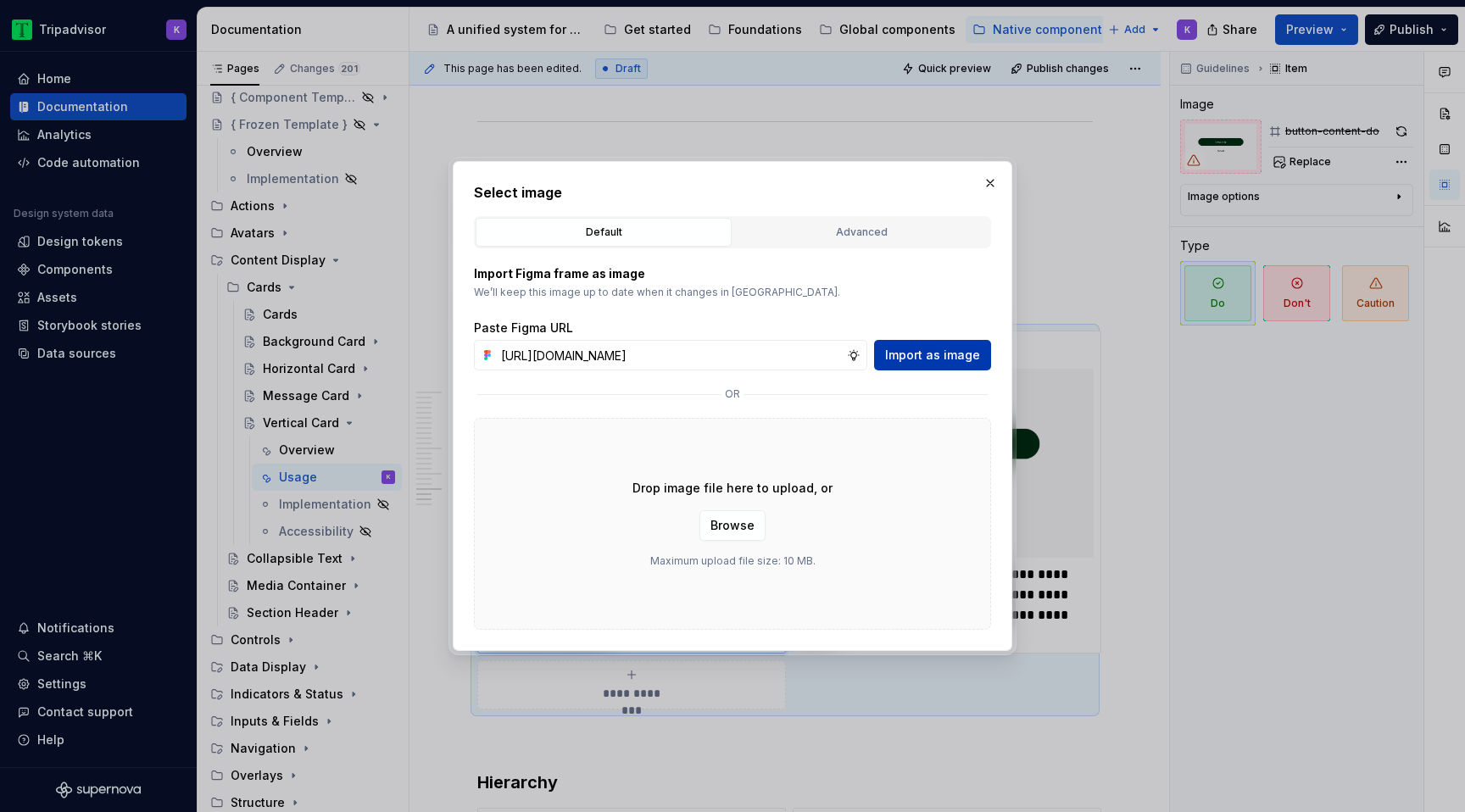
scroll to position [0, 0]
click at [959, 357] on span "Import as image" at bounding box center [932, 354] width 95 height 17
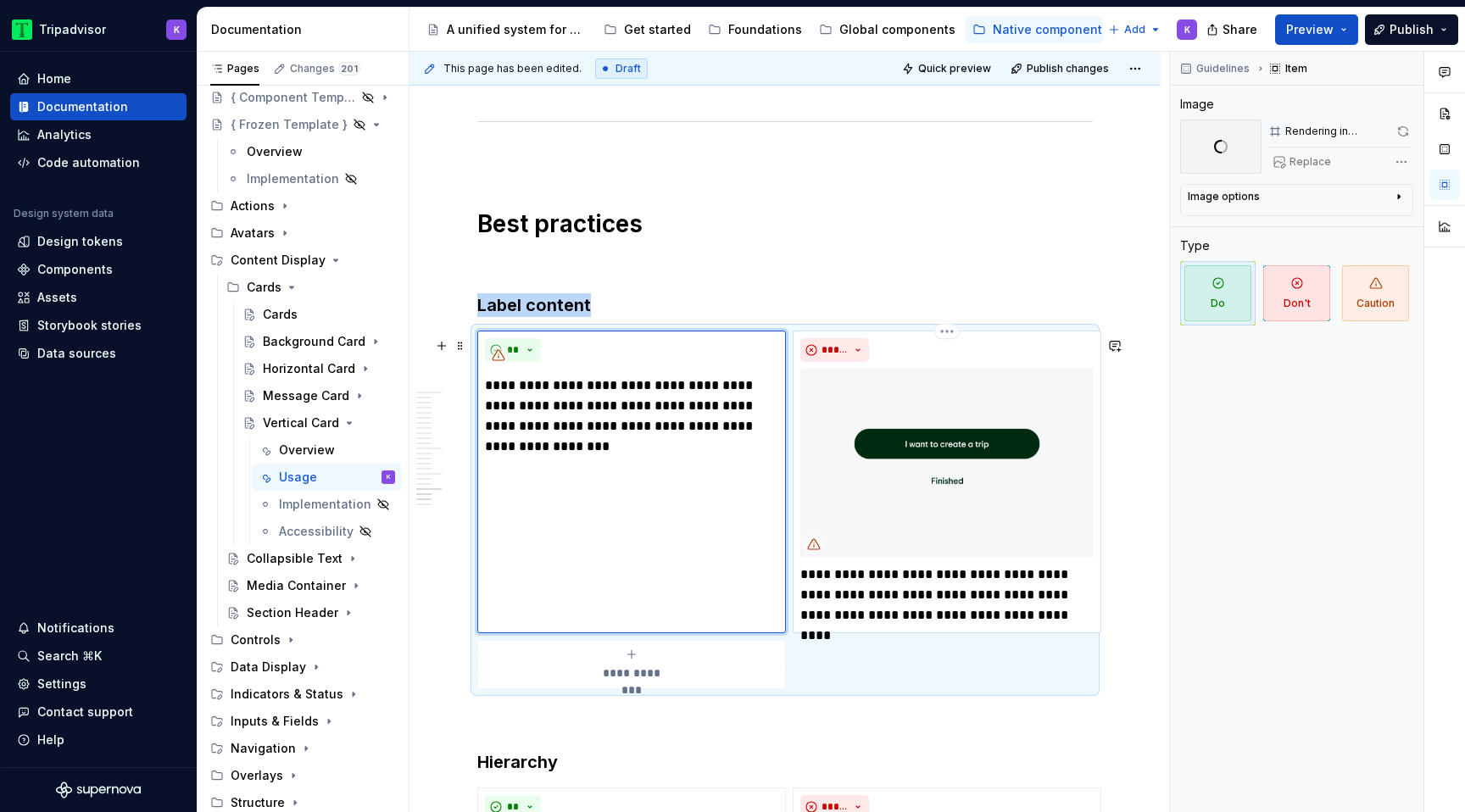
click at [935, 432] on img at bounding box center [947, 463] width 293 height 189
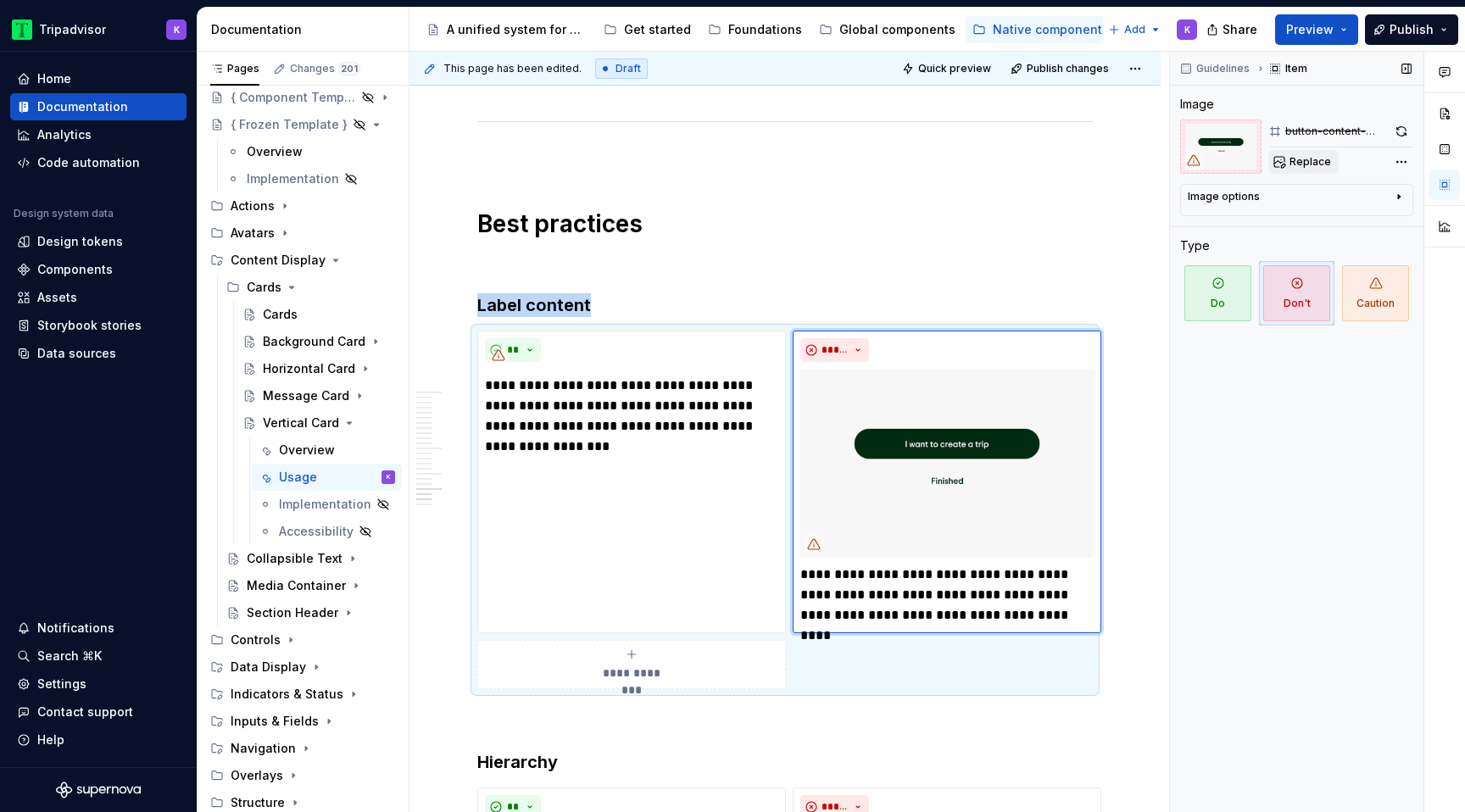
click at [1304, 164] on span "Replace" at bounding box center [1311, 162] width 42 height 14
type textarea "*"
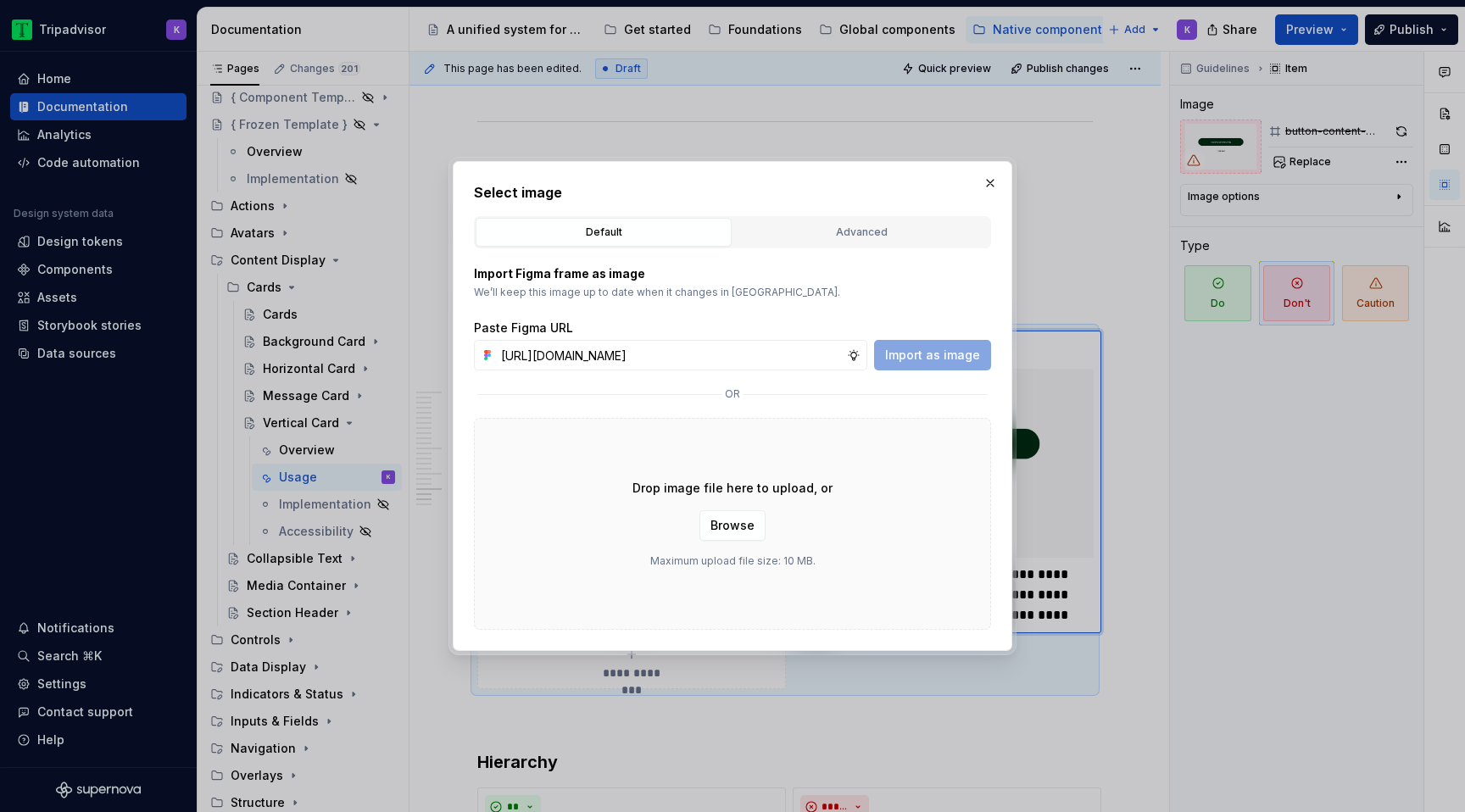
scroll to position [0, 453]
type input "[URL][DOMAIN_NAME]"
click at [976, 183] on h2 "Select image" at bounding box center [733, 191] width 517 height 20
click at [987, 183] on button "button" at bounding box center [990, 183] width 24 height 23
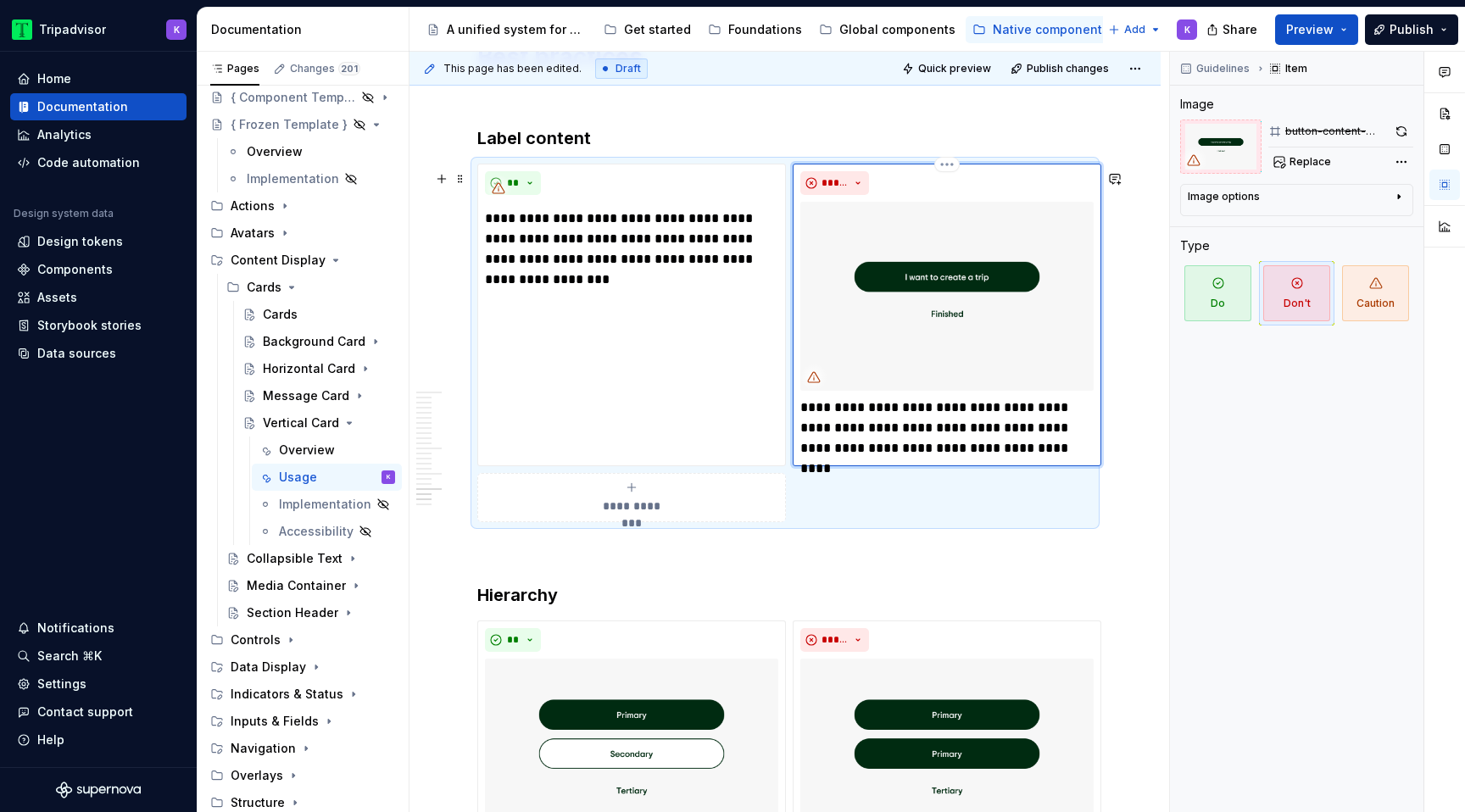
scroll to position [4723, 0]
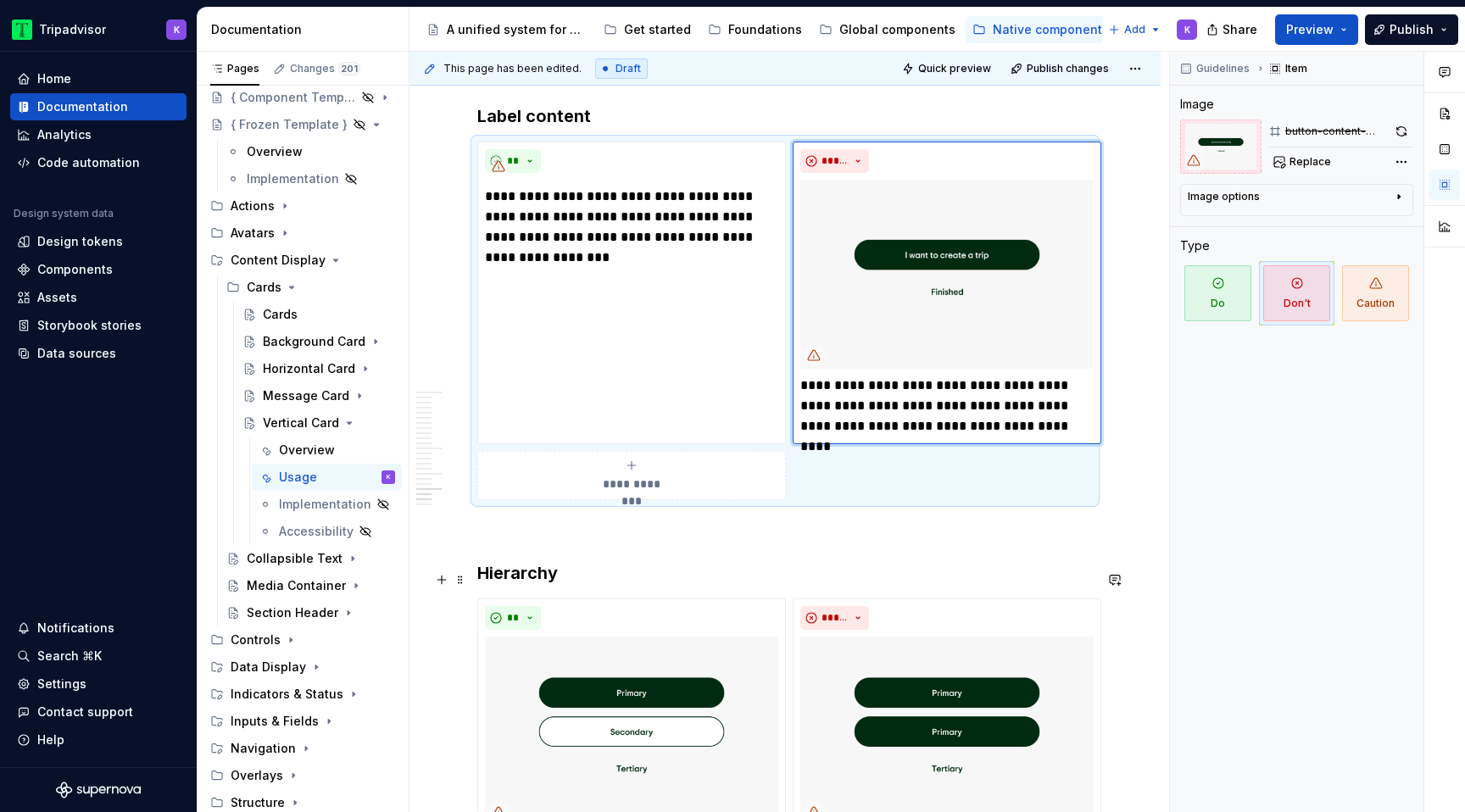
click at [796, 574] on h3 "Hierarchy" at bounding box center [784, 573] width 615 height 23
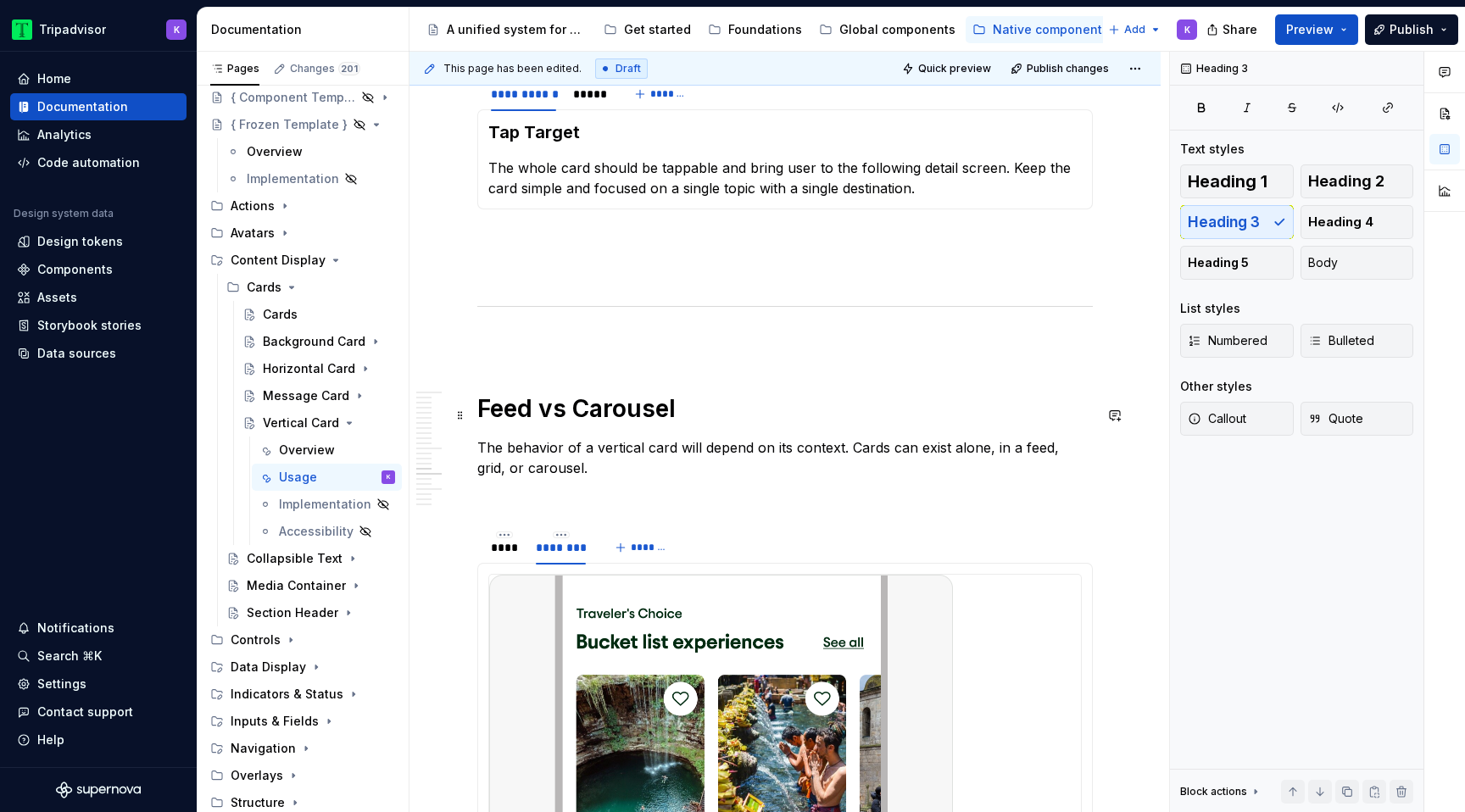
scroll to position [3461, 0]
type textarea "*"
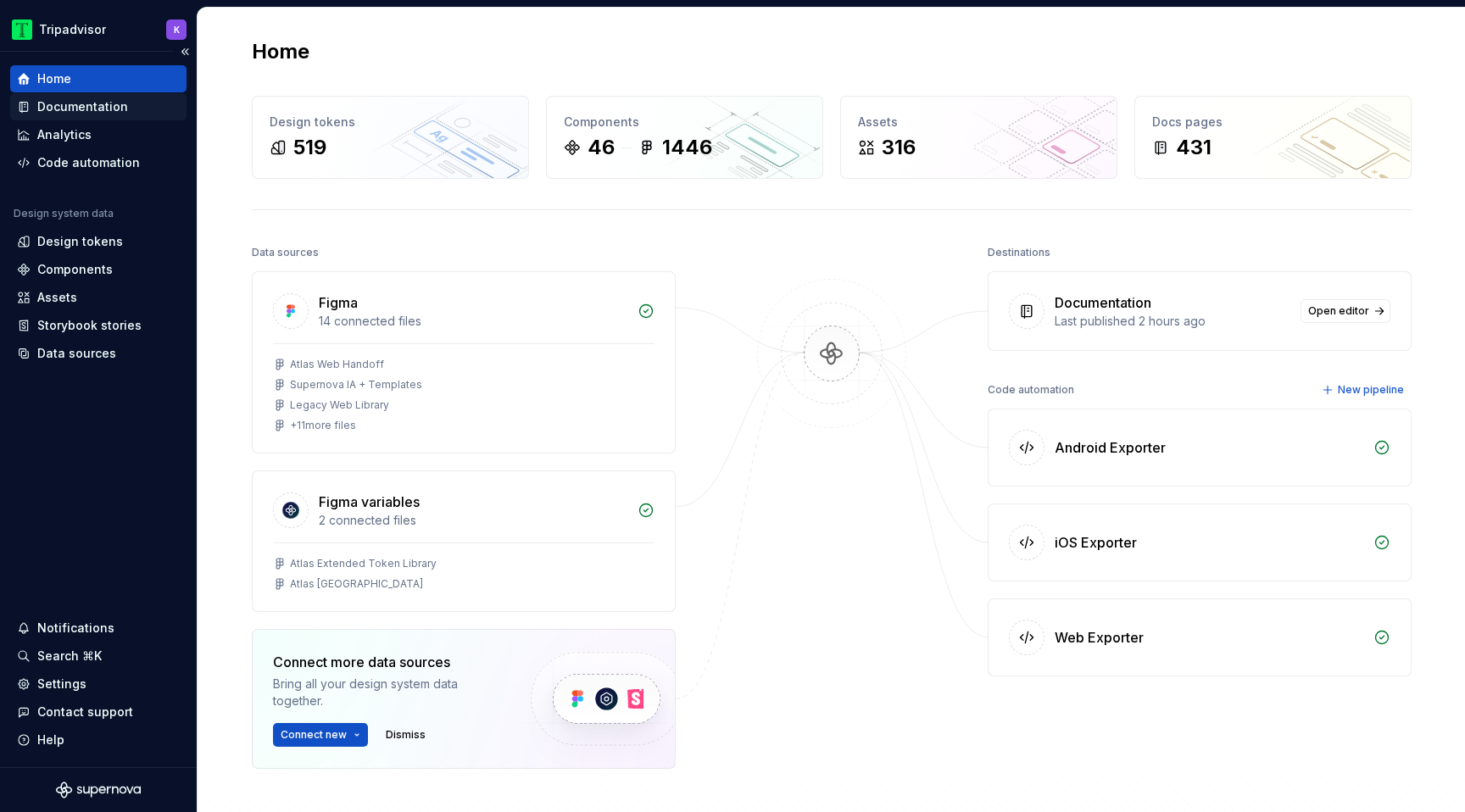
click at [114, 115] on div "Documentation" at bounding box center [98, 106] width 177 height 27
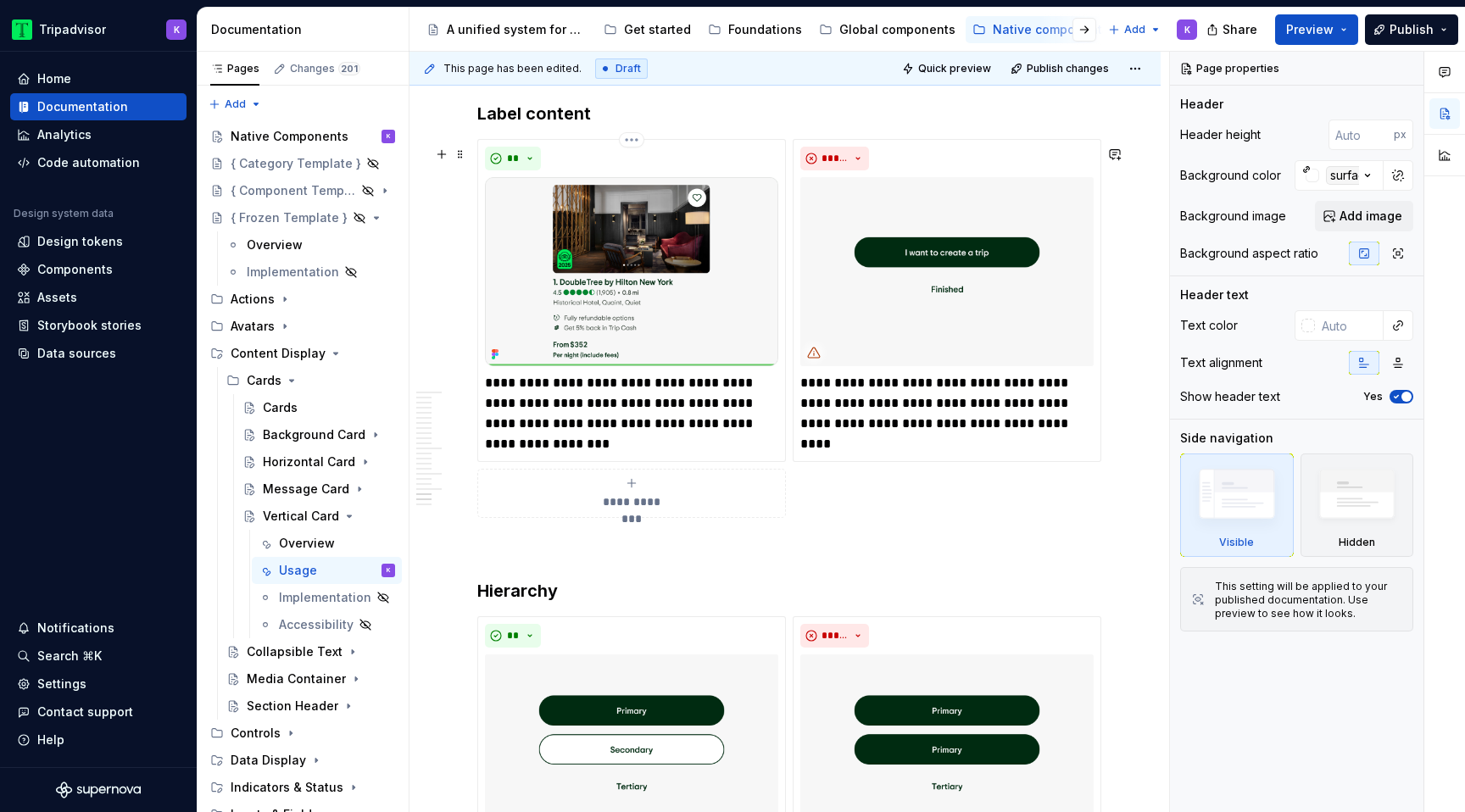
scroll to position [4744, 0]
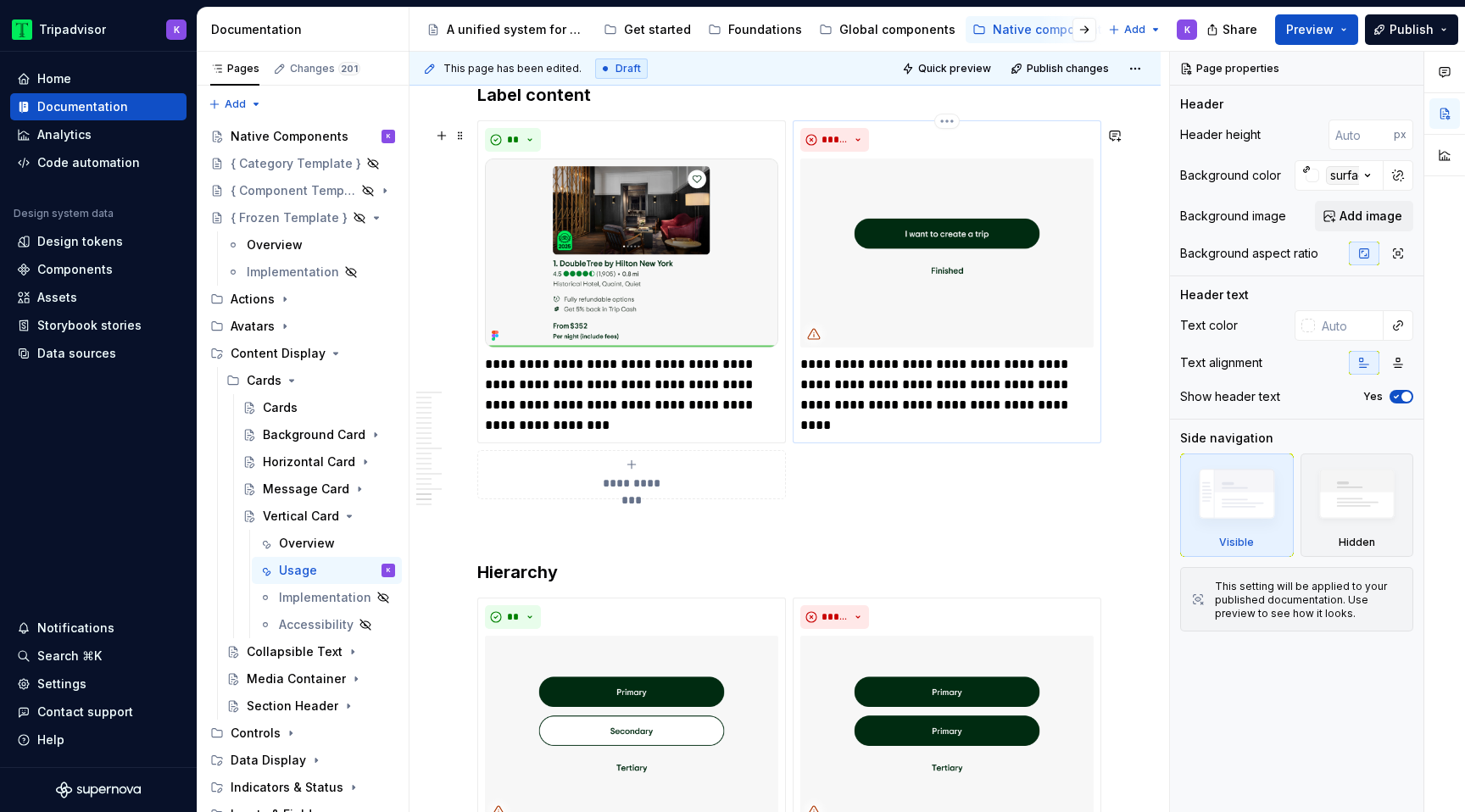
click at [965, 262] on img at bounding box center [947, 252] width 293 height 189
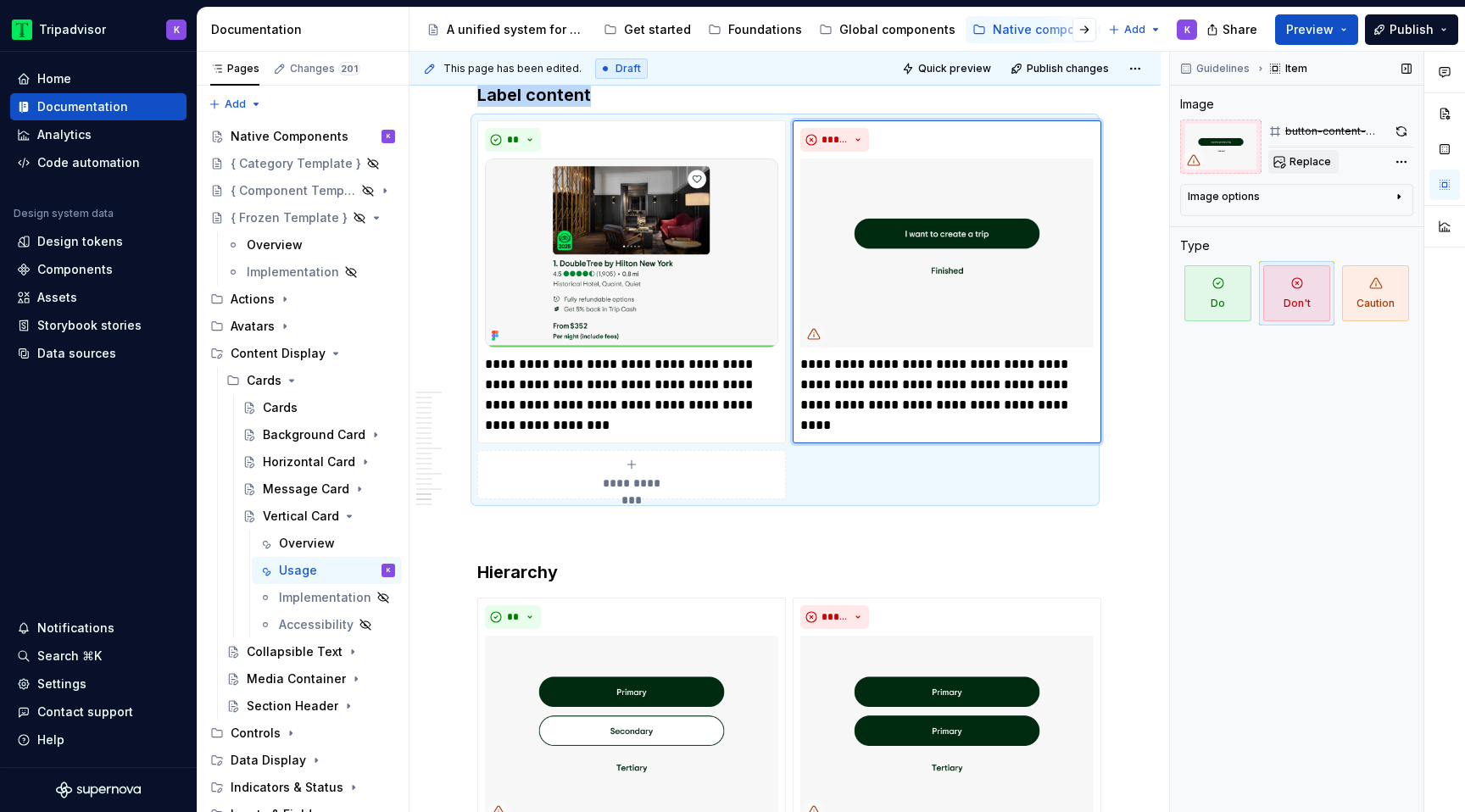
click at [1300, 164] on span "Replace" at bounding box center [1311, 162] width 42 height 14
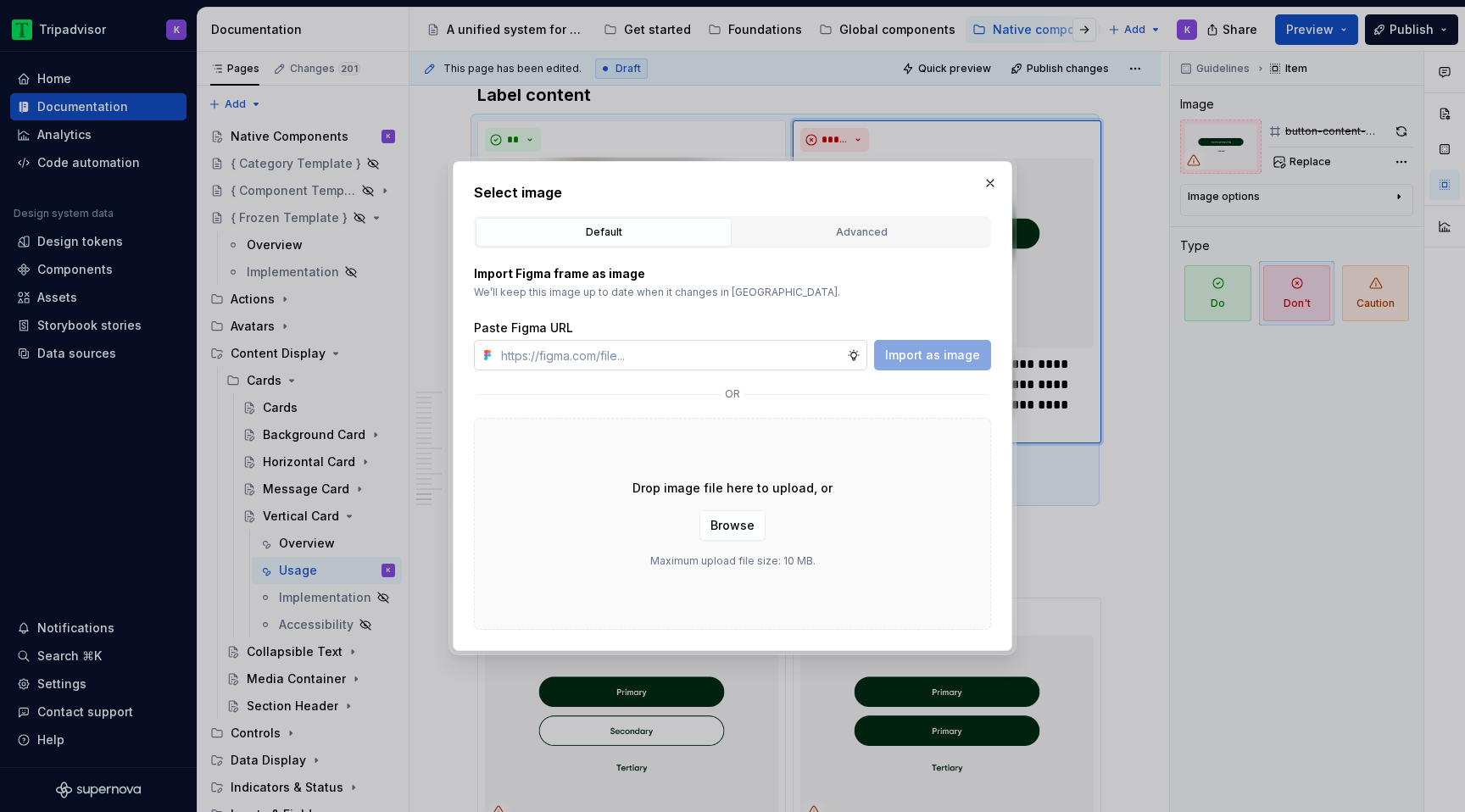
type textarea "*"
type input "[URL][DOMAIN_NAME]"
click at [939, 347] on span "Import as image" at bounding box center [932, 354] width 95 height 17
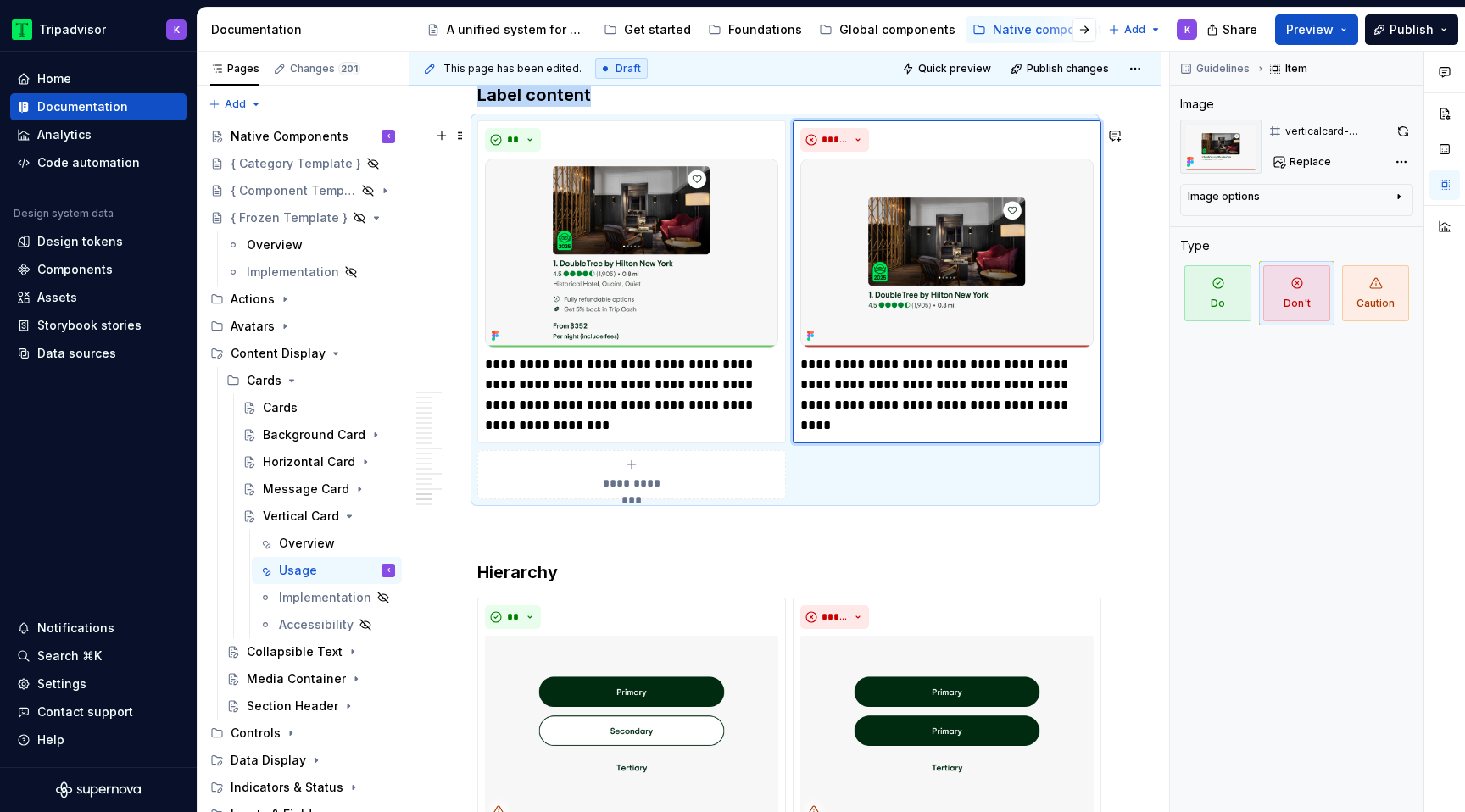
click at [618, 492] on span "**********" at bounding box center [632, 483] width 78 height 17
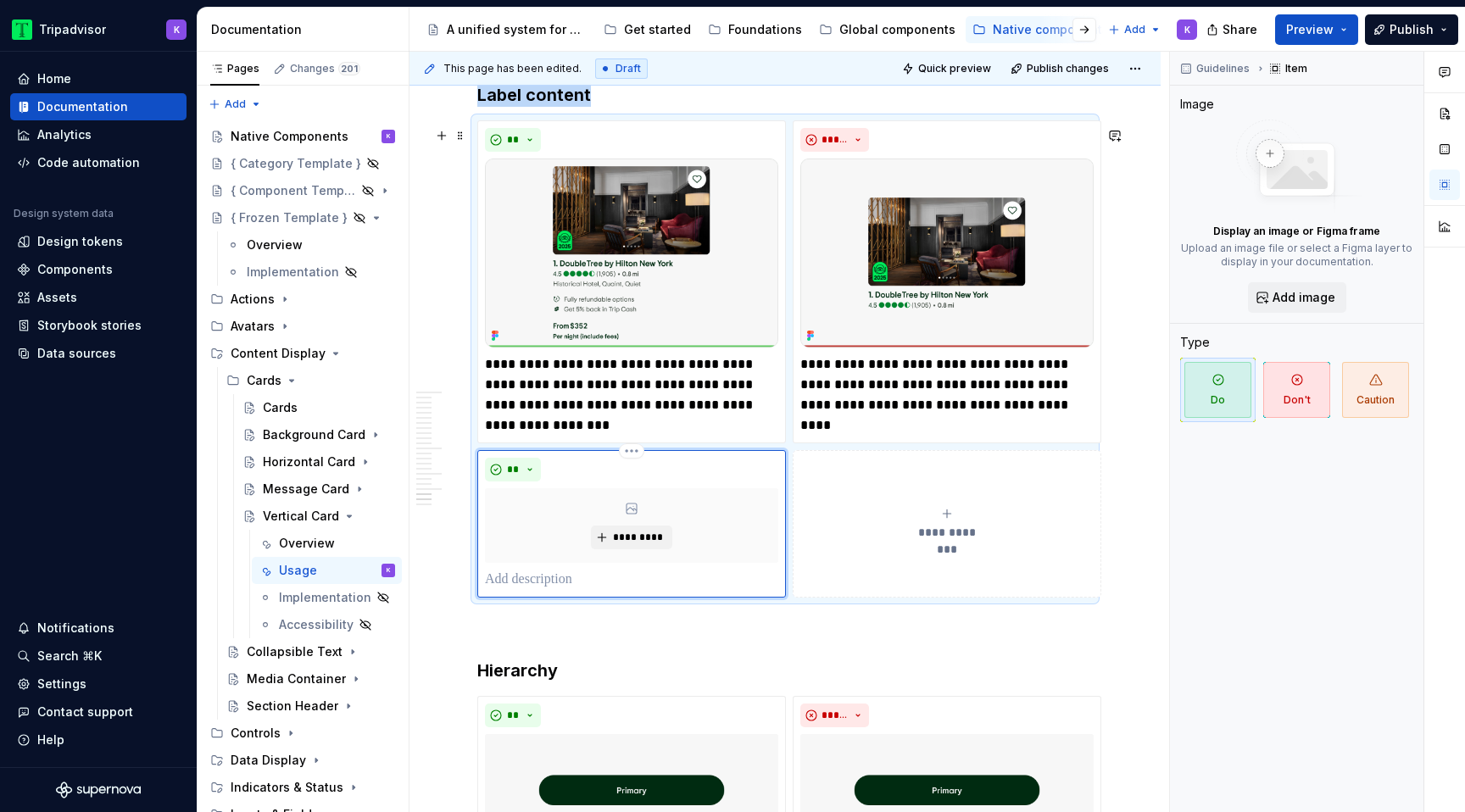
type textarea "*"
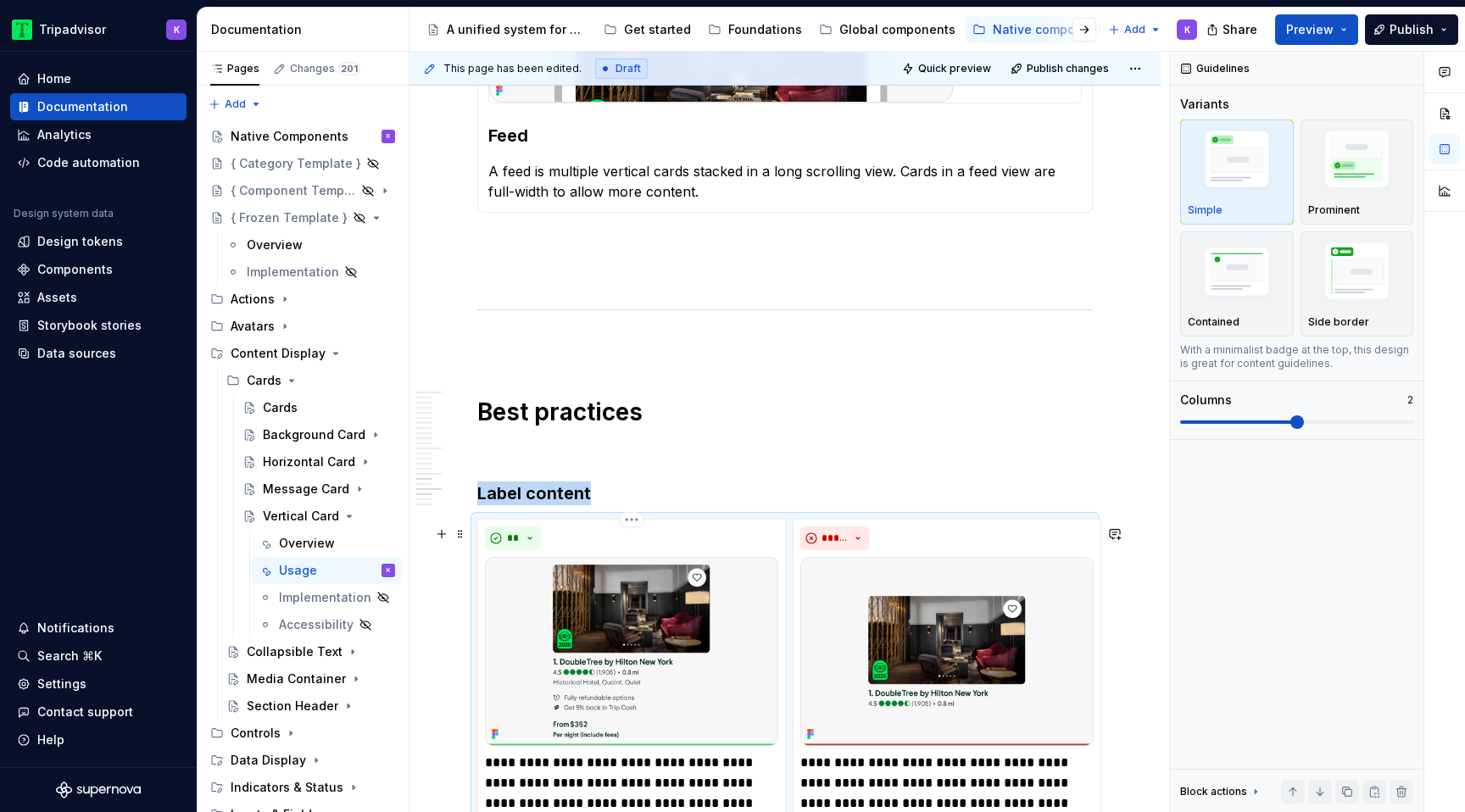
scroll to position [4313, 0]
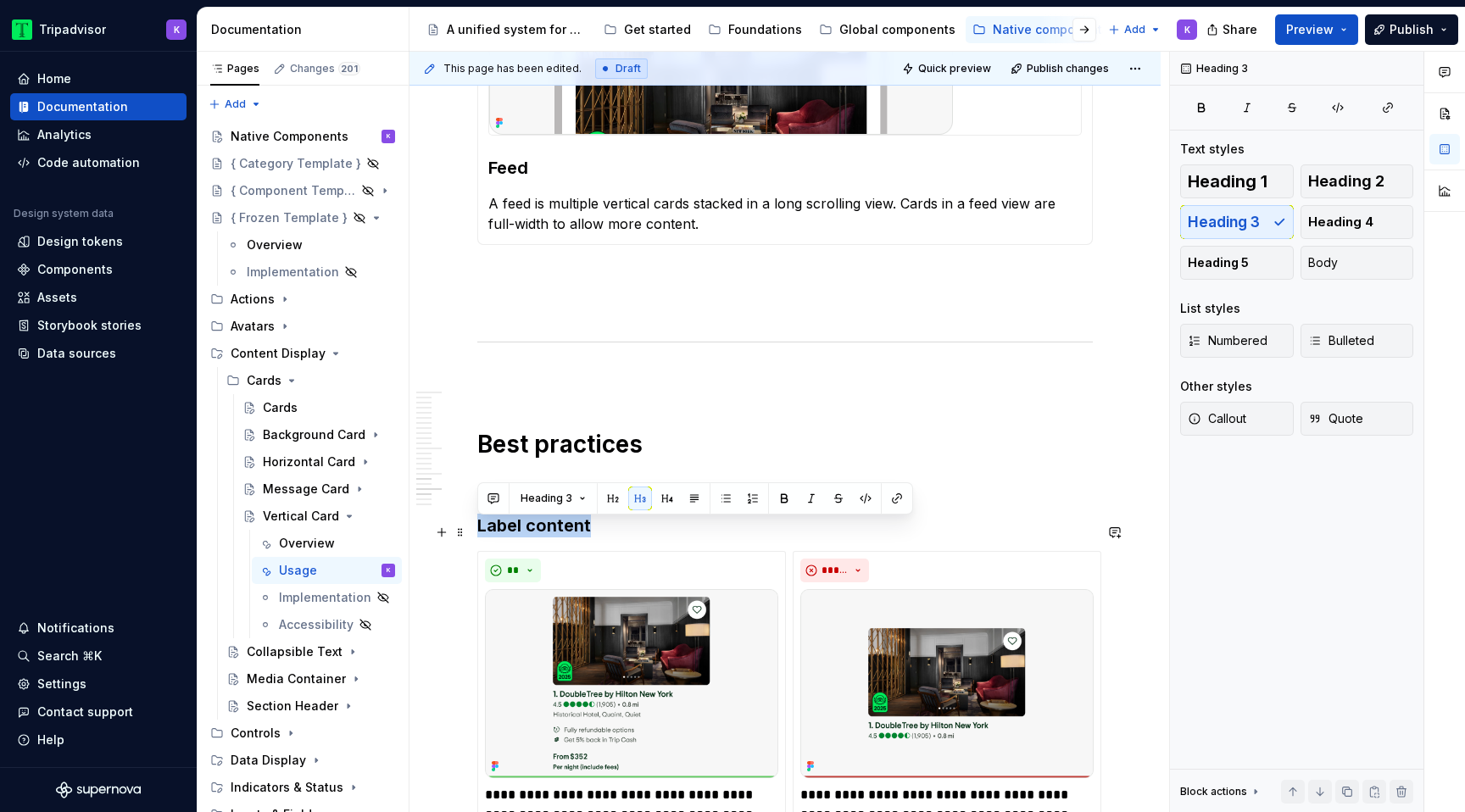
drag, startPoint x: 586, startPoint y: 533, endPoint x: 478, endPoint y: 533, distance: 108.0
click at [478, 533] on h3 "Label content" at bounding box center [784, 525] width 615 height 23
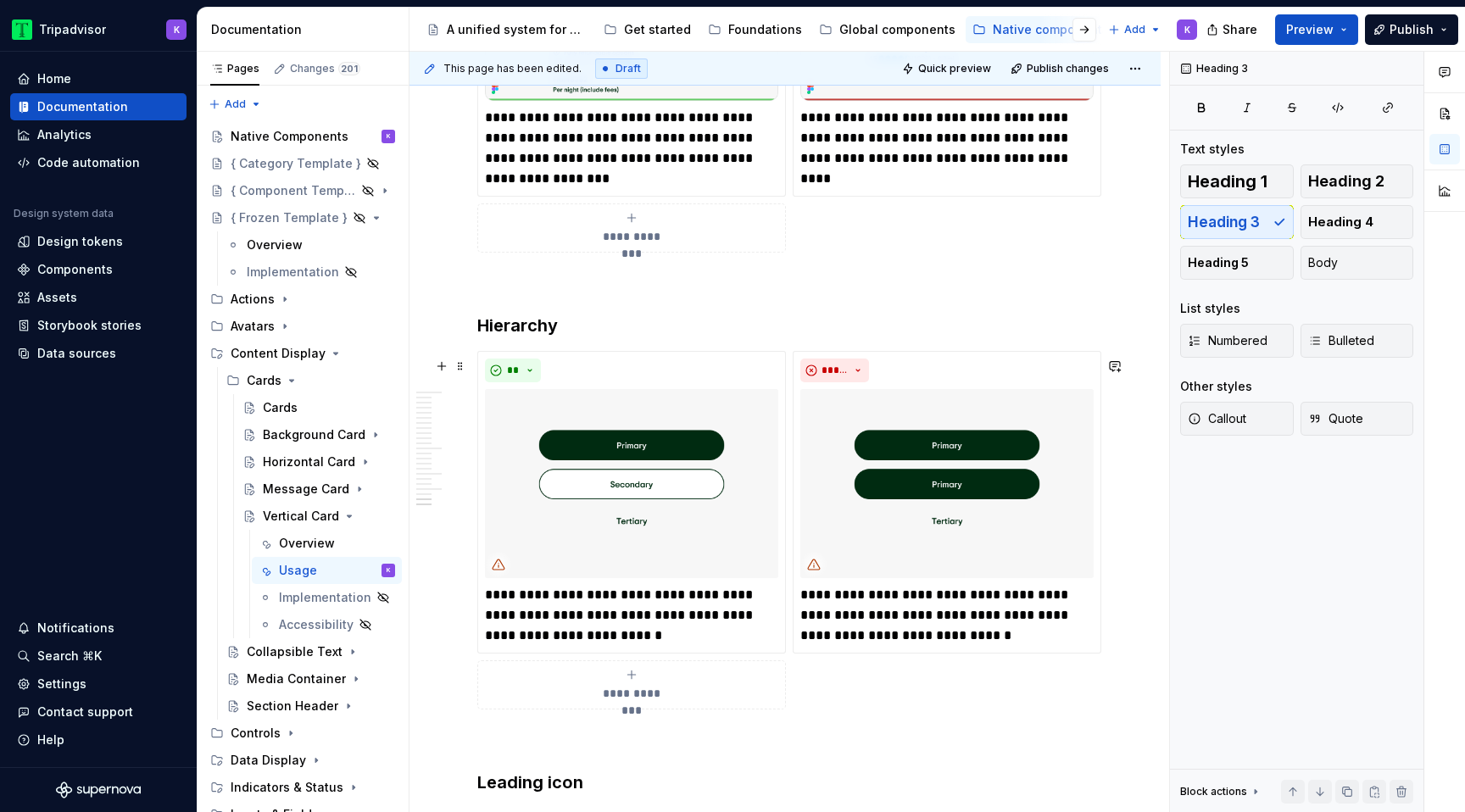
scroll to position [4936, 0]
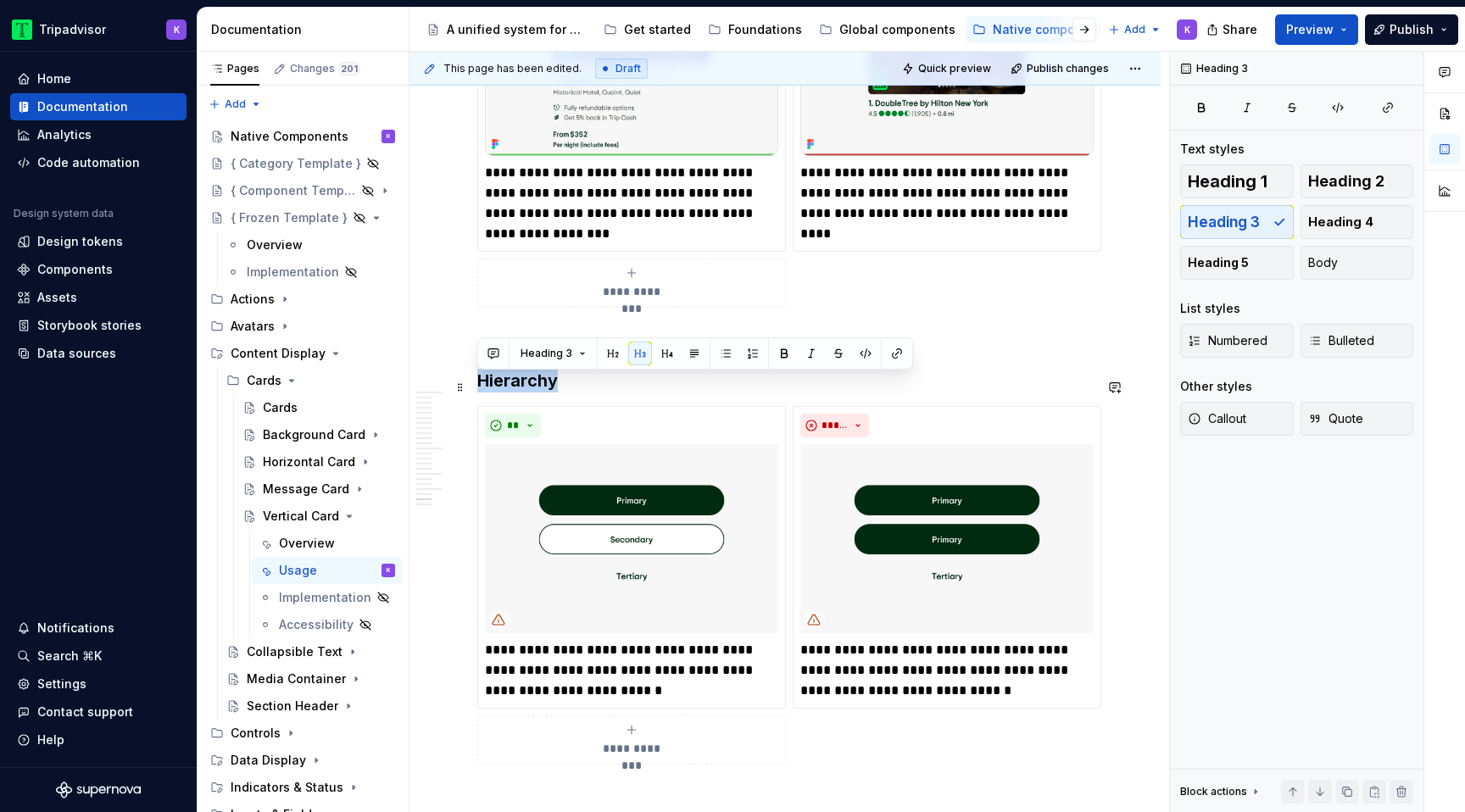
drag, startPoint x: 566, startPoint y: 385, endPoint x: 478, endPoint y: 386, distance: 88.0
click at [478, 386] on h3 "Hierarchy" at bounding box center [784, 380] width 615 height 23
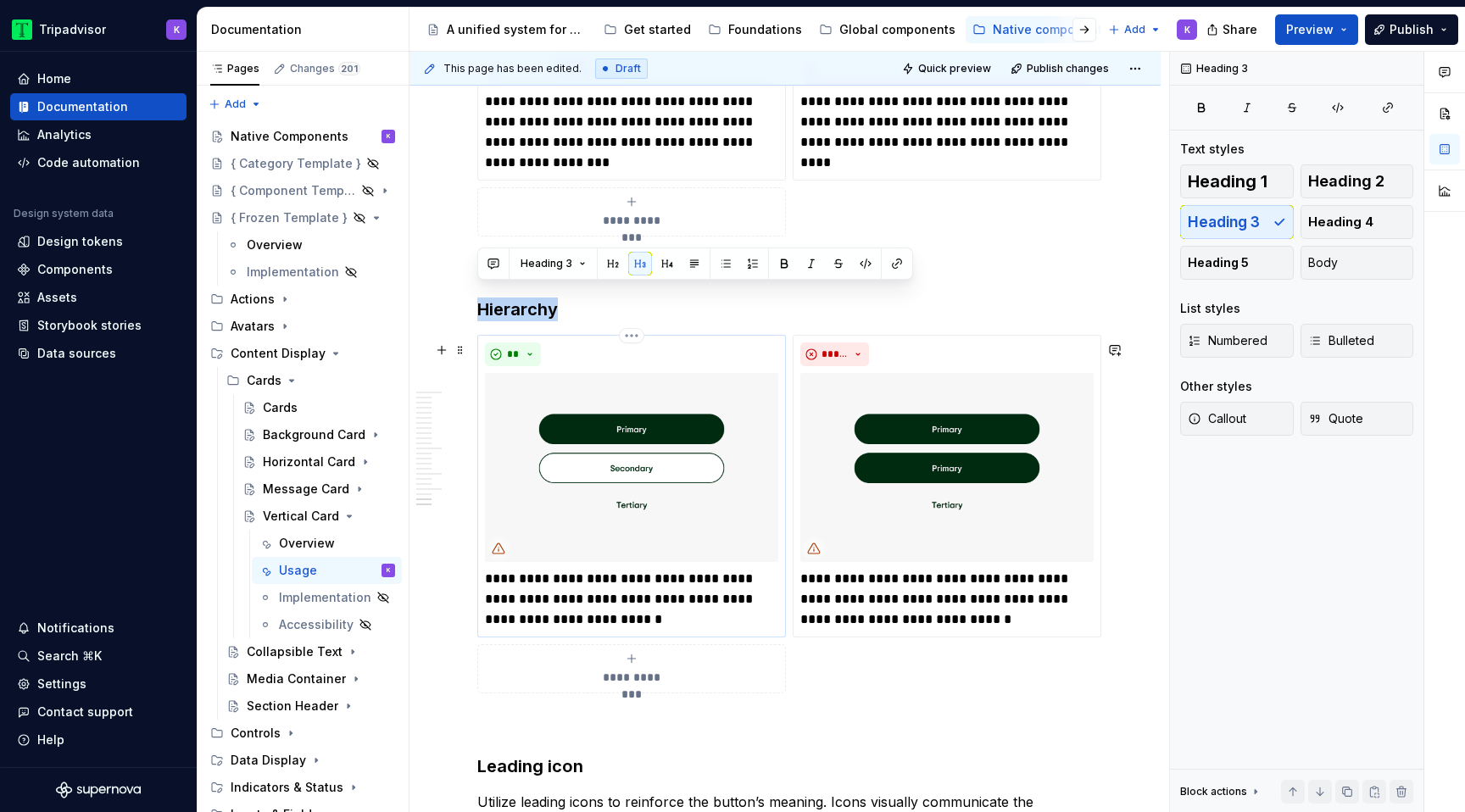
scroll to position [5036, 0]
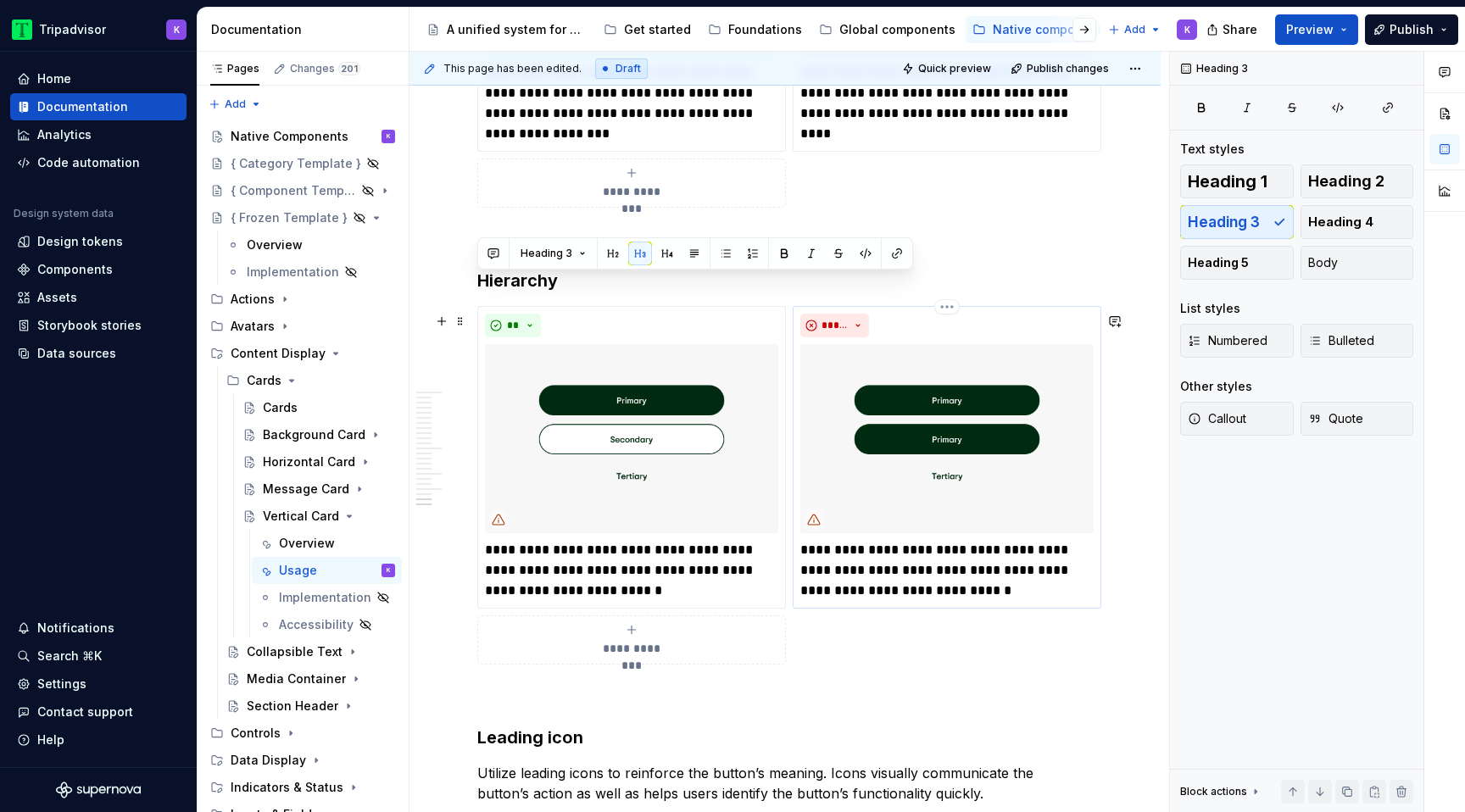
click at [893, 574] on p "**********" at bounding box center [947, 571] width 293 height 61
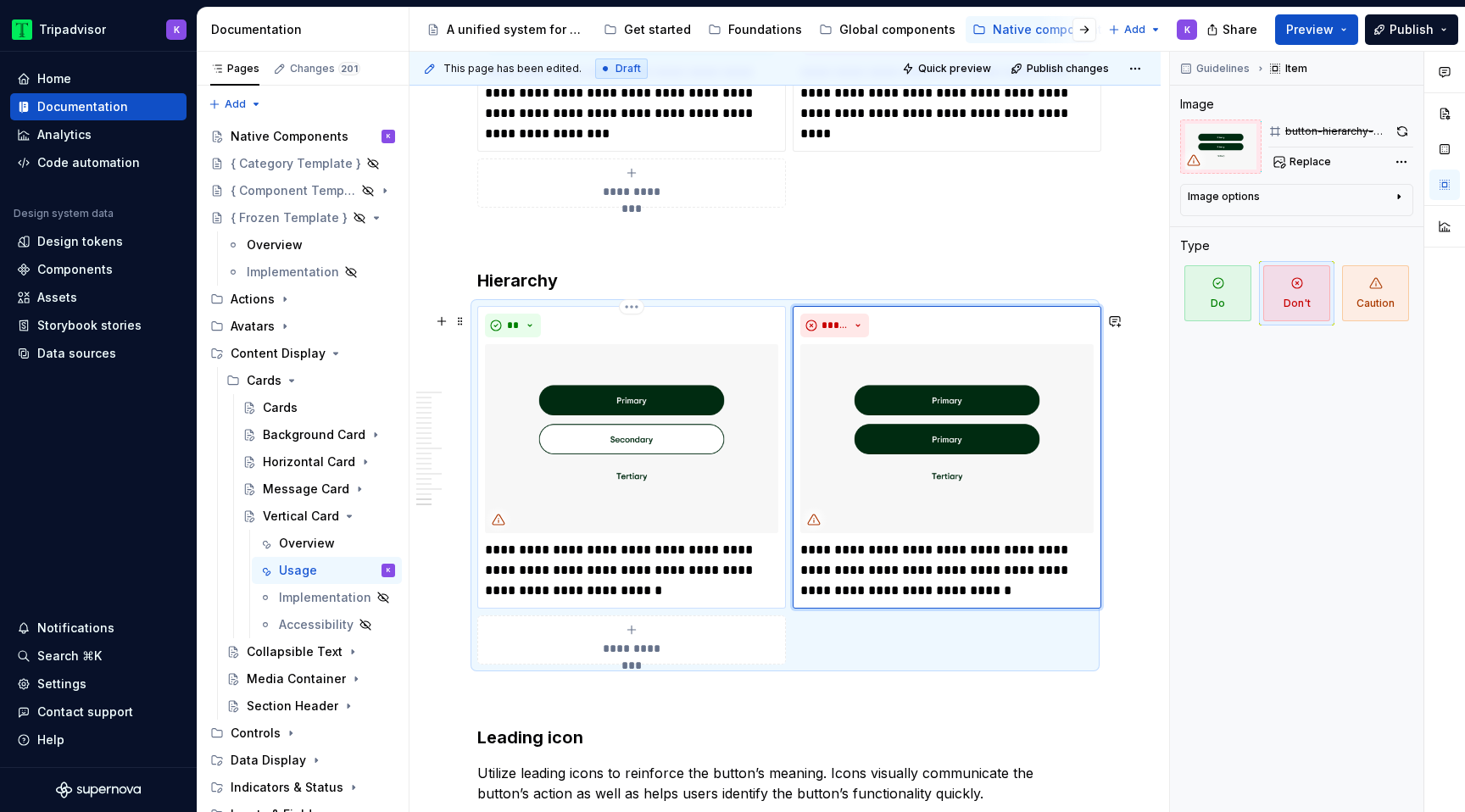
click at [628, 450] on img at bounding box center [631, 438] width 293 height 189
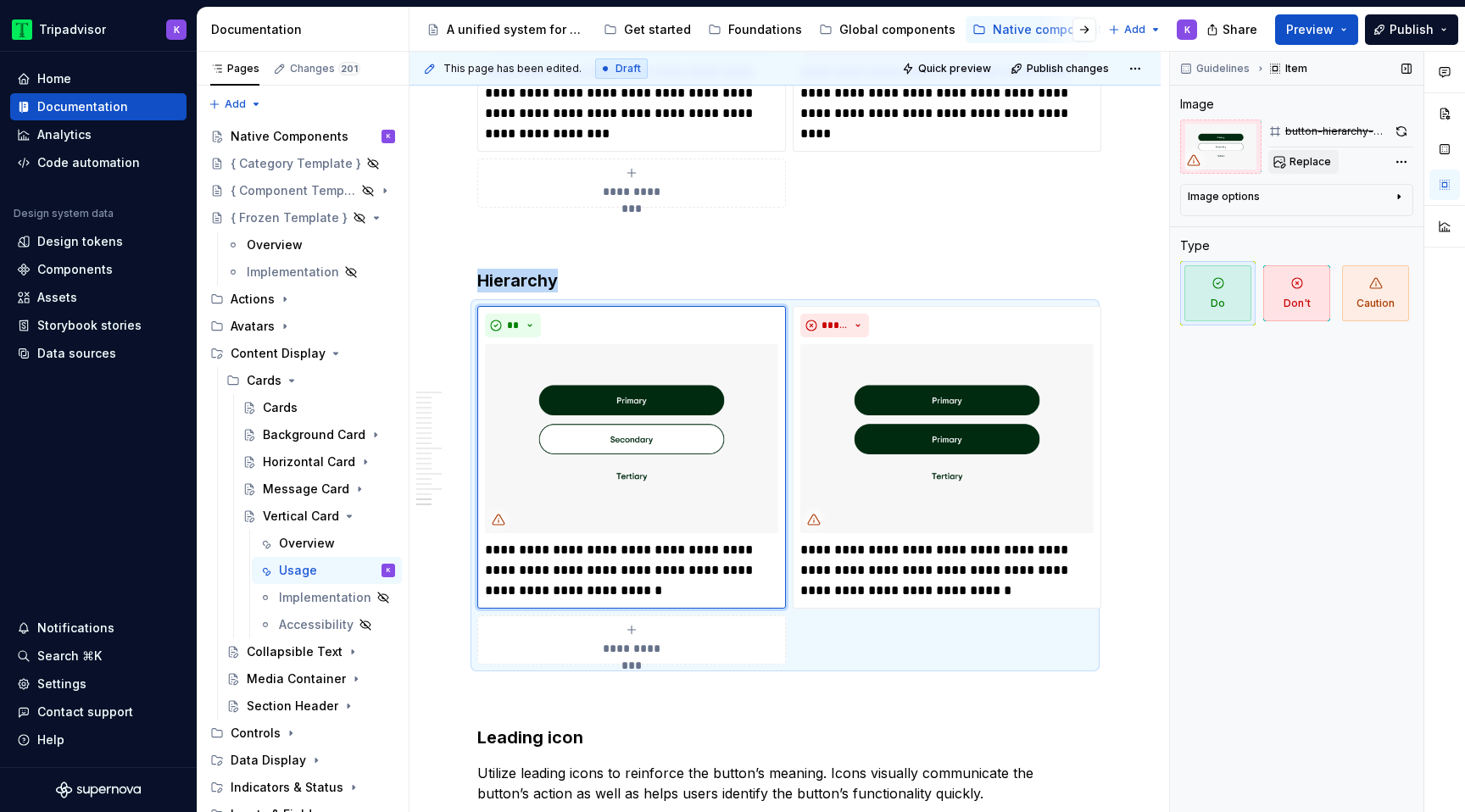
click at [1316, 157] on span "Replace" at bounding box center [1311, 162] width 42 height 14
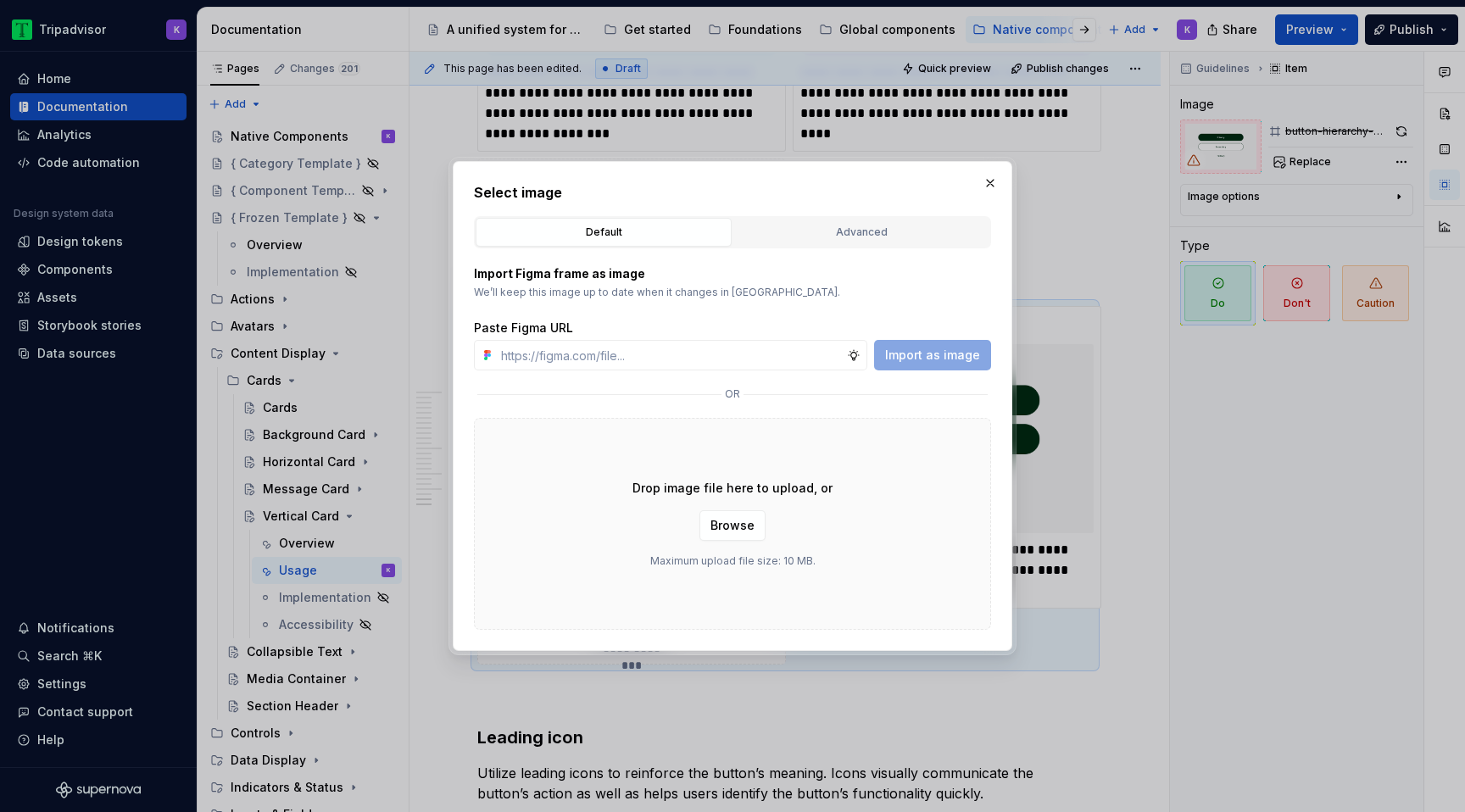
type textarea "*"
type input "https://www.figma.com/design/eWzZGbXTCMsZ0gwC1u1MU0/Altas-Native-Documentation?…"
click at [957, 359] on span "Import as image" at bounding box center [932, 354] width 95 height 17
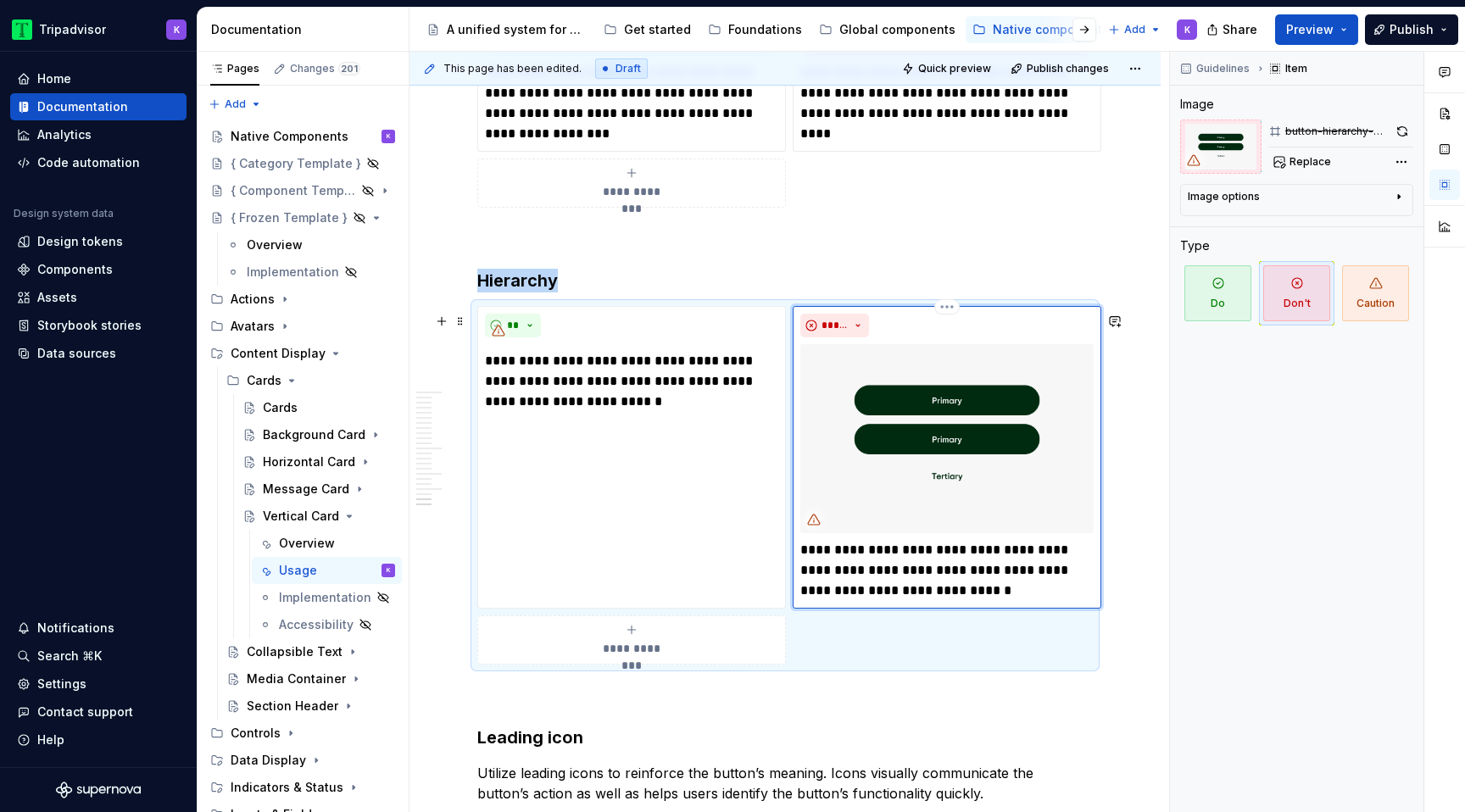
click at [915, 393] on img at bounding box center [947, 438] width 293 height 189
click at [1294, 171] on button "Replace" at bounding box center [1303, 161] width 71 height 23
type textarea "*"
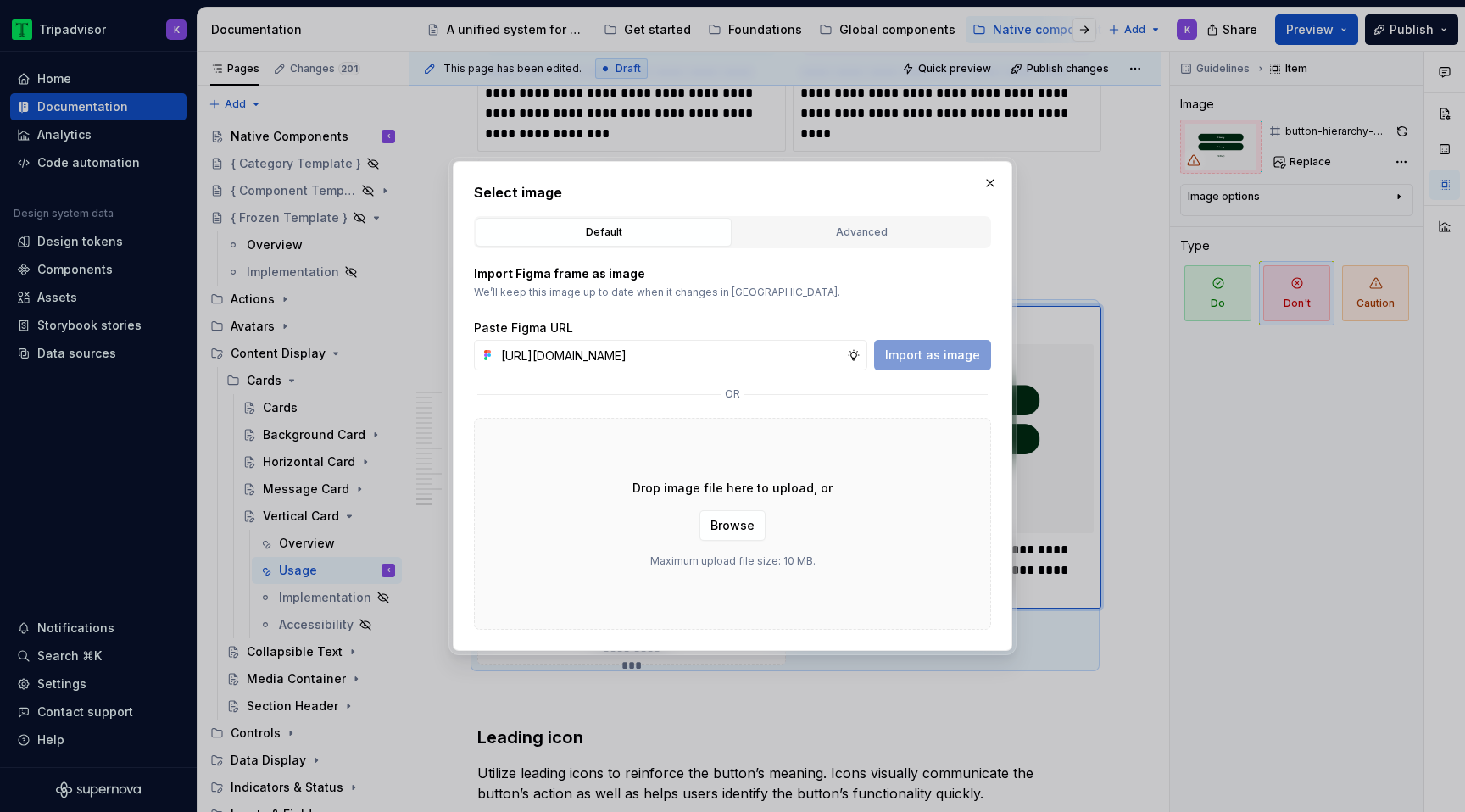
scroll to position [0, 454]
type input "https://www.figma.com/design/eWzZGbXTCMsZ0gwC1u1MU0/Altas-Native-Documentation?…"
click at [944, 367] on button "Import as image" at bounding box center [932, 355] width 117 height 30
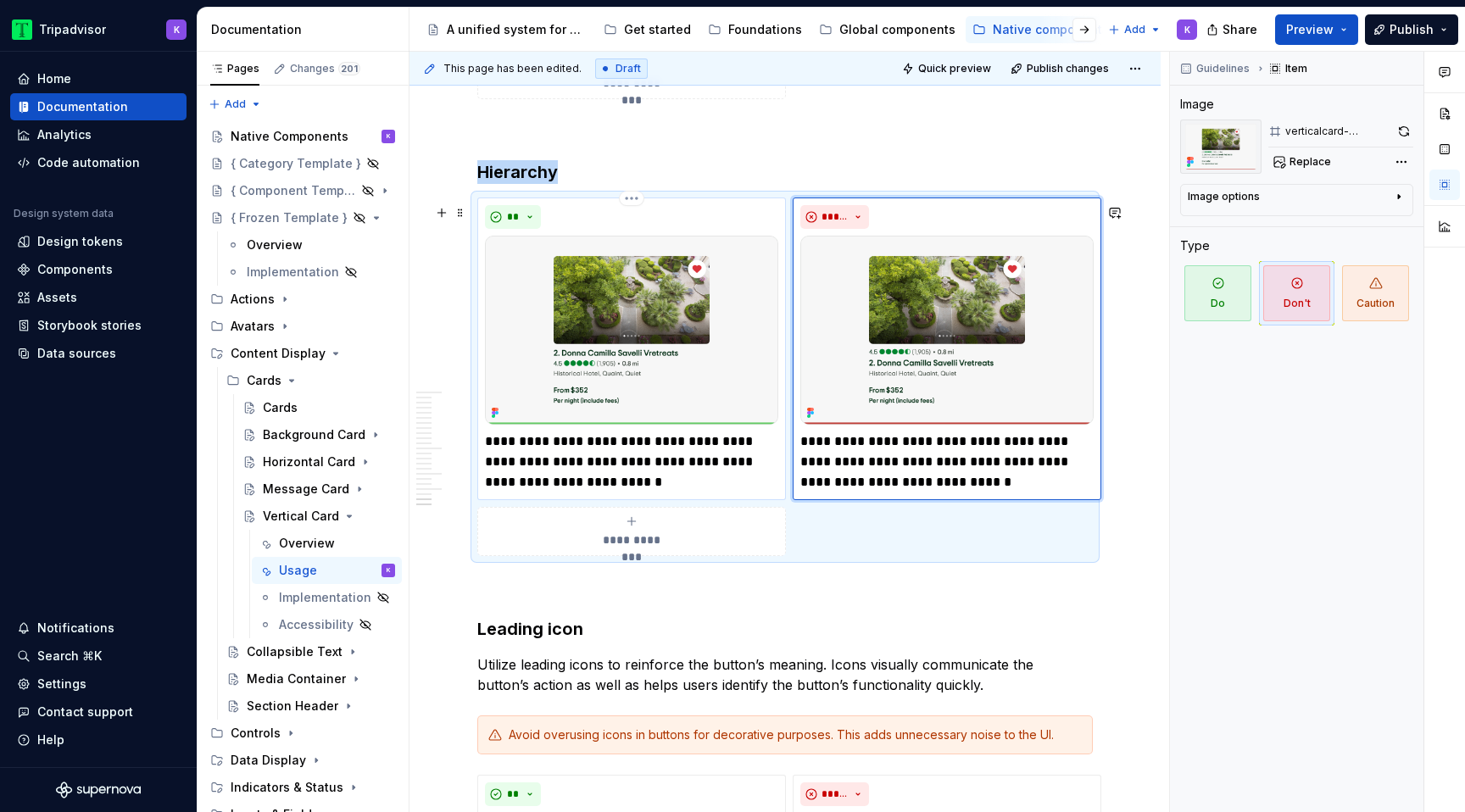
scroll to position [5150, 0]
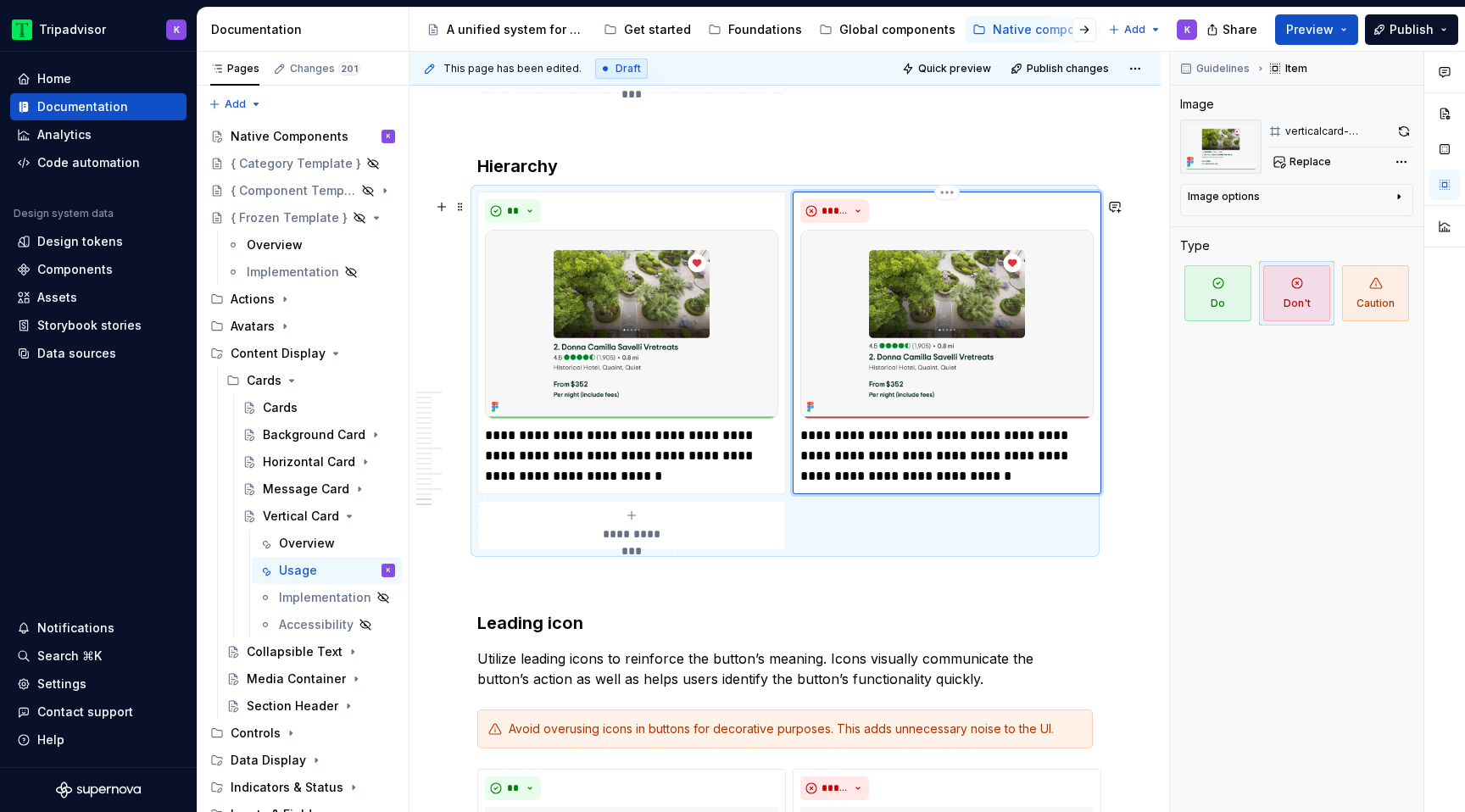
click at [970, 478] on p "**********" at bounding box center [947, 456] width 293 height 61
click at [658, 463] on p "**********" at bounding box center [631, 456] width 293 height 61
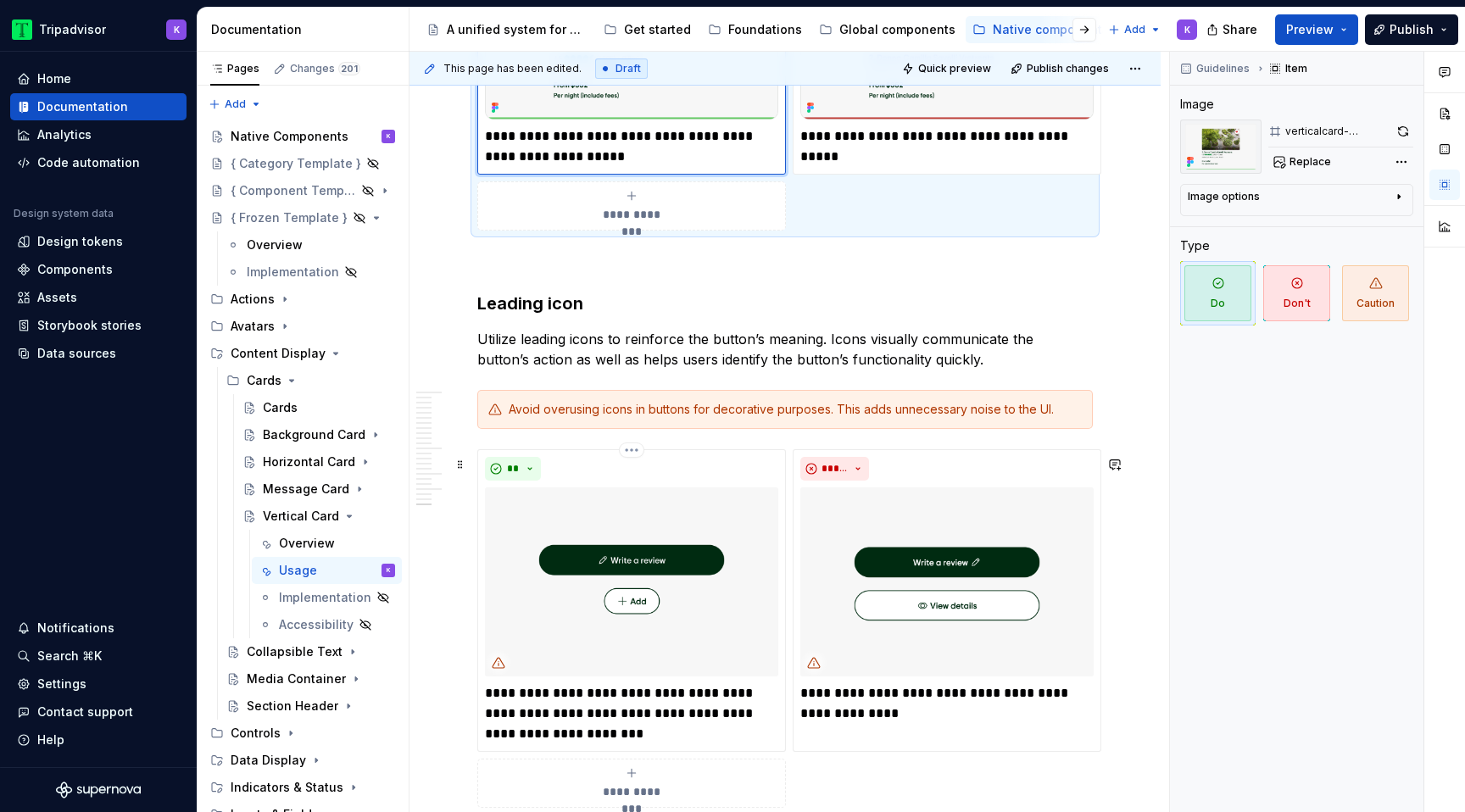
scroll to position [5630, 0]
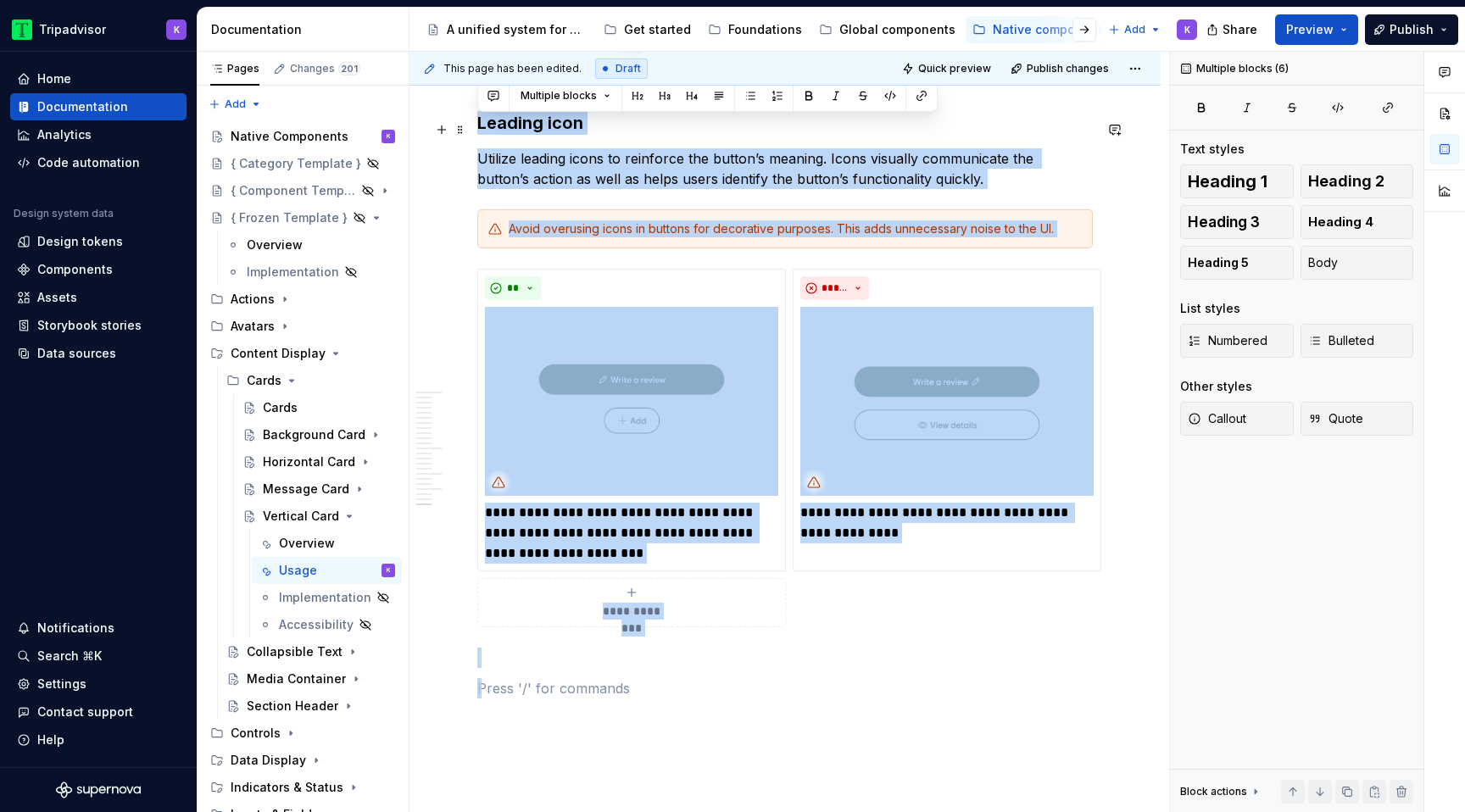
drag, startPoint x: 528, startPoint y: 679, endPoint x: 476, endPoint y: 140, distance: 541.5
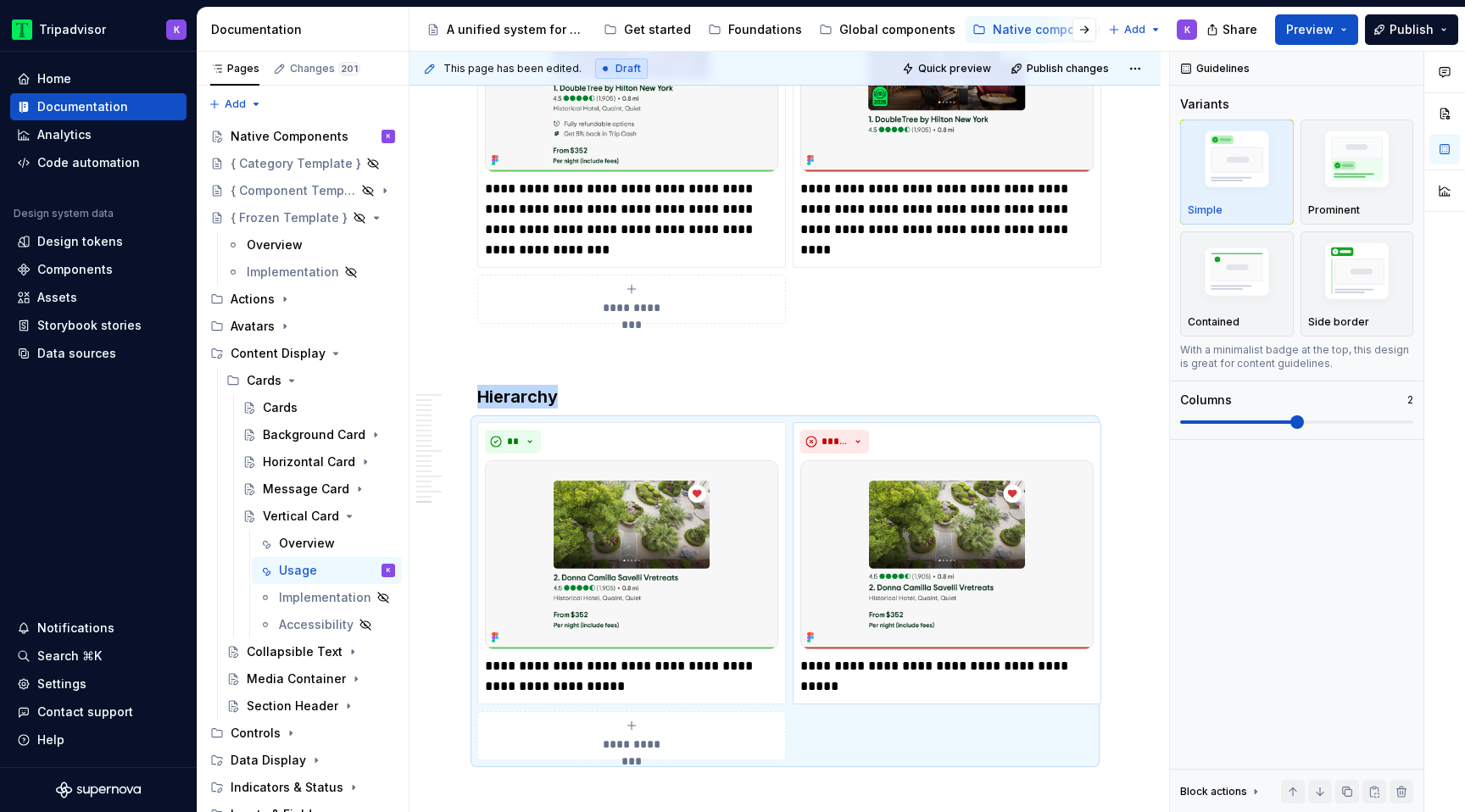
scroll to position [4879, 0]
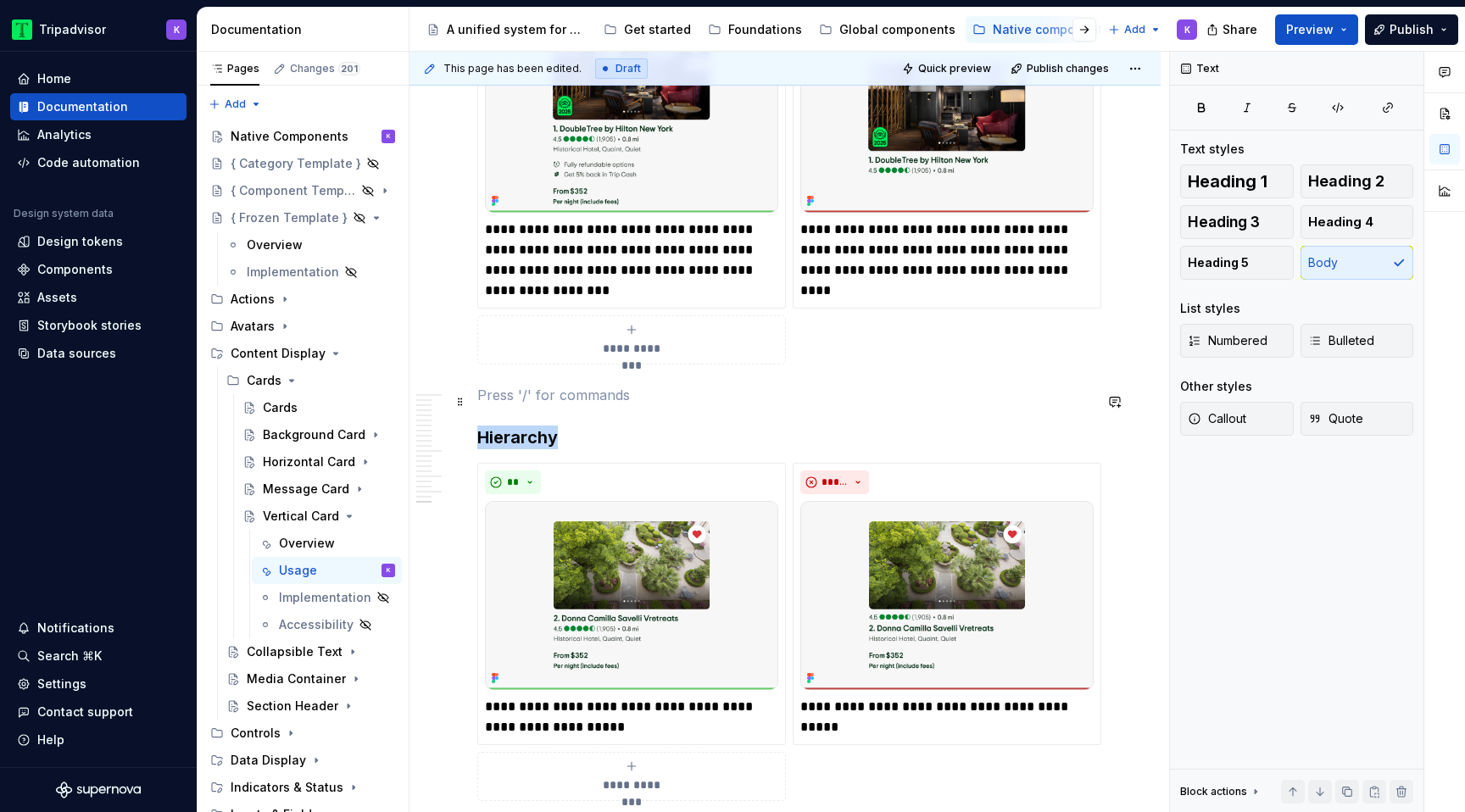
click at [856, 400] on p at bounding box center [784, 394] width 615 height 20
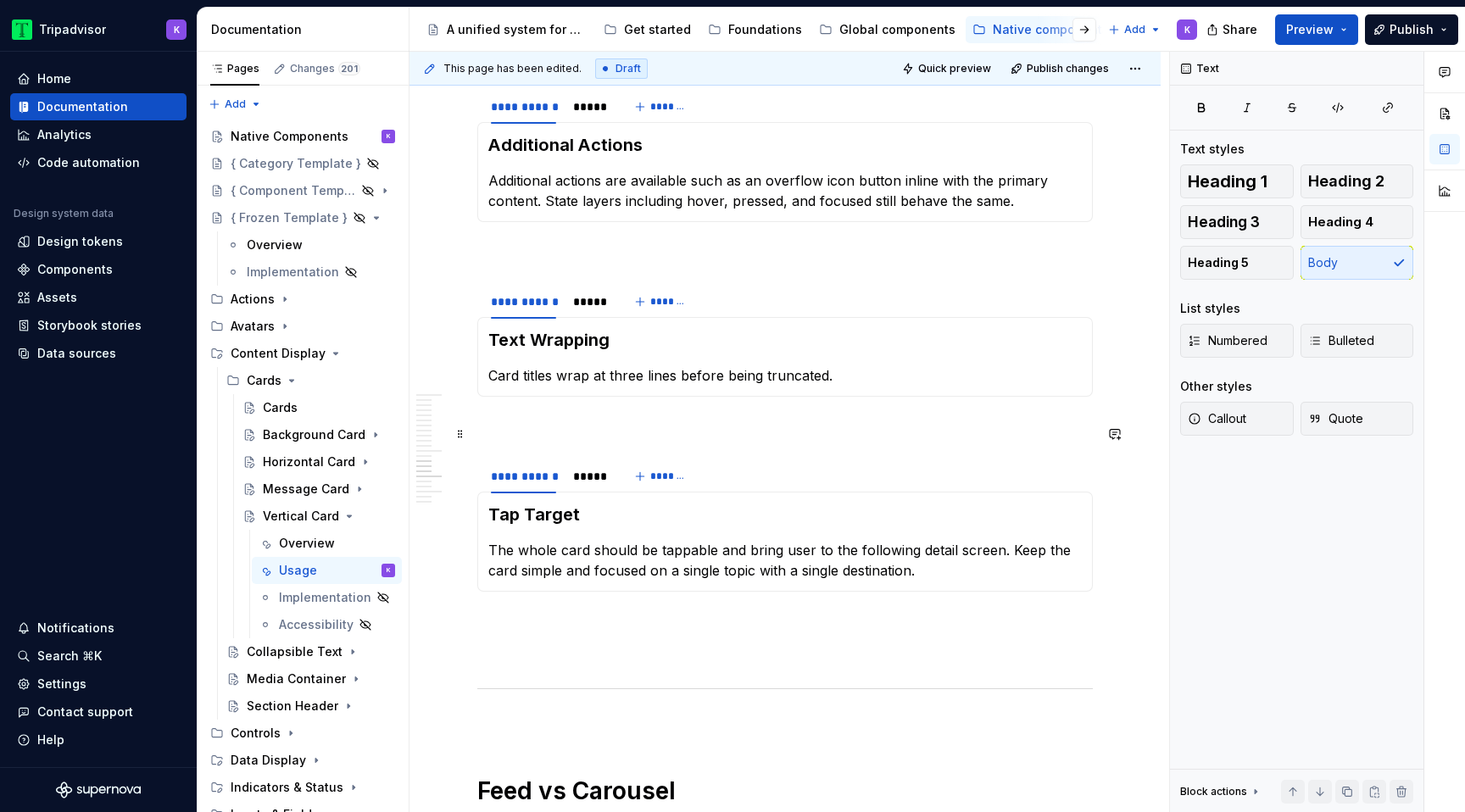
scroll to position [3080, 0]
click at [294, 547] on div "Overview" at bounding box center [306, 543] width 56 height 17
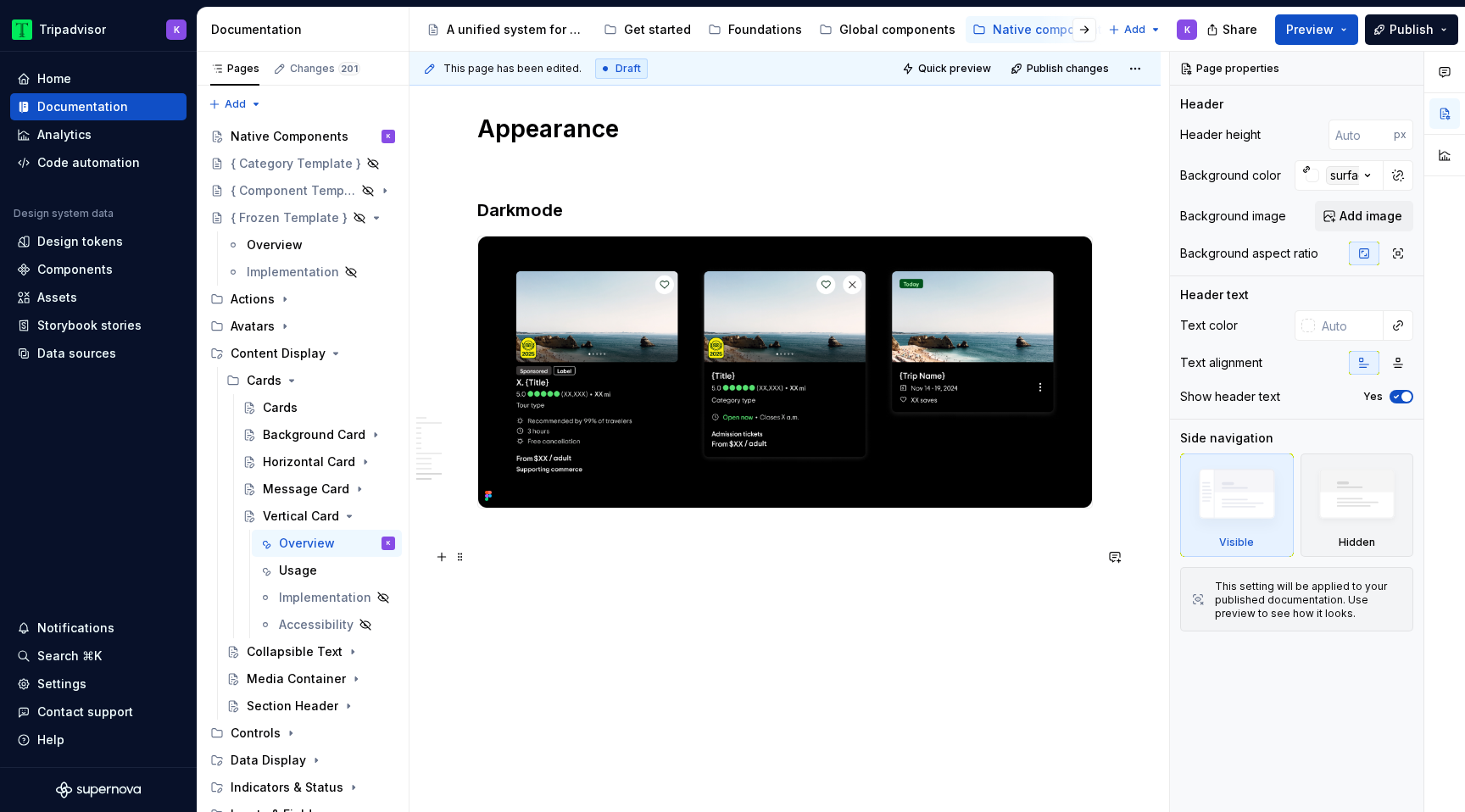
scroll to position [3548, 0]
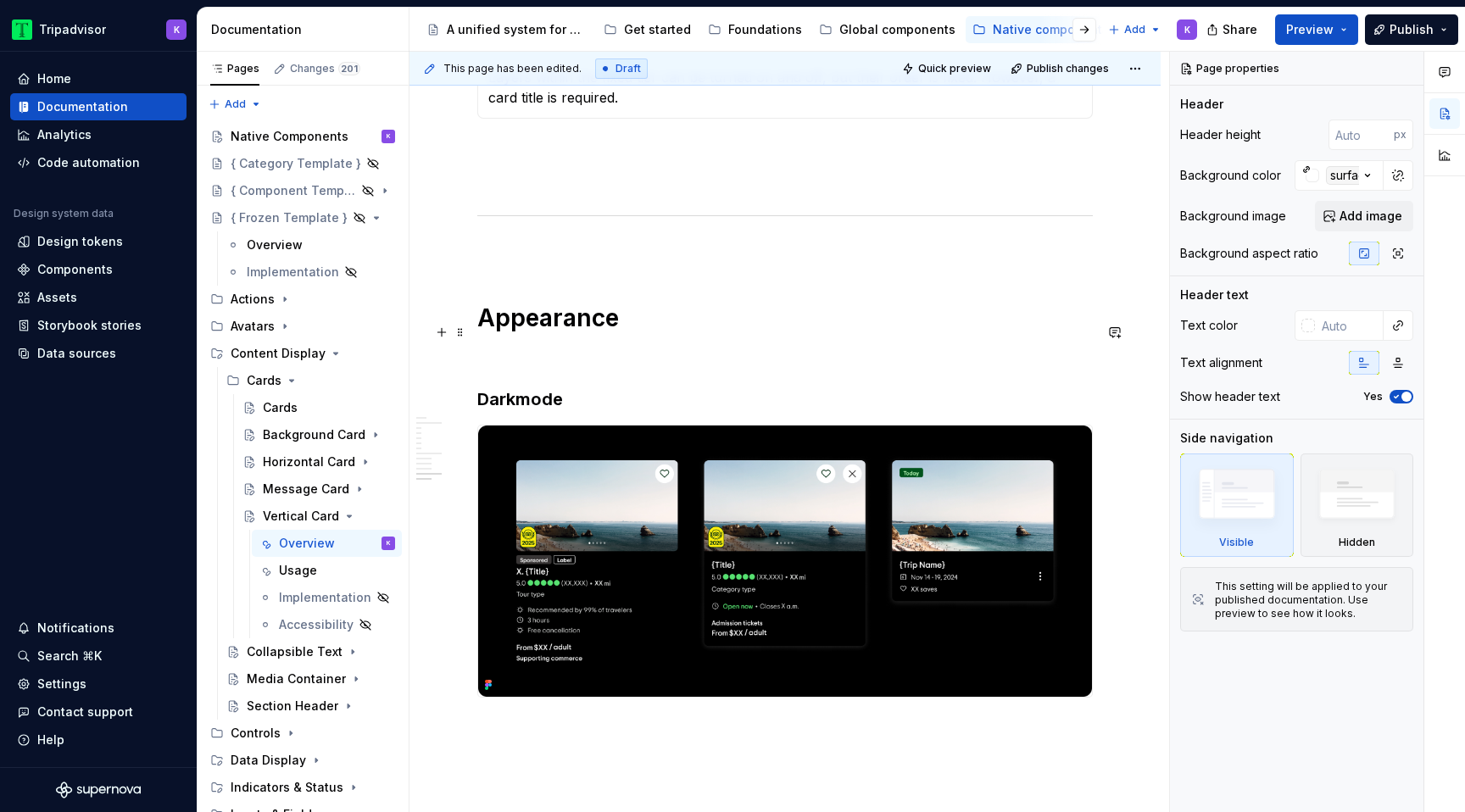
type textarea "*"
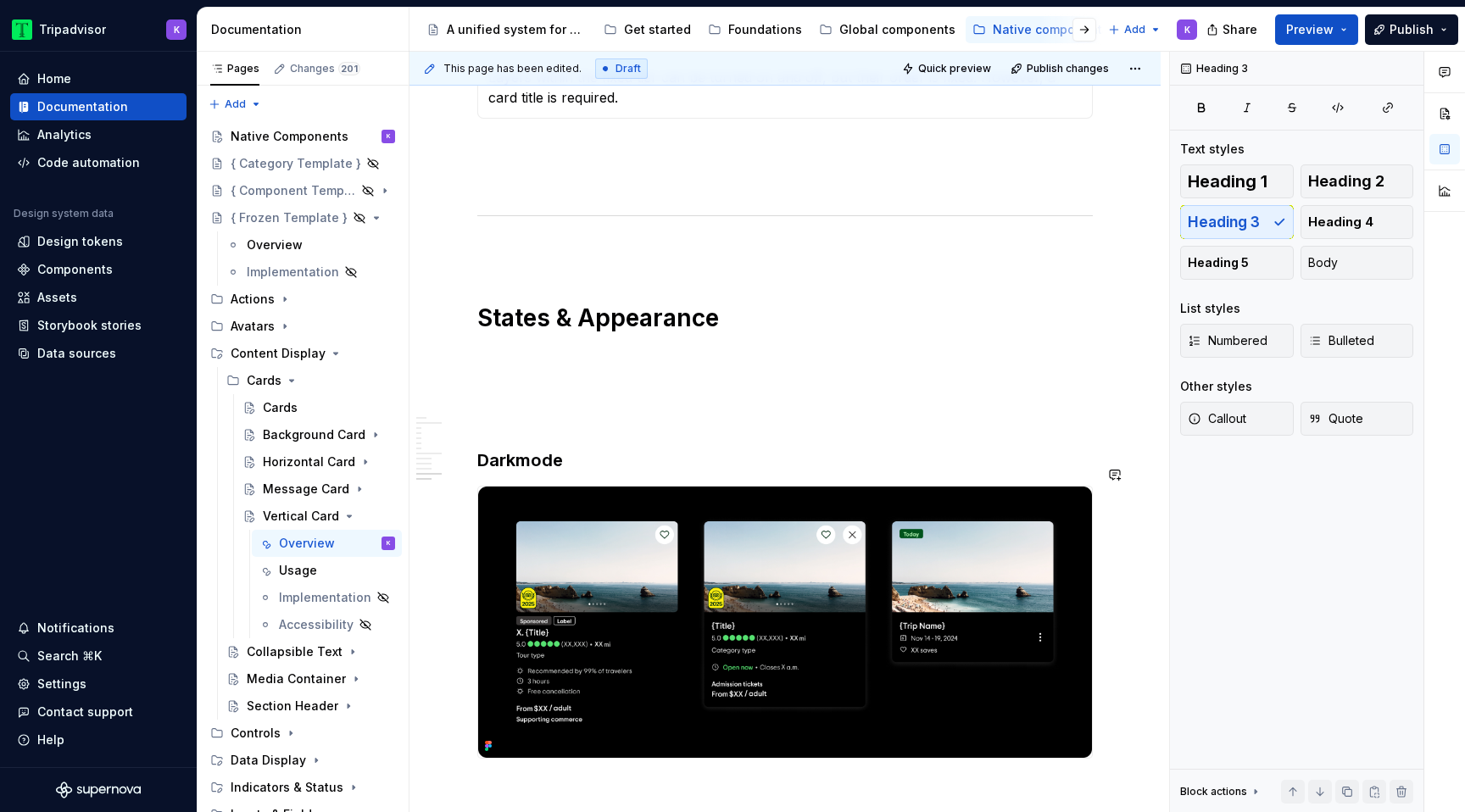
click at [502, 395] on p at bounding box center [784, 386] width 615 height 20
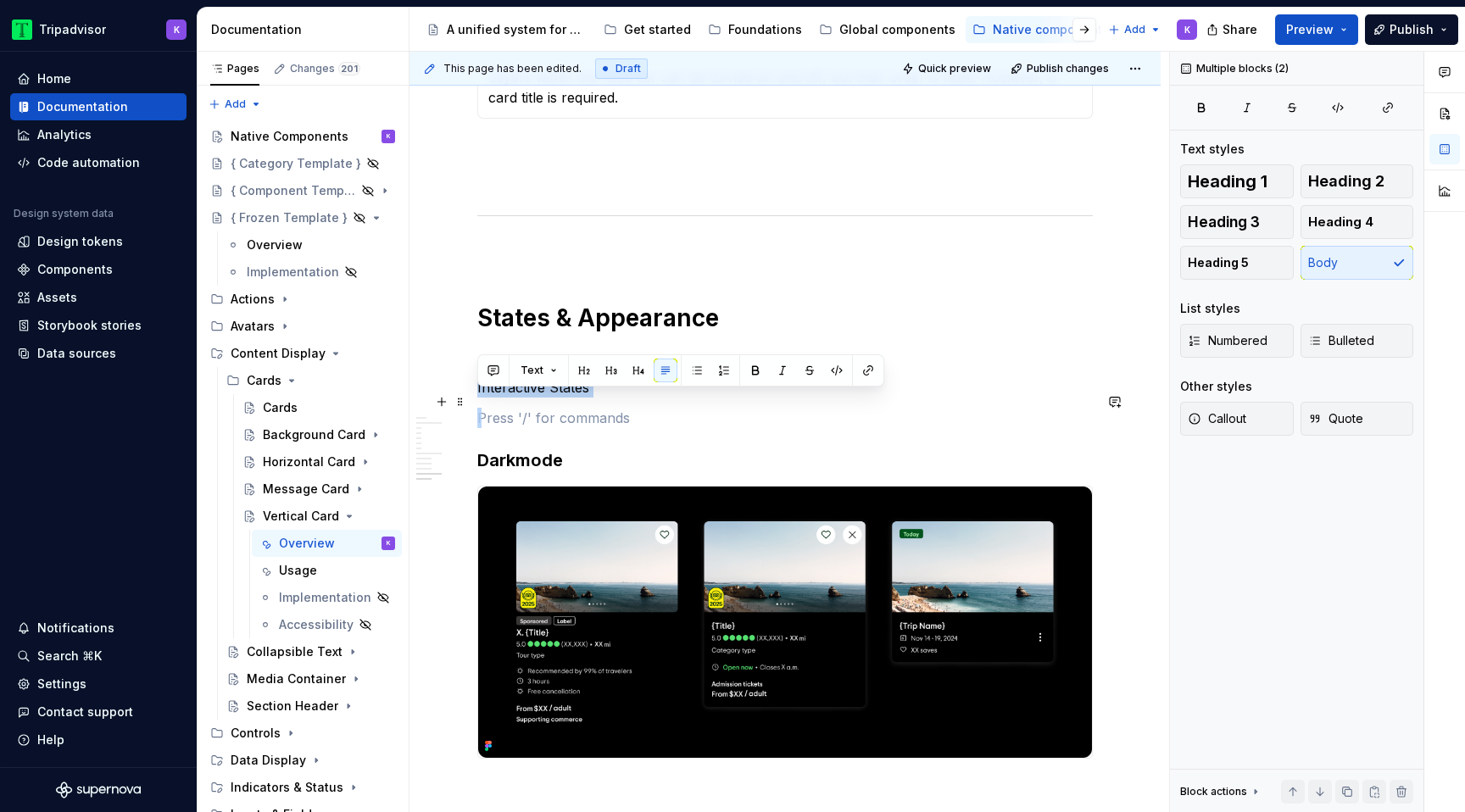
drag, startPoint x: 628, startPoint y: 412, endPoint x: 475, endPoint y: 401, distance: 153.4
click at [1332, 187] on span "Heading 2" at bounding box center [1347, 181] width 77 height 17
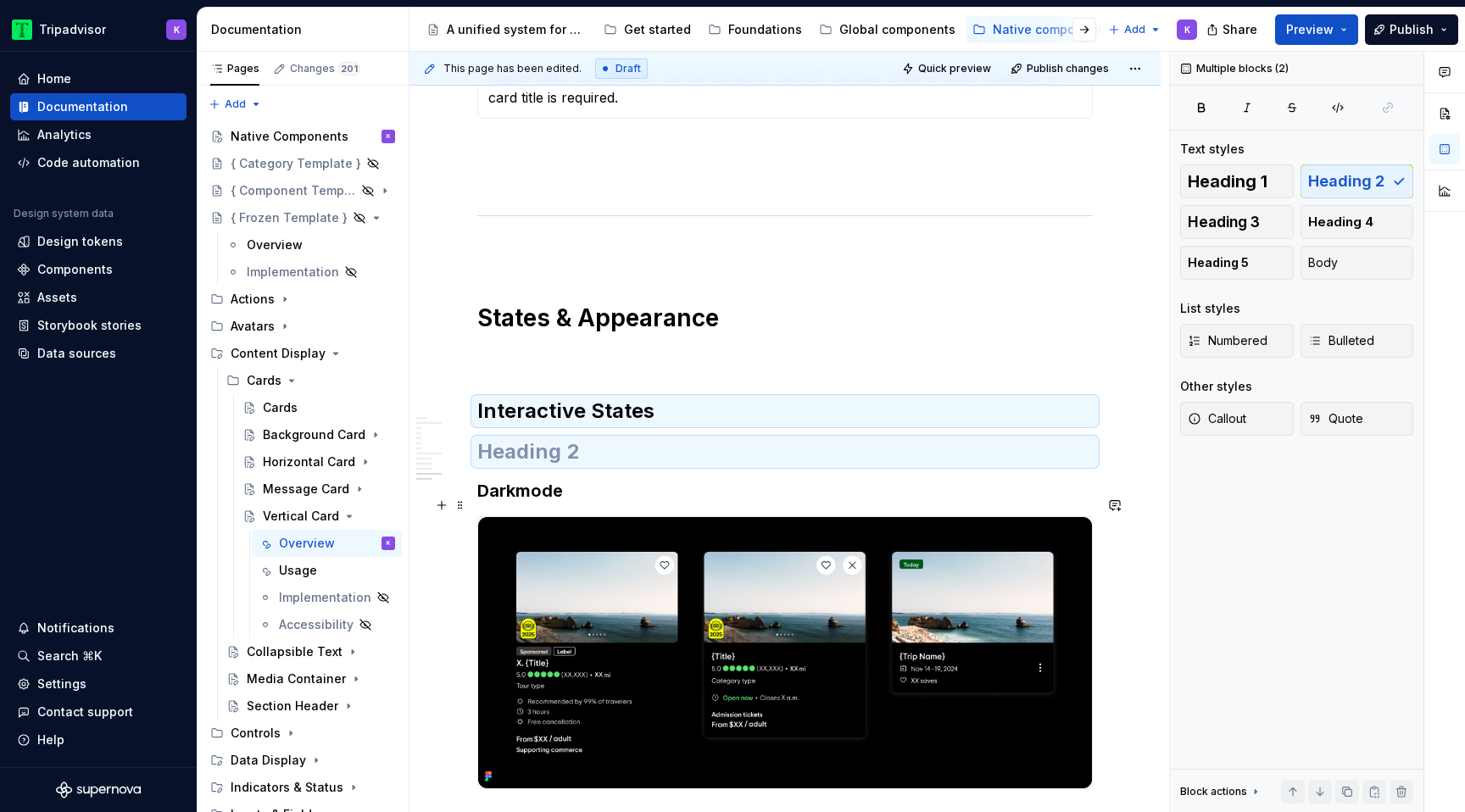
click at [521, 502] on h3 "Darkmode" at bounding box center [784, 490] width 615 height 23
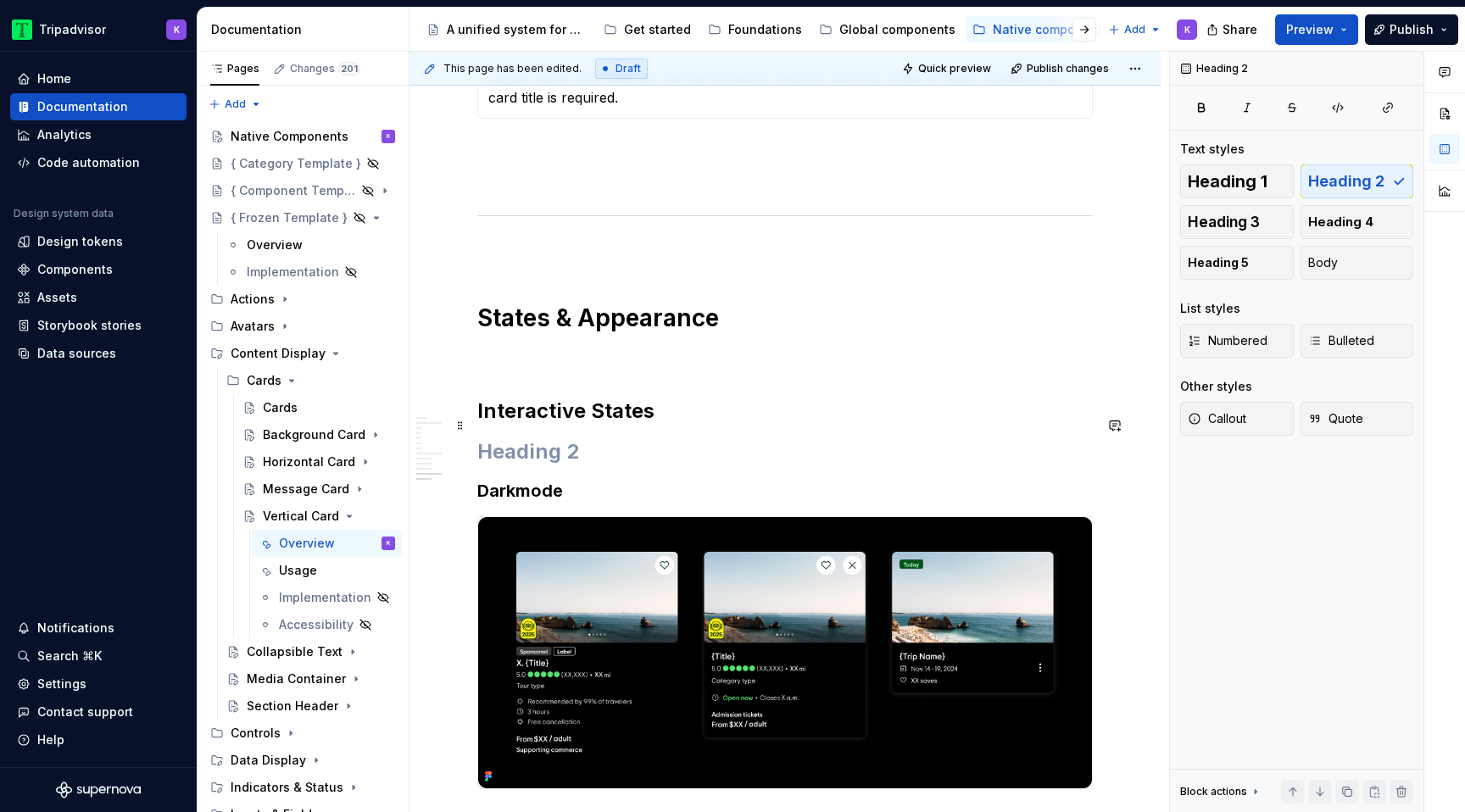
click at [615, 420] on h2 "Interactive States" at bounding box center [784, 411] width 615 height 27
drag, startPoint x: 657, startPoint y: 426, endPoint x: 474, endPoint y: 426, distance: 183.0
click at [1258, 215] on span "Heading 3" at bounding box center [1224, 221] width 72 height 17
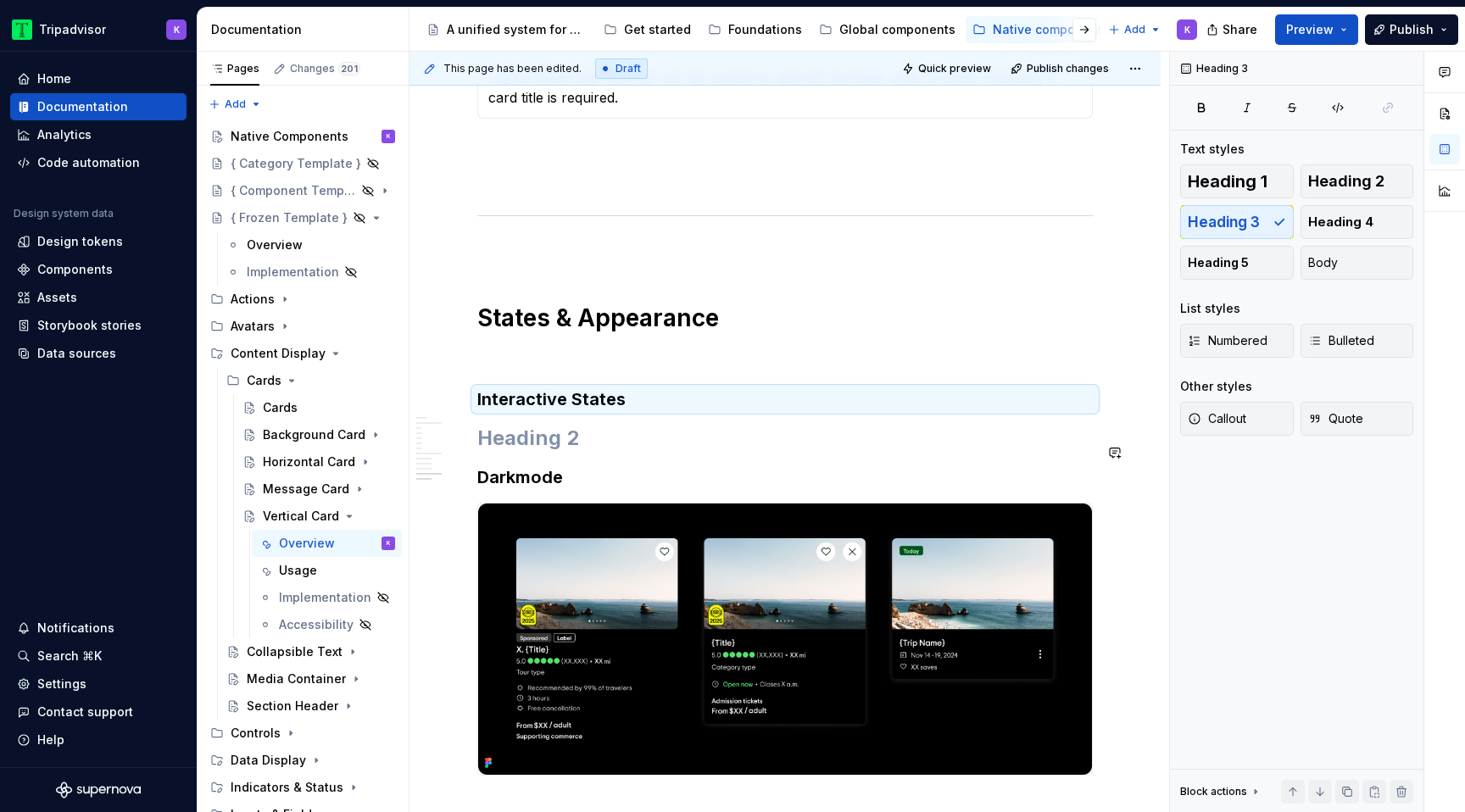
click at [574, 452] on h2 at bounding box center [784, 438] width 615 height 27
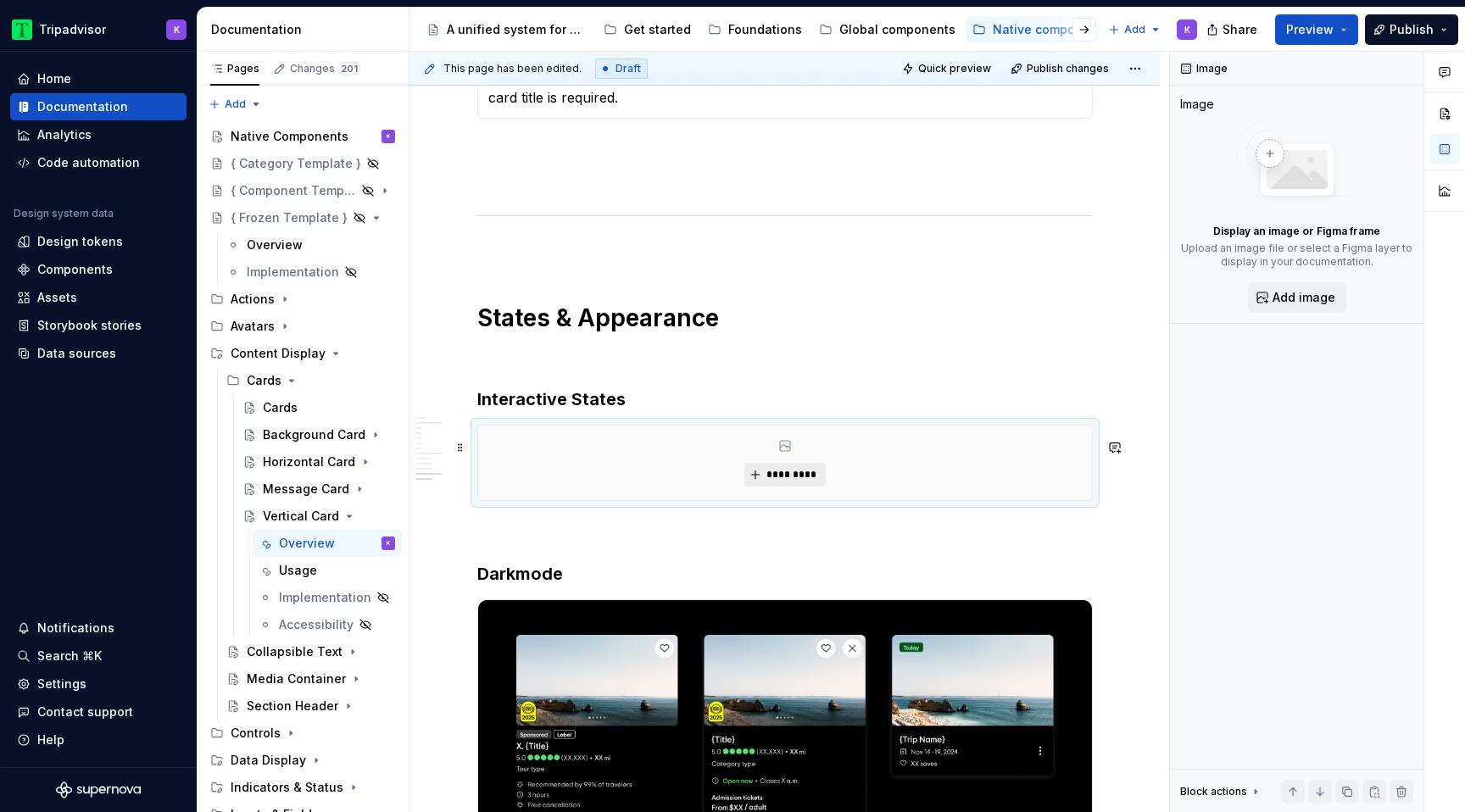
click at [773, 481] on span "*********" at bounding box center [791, 475] width 51 height 14
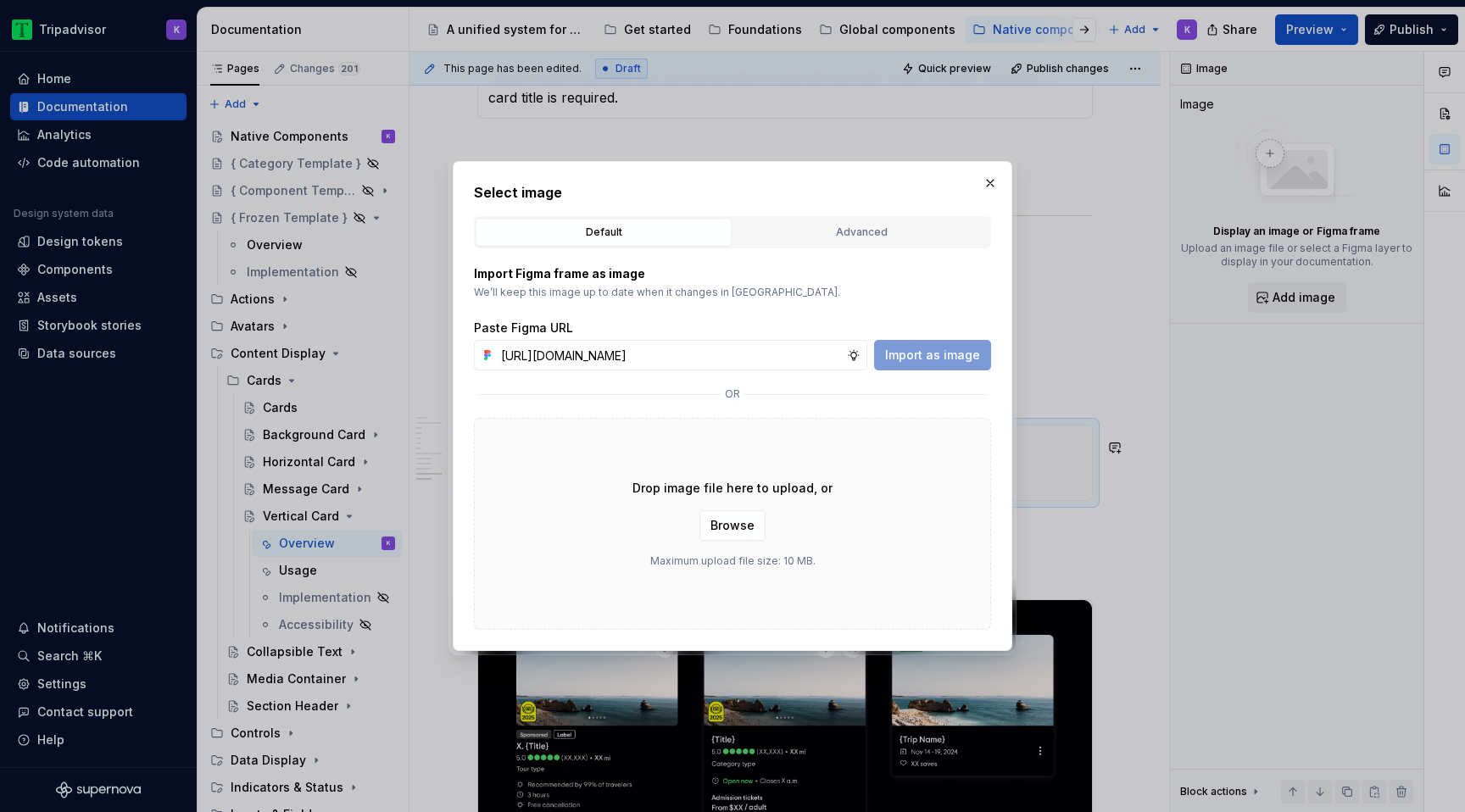
scroll to position [0, 454]
type input "https://www.figma.com/design/eWzZGbXTCMsZ0gwC1u1MU0/Altas-Native-Documentation?…"
click at [929, 352] on span "Import as image" at bounding box center [932, 354] width 95 height 17
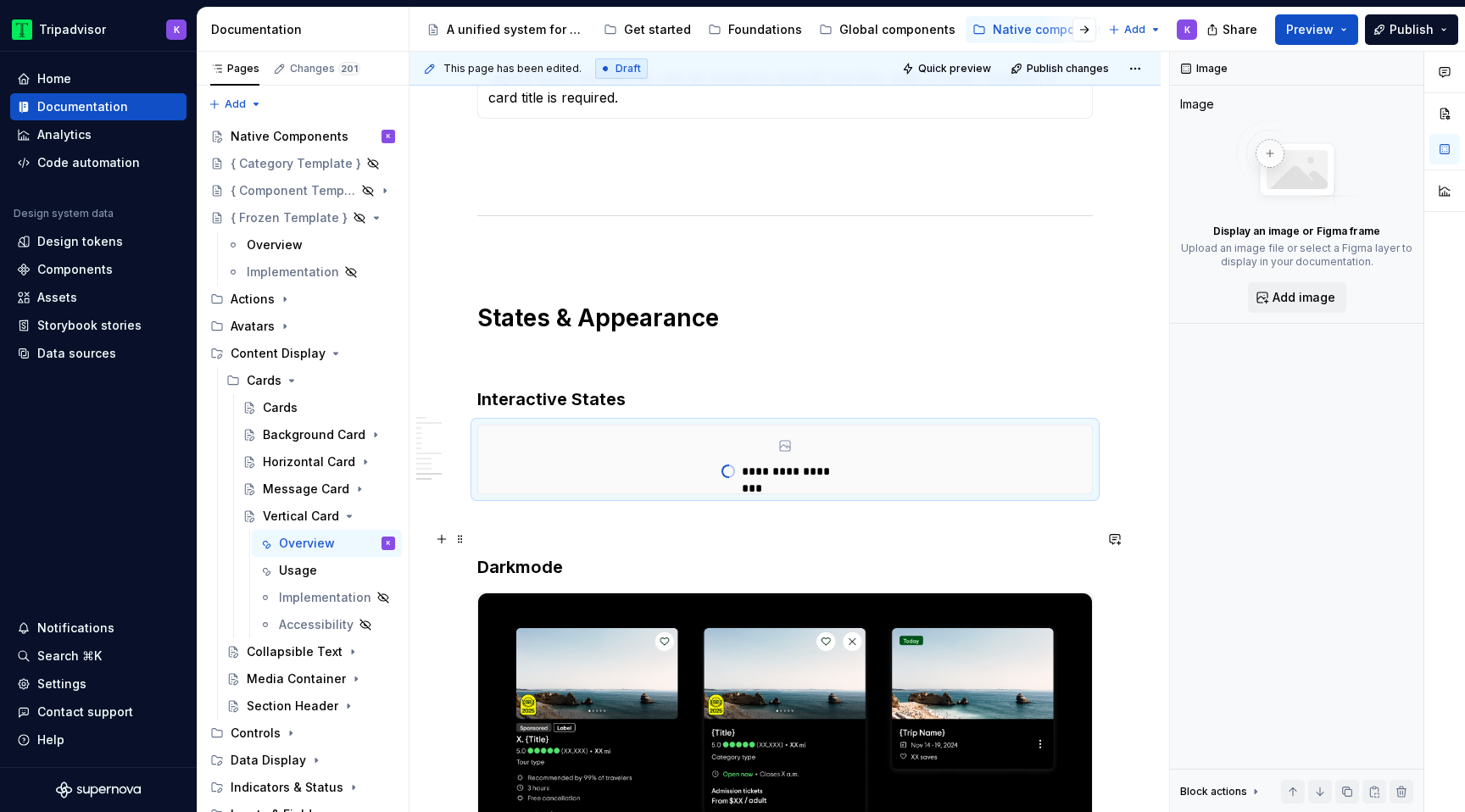
click at [622, 534] on p at bounding box center [784, 524] width 615 height 20
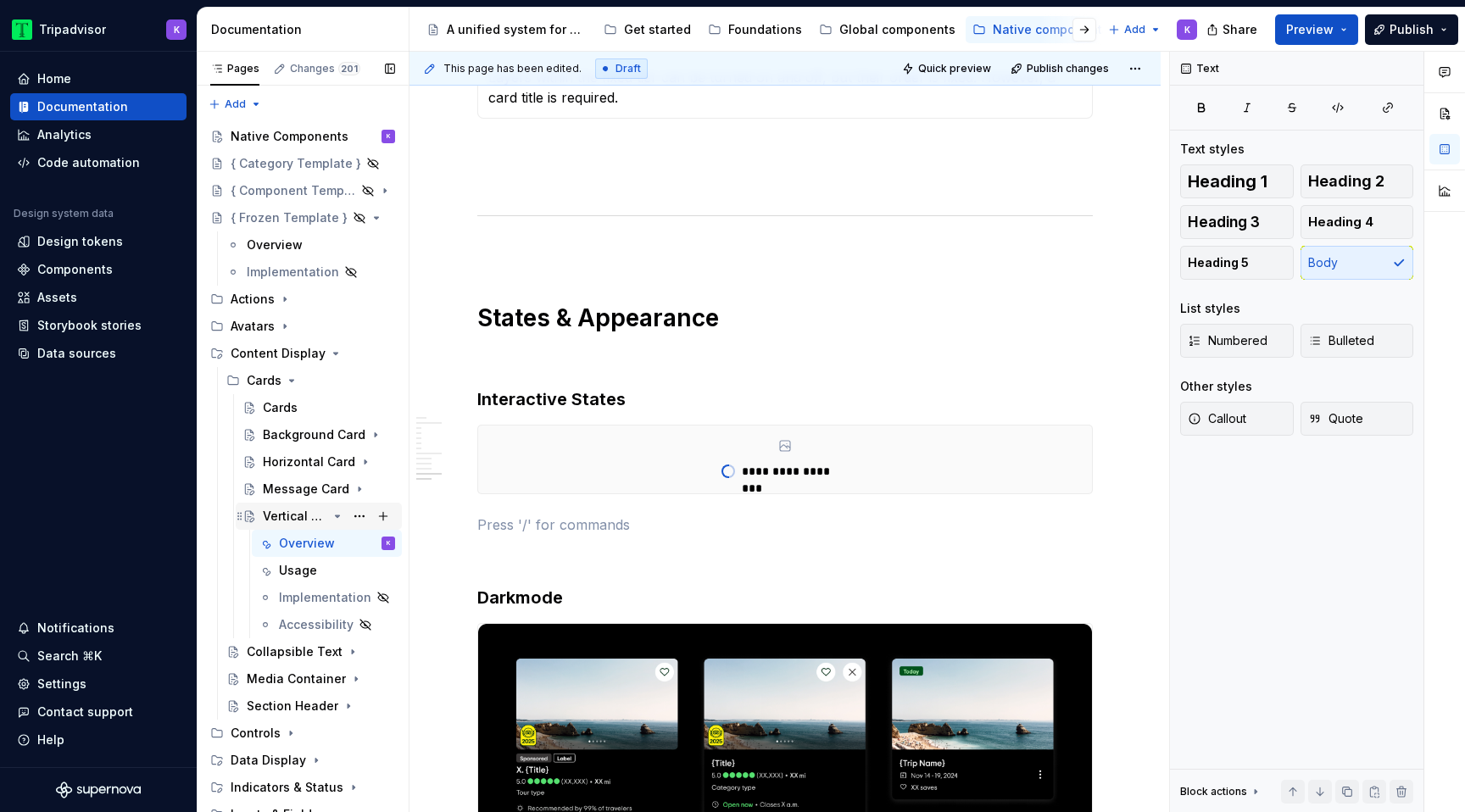
click at [334, 519] on icon "Page tree" at bounding box center [338, 516] width 14 height 14
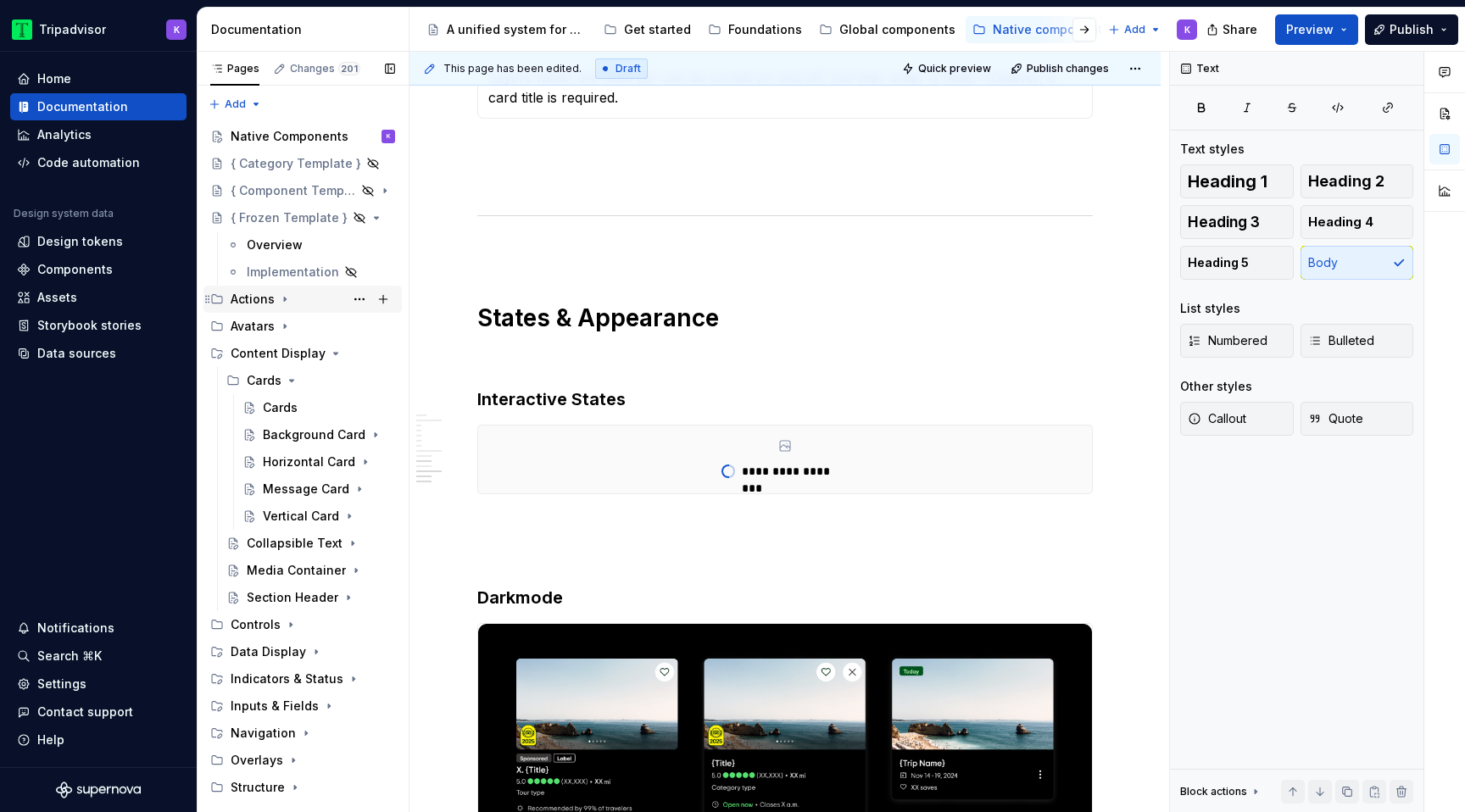
click at [287, 290] on div "Actions" at bounding box center [312, 299] width 165 height 23
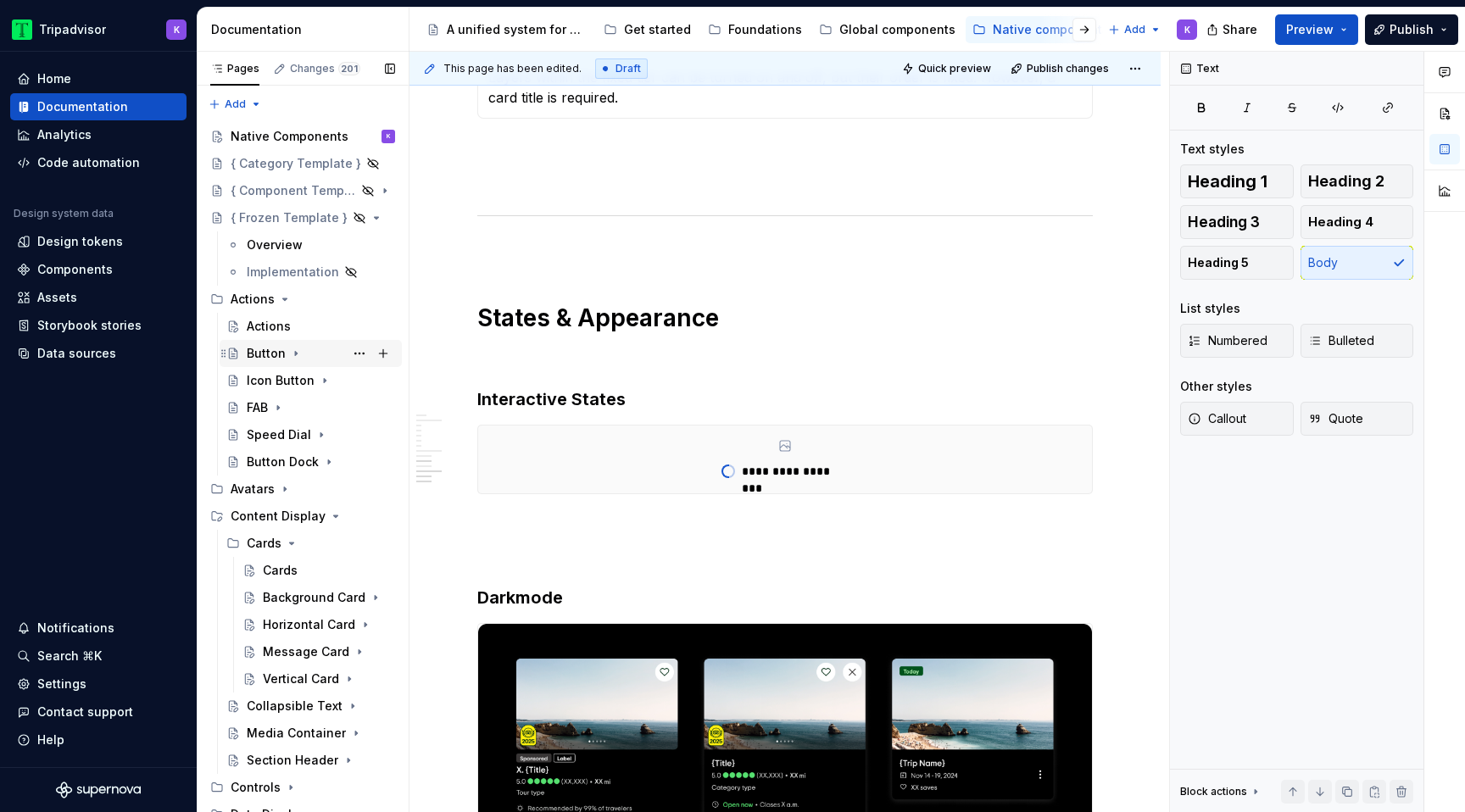
click at [296, 353] on icon "Page tree" at bounding box center [296, 353] width 14 height 14
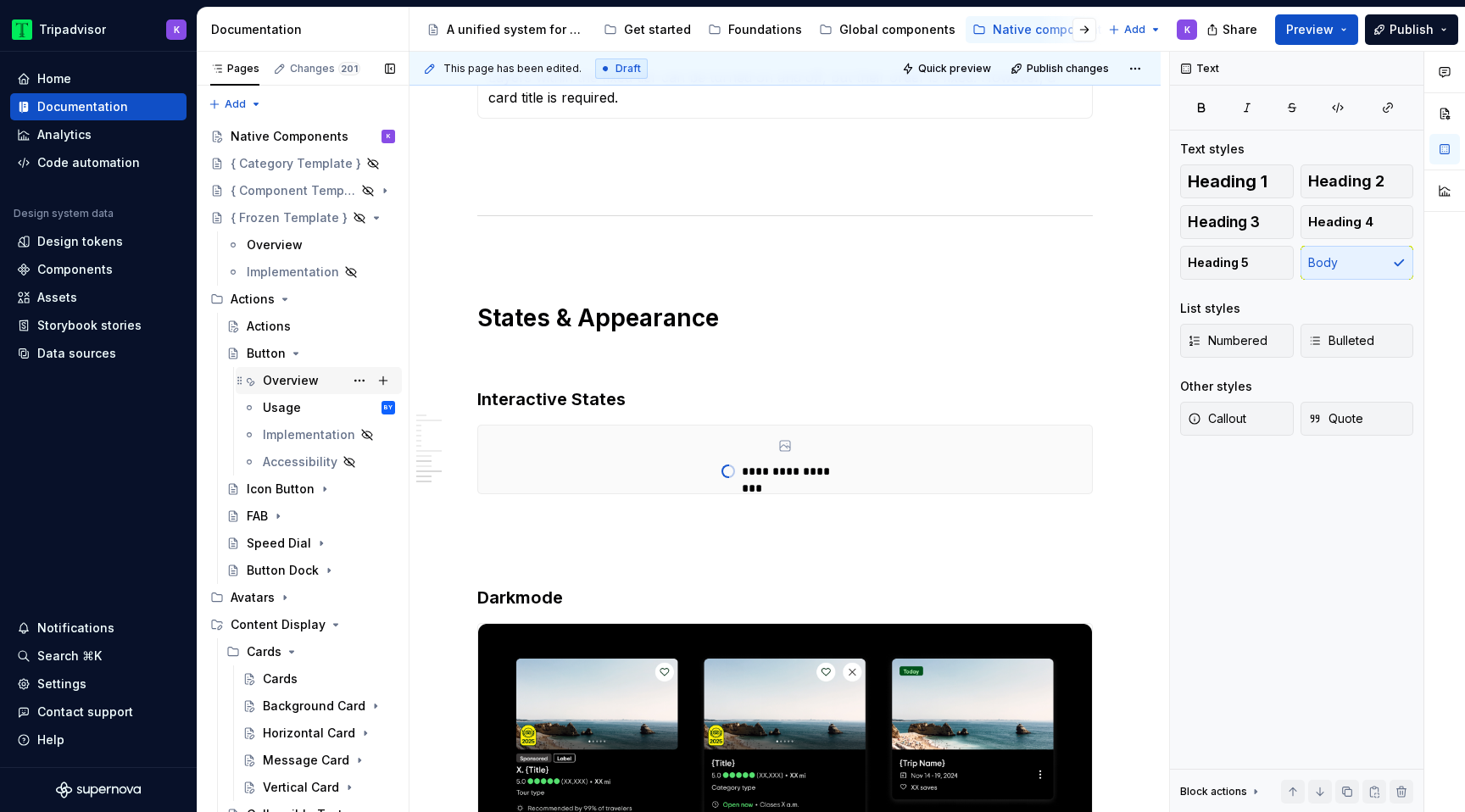
click at [308, 383] on div "Overview" at bounding box center [291, 380] width 56 height 17
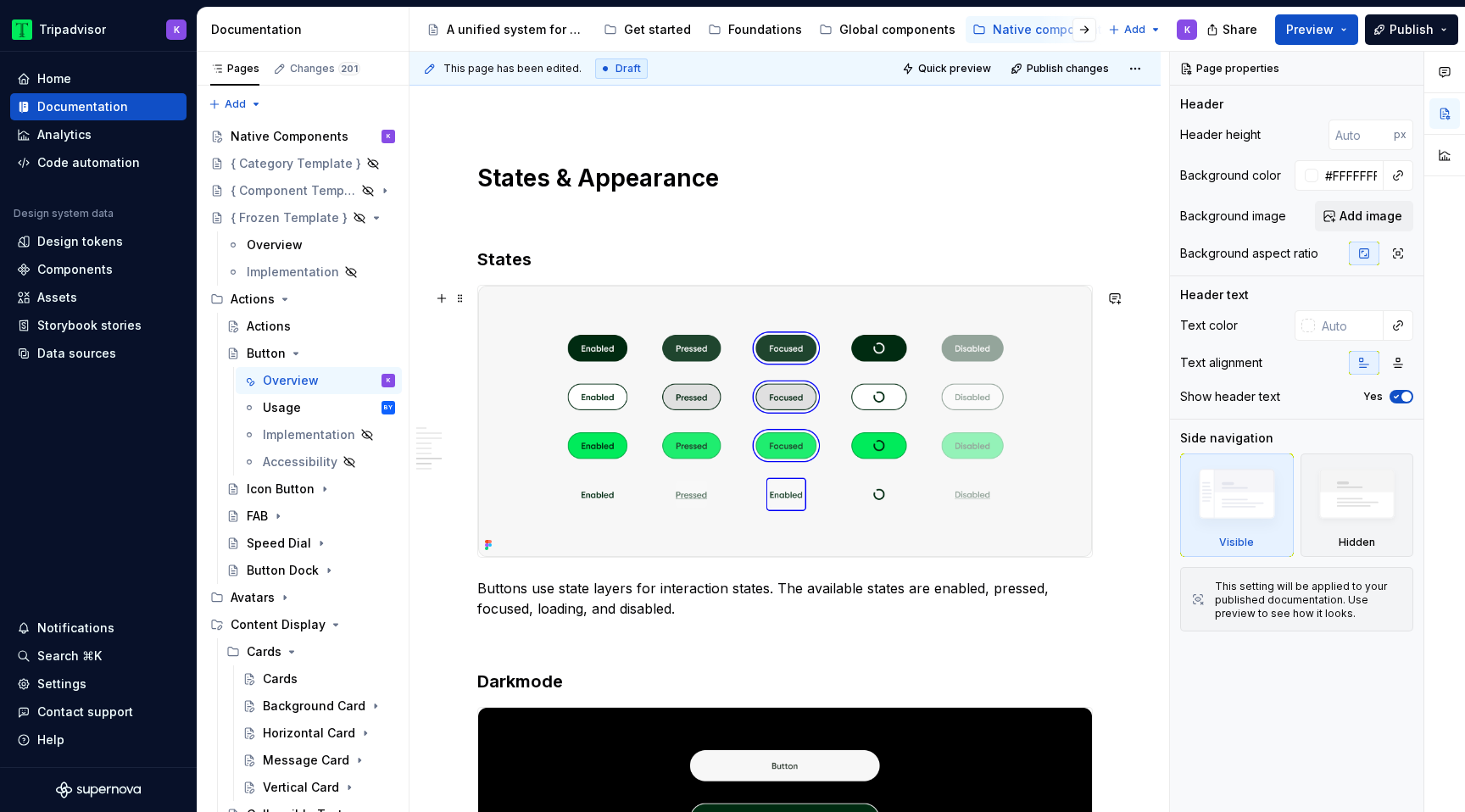
scroll to position [2698, 0]
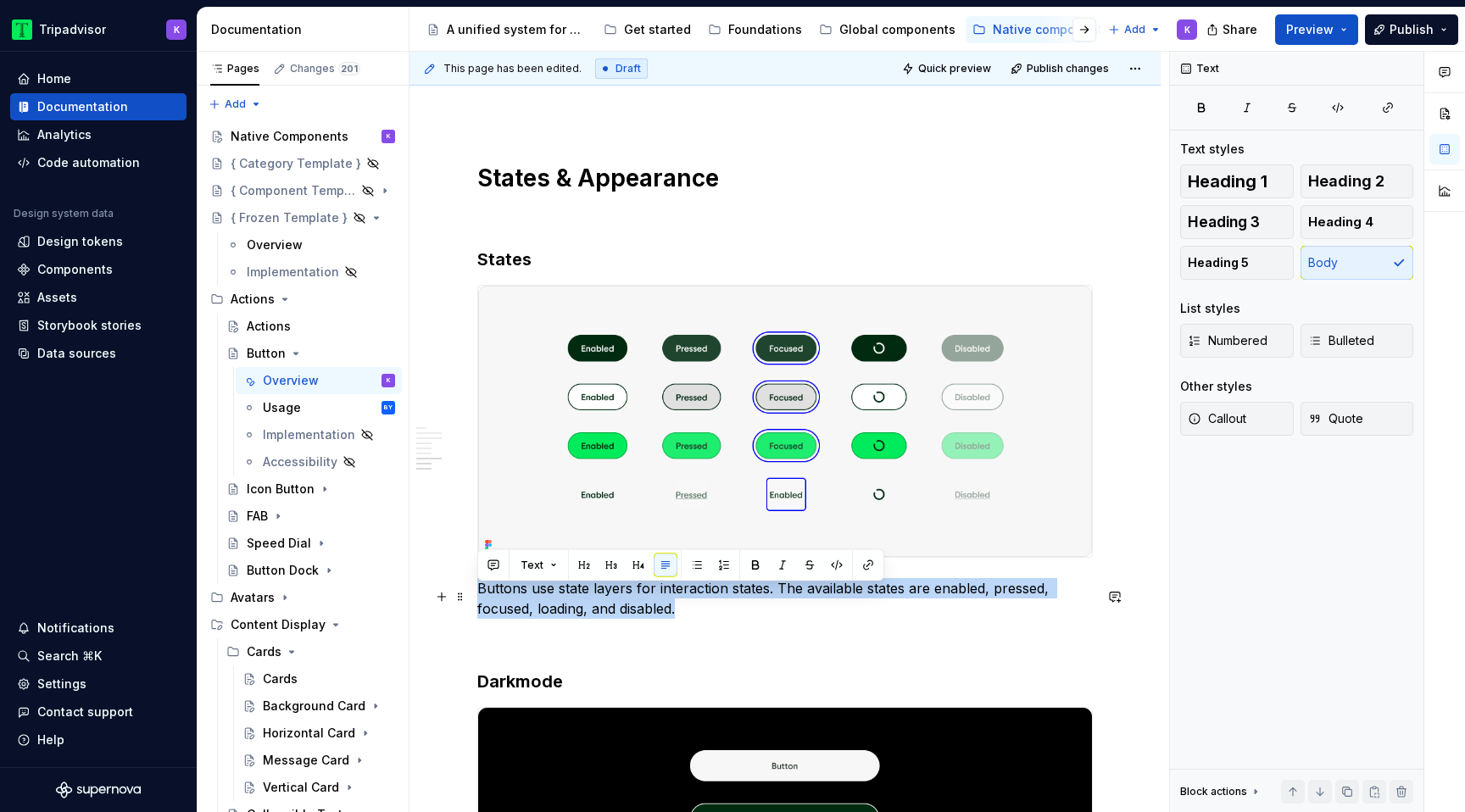
drag, startPoint x: 681, startPoint y: 621, endPoint x: 475, endPoint y: 604, distance: 206.7
copy p "Buttons use state layers for interaction states. The available states are enabl…"
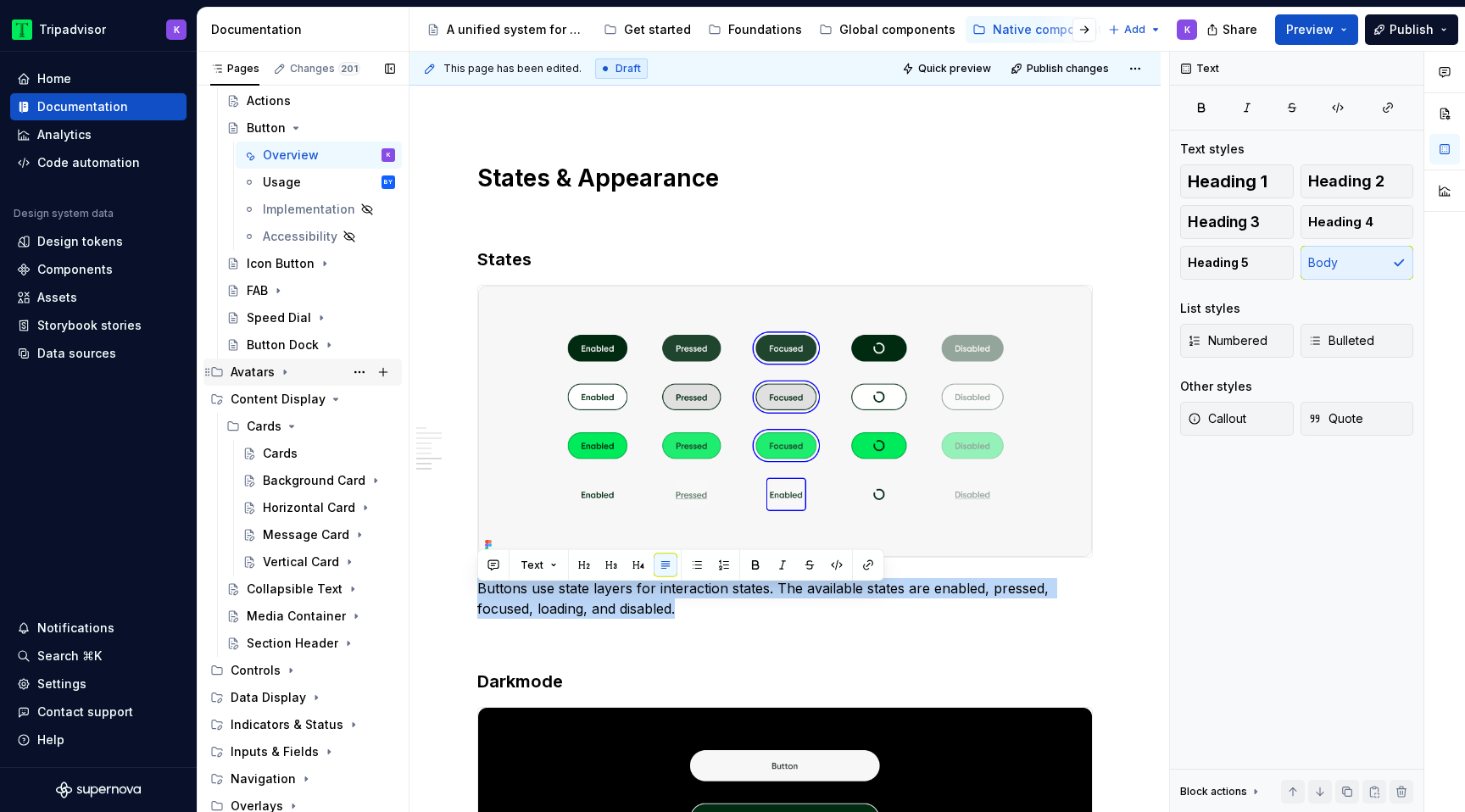
scroll to position [256, 0]
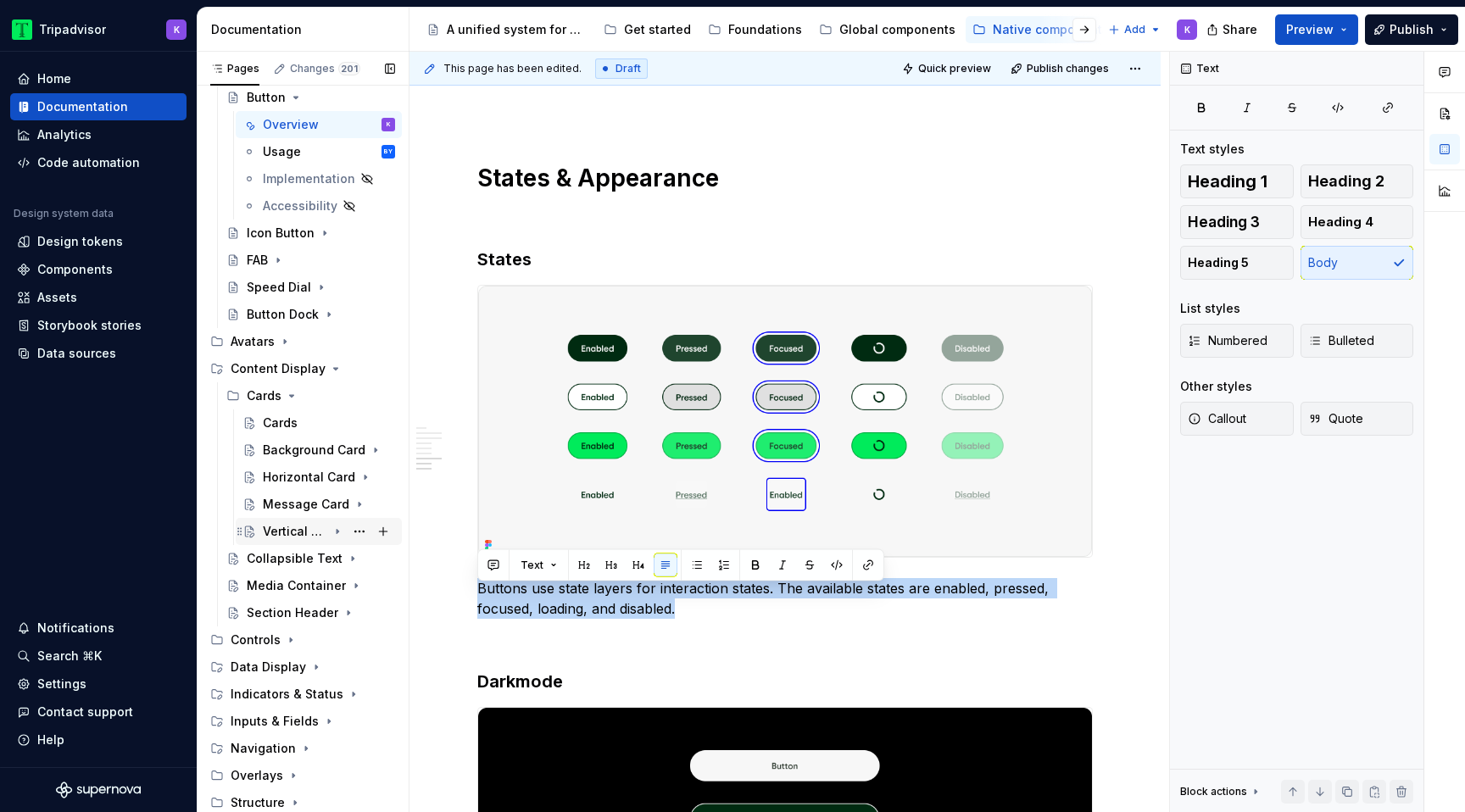
click at [339, 531] on icon "Page tree" at bounding box center [338, 532] width 2 height 4
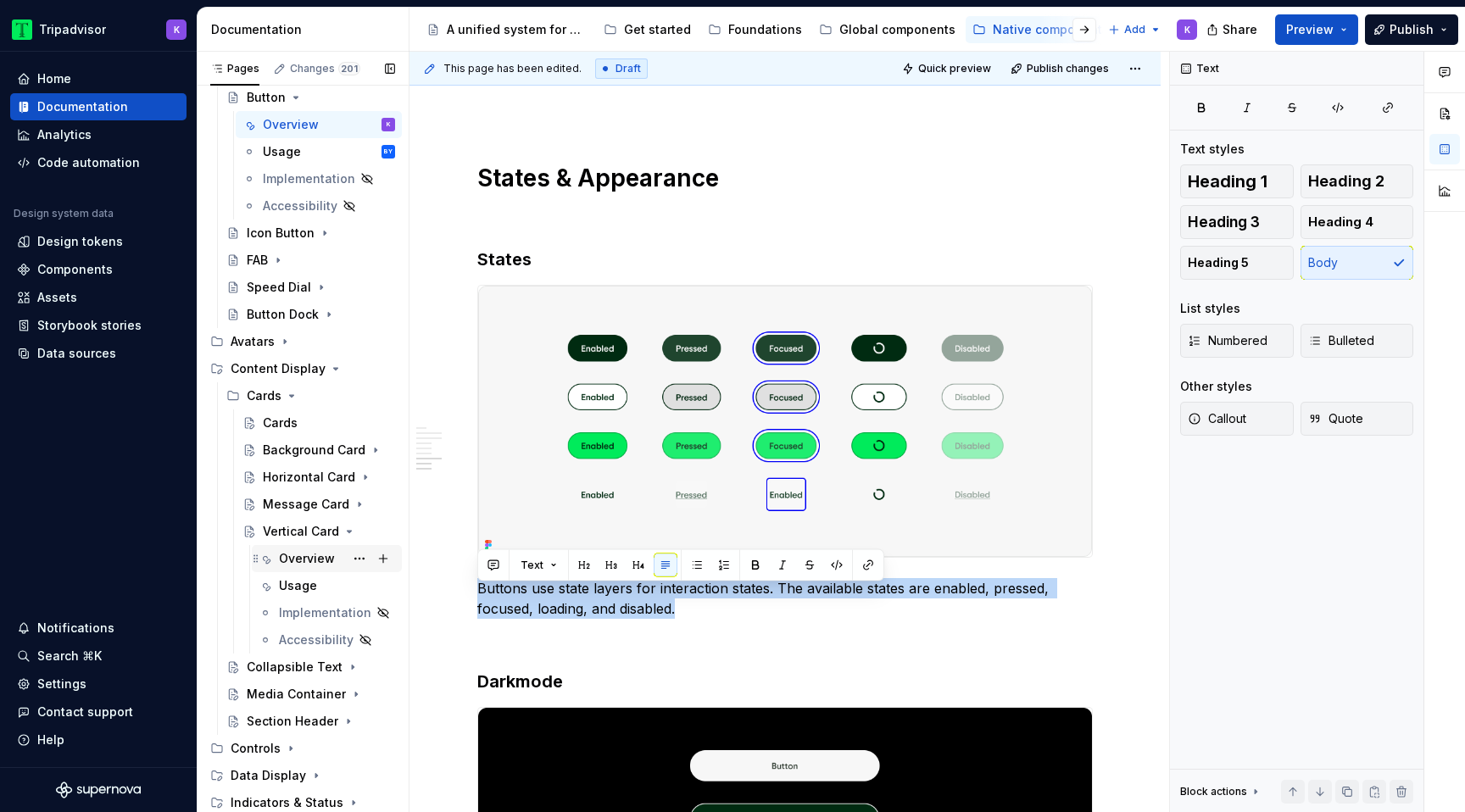
click at [323, 560] on div "Overview" at bounding box center [306, 558] width 56 height 17
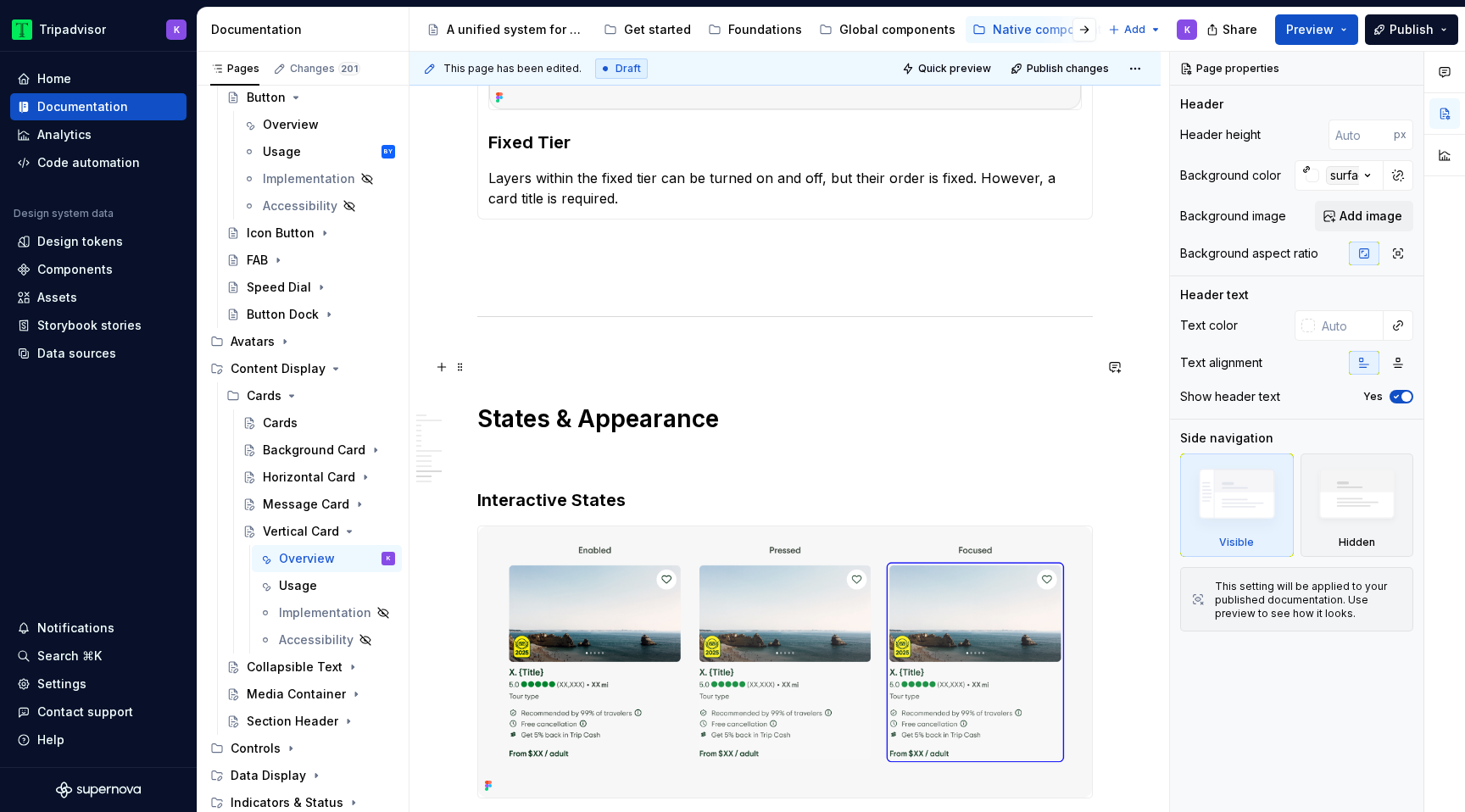
scroll to position [3991, 0]
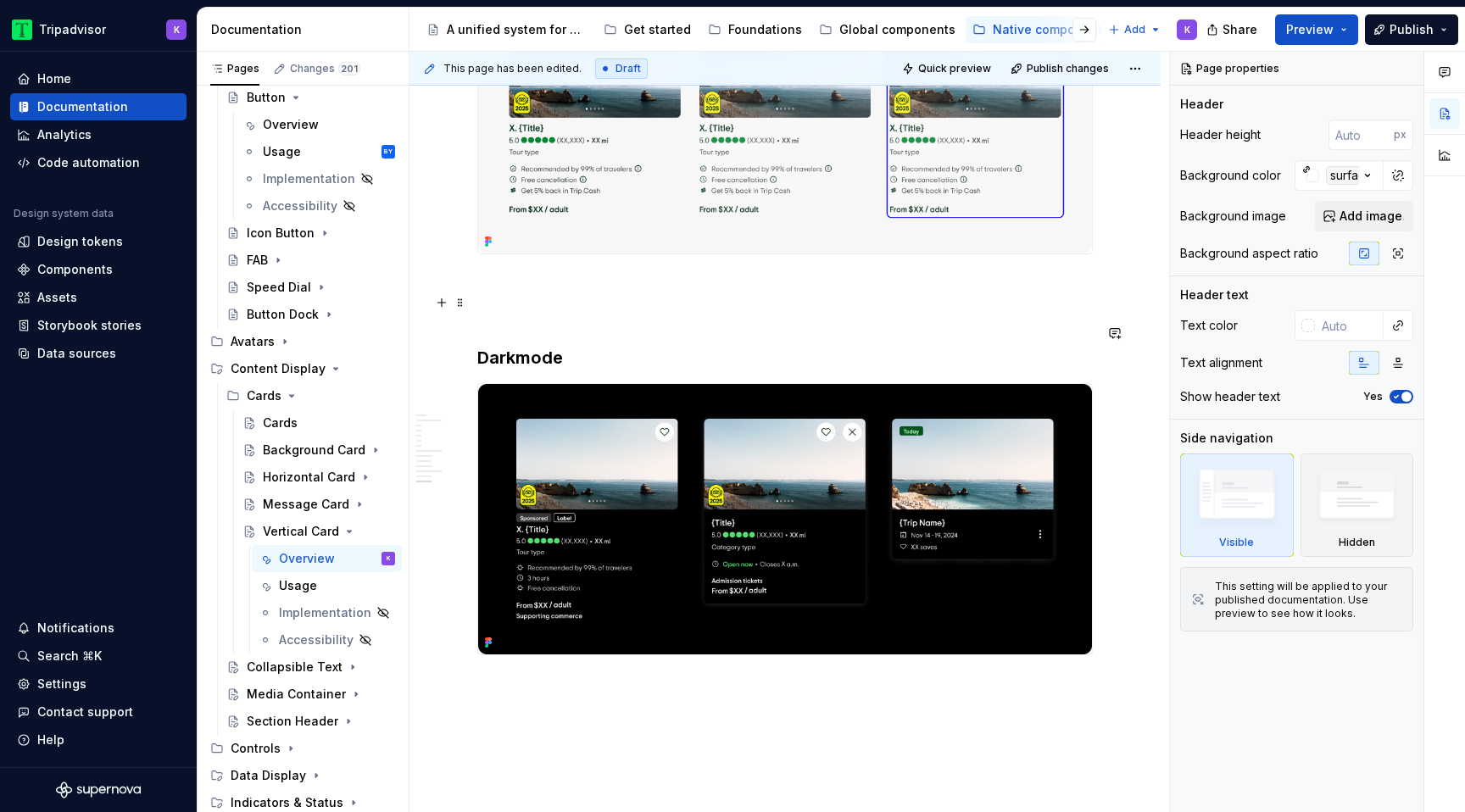
type textarea "*"
click at [549, 292] on p at bounding box center [784, 285] width 615 height 20
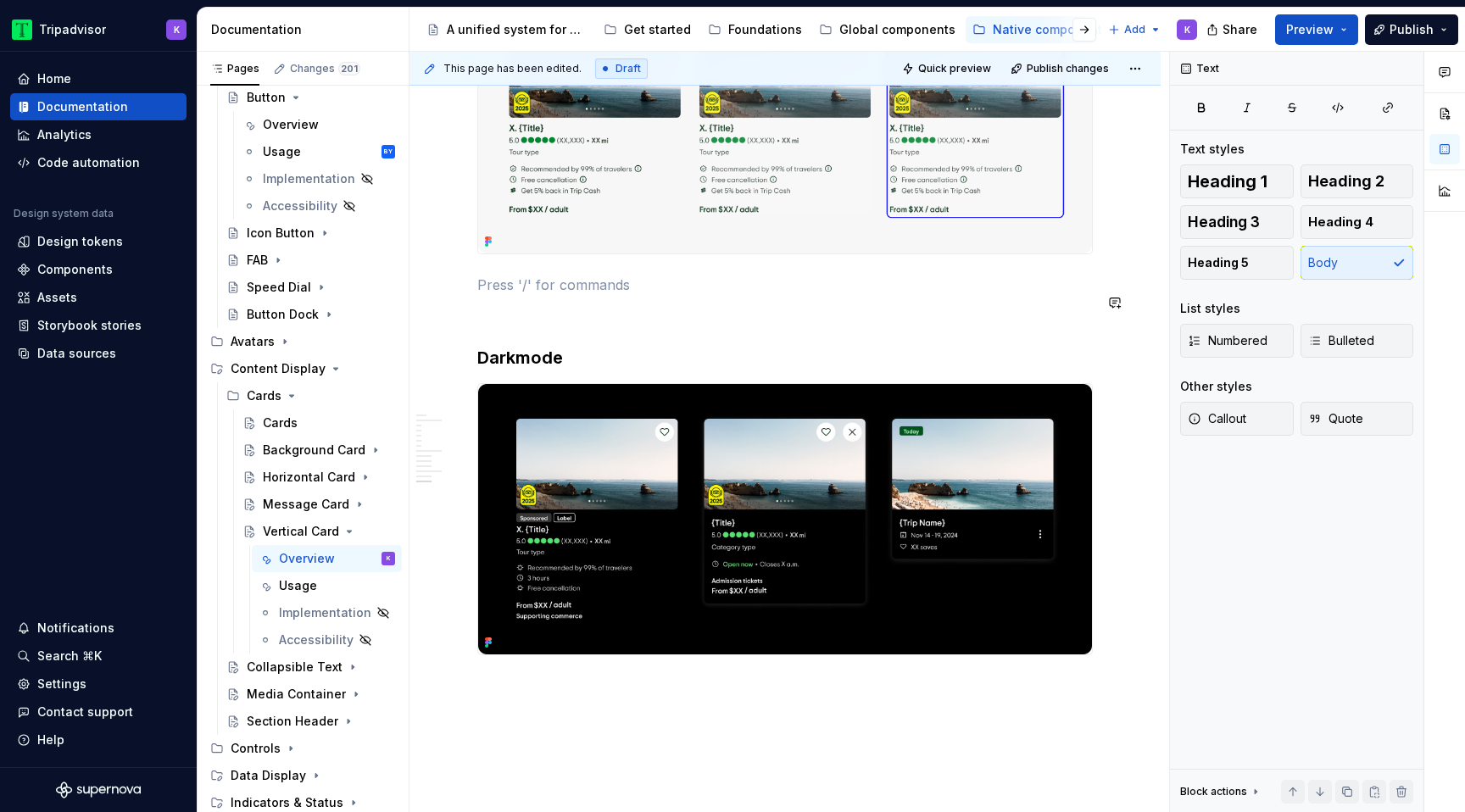
paste div
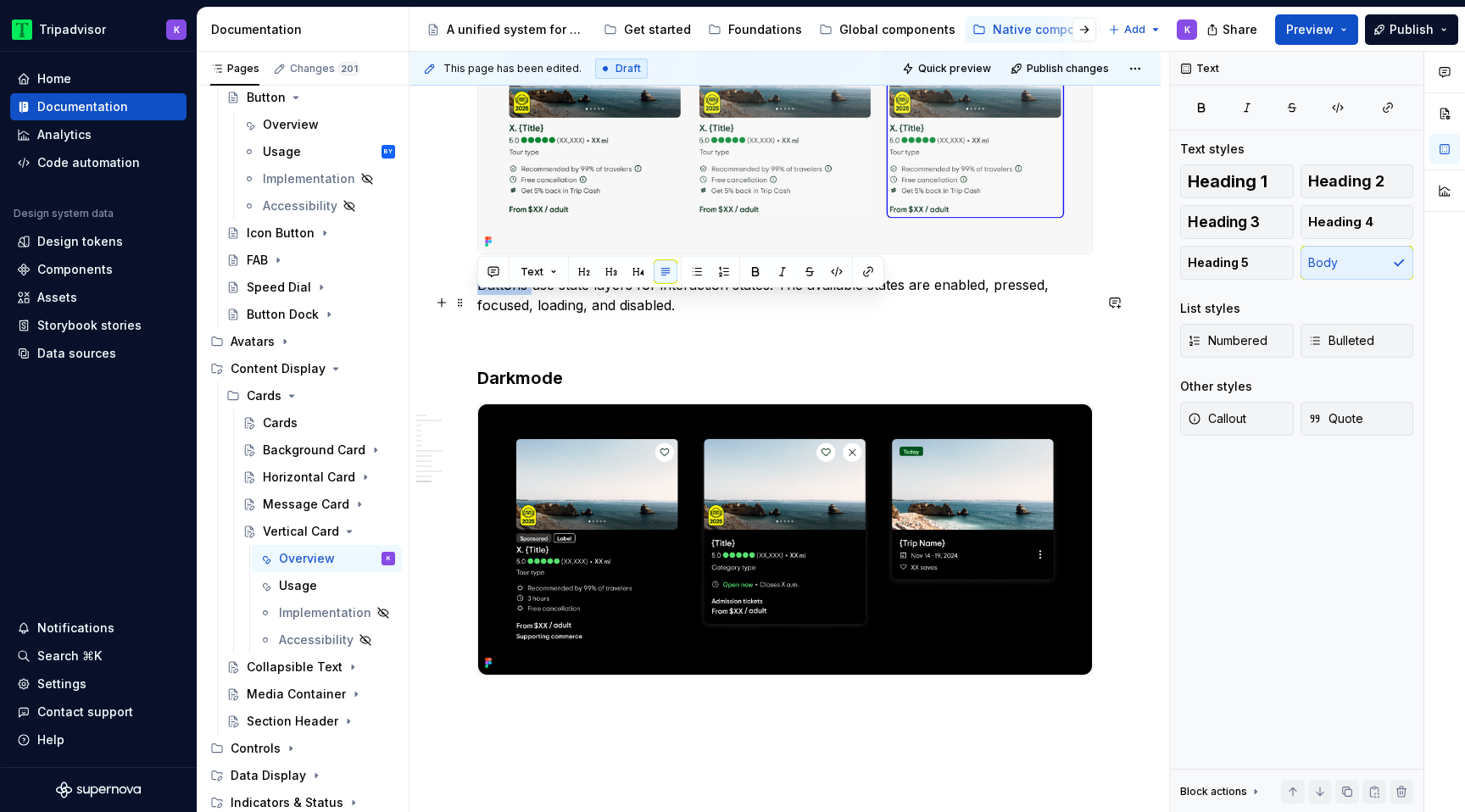
drag, startPoint x: 528, startPoint y: 304, endPoint x: 477, endPoint y: 304, distance: 51.0
click at [477, 304] on p "Buttons use state layers for interaction states. The available states are enabl…" at bounding box center [784, 295] width 615 height 41
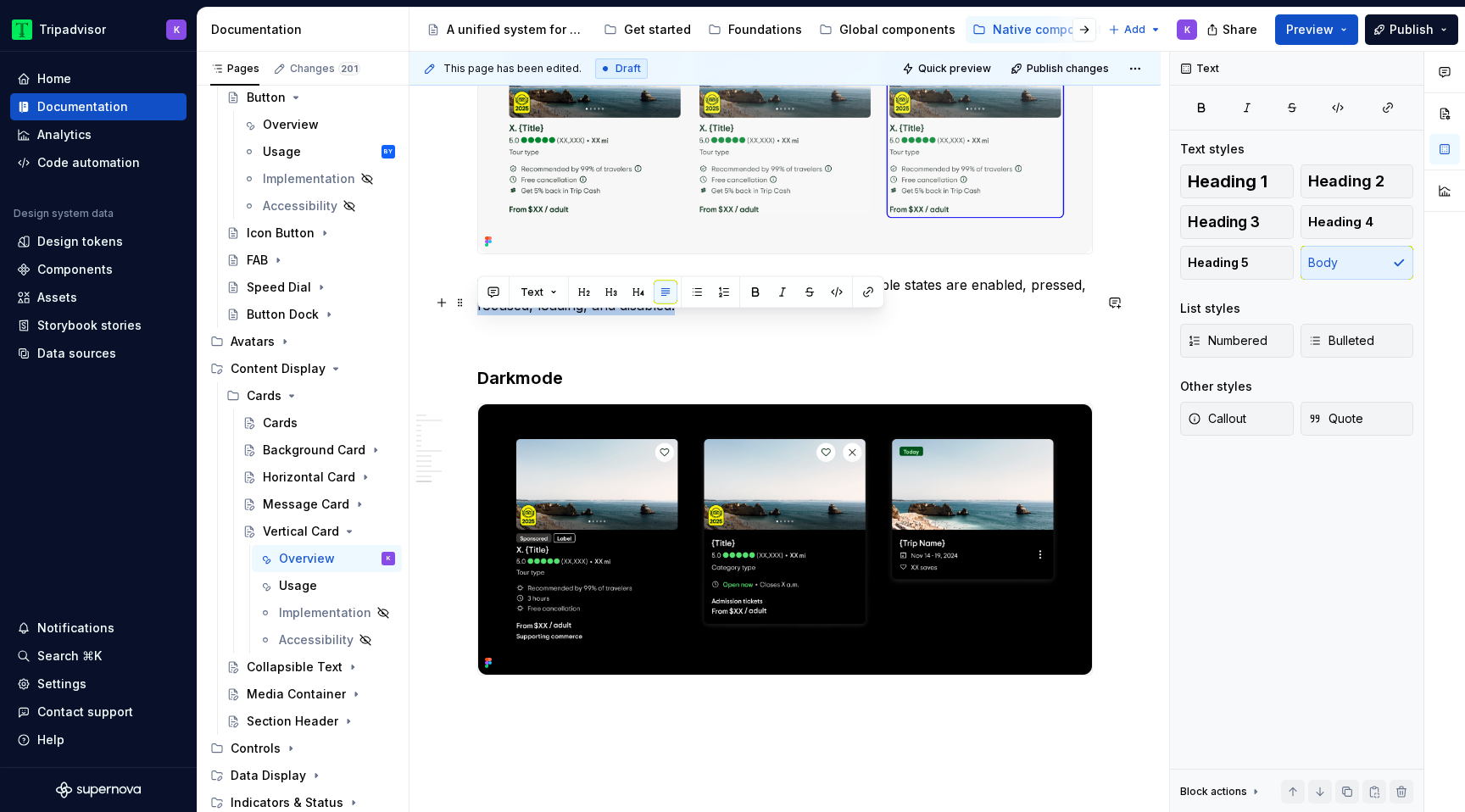
drag, startPoint x: 686, startPoint y: 327, endPoint x: 464, endPoint y: 331, distance: 222.0
click at [578, 346] on p at bounding box center [784, 335] width 615 height 20
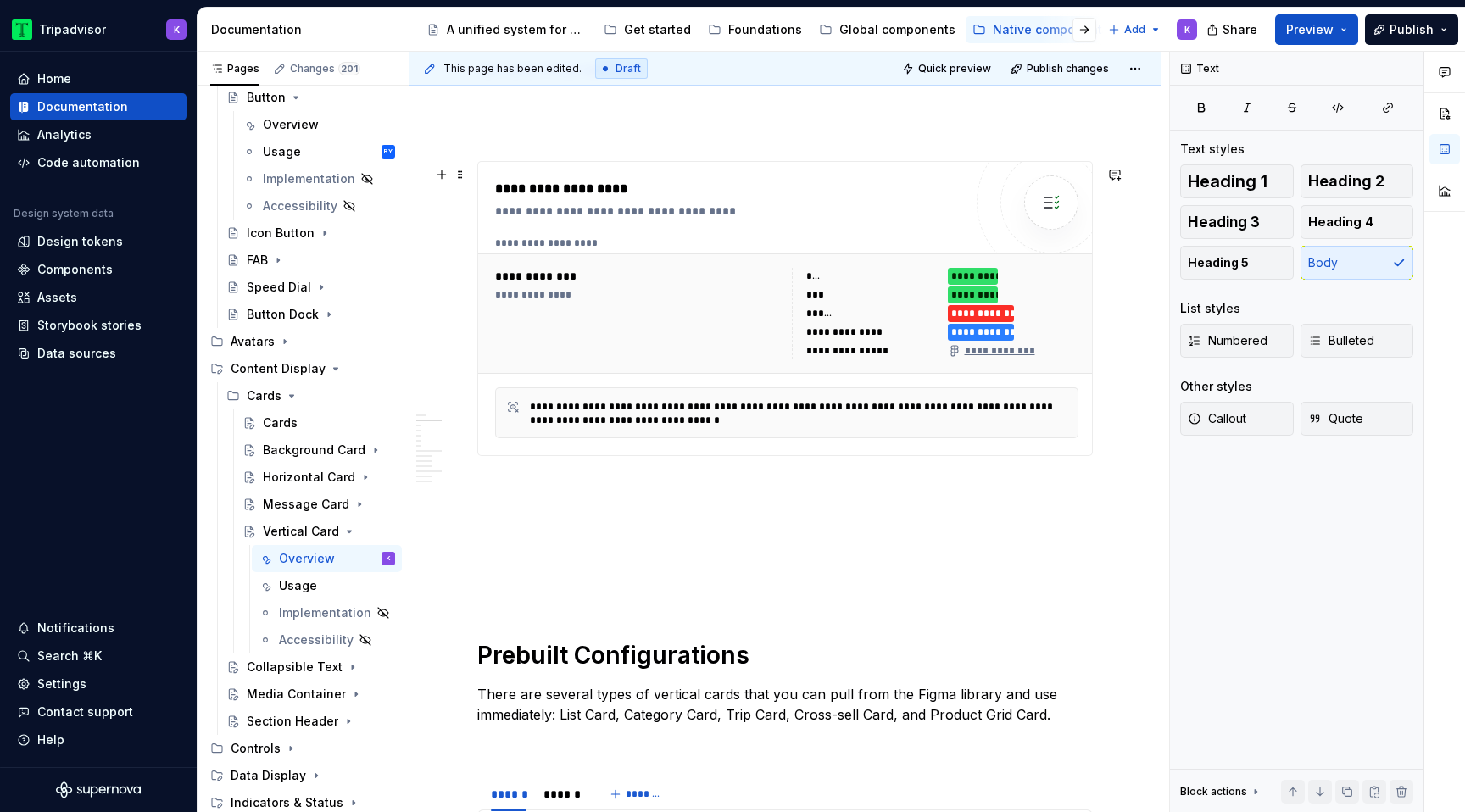
scroll to position [0, 0]
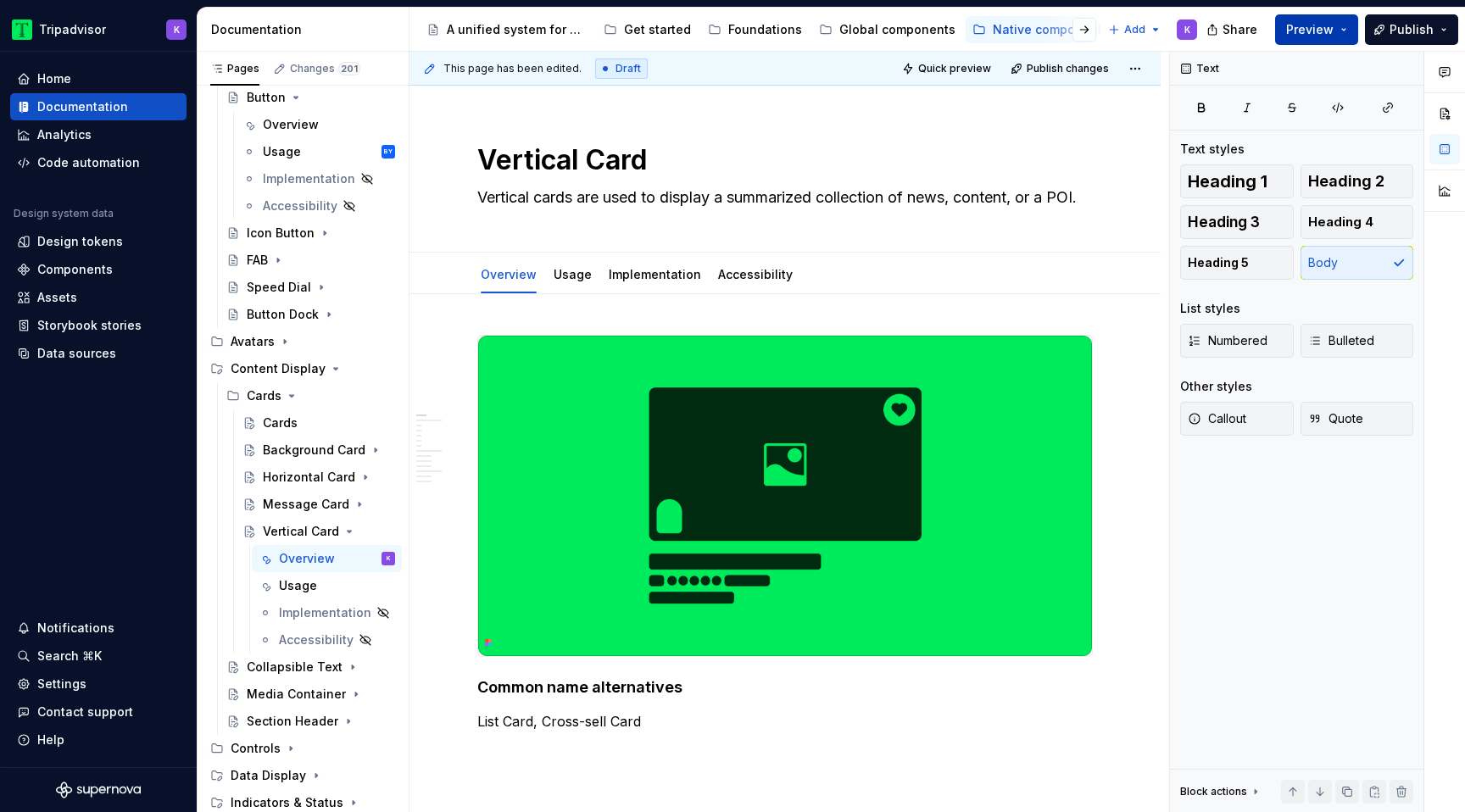
click at [1295, 34] on span "Preview" at bounding box center [1310, 29] width 48 height 17
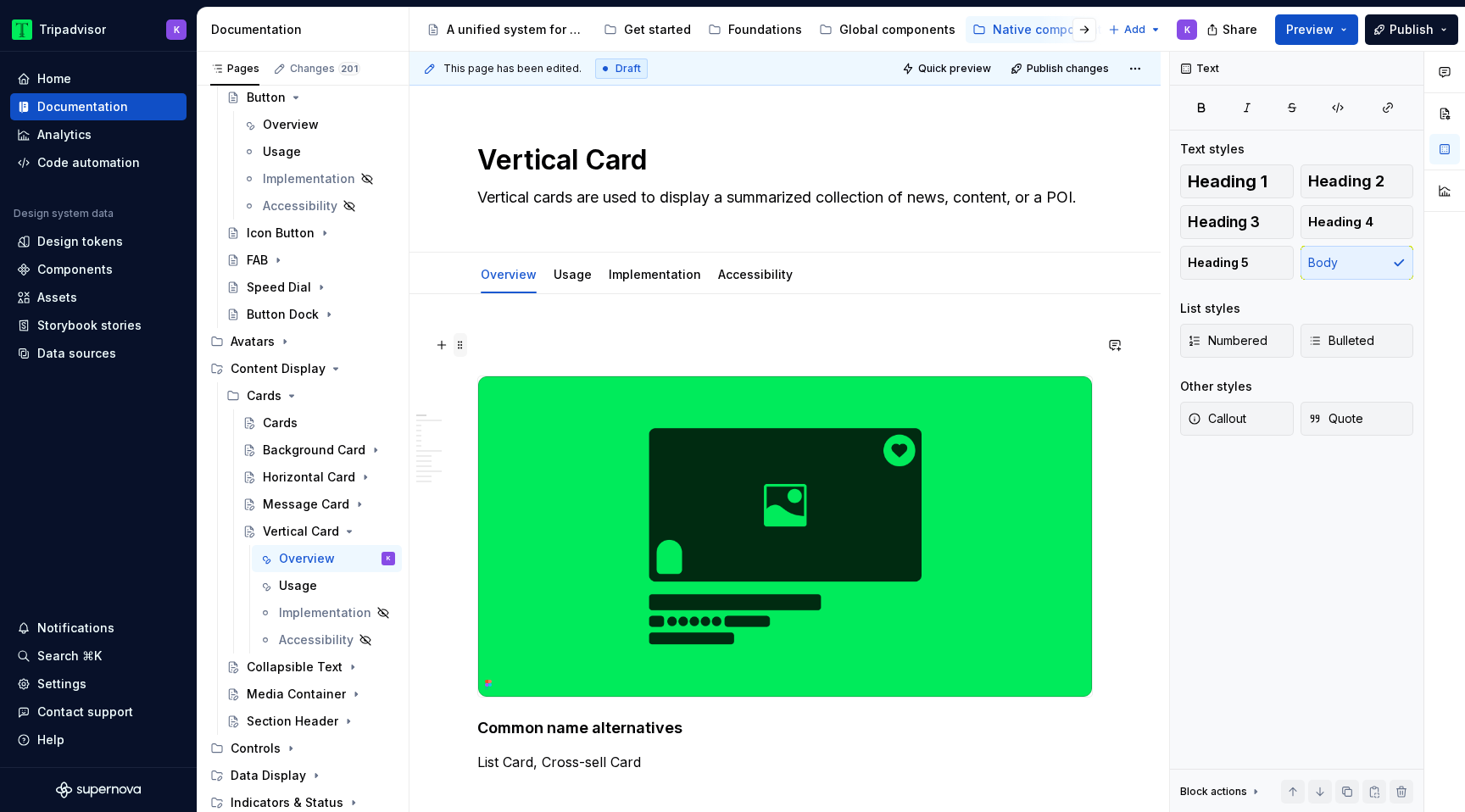
click at [461, 341] on span at bounding box center [460, 345] width 14 height 23
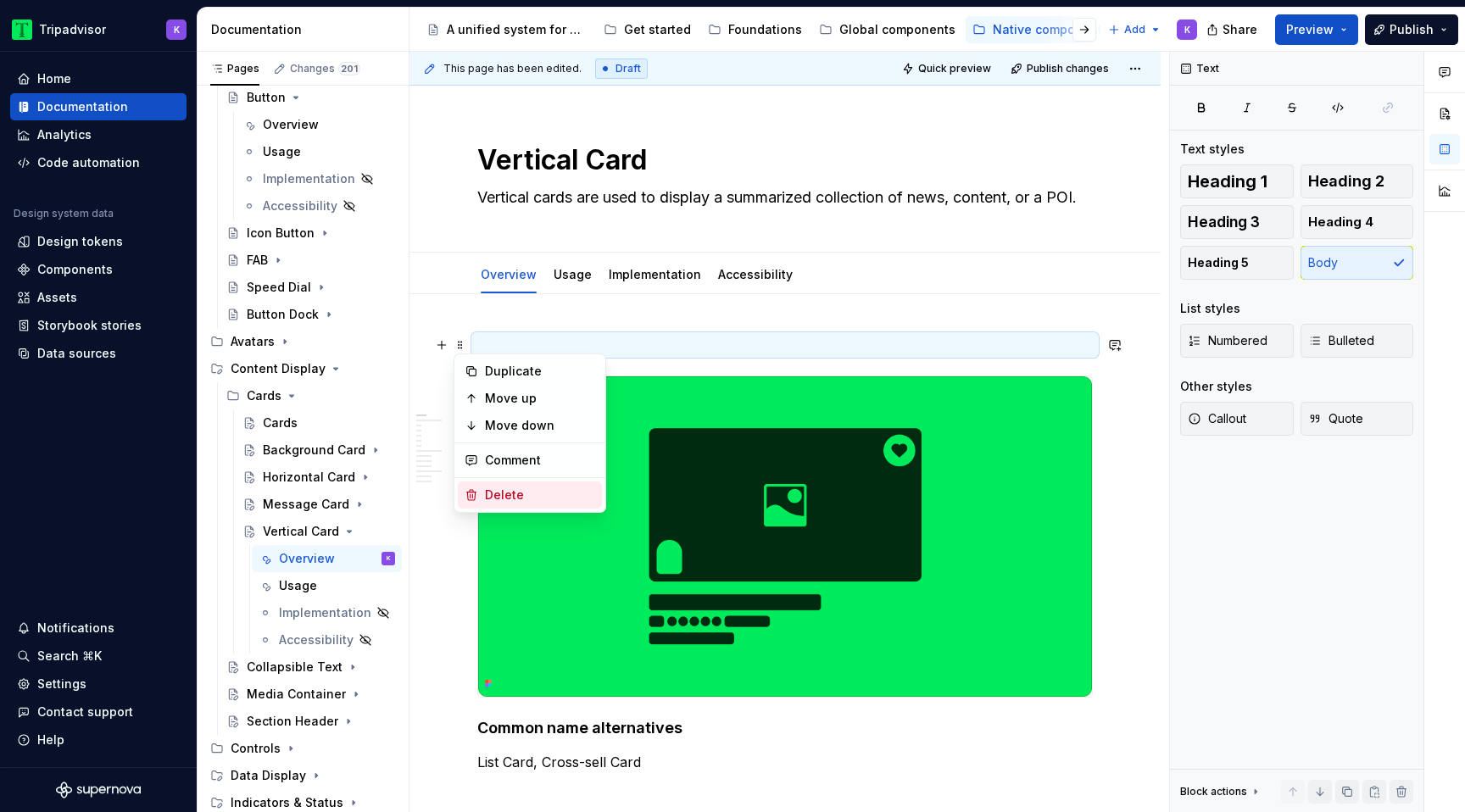
click at [505, 500] on div "Delete" at bounding box center [540, 494] width 111 height 17
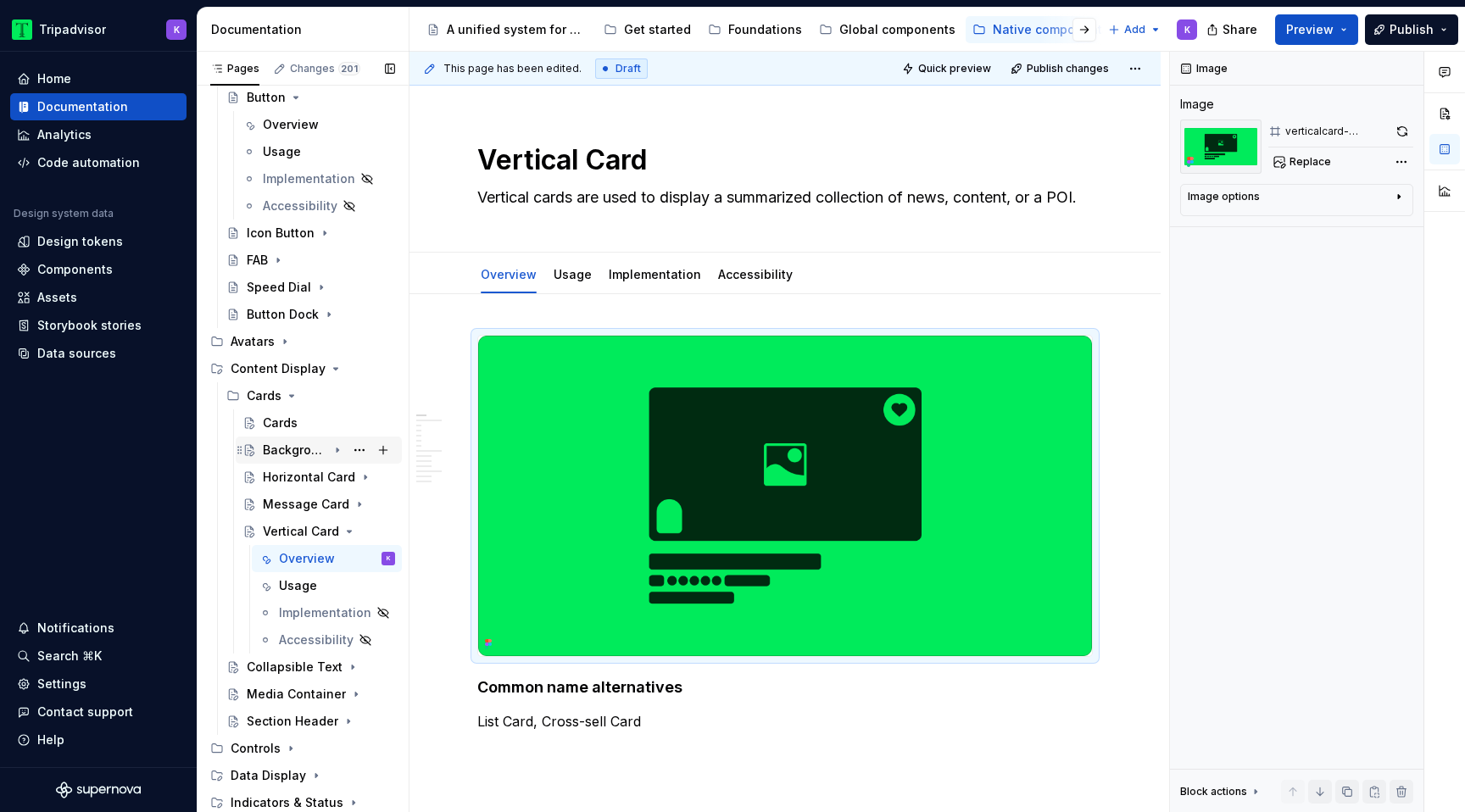
click at [331, 449] on icon "Page tree" at bounding box center [338, 450] width 14 height 14
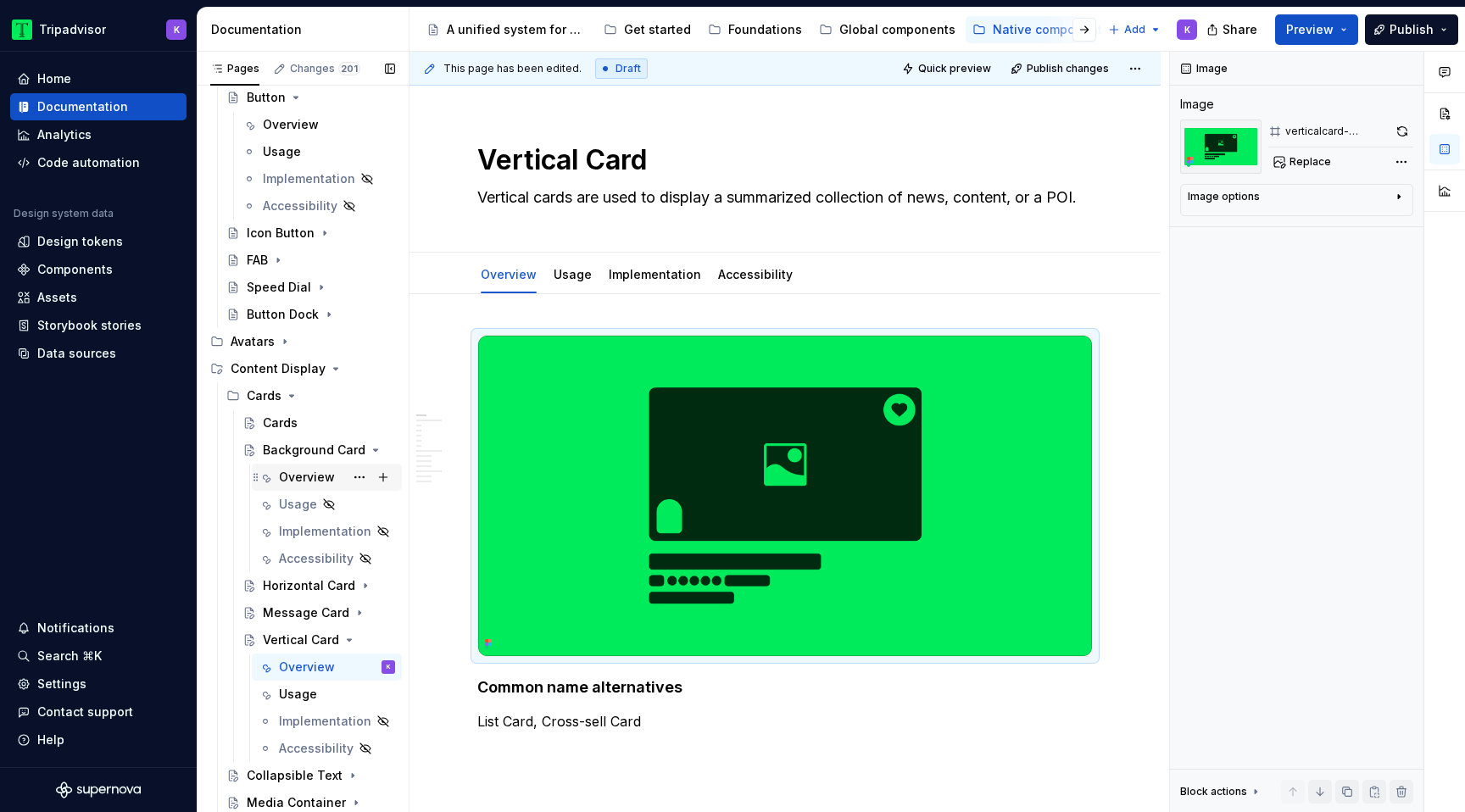
click at [323, 472] on div "Overview" at bounding box center [306, 477] width 56 height 17
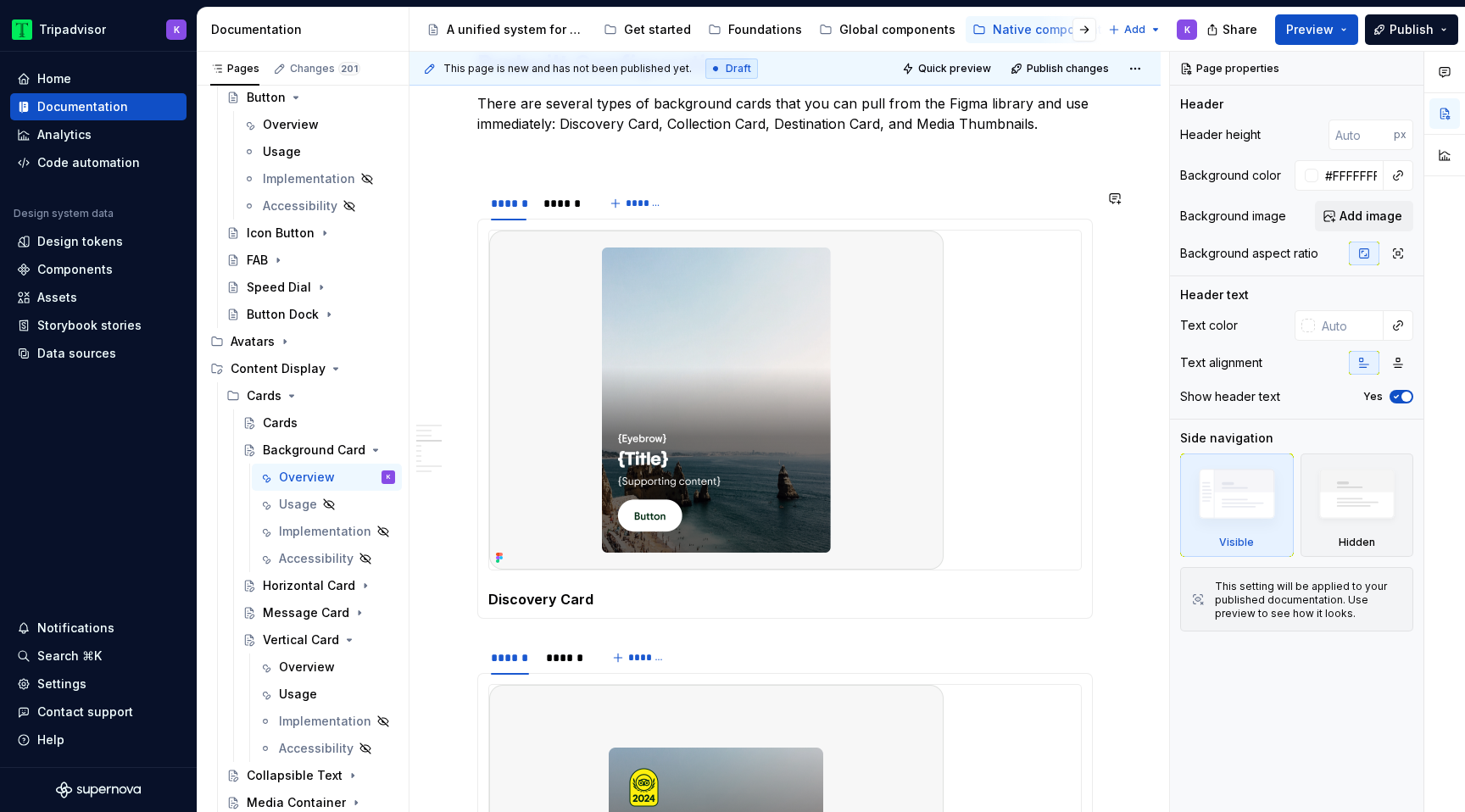
scroll to position [2242, 0]
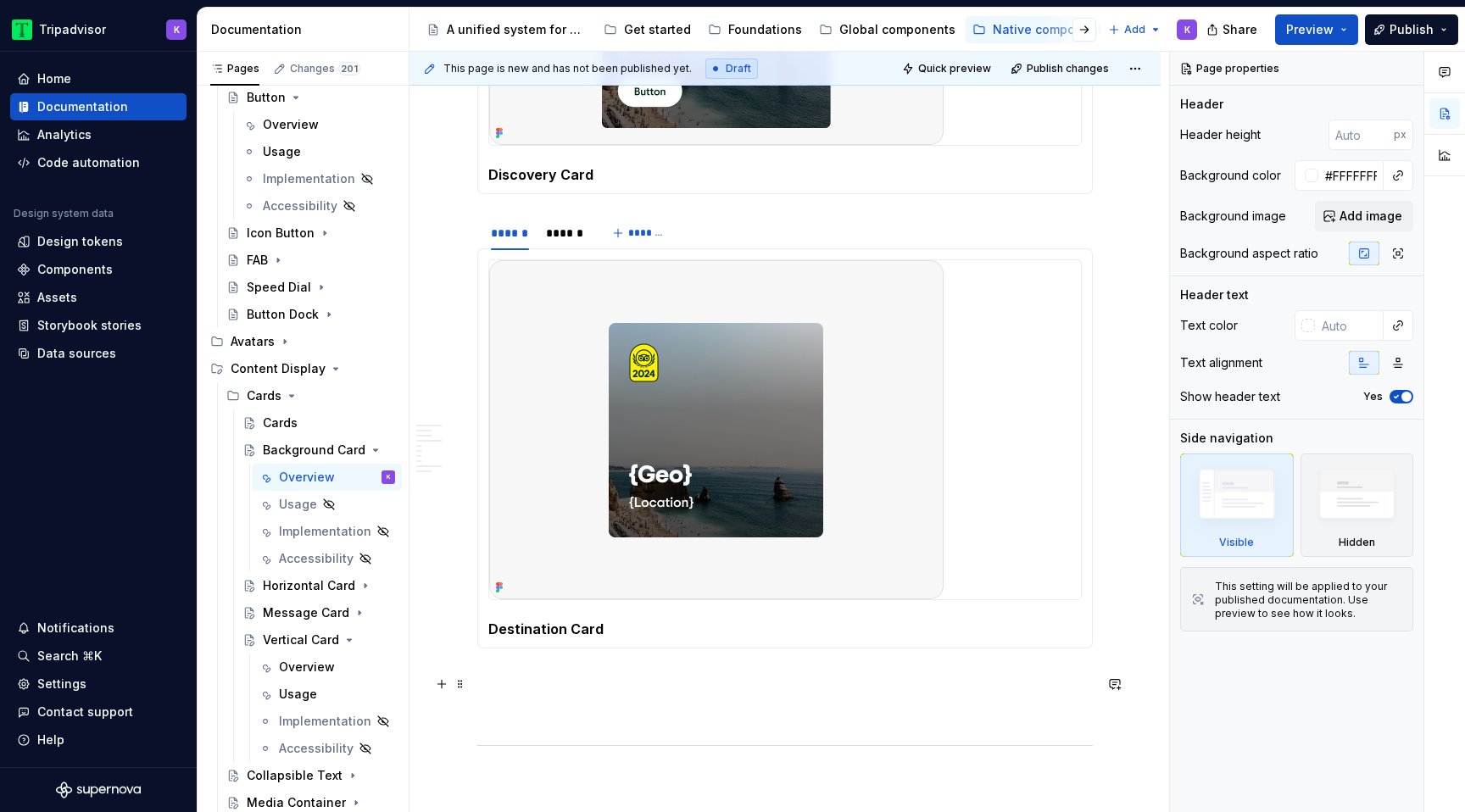
type textarea "*"
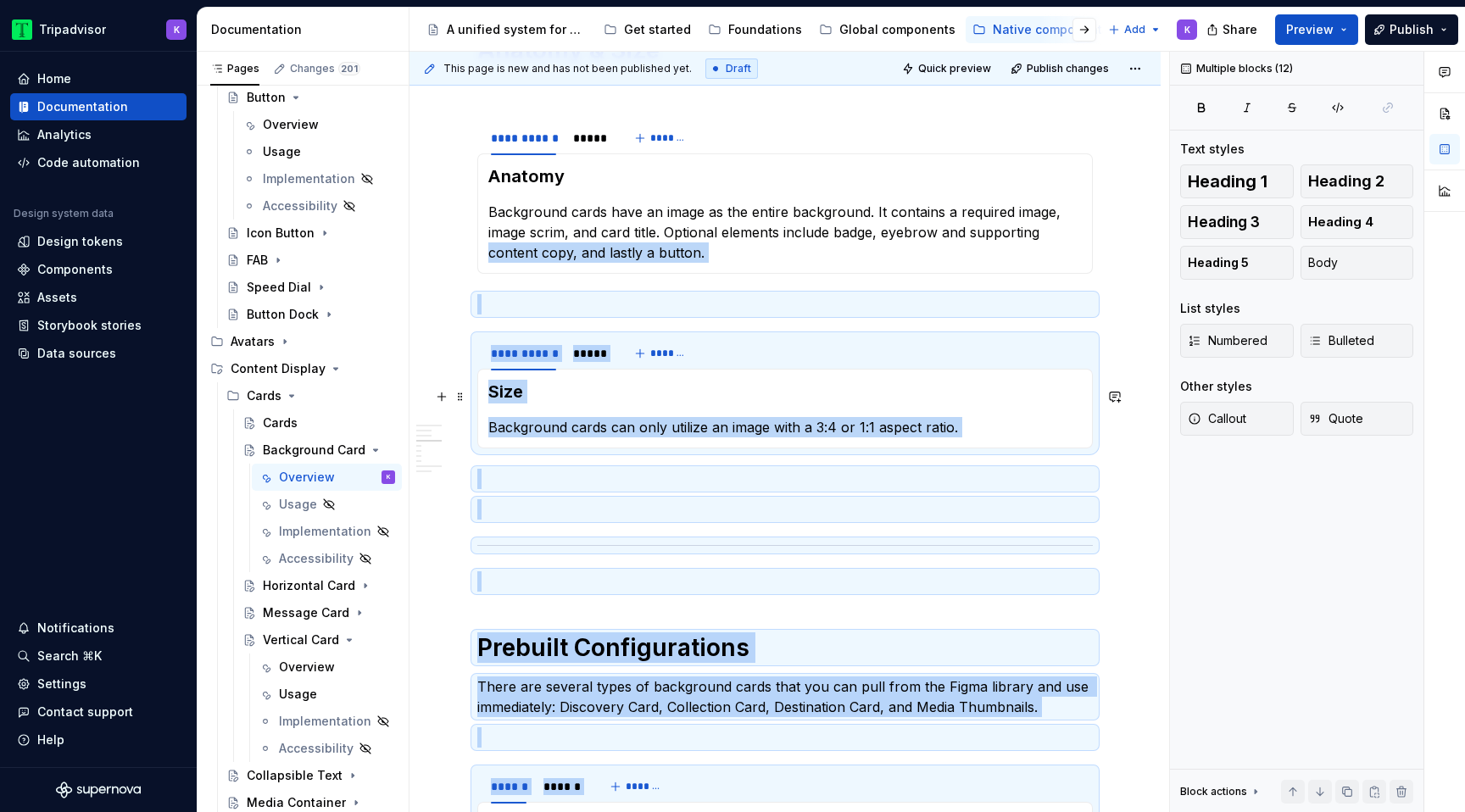
scroll to position [1221, 0]
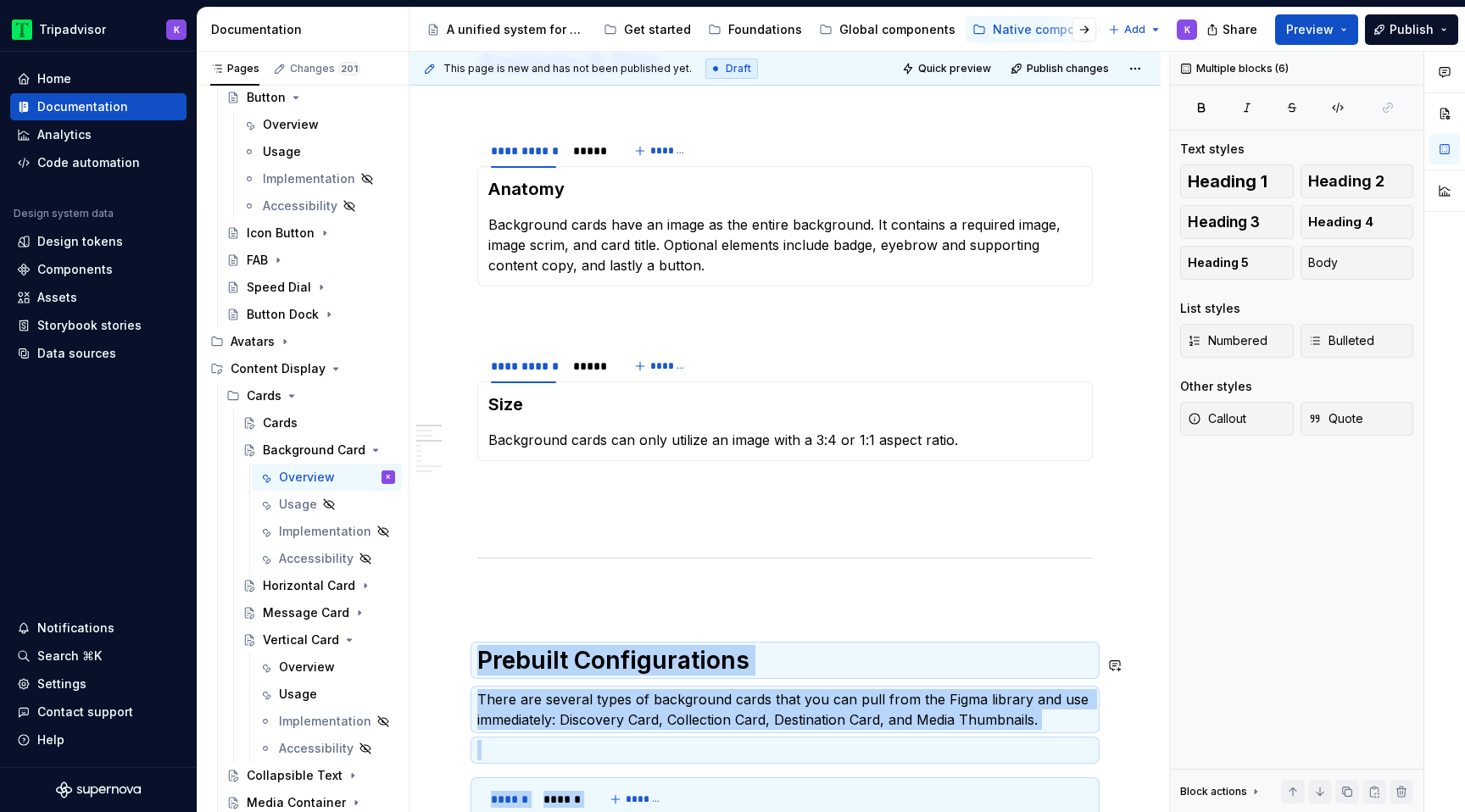
drag, startPoint x: 528, startPoint y: 688, endPoint x: 465, endPoint y: 617, distance: 94.9
copy div "Prebuilt Configurations There are several types of background cards that you ca…"
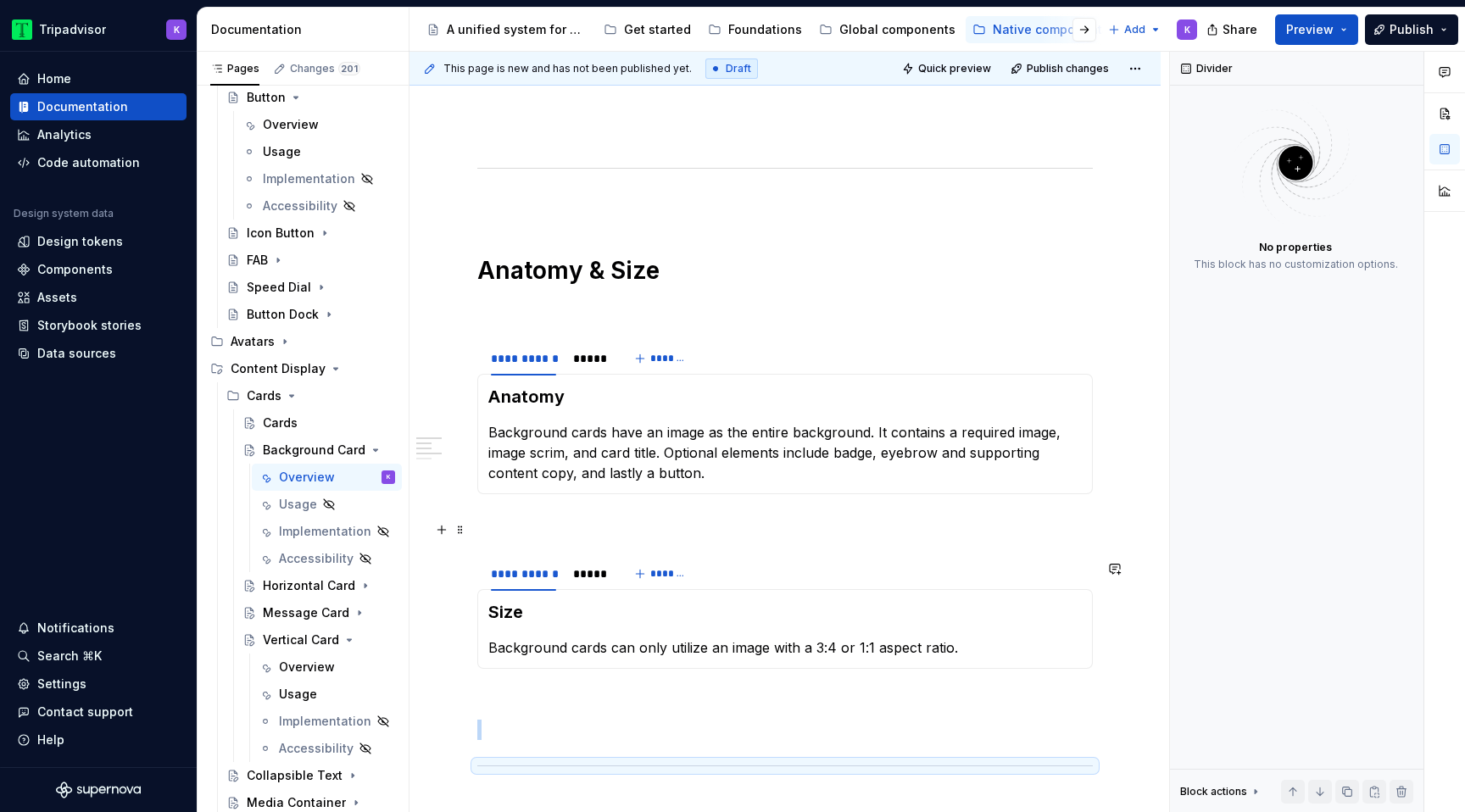
scroll to position [1000, 0]
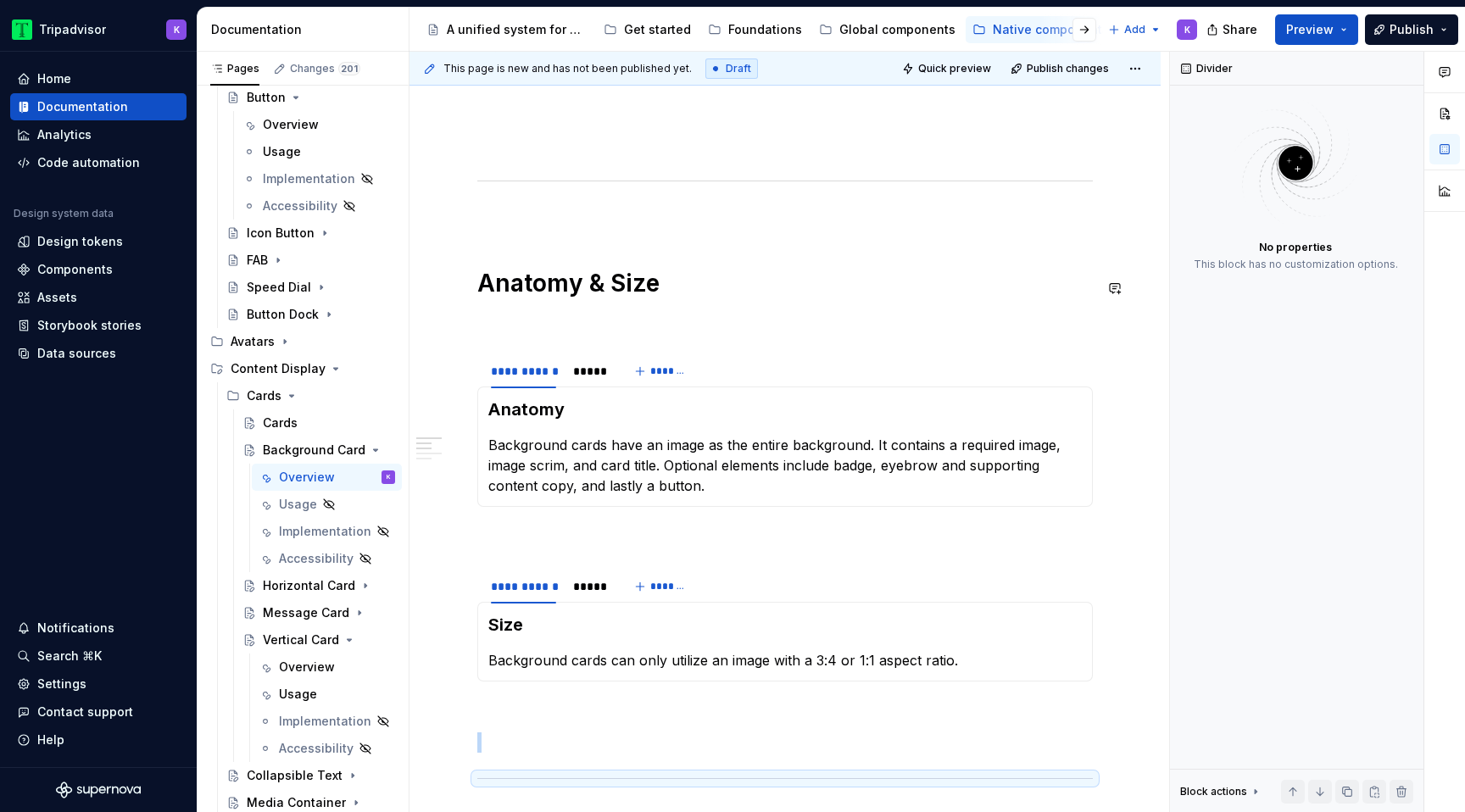
click at [508, 234] on div "**********" at bounding box center [784, 353] width 615 height 1956
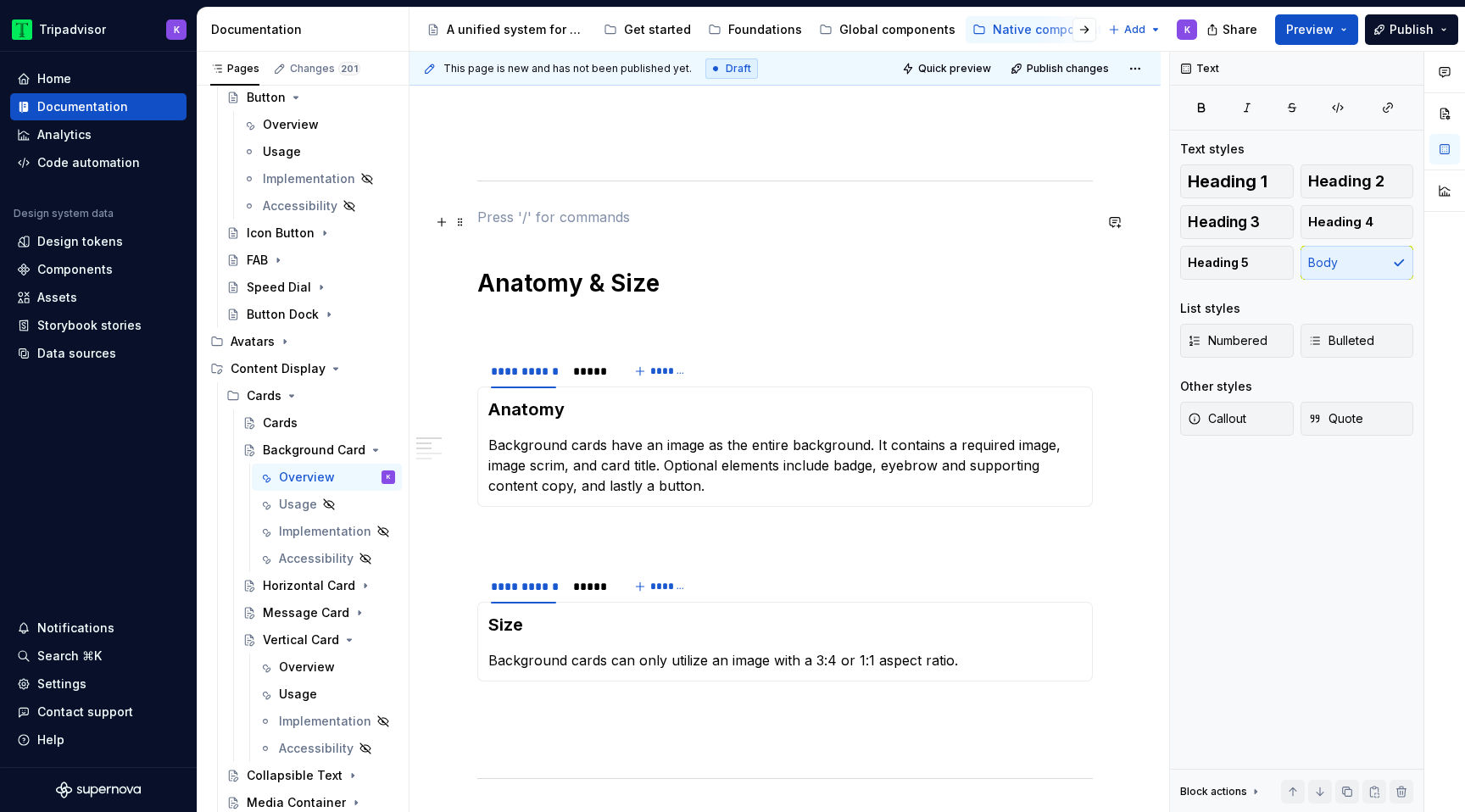
click at [491, 214] on p at bounding box center [784, 217] width 615 height 20
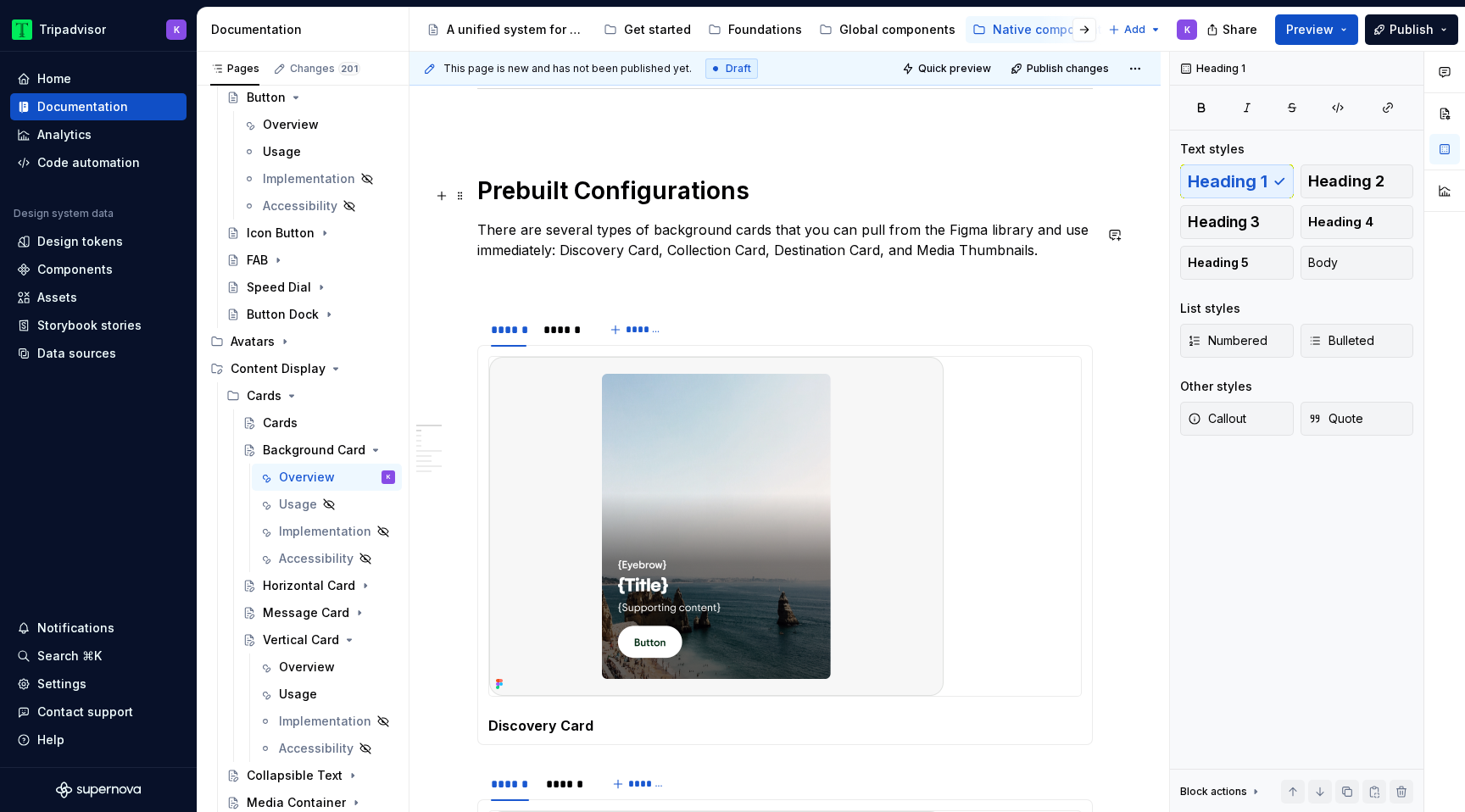
scroll to position [1064, 0]
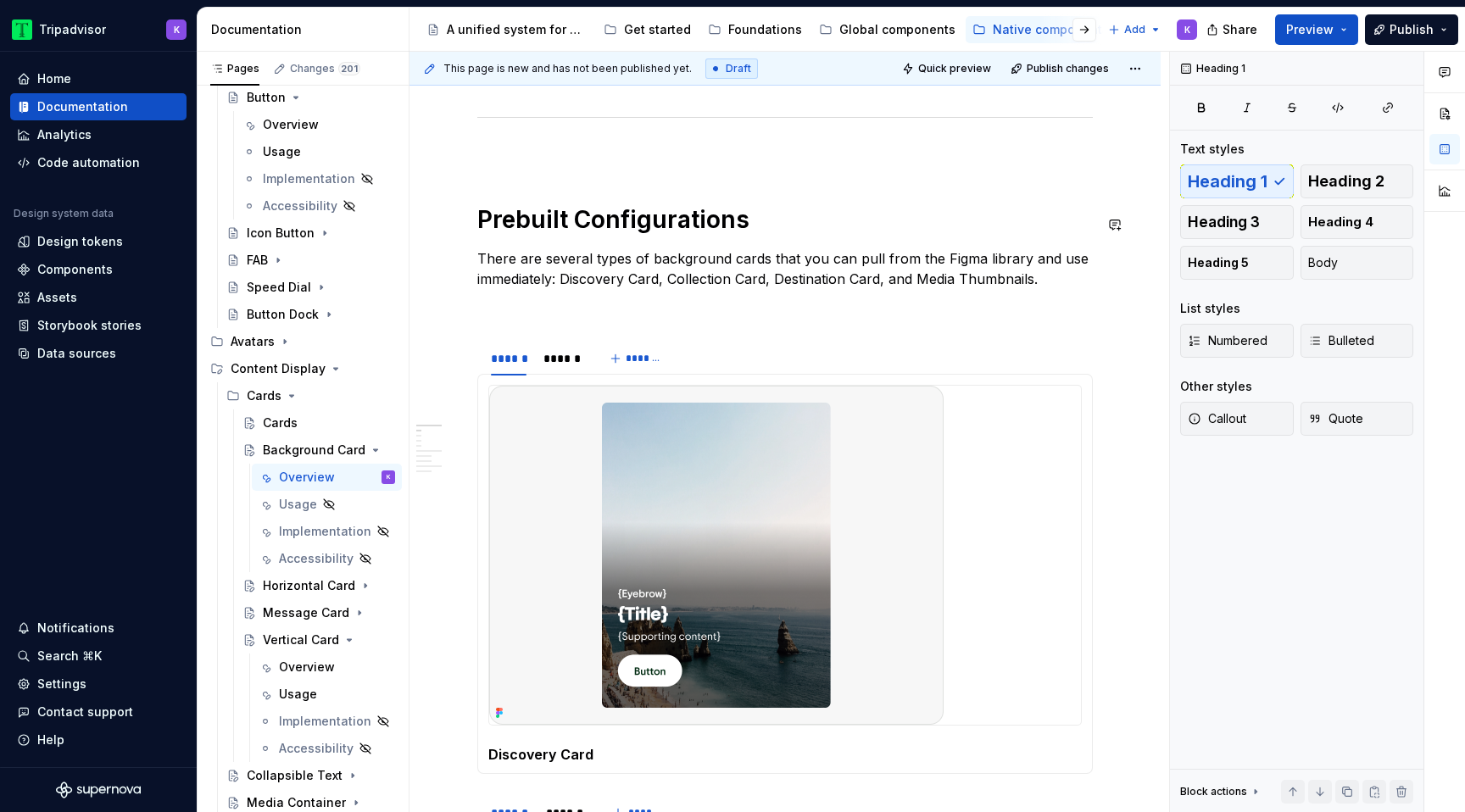
click at [525, 158] on p at bounding box center [784, 153] width 615 height 20
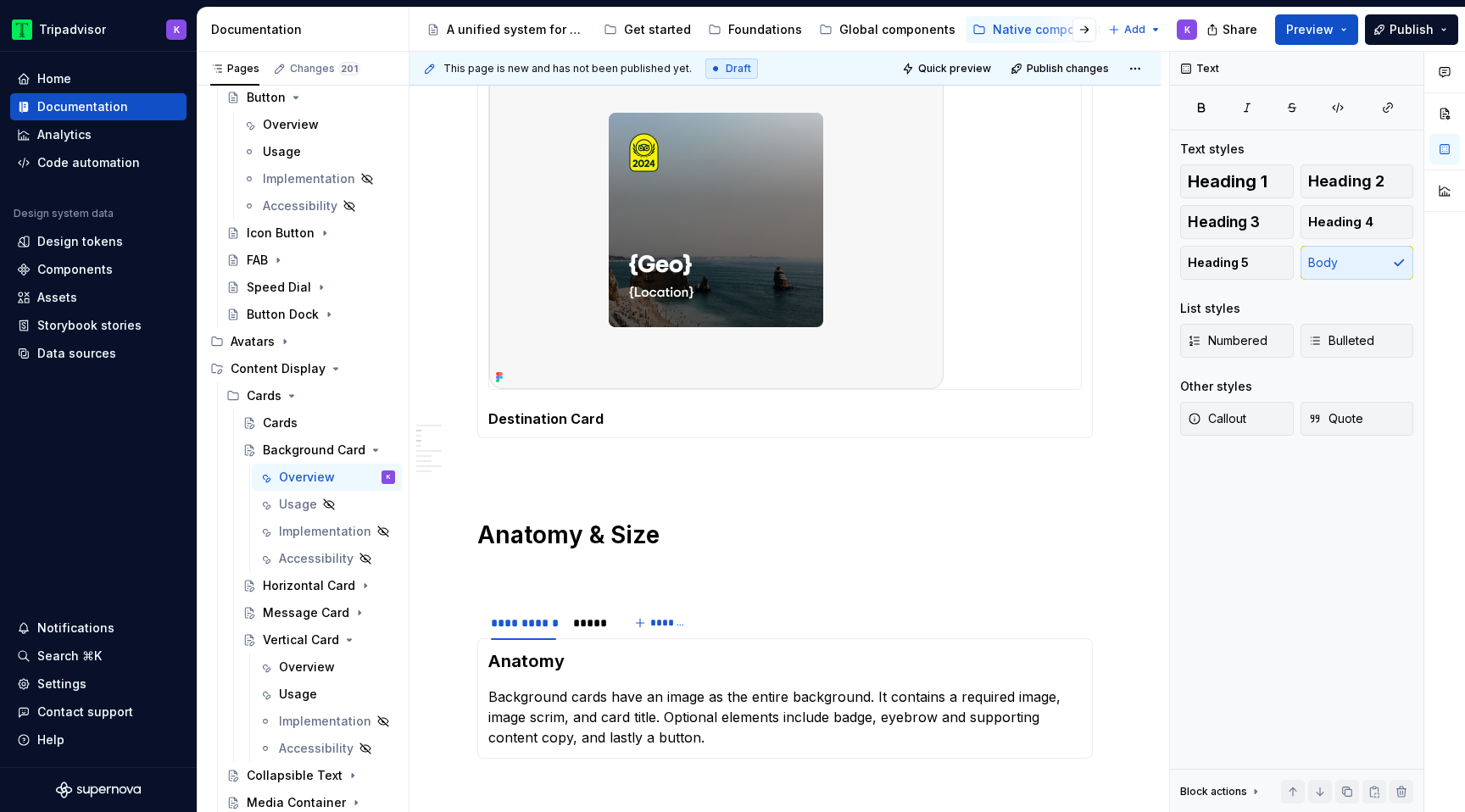
scroll to position [1880, 0]
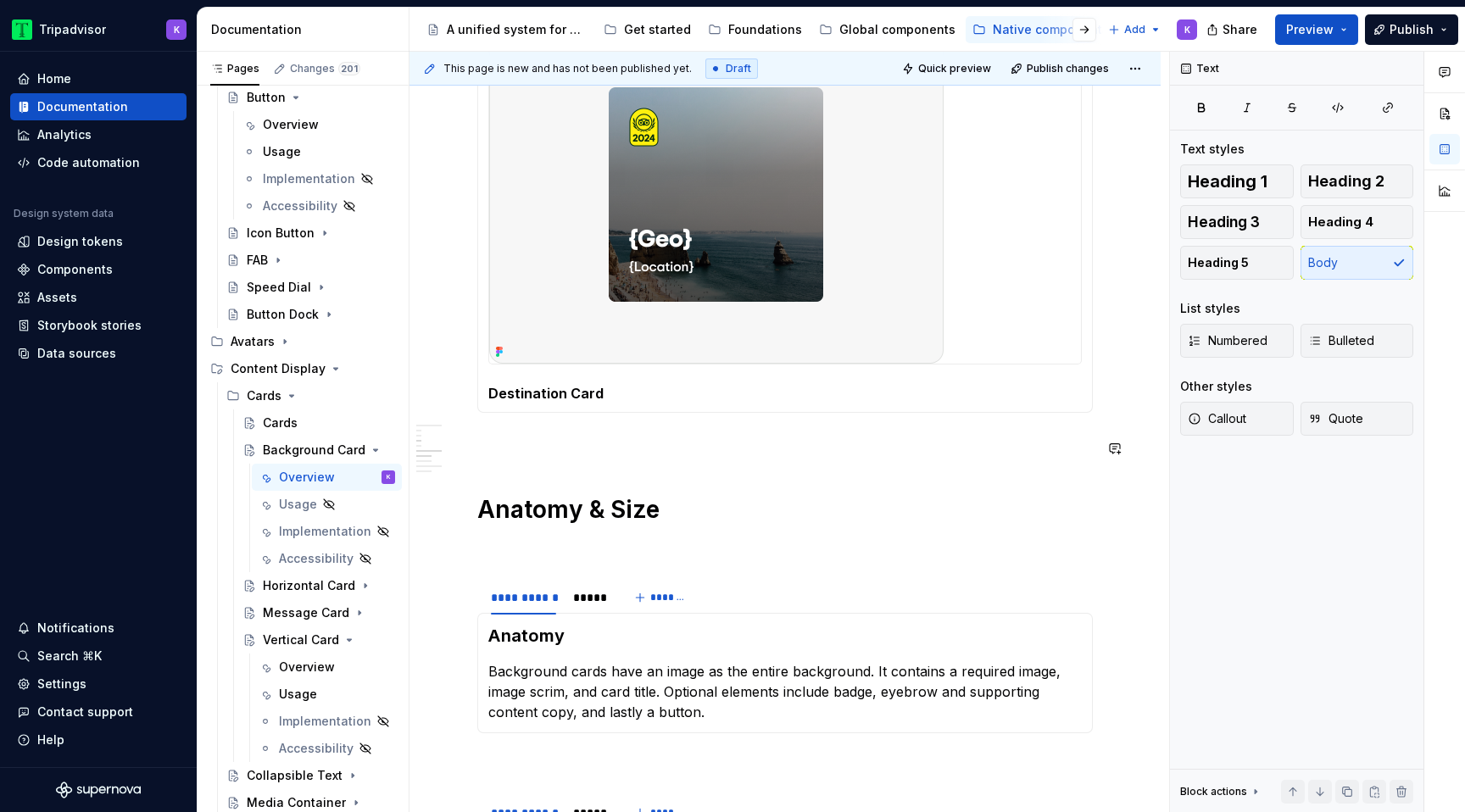
click at [508, 479] on div "**********" at bounding box center [784, 27] width 615 height 3063
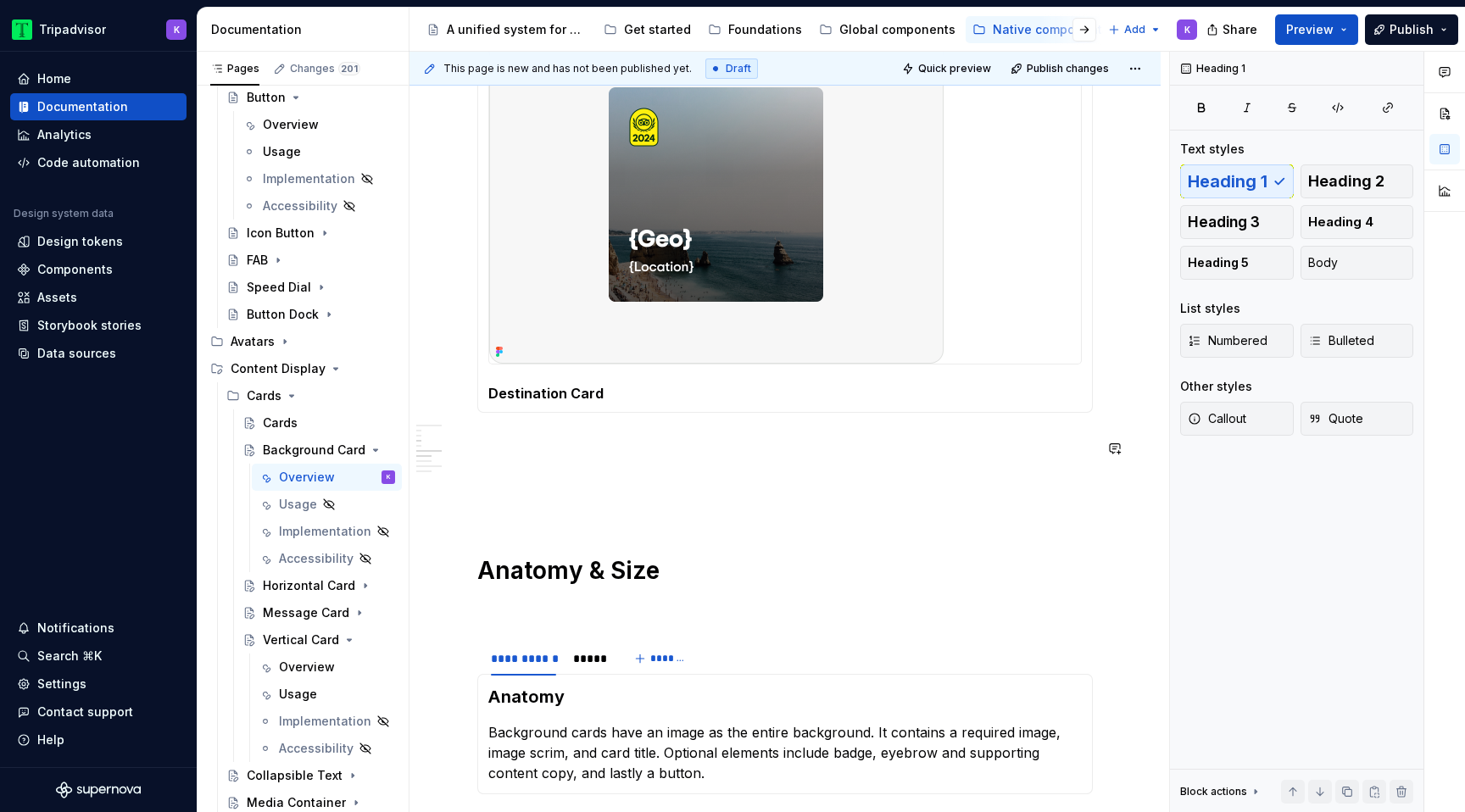
click at [508, 478] on p at bounding box center [784, 473] width 615 height 20
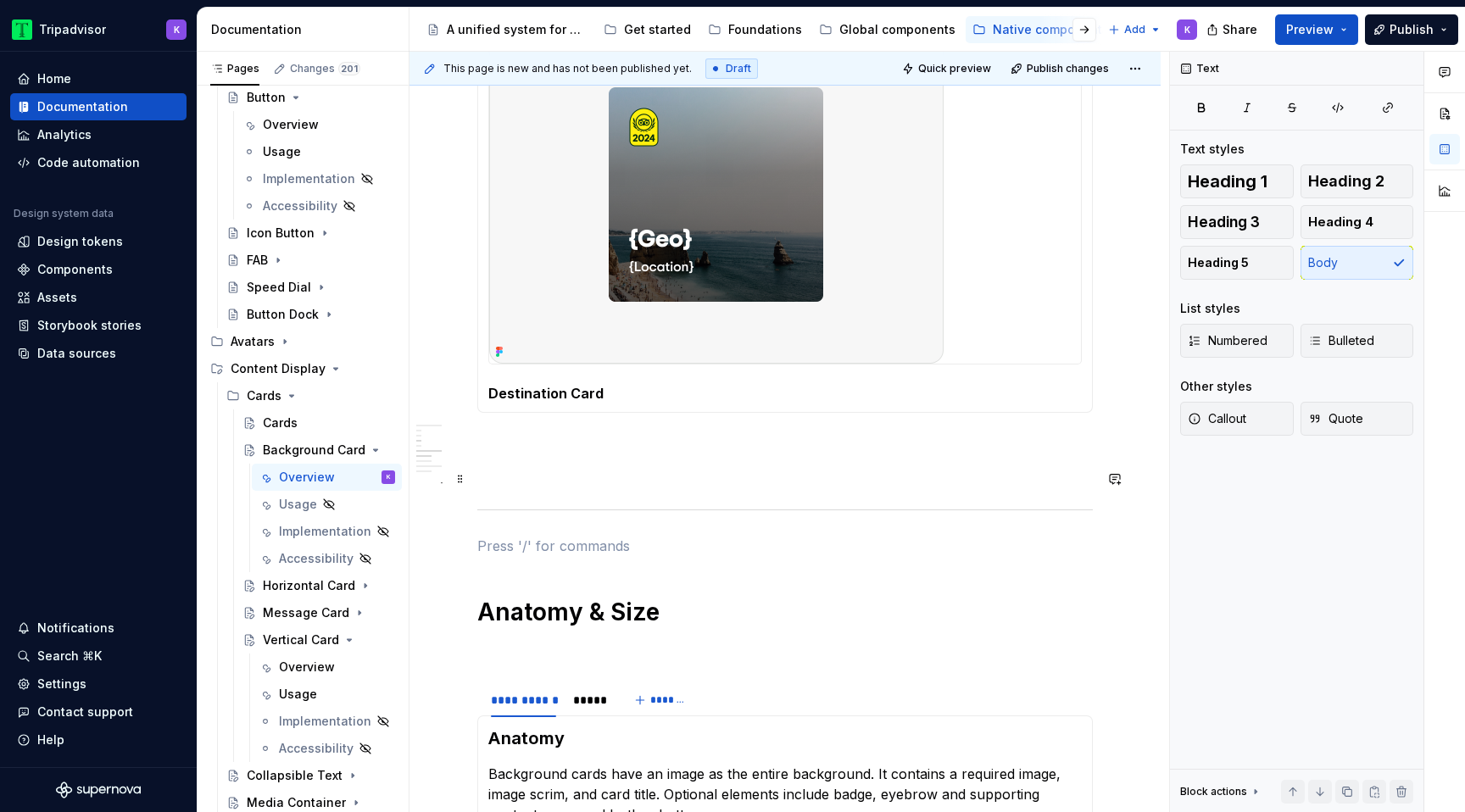
click at [507, 475] on p at bounding box center [784, 473] width 615 height 20
click at [507, 452] on p at bounding box center [784, 443] width 615 height 20
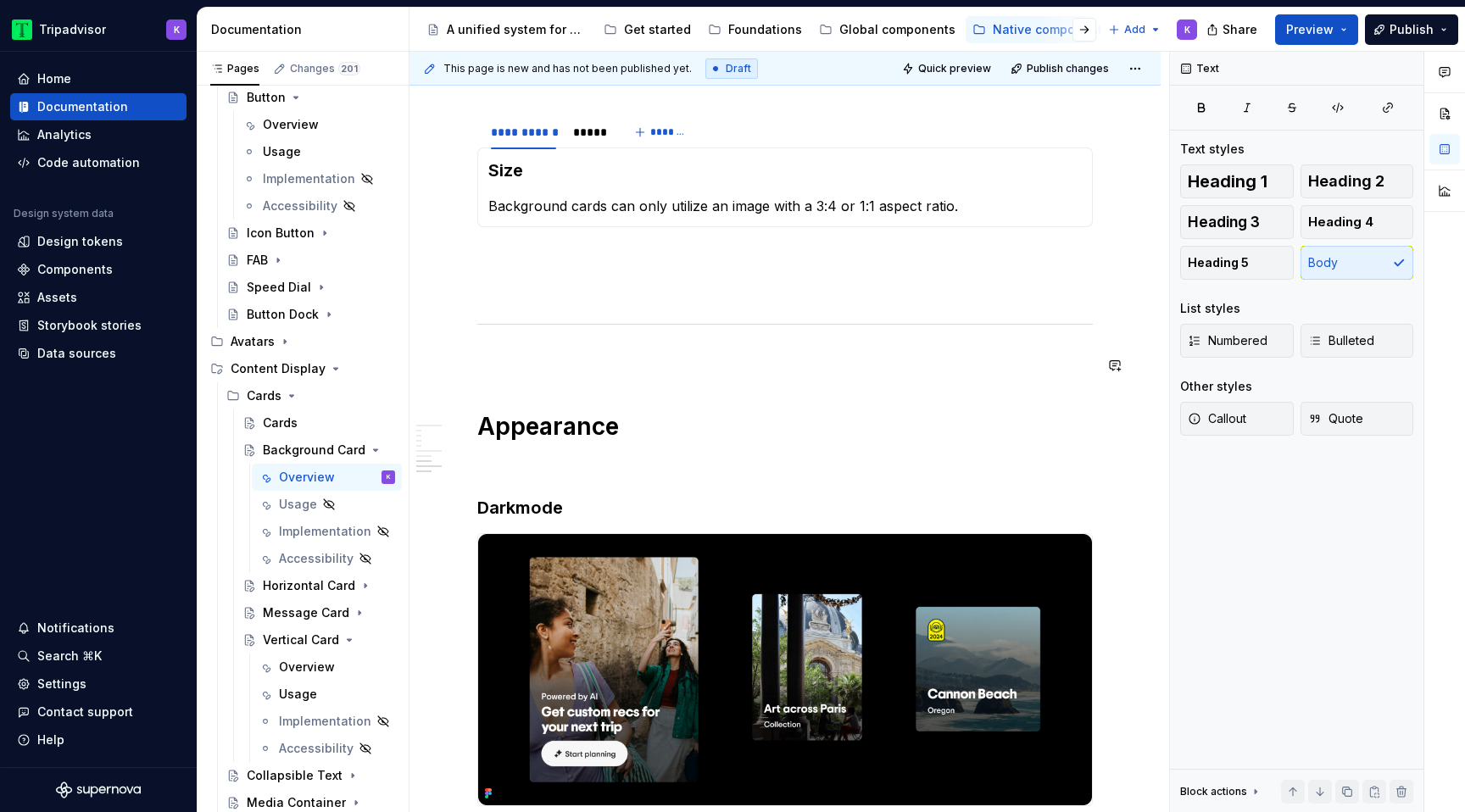
scroll to position [2668, 0]
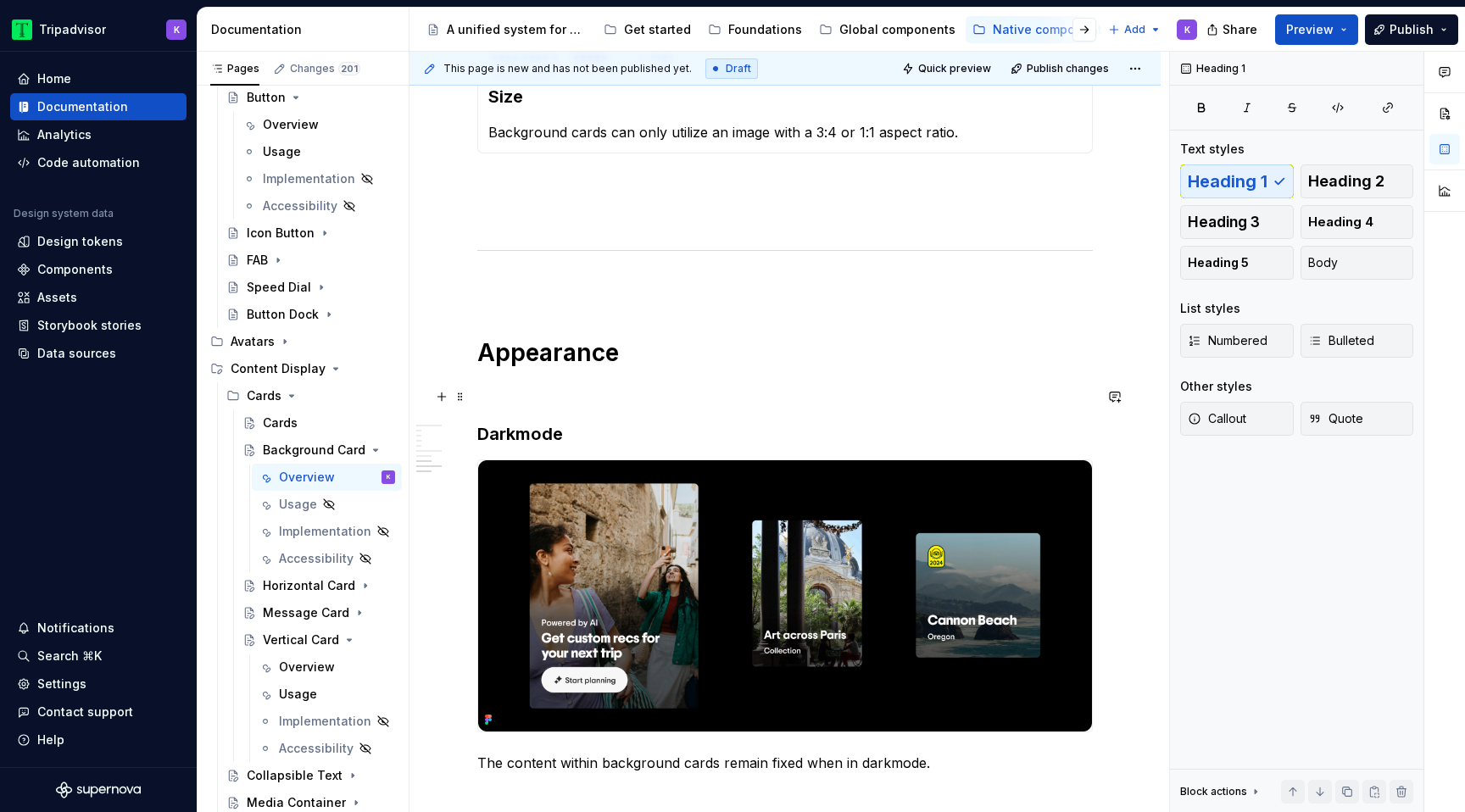
scroll to position [2750, 0]
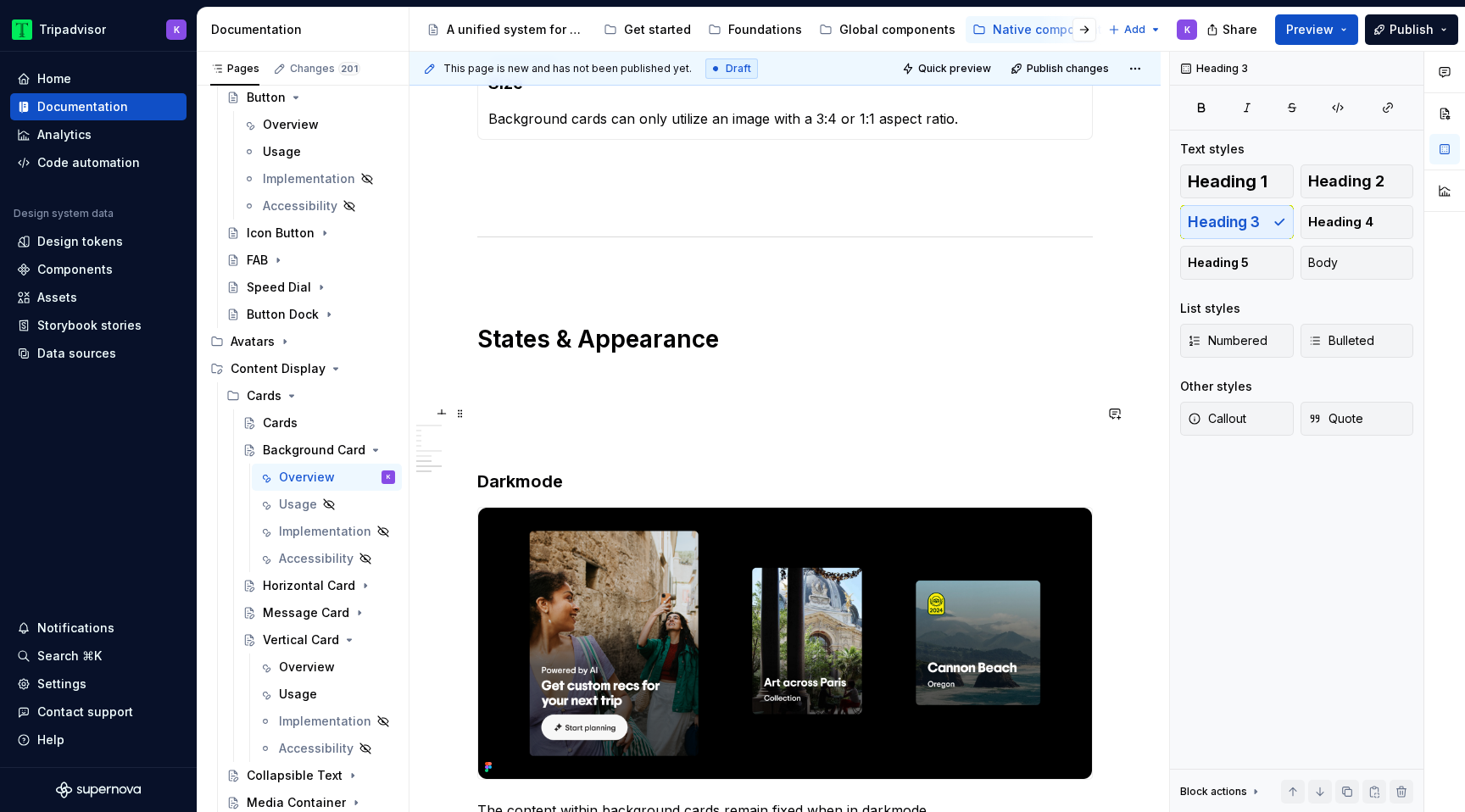
click at [521, 411] on p at bounding box center [784, 408] width 615 height 20
click at [501, 374] on p at bounding box center [784, 378] width 615 height 20
click at [501, 419] on p at bounding box center [784, 408] width 615 height 20
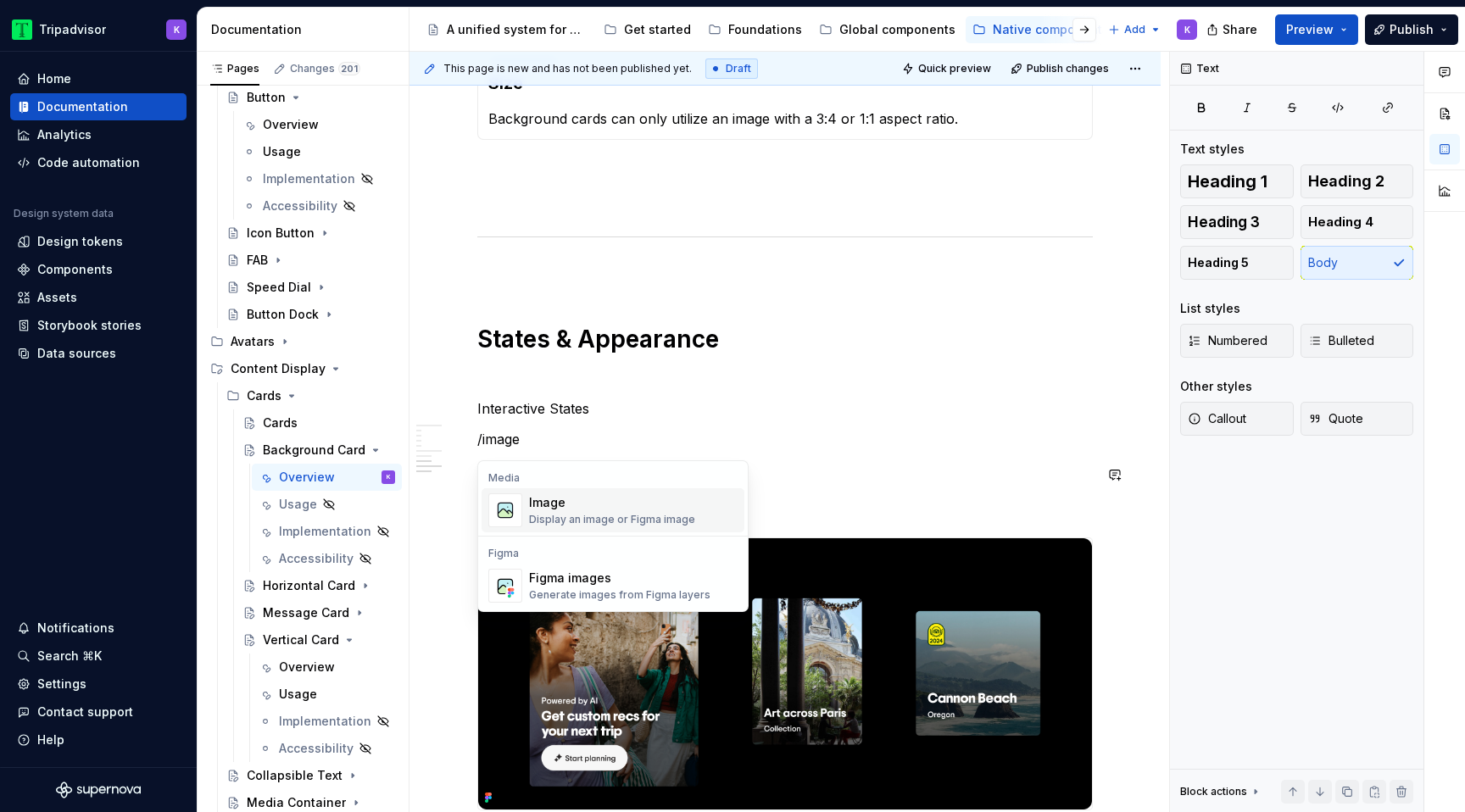
click at [606, 520] on div "Display an image or Figma image" at bounding box center [612, 520] width 166 height 14
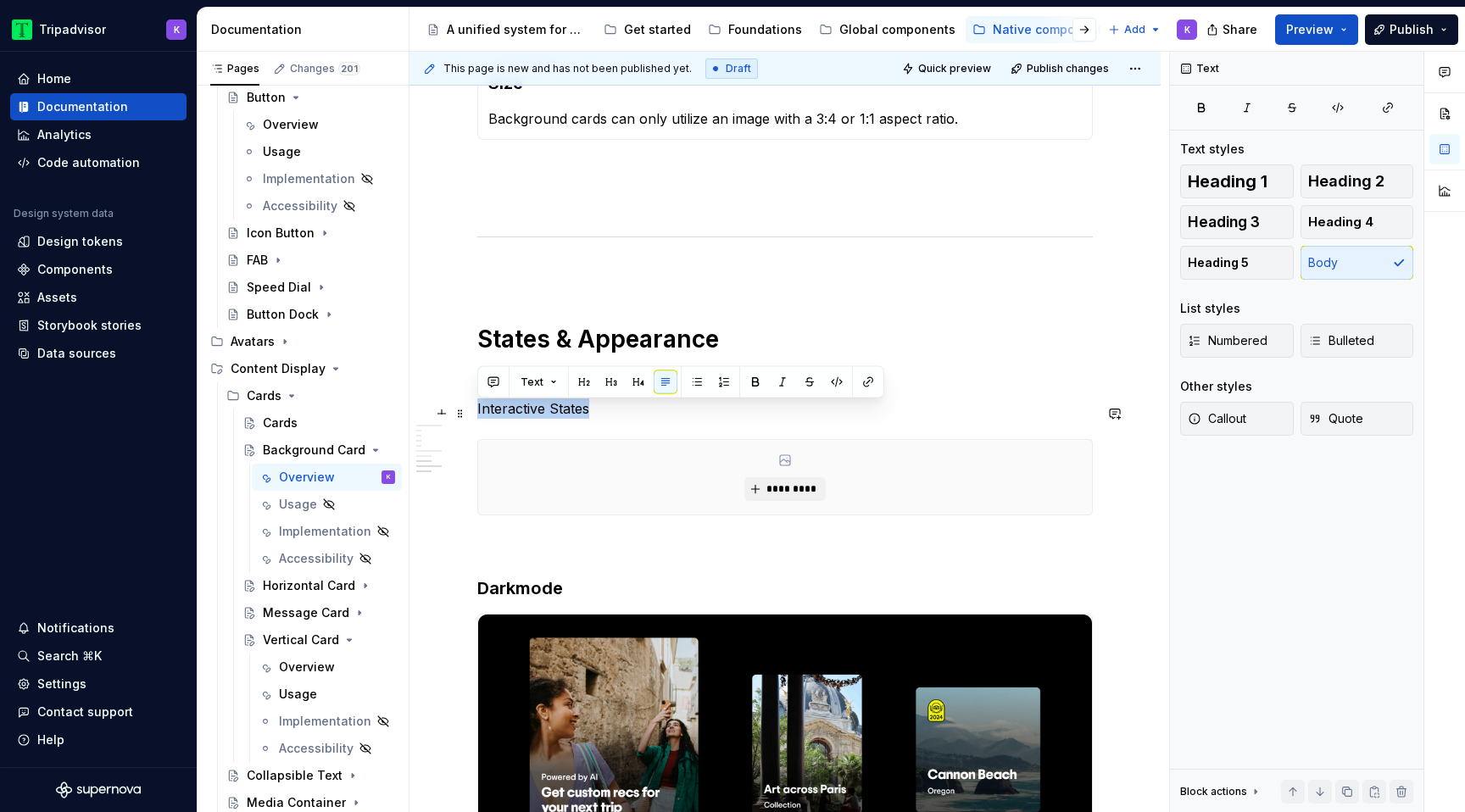
drag, startPoint x: 601, startPoint y: 419, endPoint x: 474, endPoint y: 419, distance: 127.0
click at [1242, 232] on button "Heading 3" at bounding box center [1237, 222] width 114 height 34
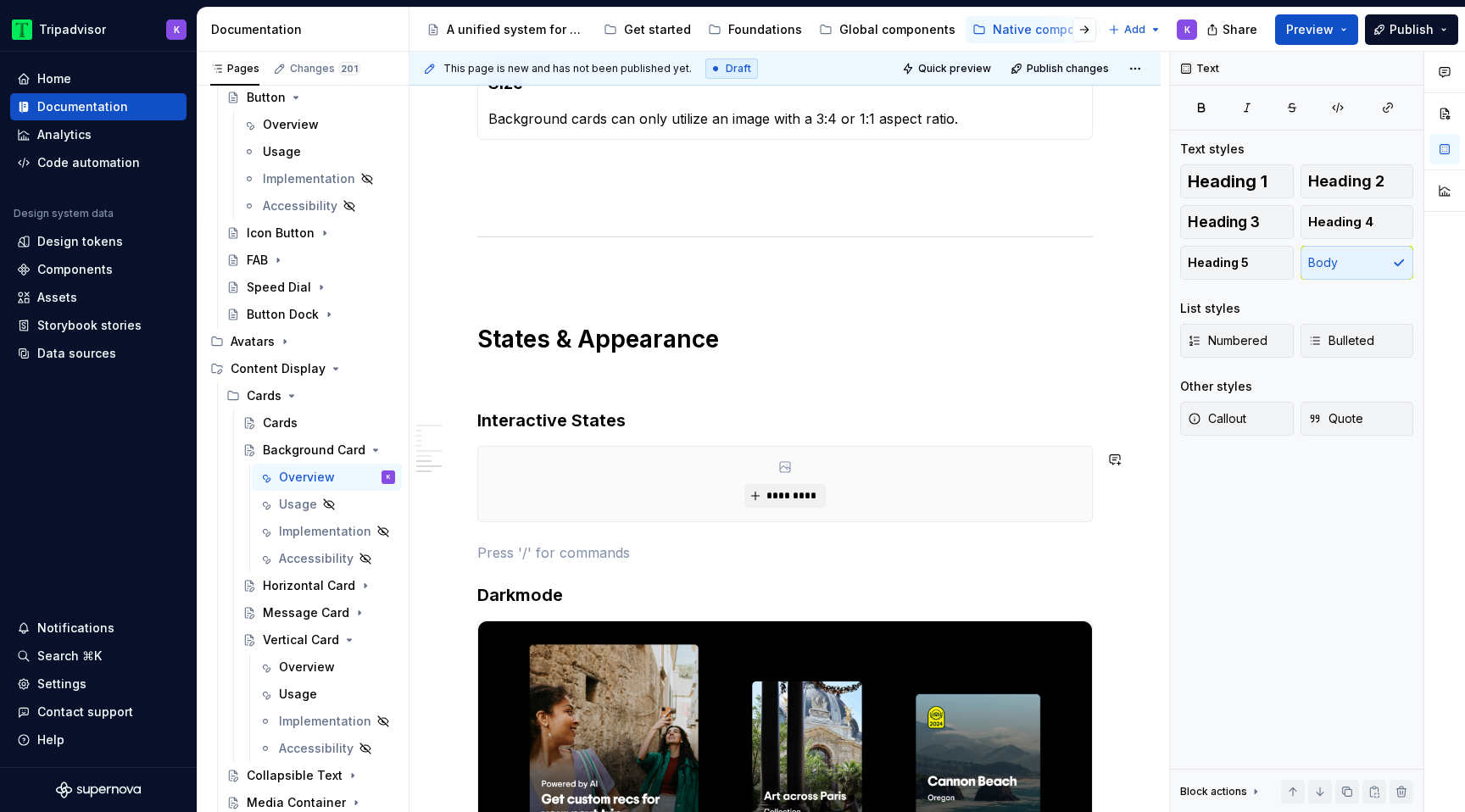
click at [306, 662] on div "Overview" at bounding box center [306, 667] width 56 height 17
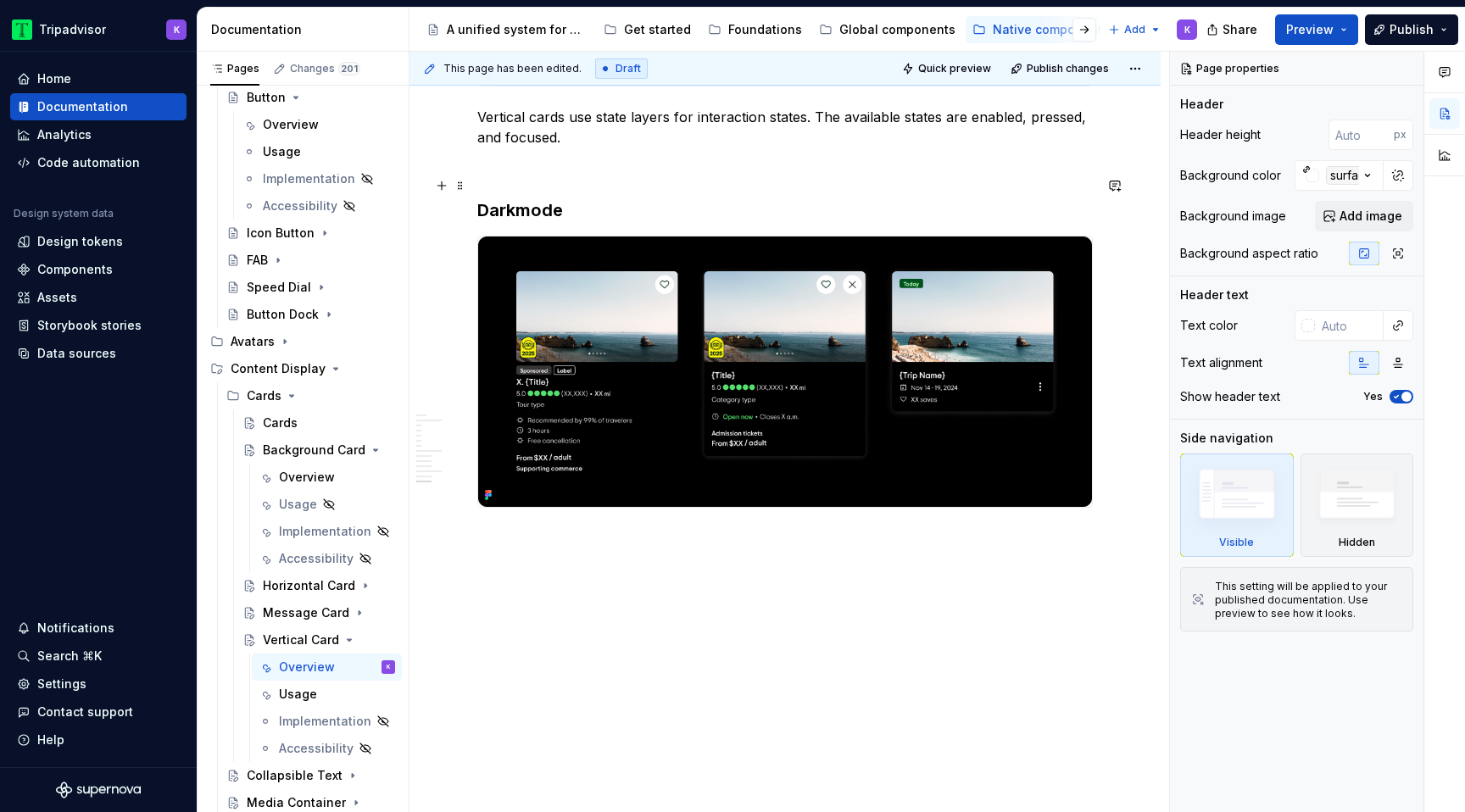
scroll to position [4082, 0]
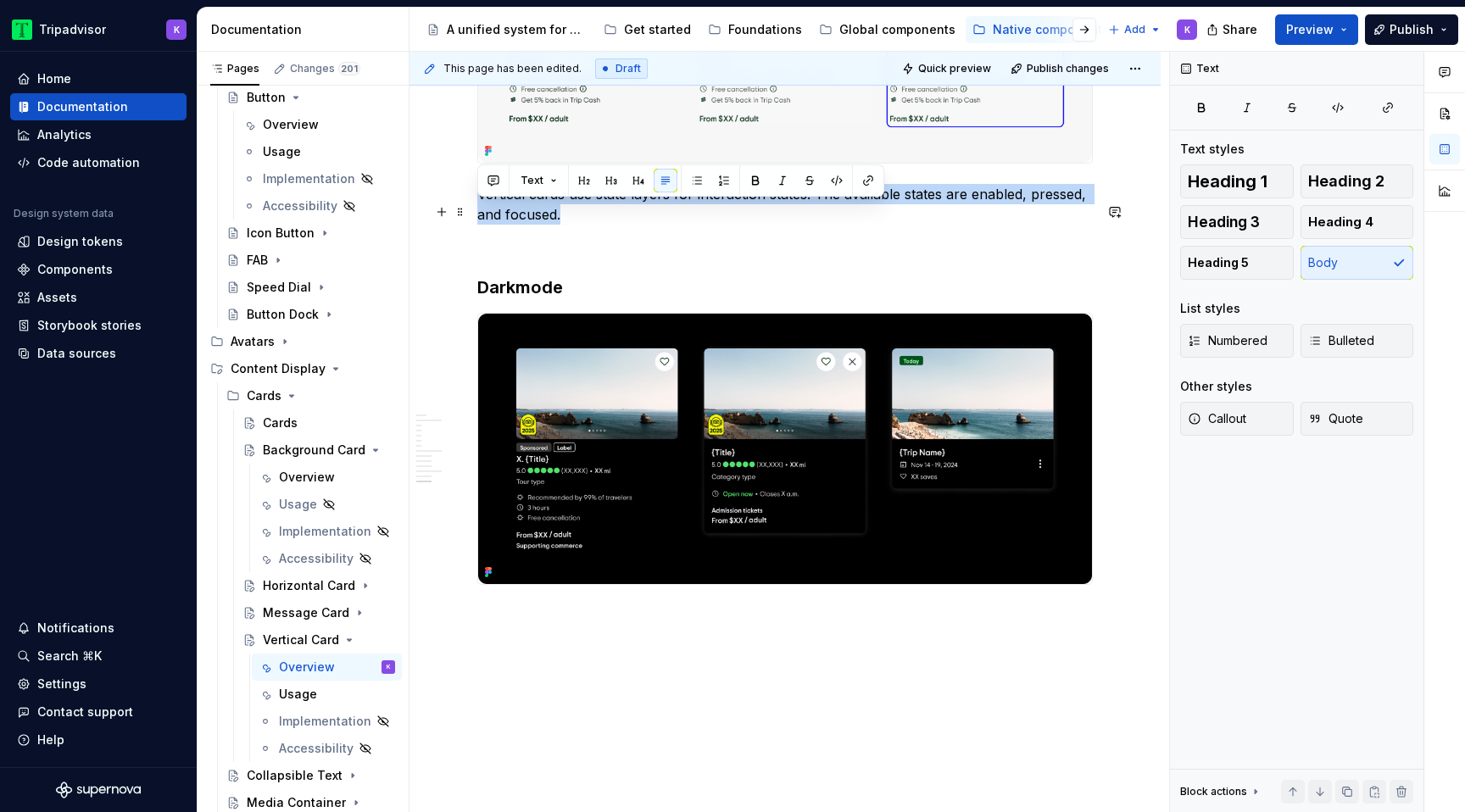
drag, startPoint x: 572, startPoint y: 228, endPoint x: 474, endPoint y: 215, distance: 98.9
copy p "Vertical cards use state layers for interaction states. The available states ar…"
click at [306, 475] on div "Overview" at bounding box center [306, 477] width 56 height 17
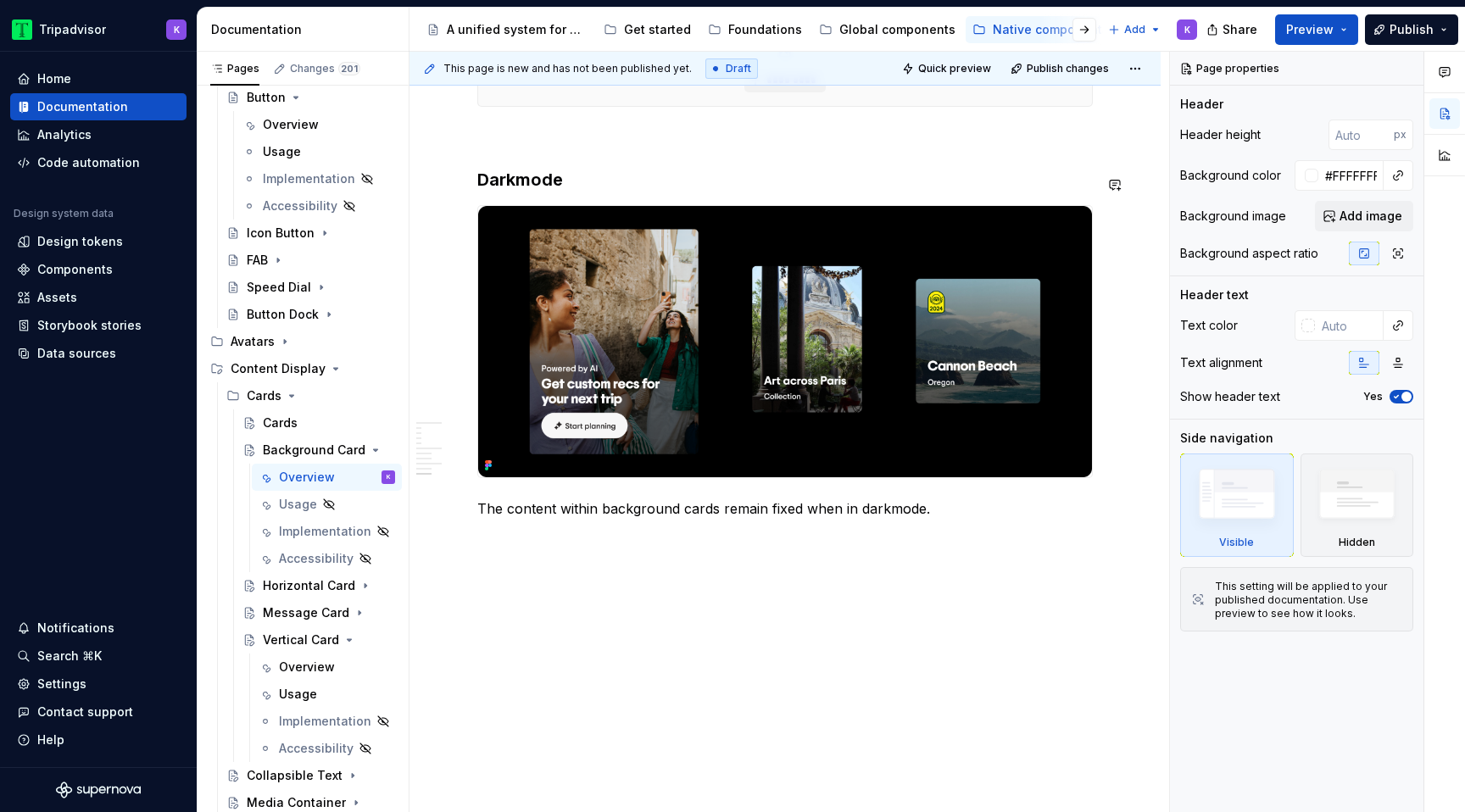
scroll to position [3065, 0]
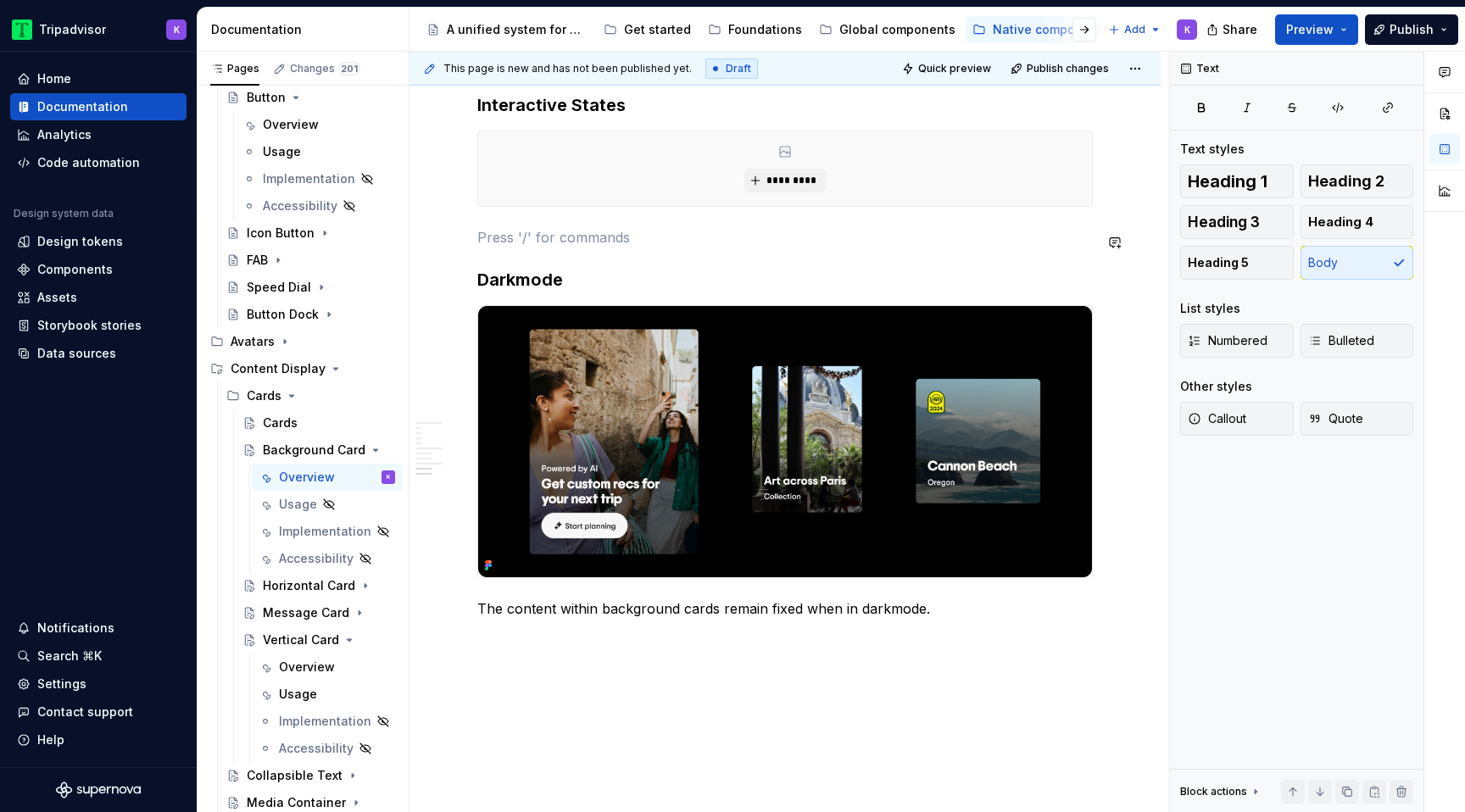
paste div
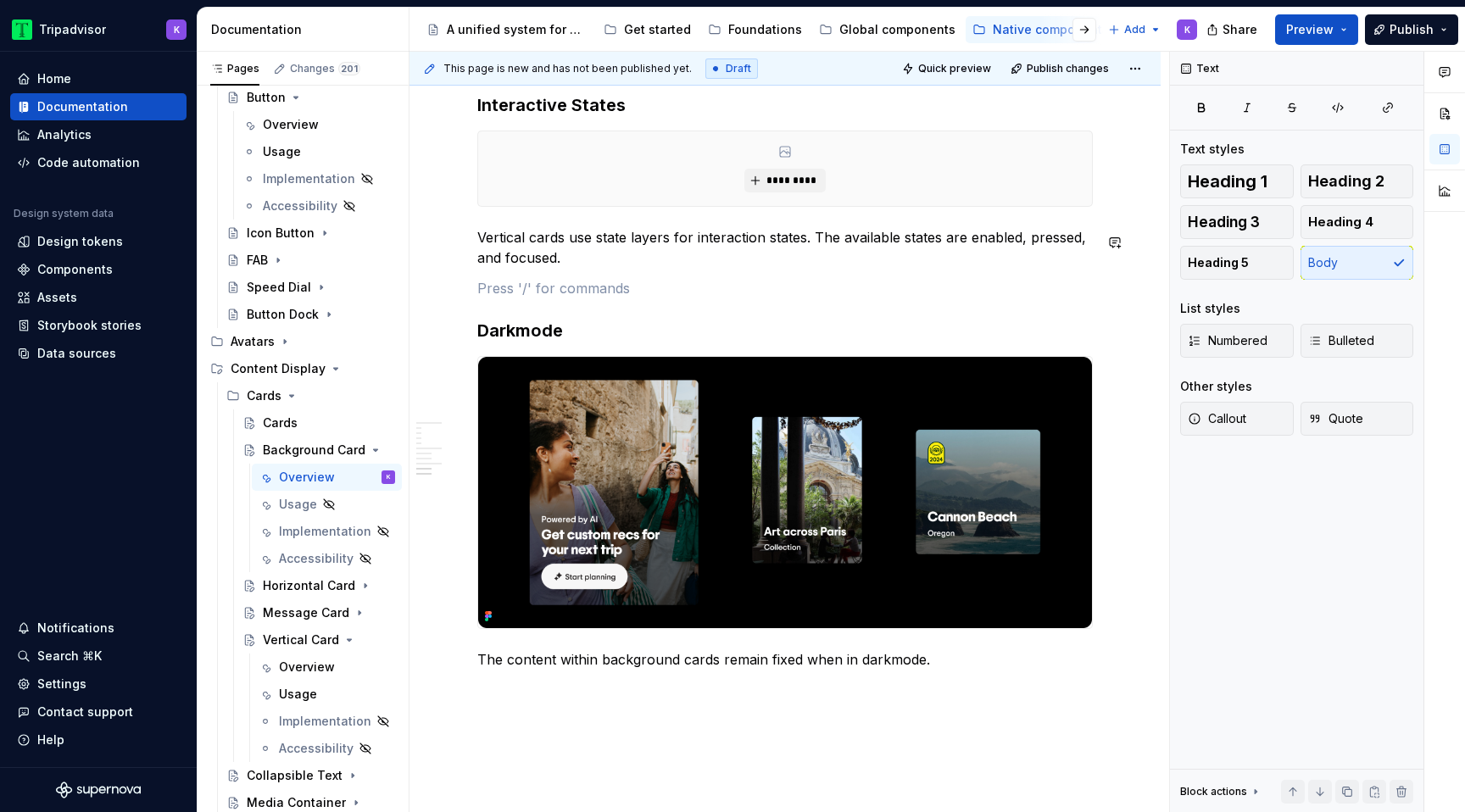
type textarea "*"
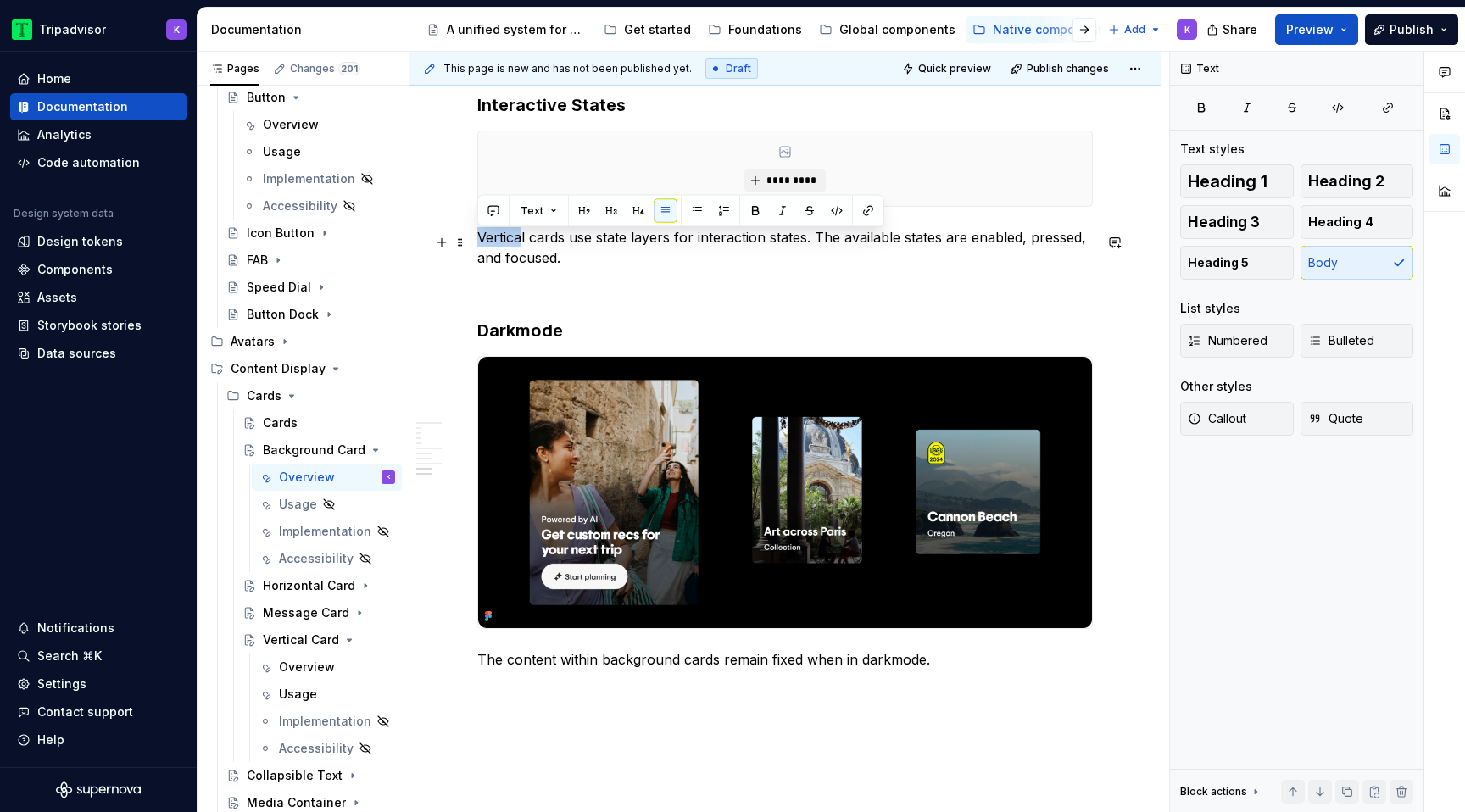
drag, startPoint x: 524, startPoint y: 246, endPoint x: 480, endPoint y: 246, distance: 44.0
click at [480, 246] on p "Vertical cards use state layers for interaction states. The available states ar…" at bounding box center [784, 247] width 615 height 41
click at [817, 254] on p "Background cards use state layers for interaction states. The available states …" at bounding box center [784, 247] width 615 height 41
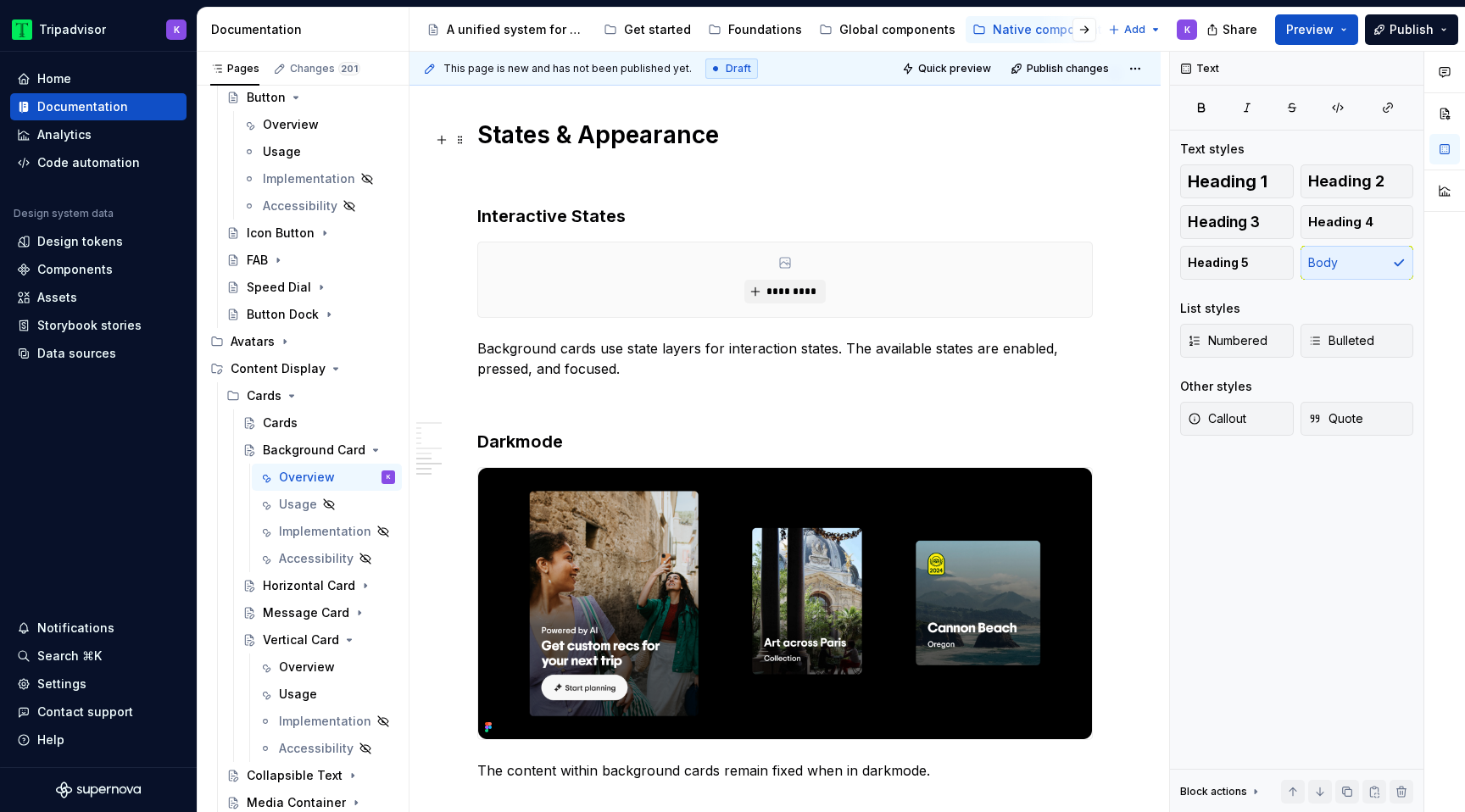
scroll to position [2987, 0]
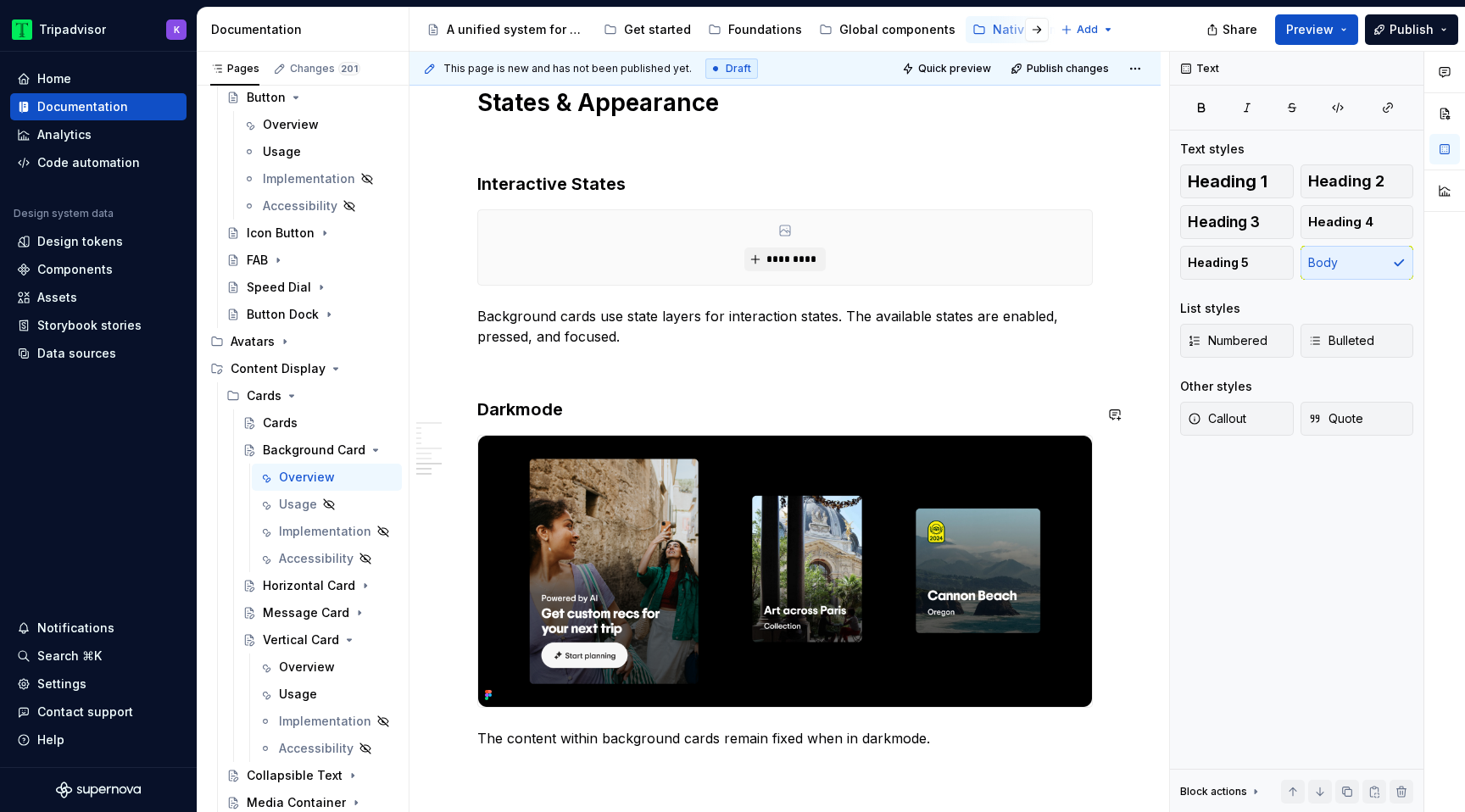
type textarea "*"
